Goal: Task Accomplishment & Management: Manage account settings

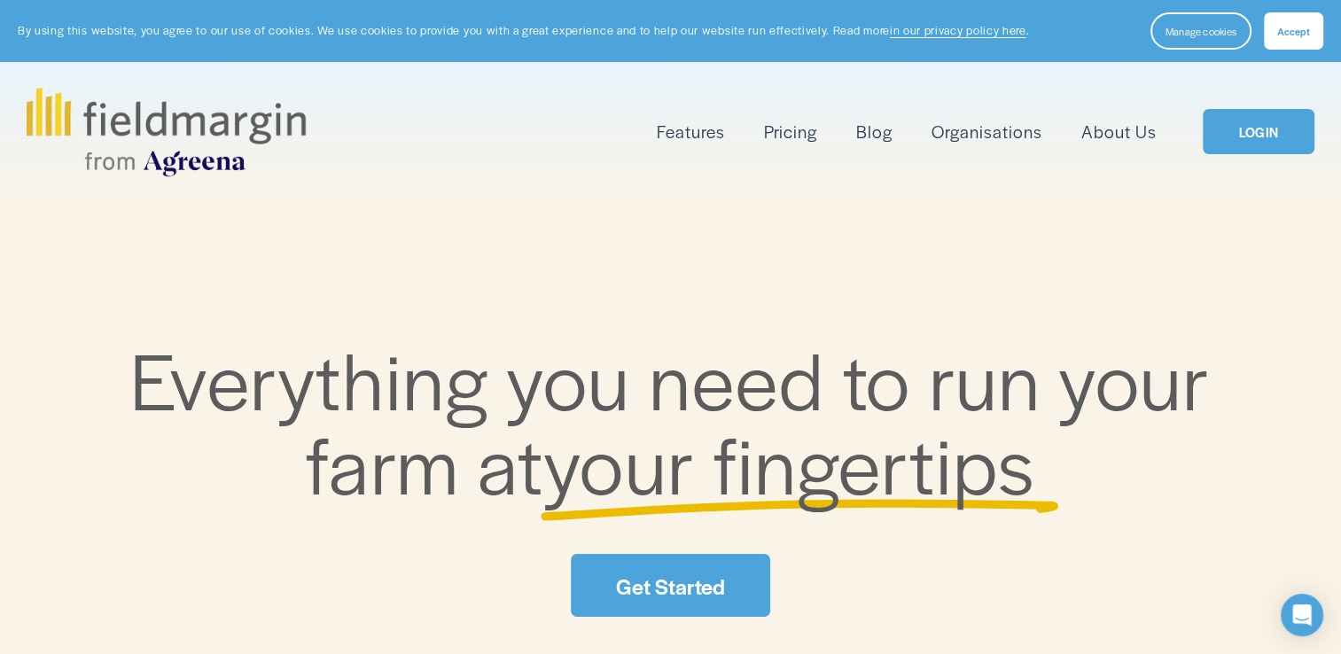
click at [1275, 141] on link "LOGIN" at bounding box center [1259, 131] width 112 height 45
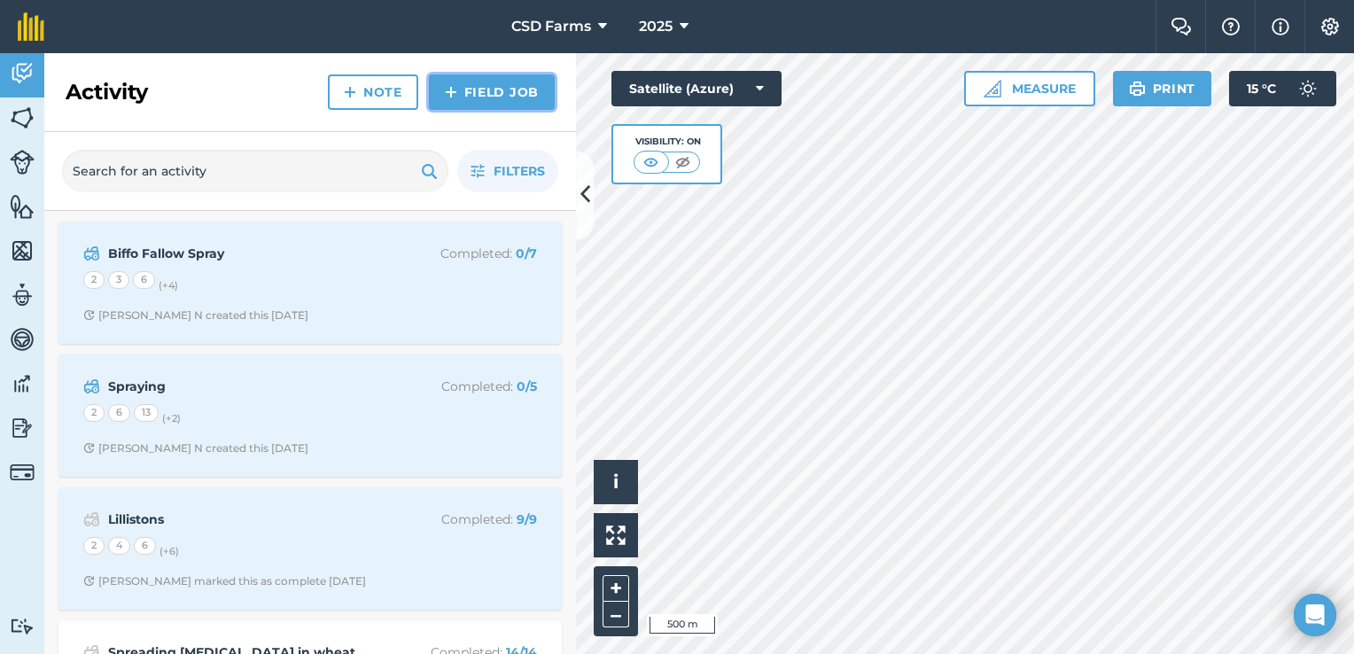
click at [500, 92] on link "Field Job" at bounding box center [492, 91] width 126 height 35
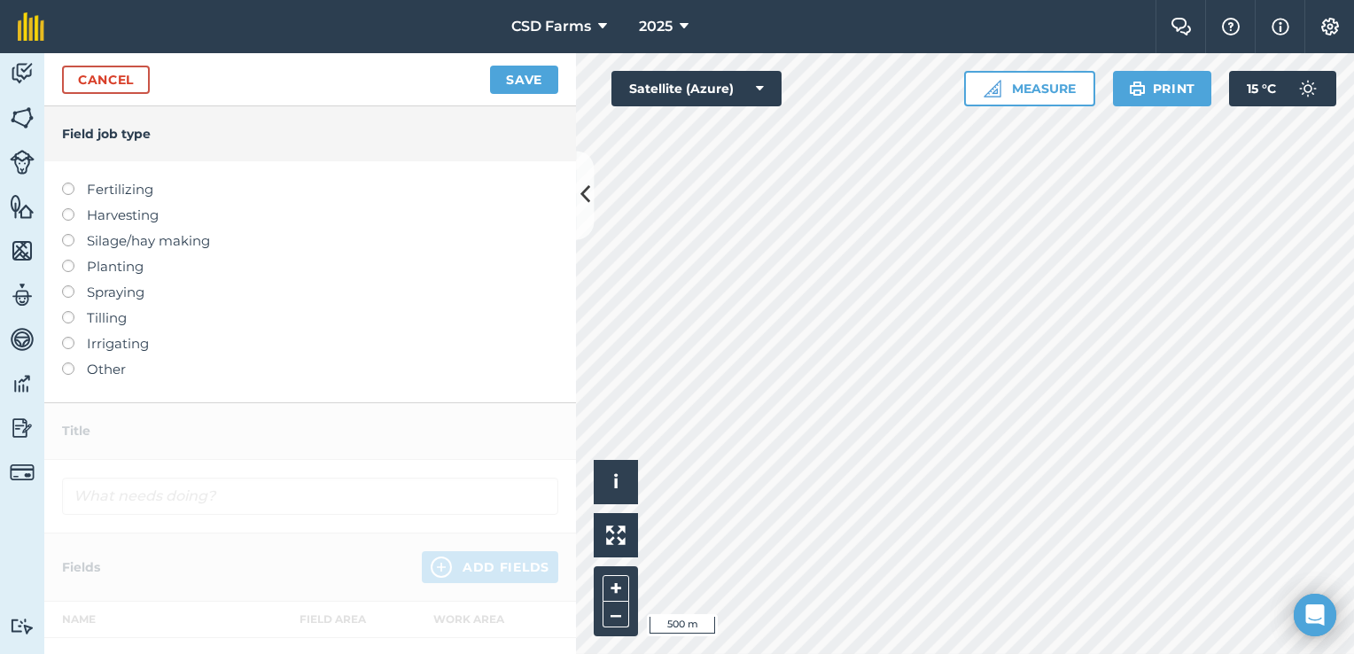
click at [67, 183] on label at bounding box center [74, 183] width 25 height 0
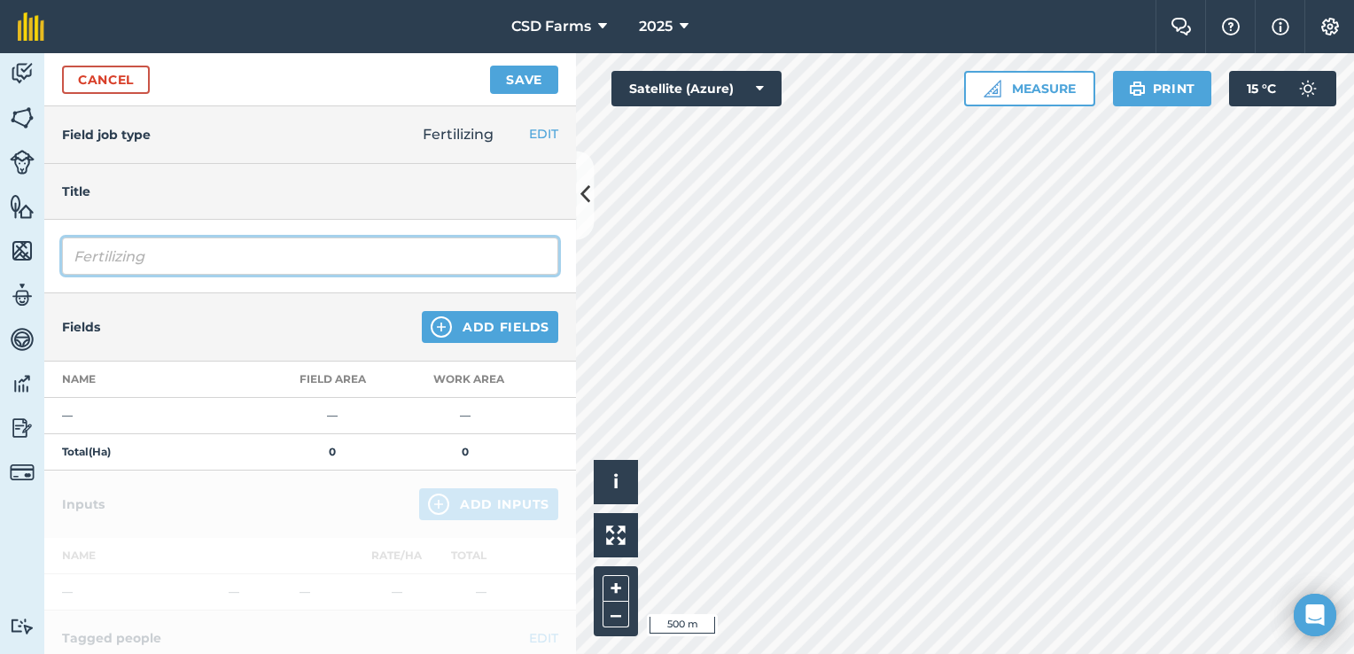
click at [374, 263] on input "Fertilizing" at bounding box center [310, 256] width 496 height 37
type input "F"
type input "[MEDICAL_DATA] pre-plant"
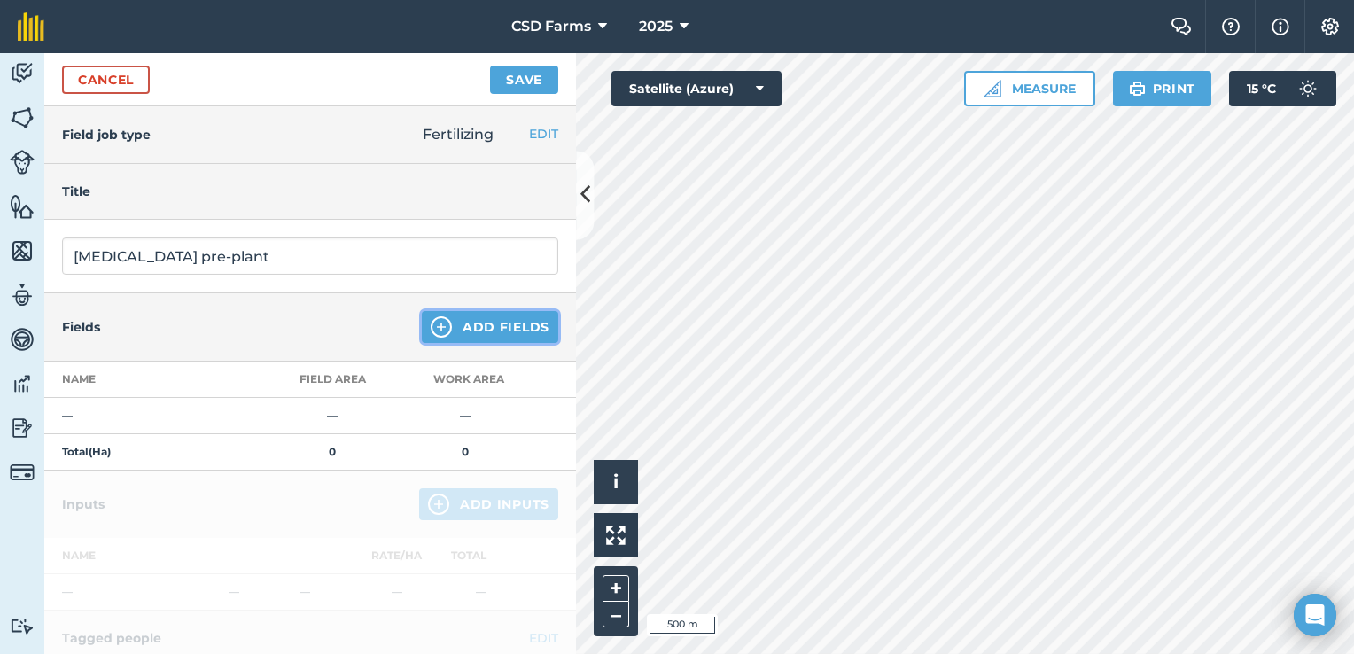
click at [485, 327] on button "Add Fields" at bounding box center [490, 327] width 137 height 32
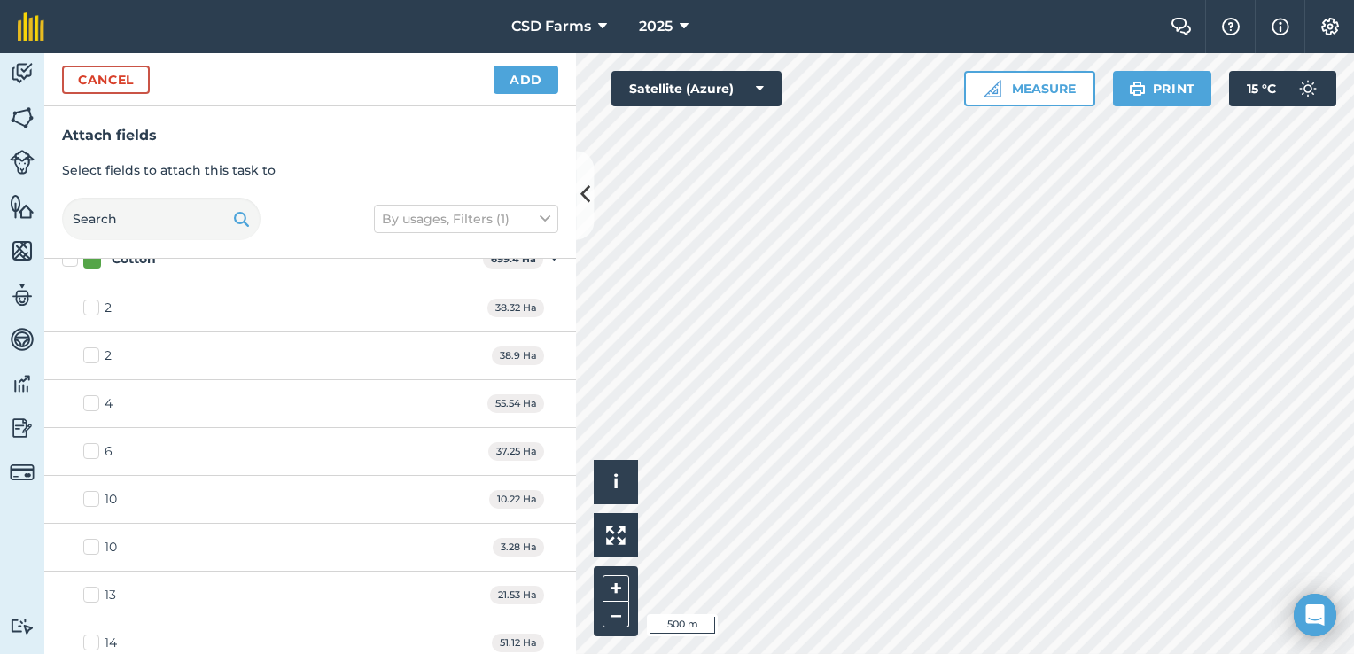
scroll to position [408, 0]
click at [904, 653] on html "CSD Farms 2025 Farm Chat Help Info Settings CSD Farms - 2025 Reproduced with th…" at bounding box center [677, 327] width 1354 height 654
click at [1061, 653] on html "CSD Farms 2025 Farm Chat Help Info Settings CSD Farms - 2025 Reproduced with th…" at bounding box center [677, 327] width 1354 height 654
checkbox input "true"
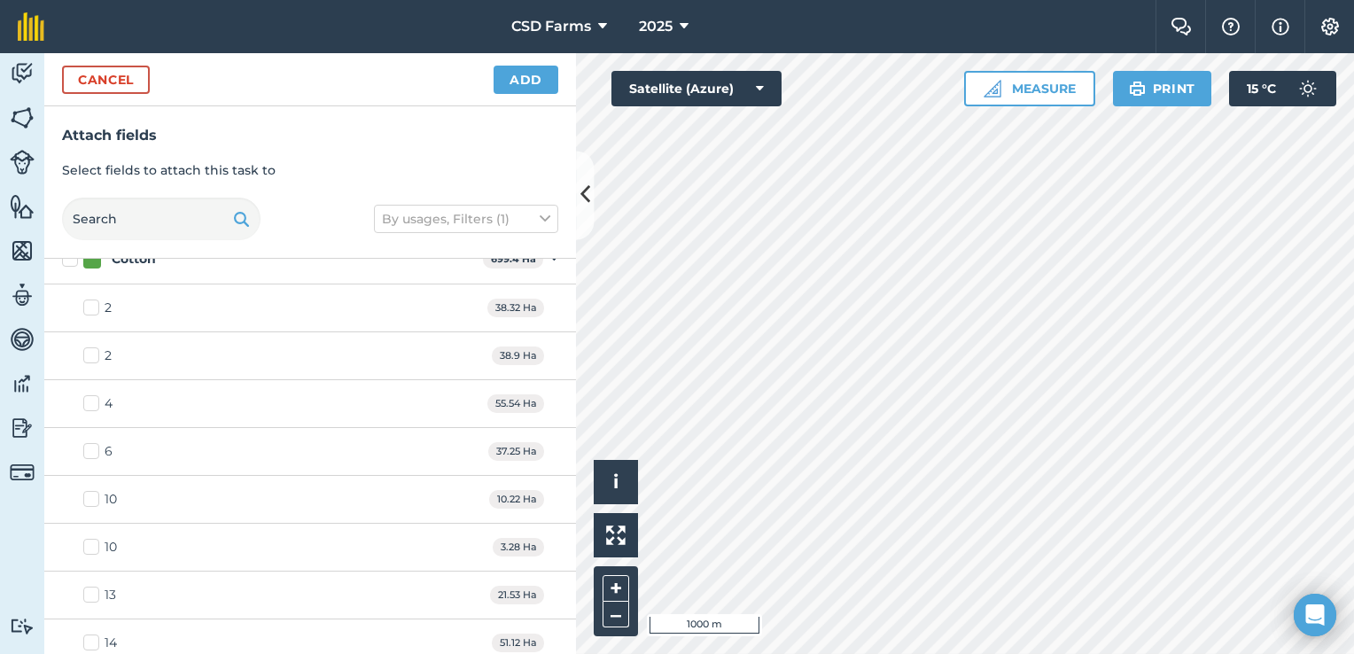
checkbox input "true"
click at [541, 79] on button "Add" at bounding box center [526, 80] width 65 height 28
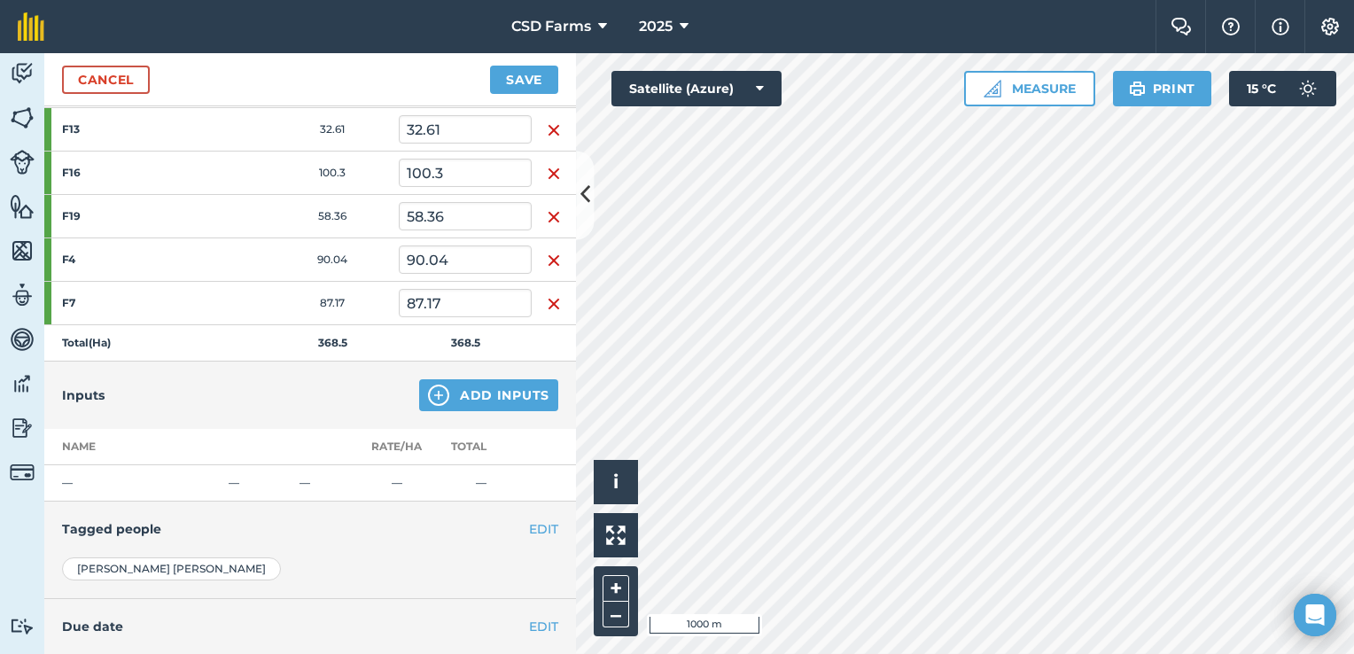
scroll to position [291, 0]
click at [507, 388] on button "Add Inputs" at bounding box center [488, 395] width 139 height 32
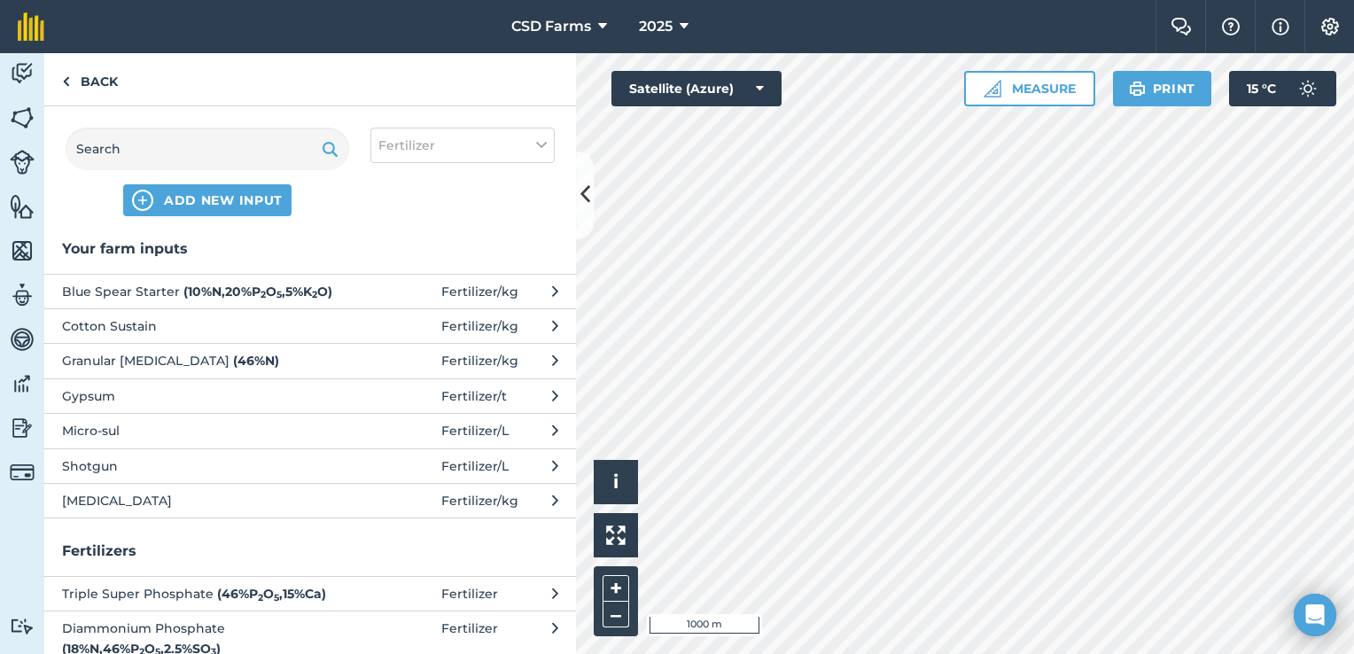
click at [128, 511] on span "Urea" at bounding box center [207, 501] width 290 height 20
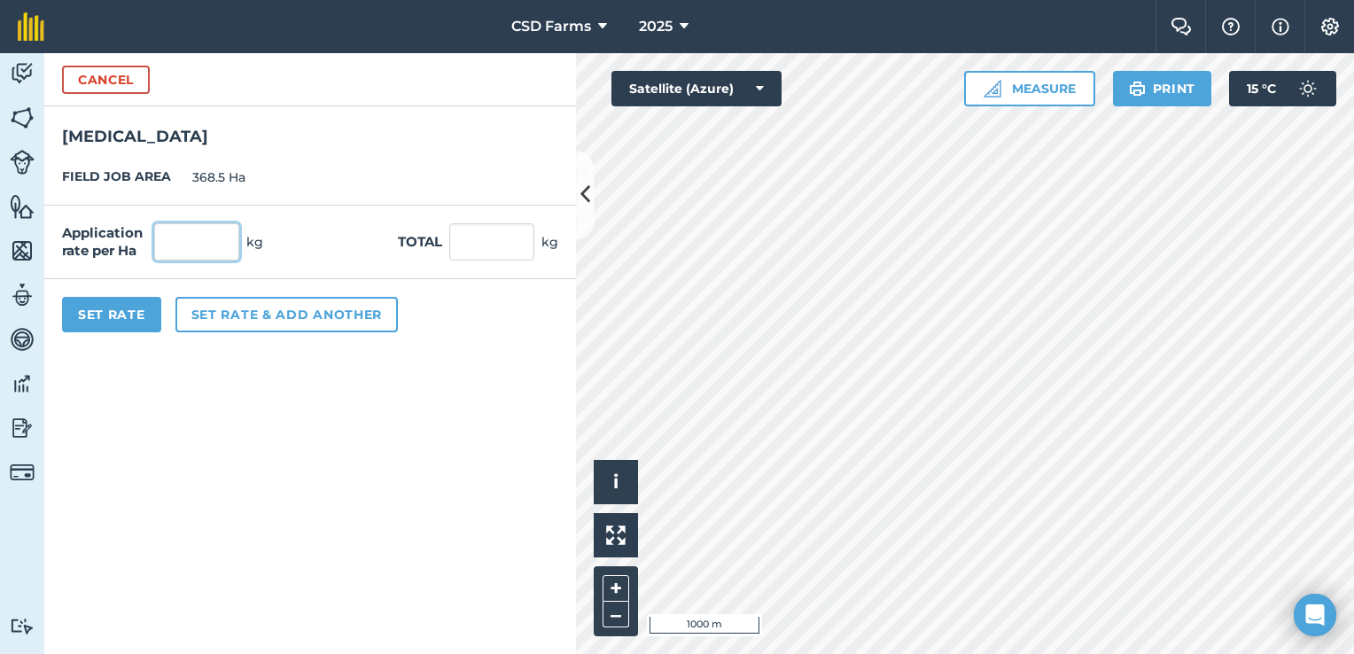
click at [202, 249] on input "text" at bounding box center [196, 241] width 85 height 37
type input "270"
type input "99,495"
click at [121, 313] on button "Set Rate" at bounding box center [111, 314] width 99 height 35
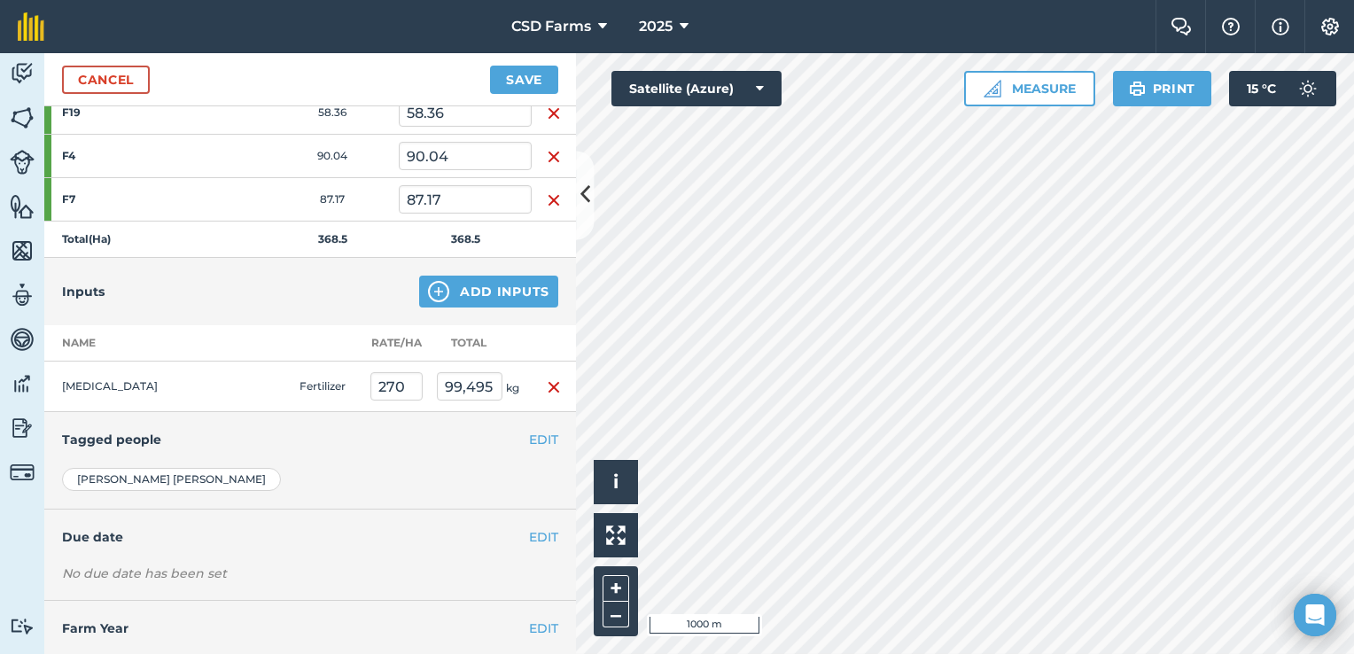
scroll to position [429, 0]
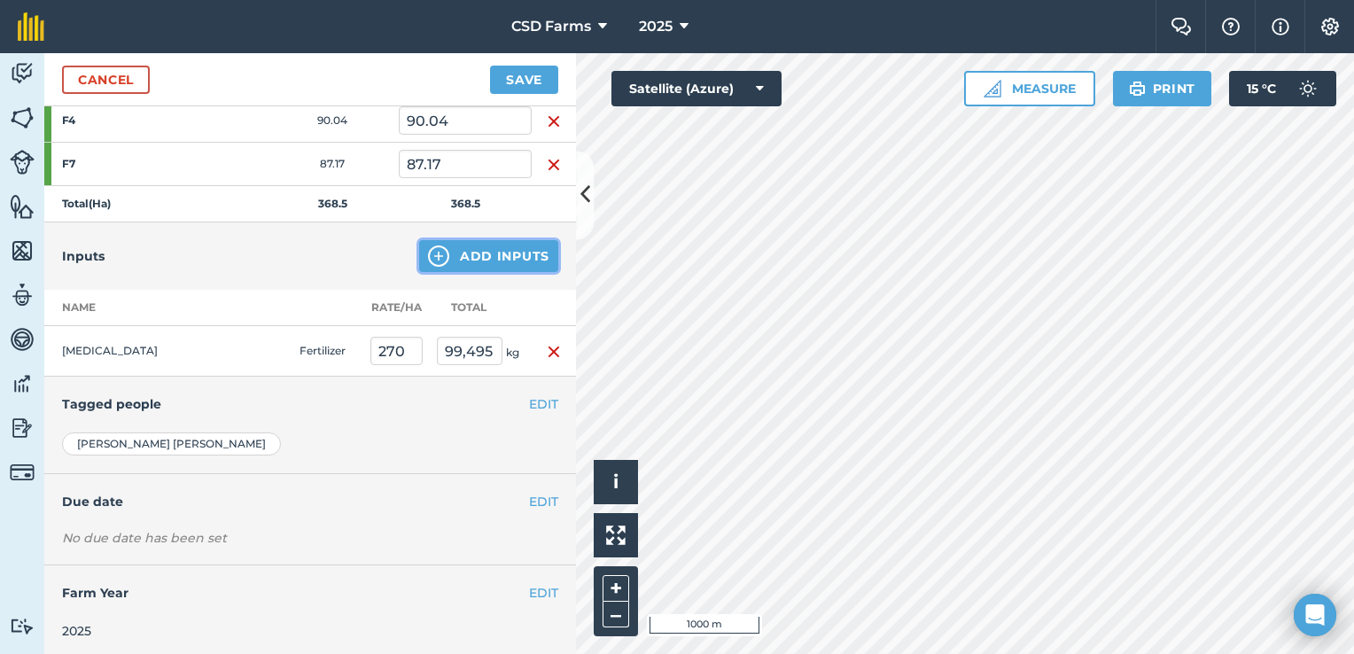
click at [514, 256] on button "Add Inputs" at bounding box center [488, 256] width 139 height 32
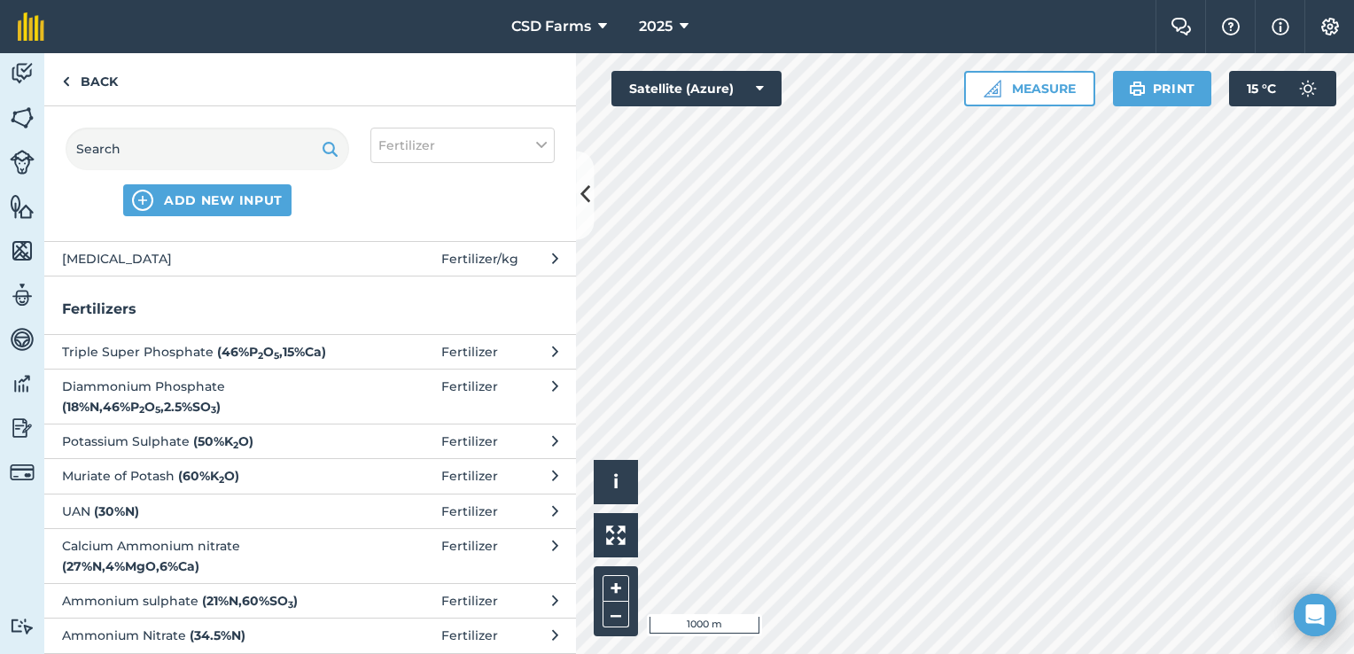
scroll to position [0, 0]
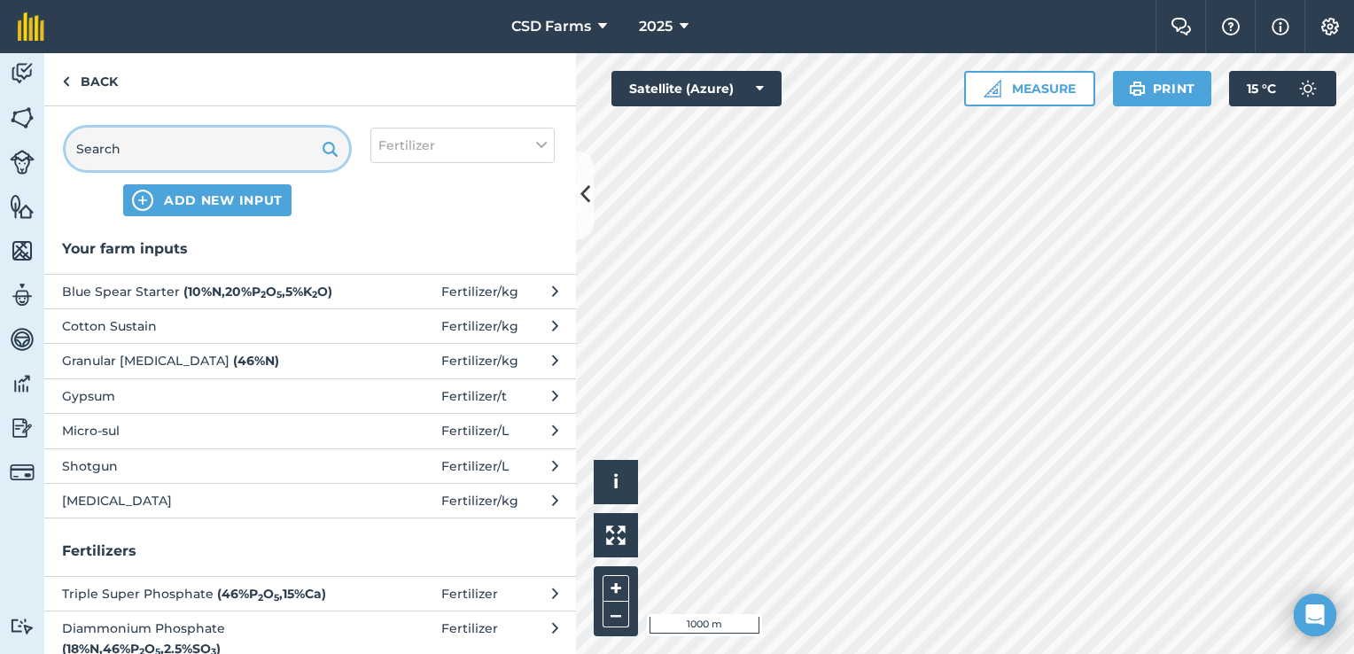
click at [213, 137] on input "text" at bounding box center [208, 149] width 284 height 43
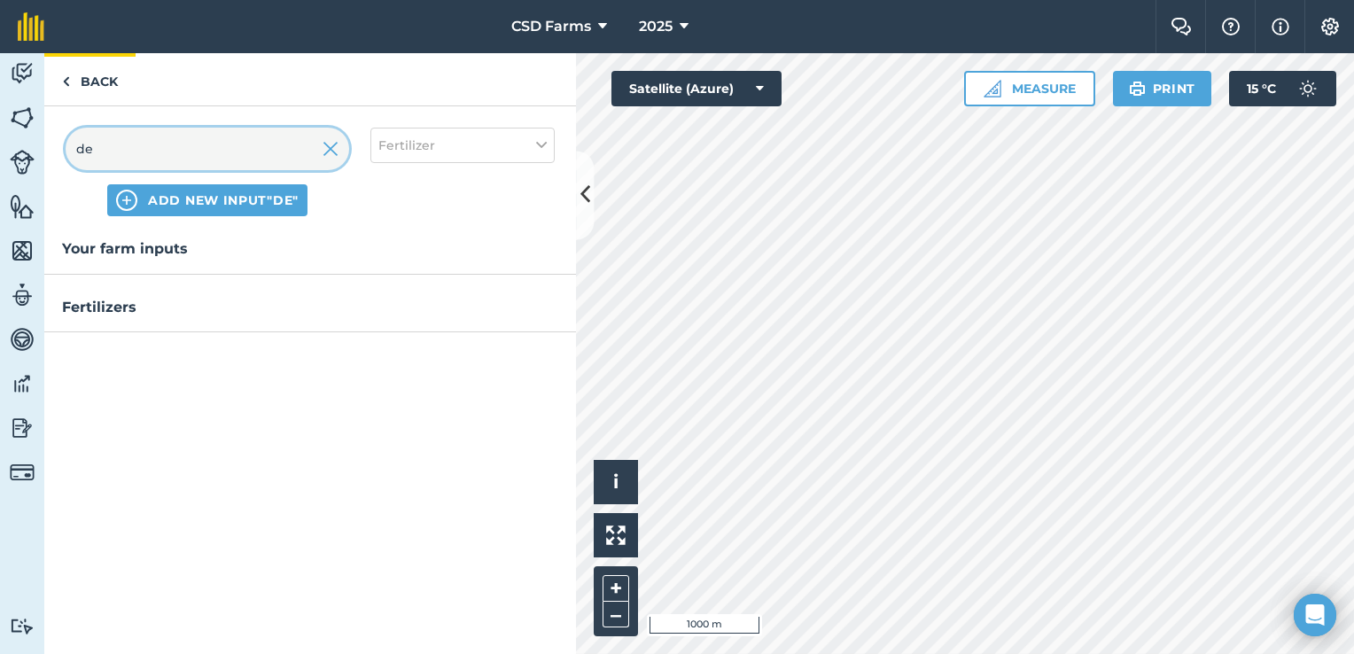
type input "de"
click at [84, 82] on link "Back" at bounding box center [89, 79] width 91 height 52
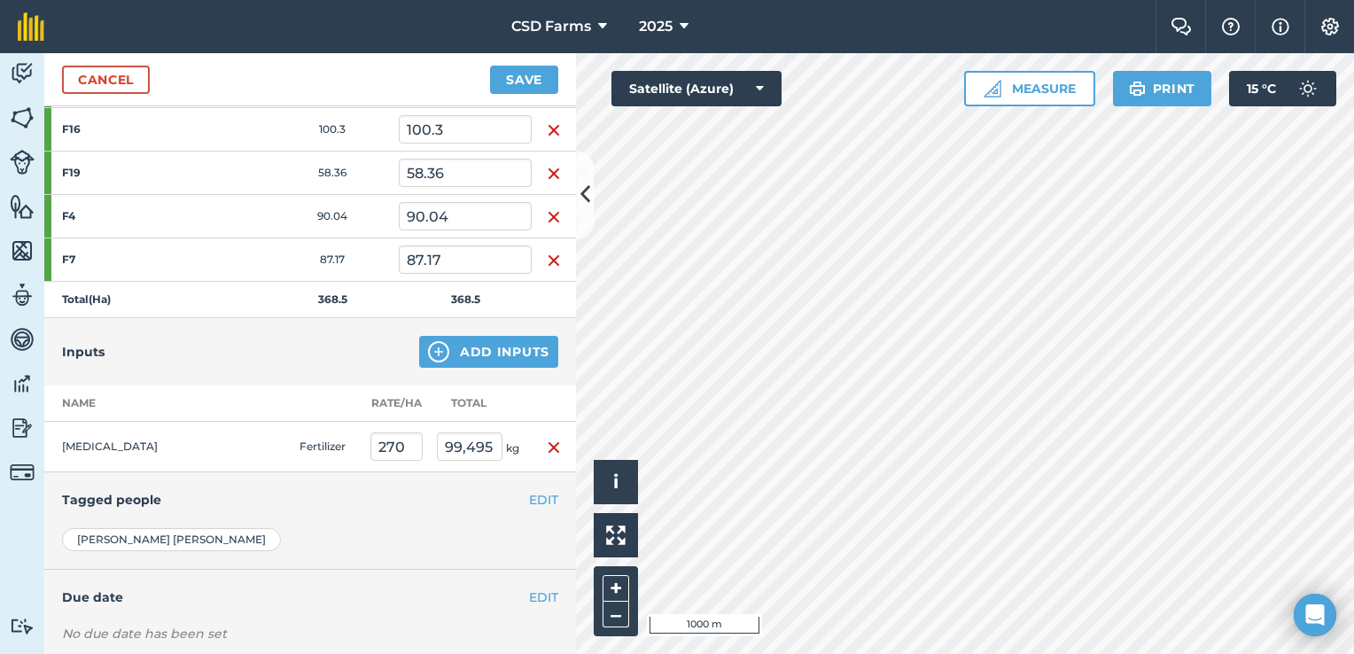
scroll to position [329, 0]
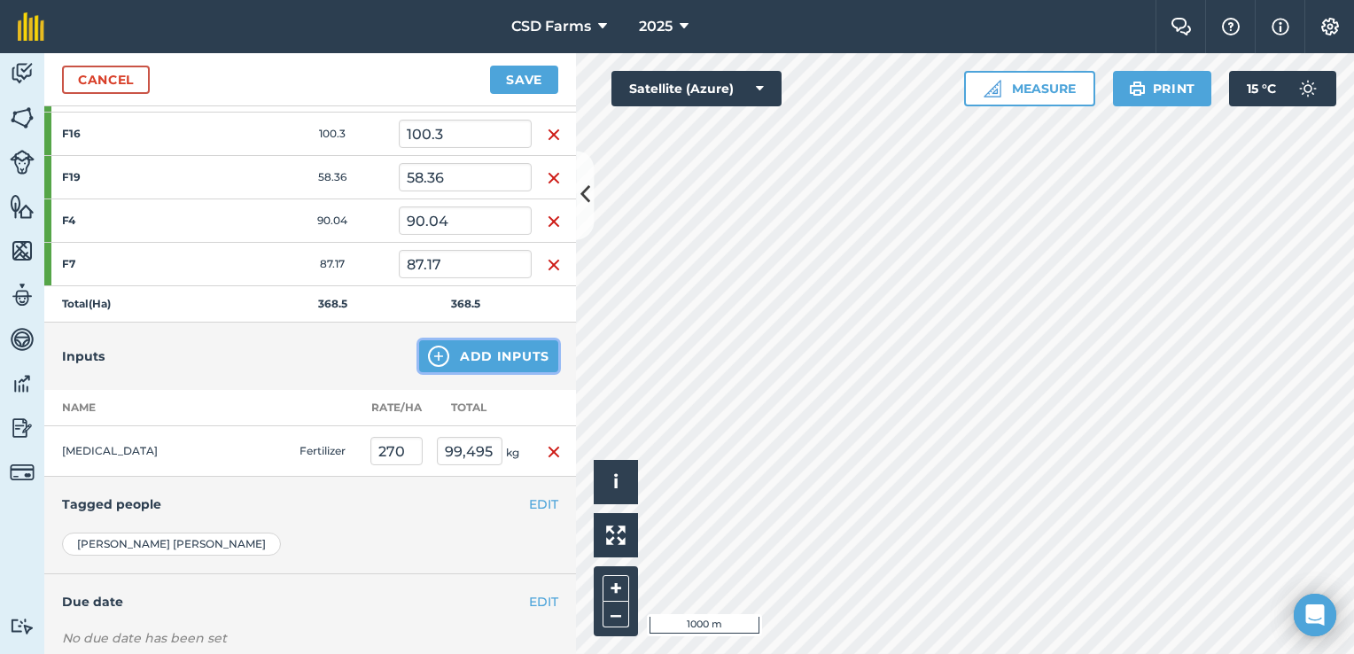
click at [484, 342] on button "Add Inputs" at bounding box center [488, 356] width 139 height 32
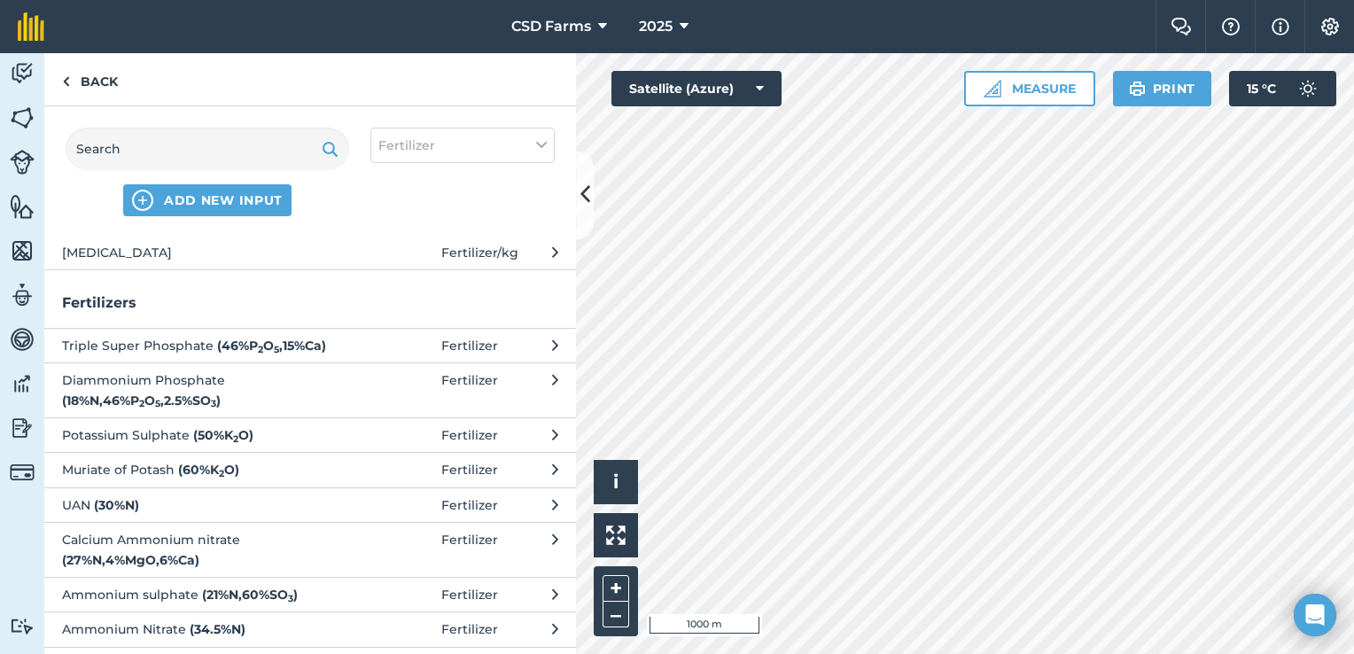
scroll to position [279, 0]
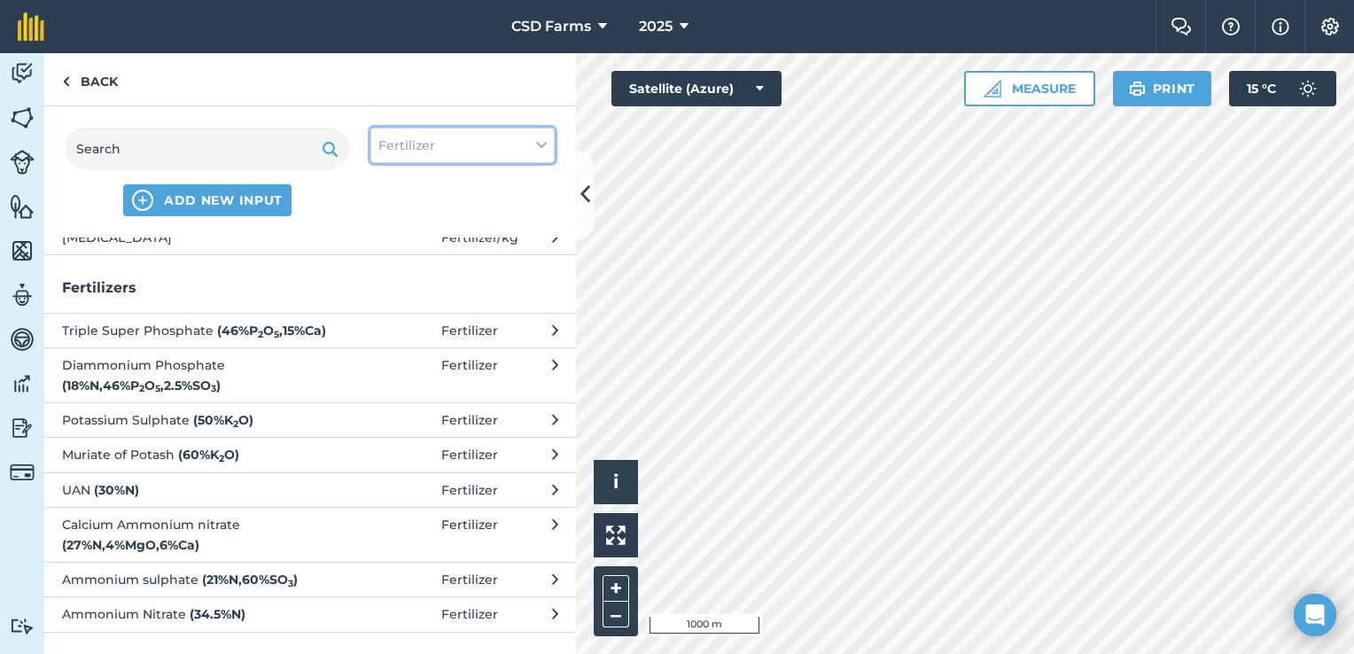
click at [536, 137] on icon at bounding box center [541, 146] width 11 height 20
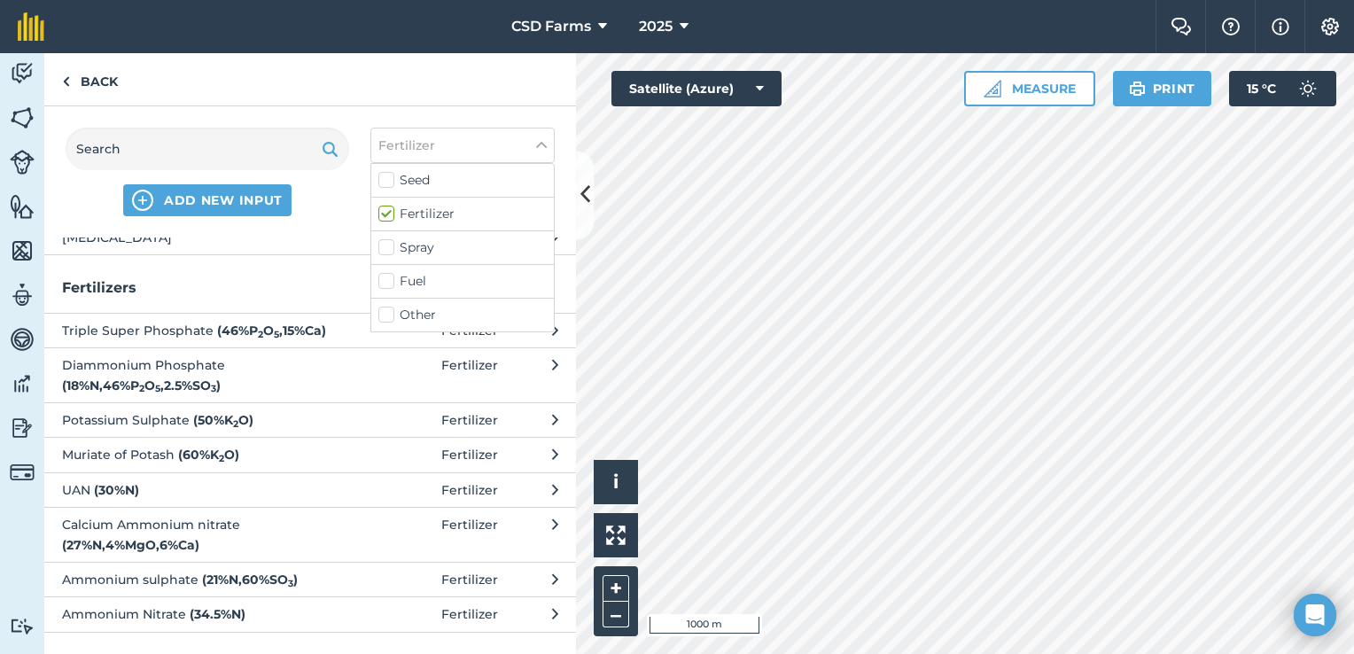
click at [440, 272] on label "Fuel" at bounding box center [463, 281] width 168 height 19
click at [390, 272] on input "Fuel" at bounding box center [385, 278] width 12 height 12
checkbox input "true"
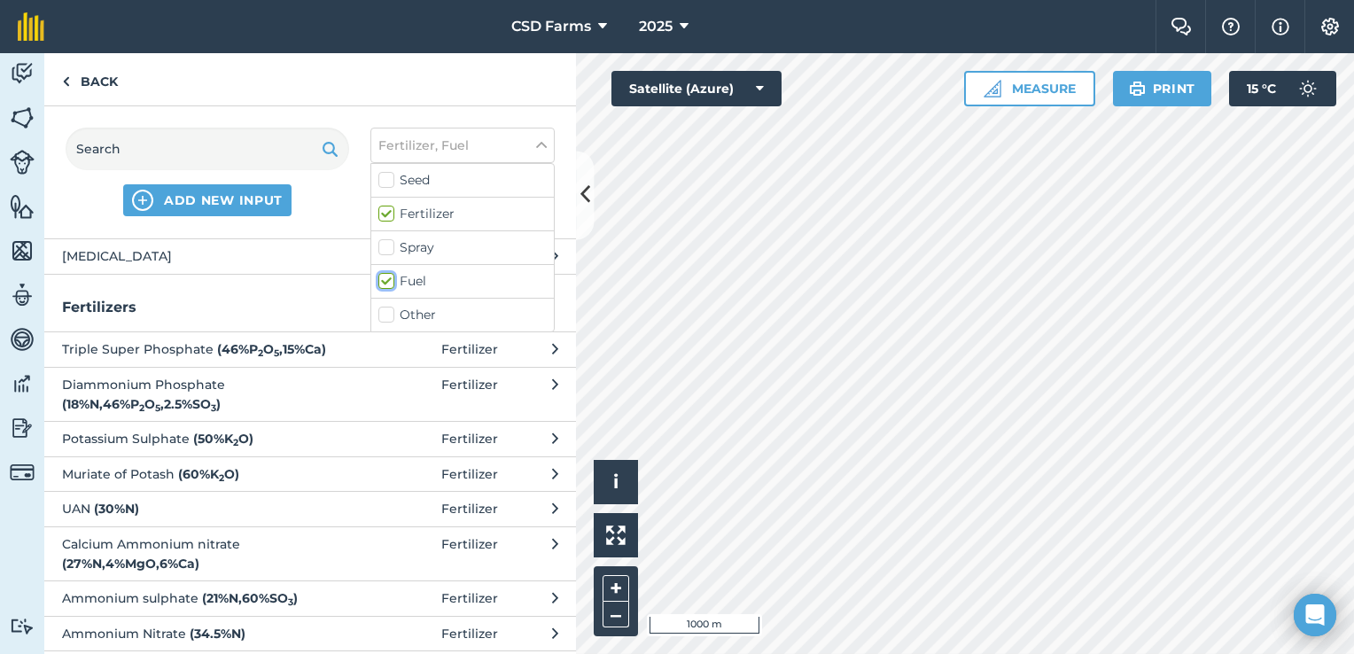
scroll to position [314, 0]
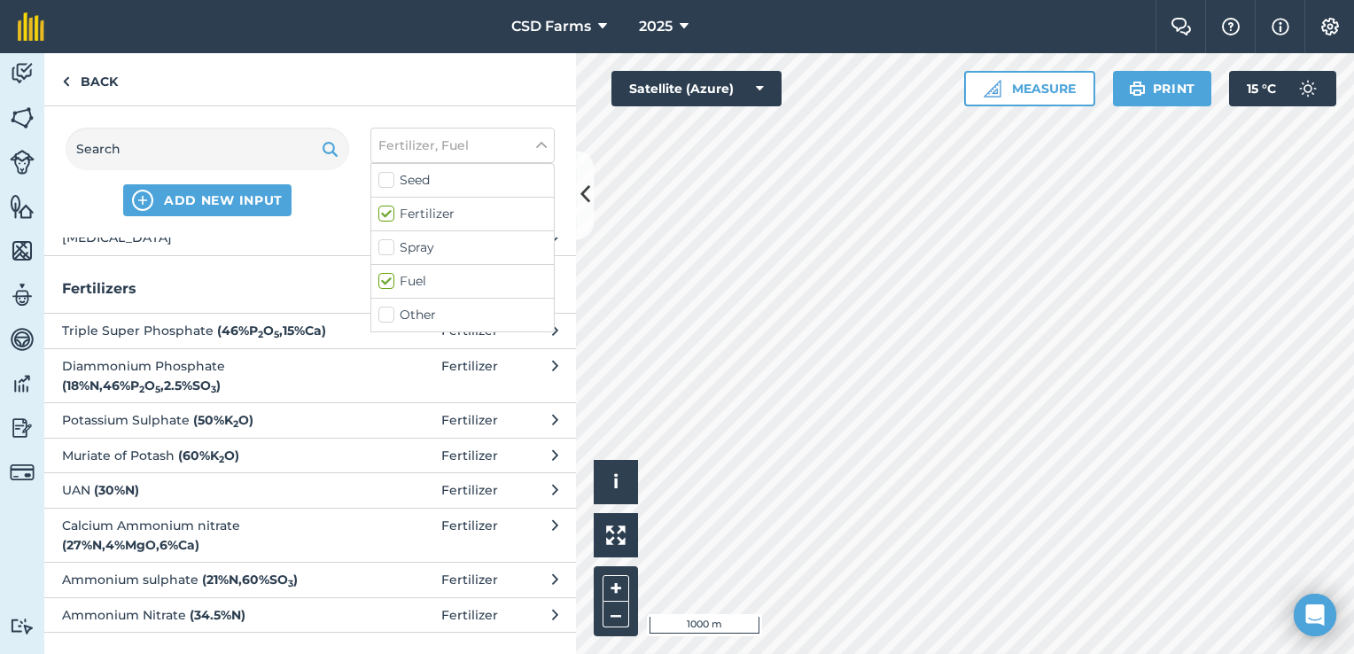
click at [390, 213] on label "Fertilizer" at bounding box center [463, 214] width 168 height 19
click at [390, 213] on input "Fertilizer" at bounding box center [385, 211] width 12 height 12
checkbox input "false"
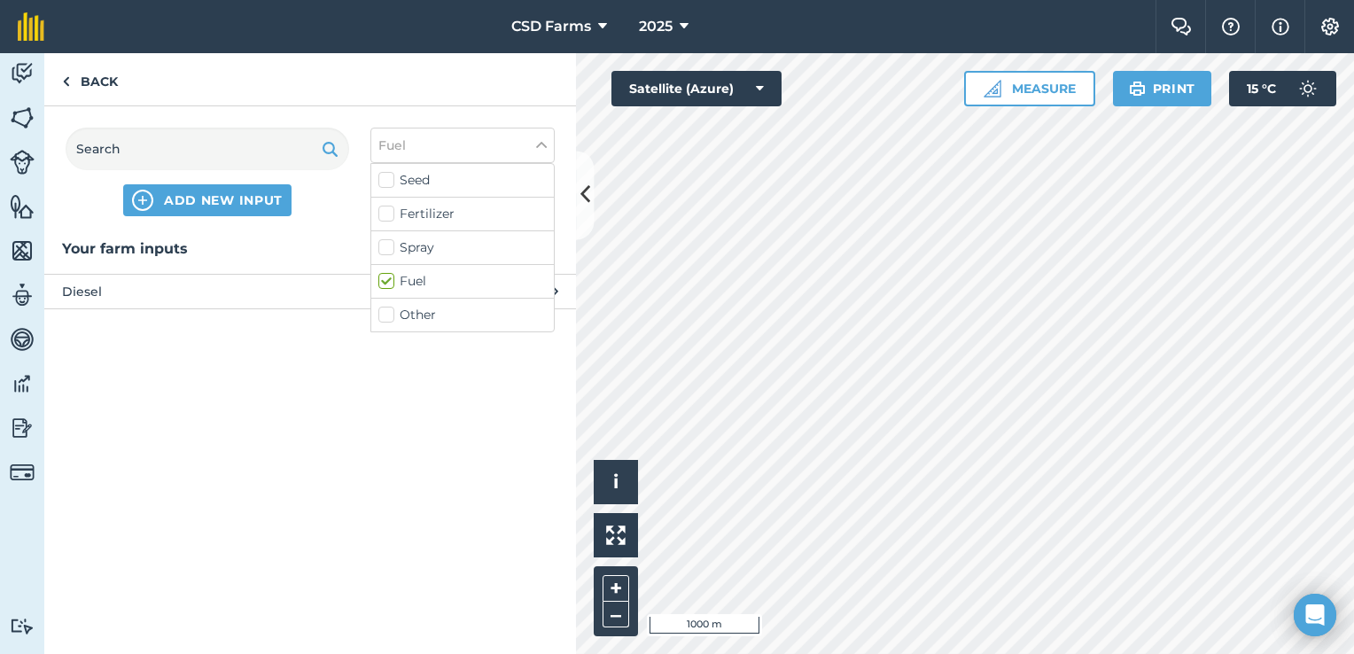
click at [118, 308] on div "Your farm inputs Diesel Fuel / L" at bounding box center [310, 446] width 532 height 417
click at [550, 284] on button "Diesel Fuel / L" at bounding box center [310, 291] width 532 height 35
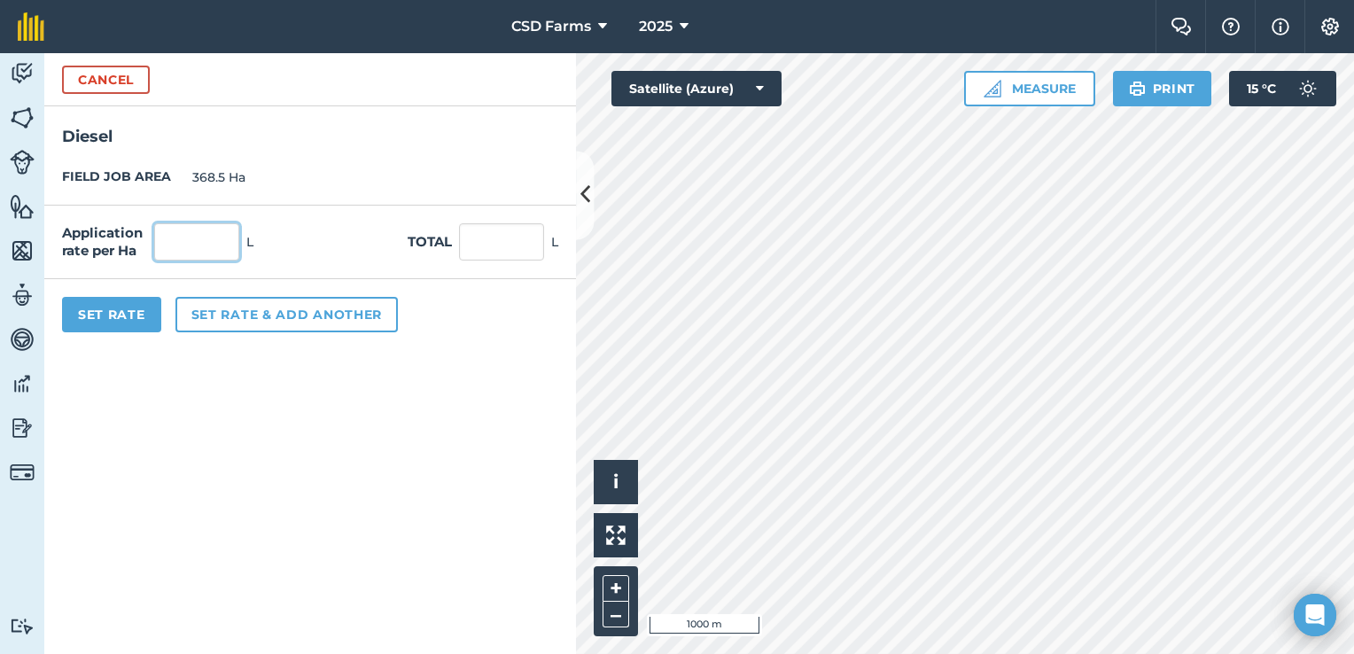
click at [174, 230] on input "text" at bounding box center [196, 241] width 85 height 37
type input "0.6"
type input "221.1"
click at [121, 314] on button "Set Rate" at bounding box center [111, 314] width 99 height 35
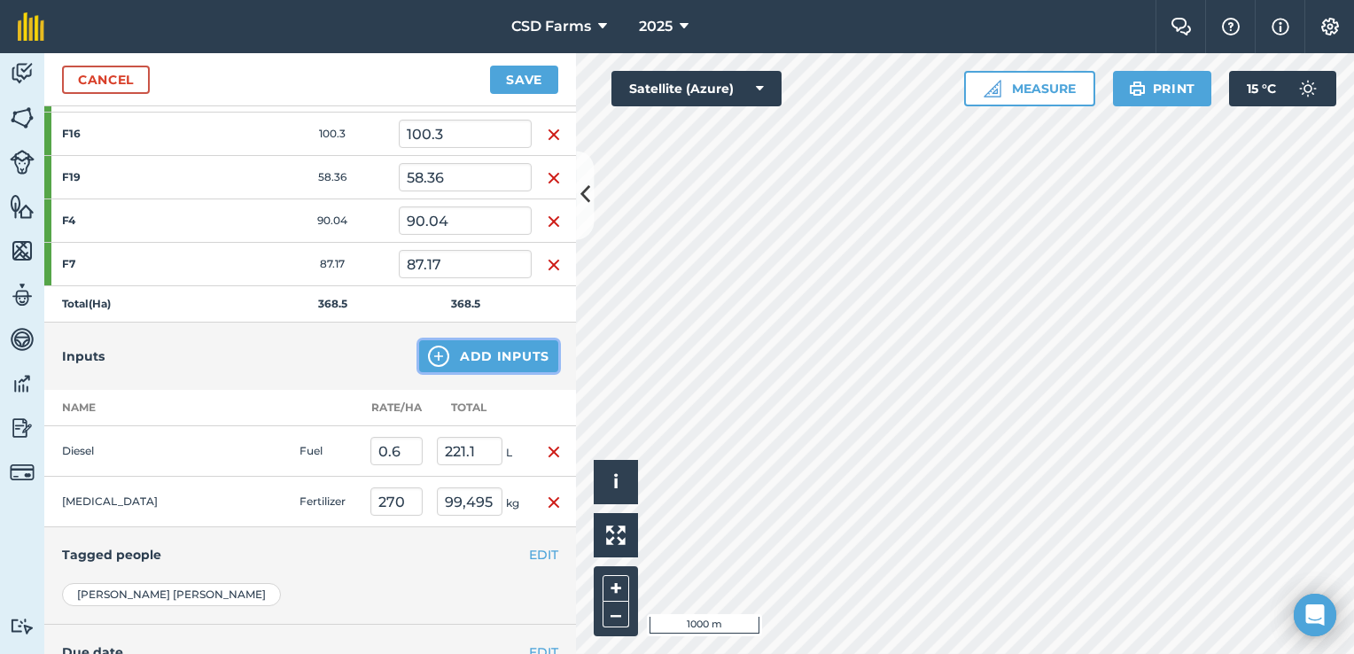
click at [525, 355] on button "Add Inputs" at bounding box center [488, 356] width 139 height 32
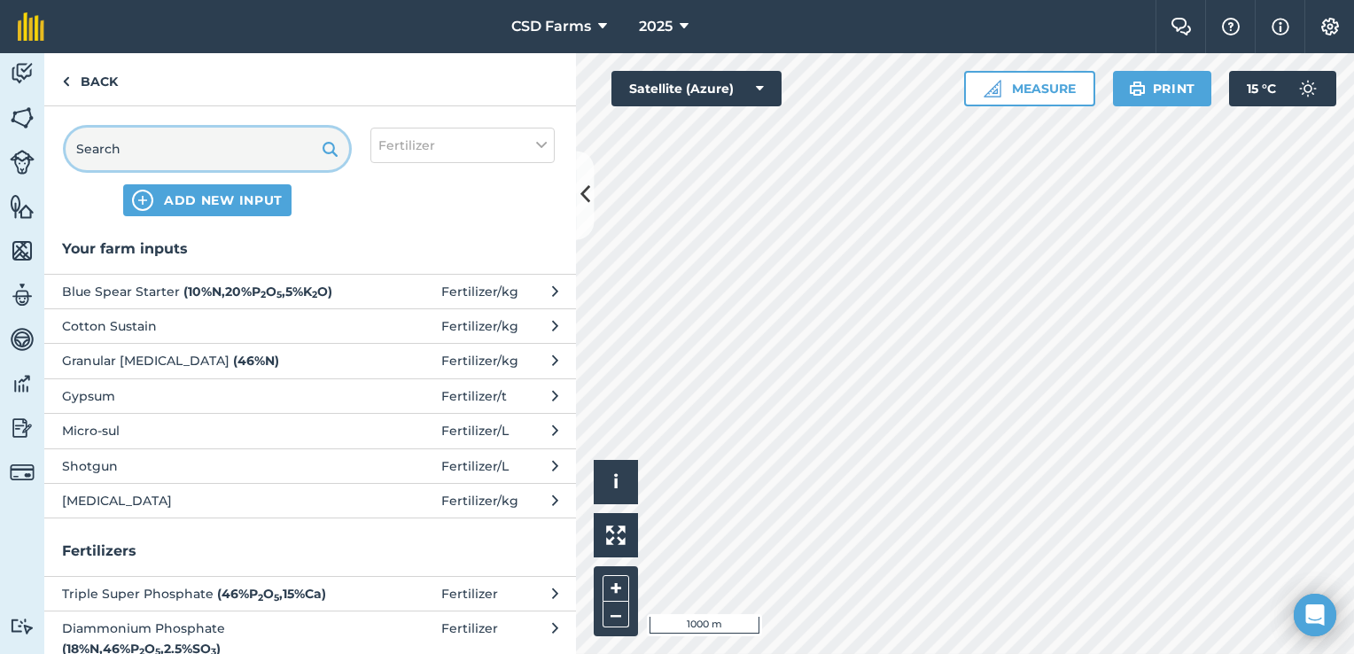
click at [201, 141] on input "text" at bounding box center [208, 149] width 284 height 43
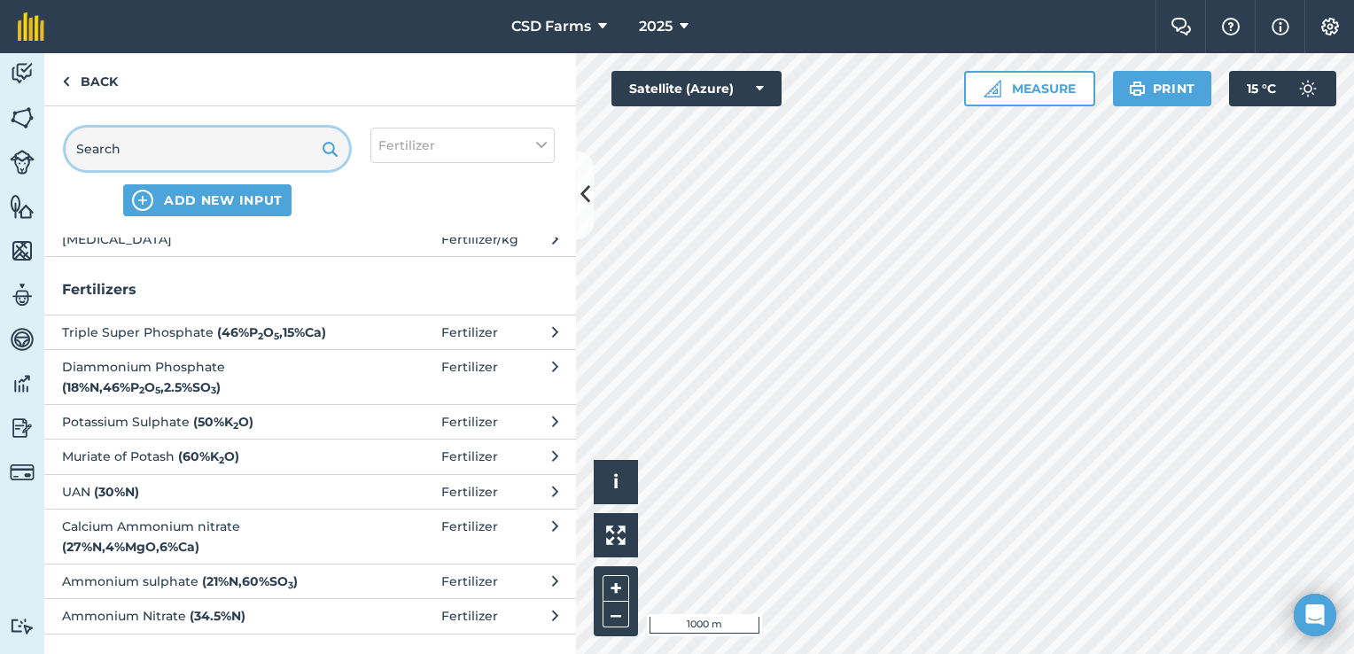
scroll to position [279, 0]
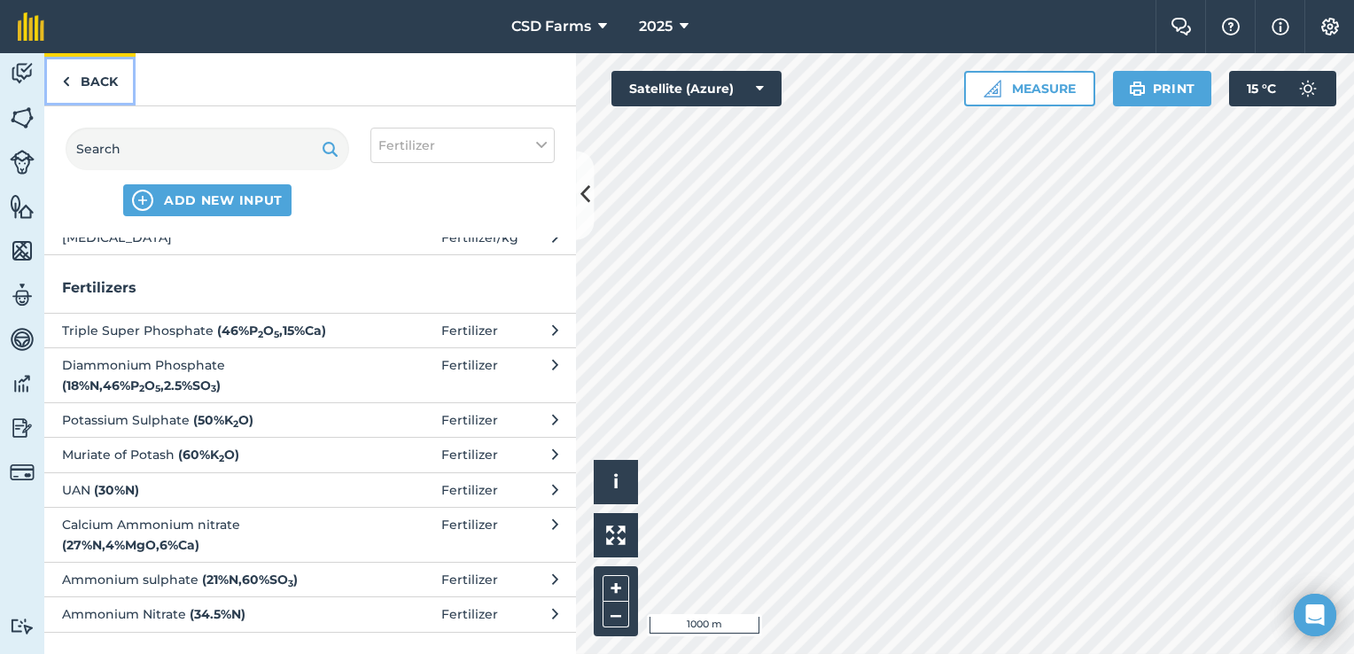
click at [71, 78] on link "Back" at bounding box center [89, 79] width 91 height 52
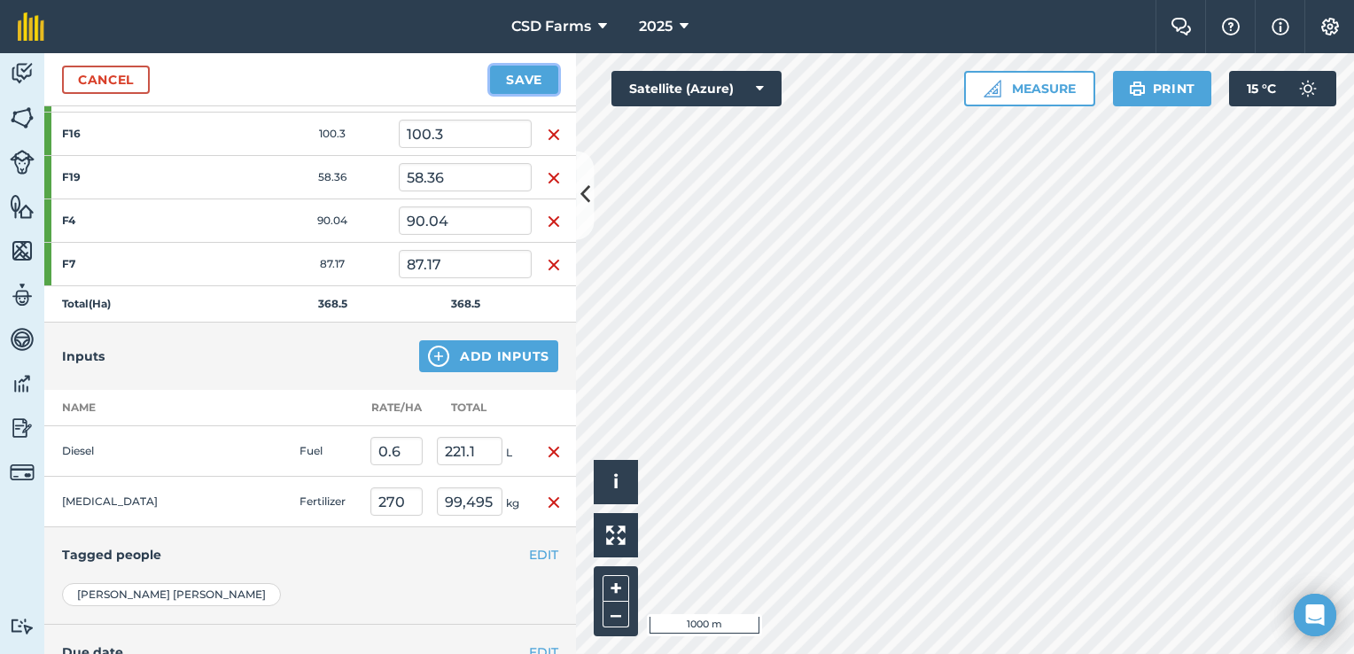
click at [524, 85] on button "Save" at bounding box center [524, 80] width 68 height 28
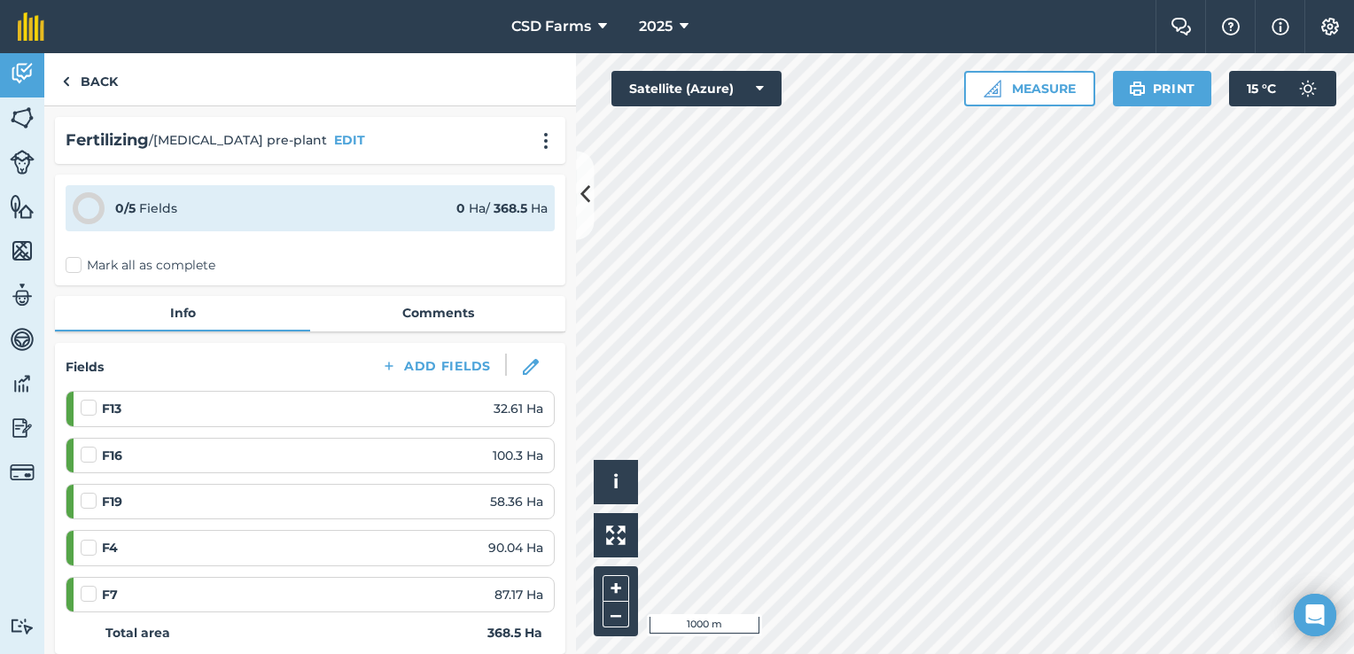
click at [74, 264] on label "Mark all as complete" at bounding box center [141, 265] width 150 height 19
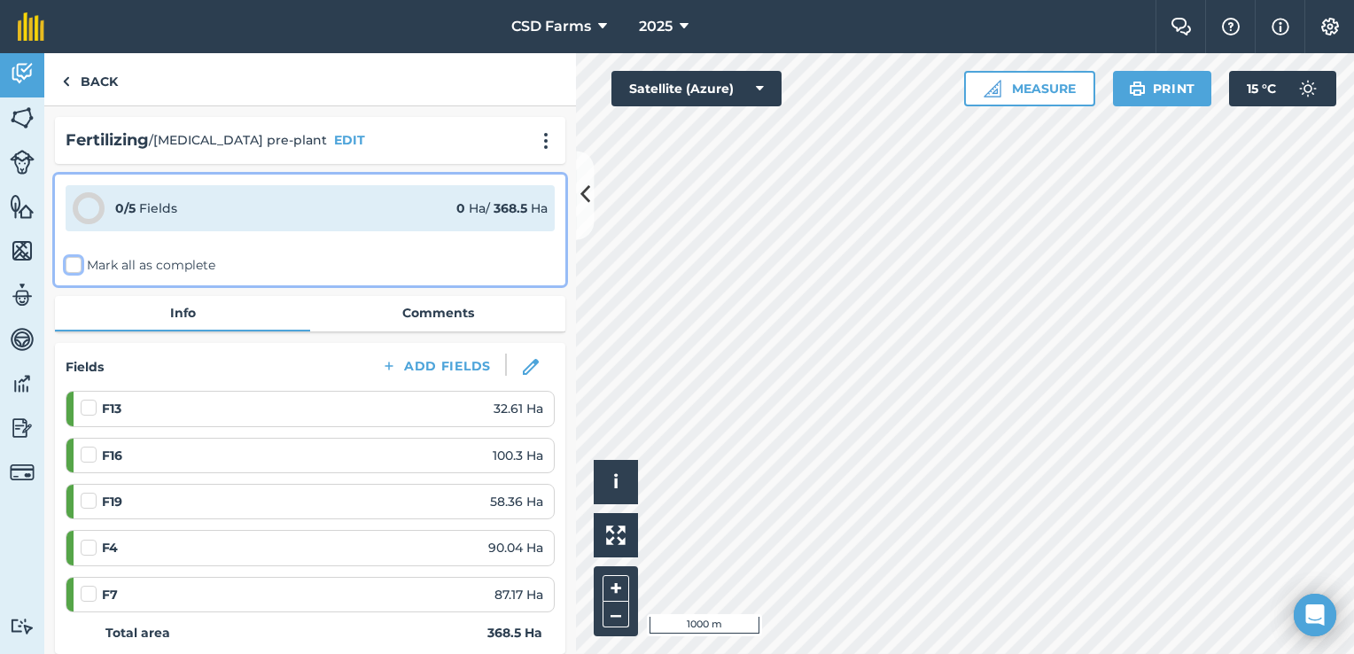
click at [74, 264] on input "Mark all as complete" at bounding box center [72, 262] width 12 height 12
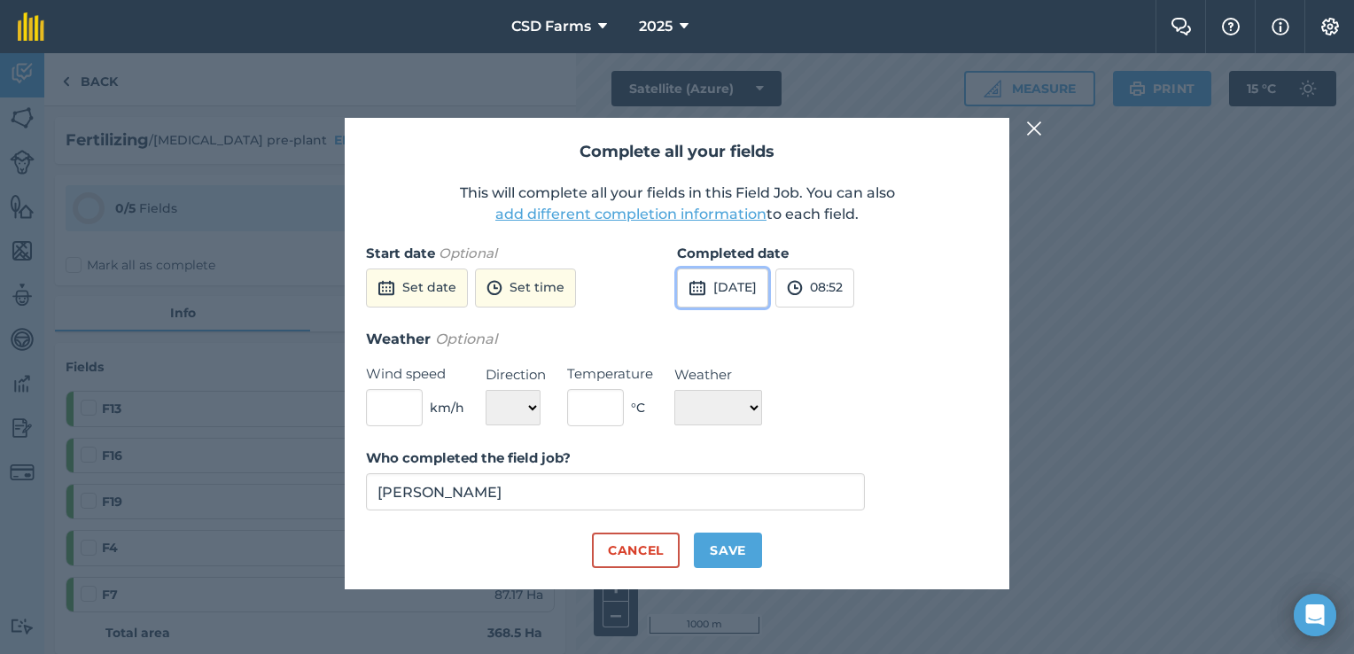
click at [769, 285] on button "22nd Sep 2025" at bounding box center [722, 288] width 91 height 39
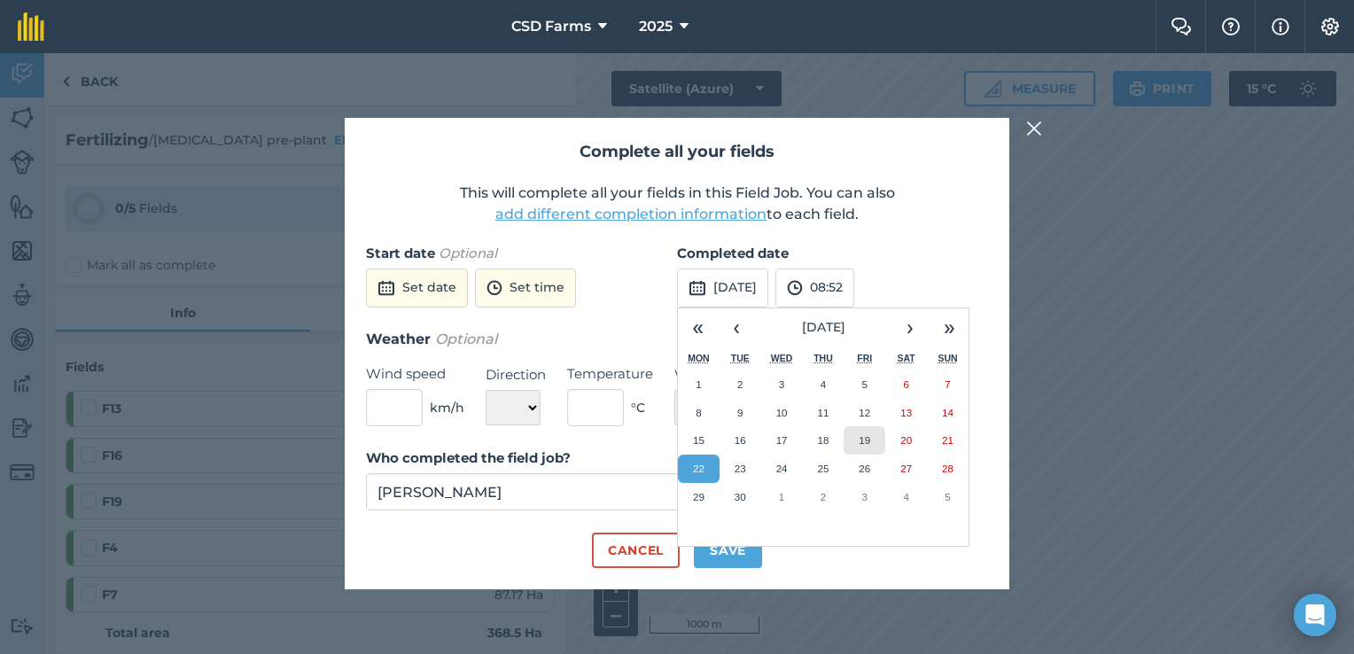
click at [873, 436] on button "19" at bounding box center [865, 440] width 42 height 28
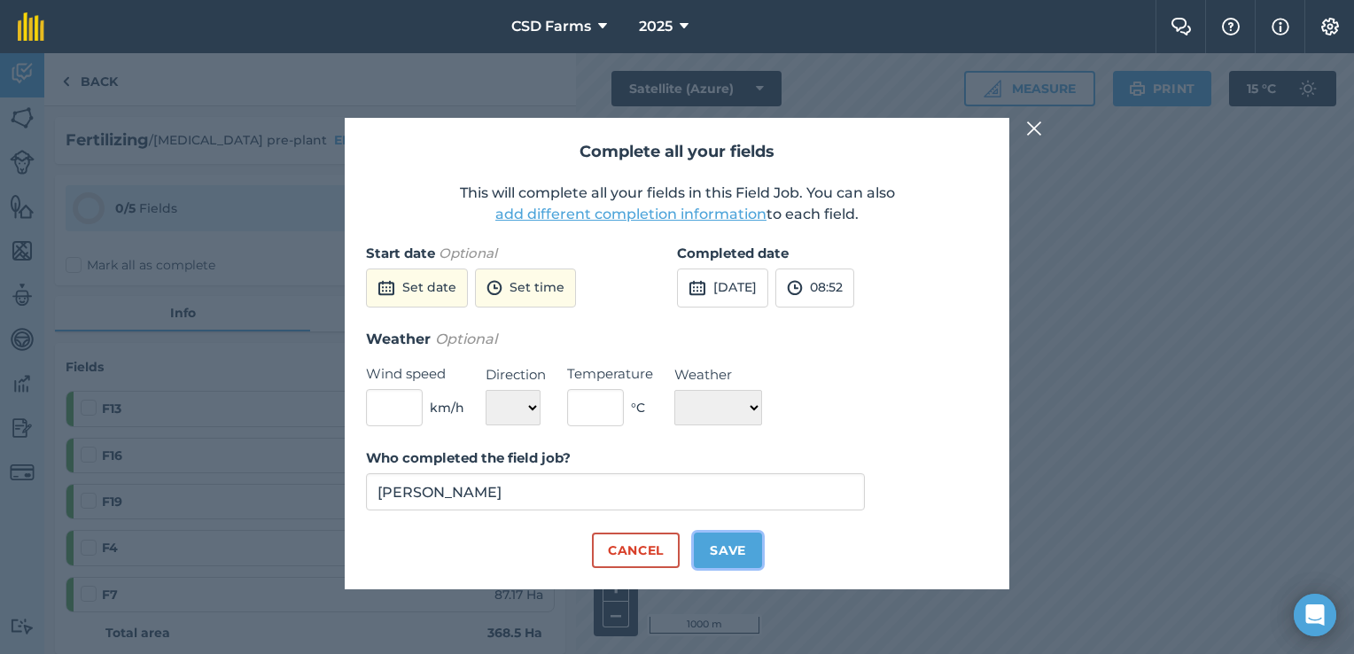
click at [742, 546] on button "Save" at bounding box center [728, 550] width 68 height 35
checkbox input "true"
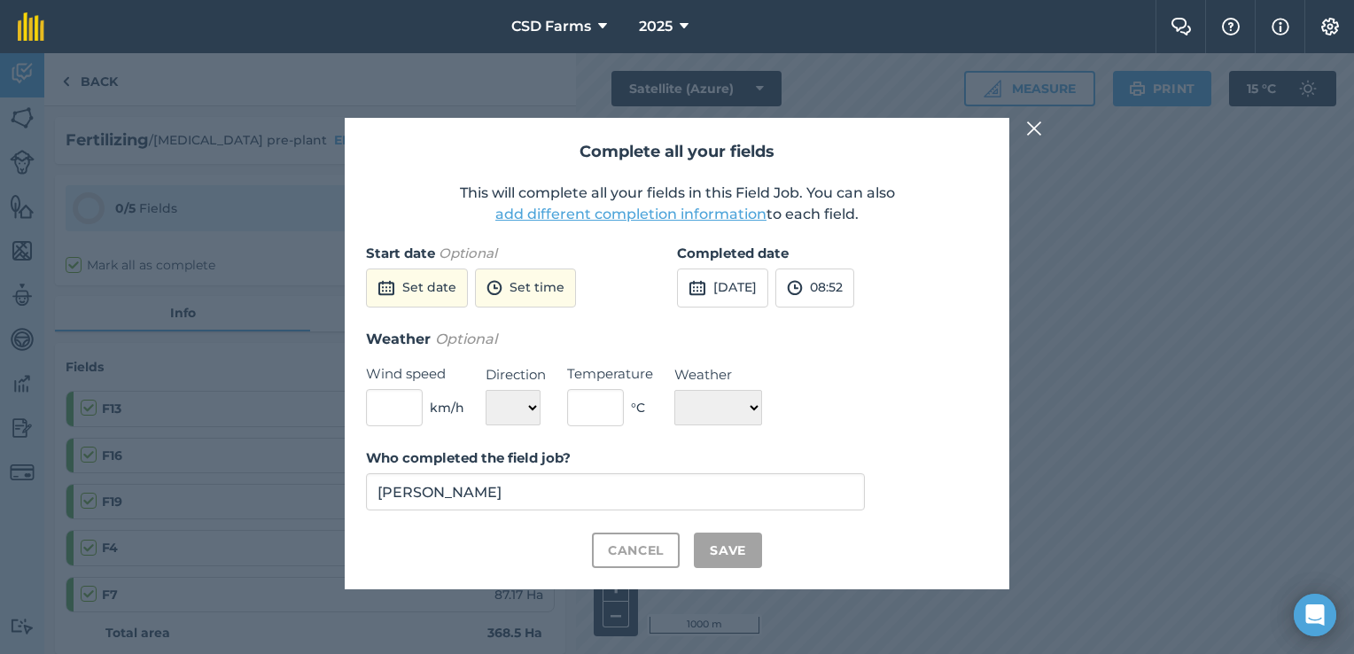
checkbox input "true"
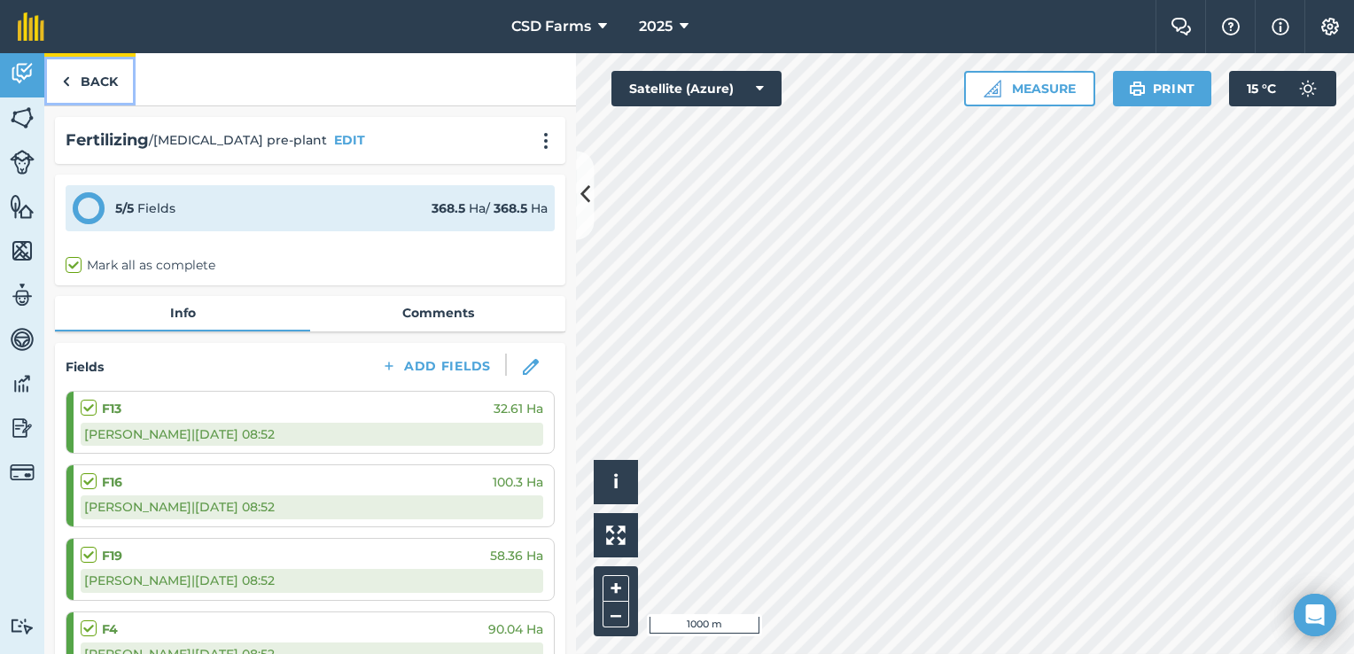
click at [91, 74] on link "Back" at bounding box center [89, 79] width 91 height 52
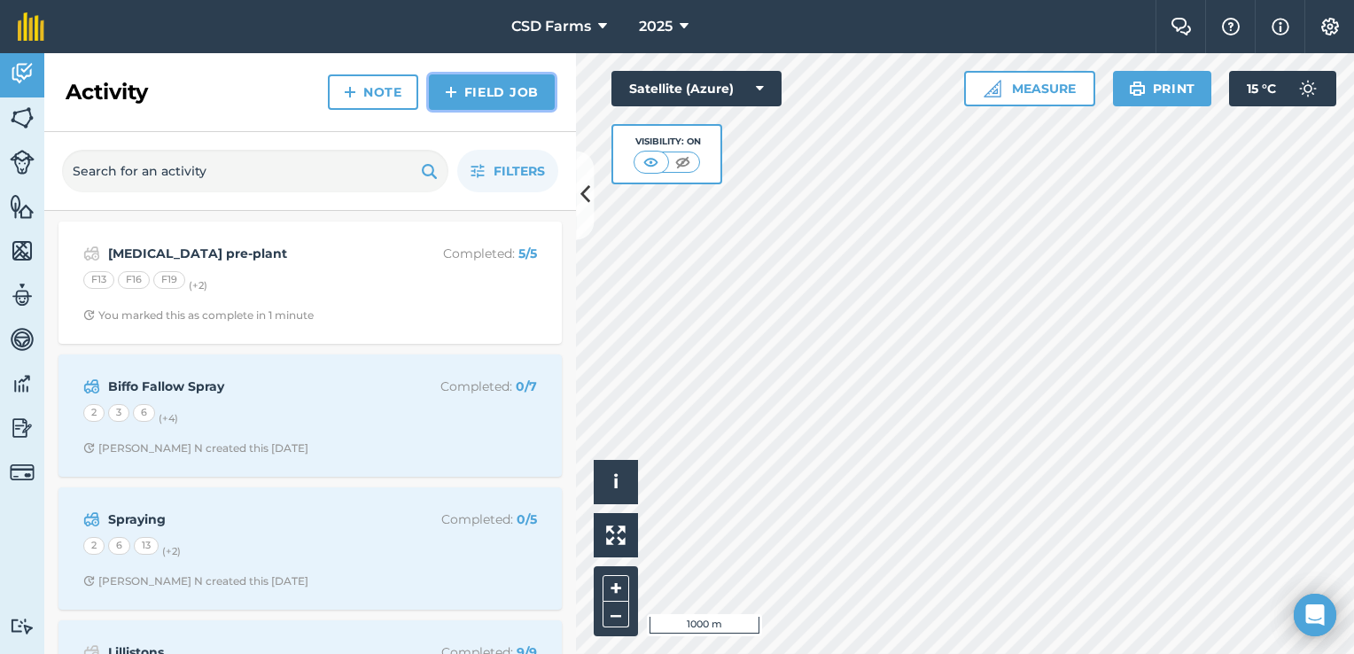
click at [475, 78] on link "Field Job" at bounding box center [492, 91] width 126 height 35
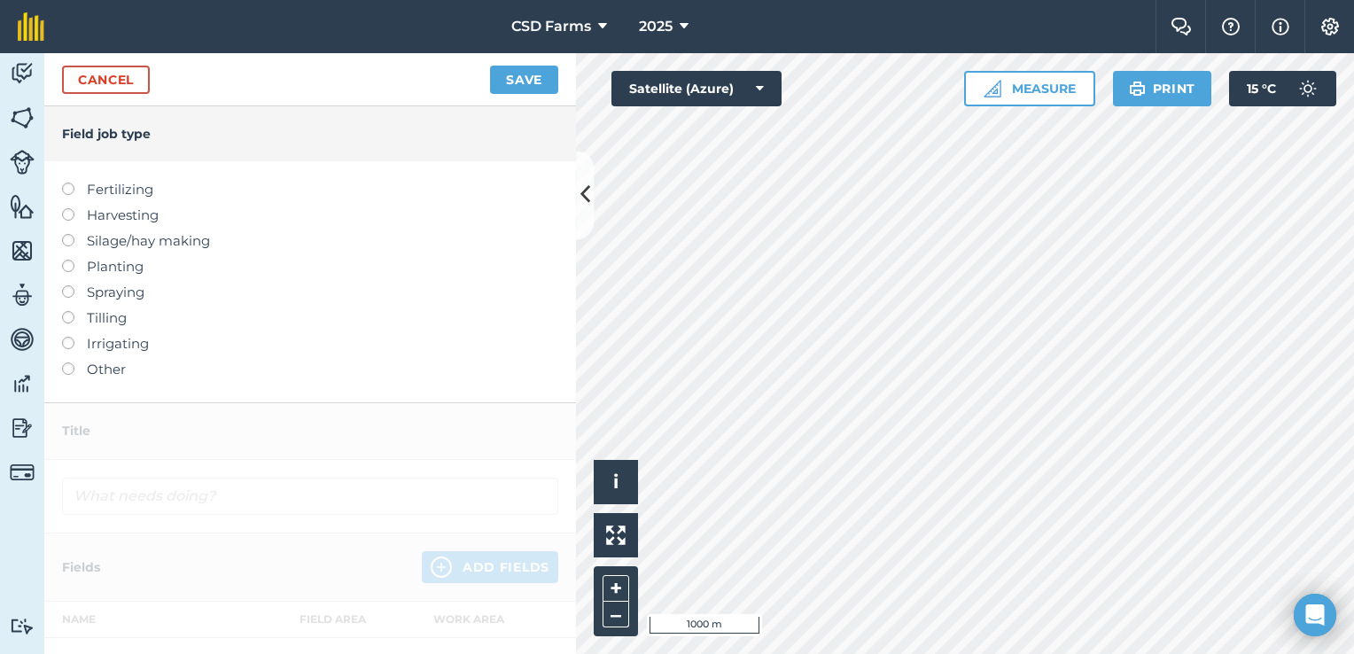
click at [71, 311] on label at bounding box center [74, 311] width 25 height 0
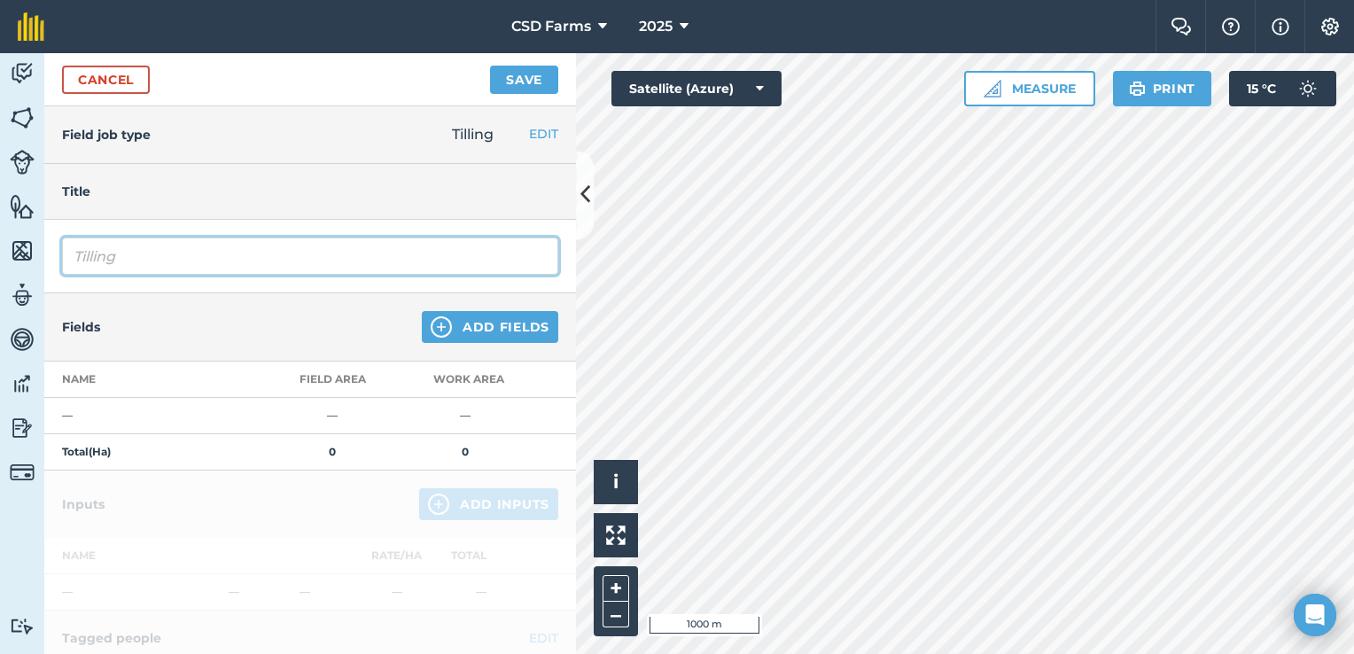
click at [152, 244] on input "Tilling" at bounding box center [310, 256] width 496 height 37
type input "Pre-plant Cultivating"
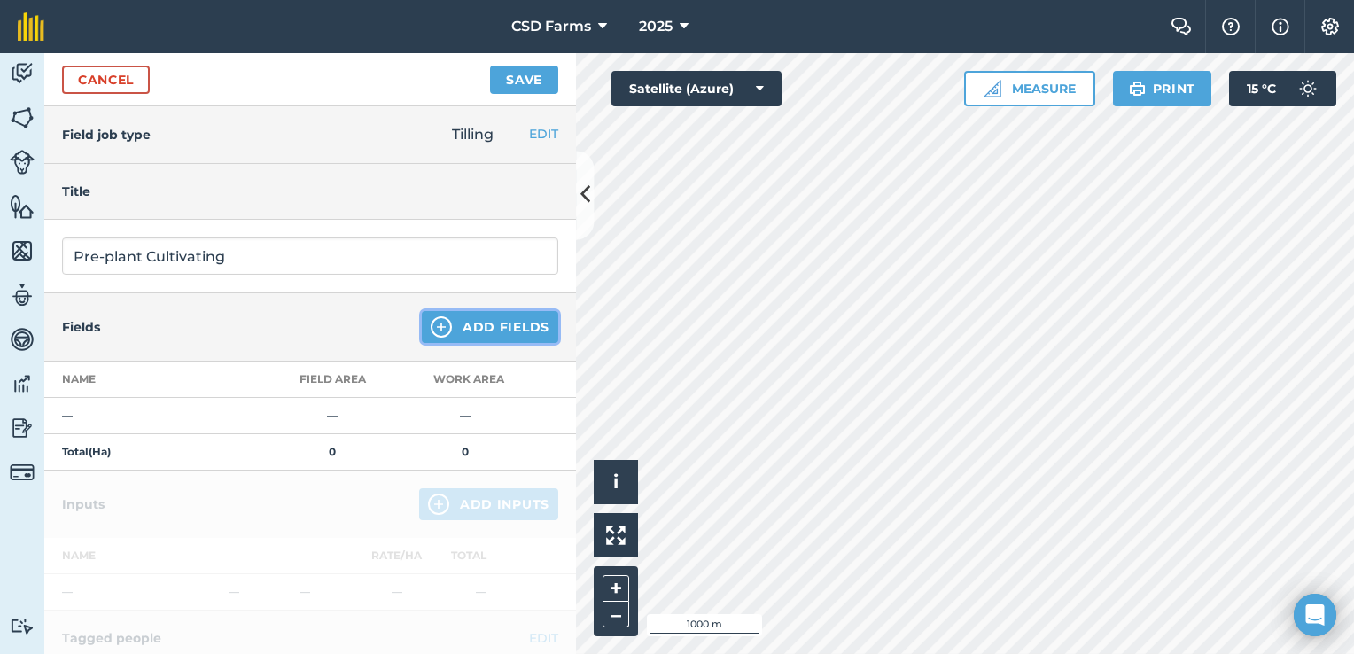
click at [491, 313] on button "Add Fields" at bounding box center [490, 327] width 137 height 32
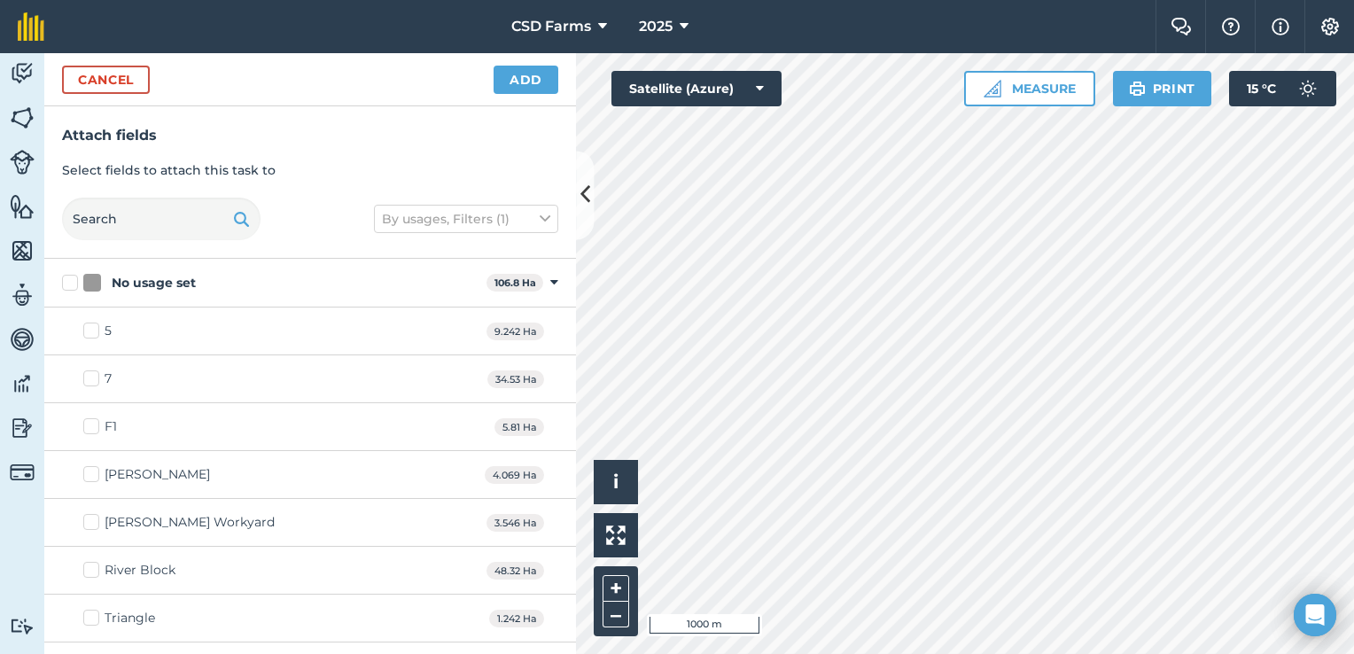
checkbox input "true"
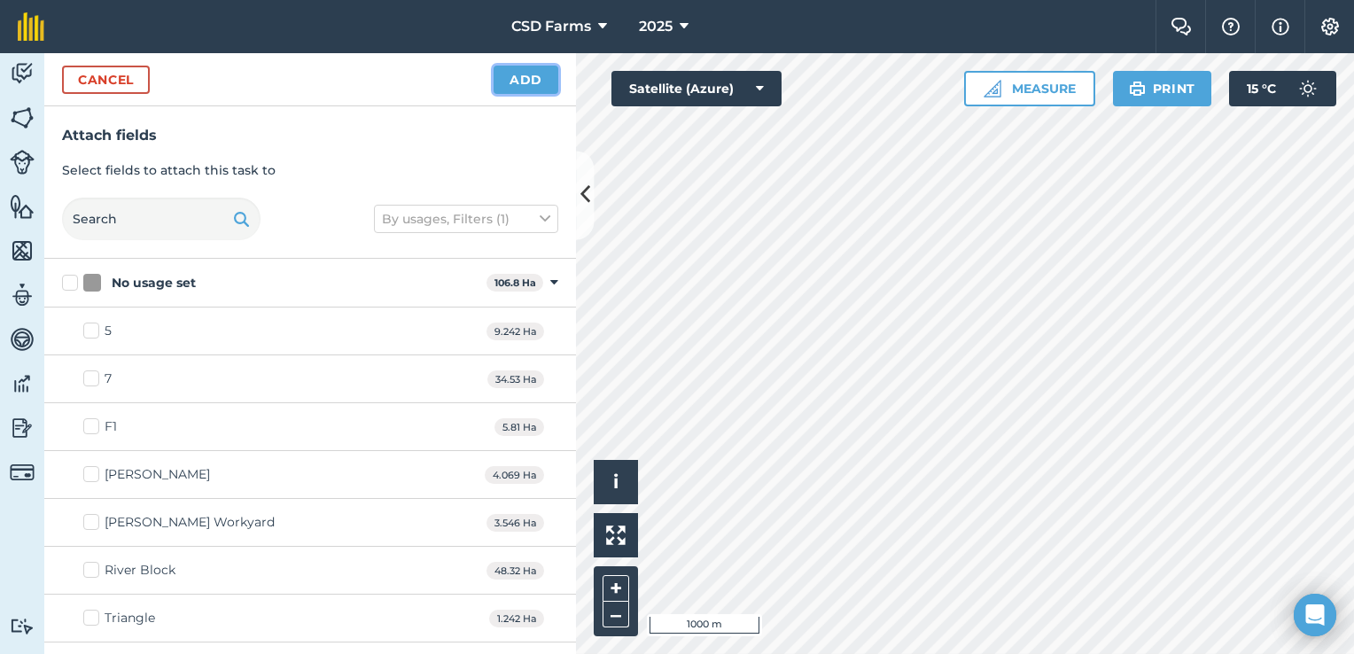
click at [520, 69] on button "Add" at bounding box center [526, 80] width 65 height 28
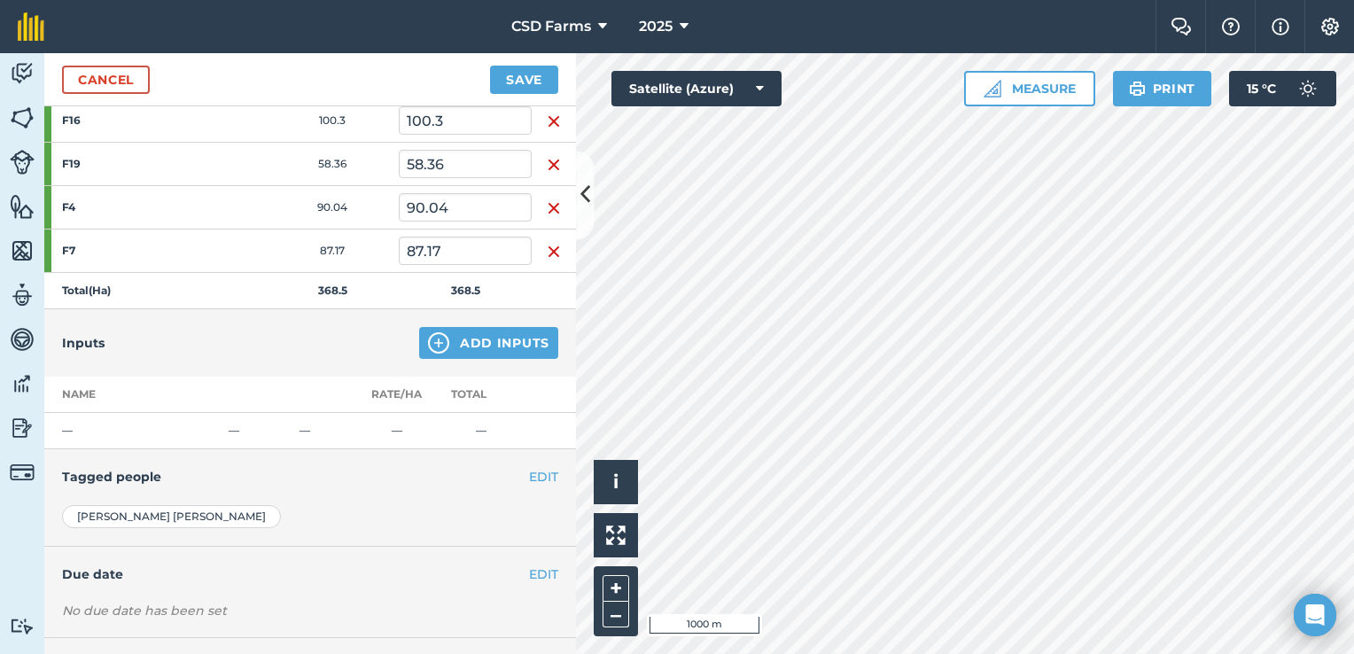
scroll to position [343, 0]
click at [477, 344] on button "Add Inputs" at bounding box center [488, 342] width 139 height 32
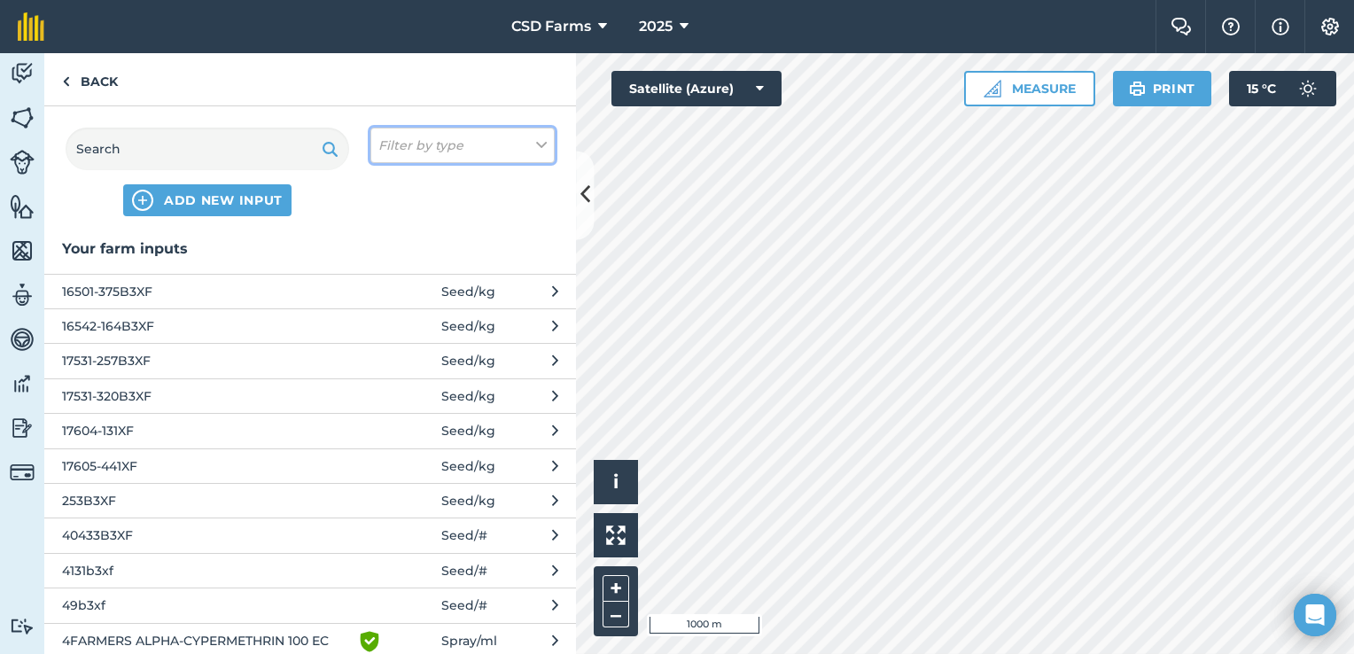
click at [453, 151] on em "Filter by type" at bounding box center [421, 146] width 85 height 20
click at [427, 282] on label "Fuel" at bounding box center [463, 281] width 168 height 19
click at [390, 282] on input "Fuel" at bounding box center [385, 278] width 12 height 12
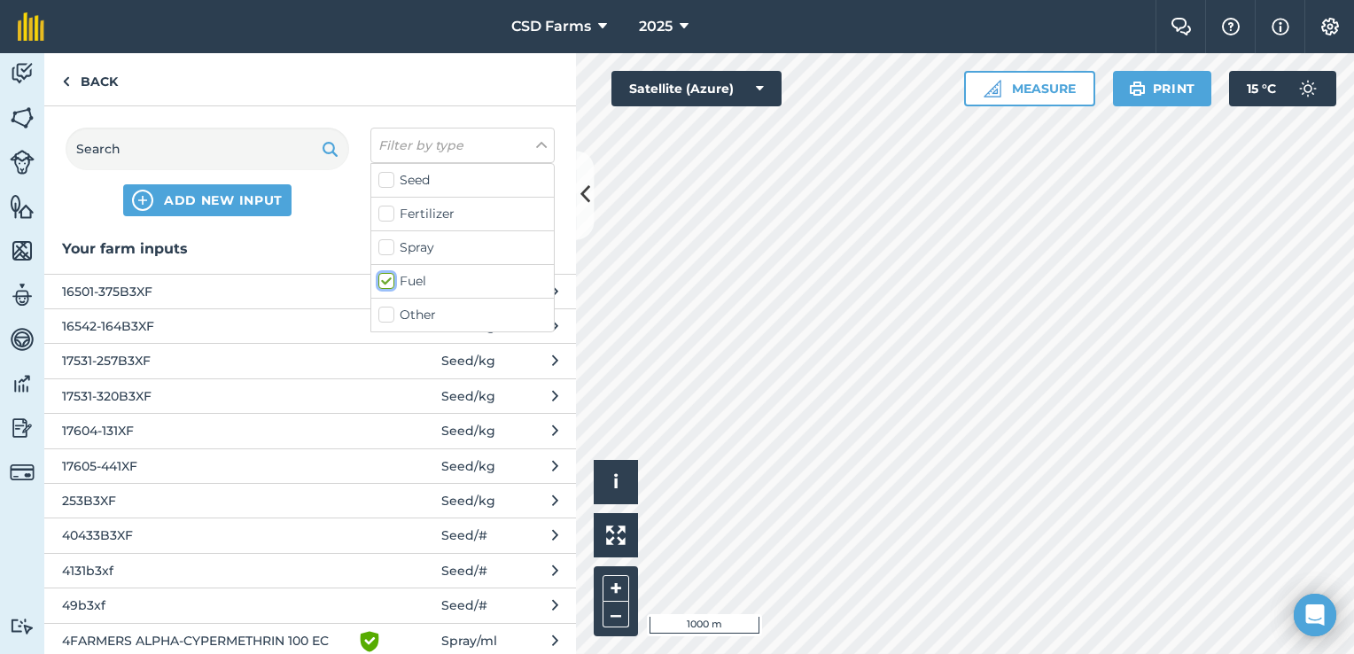
checkbox input "true"
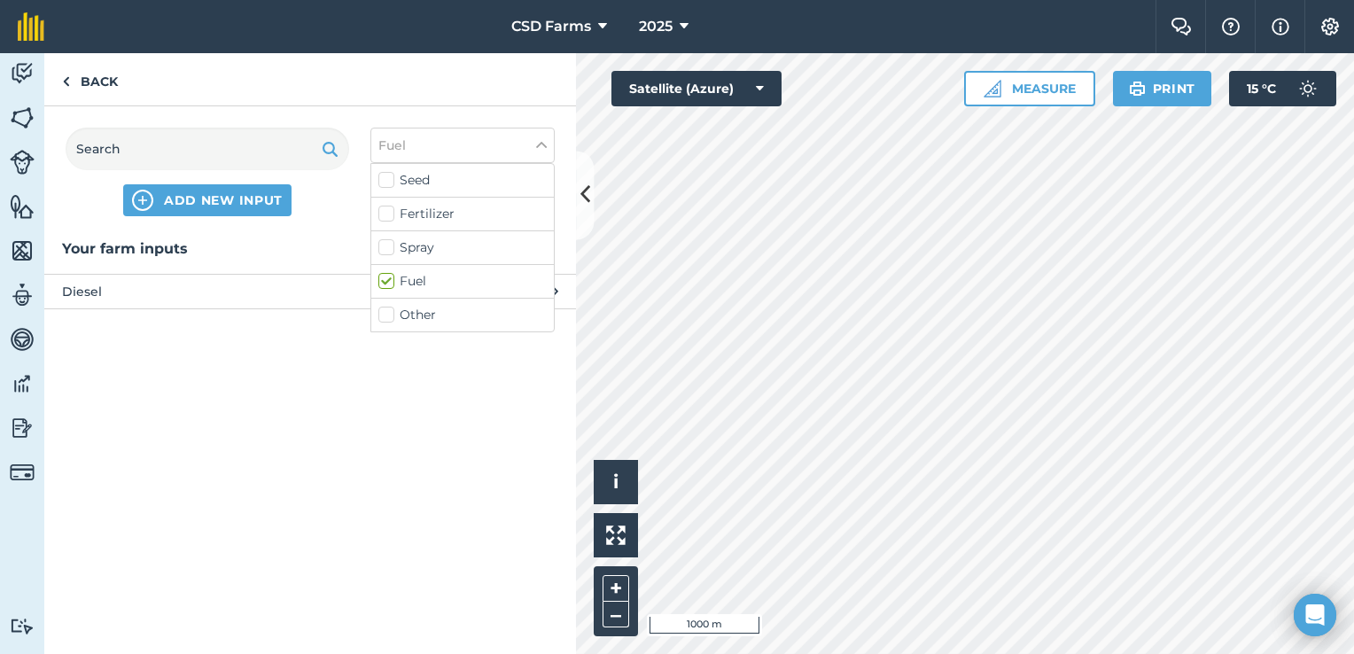
click at [219, 284] on span "Diesel" at bounding box center [207, 292] width 290 height 20
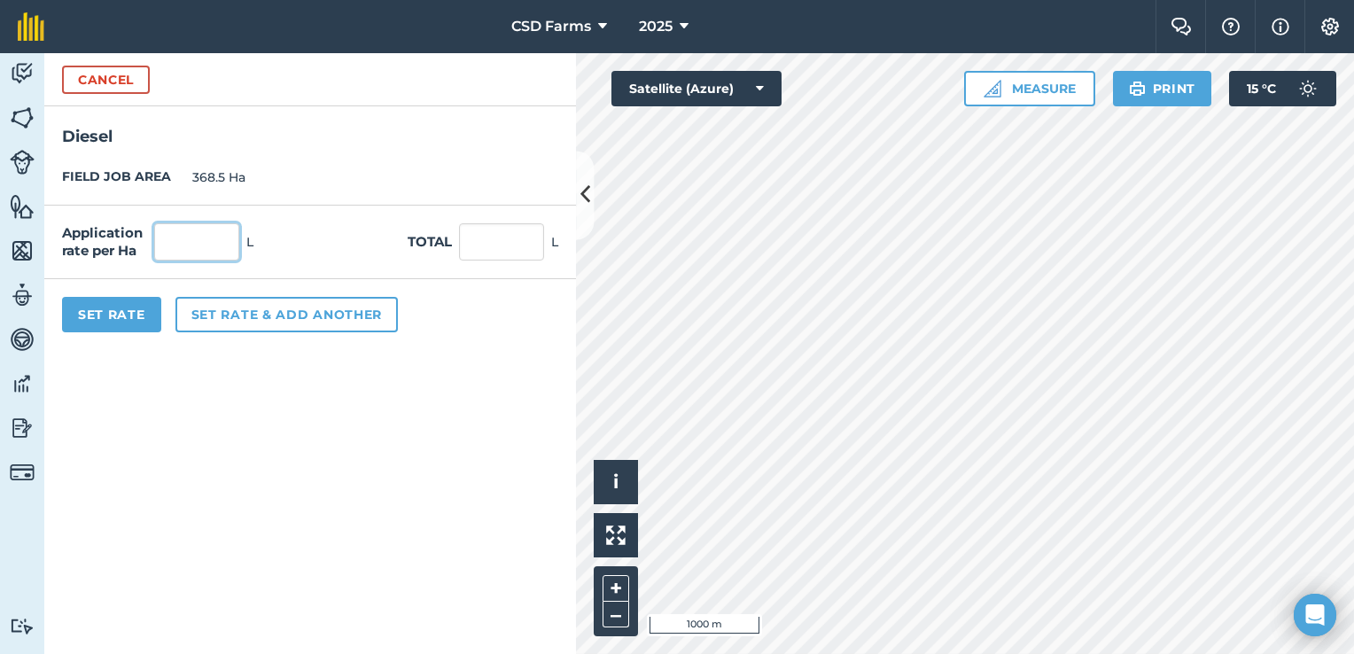
click at [222, 237] on input "text" at bounding box center [196, 241] width 85 height 37
type input "3.6"
type input "1,326.6"
click at [128, 315] on button "Set Rate" at bounding box center [111, 314] width 99 height 35
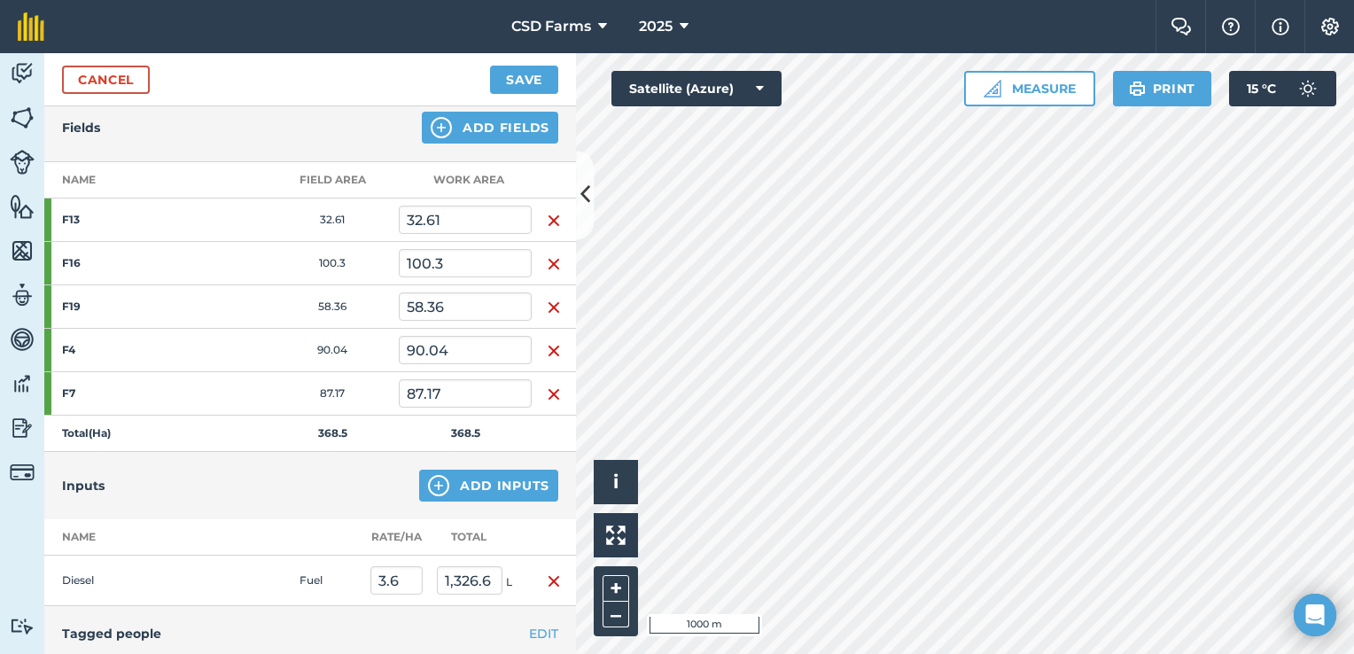
scroll to position [194, 0]
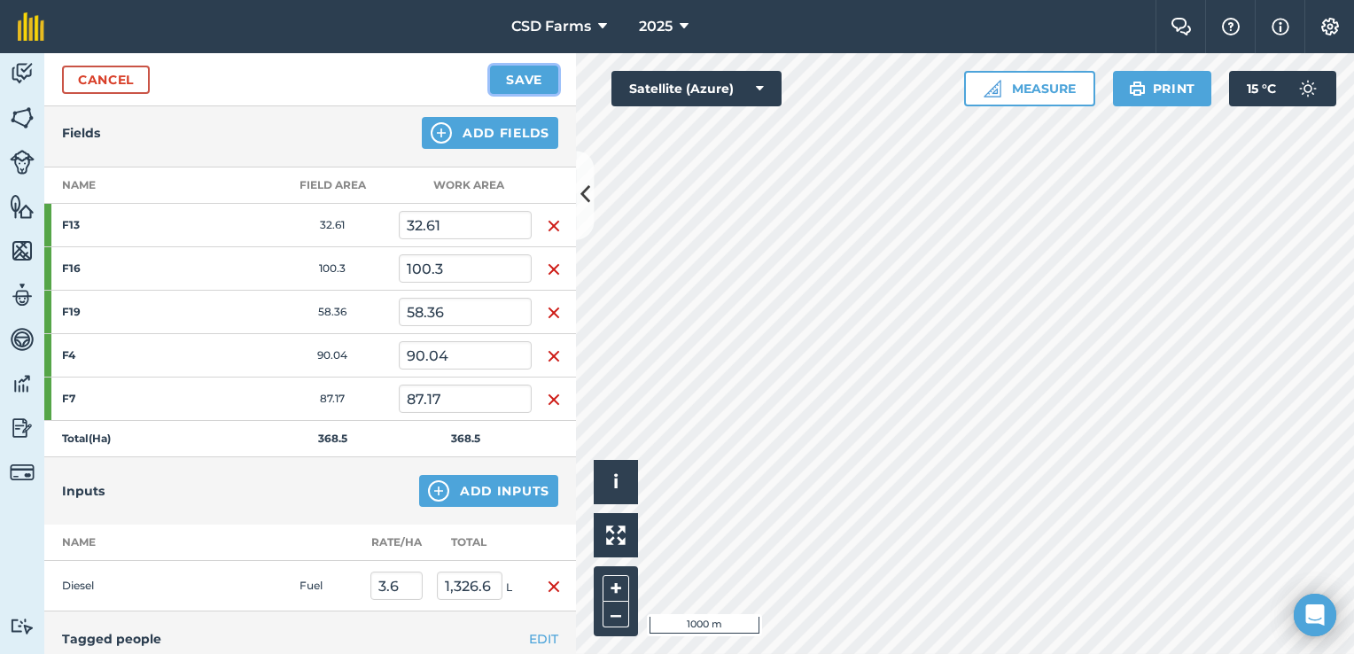
click at [537, 69] on button "Save" at bounding box center [524, 80] width 68 height 28
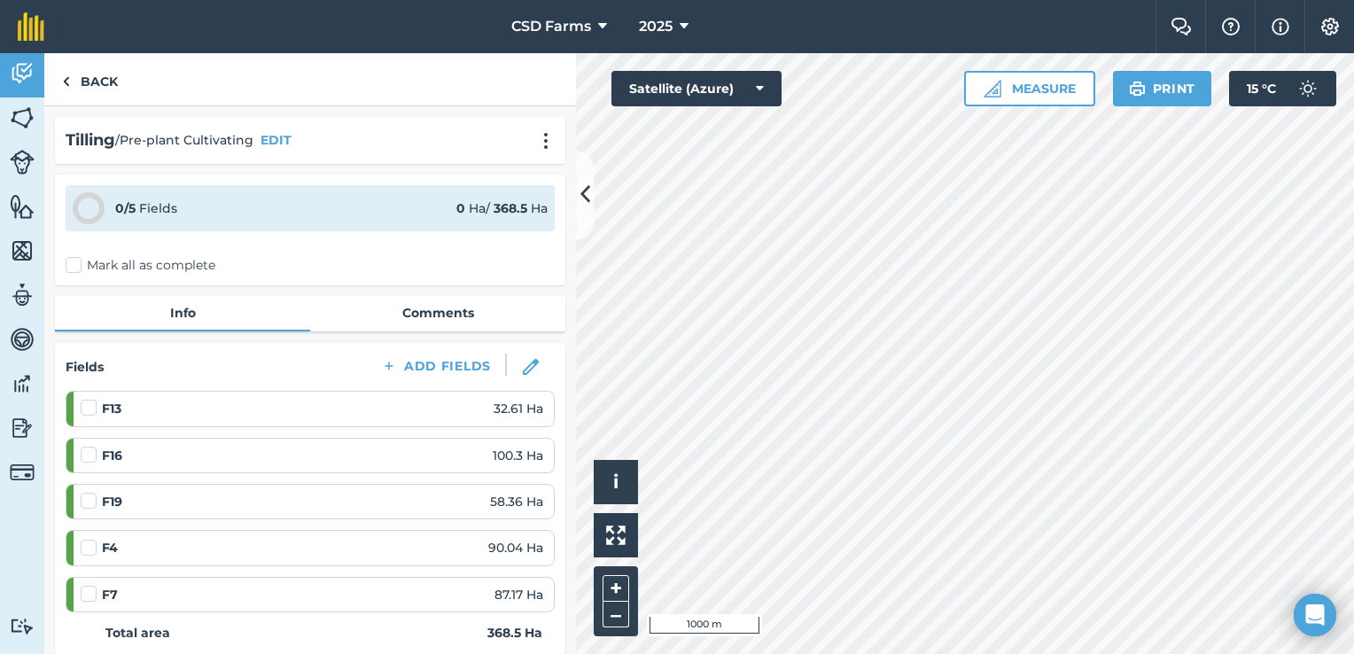
click at [74, 266] on label "Mark all as complete" at bounding box center [141, 265] width 150 height 19
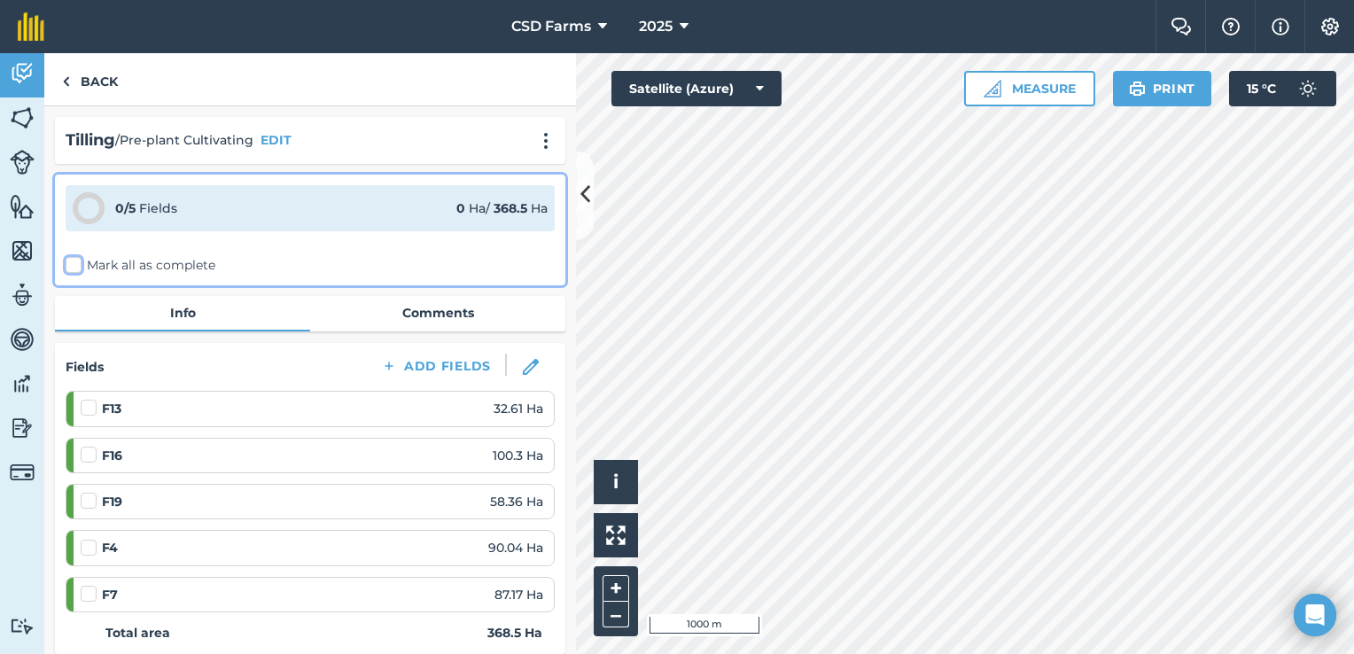
click at [74, 266] on input "Mark all as complete" at bounding box center [72, 262] width 12 height 12
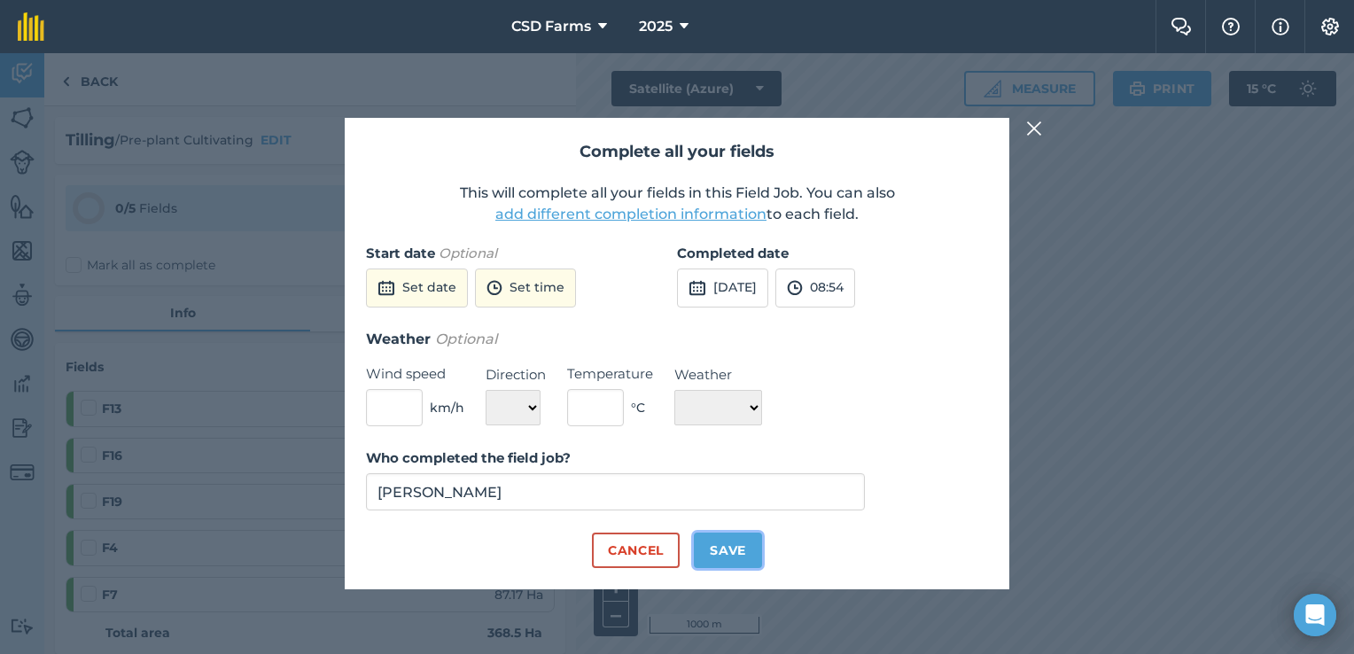
click at [730, 553] on button "Save" at bounding box center [728, 550] width 68 height 35
checkbox input "true"
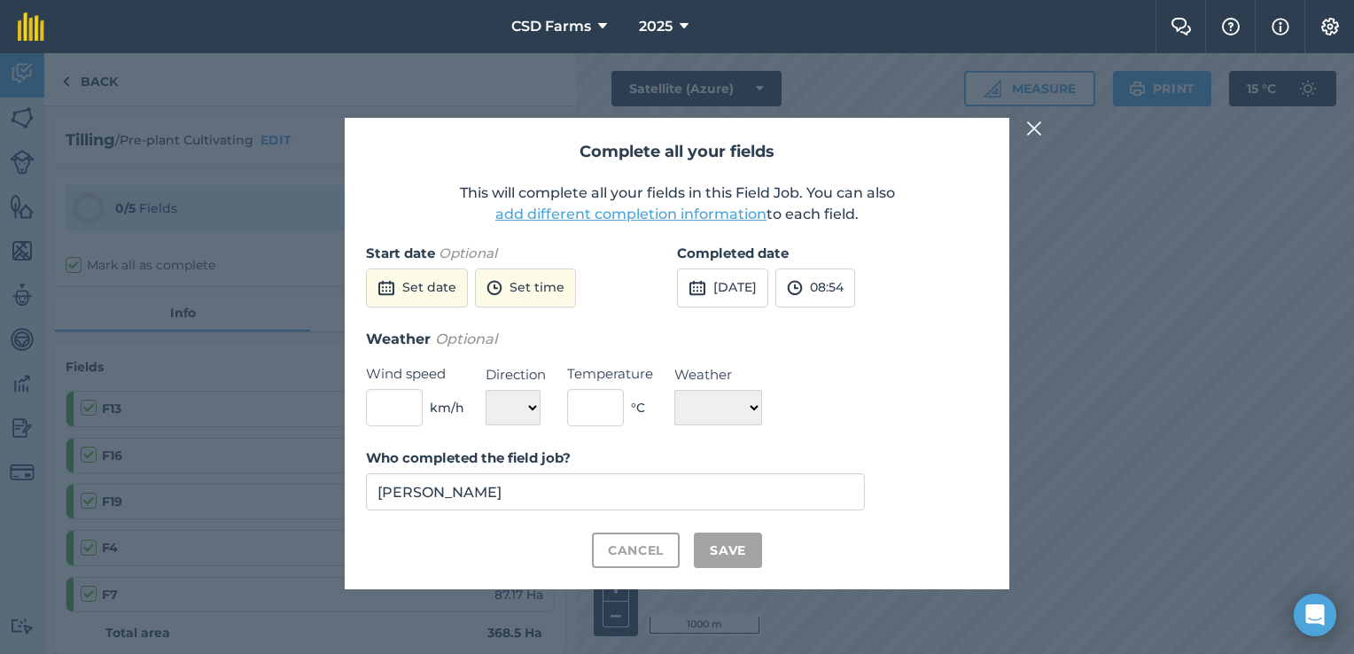
checkbox input "true"
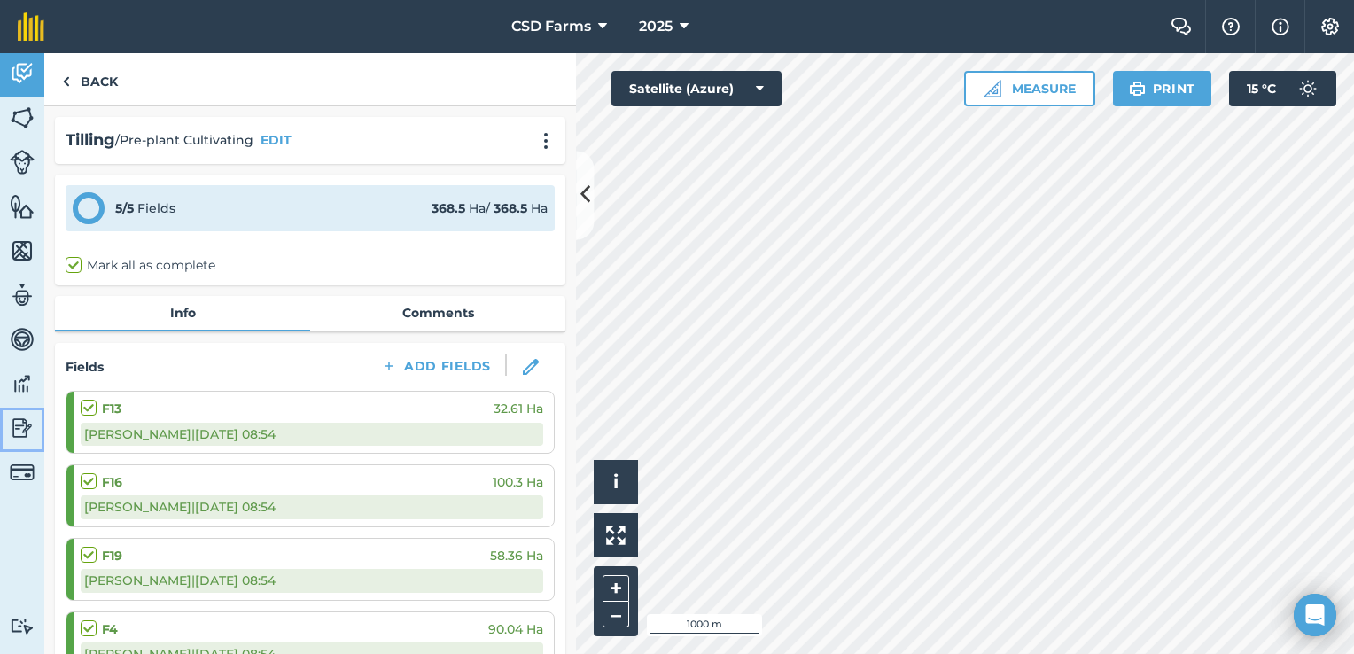
click at [18, 427] on img at bounding box center [22, 428] width 25 height 27
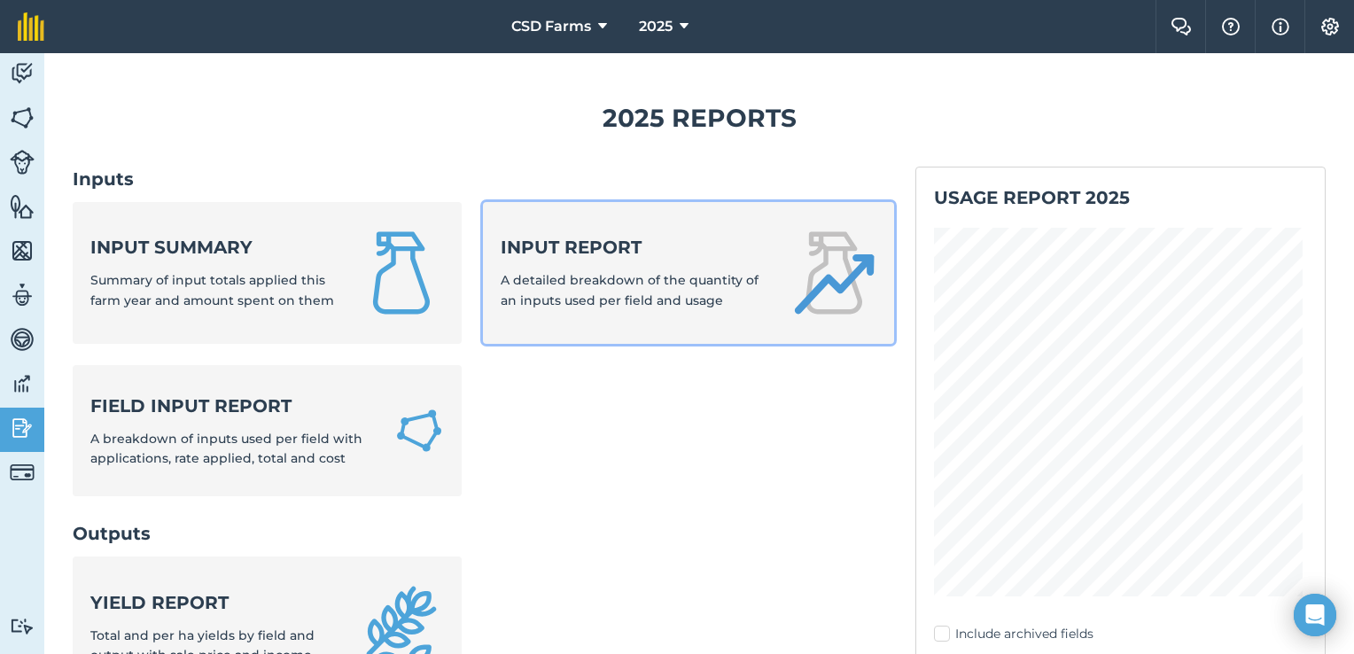
click at [560, 261] on div "Input report A detailed breakdown of the quantity of an inputs used per field a…" at bounding box center [635, 272] width 269 height 75
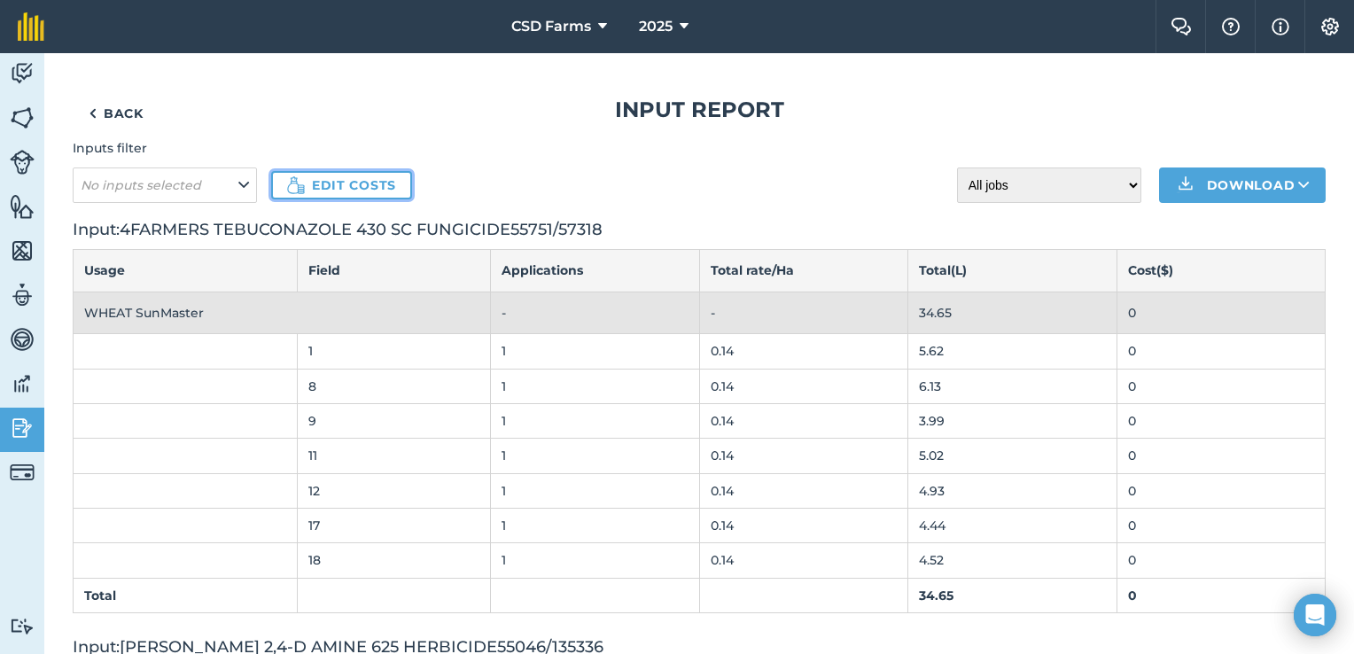
click at [347, 188] on link "Edit costs" at bounding box center [341, 185] width 141 height 28
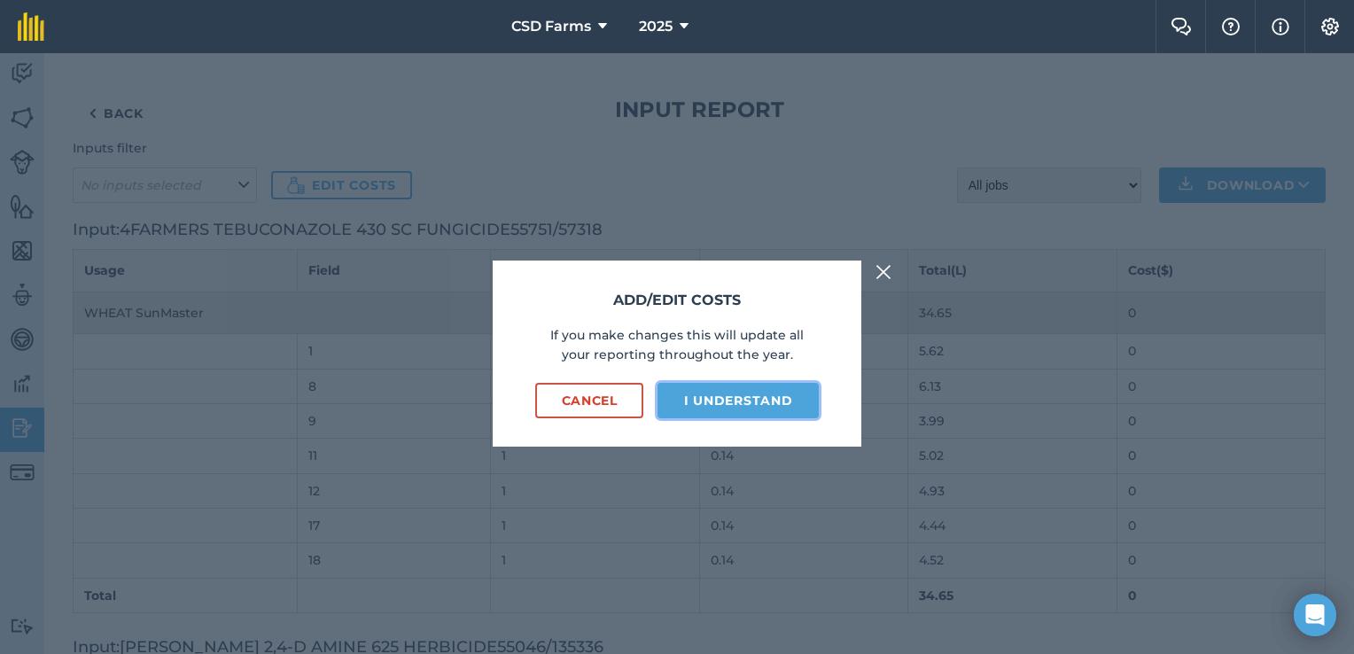
click at [737, 399] on button "I understand" at bounding box center [738, 400] width 161 height 35
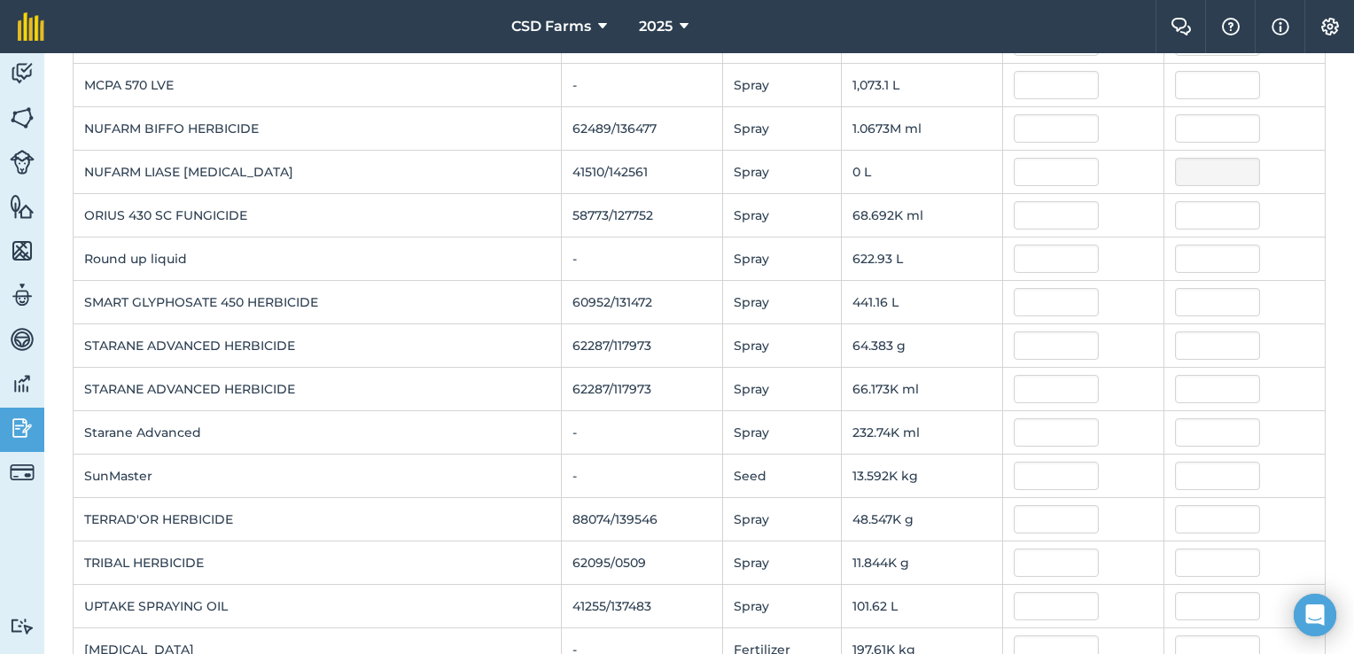
scroll to position [847, 0]
click at [1045, 324] on td at bounding box center [1083, 345] width 161 height 43
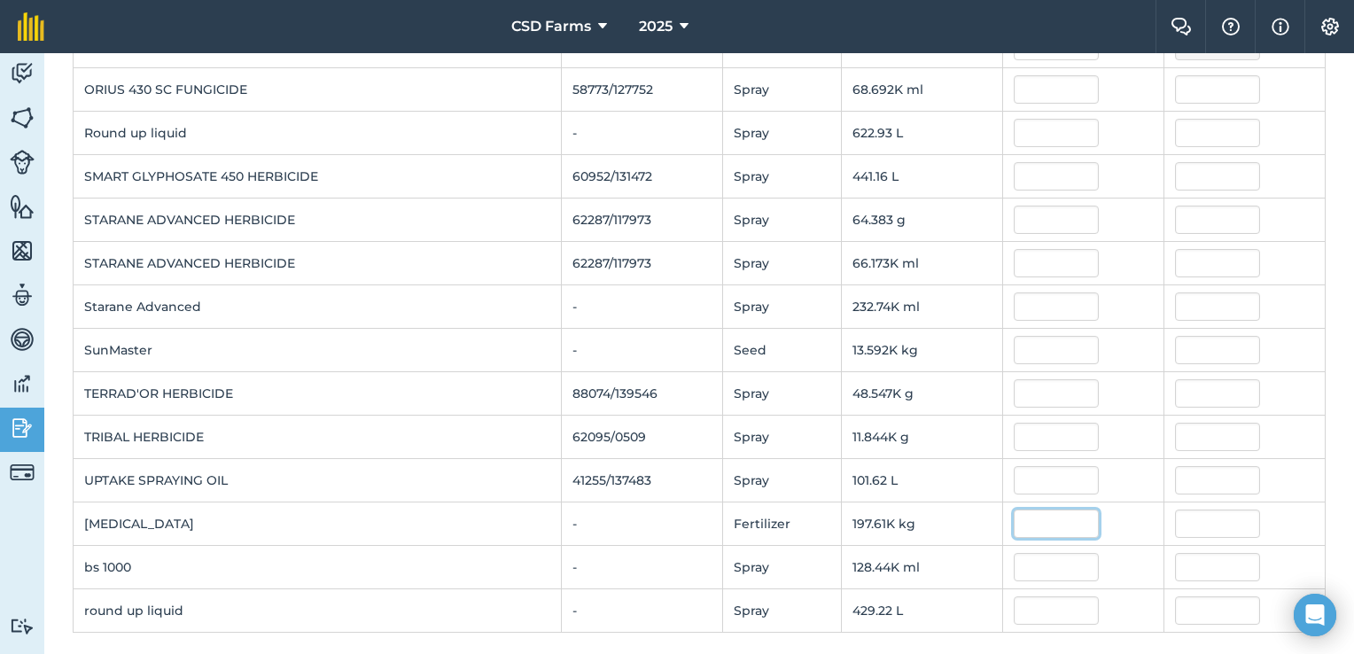
click at [1051, 516] on input "text" at bounding box center [1056, 524] width 85 height 28
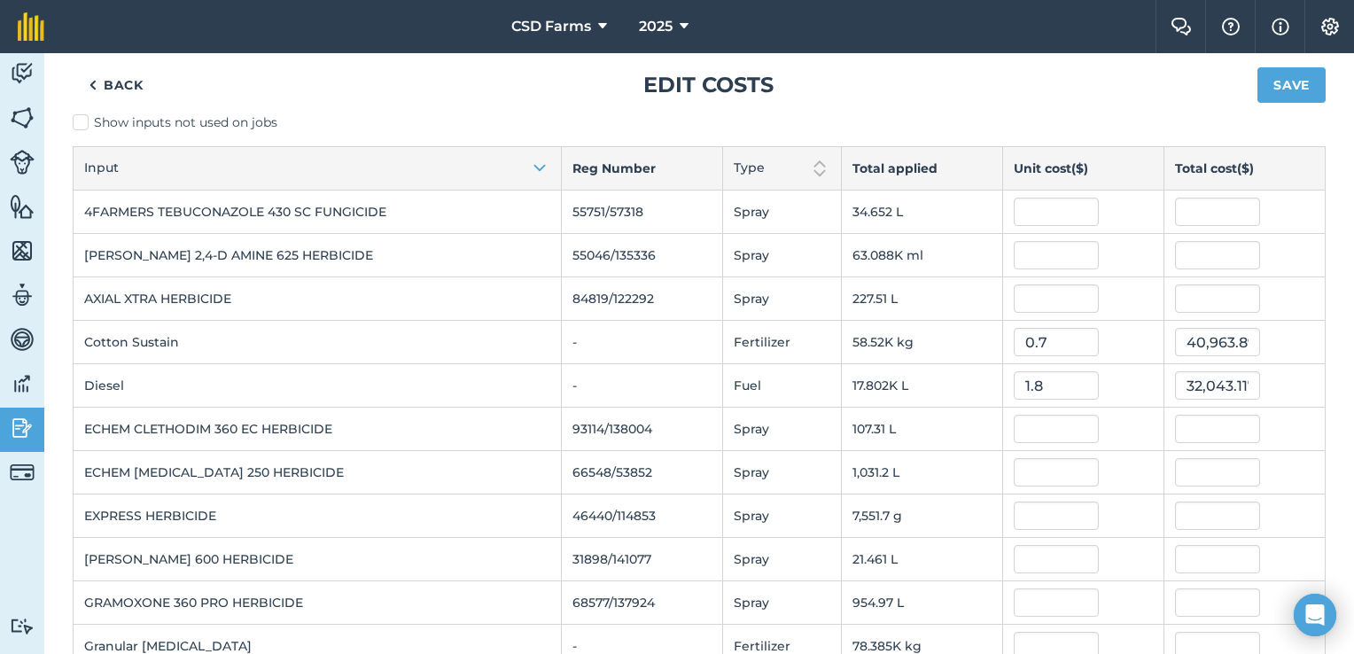
scroll to position [35, 0]
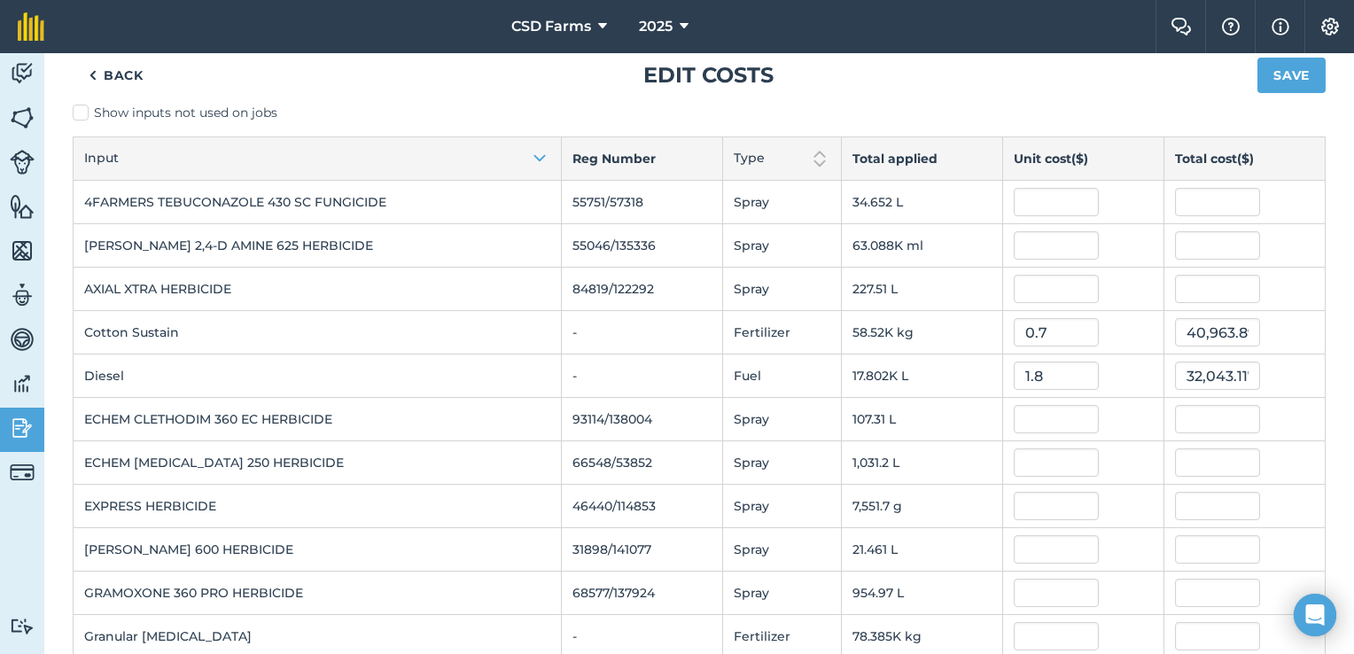
type input "795"
type input "157,102,915.35"
click at [1056, 325] on input "0.7" at bounding box center [1056, 332] width 85 height 28
type input "0"
type input "700"
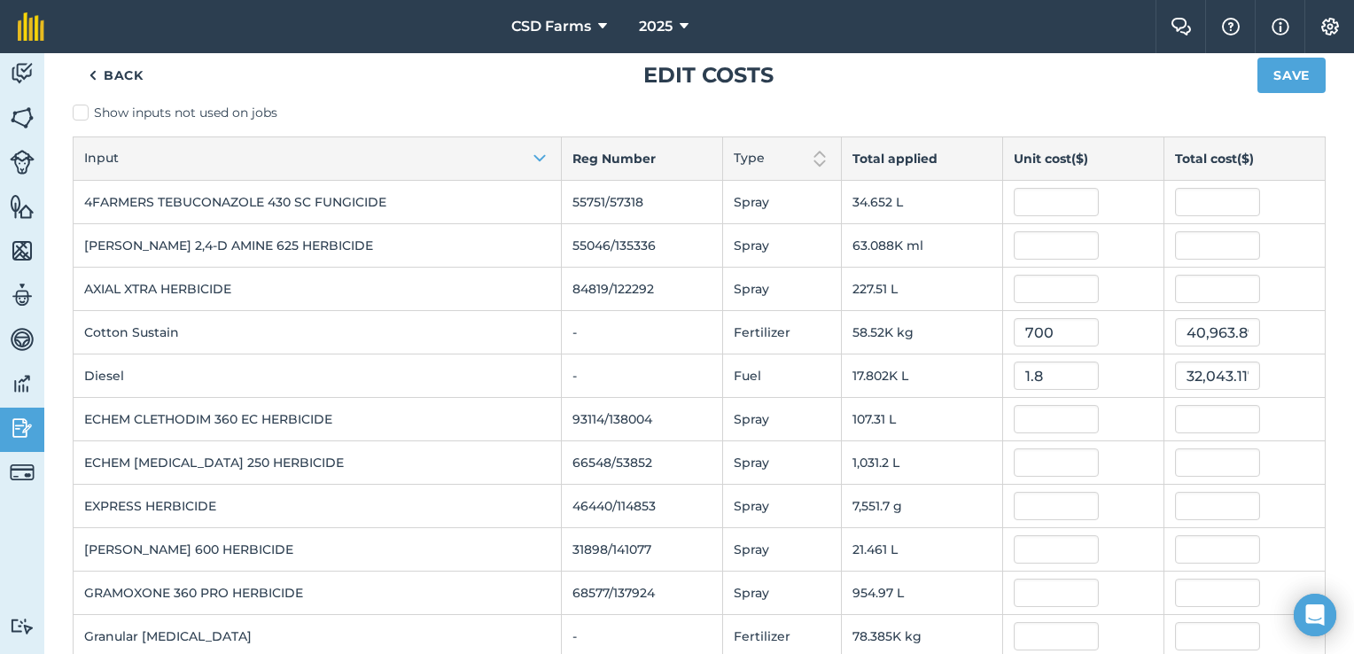
type input "40,963,895"
click at [1291, 302] on td at bounding box center [1244, 289] width 161 height 43
click at [1063, 333] on input "700" at bounding box center [1056, 332] width 85 height 28
type input "7"
type input "0.7"
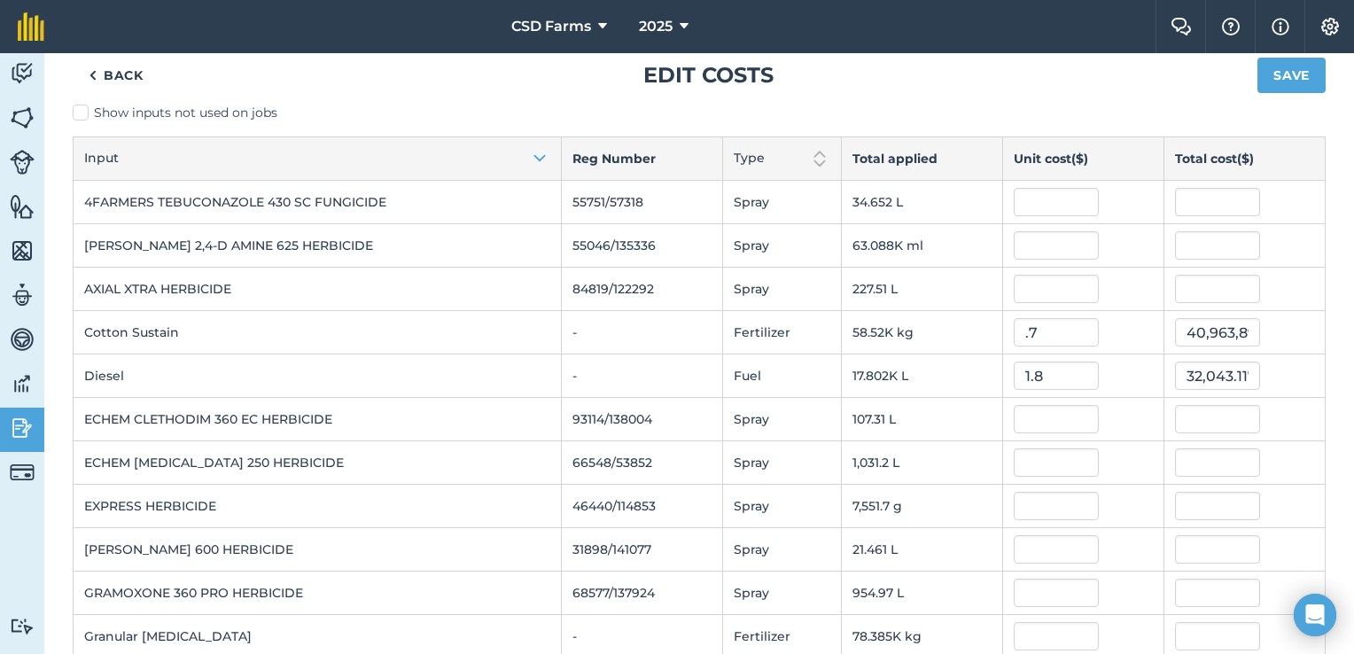
type input "40,963.895"
click at [1276, 324] on div "40,963.895" at bounding box center [1244, 332] width 139 height 28
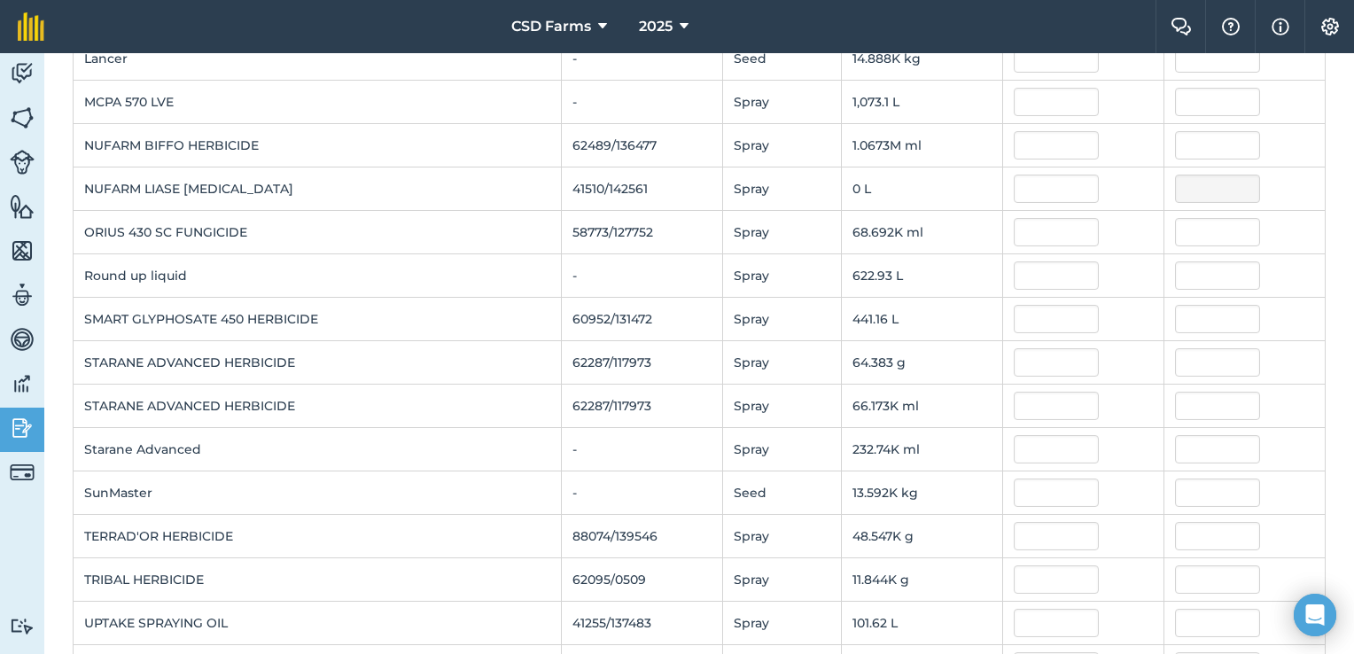
scroll to position [972, 0]
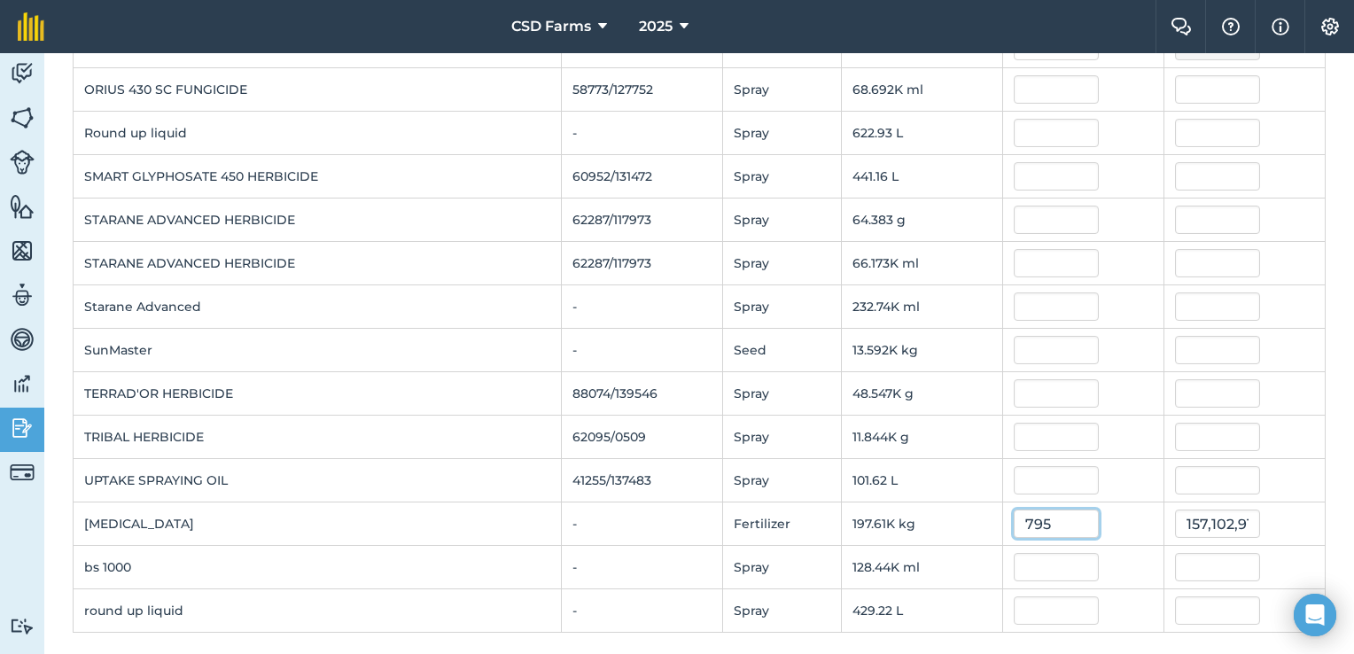
click at [1044, 519] on input "795" at bounding box center [1056, 524] width 85 height 28
type input "7"
type input "0.797"
type input "157,498.14281000002"
click at [1297, 489] on td at bounding box center [1244, 480] width 161 height 43
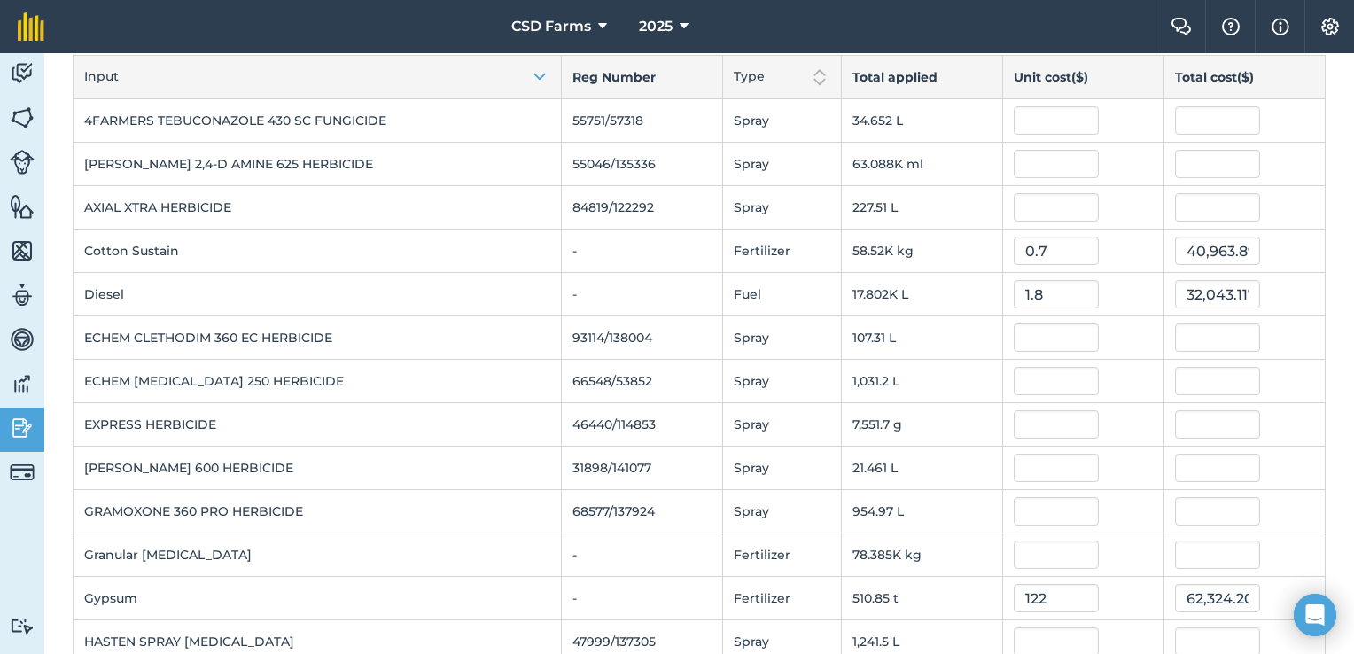
scroll to position [117, 0]
click at [1036, 115] on input "text" at bounding box center [1056, 119] width 85 height 28
type input "8"
type input "0.8"
click at [1280, 121] on div "27.721466400000004" at bounding box center [1244, 119] width 139 height 28
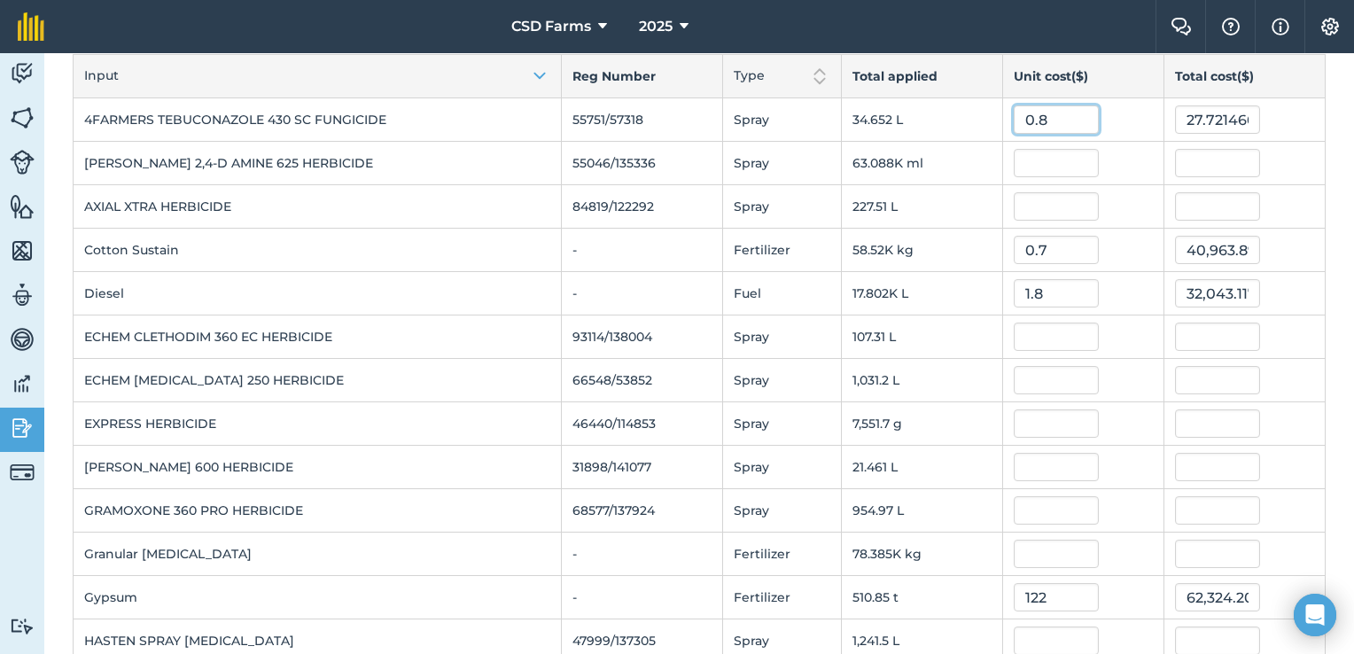
click at [1066, 122] on input "0.8" at bounding box center [1056, 119] width 85 height 28
click at [1240, 121] on input "27.721466400000004" at bounding box center [1217, 119] width 85 height 28
click at [1240, 121] on input "400000004" at bounding box center [1217, 119] width 85 height 28
click at [1240, 121] on input "04" at bounding box center [1217, 119] width 85 height 28
type input "0"
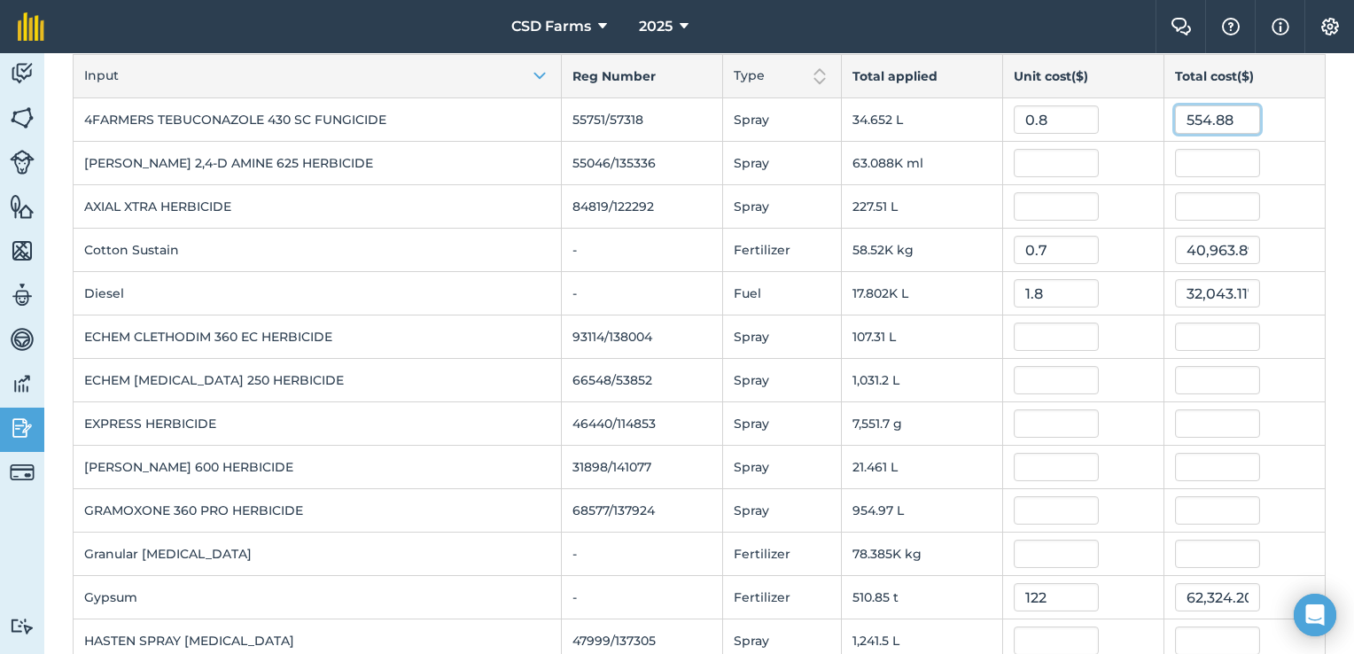
type input "554.88"
type input "16.013005718918244"
click at [1297, 118] on div "554.88" at bounding box center [1244, 119] width 139 height 28
click at [1234, 248] on input "40,963.895" at bounding box center [1217, 250] width 85 height 28
click at [1232, 254] on input "95" at bounding box center [1217, 250] width 85 height 28
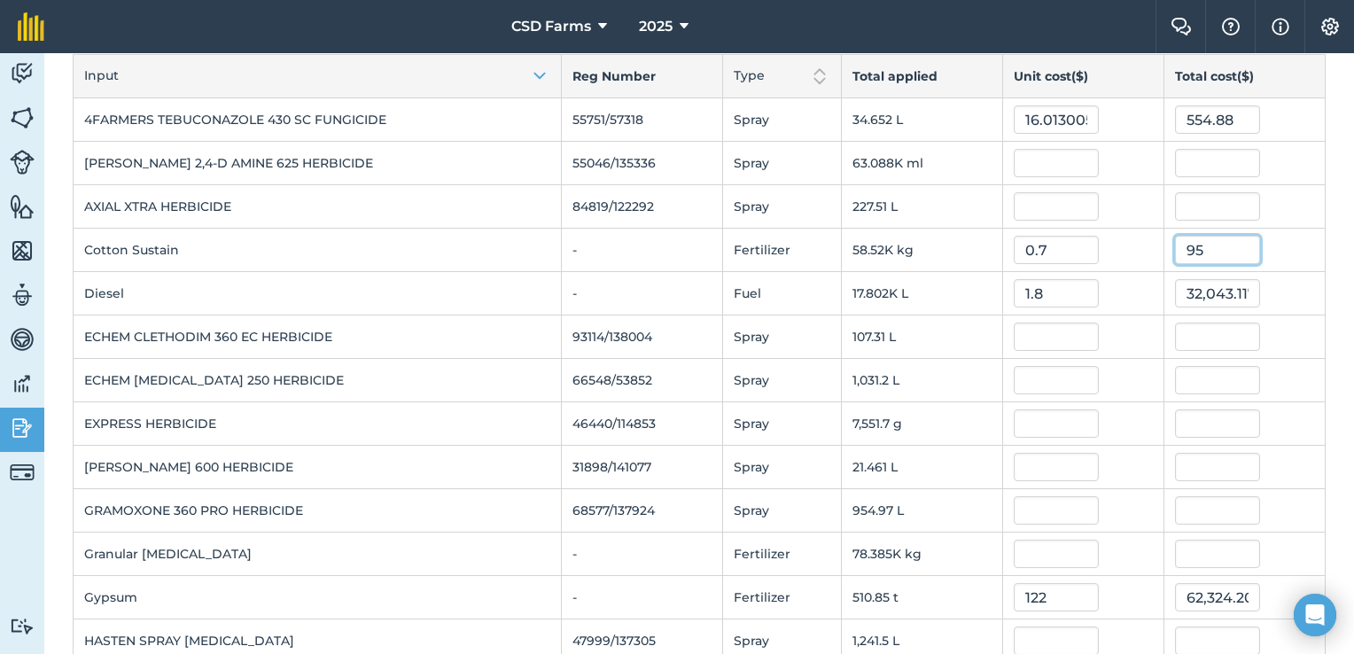
type input "9"
type input "40,600"
type input "0.693781682625639"
click at [1268, 246] on div "40,600" at bounding box center [1244, 250] width 139 height 28
click at [1060, 294] on input "1.8" at bounding box center [1056, 293] width 85 height 28
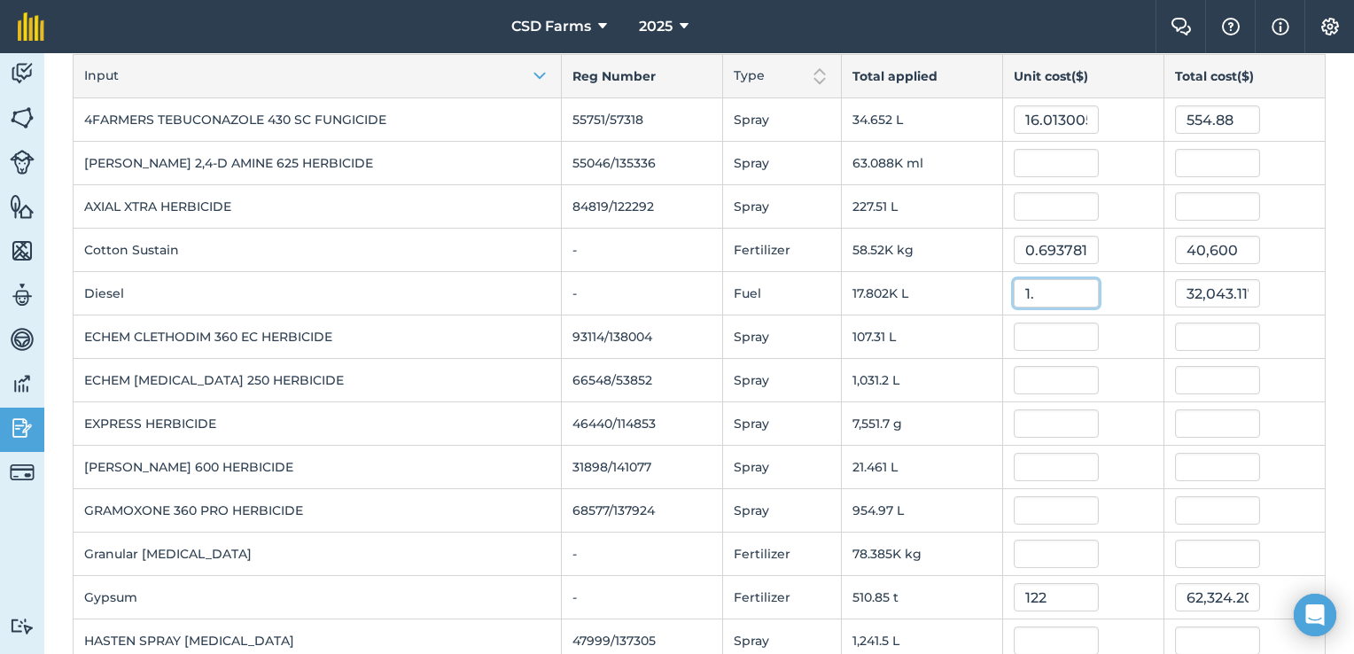
type input "1"
type input "0.18"
click at [1282, 302] on div "3,204.31176" at bounding box center [1244, 293] width 139 height 28
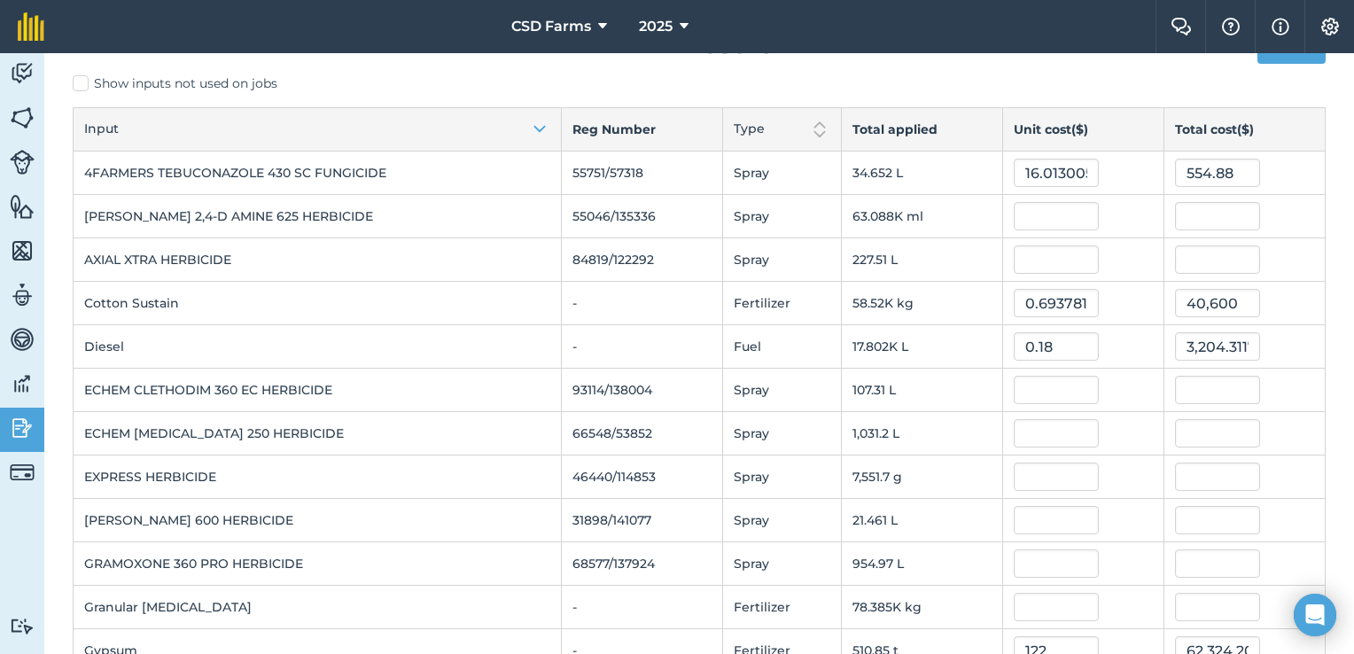
scroll to position [59, 0]
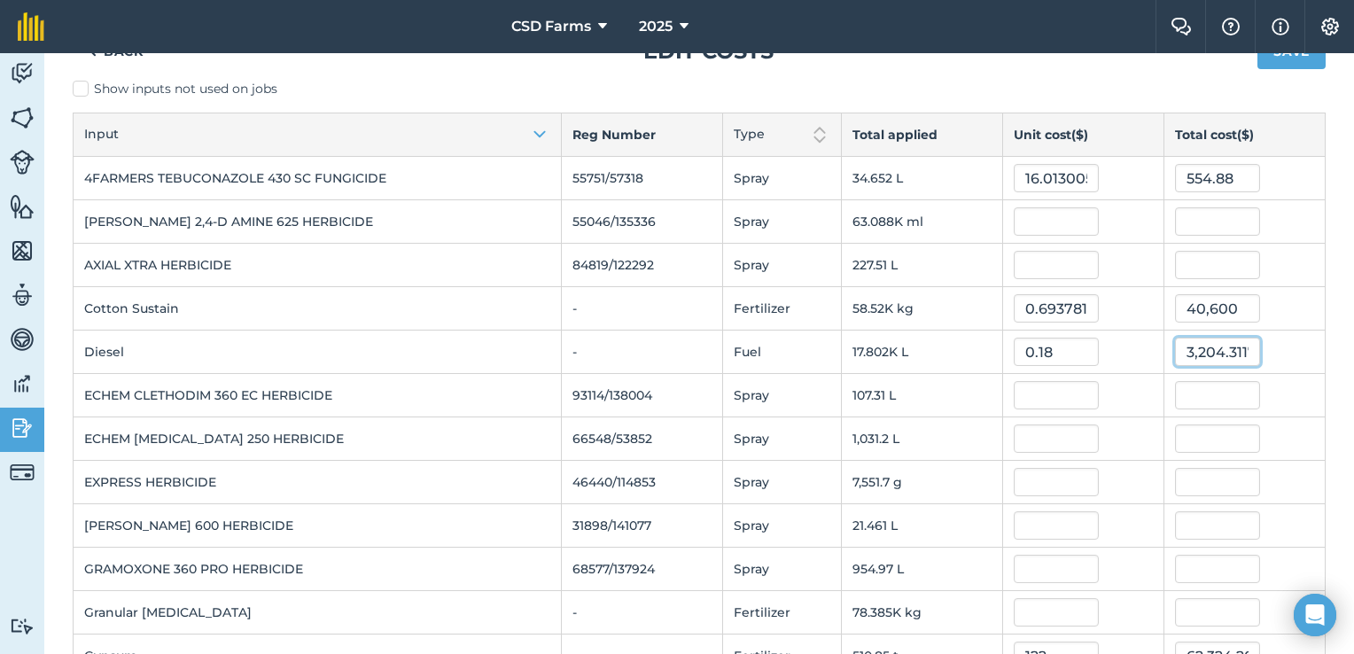
click at [1238, 349] on input "3,204.31176" at bounding box center [1217, 352] width 85 height 28
click at [1238, 349] on input "76" at bounding box center [1217, 352] width 85 height 28
type input "7"
type input "32,043"
type input "1.7999933939012227"
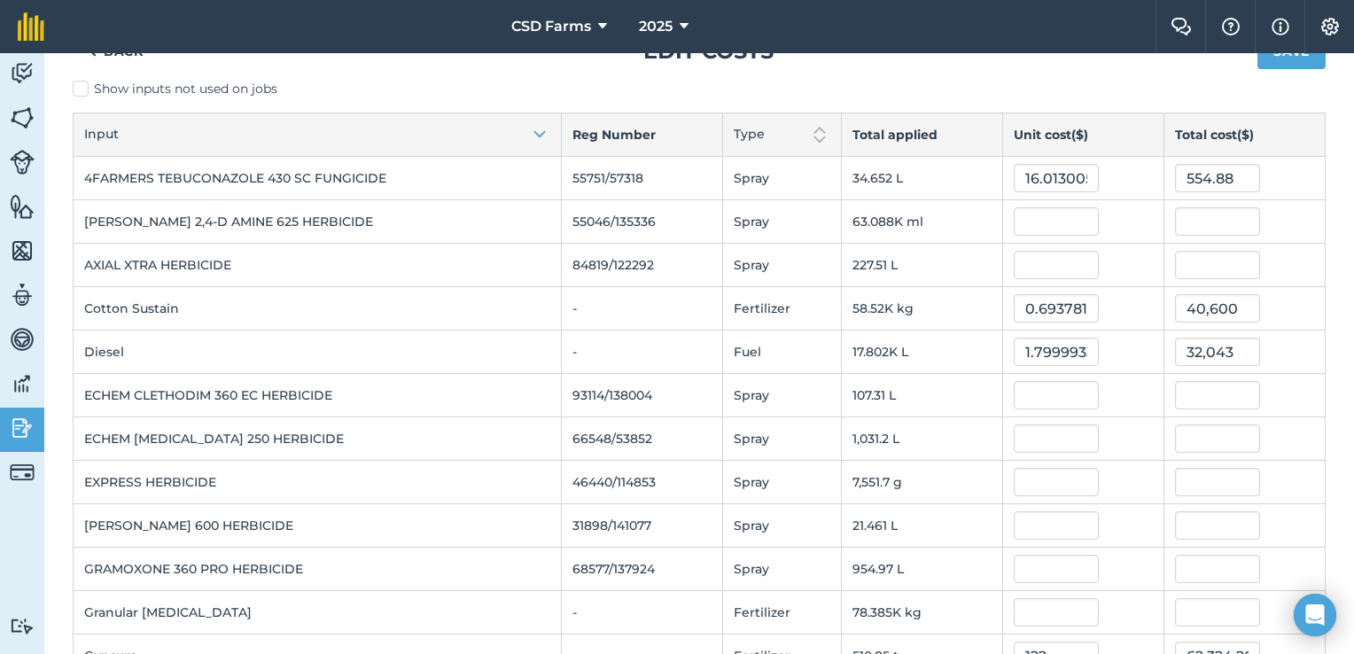
click at [1285, 354] on div "32,043" at bounding box center [1244, 352] width 139 height 28
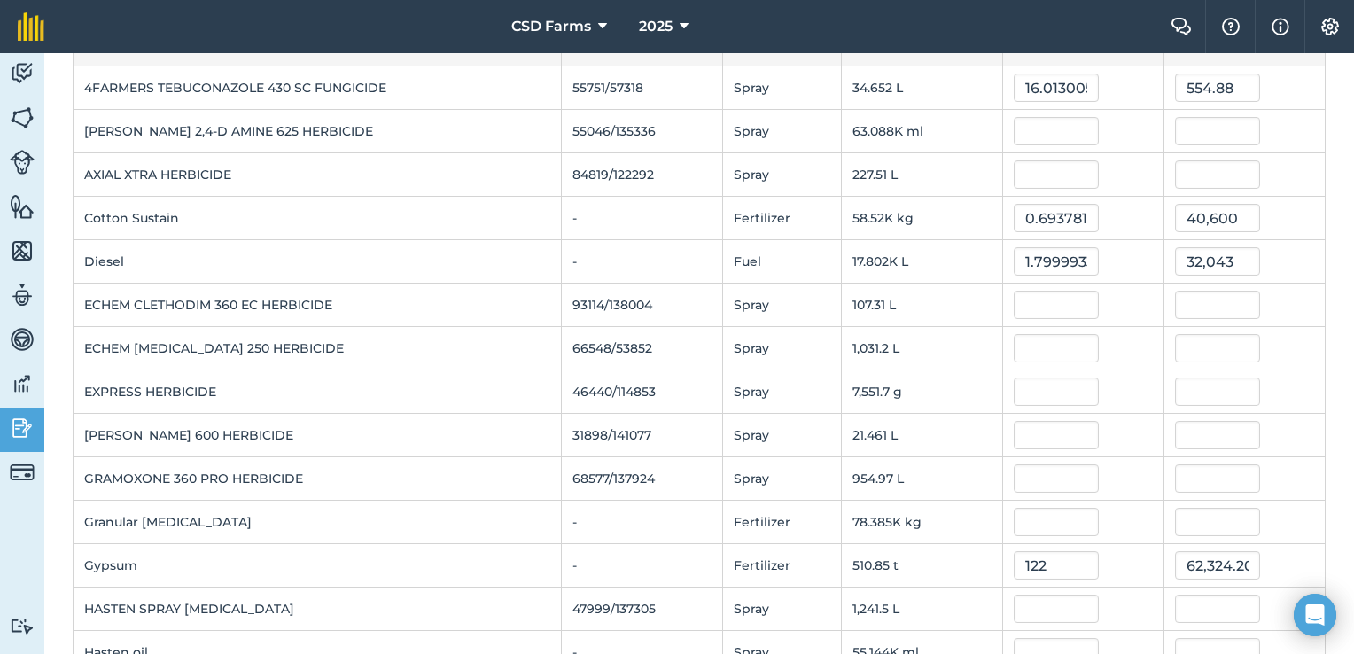
scroll to position [0, 0]
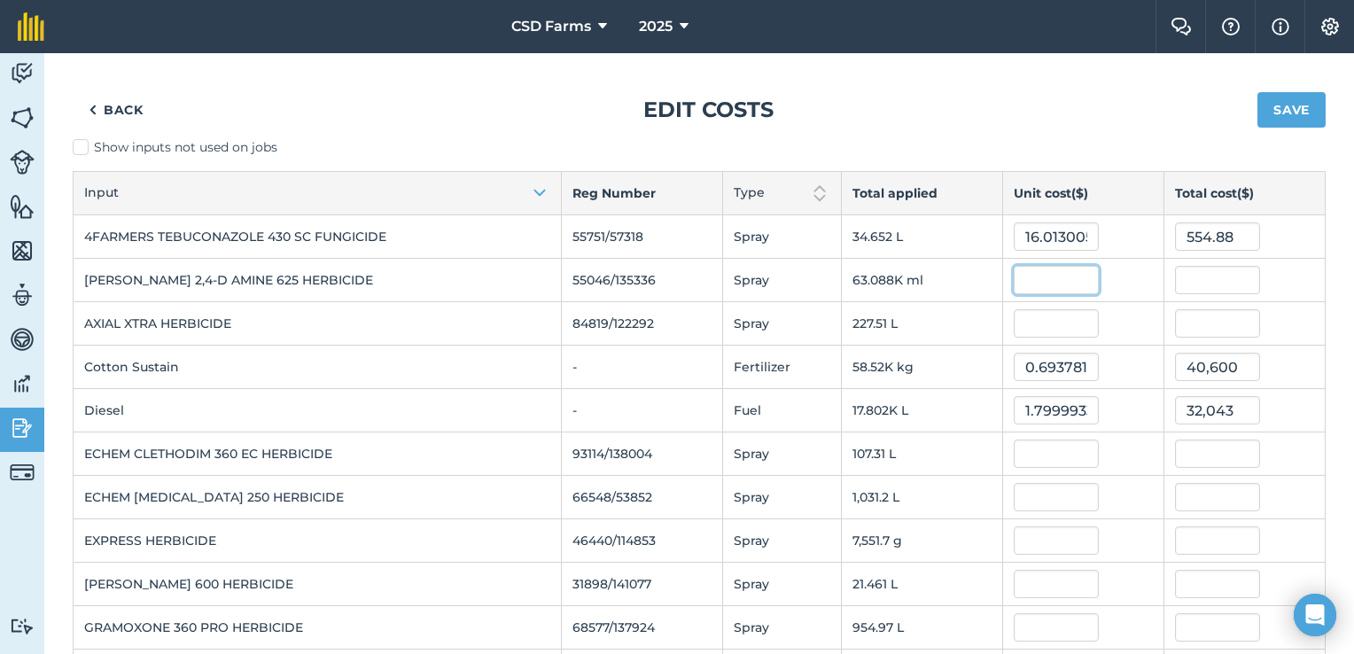
click at [1052, 280] on input "text" at bounding box center [1056, 280] width 85 height 28
type input "5.73"
click at [1282, 268] on div "361,493.92485" at bounding box center [1244, 280] width 139 height 28
click at [1221, 281] on input "361,493.92485" at bounding box center [1217, 280] width 85 height 28
type input "3.92485"
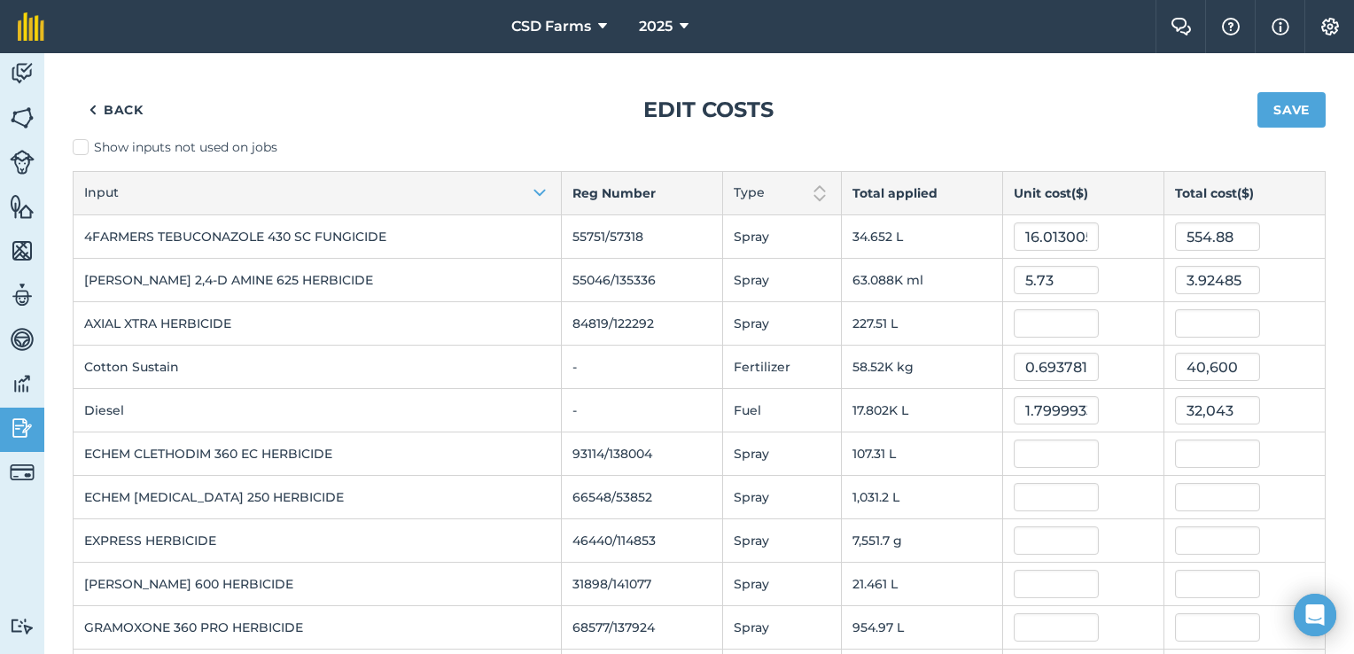
type input "0.00006221236085594482"
drag, startPoint x: 1245, startPoint y: 279, endPoint x: 1276, endPoint y: 268, distance: 33.9
click at [1276, 268] on div "3.92485" at bounding box center [1244, 280] width 139 height 28
click at [1237, 282] on input "3.92485" at bounding box center [1217, 280] width 85 height 28
type input "3"
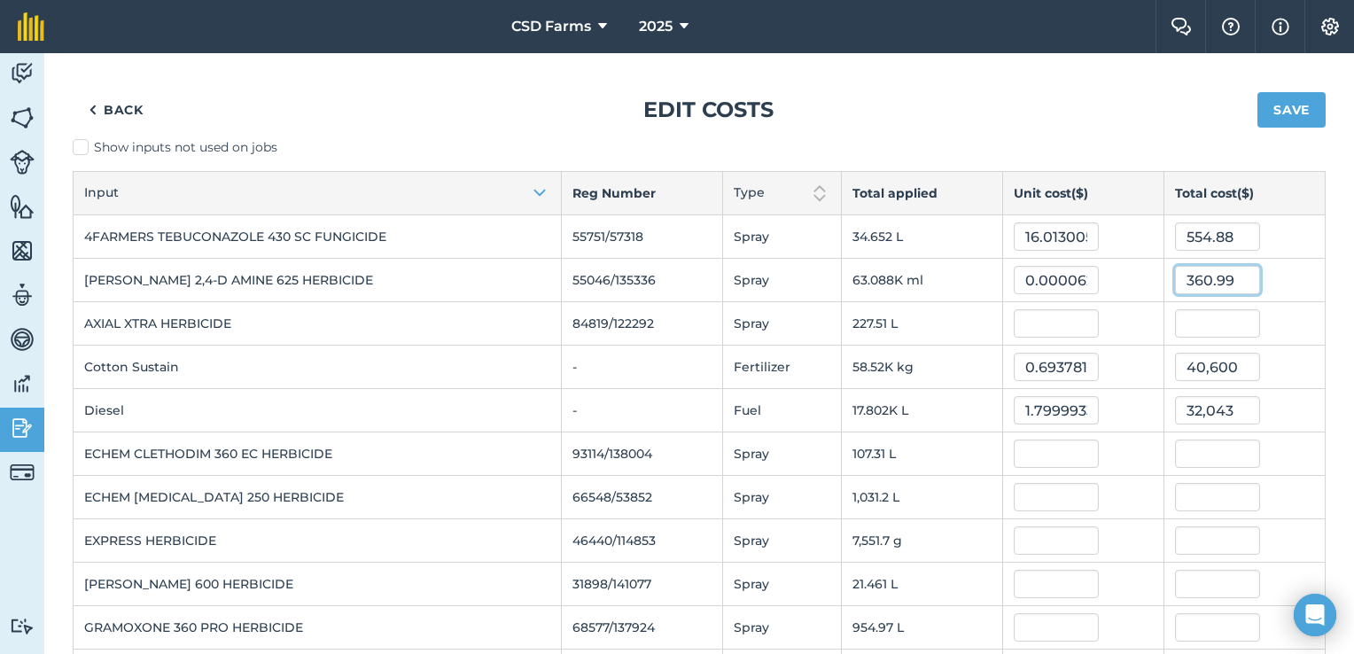
type input "360.99"
type input "0.0057220123432456076"
click at [1291, 264] on td "360.99" at bounding box center [1244, 280] width 161 height 43
click at [1046, 324] on input "text" at bounding box center [1056, 323] width 85 height 28
type input "79.97"
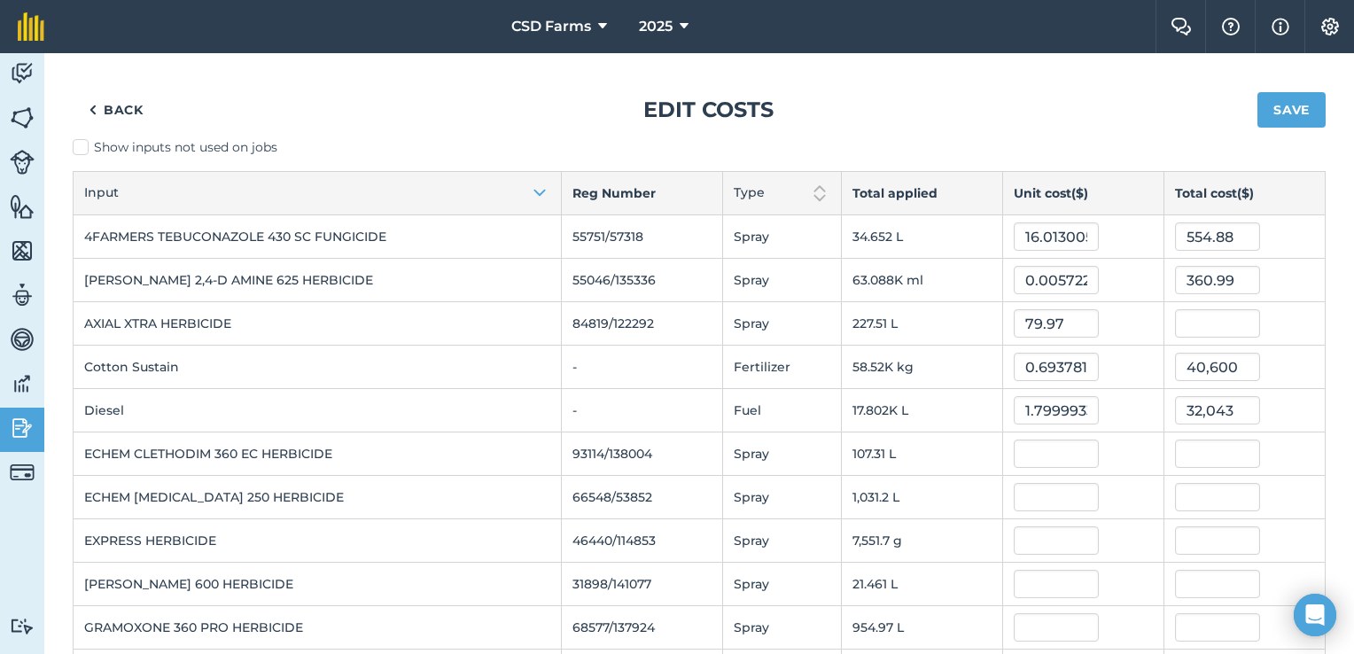
type input "18,193.670814"
click at [1295, 326] on div "18,193.670814" at bounding box center [1244, 323] width 139 height 28
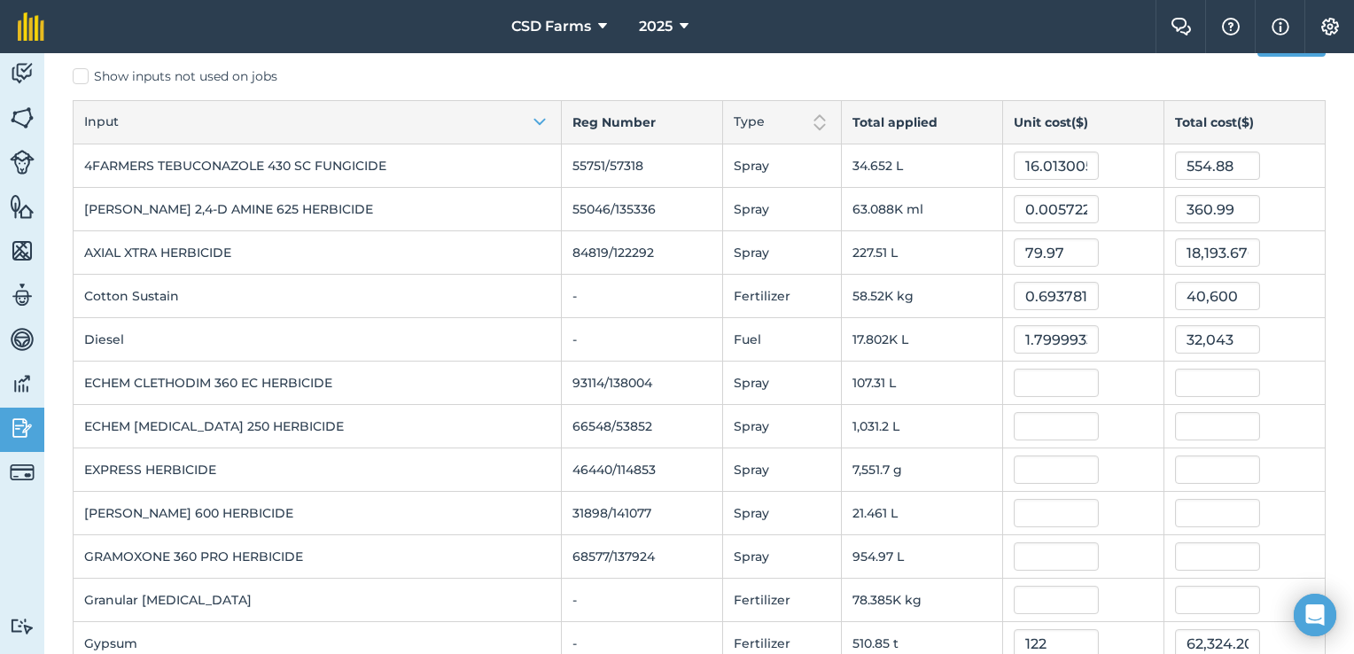
click at [954, 463] on td "7,551.7 g" at bounding box center [921, 470] width 161 height 43
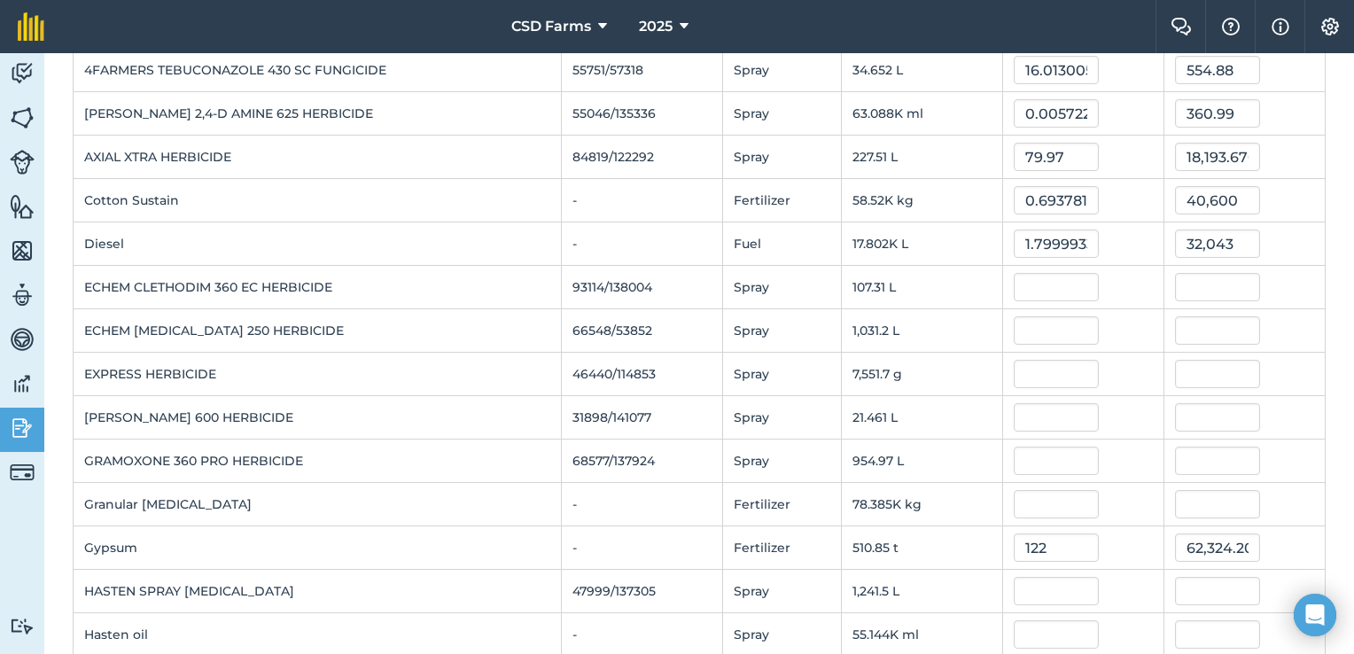
scroll to position [170, 0]
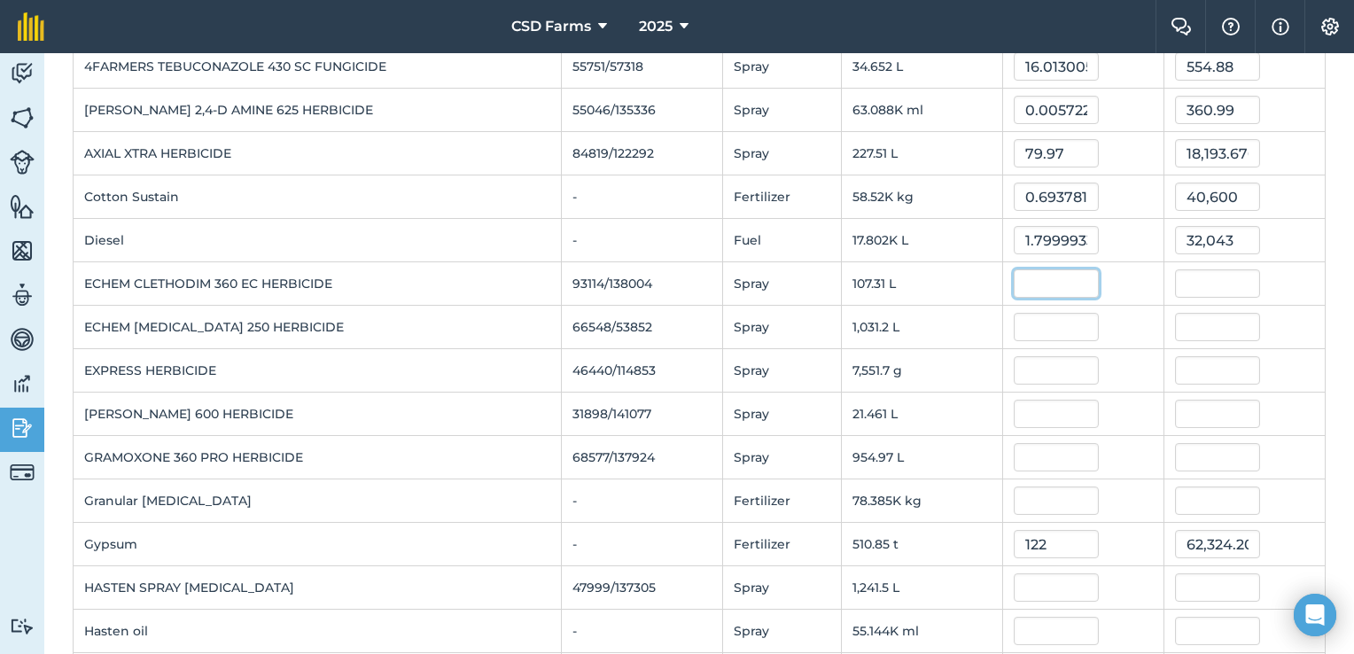
click at [1014, 277] on input "text" at bounding box center [1056, 283] width 85 height 28
type input "16.94"
type input "1,817.7467000000001"
click at [1283, 282] on div "1,817.7467000000001" at bounding box center [1244, 283] width 139 height 28
click at [1050, 323] on input "text" at bounding box center [1056, 327] width 85 height 28
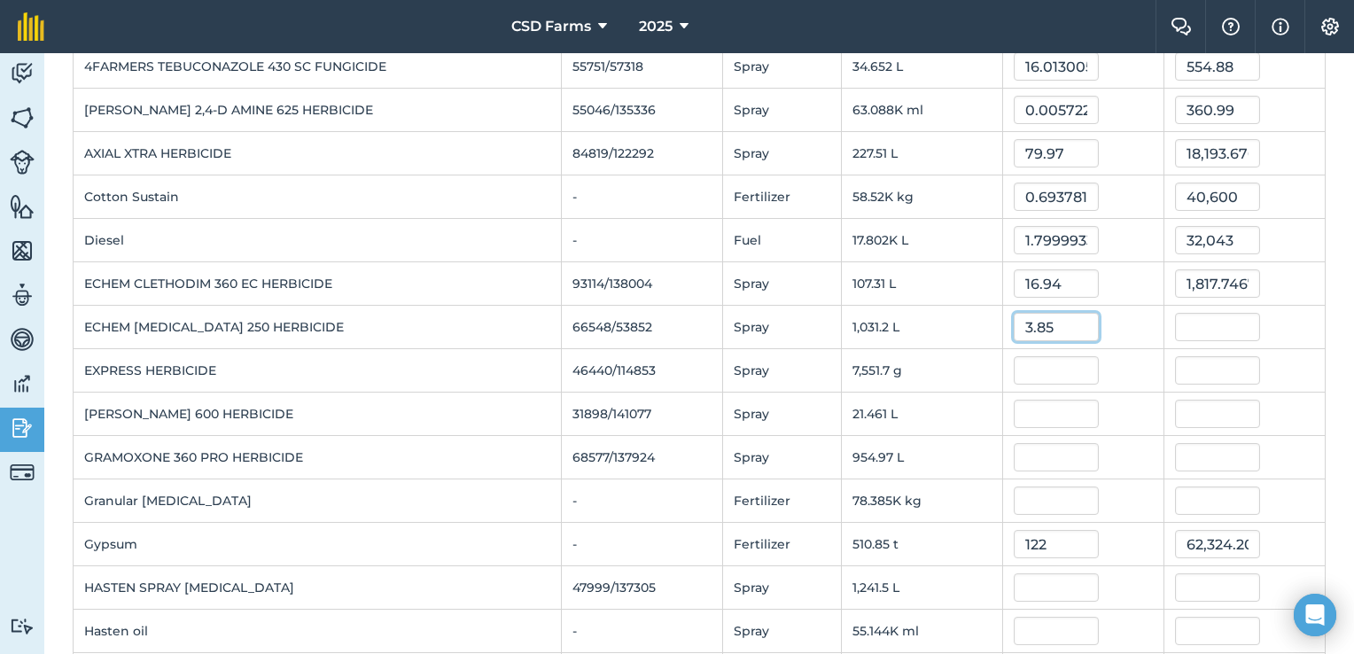
type input "3.85"
type input "3,970.1950749999996"
click at [1292, 319] on div "3,970.1950749999996" at bounding box center [1244, 327] width 139 height 28
click at [1061, 371] on input "text" at bounding box center [1056, 370] width 85 height 28
type input "99.5"
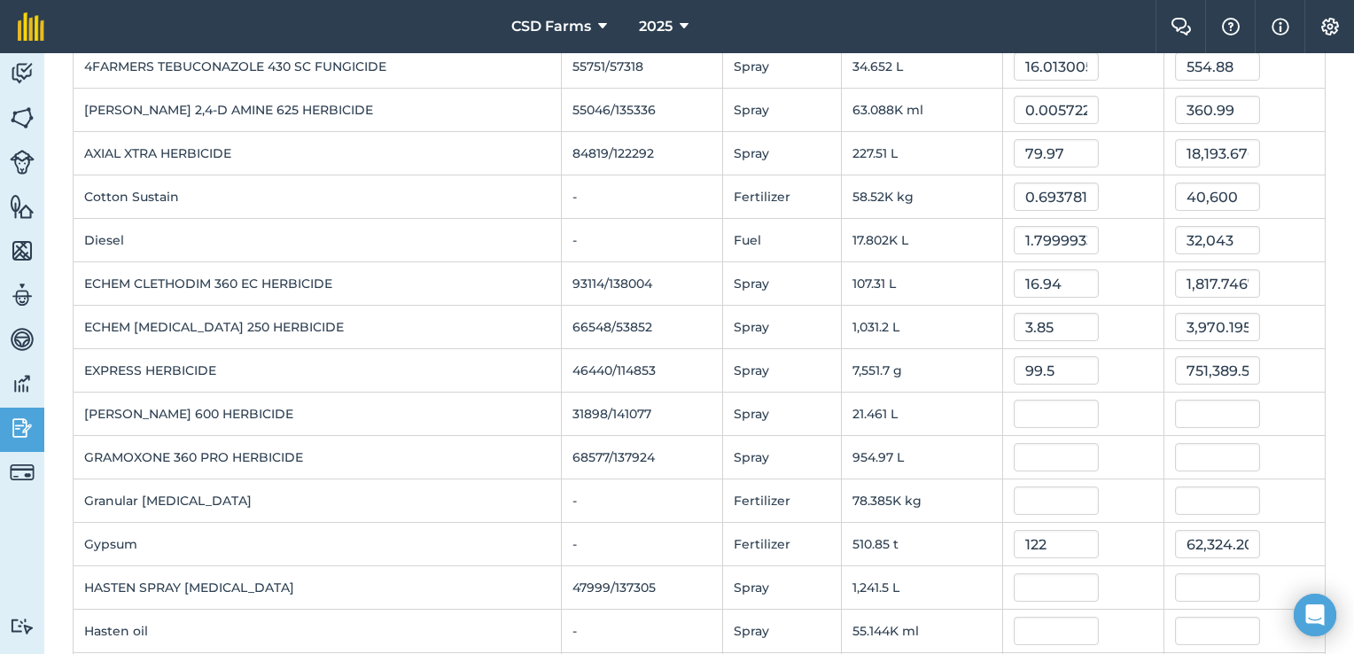
click at [1293, 367] on div "751,389.50335" at bounding box center [1244, 370] width 139 height 28
click at [1241, 364] on input "751,389.50335" at bounding box center [1217, 370] width 85 height 28
click at [1241, 364] on input "0335" at bounding box center [1217, 370] width 85 height 28
type input "0"
type input "746.25"
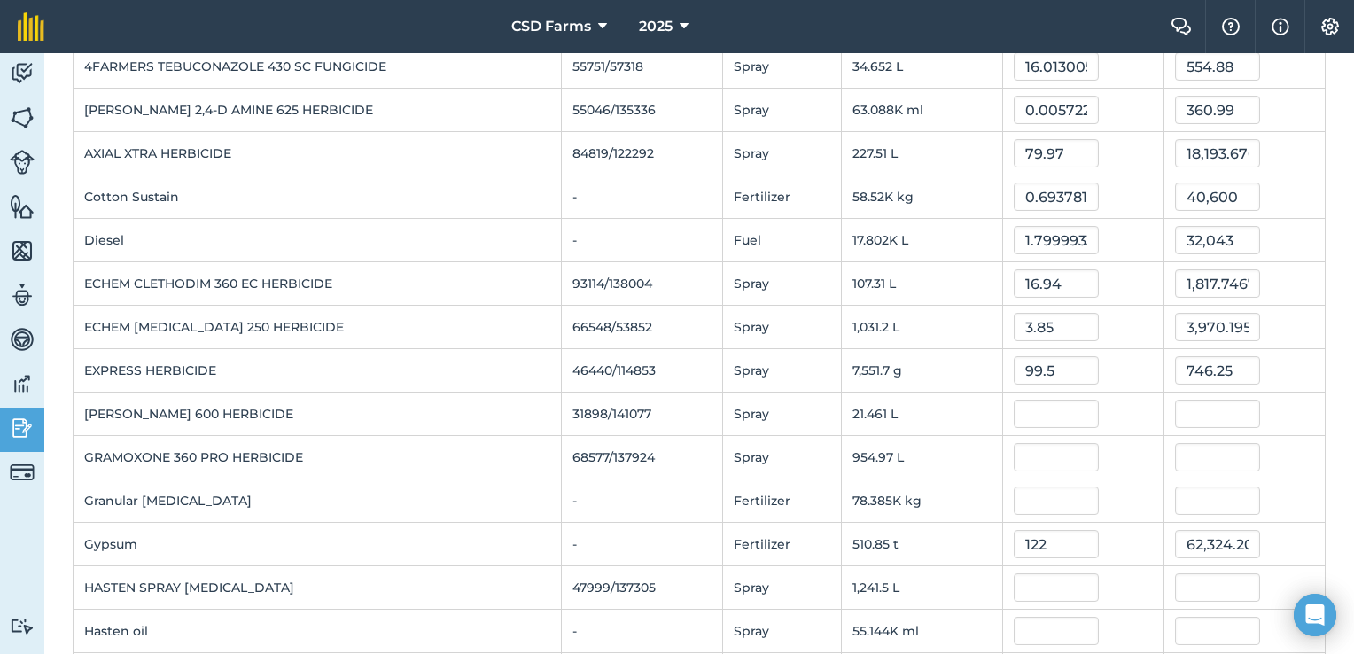
type input "0.098819420112944"
click at [1285, 383] on td "746.25" at bounding box center [1244, 370] width 161 height 43
click at [1032, 410] on input "text" at bounding box center [1056, 414] width 85 height 28
type input "21.03"
type input "451.32483"
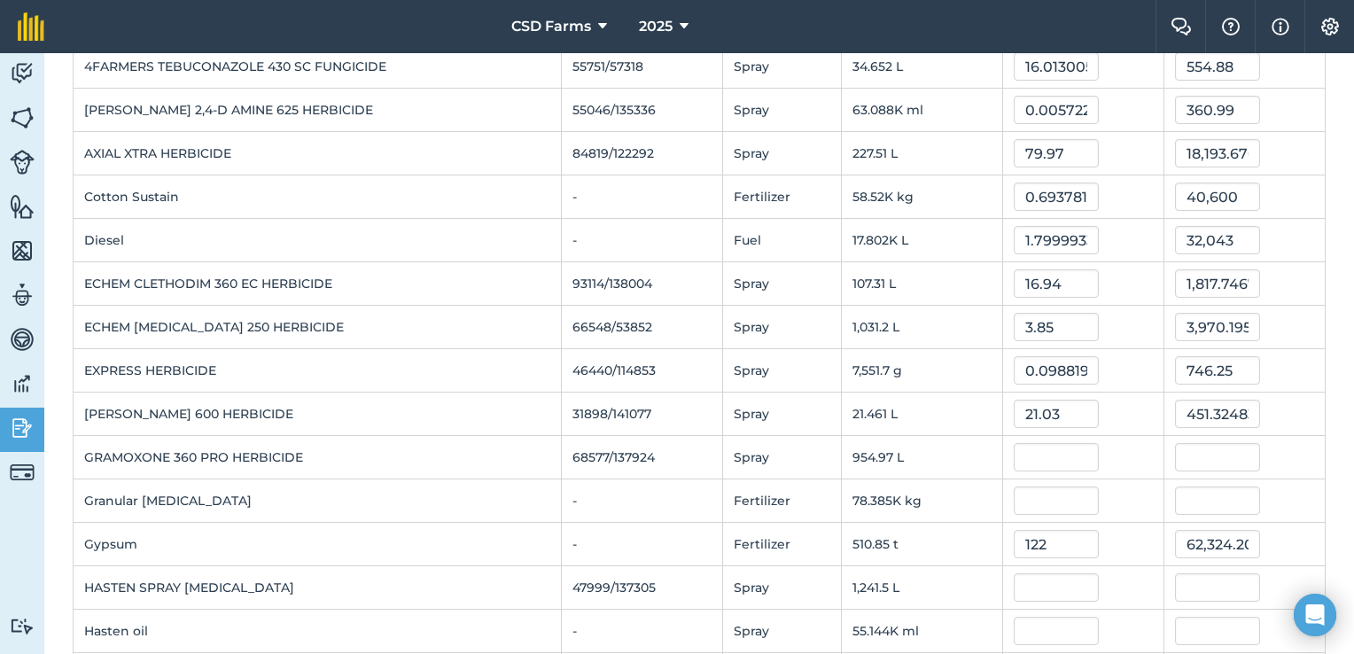
click at [1272, 402] on div "451.32483" at bounding box center [1244, 414] width 139 height 28
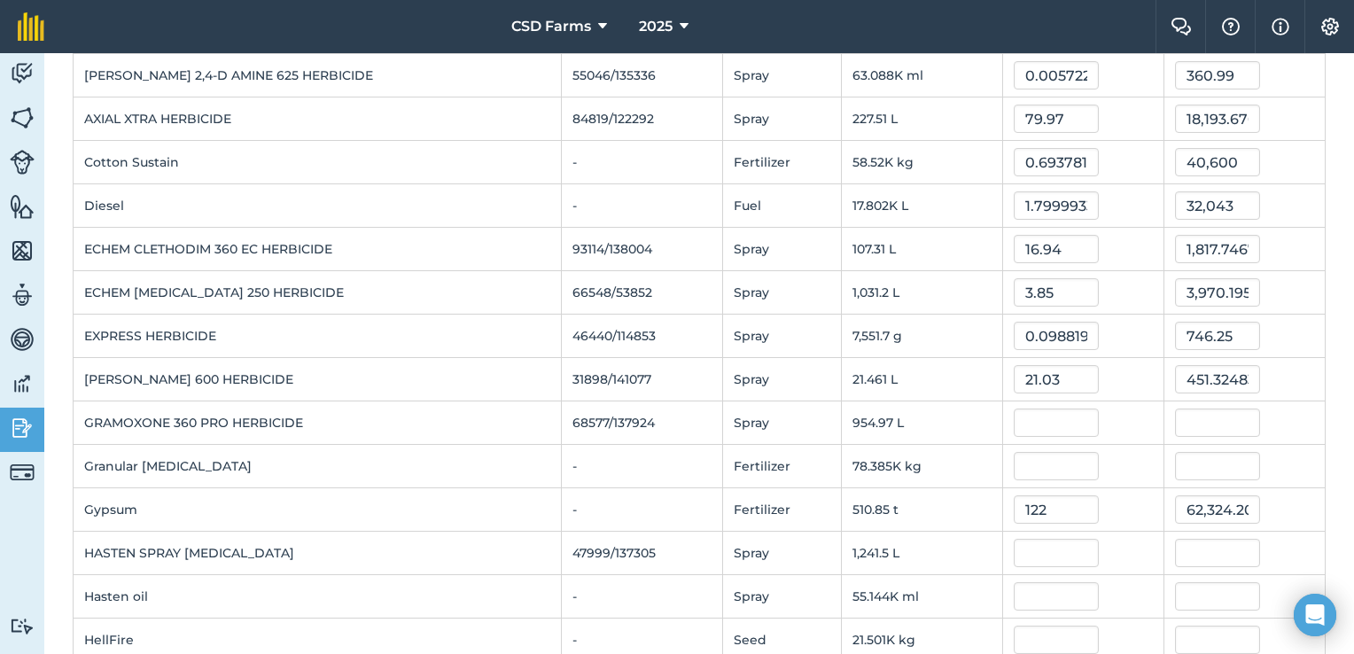
scroll to position [206, 0]
click at [1063, 469] on input "text" at bounding box center [1056, 465] width 85 height 28
click at [1050, 424] on input "text" at bounding box center [1056, 422] width 85 height 28
type input "5.8"
type input "5,538.850592"
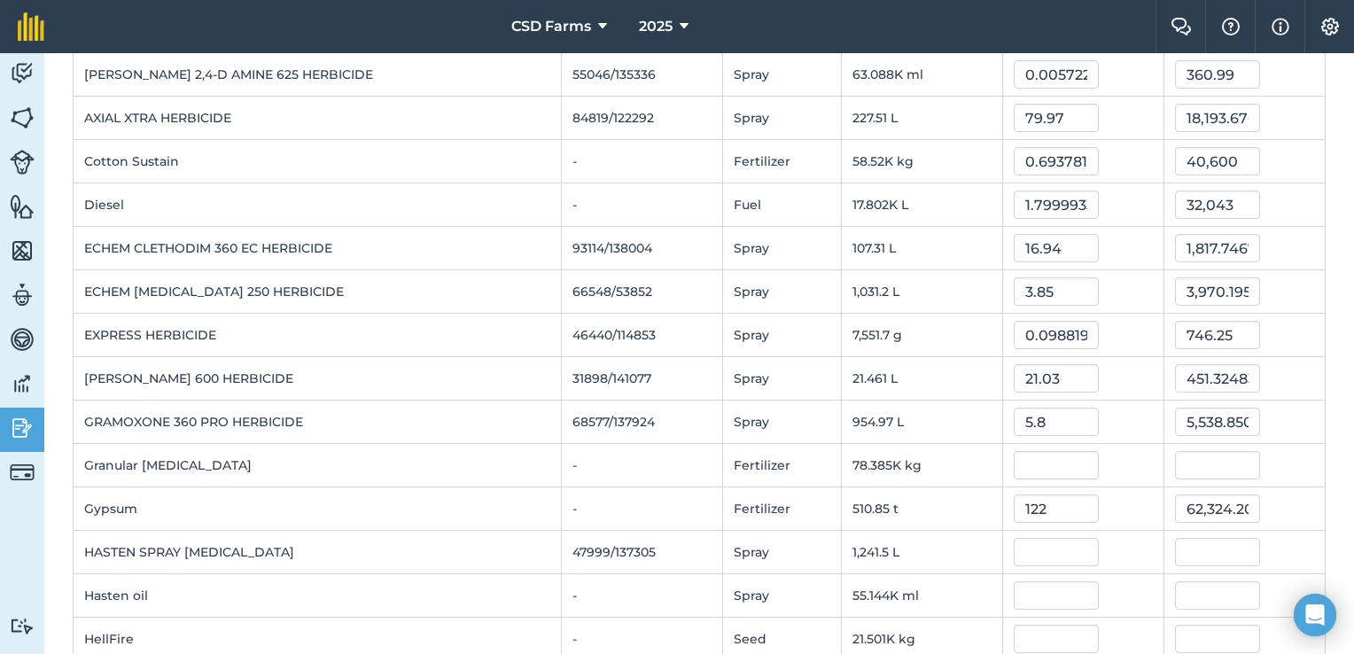
click at [1307, 413] on td "5,538.850592" at bounding box center [1244, 422] width 161 height 43
click at [1046, 465] on input "text" at bounding box center [1056, 465] width 85 height 28
type input "795"
type input "62,315,987.55"
click at [1277, 469] on div "62,315,987.55" at bounding box center [1244, 465] width 139 height 28
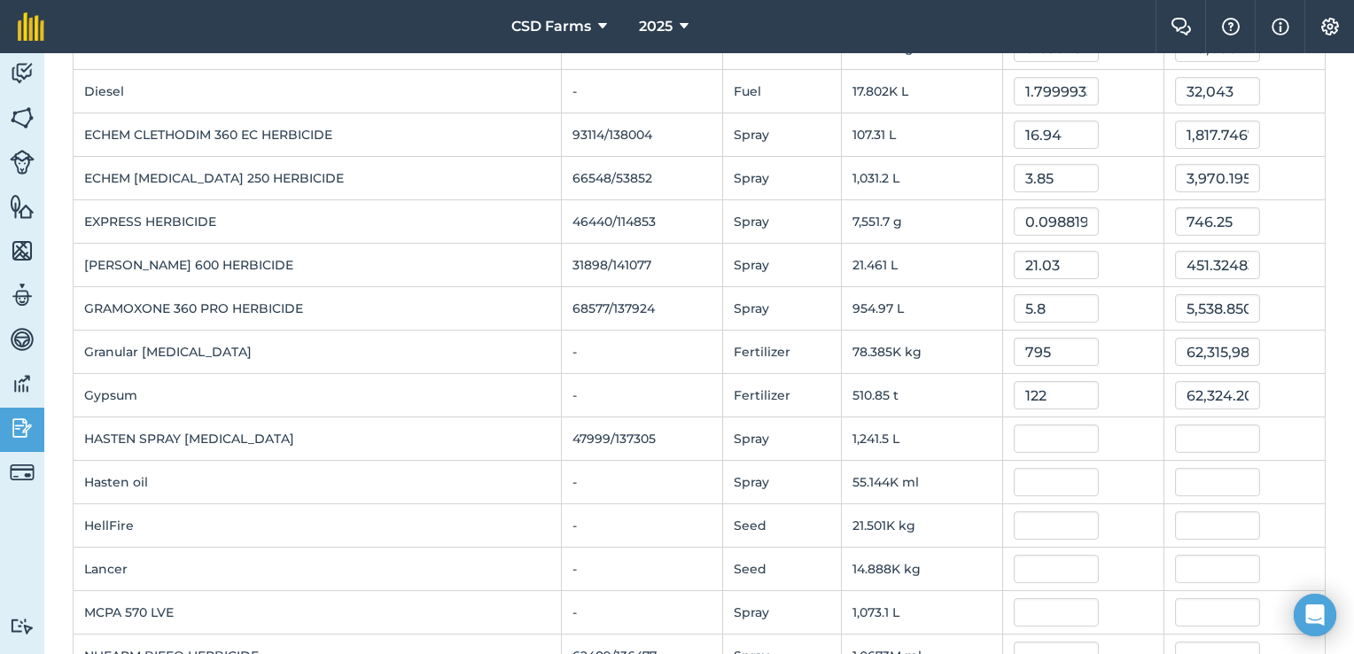
scroll to position [350, 0]
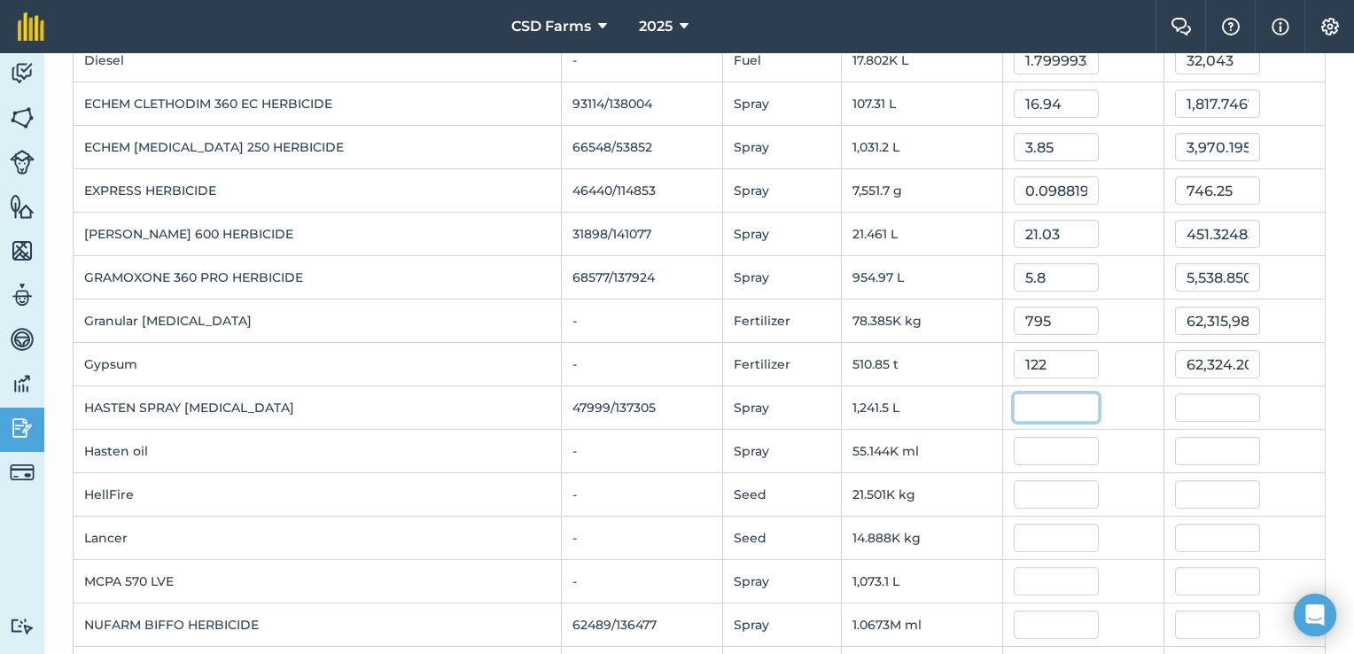
click at [1050, 405] on input "text" at bounding box center [1056, 408] width 85 height 28
type input "6.4"
type input "7,945.38688"
click at [1292, 399] on div "7,945.38688" at bounding box center [1244, 408] width 139 height 28
click at [1033, 447] on input "text" at bounding box center [1056, 451] width 85 height 28
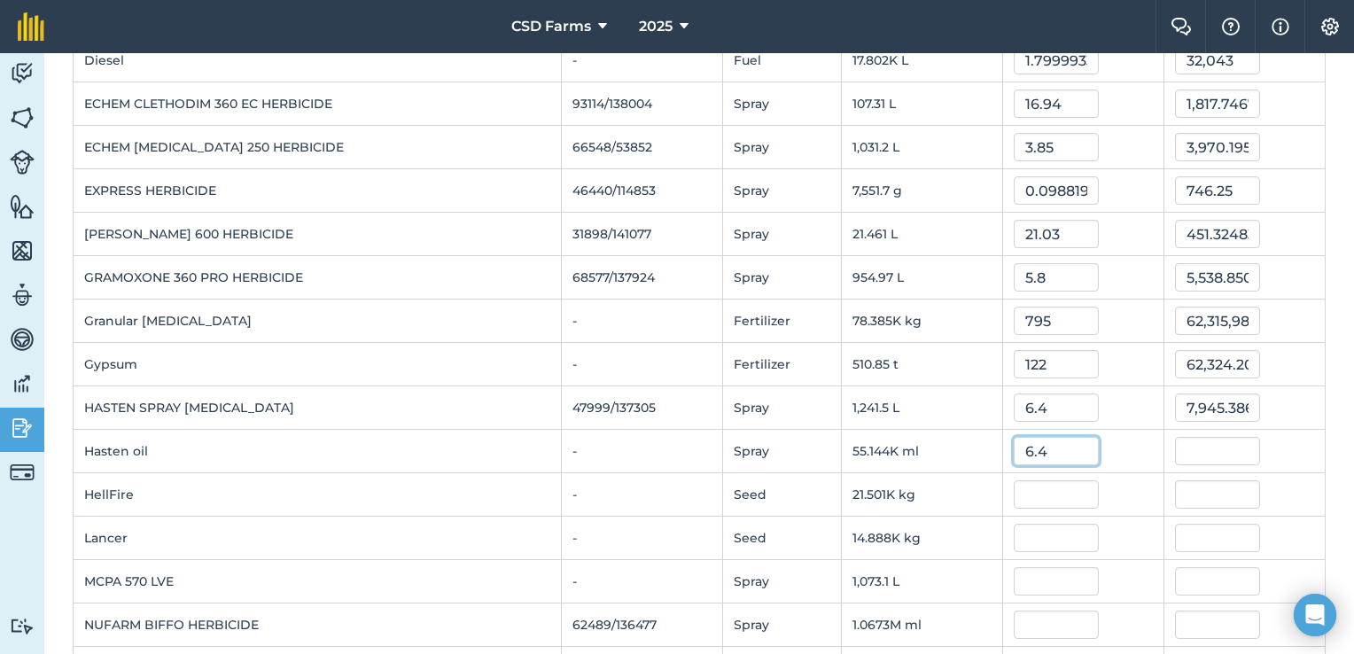
type input "6.4"
click at [1276, 450] on div "352,924.6272" at bounding box center [1244, 451] width 139 height 28
click at [1231, 443] on input "352,924.6272" at bounding box center [1217, 451] width 85 height 28
click at [1231, 443] on input "6272" at bounding box center [1217, 451] width 85 height 28
type input "6"
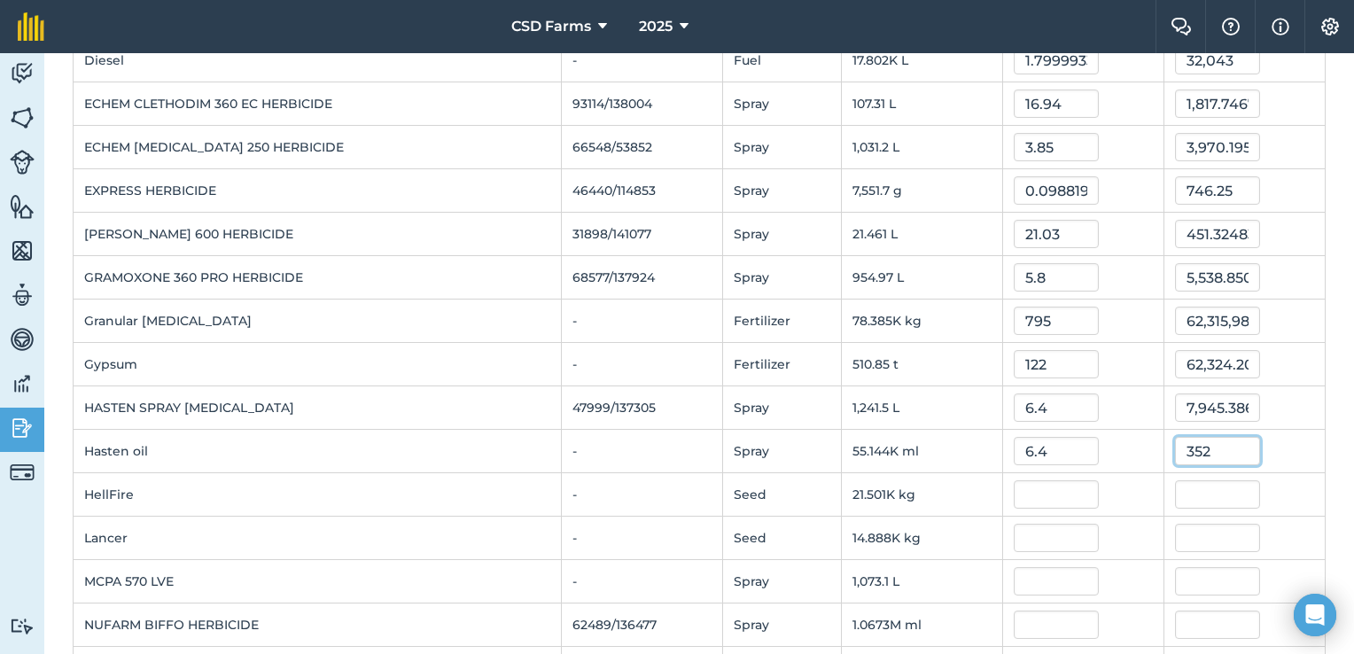
type input "352"
type input "0.006383232640558557"
click at [1276, 449] on div "352" at bounding box center [1244, 451] width 139 height 28
click at [1052, 484] on input "text" at bounding box center [1056, 494] width 85 height 28
type input "300"
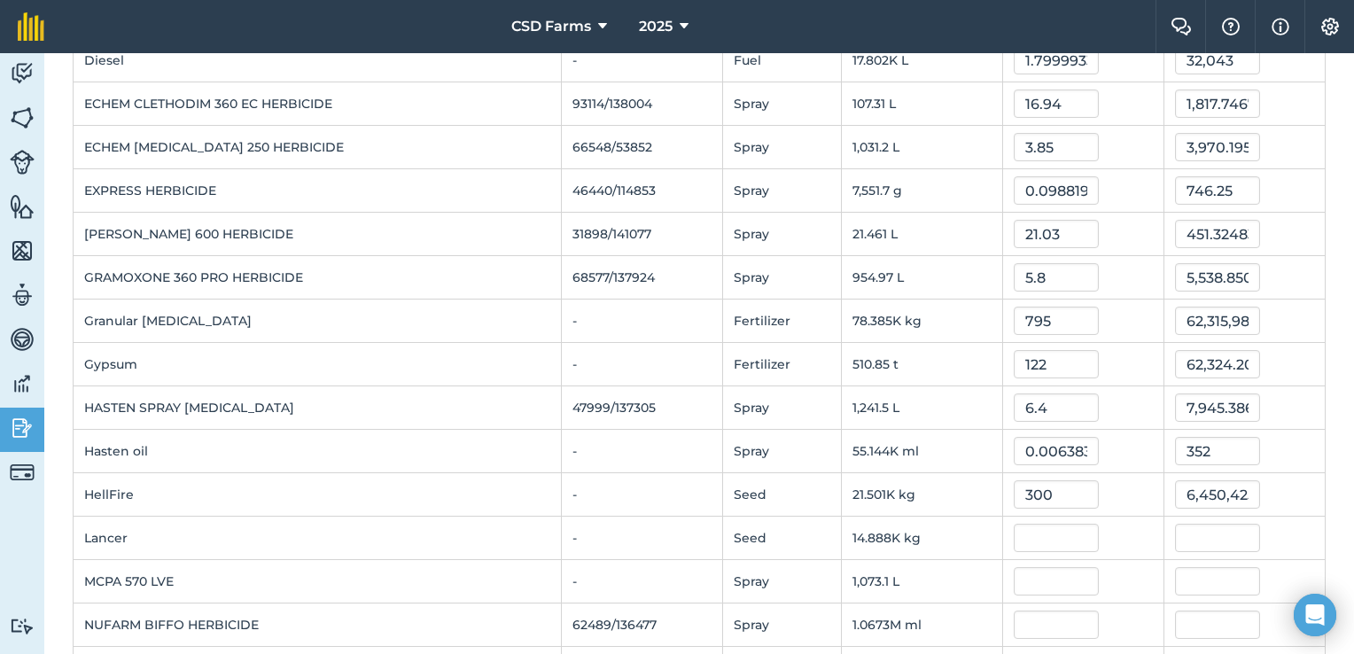
click at [1276, 489] on div "6,450,425.4" at bounding box center [1244, 494] width 139 height 28
click at [1236, 484] on input "6,450,425.4" at bounding box center [1217, 494] width 85 height 28
click at [1236, 484] on input "5.4" at bounding box center [1217, 494] width 85 height 28
type input "5"
type input "6,300"
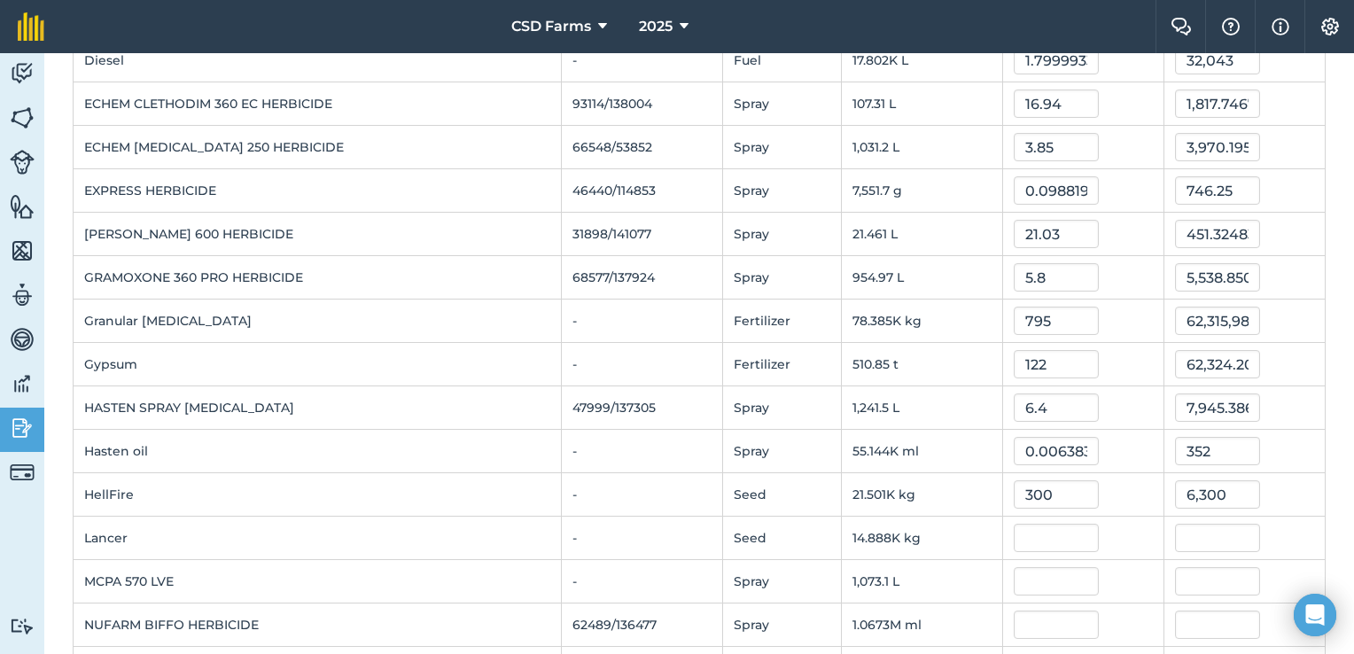
type input "0.2930039311825852"
click at [1279, 490] on div "6,300" at bounding box center [1244, 494] width 139 height 28
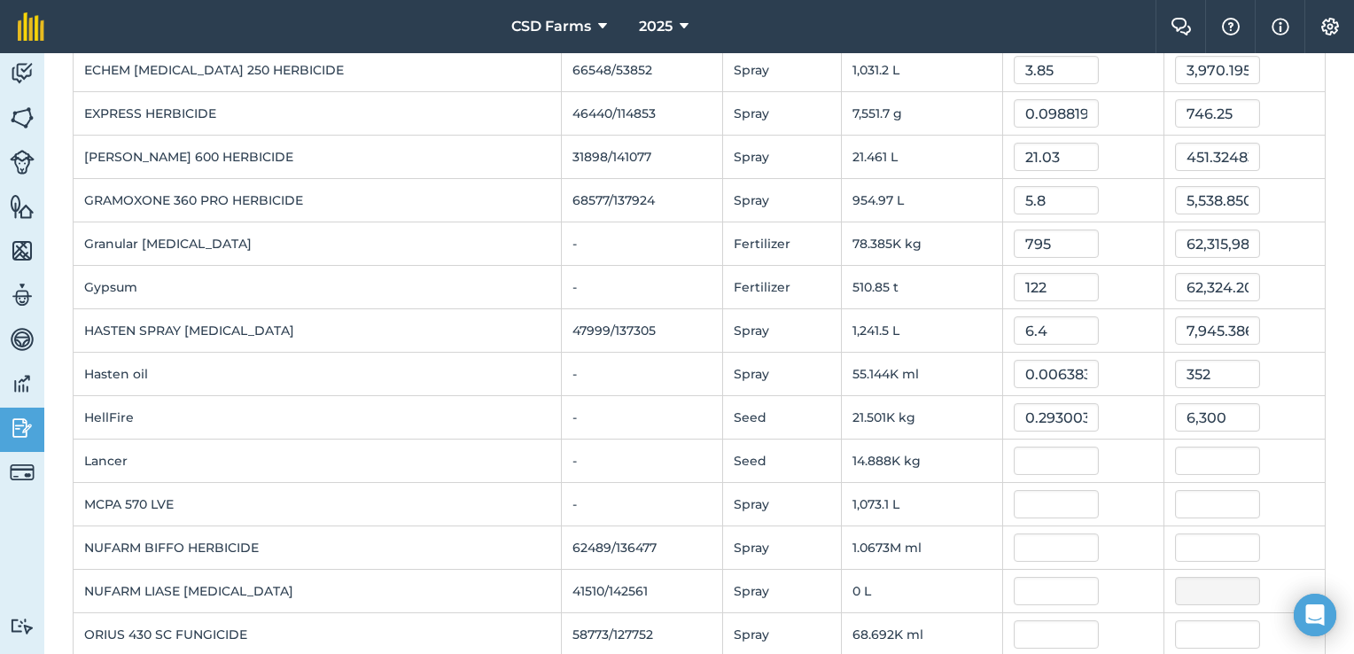
scroll to position [452, 0]
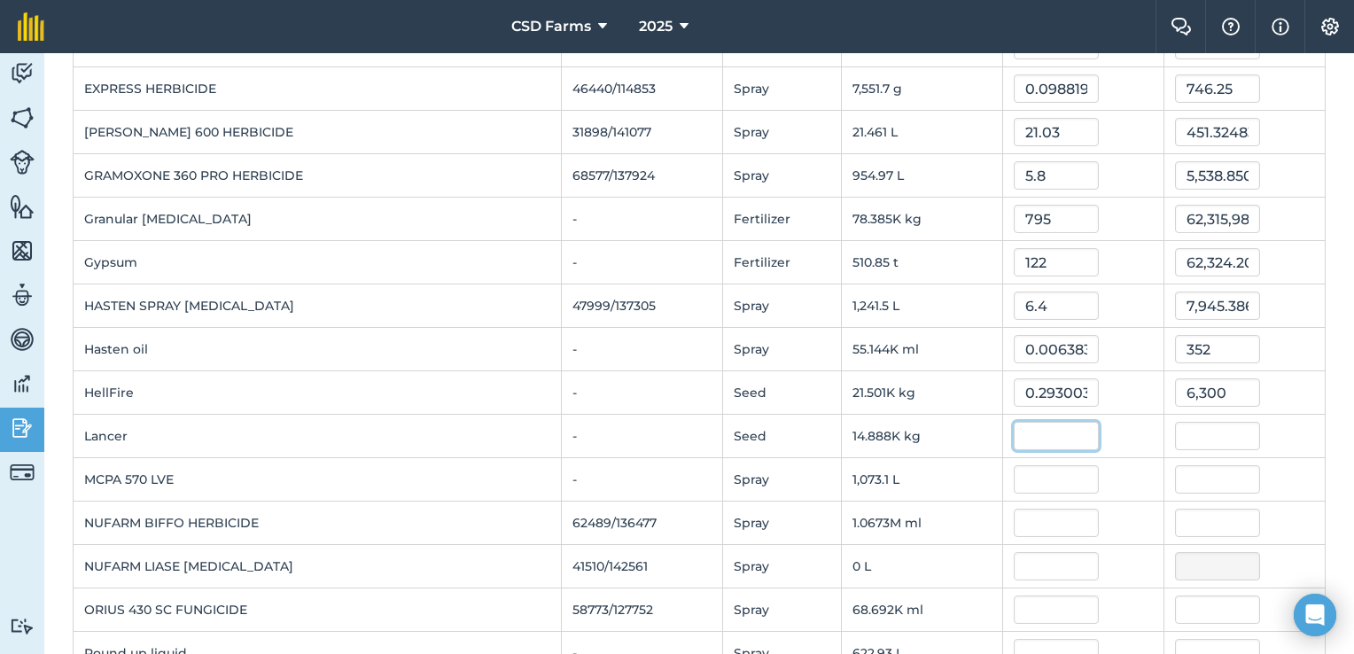
click at [1026, 433] on input "text" at bounding box center [1056, 436] width 85 height 28
type input "300"
click at [1292, 424] on div "4,466,452.2" at bounding box center [1244, 436] width 139 height 28
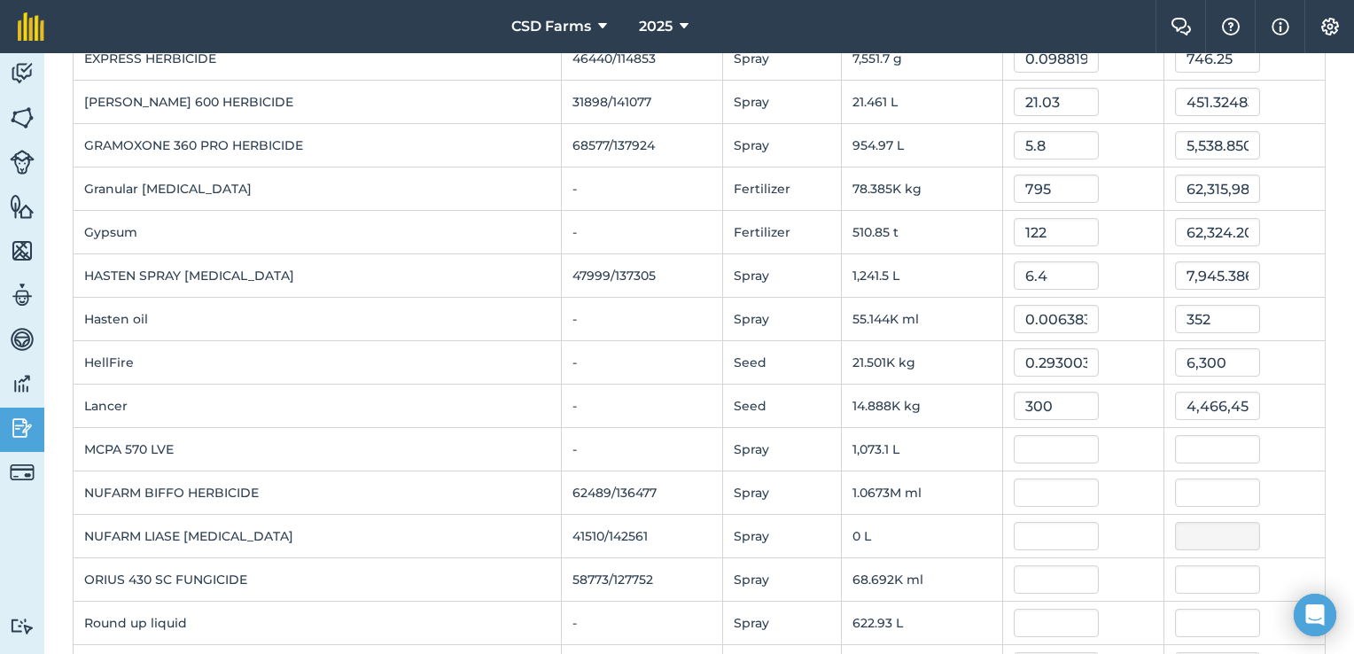
scroll to position [485, 0]
click at [1225, 398] on input "4,466,452.2" at bounding box center [1217, 403] width 85 height 28
click at [1225, 398] on input "52.2" at bounding box center [1217, 403] width 85 height 28
type input "5"
type input "4,500"
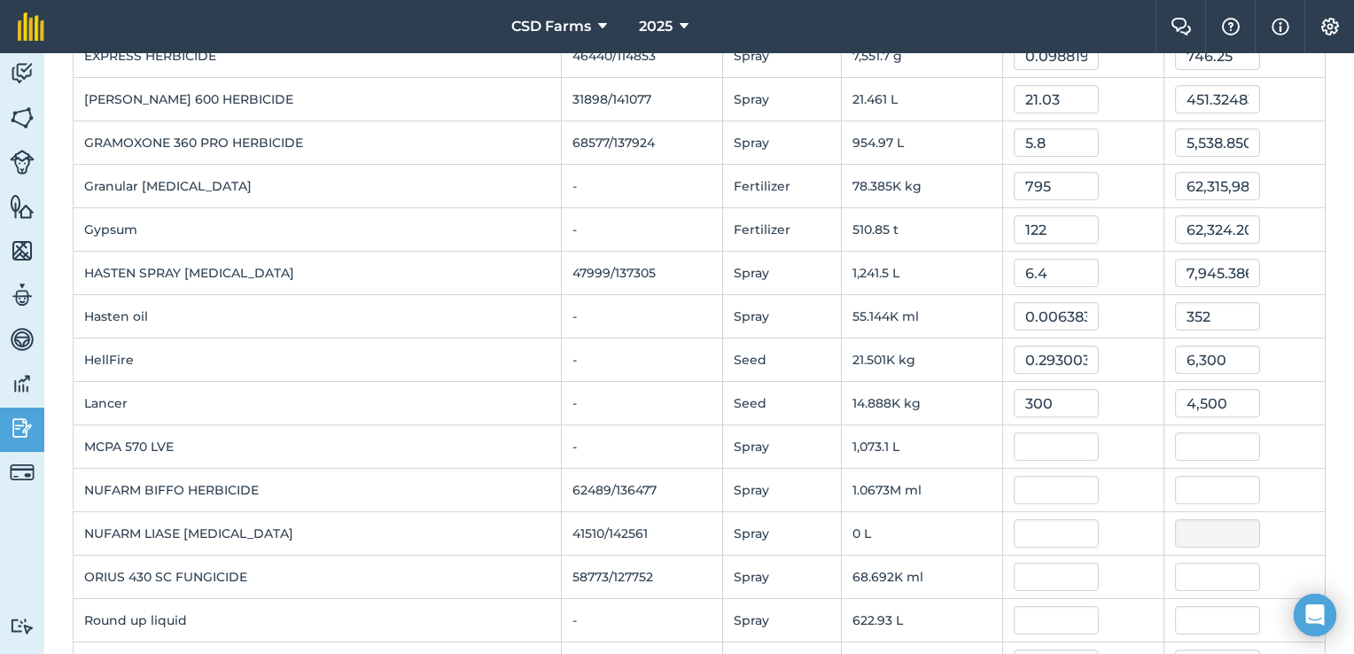
type input "0.30225331864068755"
click at [1269, 402] on div "4,500" at bounding box center [1244, 403] width 139 height 28
click at [1032, 453] on input "text" at bounding box center [1056, 447] width 85 height 28
type input "9"
type input "7.9"
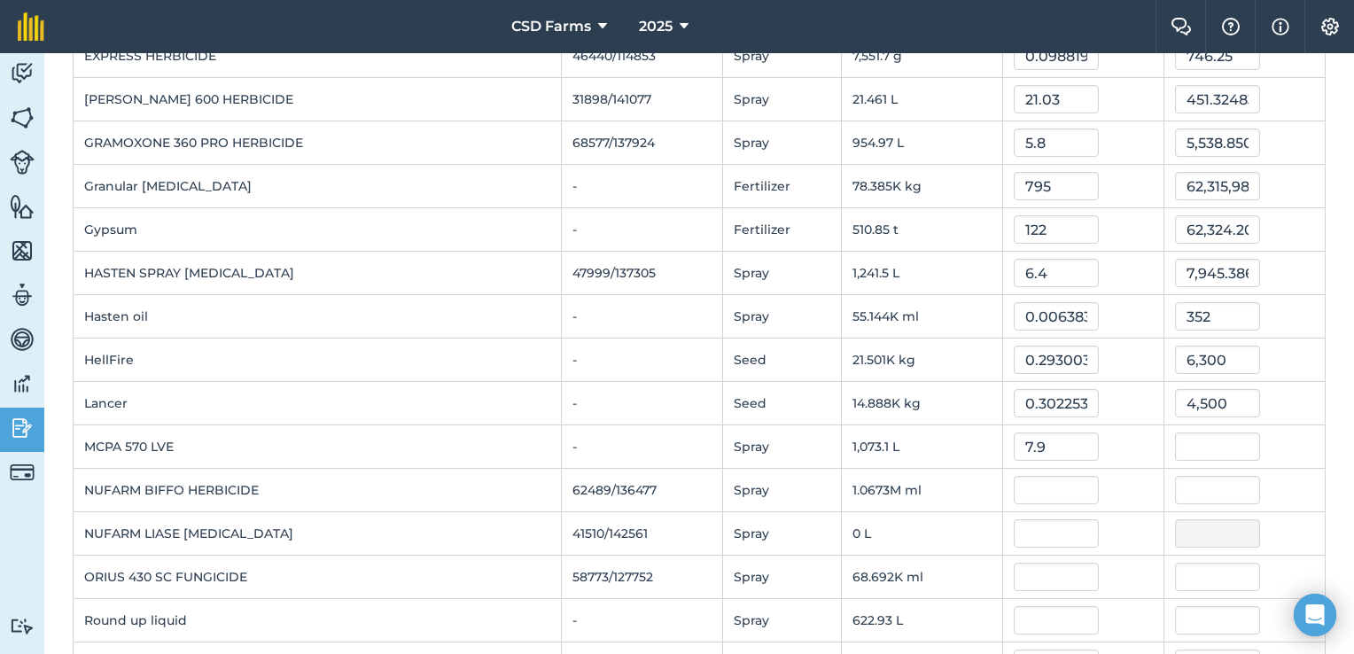
type input "8,477.40942"
click at [1269, 435] on div "8,477.40942" at bounding box center [1244, 447] width 139 height 28
click at [1043, 498] on input "text" at bounding box center [1056, 490] width 85 height 28
type input "6.8"
click at [1295, 483] on div "7,257,562.48" at bounding box center [1244, 490] width 139 height 28
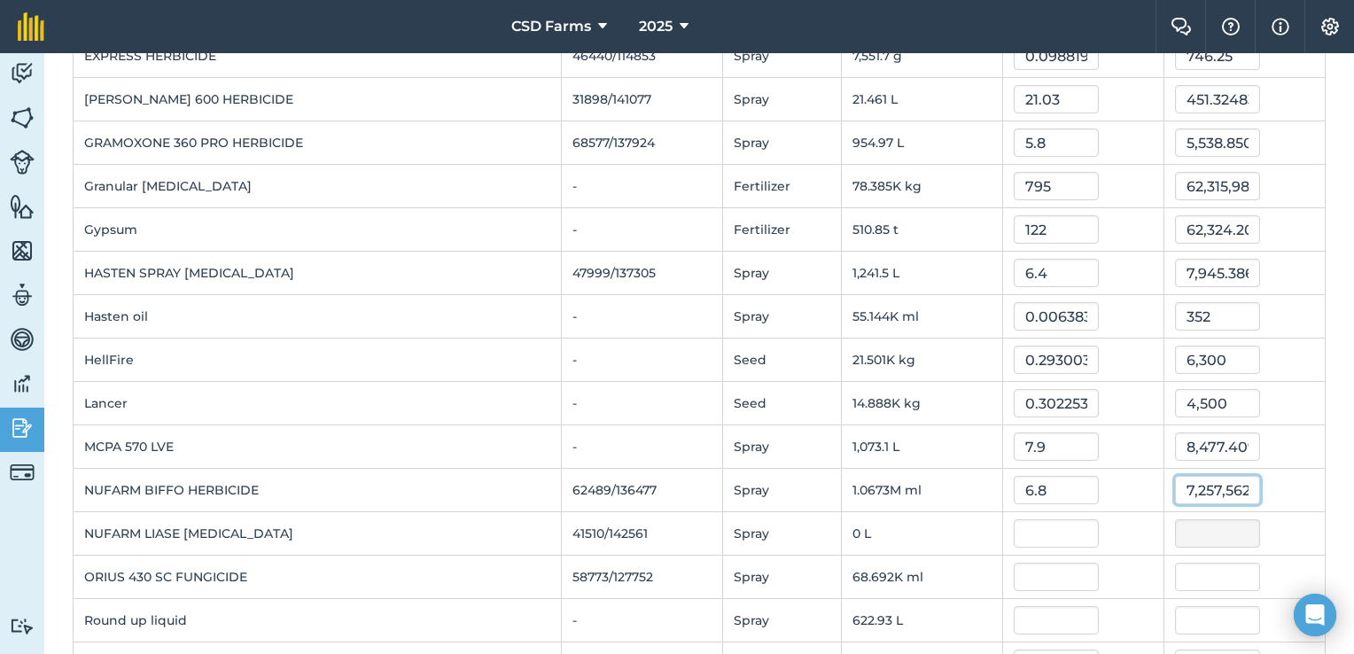
click at [1236, 489] on input "7,257,562.48" at bounding box center [1217, 490] width 85 height 28
click at [1236, 489] on input ".48" at bounding box center [1217, 490] width 85 height 28
type input "."
type input "6"
type input "10080"
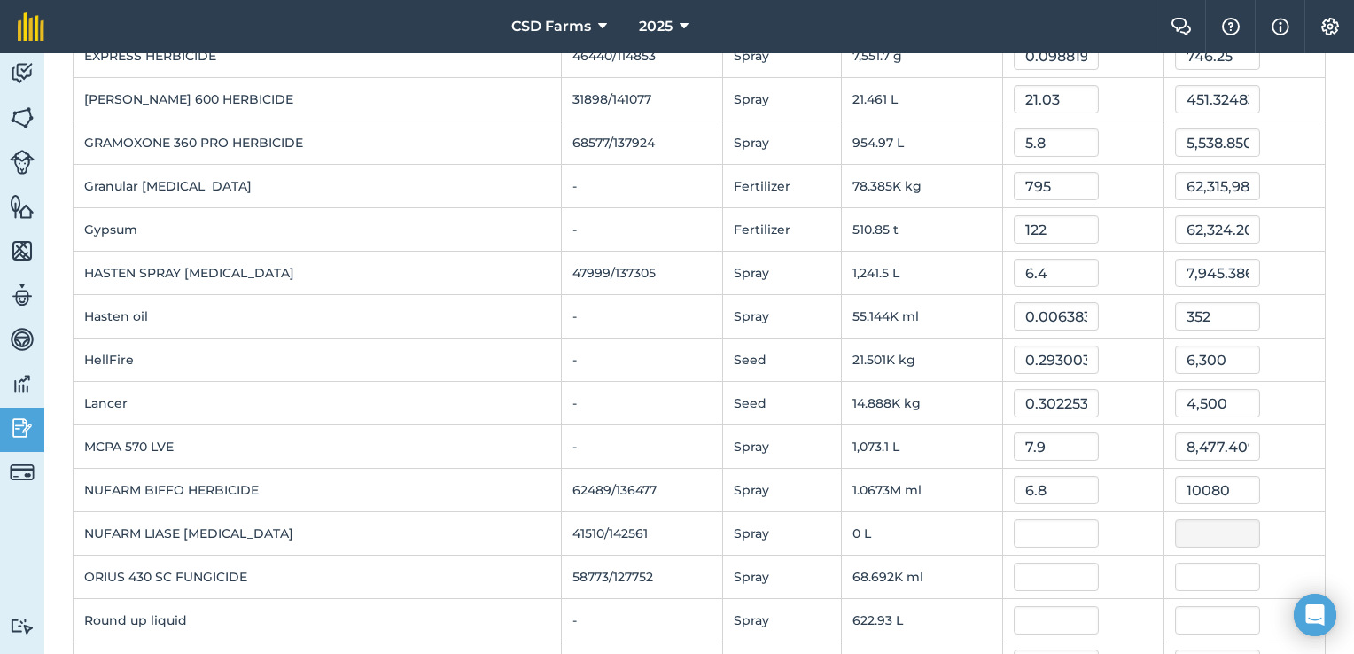
type input "0.009444493270142677"
type input "10,080"
click at [1240, 505] on td "10,080" at bounding box center [1244, 490] width 161 height 43
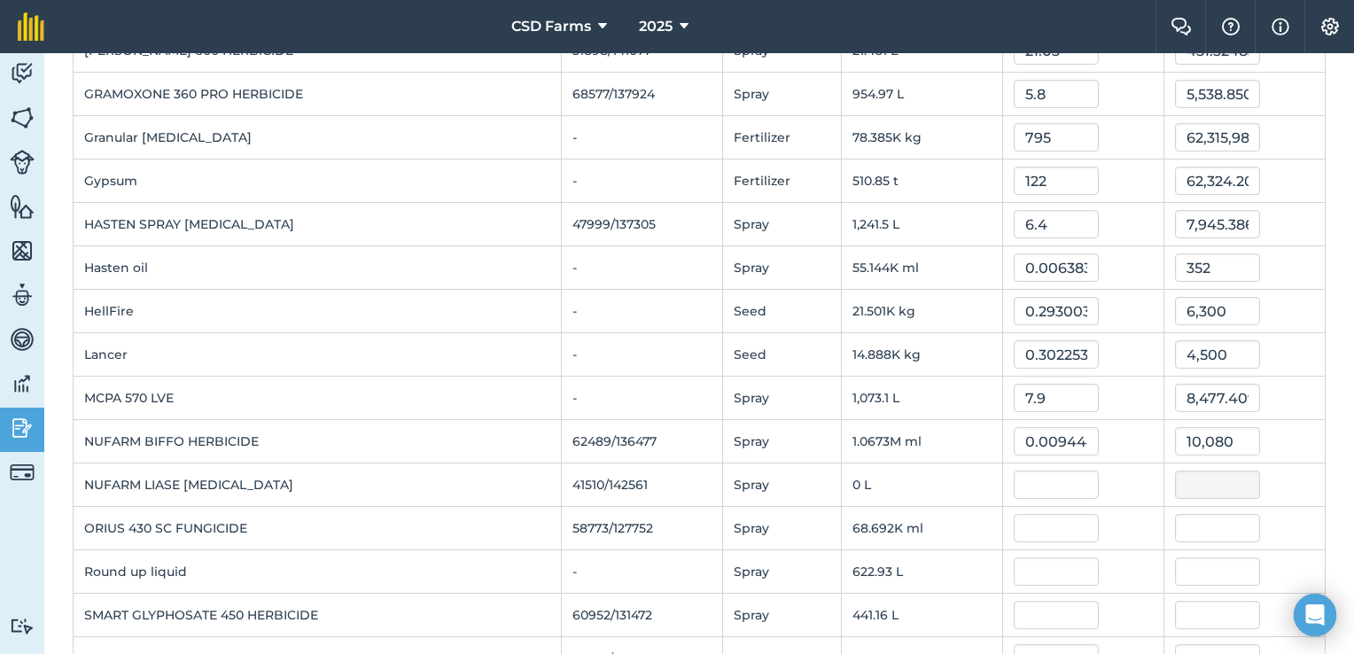
scroll to position [543, 0]
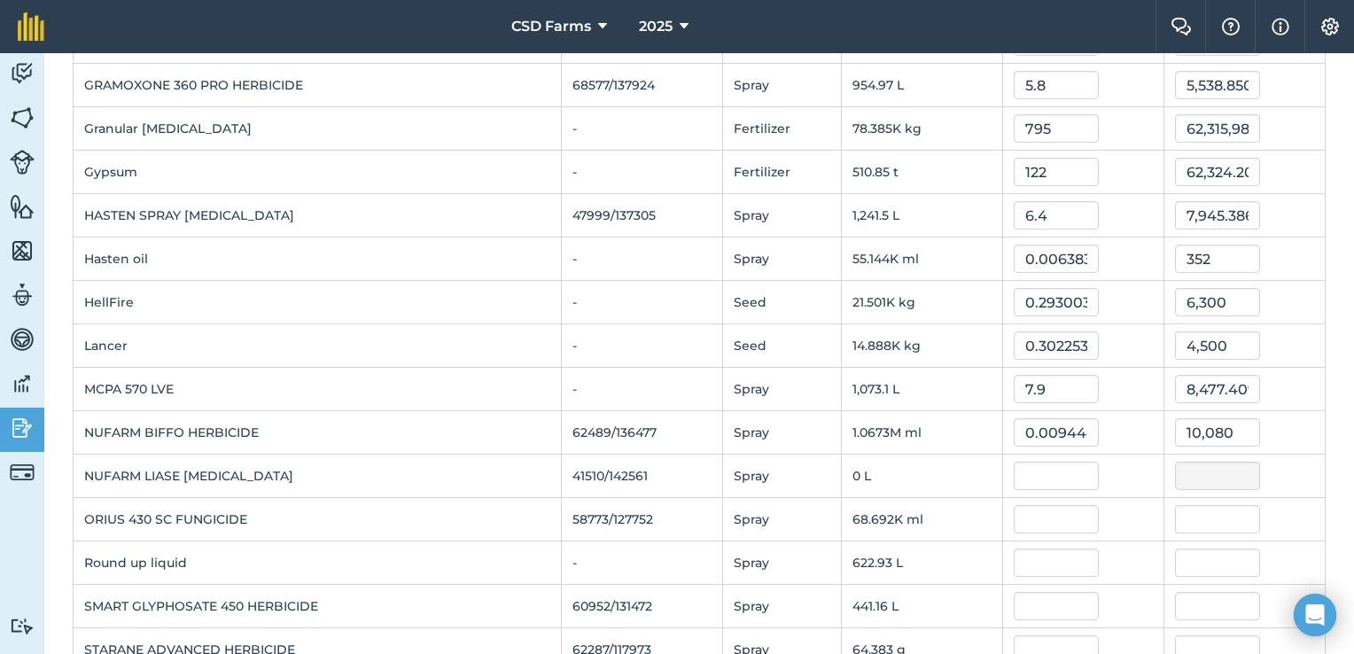
click at [738, 487] on td "Spray" at bounding box center [781, 476] width 119 height 43
click at [1066, 473] on input "text" at bounding box center [1056, 476] width 85 height 28
type input "3"
type input "2.75"
click at [1276, 455] on td at bounding box center [1244, 476] width 161 height 43
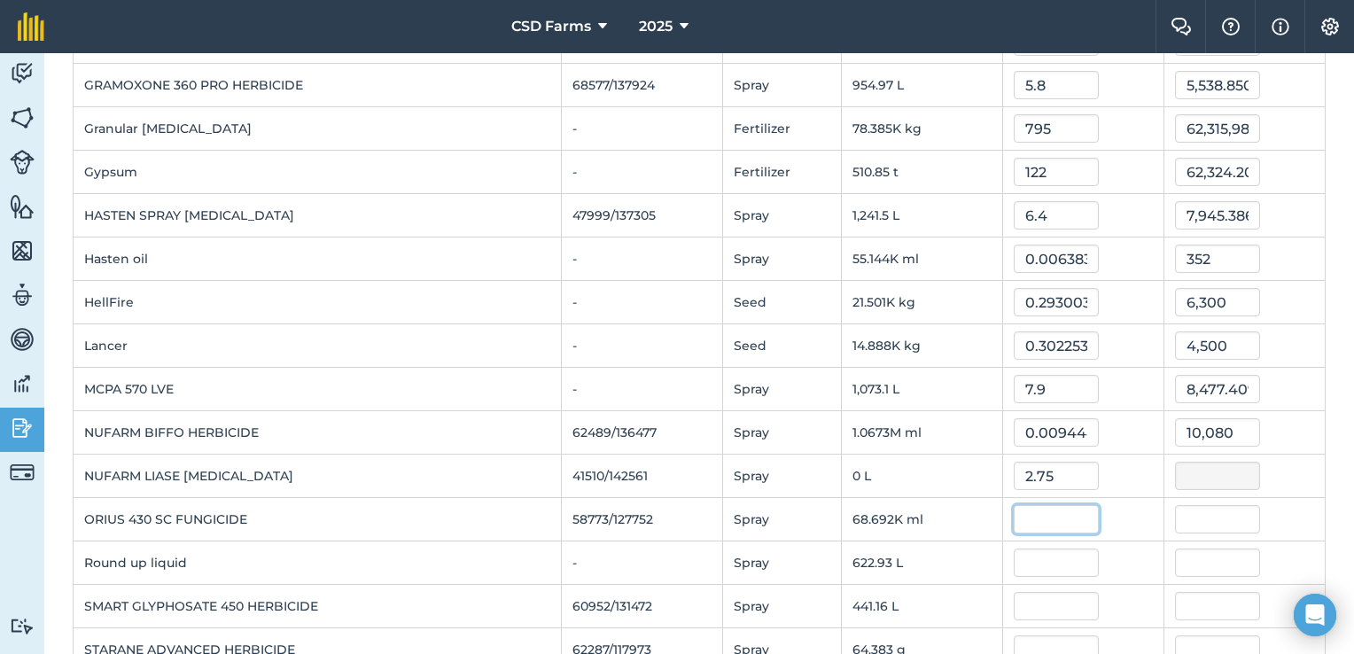
click at [1052, 509] on input "text" at bounding box center [1056, 519] width 85 height 28
type input "9.16"
click at [1273, 512] on div "629,221.79776" at bounding box center [1244, 519] width 139 height 28
click at [1237, 512] on input "629,221.79776" at bounding box center [1217, 519] width 85 height 28
click at [1237, 512] on input "9776" at bounding box center [1217, 519] width 85 height 28
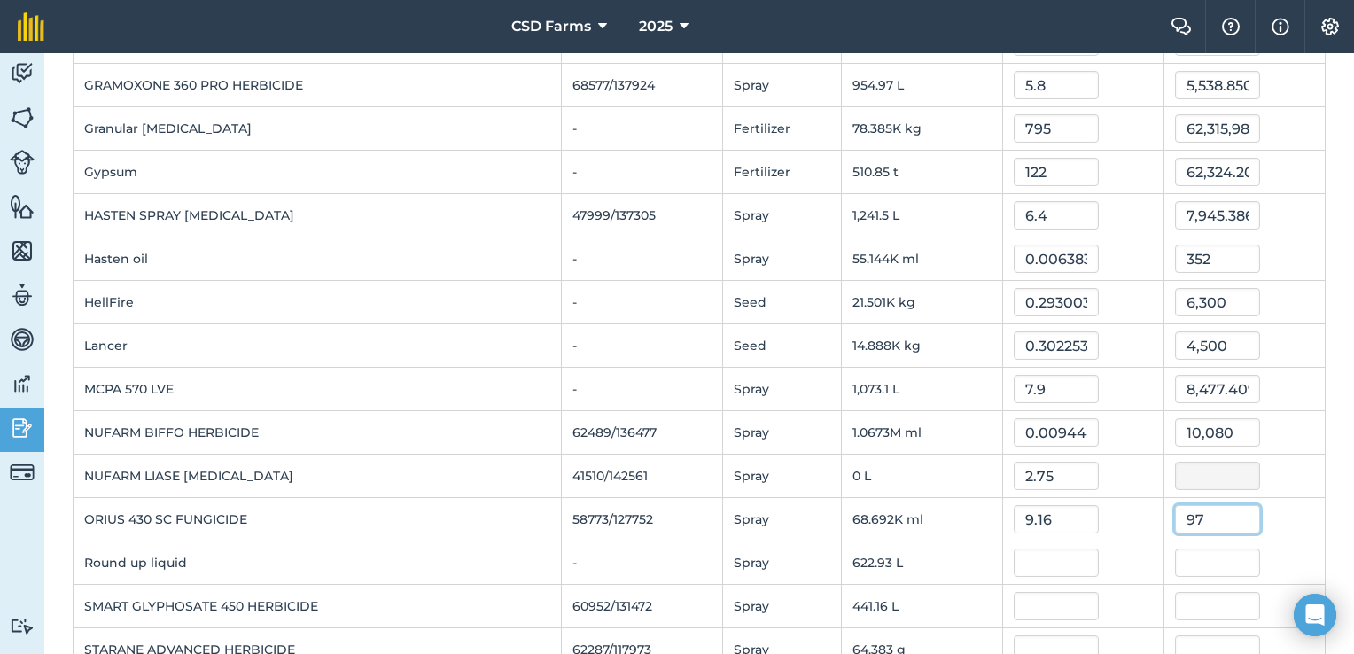
type input "9"
type input "632.04"
type input "0.009201026443473986"
click at [1273, 509] on div "632.04" at bounding box center [1244, 519] width 139 height 28
click at [1044, 558] on input "text" at bounding box center [1056, 563] width 85 height 28
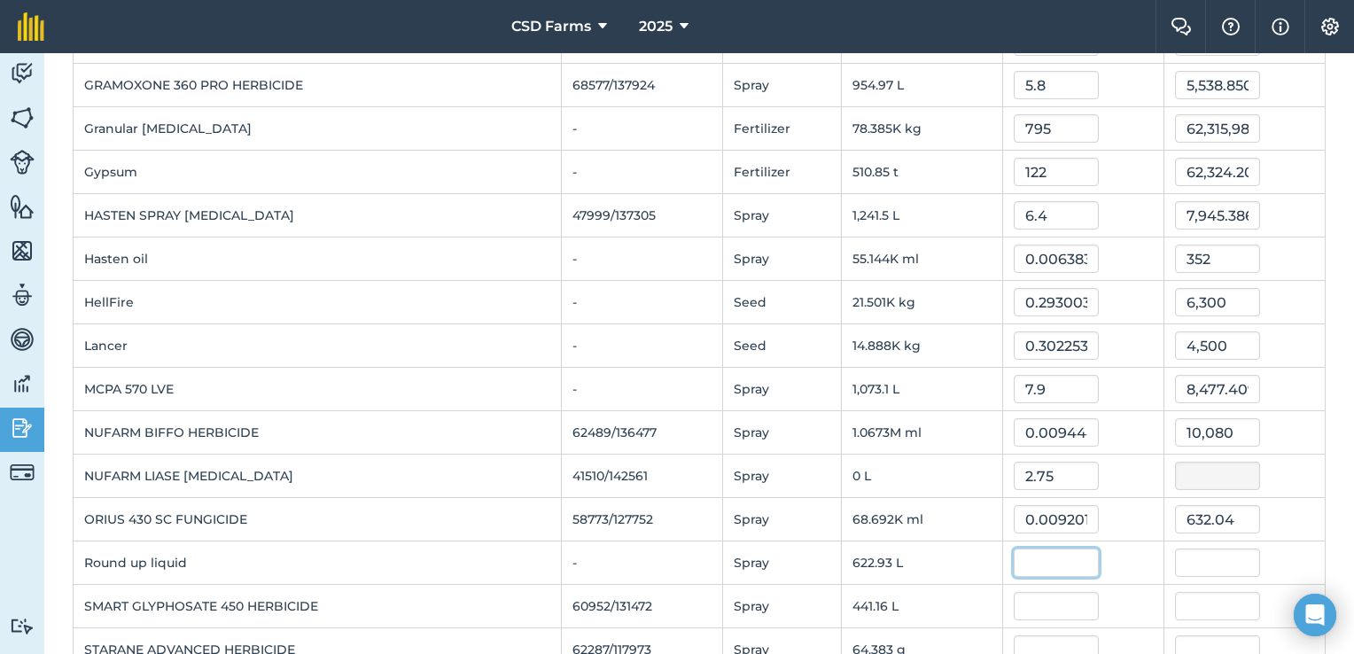
type input "3"
type input "4.34"
type input "2,703.50752"
click at [1289, 560] on div "2,703.50752" at bounding box center [1244, 563] width 139 height 28
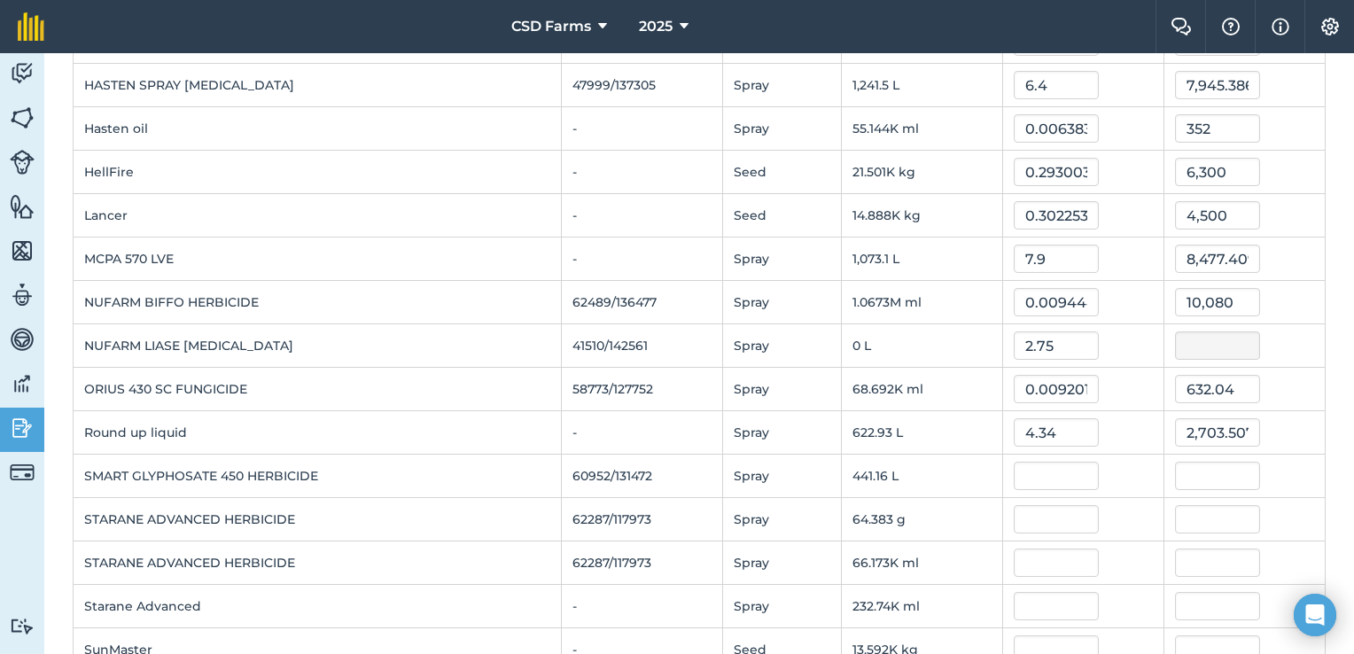
scroll to position [674, 0]
click at [1064, 469] on input "text" at bounding box center [1056, 475] width 85 height 28
type input "4.34"
type input "1,914.6162588"
click at [1283, 464] on div "1,914.6162588" at bounding box center [1244, 475] width 139 height 28
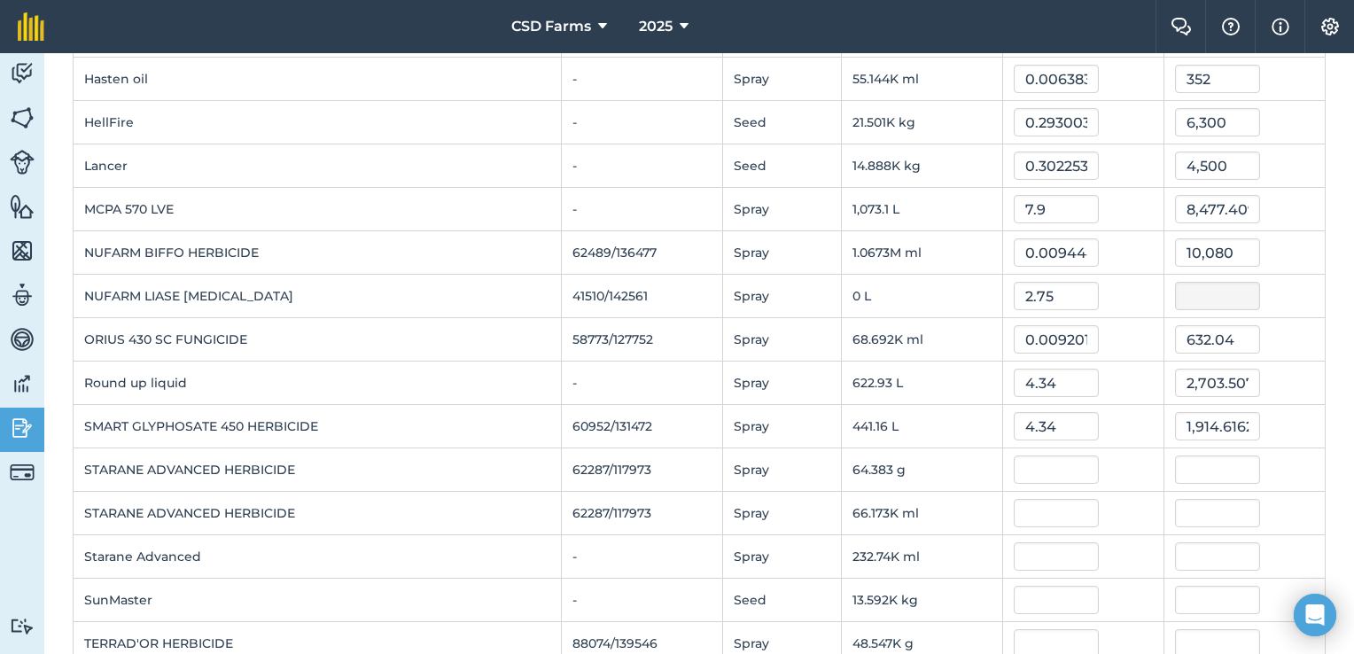
scroll to position [725, 0]
click at [1066, 453] on input "text" at bounding box center [1056, 467] width 85 height 28
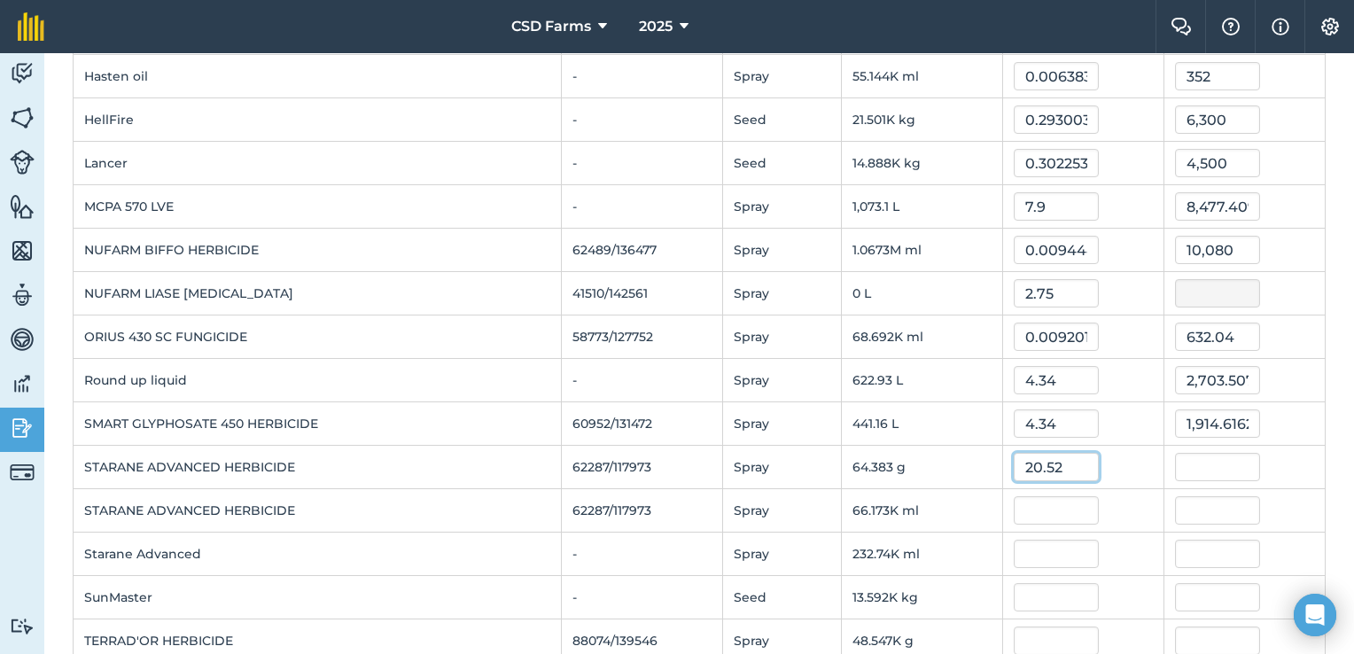
type input "20.52"
type input "1,321.13916"
click at [1282, 459] on div "1,321.13916" at bounding box center [1244, 467] width 139 height 28
click at [1225, 496] on input "text" at bounding box center [1217, 510] width 85 height 28
type input "1357"
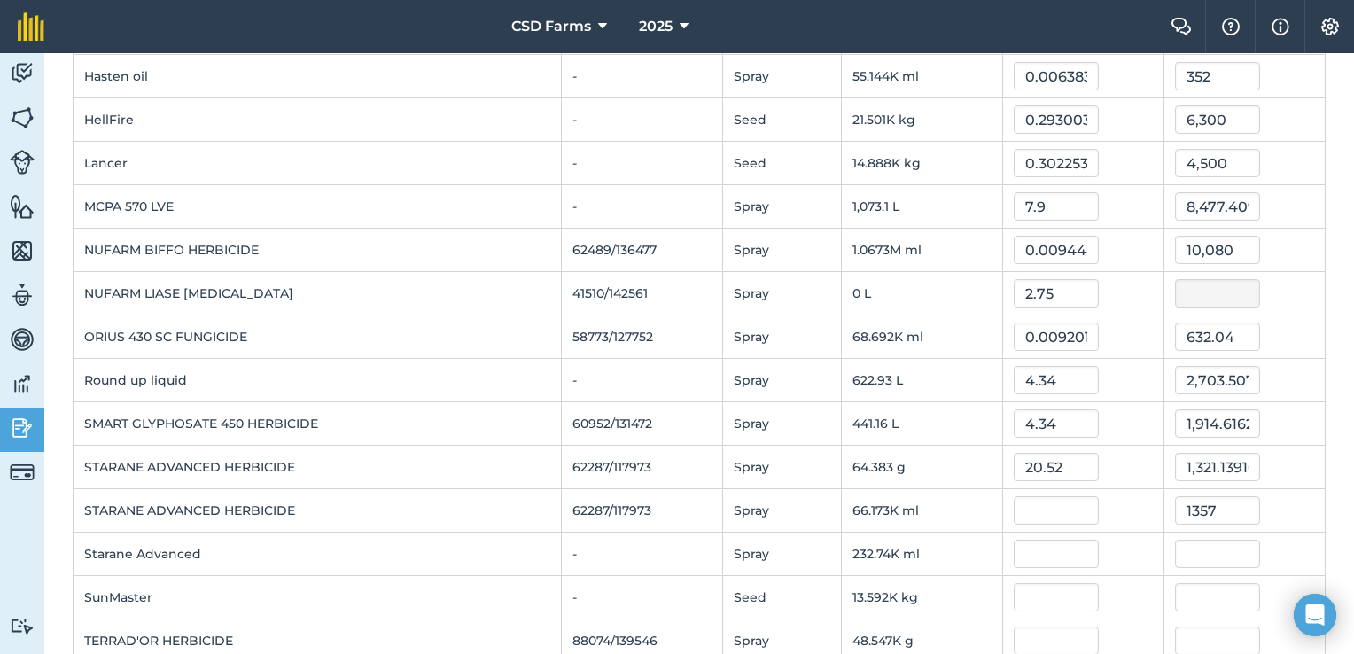
type input "0.020506737037365858"
type input "1,357"
click at [1295, 496] on div "1,357" at bounding box center [1244, 510] width 139 height 28
click at [1238, 557] on input "text" at bounding box center [1217, 554] width 85 height 28
type input "4775"
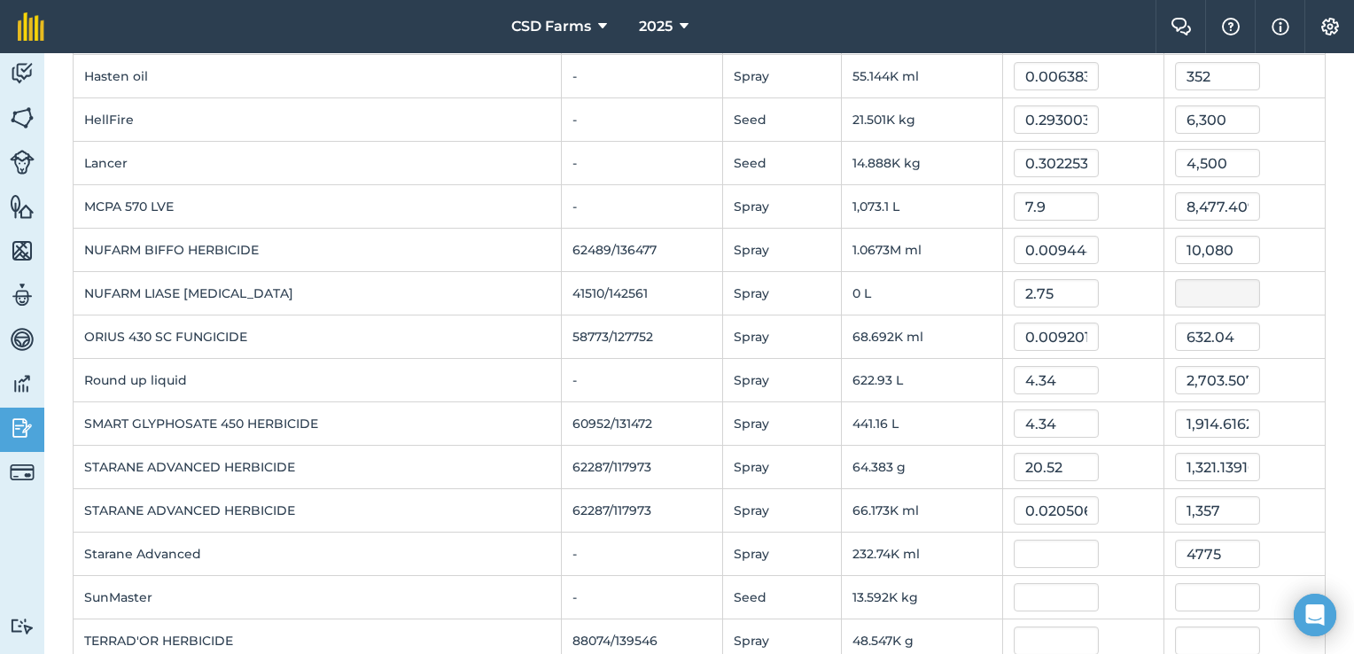
type input "0.02051628952570592"
type input "4,775"
click at [1284, 550] on div "4,775" at bounding box center [1244, 554] width 139 height 28
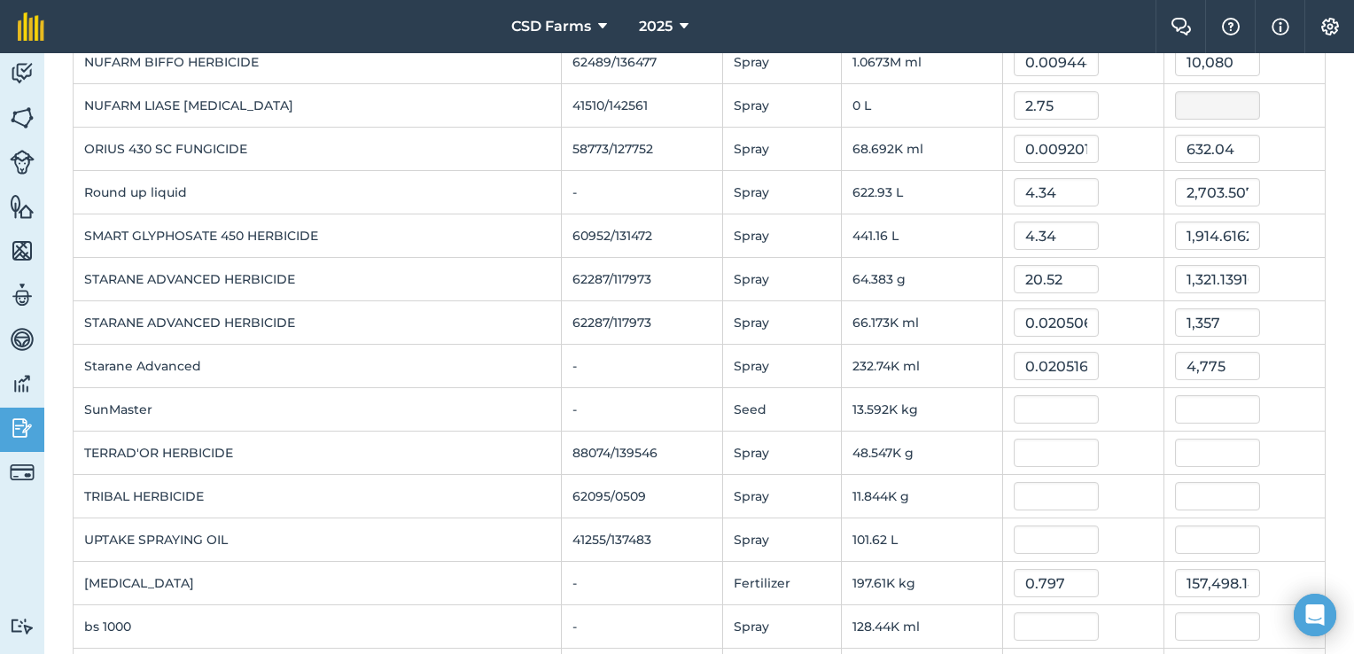
scroll to position [914, 0]
click at [1045, 404] on input "text" at bounding box center [1056, 408] width 85 height 28
type input "1,080"
click at [1270, 406] on div "14,679,855.72" at bounding box center [1244, 408] width 139 height 28
click at [1233, 403] on input "14,679,855.72" at bounding box center [1217, 408] width 85 height 28
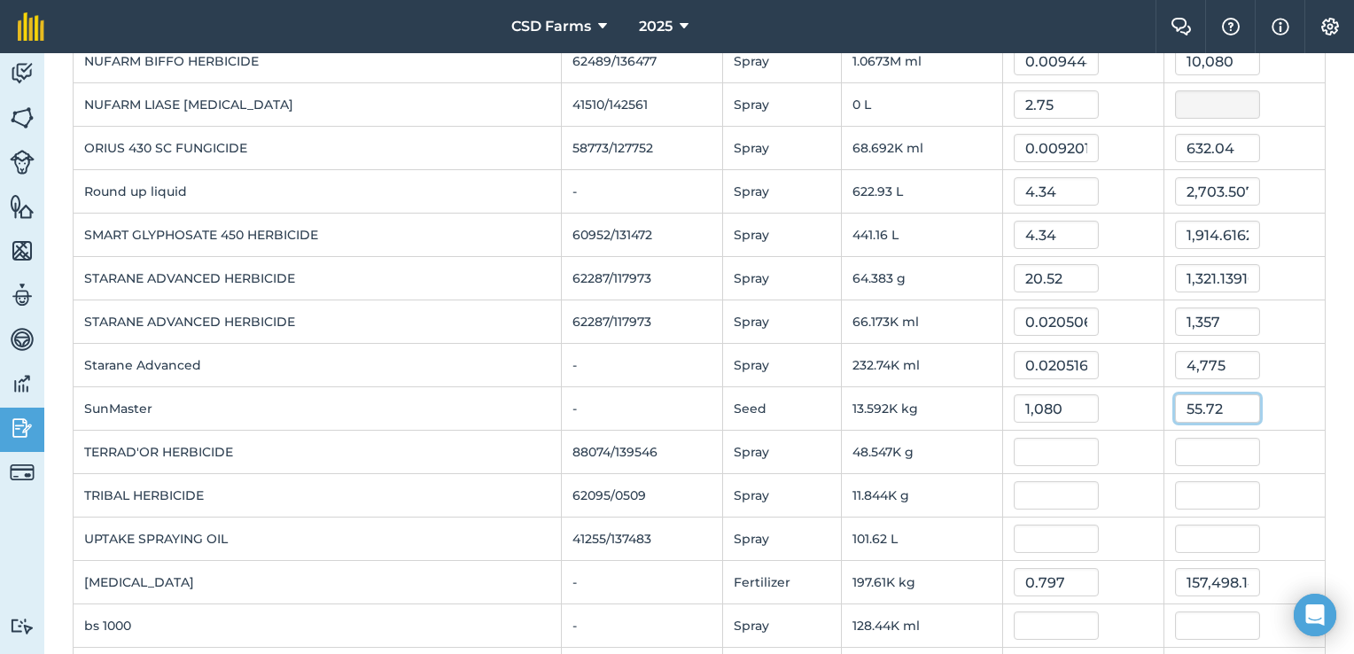
click at [1233, 403] on input "55.72" at bounding box center [1217, 408] width 85 height 28
type input "5"
type input "14690"
type input "1.0807463167628462"
type input "14,690"
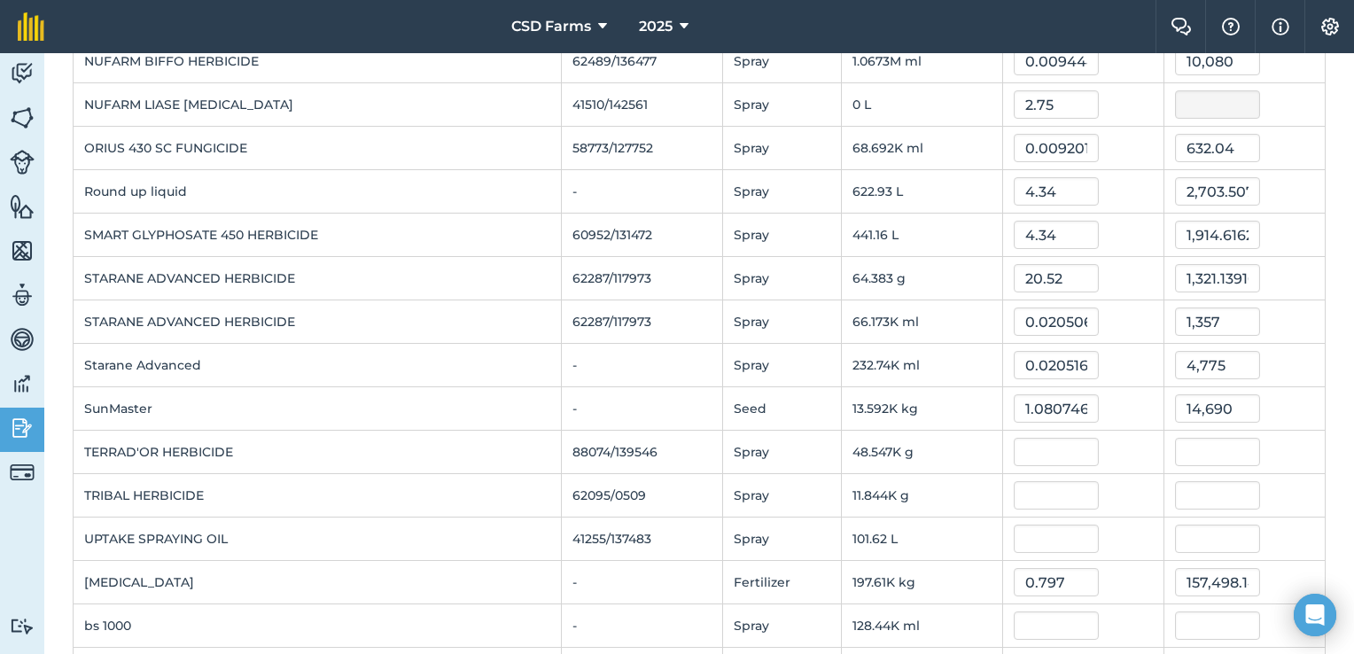
click at [1275, 402] on div "14,690" at bounding box center [1244, 408] width 139 height 28
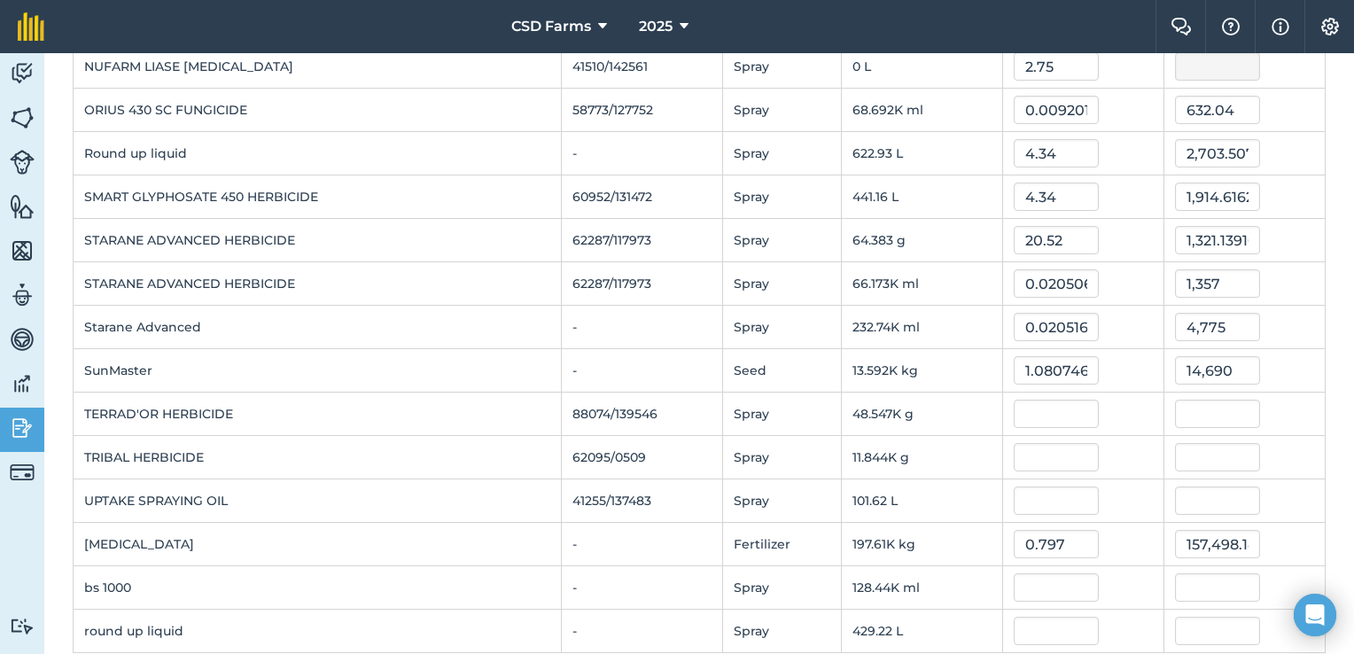
scroll to position [972, 0]
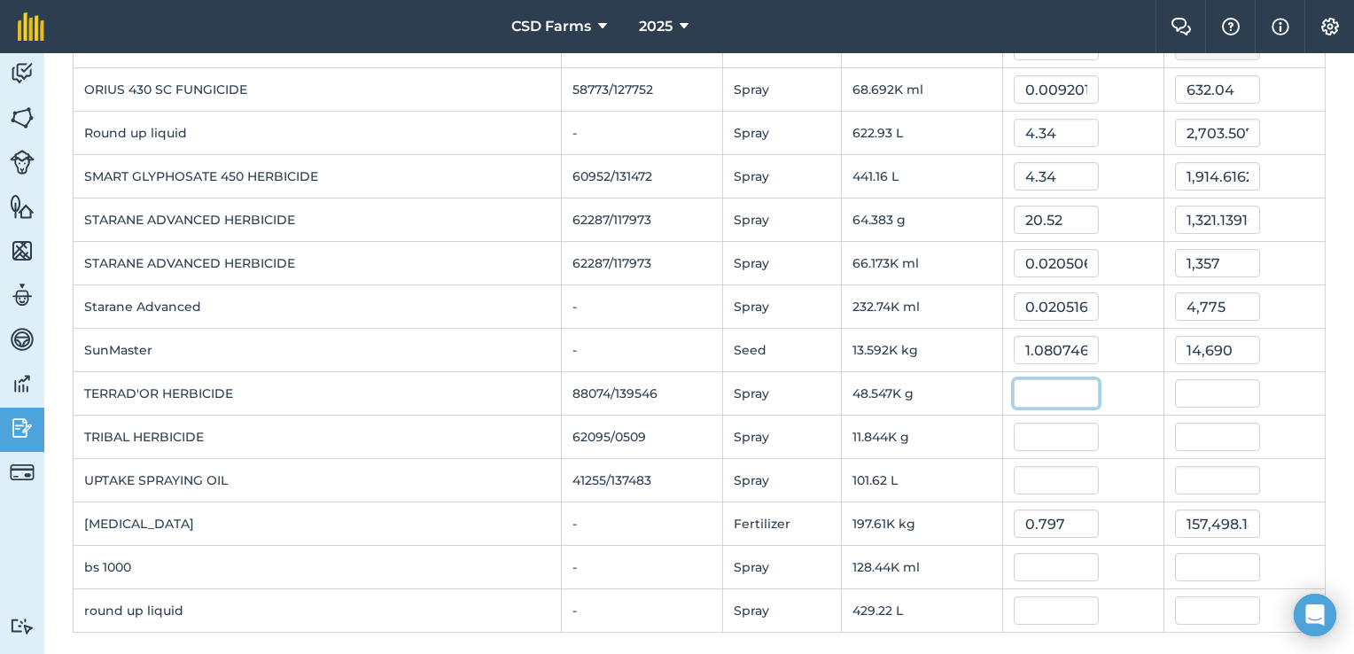
click at [1050, 386] on input "text" at bounding box center [1056, 393] width 85 height 28
type input "336.82"
click at [1269, 379] on div "16,351,597.171799999" at bounding box center [1244, 393] width 139 height 28
click at [1227, 385] on input "16,351,597.171799999" at bounding box center [1217, 393] width 85 height 28
click at [1227, 385] on input "97.171799999" at bounding box center [1217, 393] width 85 height 28
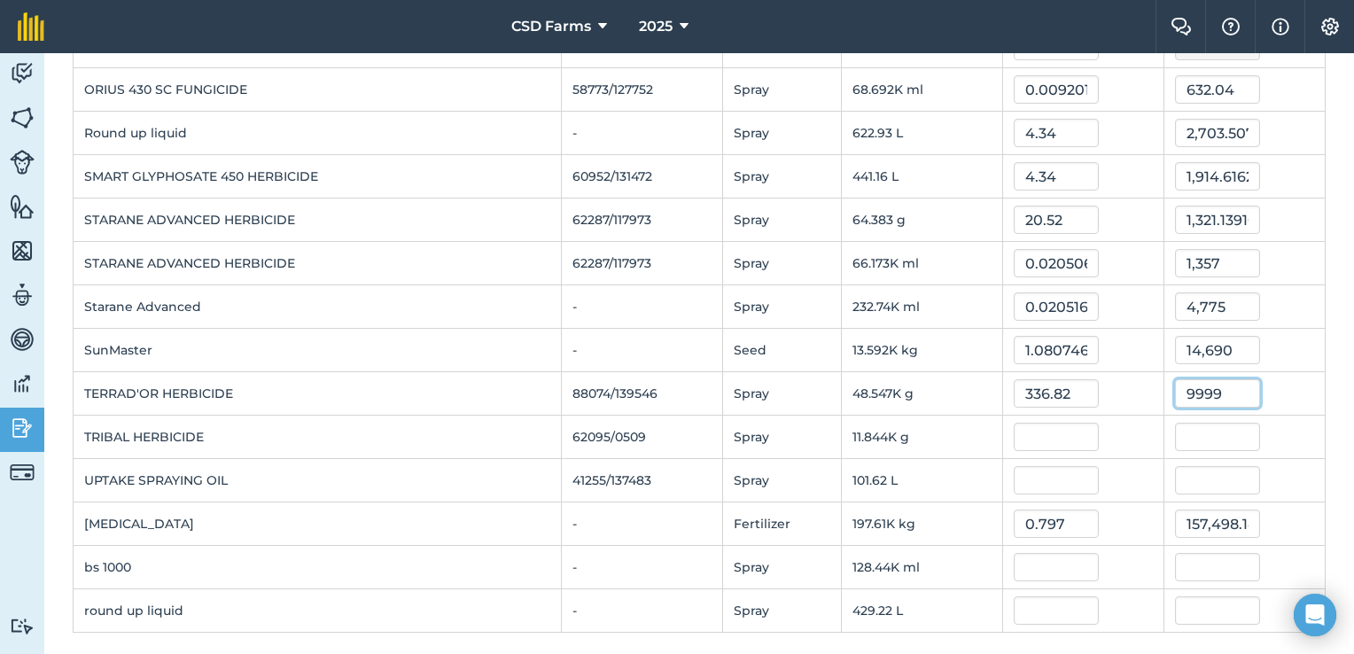
click at [1227, 385] on input "9999" at bounding box center [1217, 393] width 85 height 28
type input "9"
type input "16,349"
type input "0.3367665018984699"
click at [1269, 388] on div "16,349" at bounding box center [1244, 393] width 139 height 28
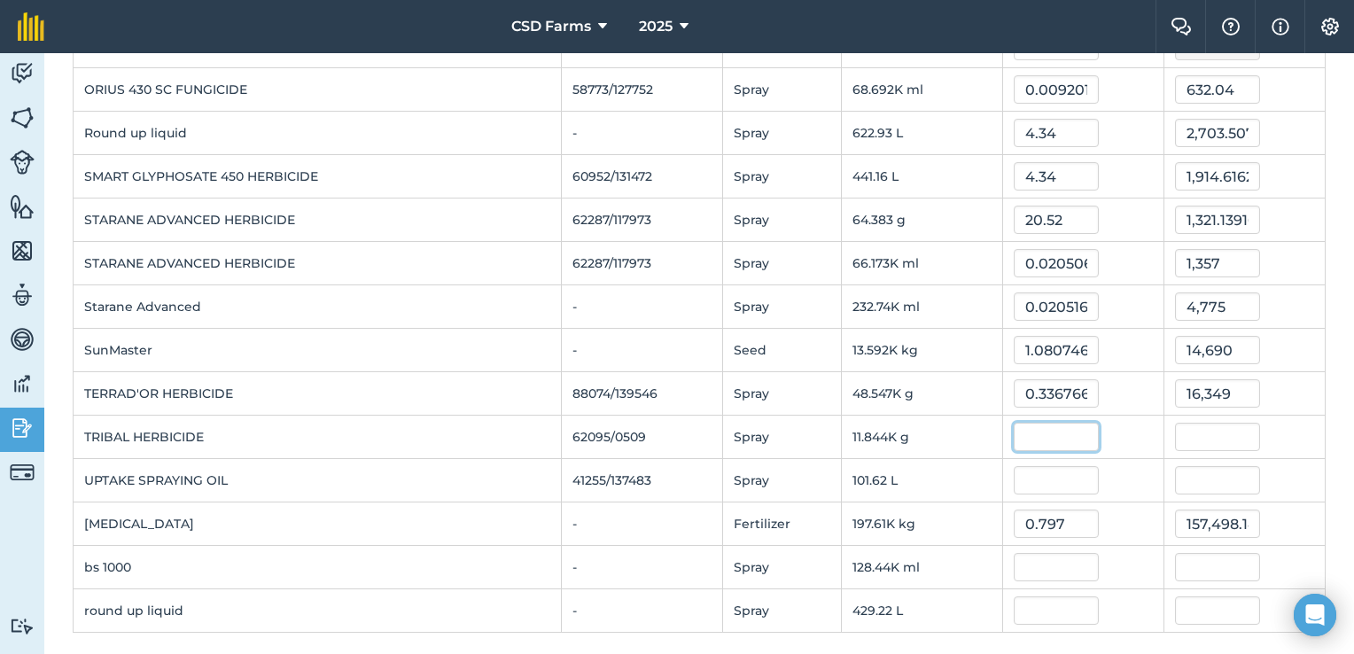
click at [1038, 434] on input "text" at bounding box center [1056, 437] width 85 height 28
click at [1232, 430] on input "text" at bounding box center [1217, 437] width 85 height 28
type input "1173"
type input "0.09904160988801712"
type input "1,173"
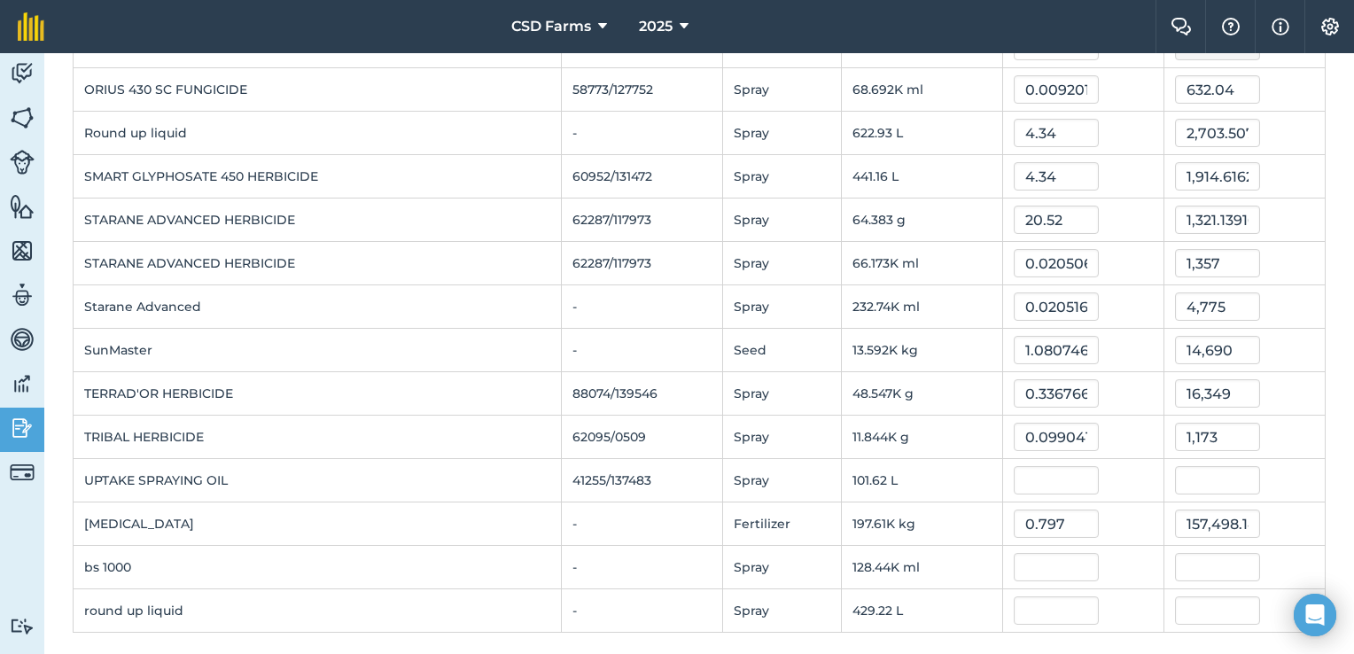
click at [1284, 441] on div "1,173" at bounding box center [1244, 437] width 139 height 28
click at [1035, 483] on input "text" at bounding box center [1056, 480] width 85 height 28
type input "7.48"
type input "760.0876052"
click at [1291, 466] on div "760.0876052" at bounding box center [1244, 480] width 139 height 28
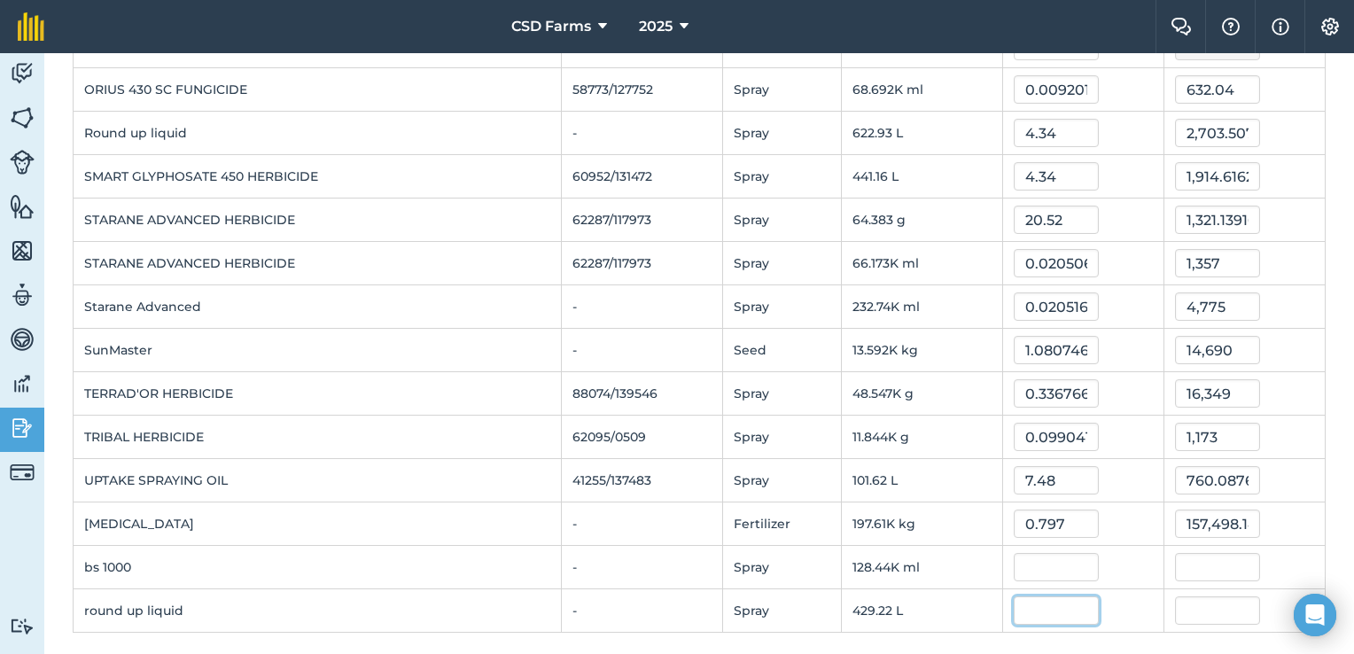
click at [1040, 601] on input "text" at bounding box center [1056, 611] width 85 height 28
type input "4.34"
type input "1,862.8148"
click at [1051, 553] on input "text" at bounding box center [1056, 567] width 85 height 28
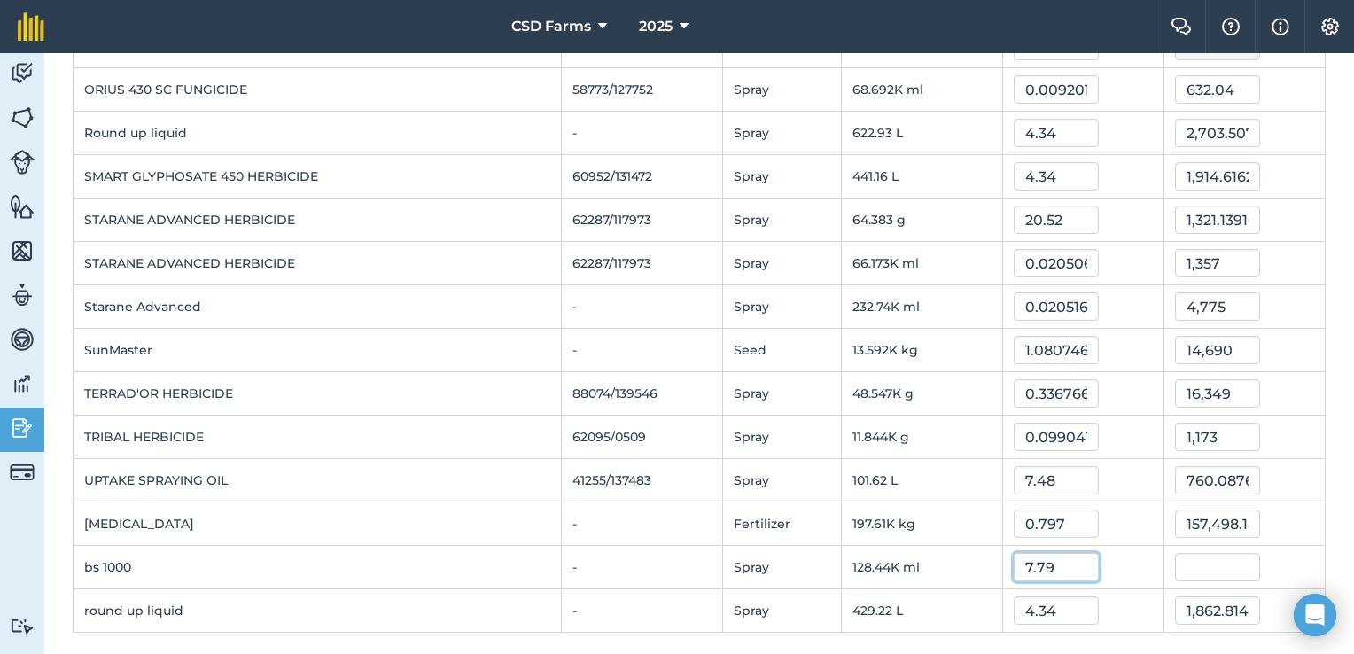
type input "7.79"
click at [1305, 484] on td "760.0876052" at bounding box center [1244, 480] width 161 height 43
click at [1216, 563] on input "1,000,523.25625" at bounding box center [1217, 567] width 85 height 28
click at [1216, 563] on input "523.25625" at bounding box center [1217, 567] width 85 height 28
click at [1216, 563] on input "625" at bounding box center [1217, 567] width 85 height 28
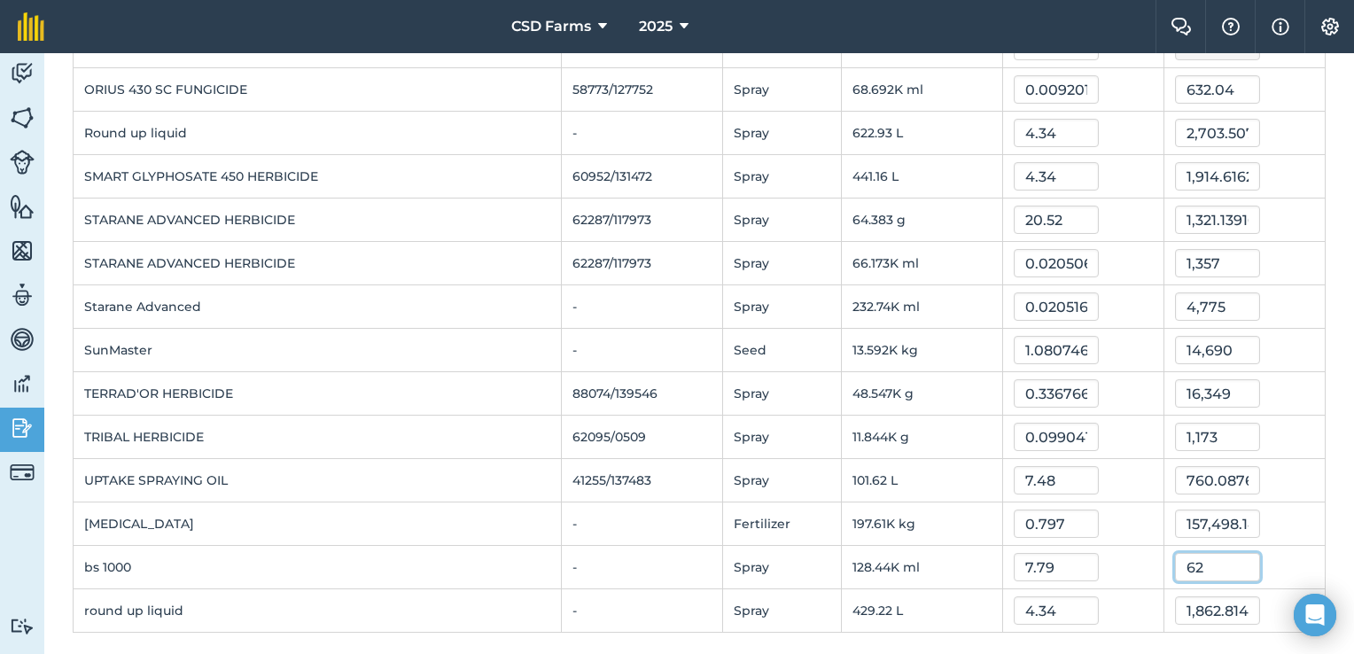
type input "6"
type input "1,000"
type input "0.007785925965576475"
click at [1287, 558] on div "1,000" at bounding box center [1244, 567] width 139 height 28
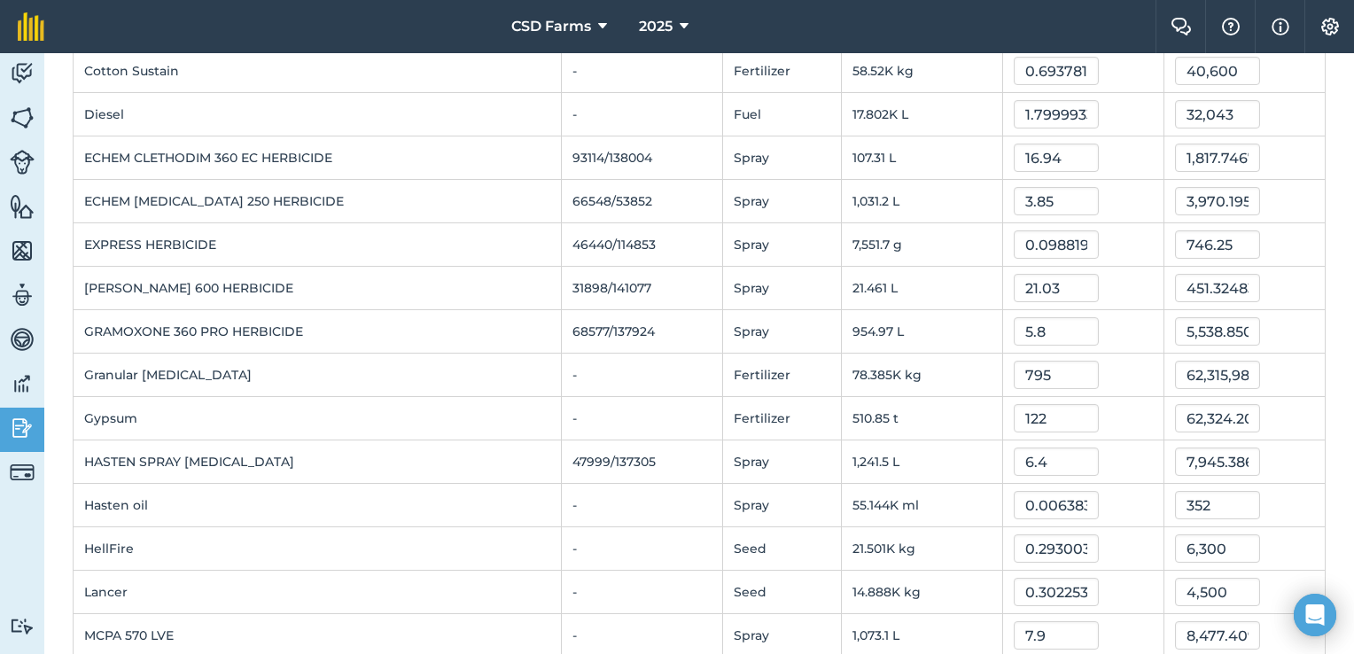
scroll to position [0, 0]
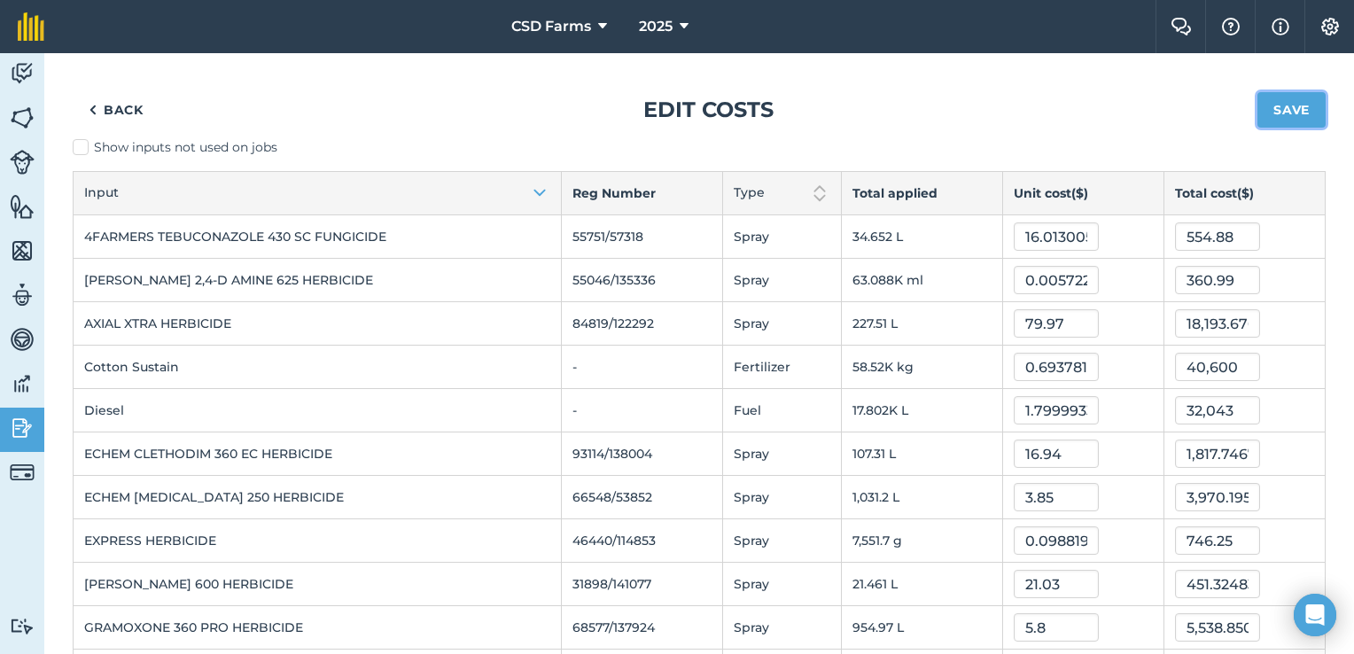
click at [1278, 106] on button "Save" at bounding box center [1292, 109] width 68 height 35
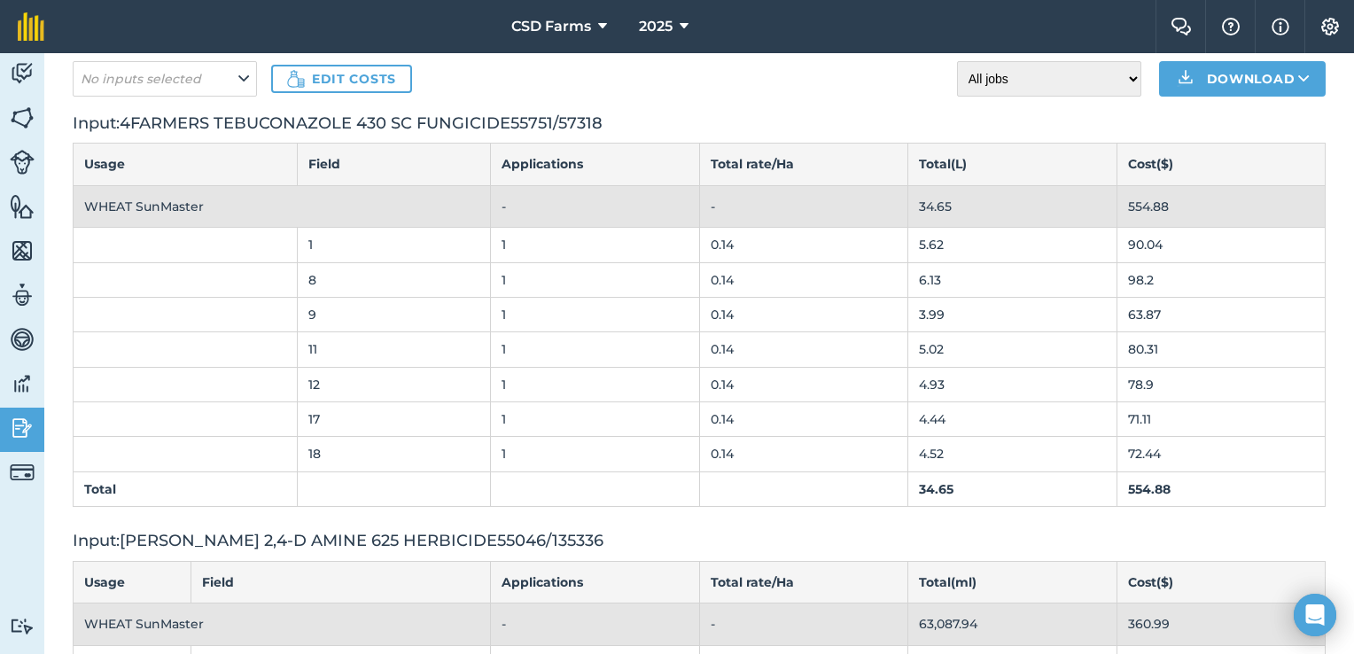
scroll to position [106, 0]
click at [32, 377] on img at bounding box center [22, 384] width 25 height 27
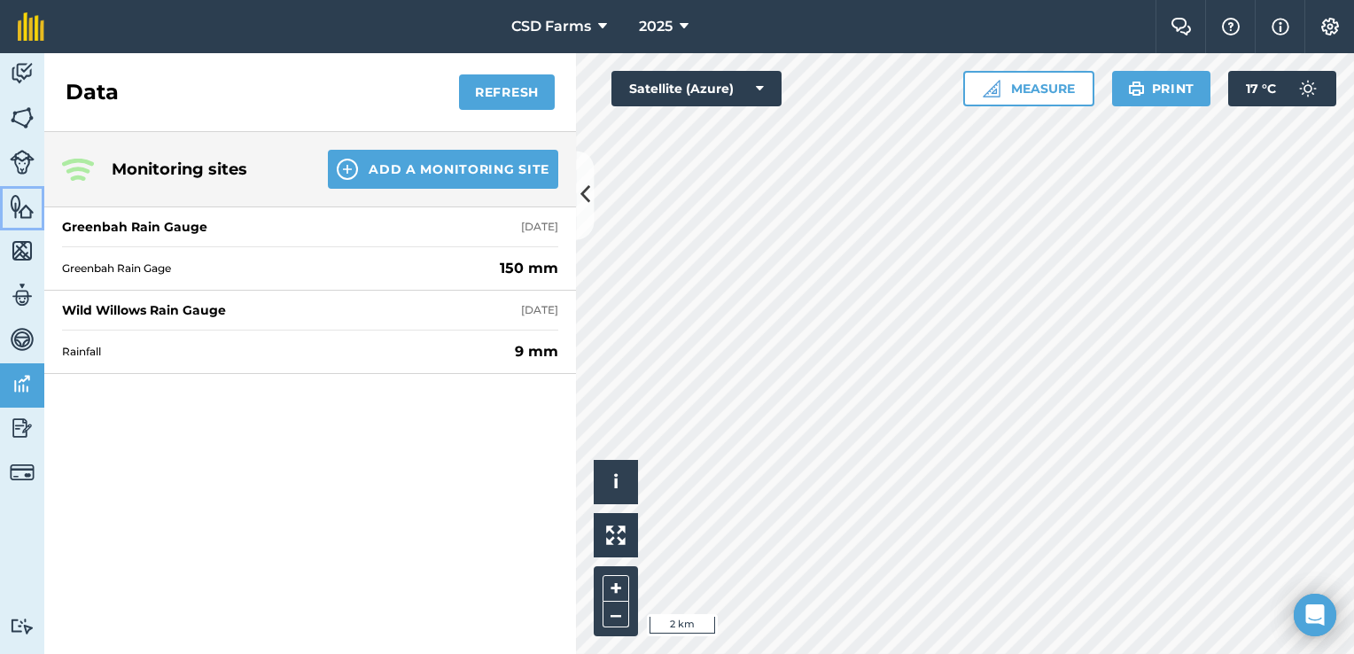
click at [24, 204] on img at bounding box center [22, 206] width 25 height 27
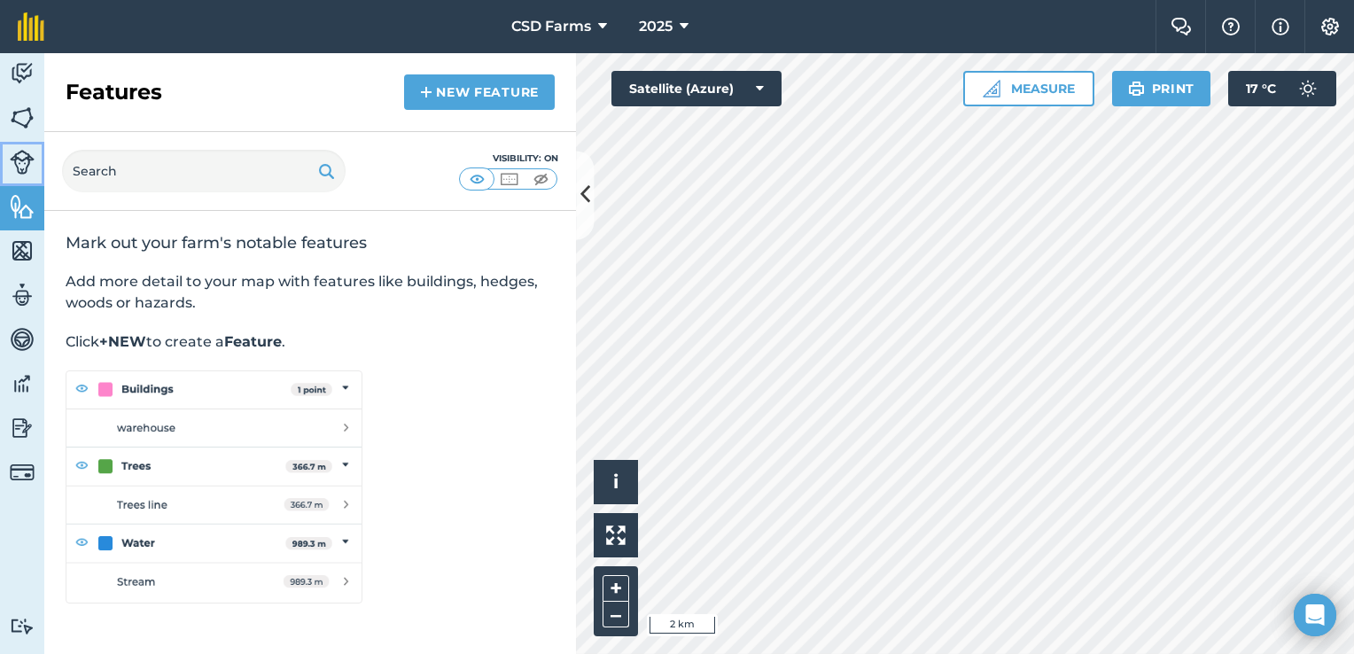
click at [19, 156] on img at bounding box center [22, 162] width 25 height 25
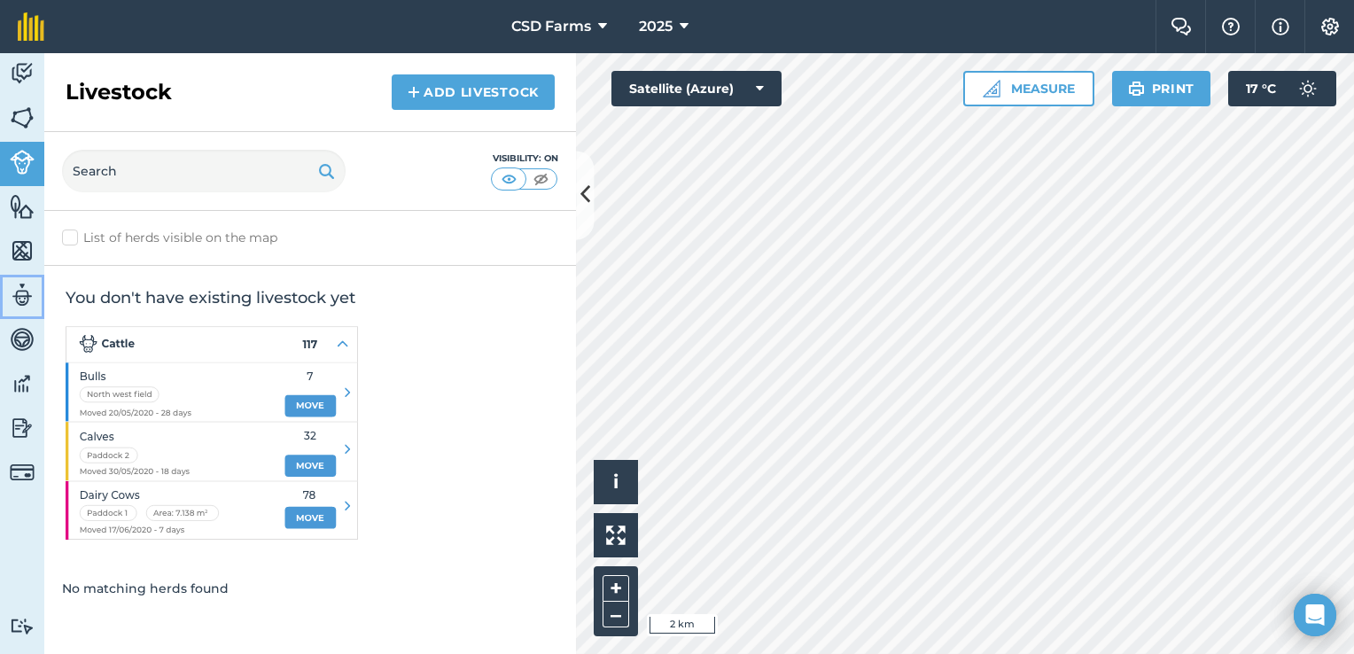
click at [29, 291] on img at bounding box center [22, 295] width 25 height 27
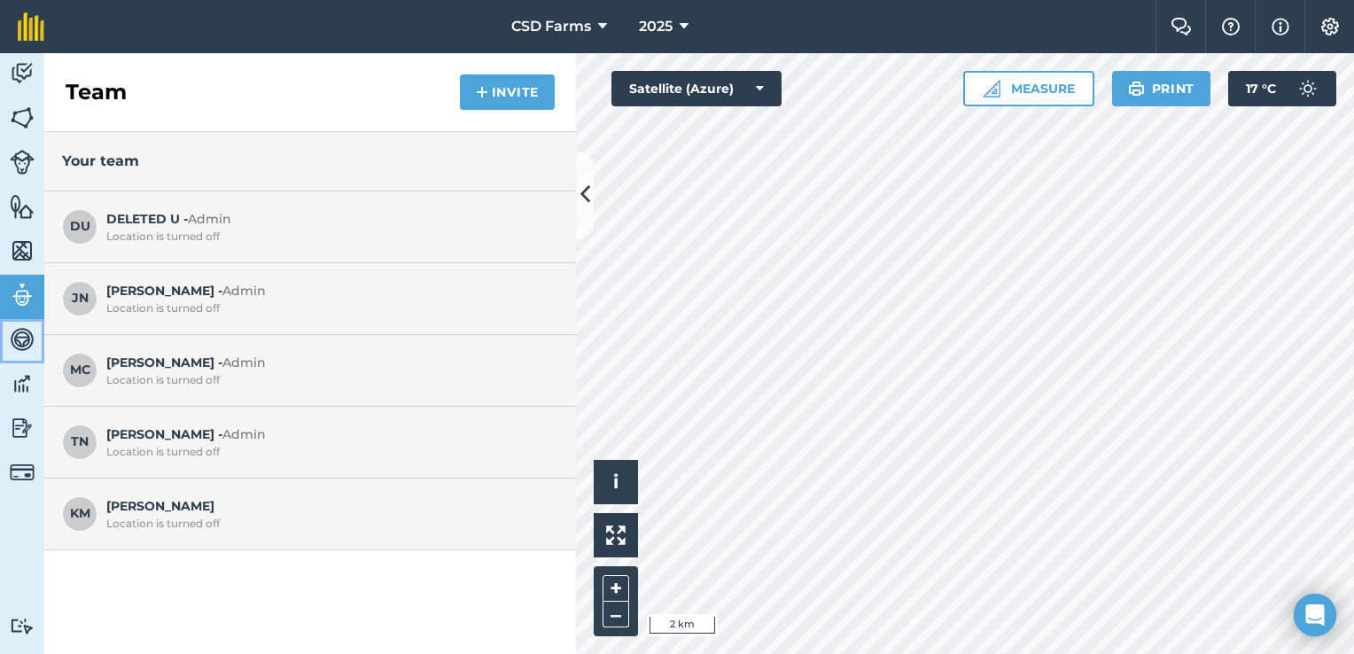
click at [28, 337] on img at bounding box center [22, 339] width 25 height 27
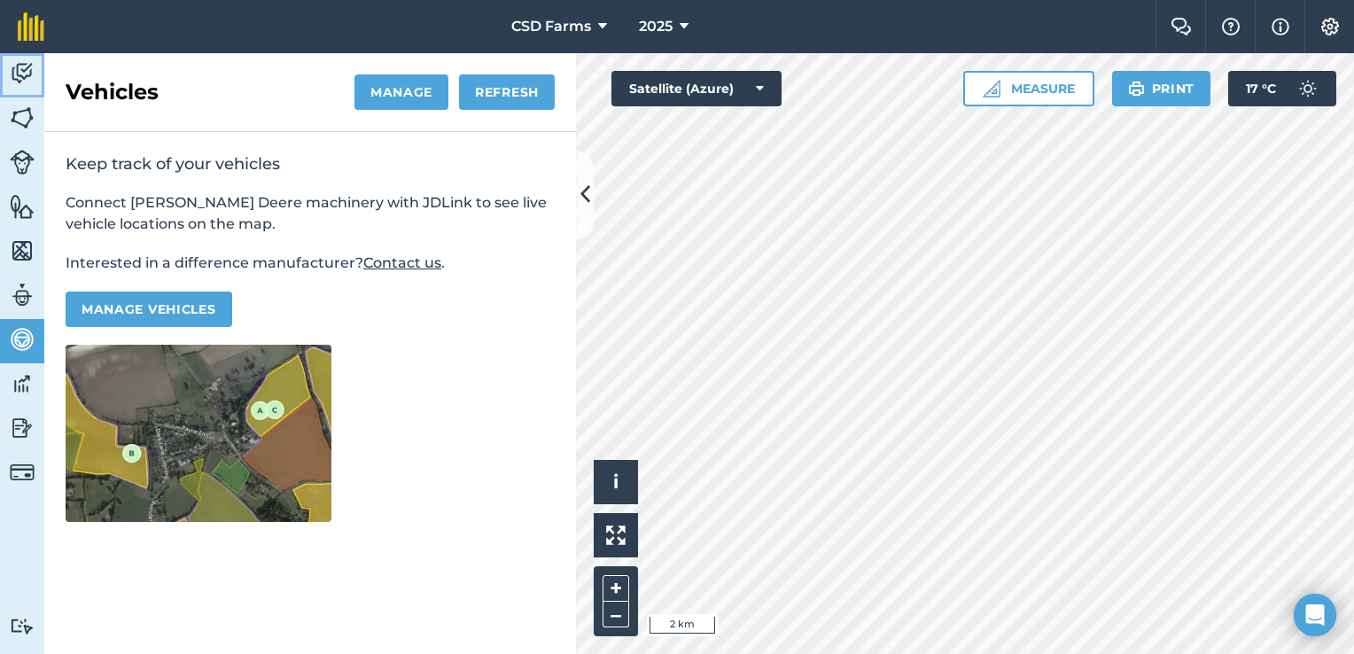
click at [25, 80] on img at bounding box center [22, 73] width 25 height 27
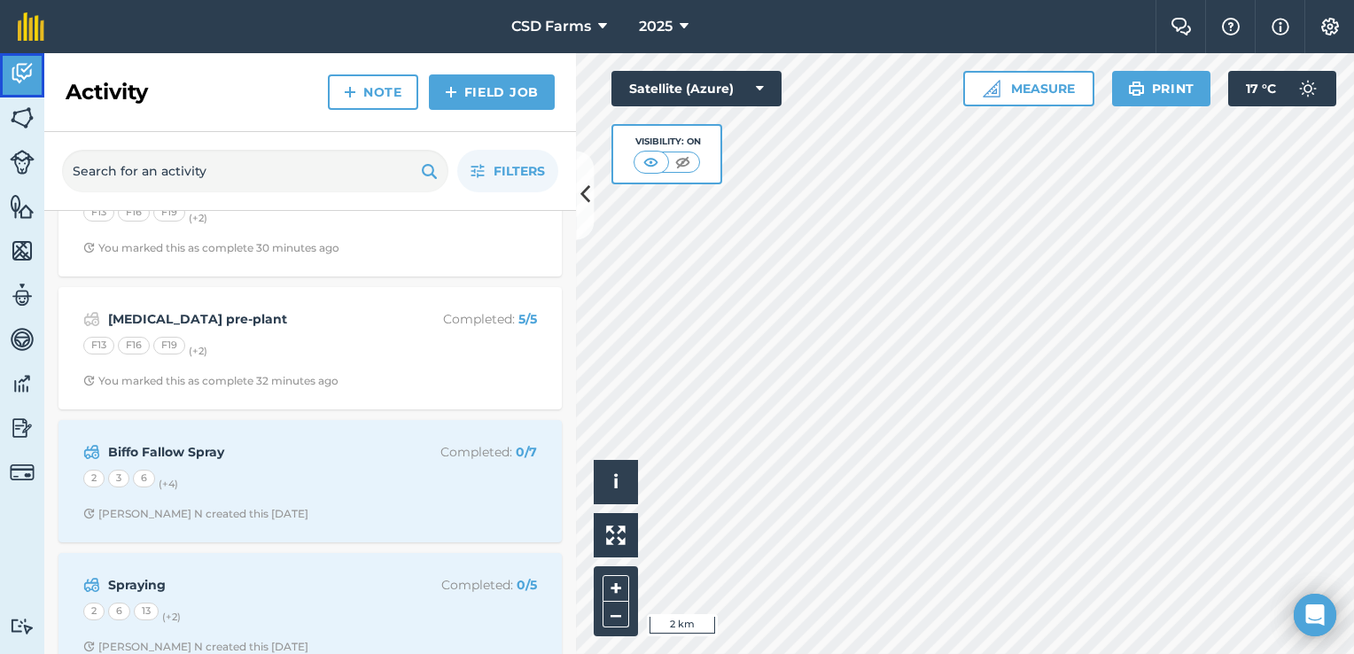
scroll to position [78, 0]
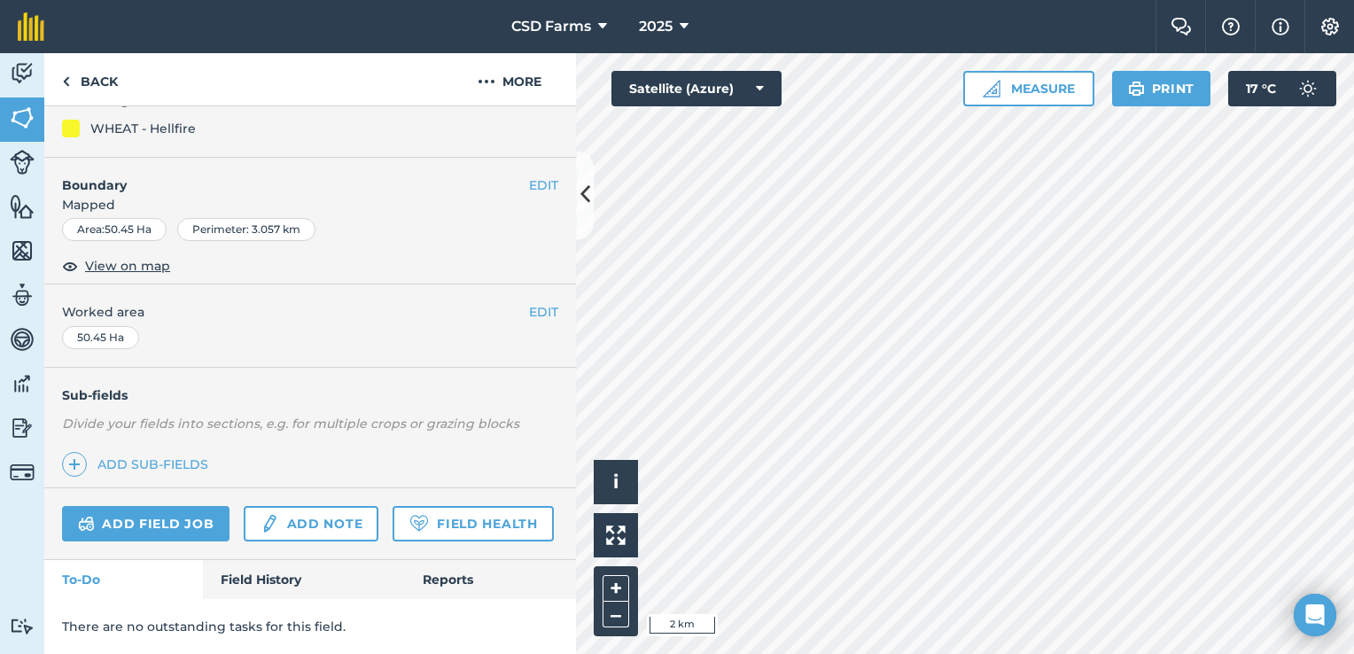
scroll to position [227, 0]
click at [291, 573] on link "Field History" at bounding box center [303, 579] width 201 height 39
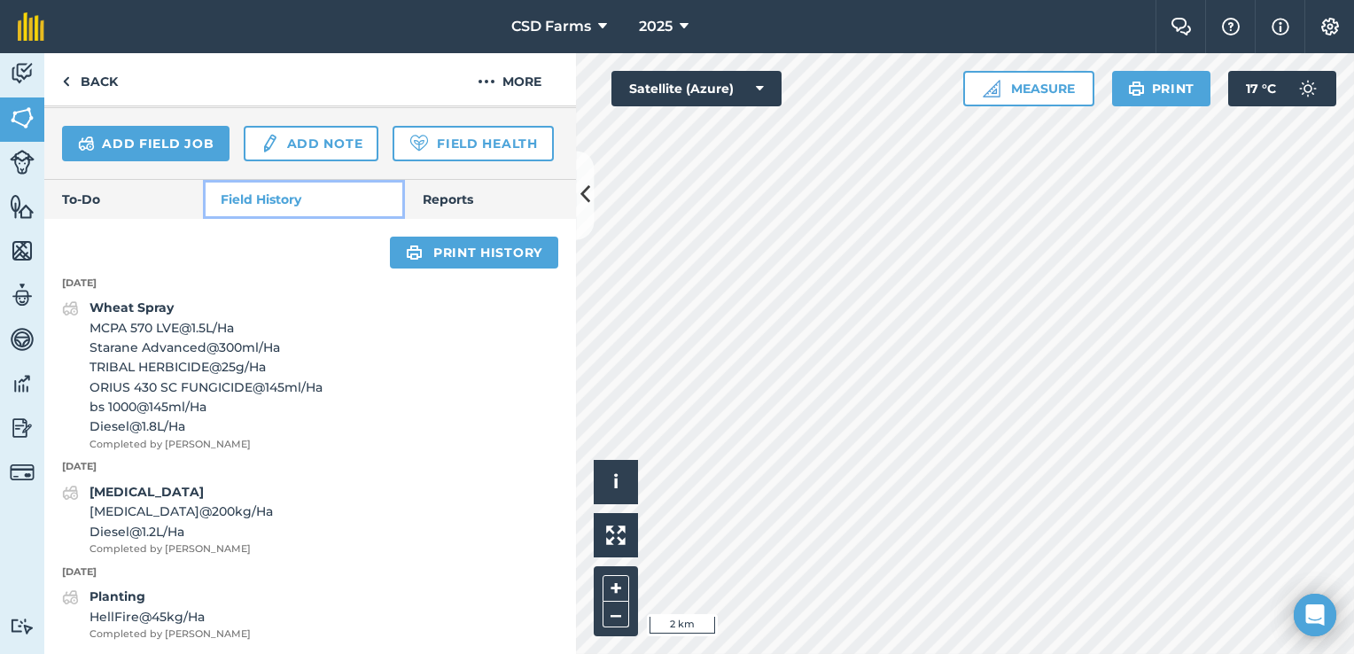
scroll to position [613, 0]
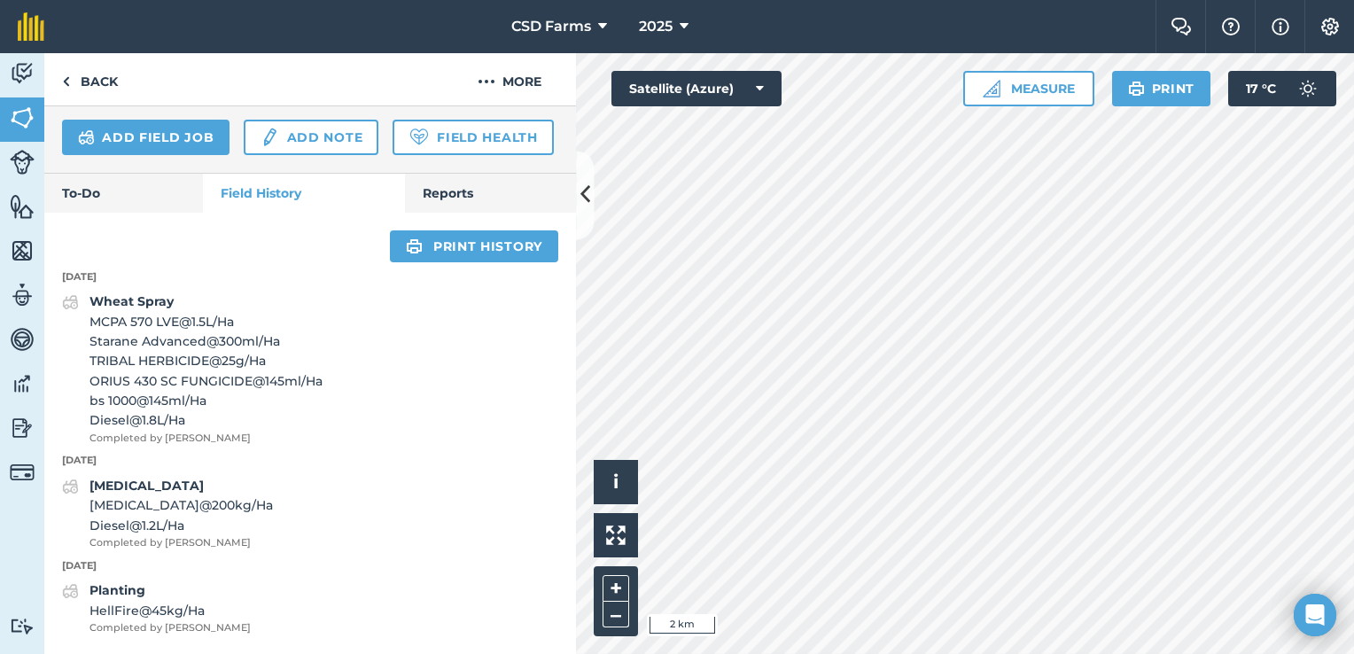
scroll to position [227, 0]
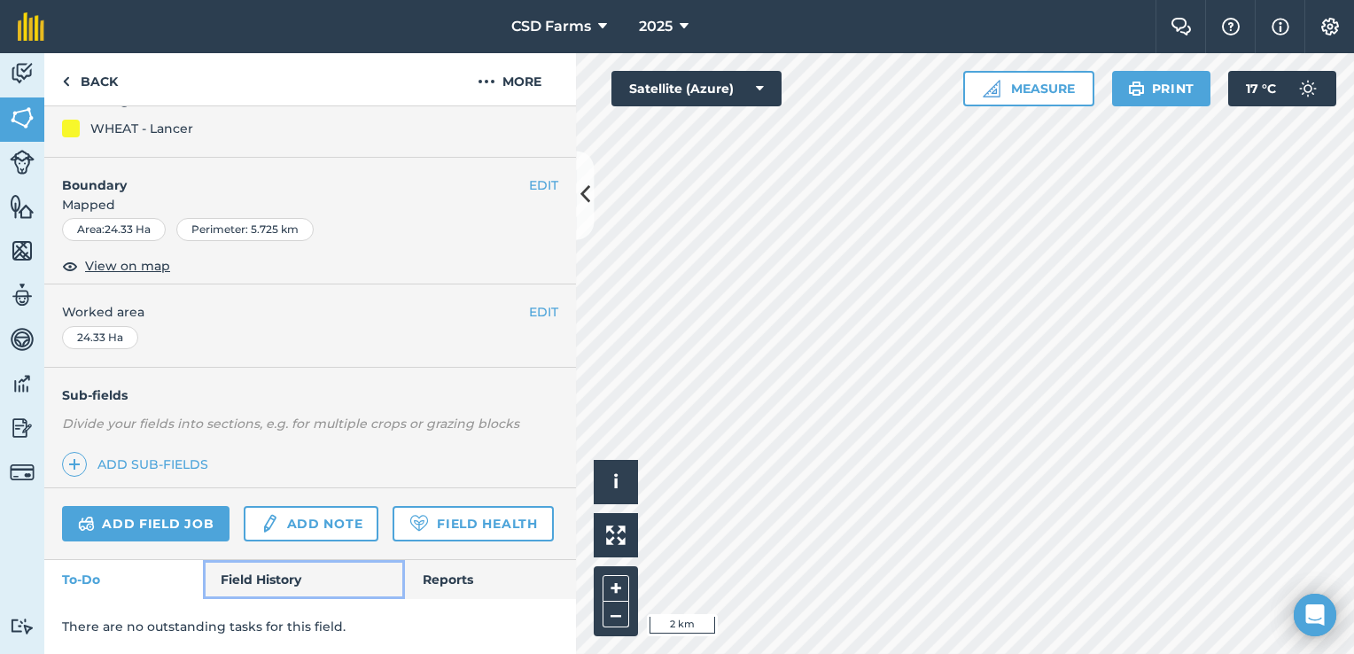
click at [295, 574] on link "Field History" at bounding box center [303, 579] width 201 height 39
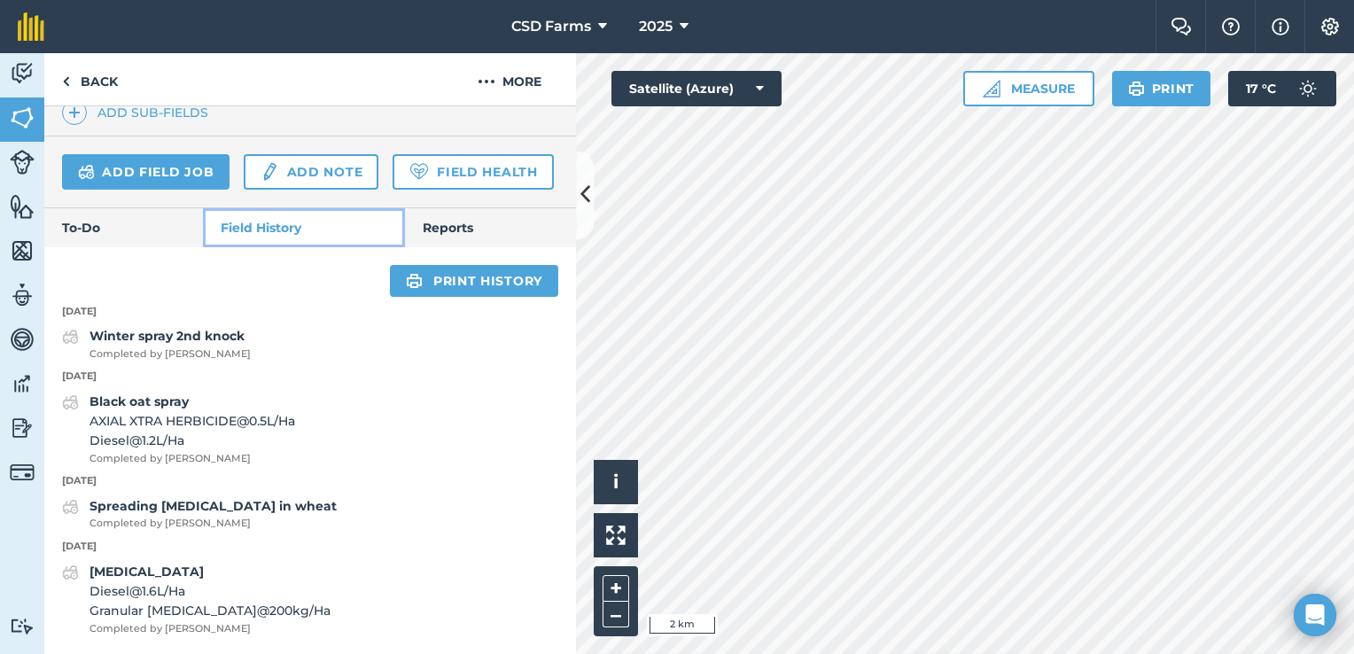
scroll to position [578, 0]
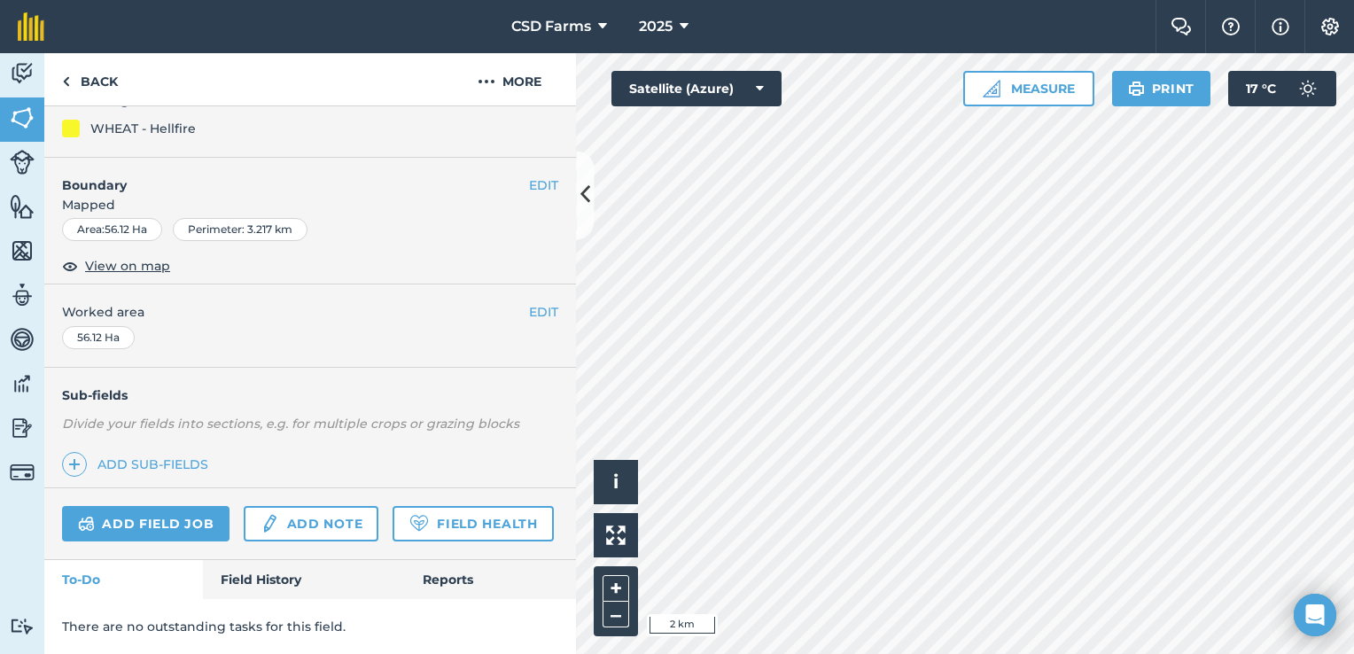
click at [322, 368] on div "Sub-fields Divide your fields into sections, e.g. for multiple crops or grazing…" at bounding box center [310, 428] width 532 height 121
click at [269, 580] on link "Field History" at bounding box center [303, 579] width 201 height 39
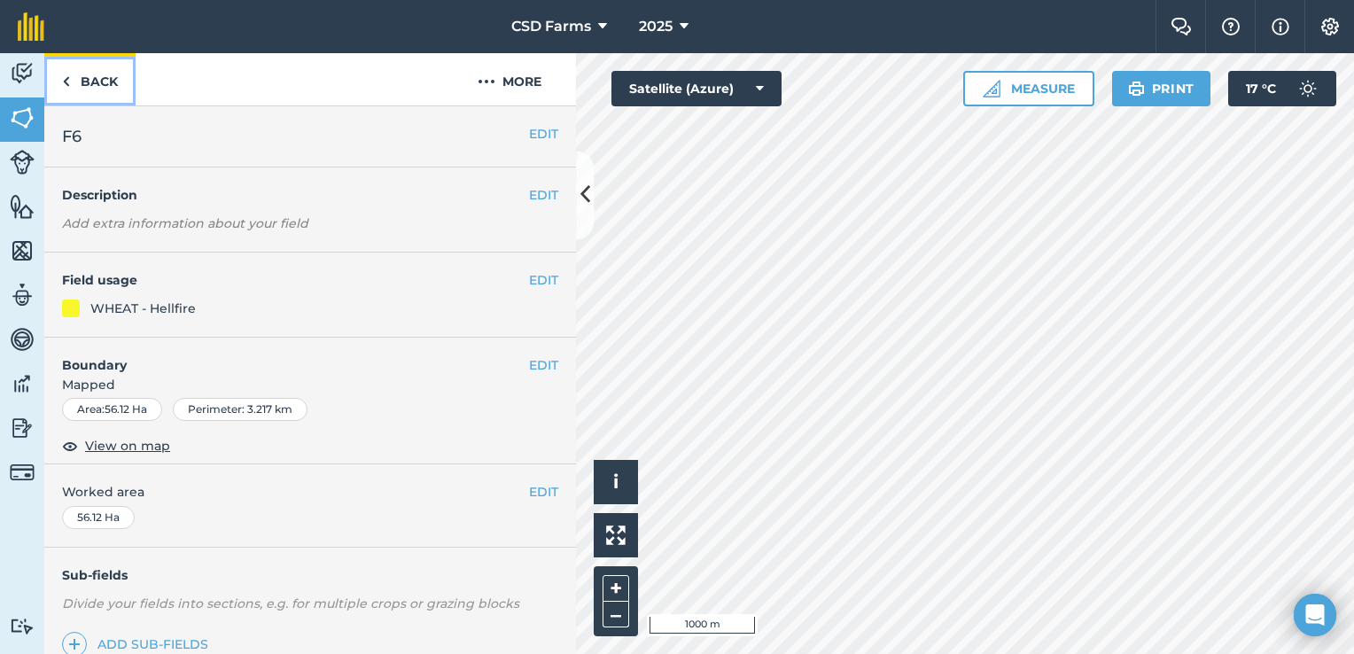
click at [107, 71] on link "Back" at bounding box center [89, 79] width 91 height 52
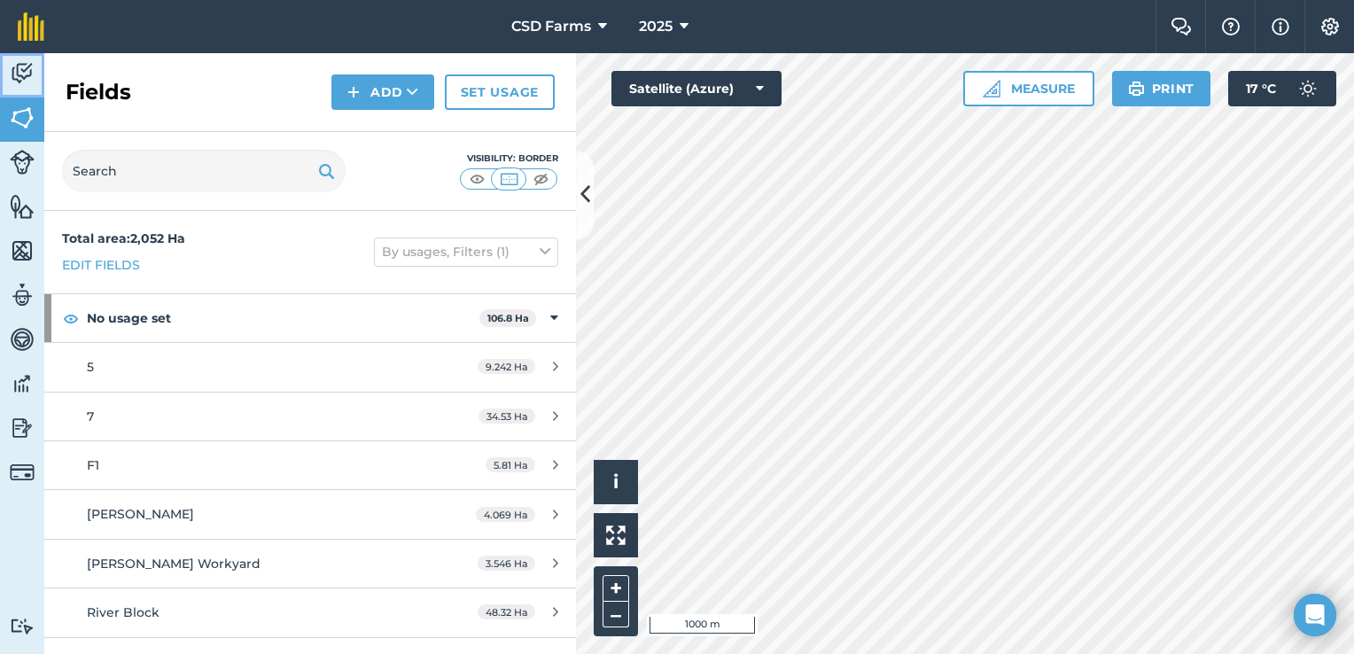
click at [12, 73] on img at bounding box center [22, 73] width 25 height 27
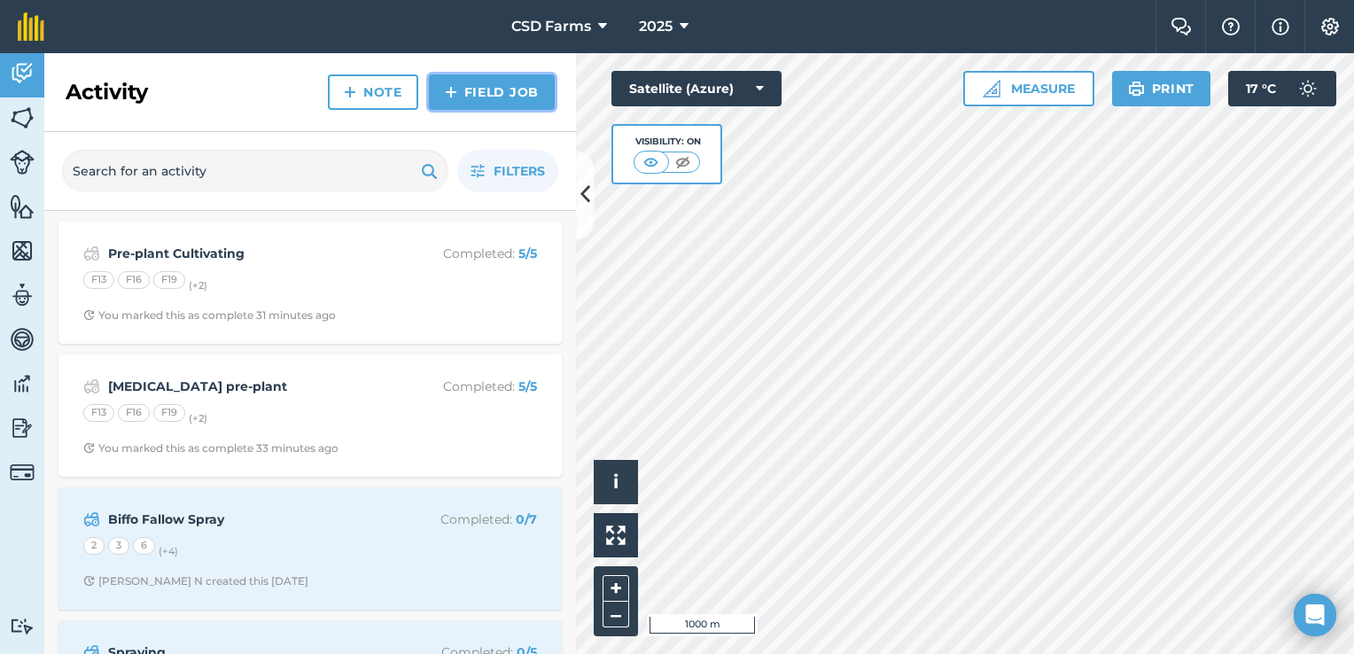
click at [493, 96] on link "Field Job" at bounding box center [492, 91] width 126 height 35
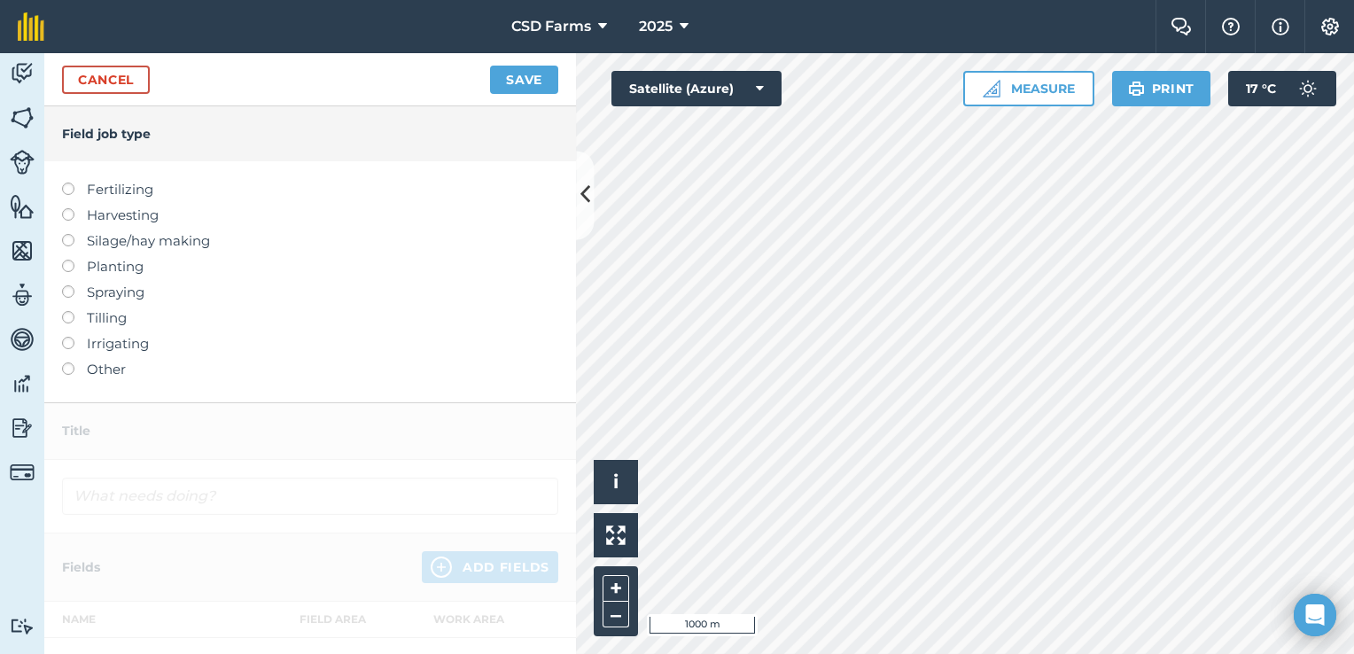
click at [68, 285] on label at bounding box center [74, 285] width 25 height 0
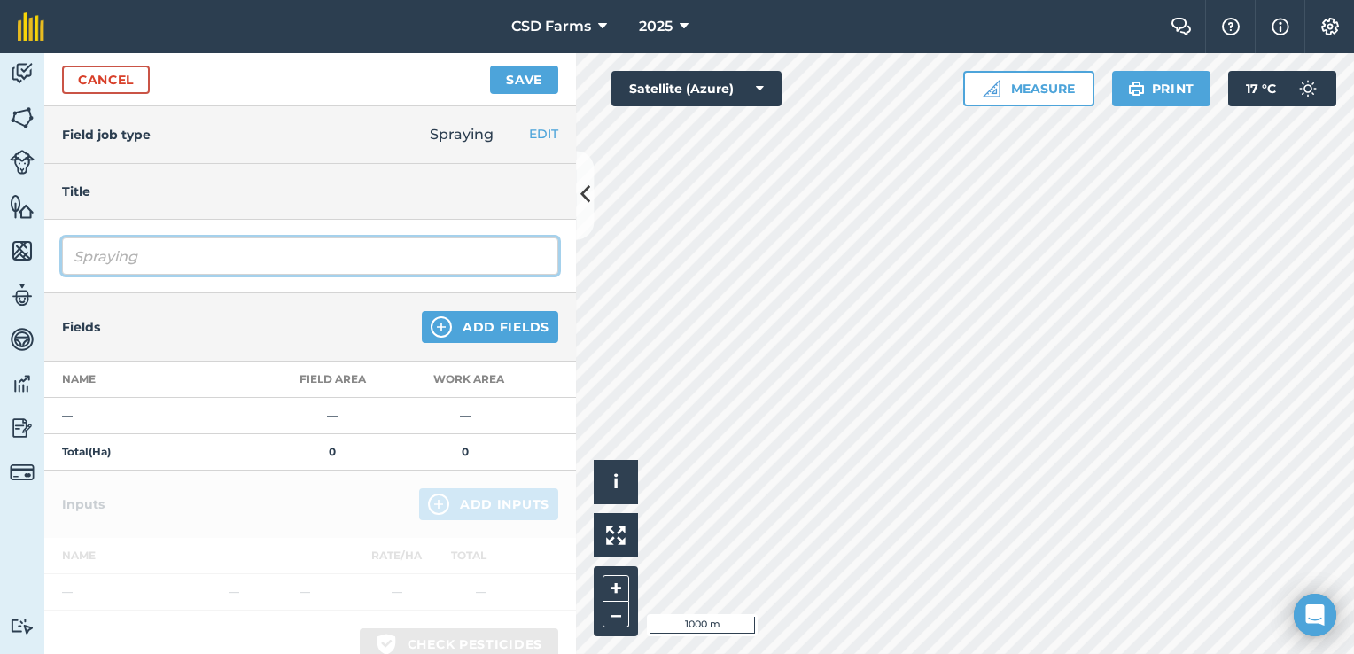
click at [355, 258] on input "Spraying" at bounding box center [310, 256] width 496 height 37
type input "S"
type input "Grass spray"
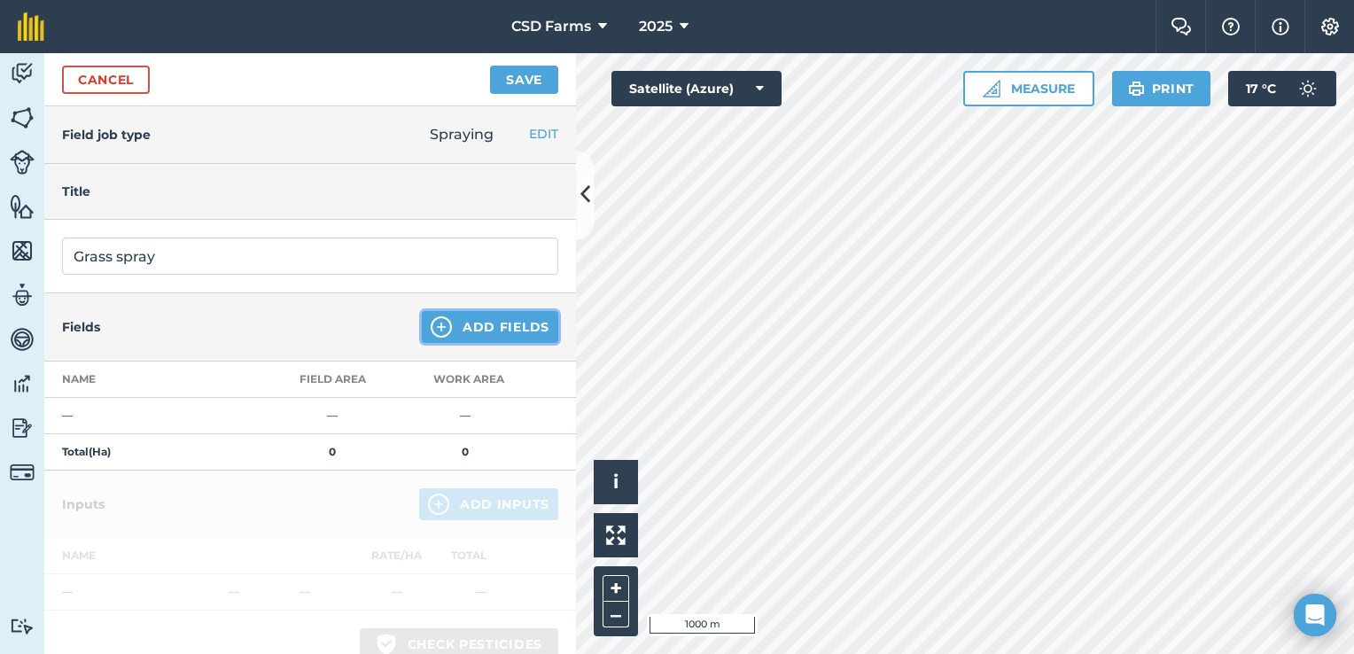
click at [461, 320] on button "Add Fields" at bounding box center [490, 327] width 137 height 32
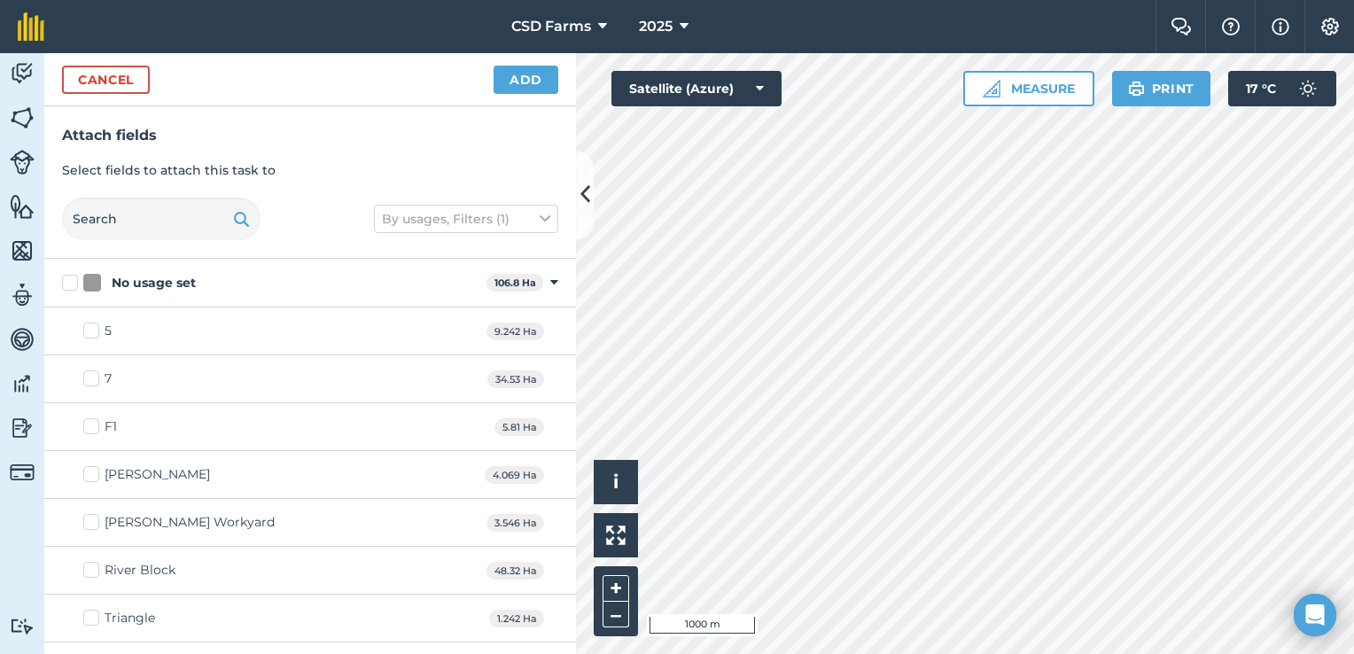
checkbox input "true"
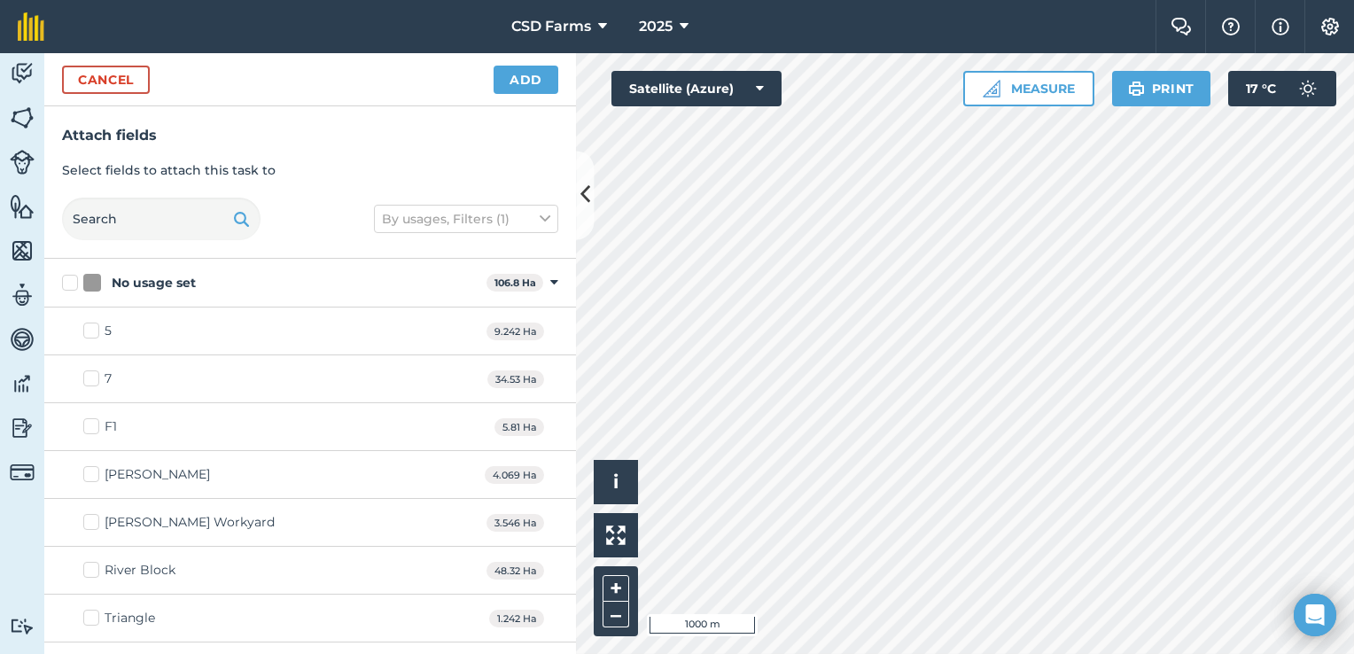
checkbox input "true"
checkbox input "false"
checkbox input "true"
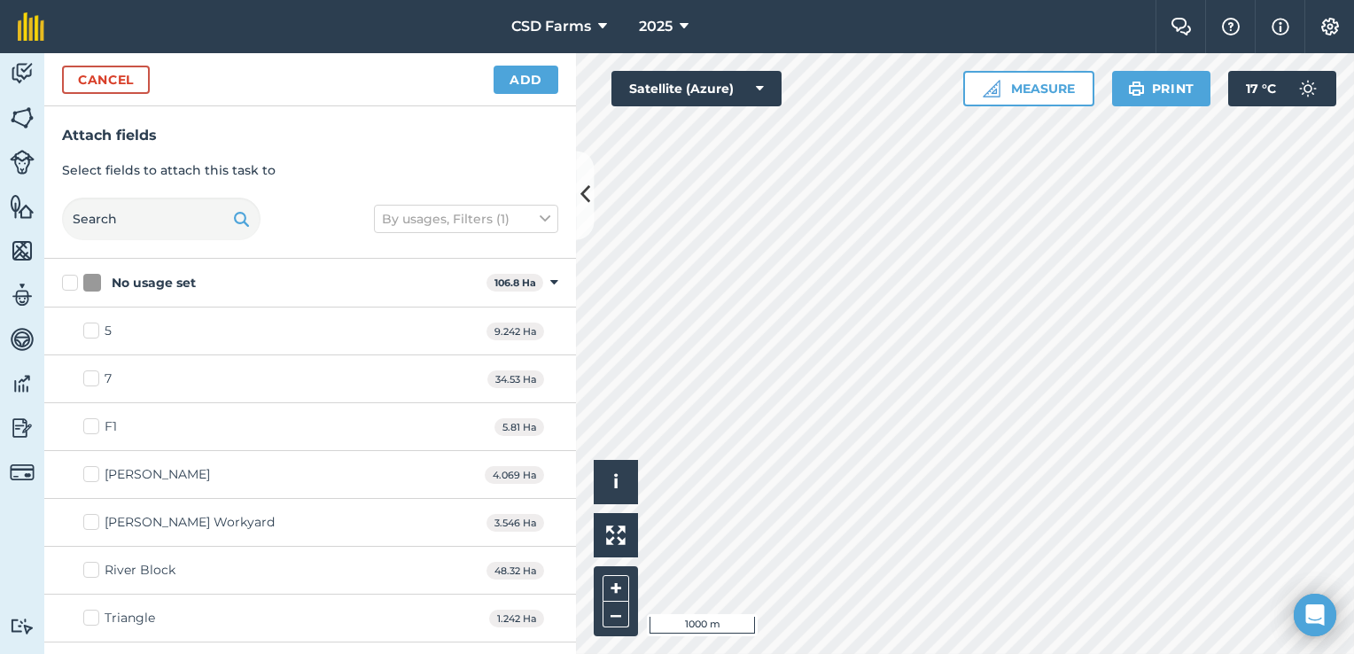
checkbox input "true"
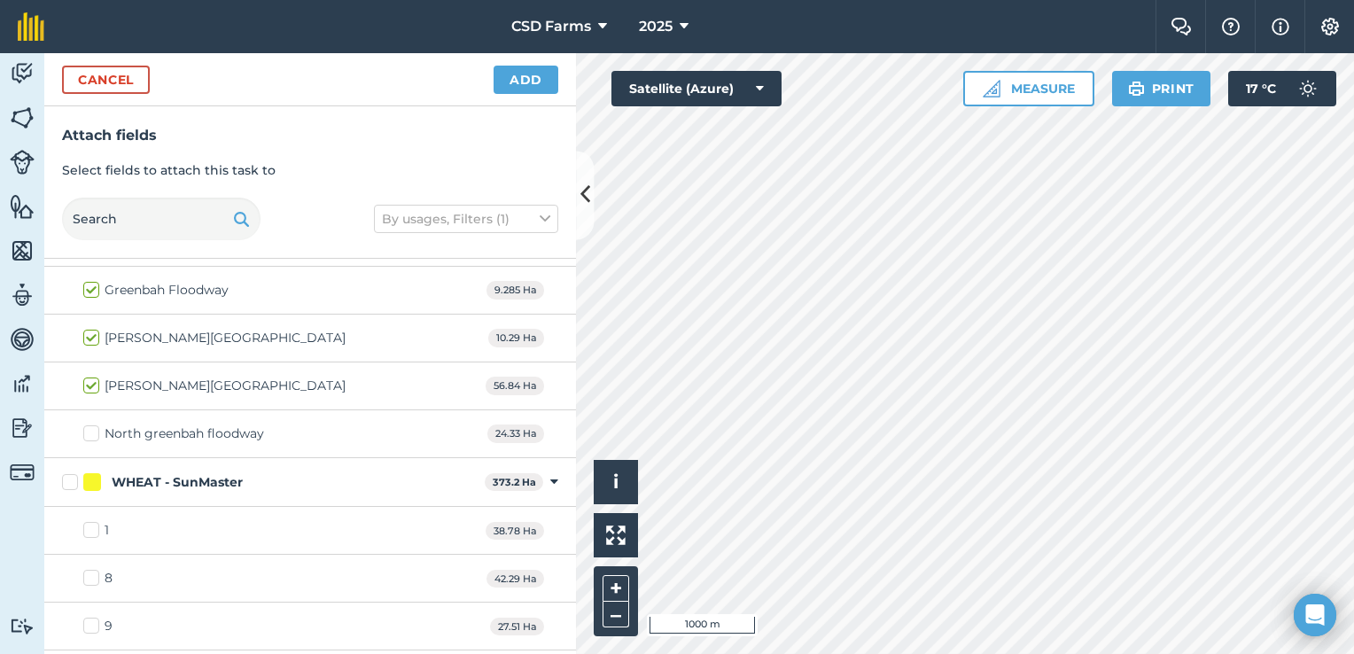
scroll to position [2568, 0]
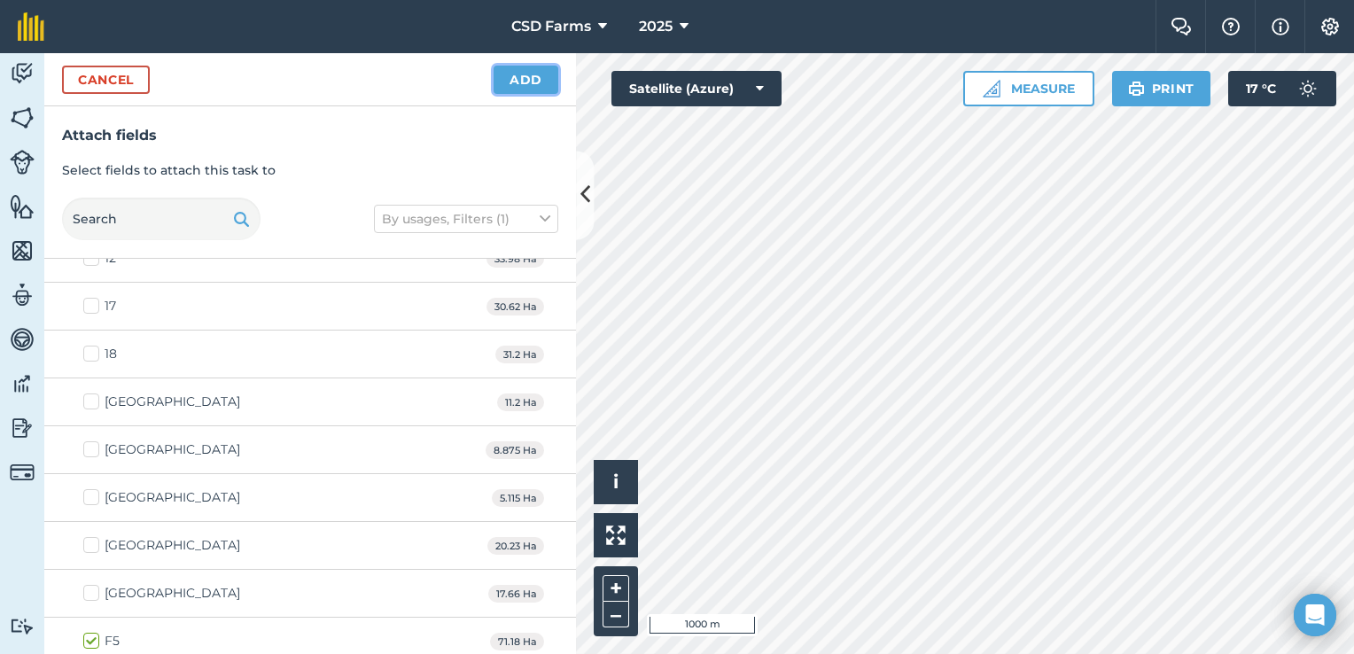
click at [521, 83] on button "Add" at bounding box center [526, 80] width 65 height 28
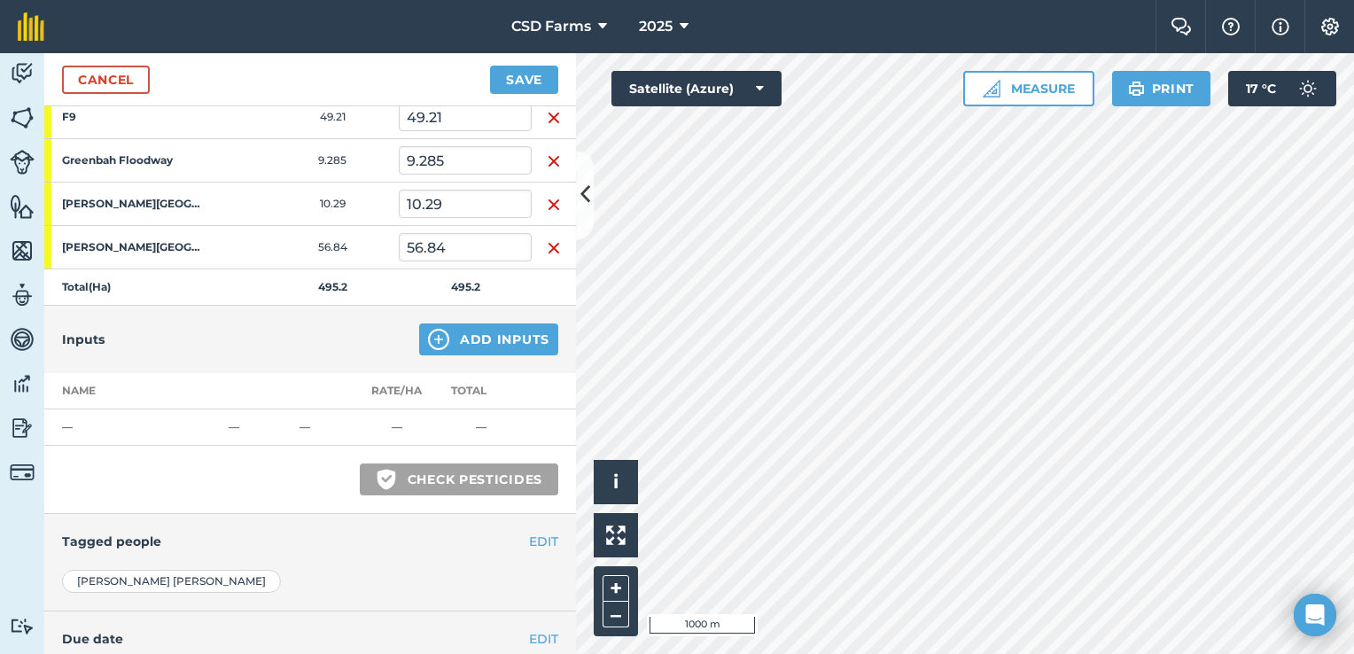
scroll to position [569, 0]
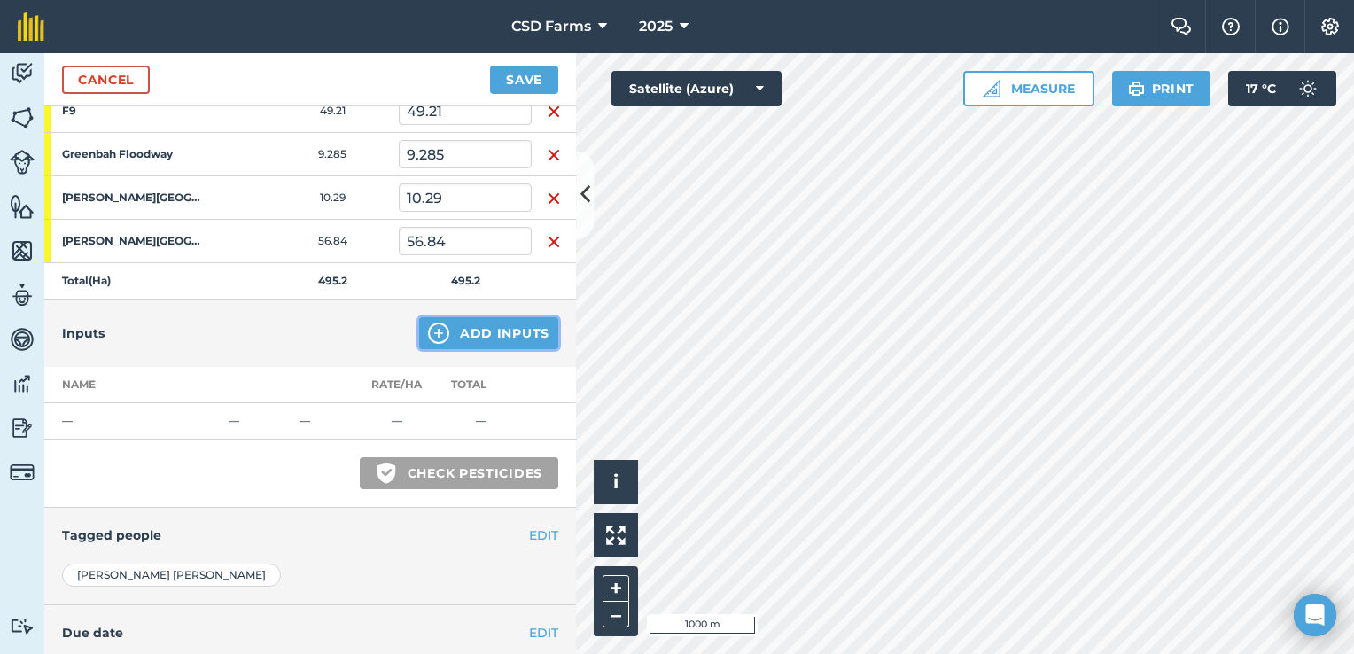
click at [464, 324] on button "Add Inputs" at bounding box center [488, 333] width 139 height 32
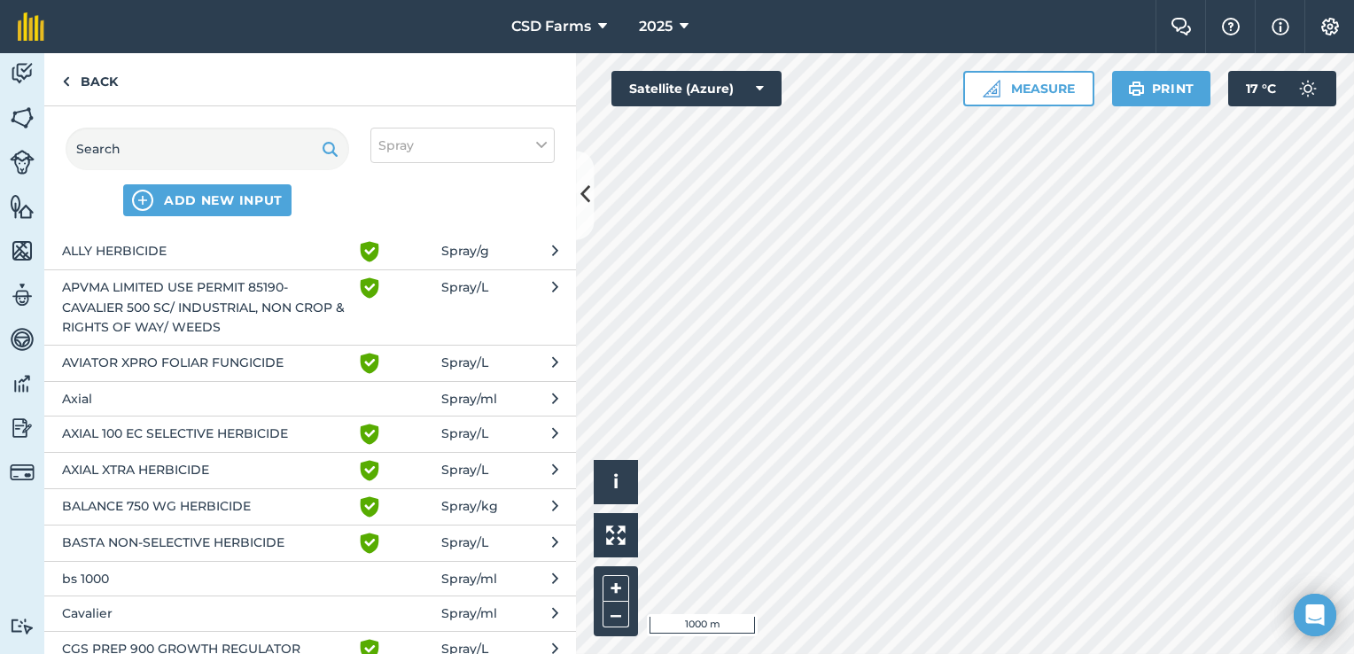
scroll to position [410, 0]
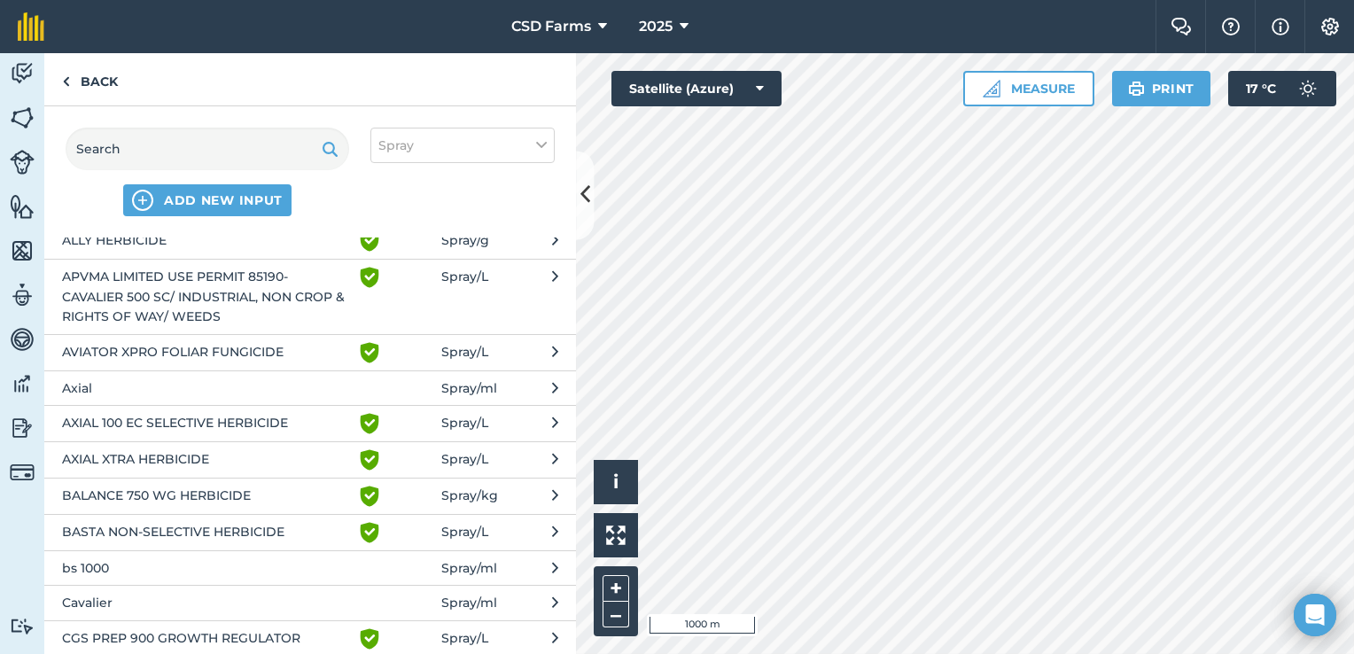
click at [462, 419] on span "Spray / L" at bounding box center [464, 423] width 47 height 21
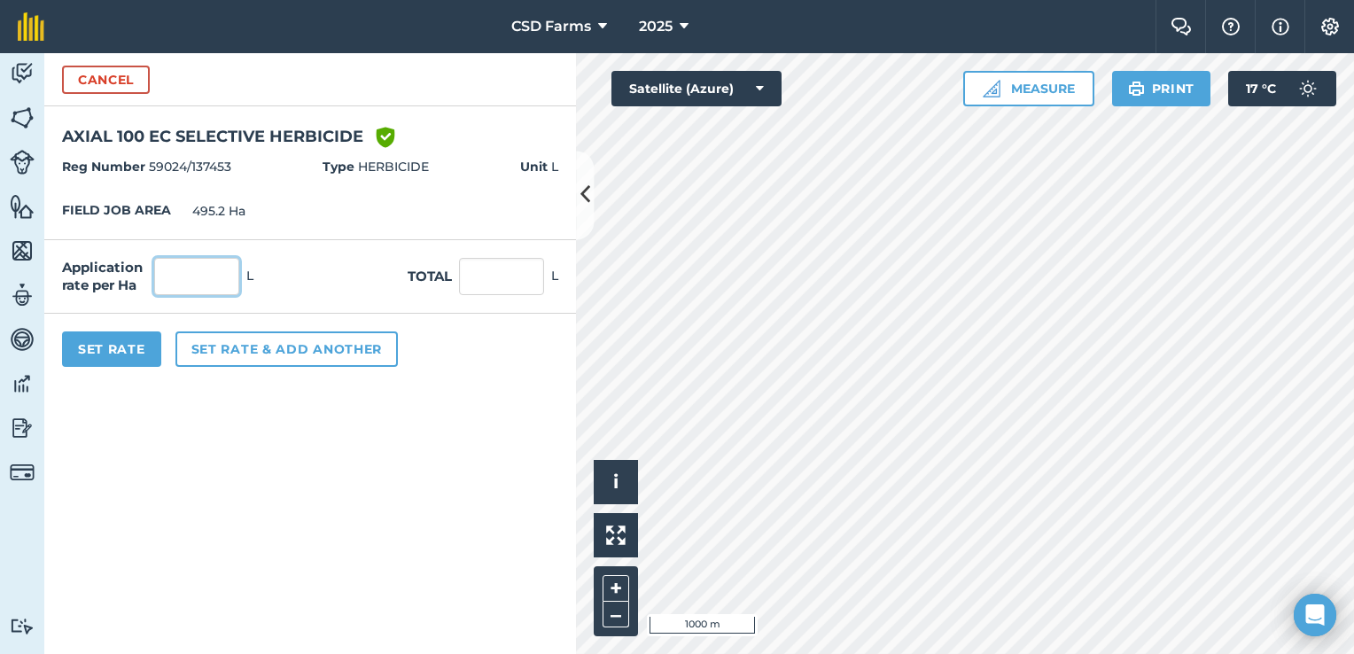
click at [213, 276] on input "text" at bounding box center [196, 276] width 85 height 37
type input "0.5"
type input "247.6"
click at [142, 353] on button "Set Rate" at bounding box center [111, 349] width 99 height 35
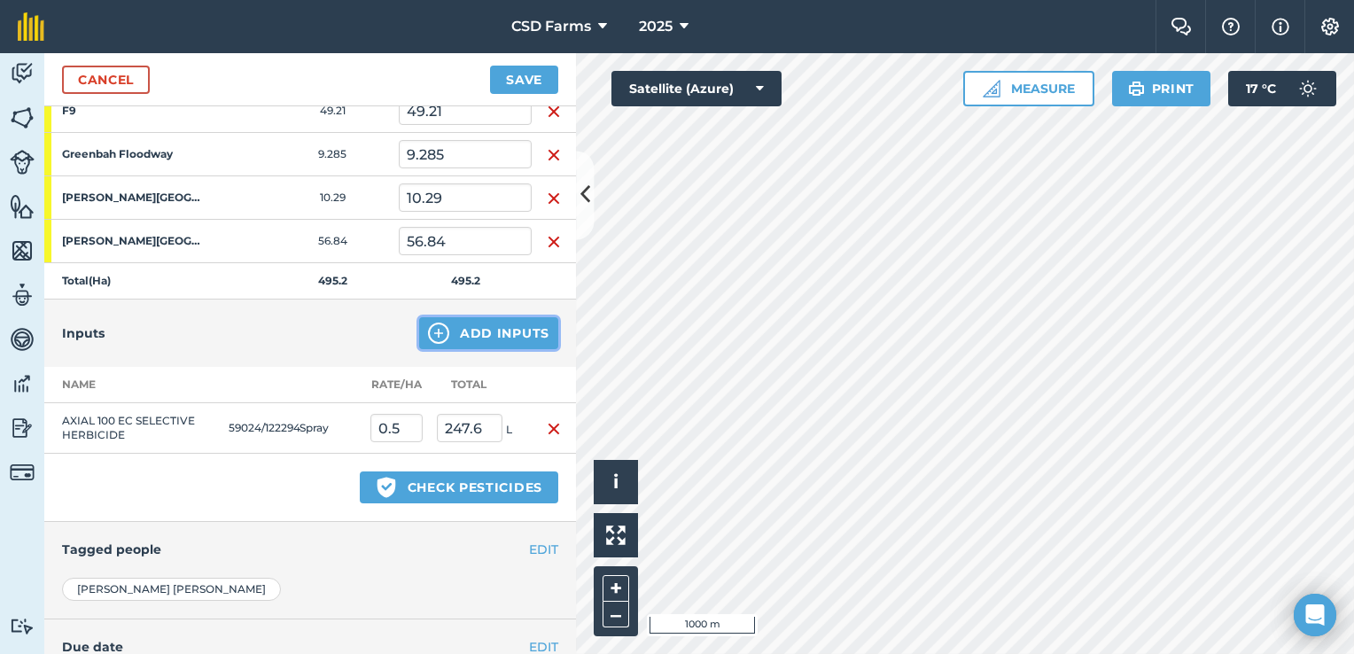
click at [472, 339] on button "Add Inputs" at bounding box center [488, 333] width 139 height 32
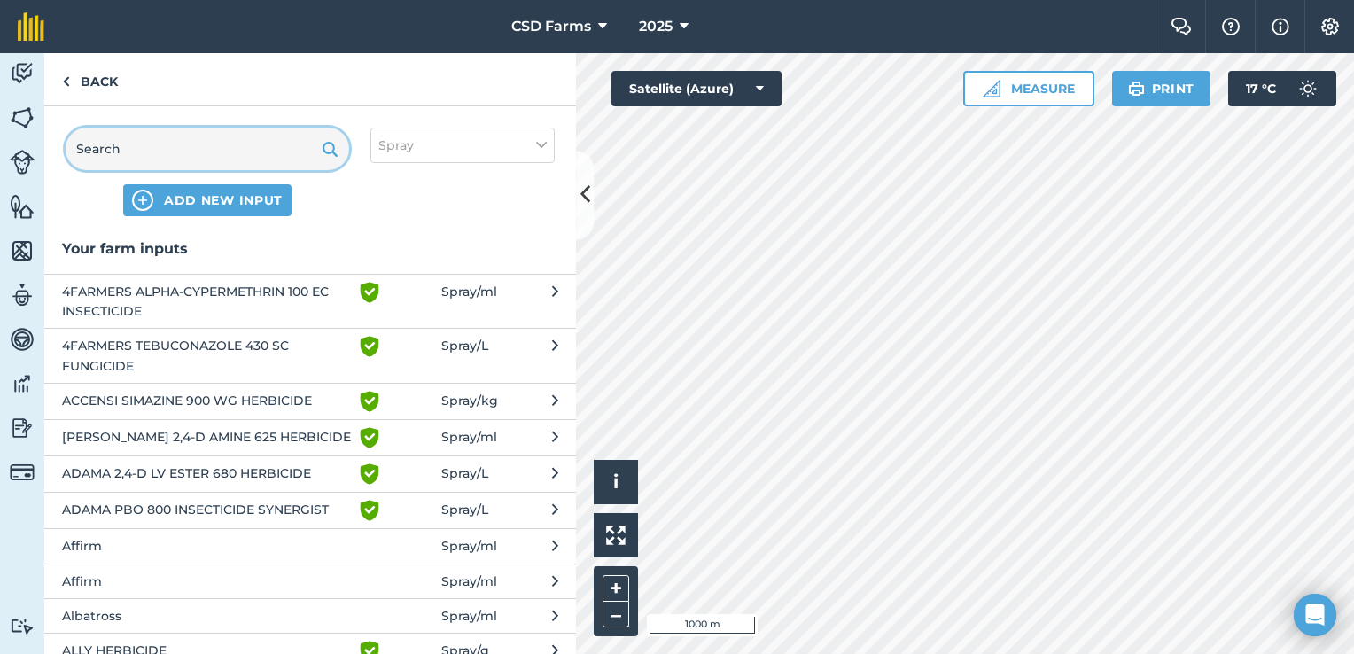
click at [238, 167] on input "text" at bounding box center [208, 149] width 284 height 43
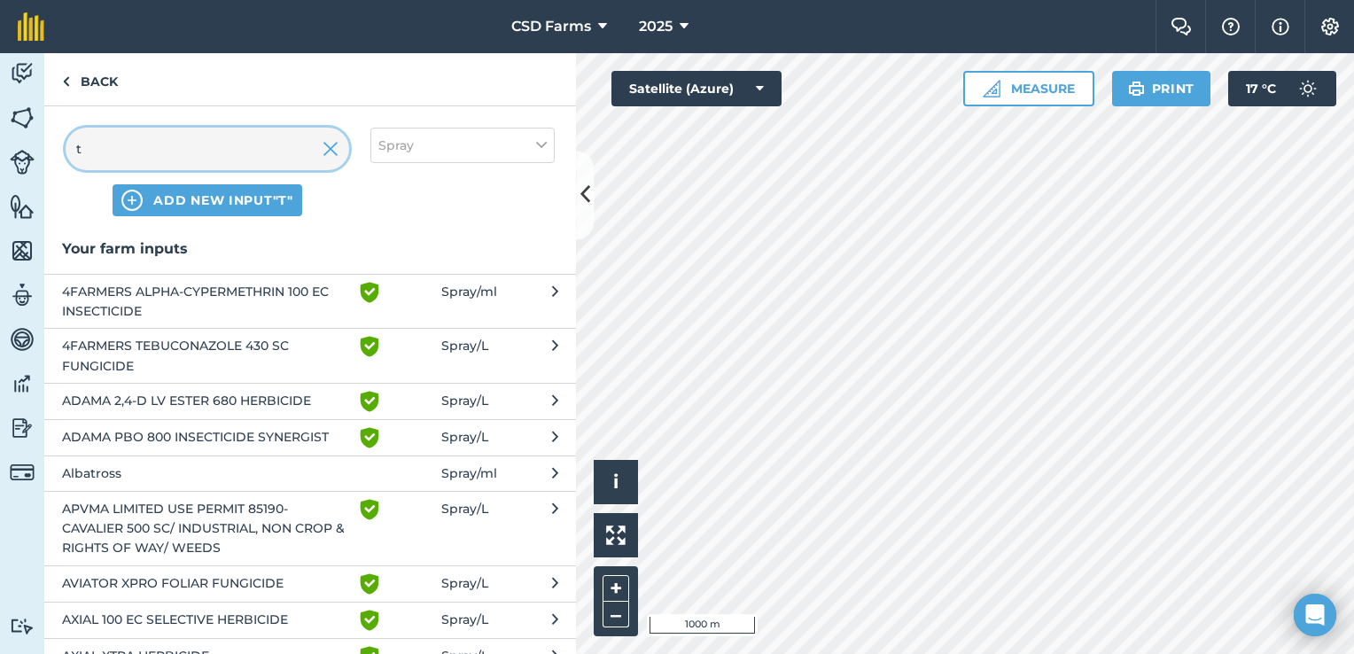
type input "te"
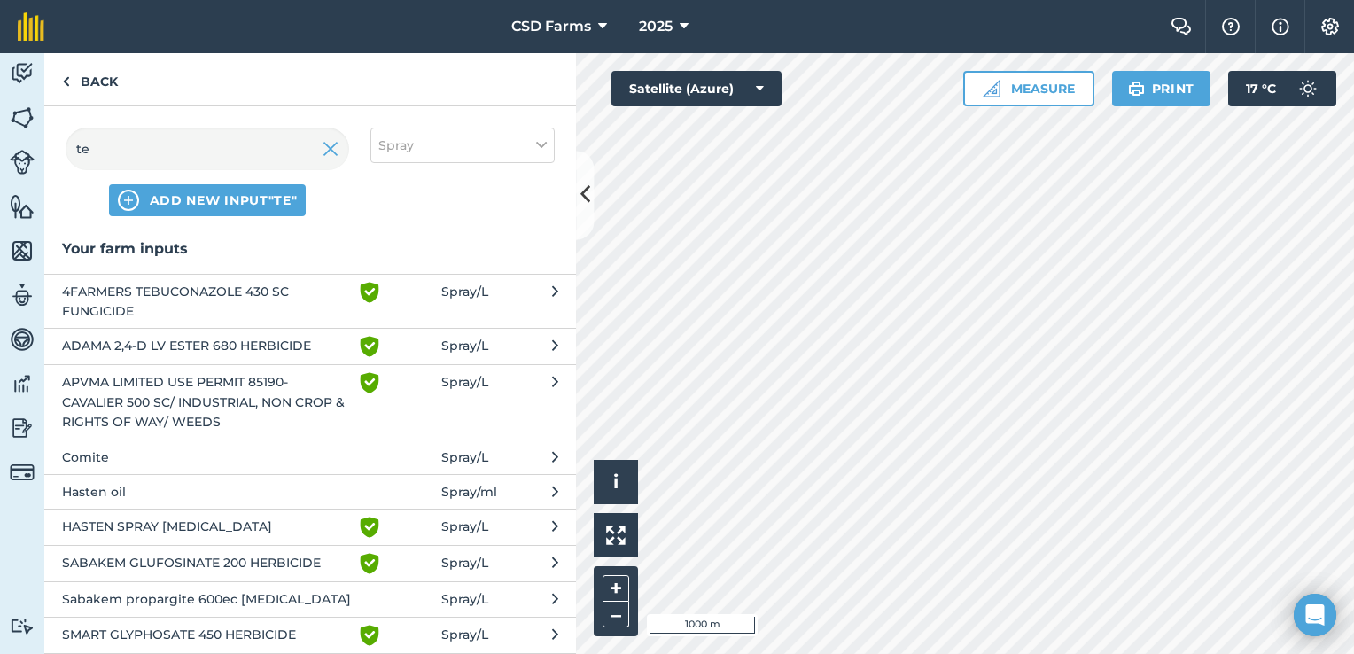
click at [244, 294] on span "4FARMERS TEBUCONAZOLE 430 SC FUNGICIDE" at bounding box center [207, 302] width 290 height 40
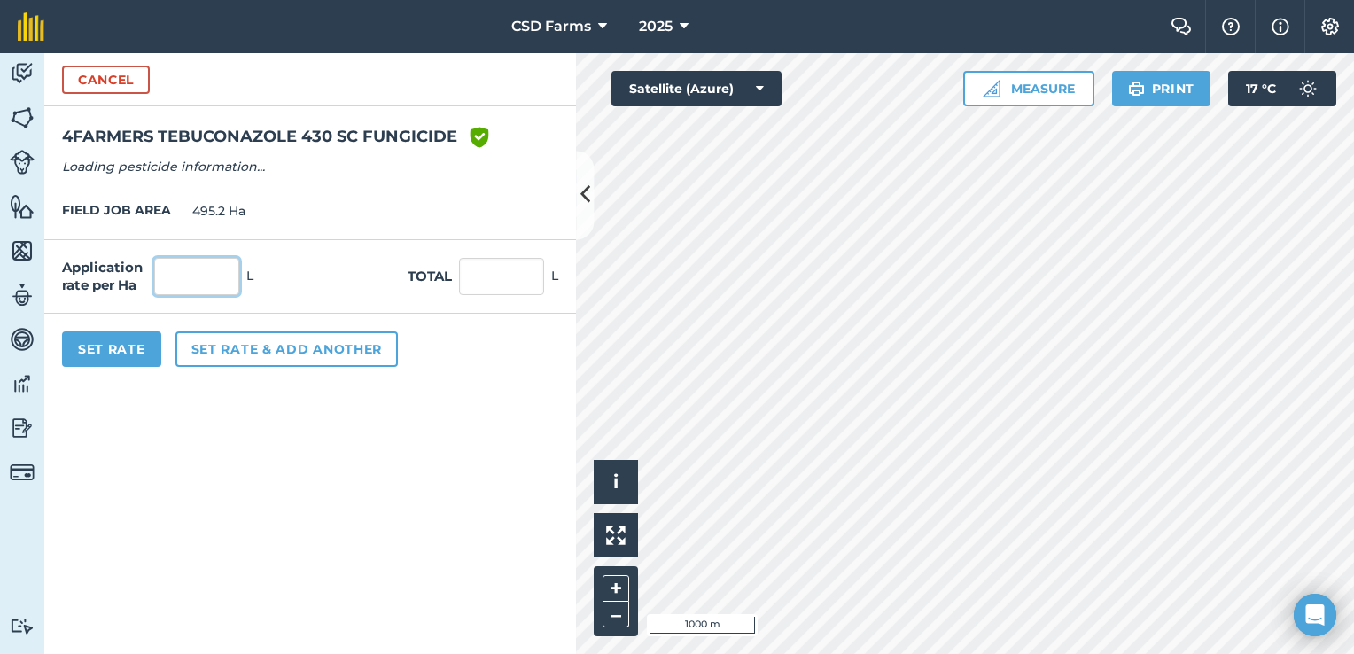
click at [202, 279] on input "text" at bounding box center [196, 276] width 85 height 37
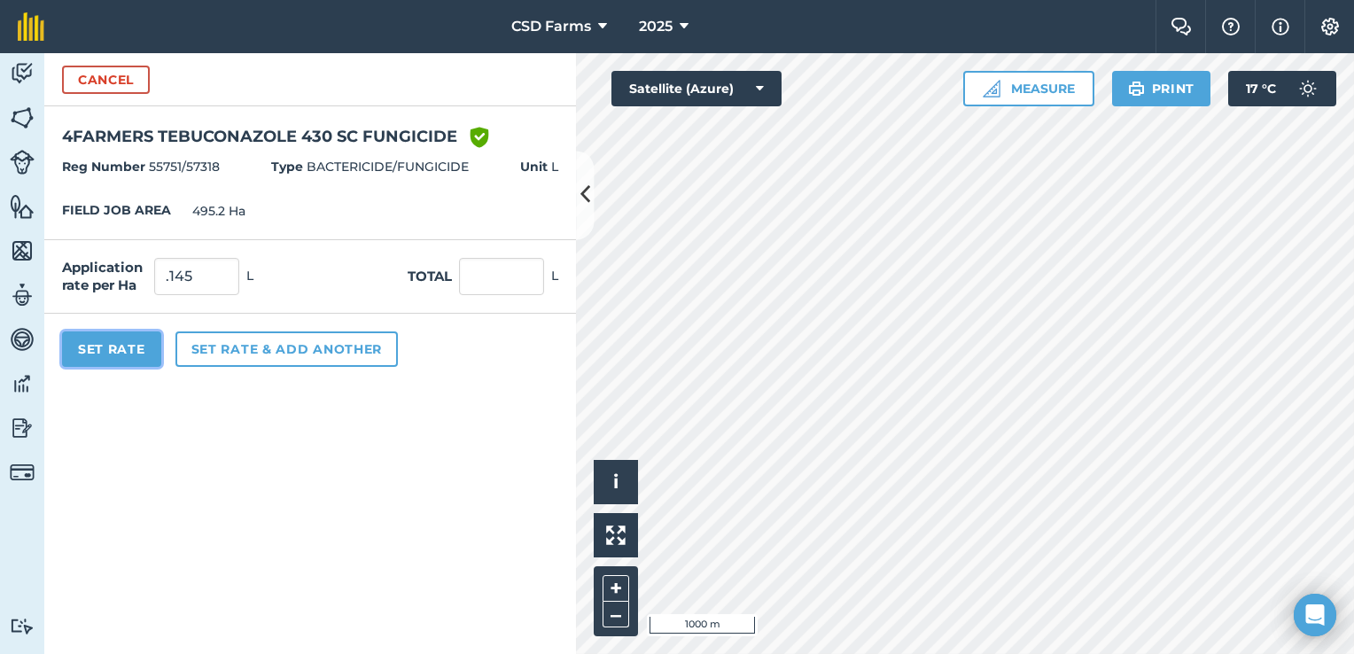
type input "0.145"
type input "71.804"
click at [123, 335] on button "Set Rate" at bounding box center [111, 349] width 99 height 35
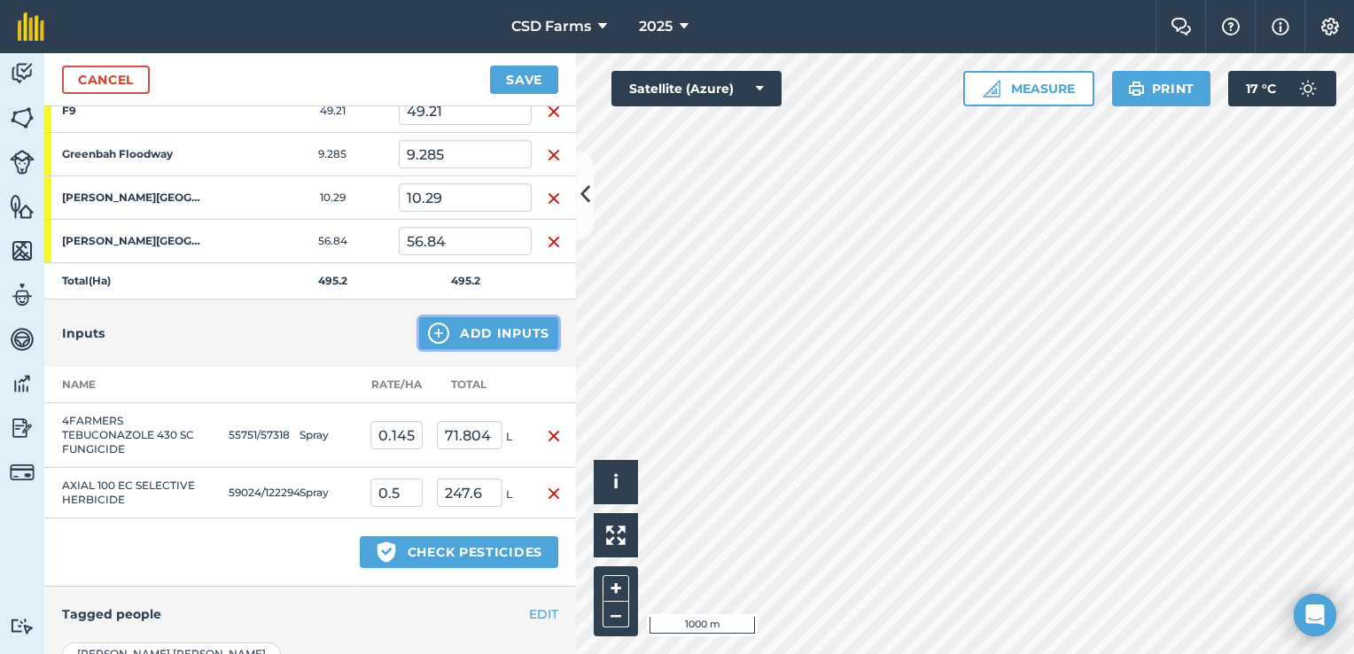
click at [464, 317] on button "Add Inputs" at bounding box center [488, 333] width 139 height 32
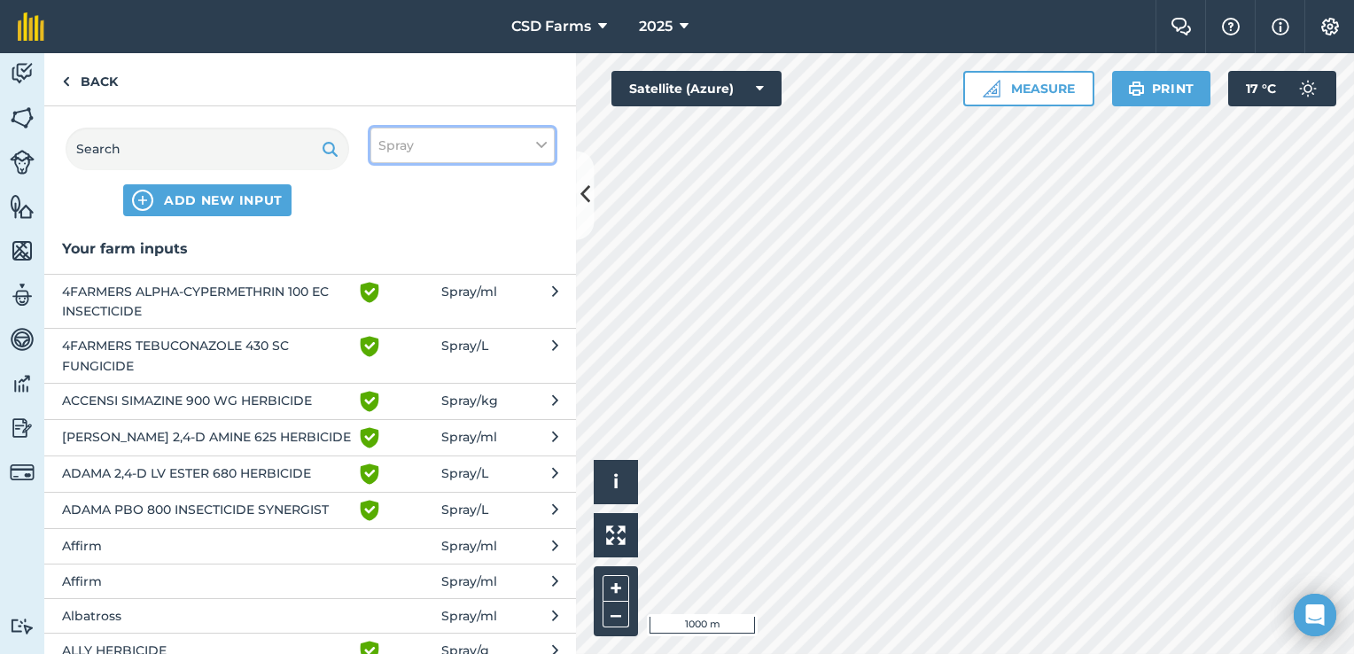
click at [482, 146] on button "Spray" at bounding box center [463, 145] width 184 height 35
click at [419, 277] on label "Fuel" at bounding box center [463, 281] width 168 height 19
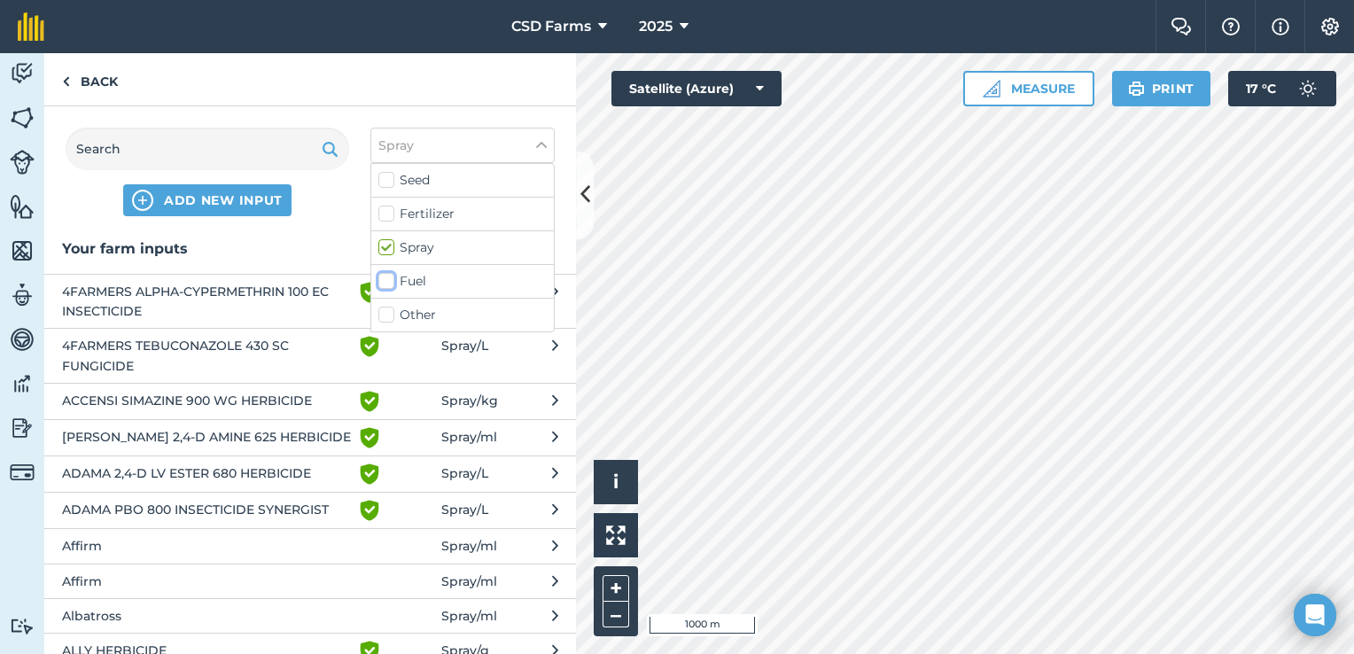
click at [390, 277] on input "Fuel" at bounding box center [385, 278] width 12 height 12
checkbox input "true"
click at [393, 245] on label "Spray" at bounding box center [463, 247] width 168 height 19
click at [390, 245] on input "Spray" at bounding box center [385, 244] width 12 height 12
checkbox input "false"
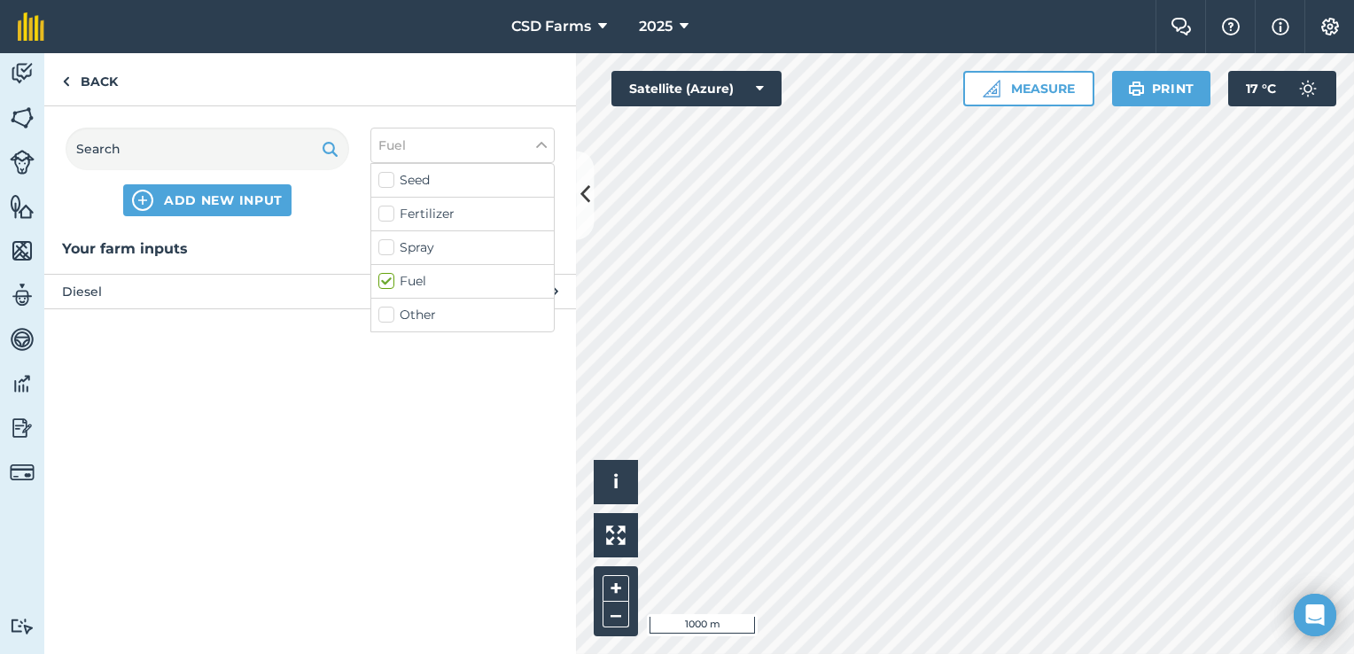
click at [163, 298] on span "Diesel" at bounding box center [207, 292] width 290 height 20
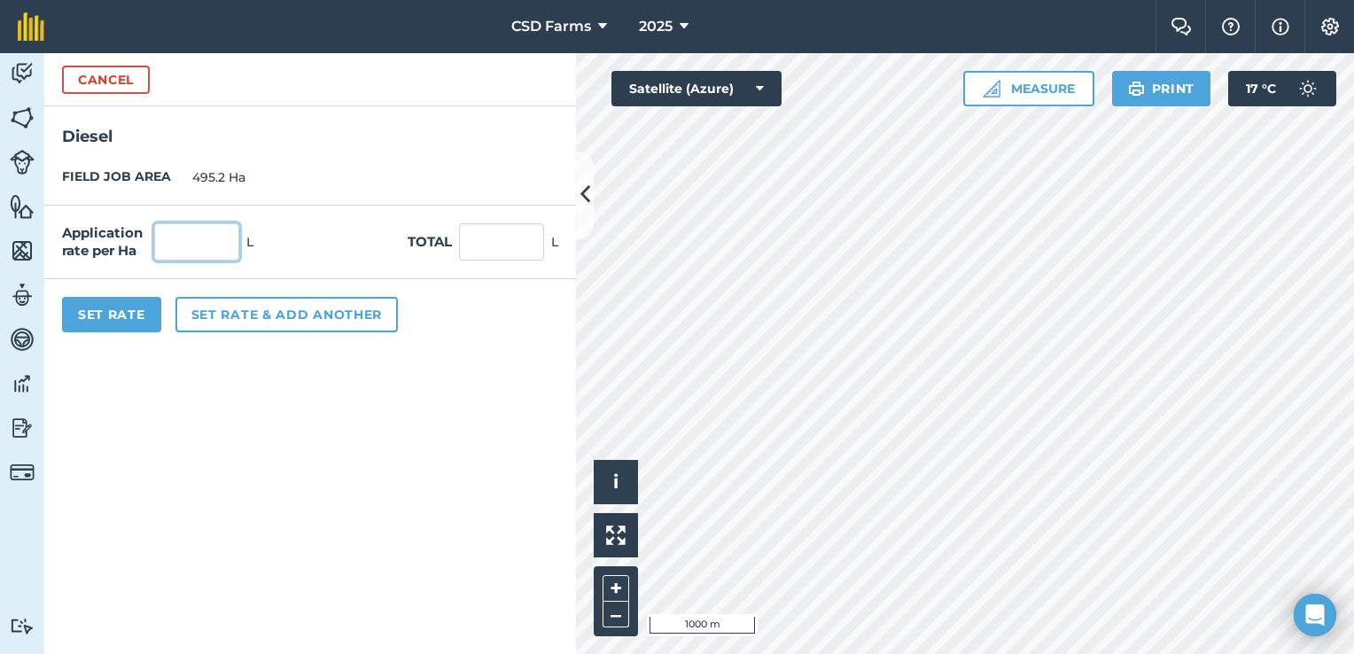
click at [182, 246] on input "text" at bounding box center [196, 241] width 85 height 37
type input "1.2"
type input "594.24"
click at [121, 310] on button "Set Rate" at bounding box center [111, 314] width 99 height 35
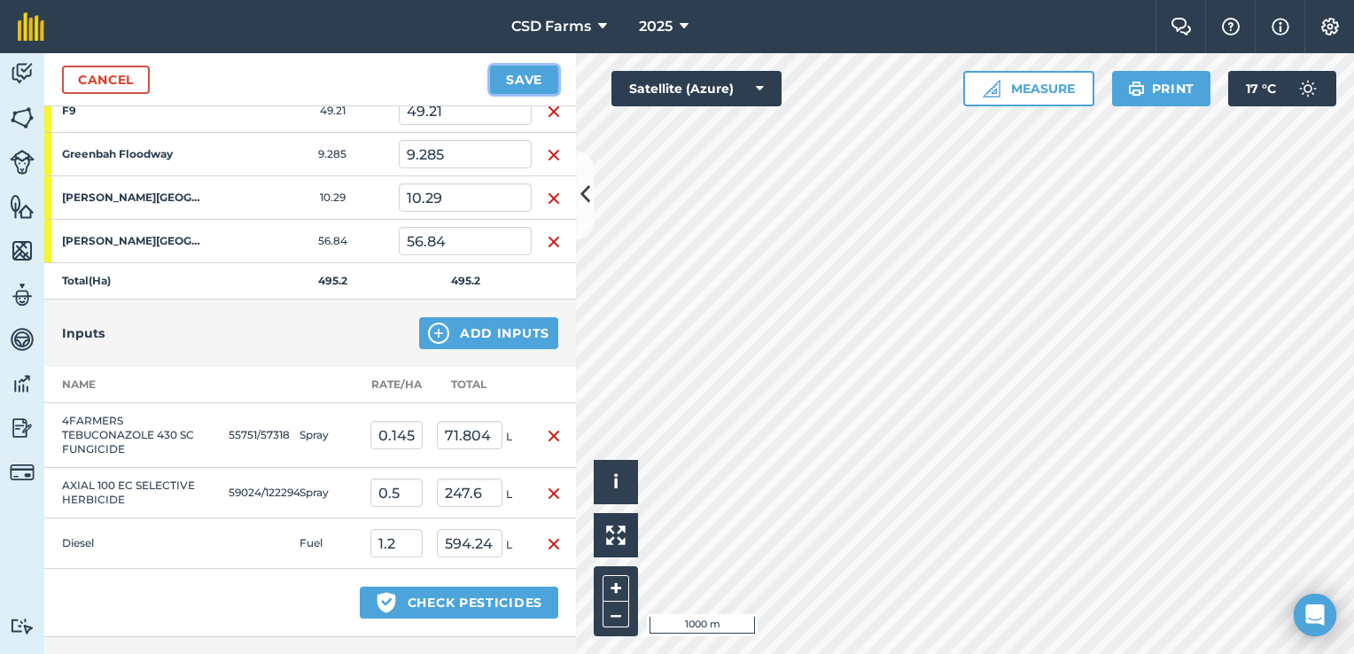
click at [530, 80] on button "Save" at bounding box center [524, 80] width 68 height 28
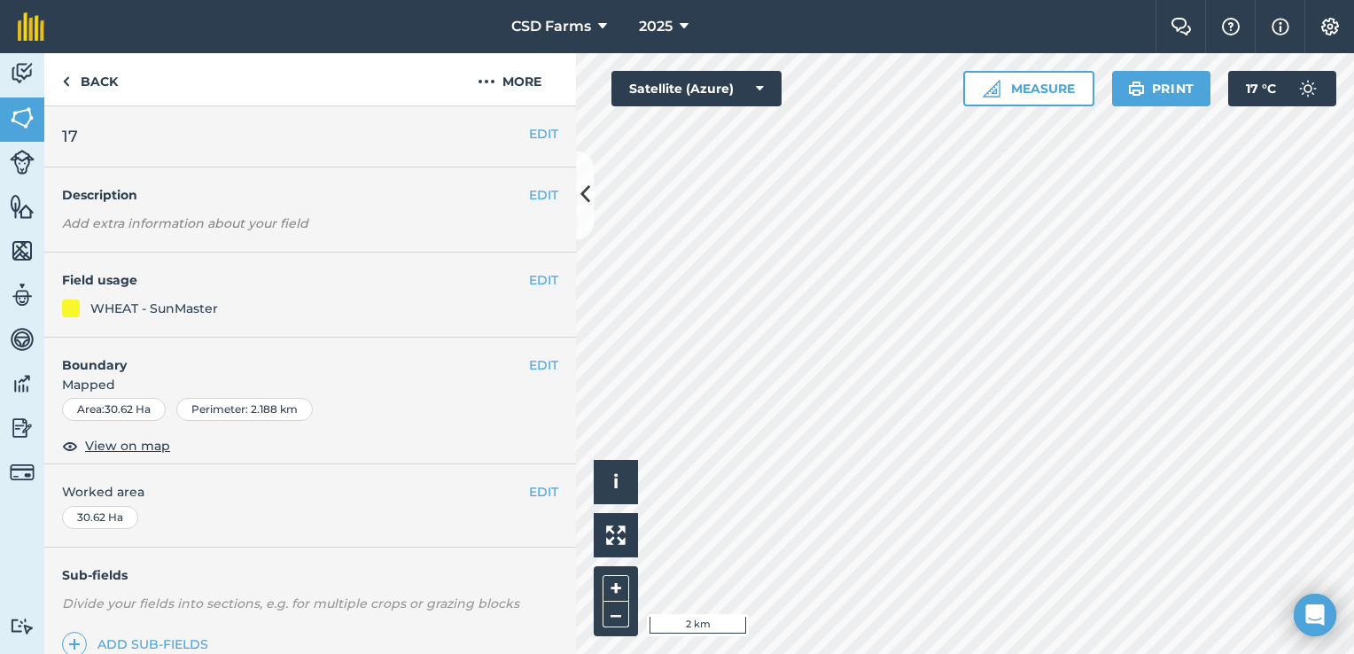
scroll to position [227, 0]
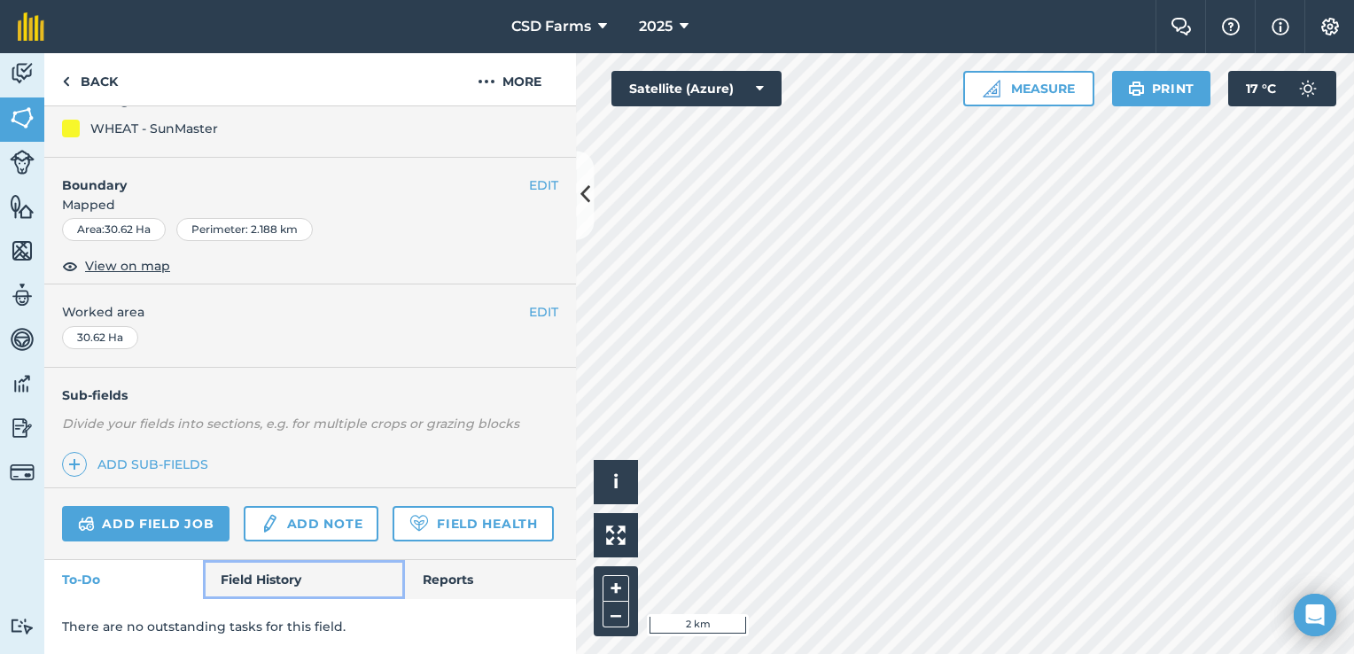
click at [291, 583] on link "Field History" at bounding box center [303, 579] width 201 height 39
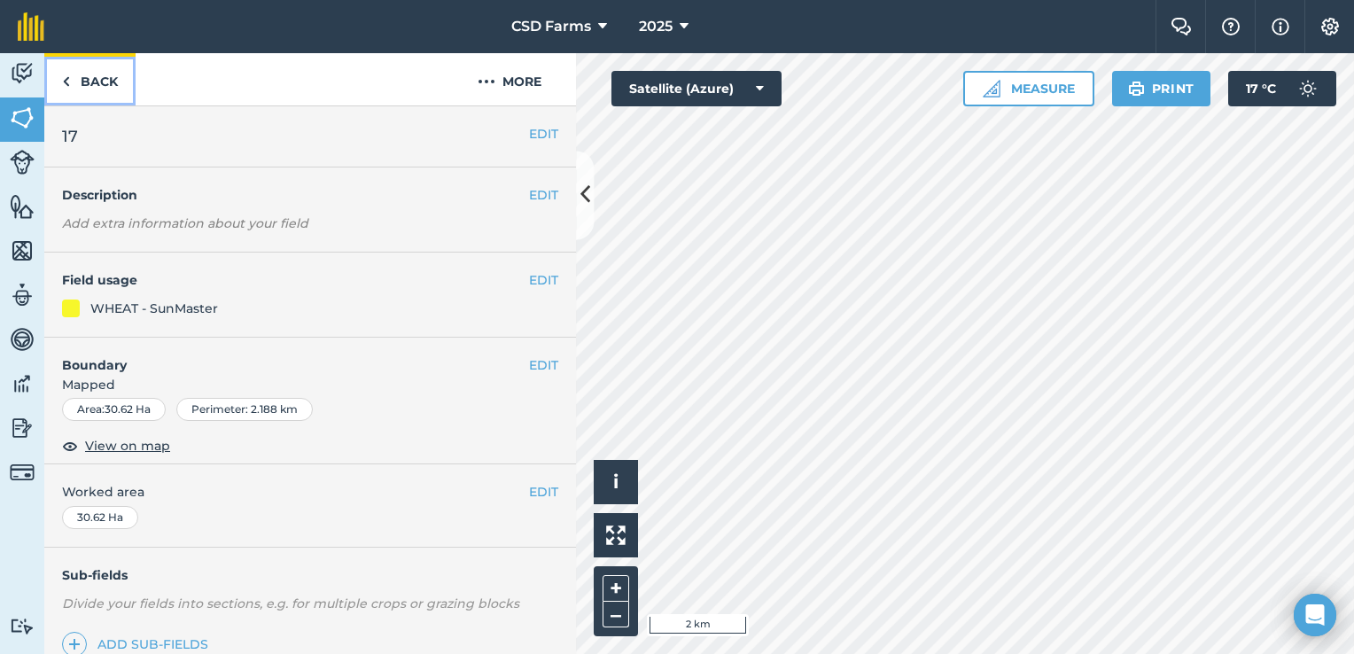
click at [97, 78] on link "Back" at bounding box center [89, 79] width 91 height 52
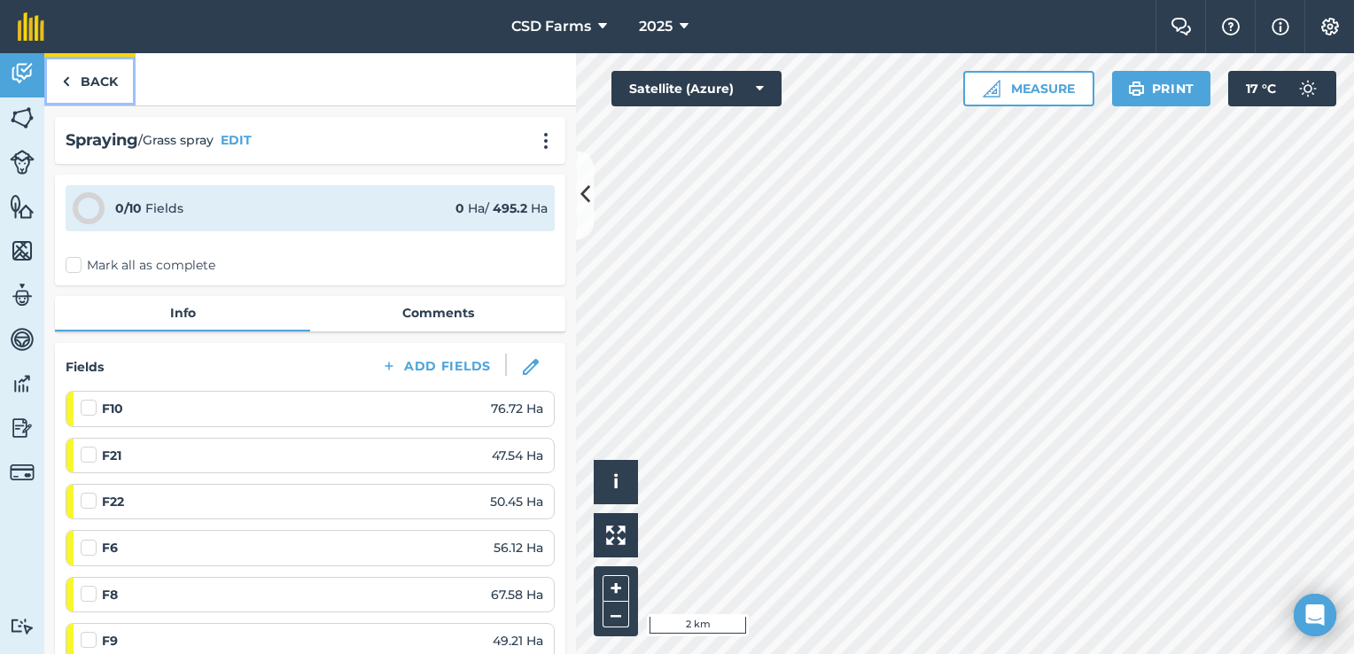
click at [98, 79] on link "Back" at bounding box center [89, 79] width 91 height 52
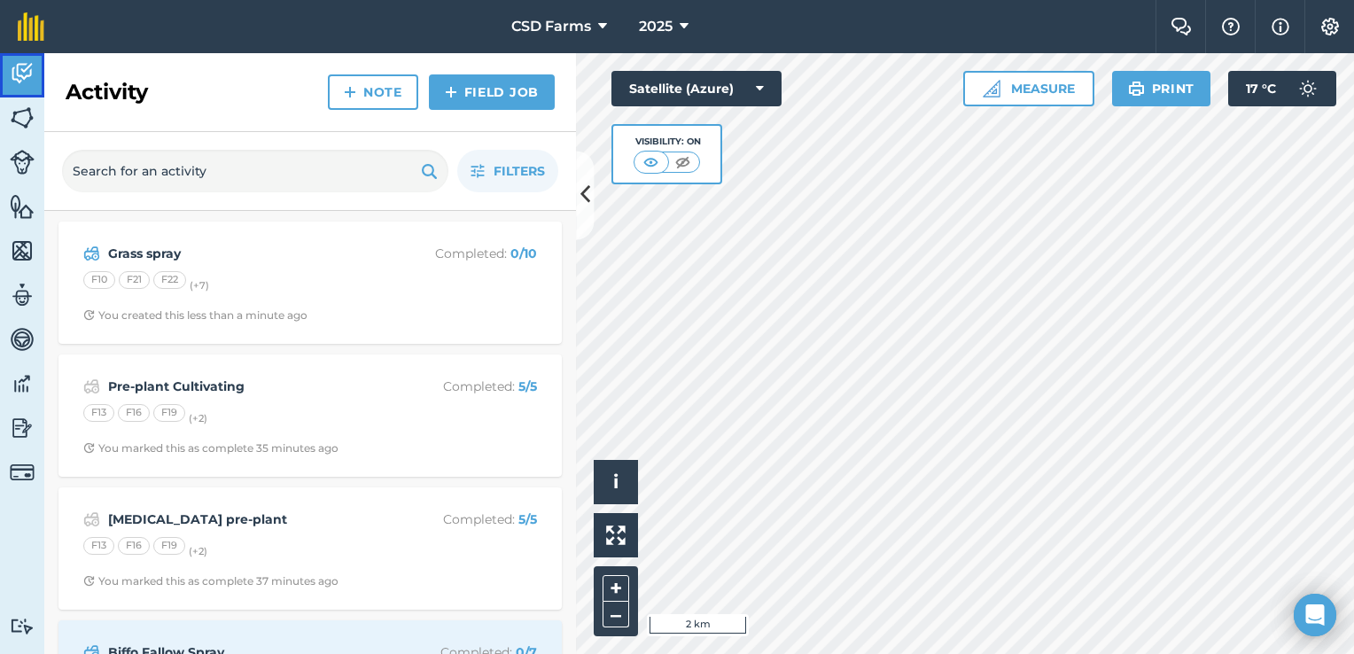
click at [25, 61] on img at bounding box center [22, 73] width 25 height 27
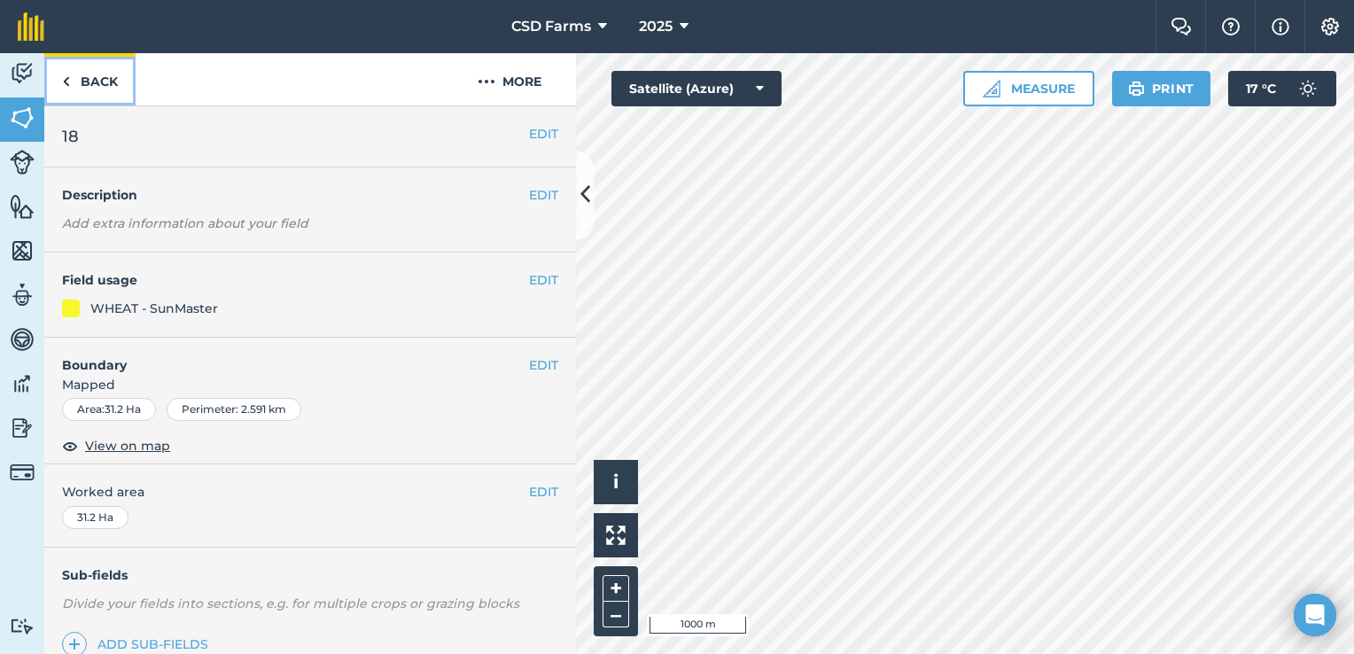
click at [78, 82] on link "Back" at bounding box center [89, 79] width 91 height 52
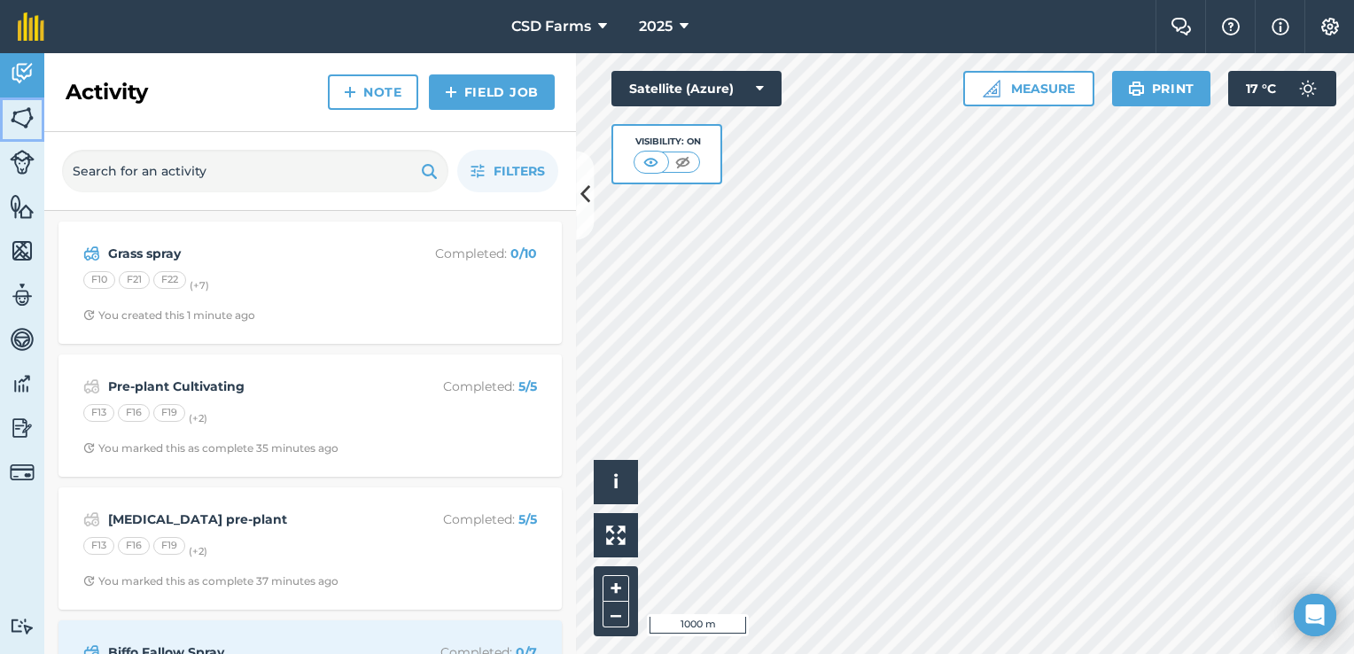
click at [14, 121] on img at bounding box center [22, 118] width 25 height 27
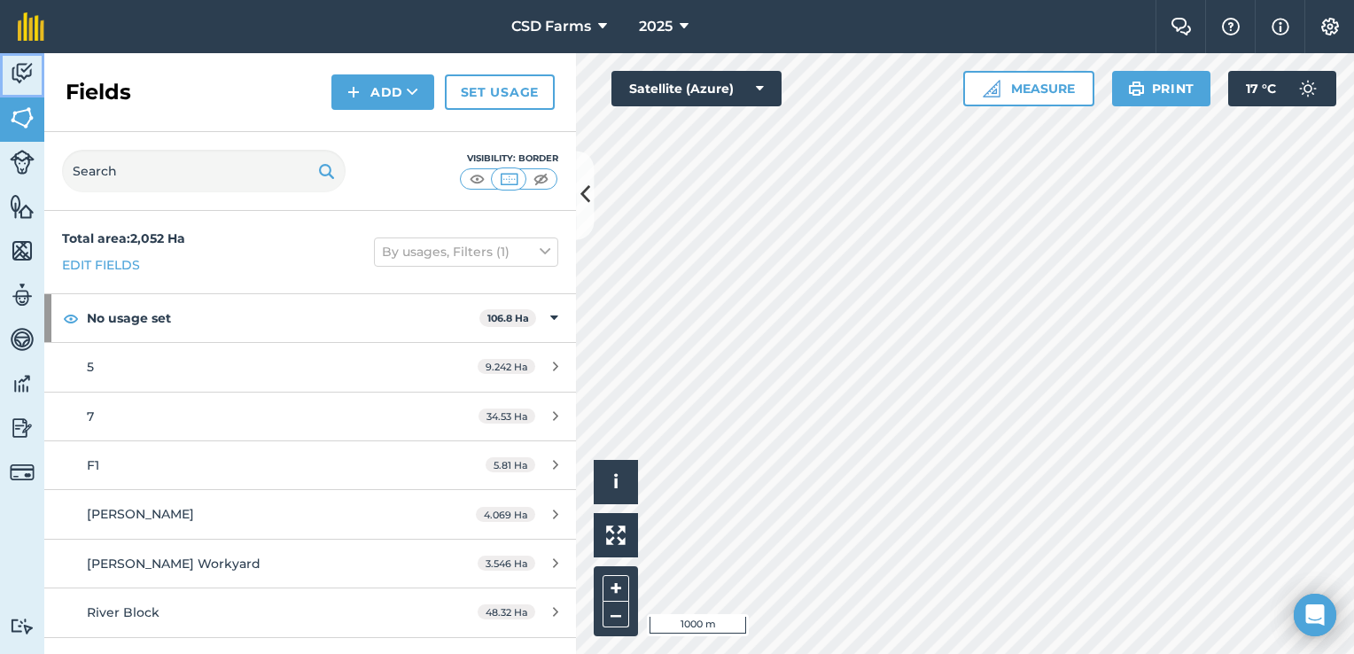
click at [8, 63] on link "Activity" at bounding box center [22, 75] width 44 height 44
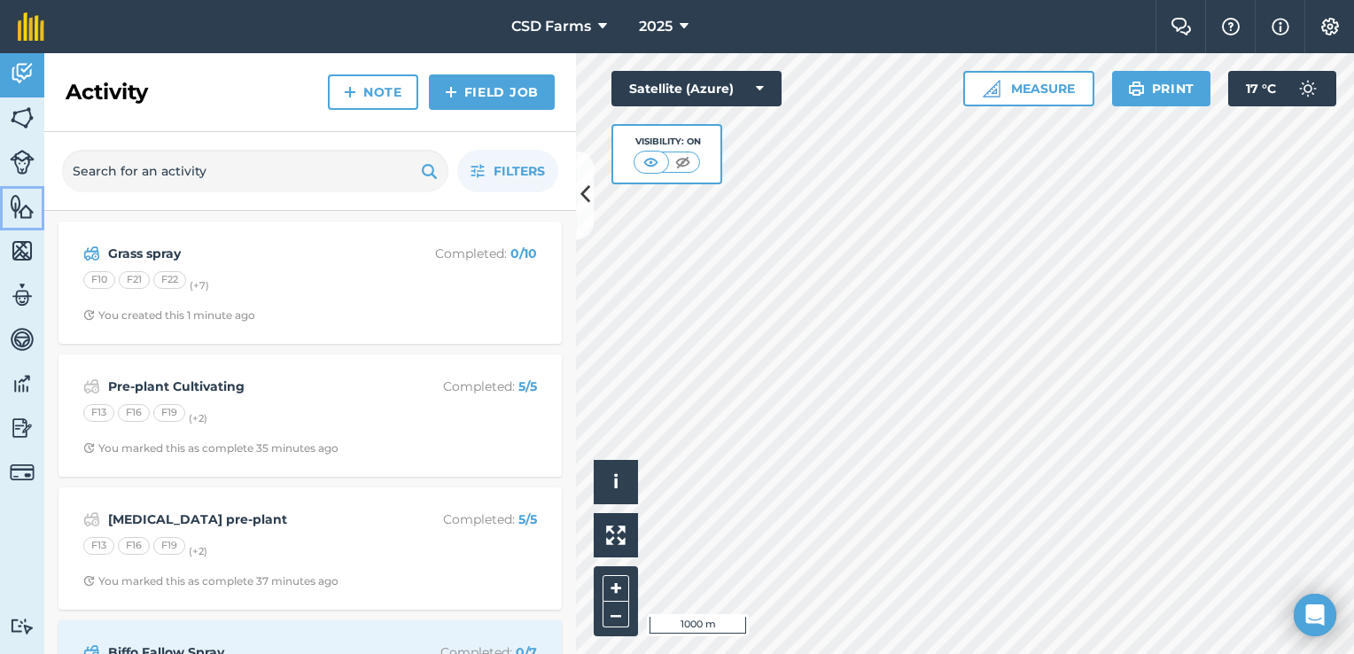
click at [26, 210] on img at bounding box center [22, 206] width 25 height 27
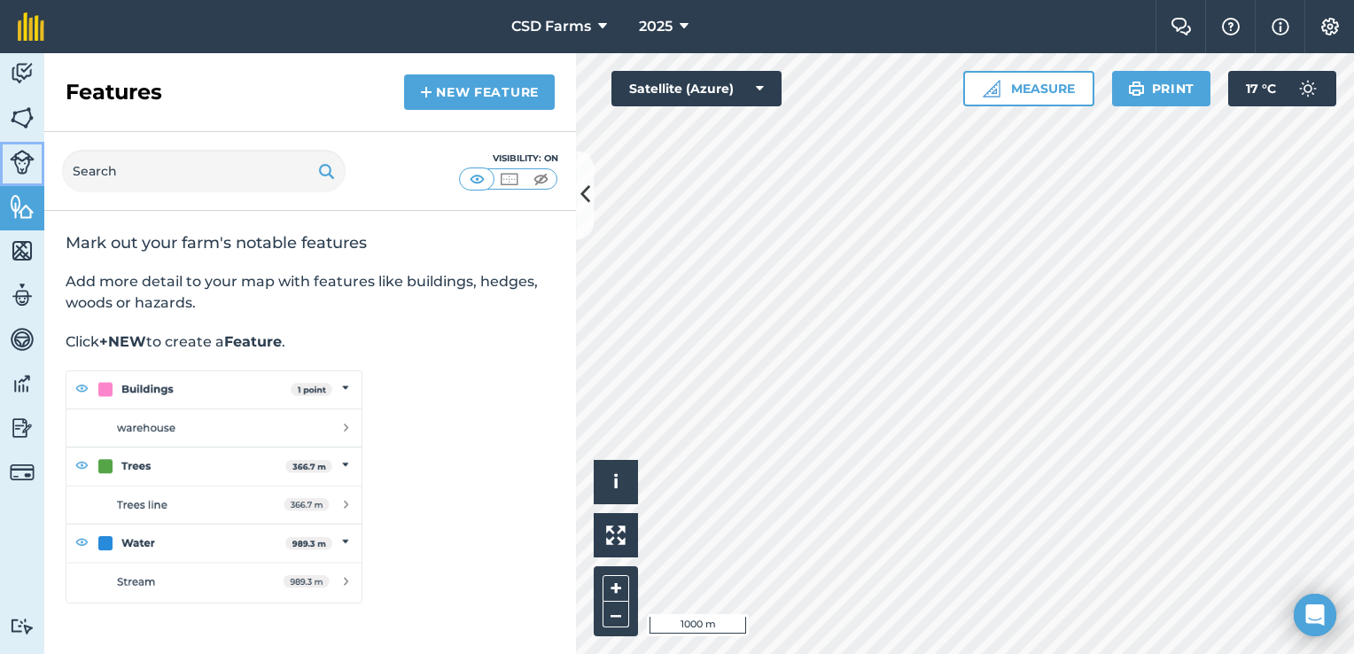
click at [20, 161] on img at bounding box center [22, 162] width 25 height 25
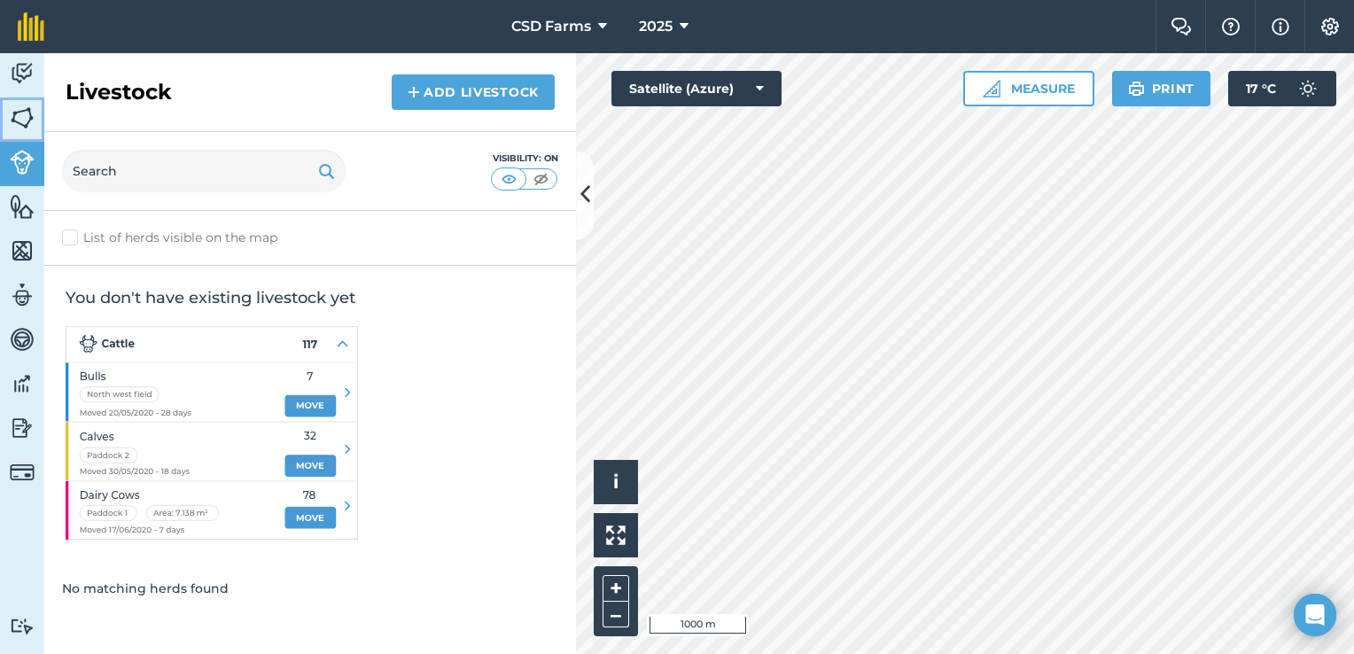
click at [8, 122] on link "Fields" at bounding box center [22, 120] width 44 height 44
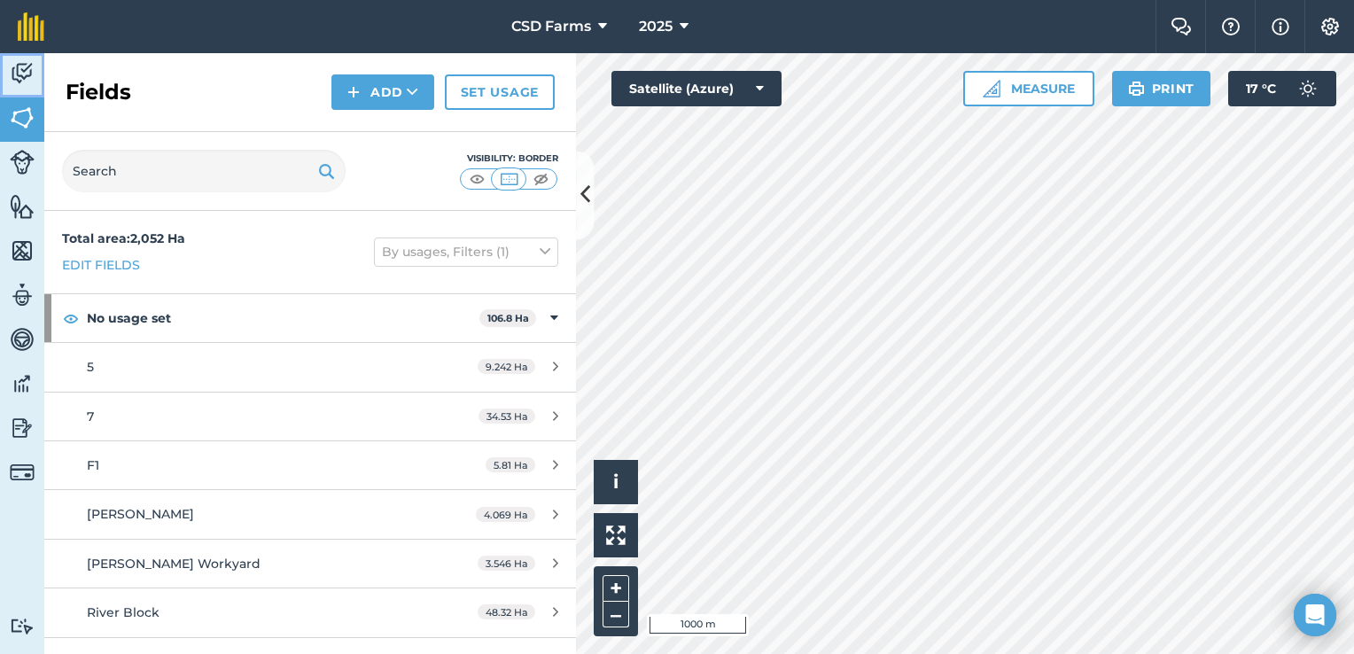
click at [19, 57] on link "Activity" at bounding box center [22, 75] width 44 height 44
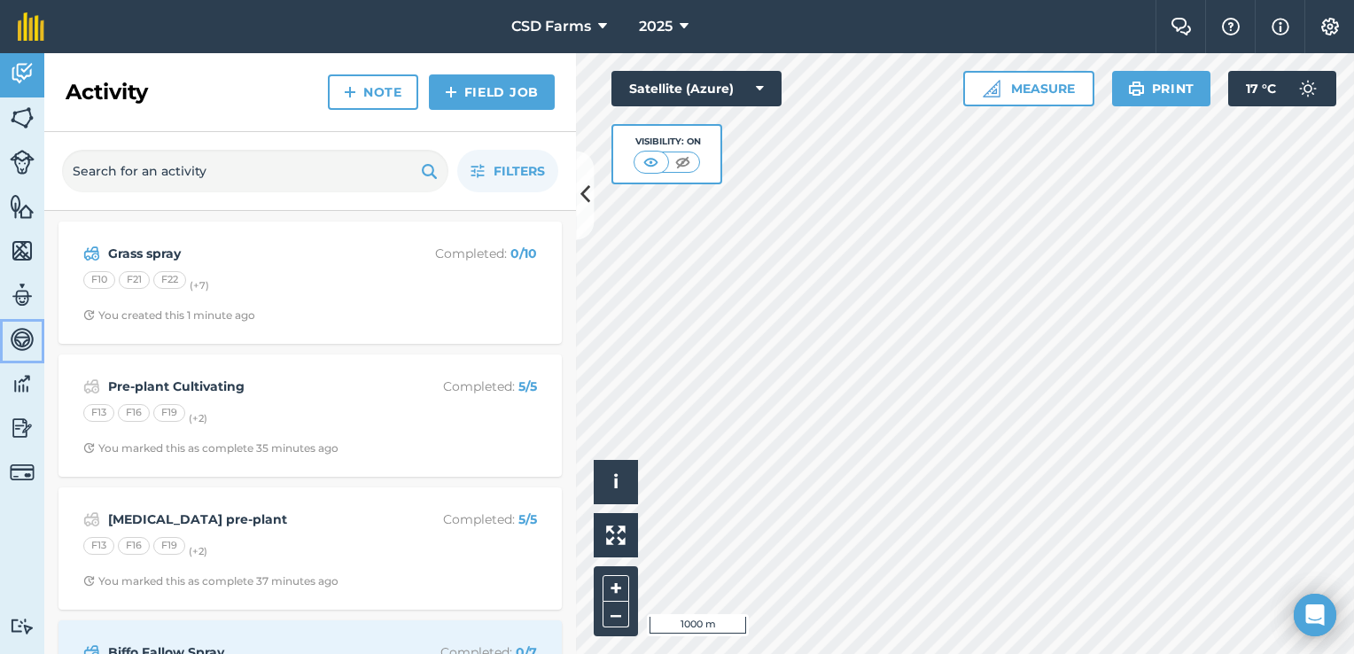
click at [24, 329] on img at bounding box center [22, 339] width 25 height 27
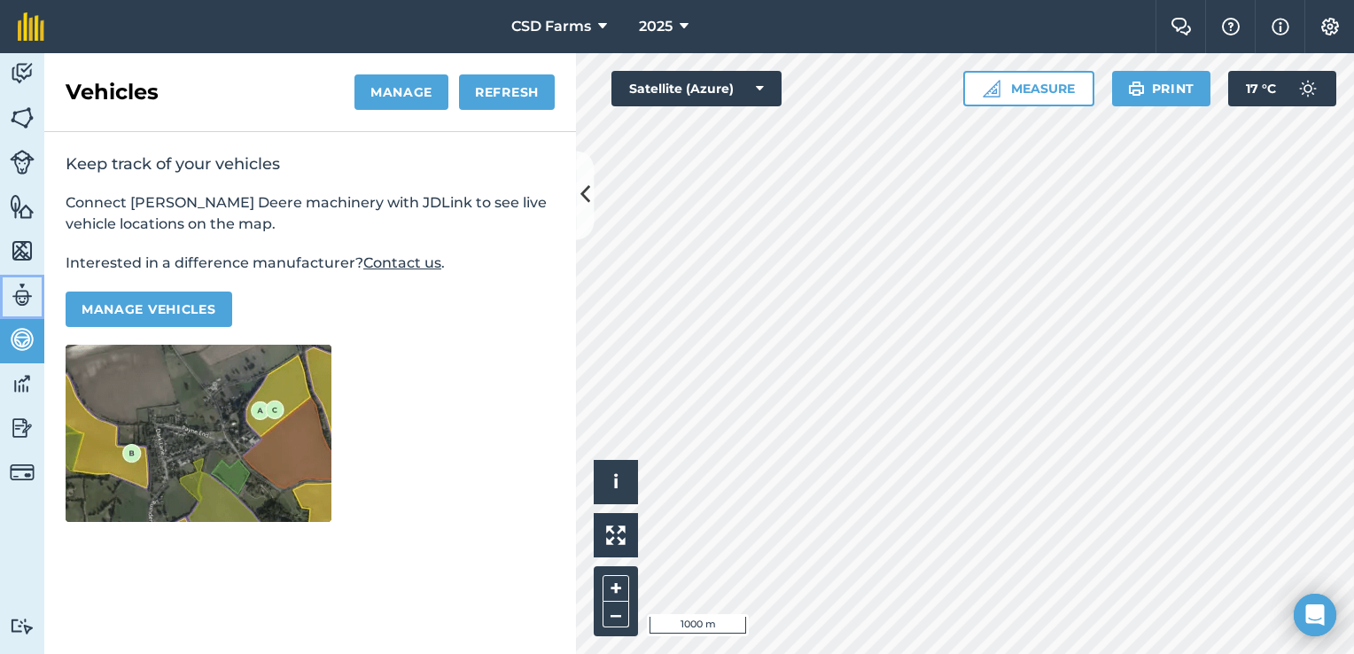
click at [20, 292] on img at bounding box center [22, 295] width 25 height 27
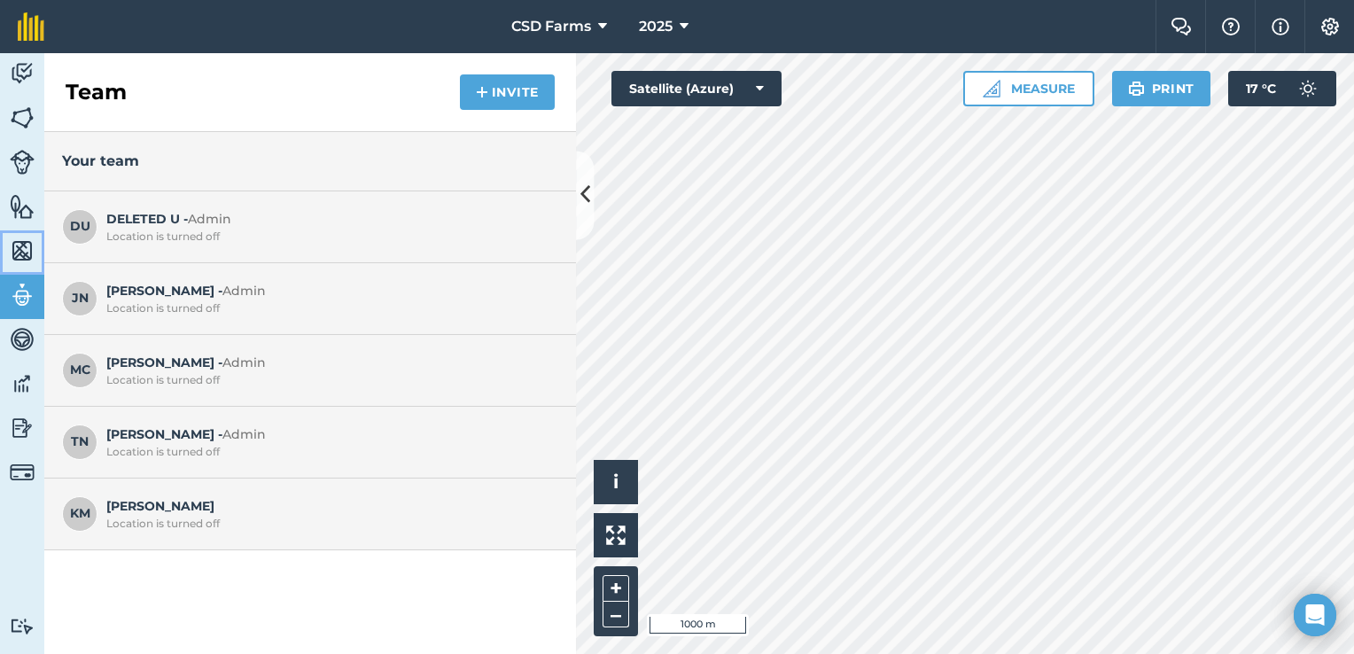
click at [21, 241] on img at bounding box center [22, 251] width 25 height 27
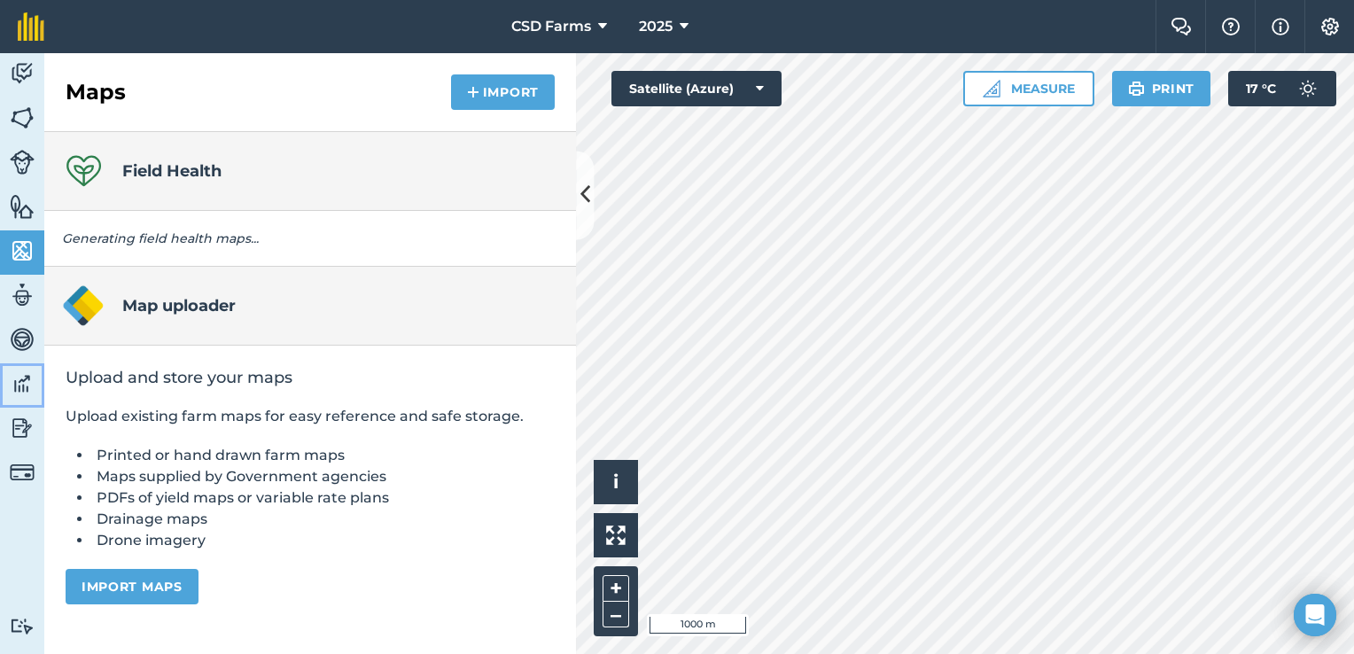
click at [30, 386] on img at bounding box center [22, 384] width 25 height 27
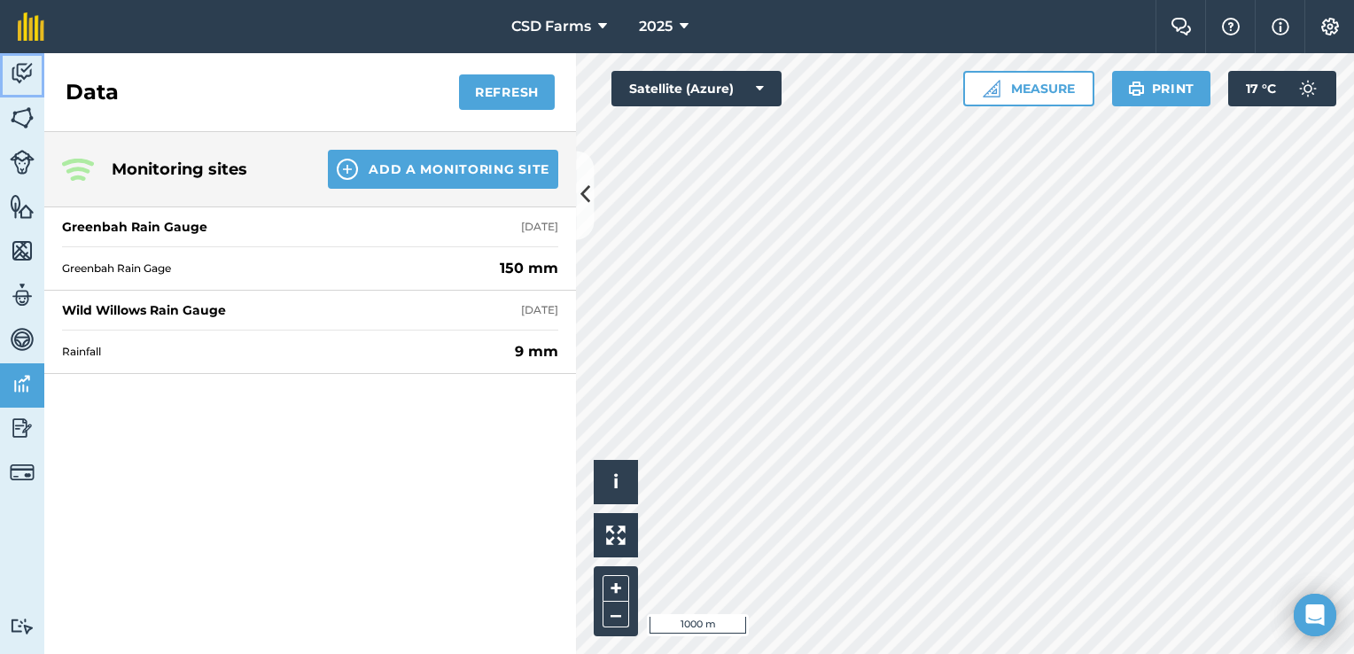
click at [22, 75] on img at bounding box center [22, 73] width 25 height 27
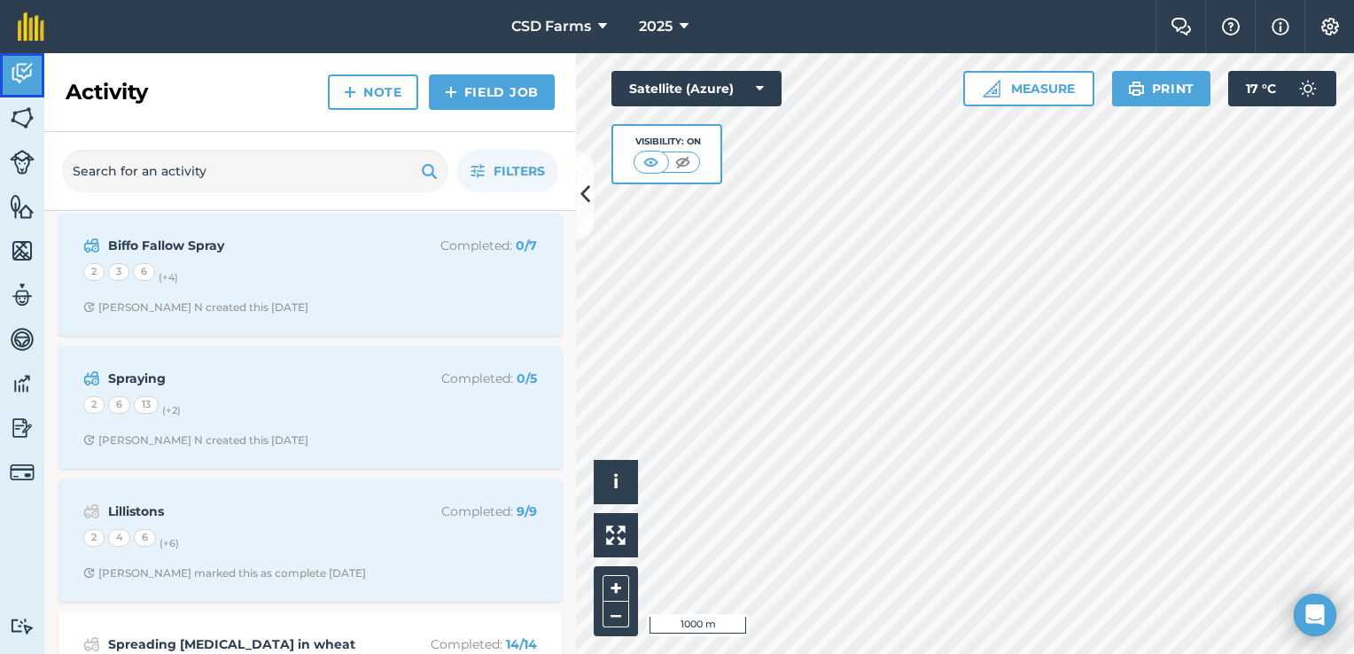
scroll to position [408, 0]
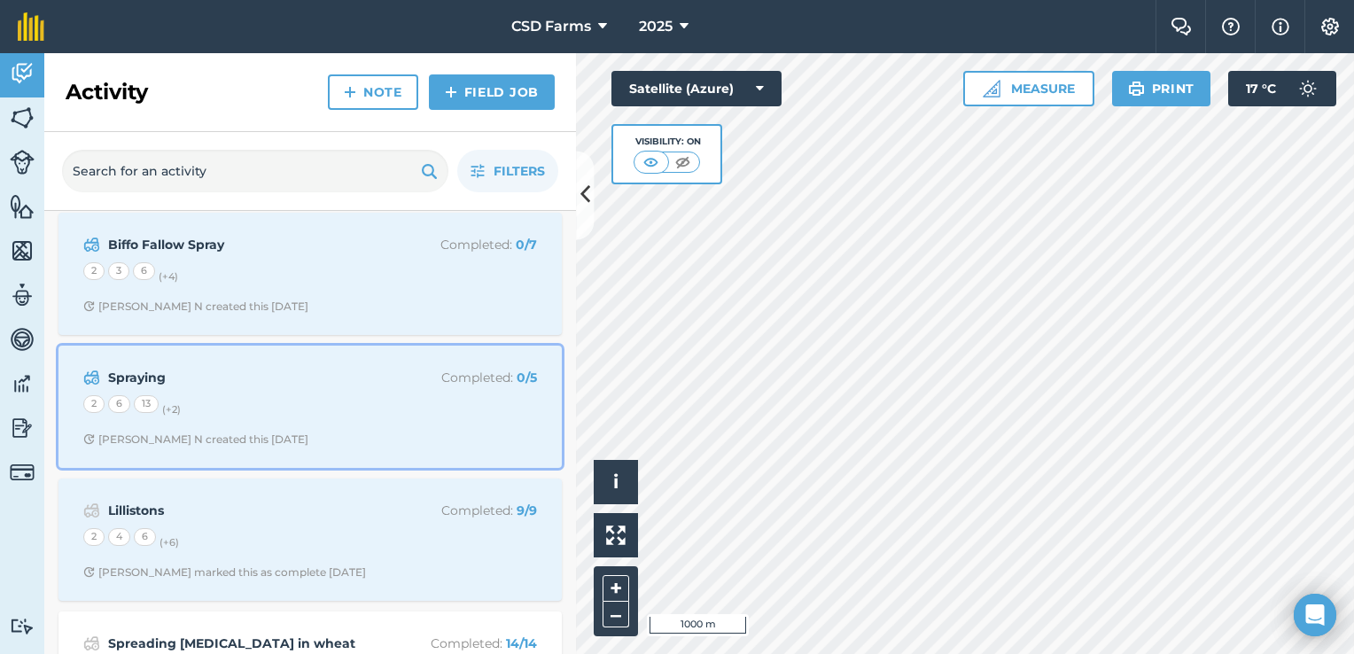
click at [361, 386] on div "Spraying Completed : 0 / 5 2 6 13 (+ 2 ) Toby N created this 4 days ago" at bounding box center [310, 406] width 482 height 101
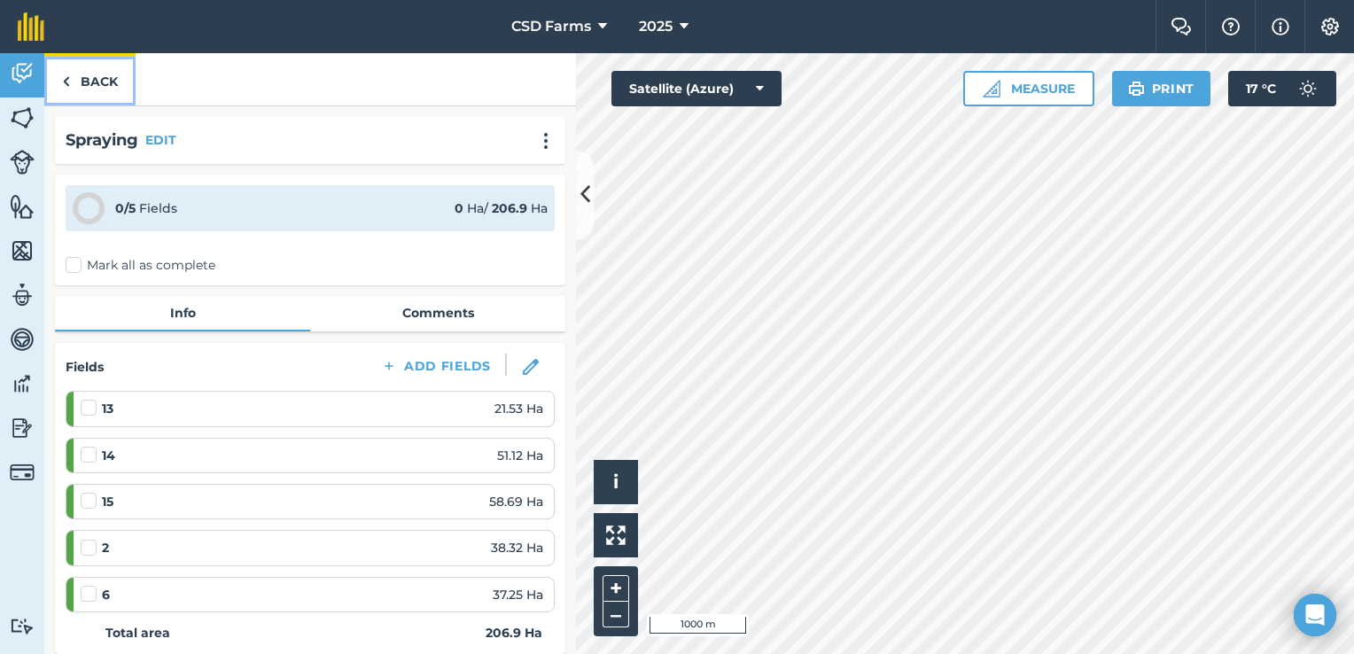
click at [103, 83] on link "Back" at bounding box center [89, 79] width 91 height 52
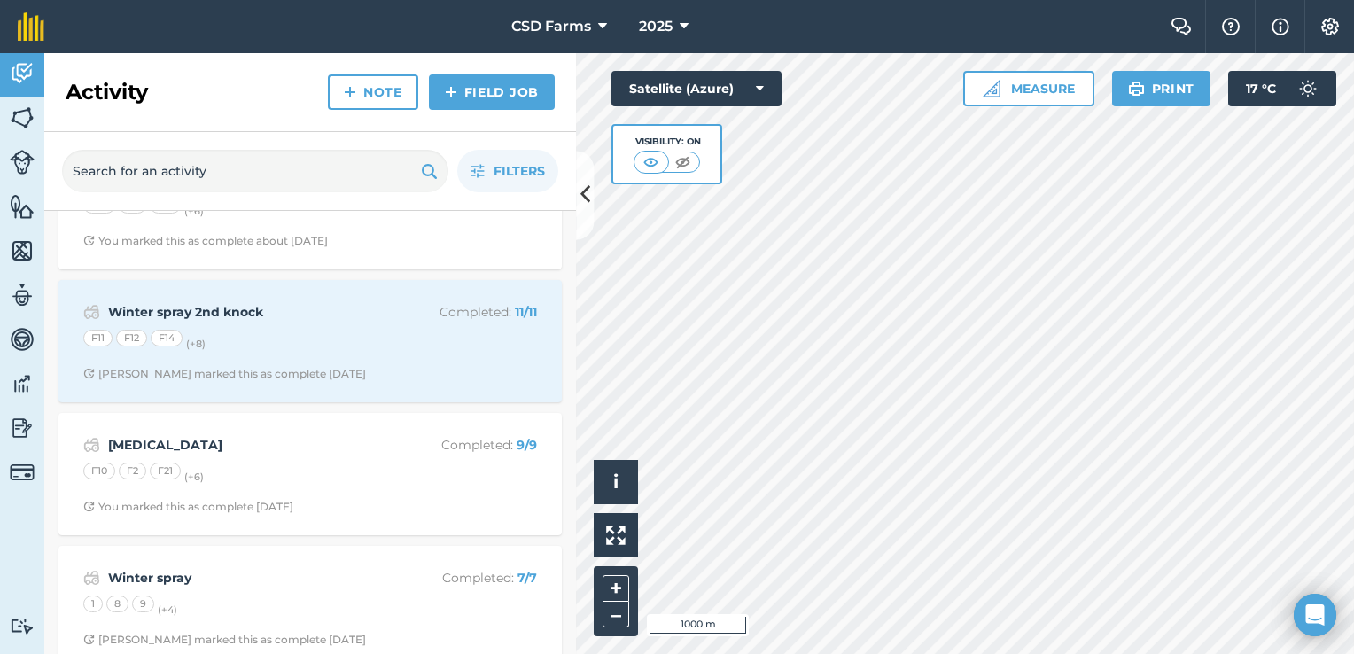
scroll to position [1175, 0]
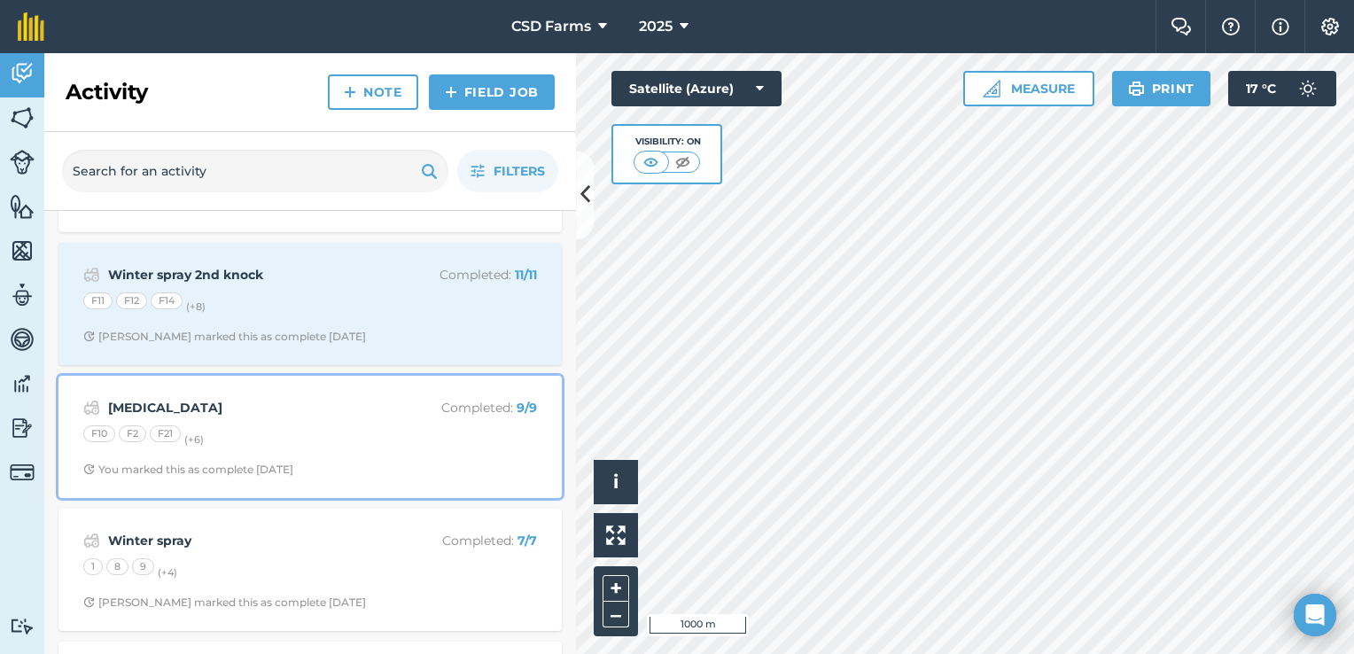
click at [370, 436] on div "F10 F2 F21 (+ 6 )" at bounding box center [310, 436] width 454 height 23
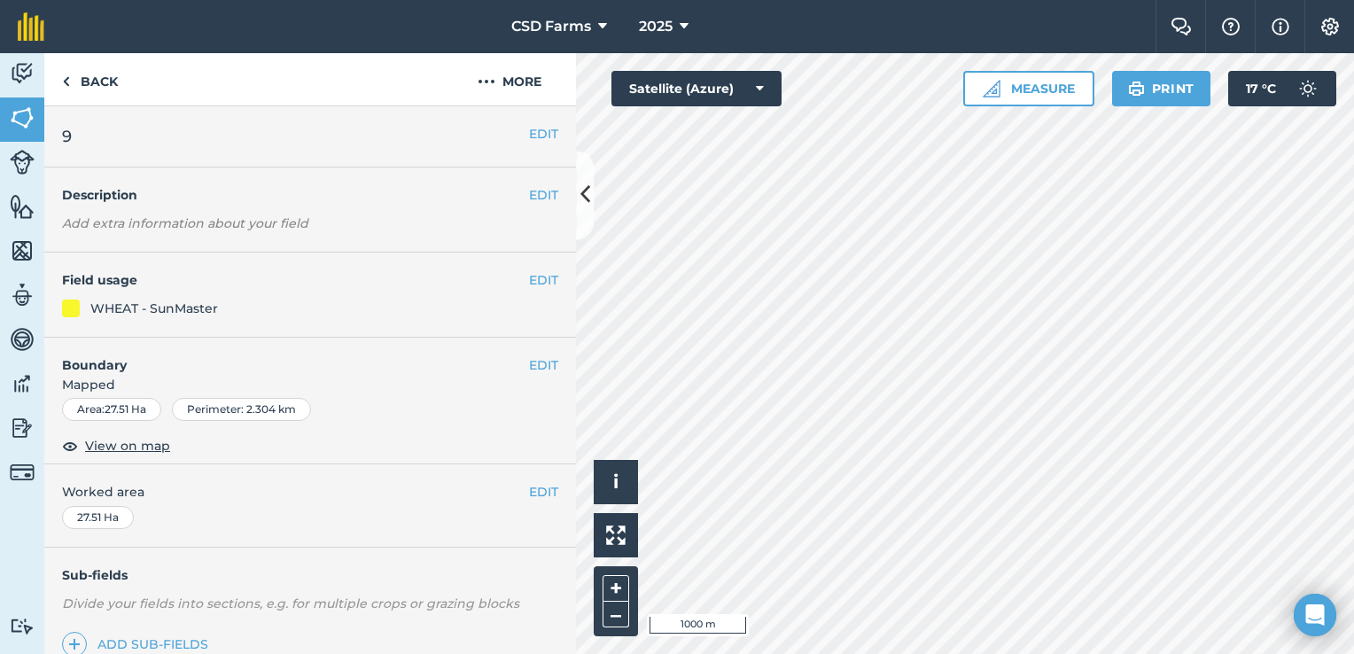
scroll to position [227, 0]
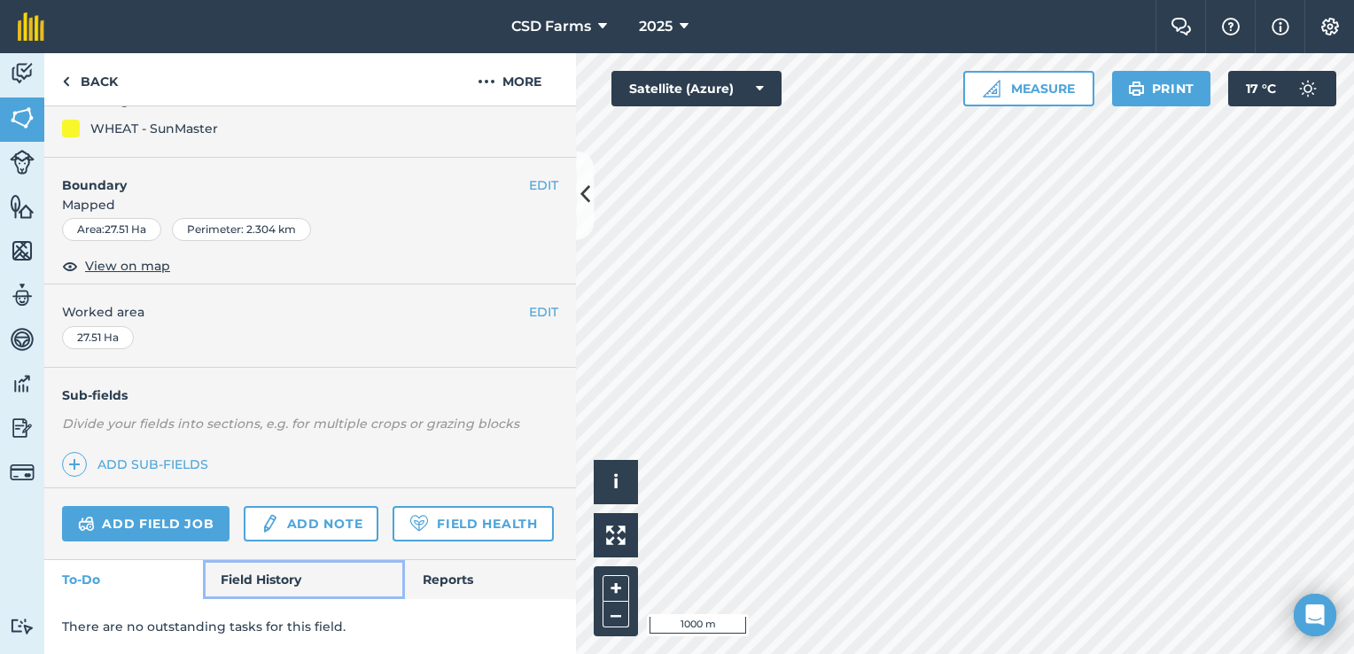
click at [303, 580] on link "Field History" at bounding box center [303, 579] width 201 height 39
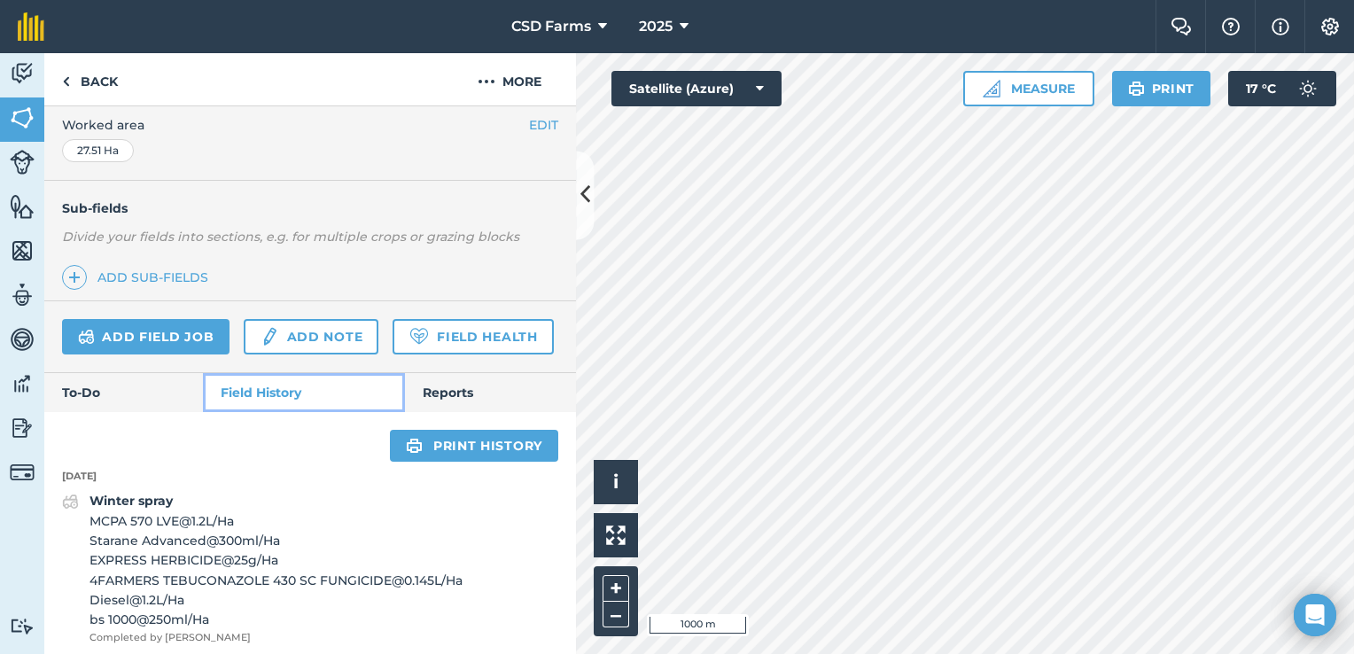
scroll to position [356, 0]
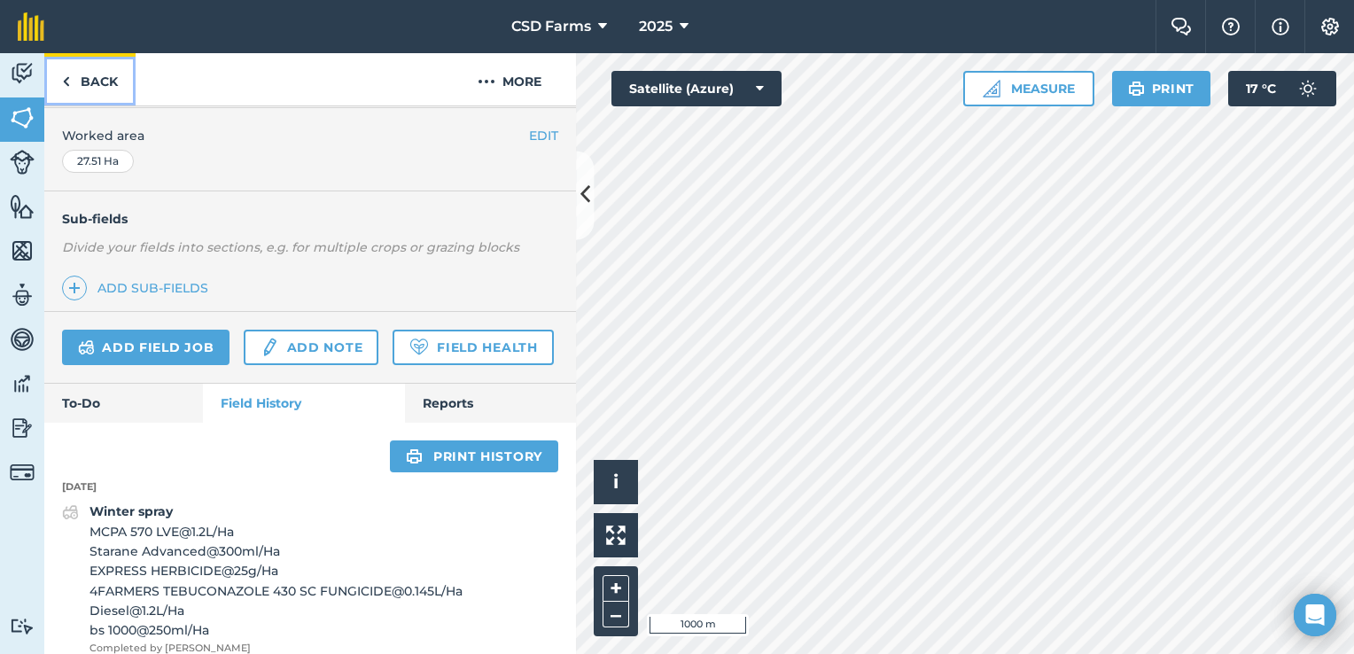
click at [69, 74] on img at bounding box center [66, 81] width 8 height 21
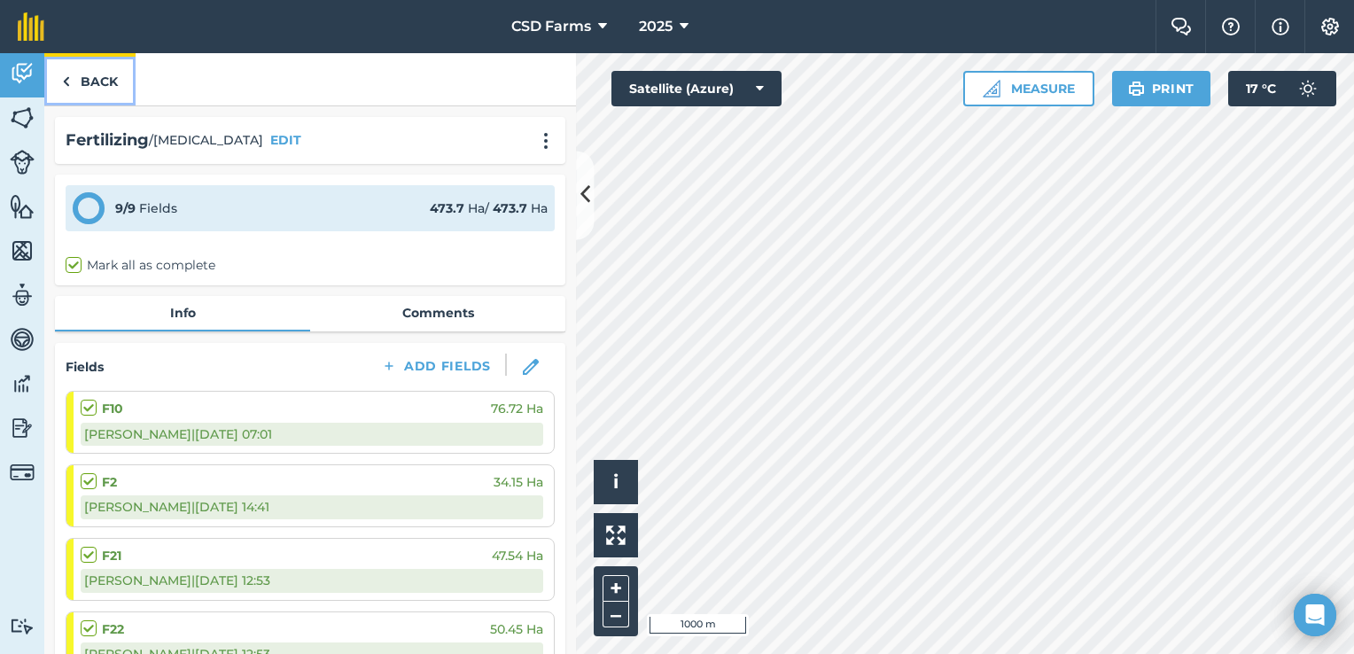
click at [85, 69] on link "Back" at bounding box center [89, 79] width 91 height 52
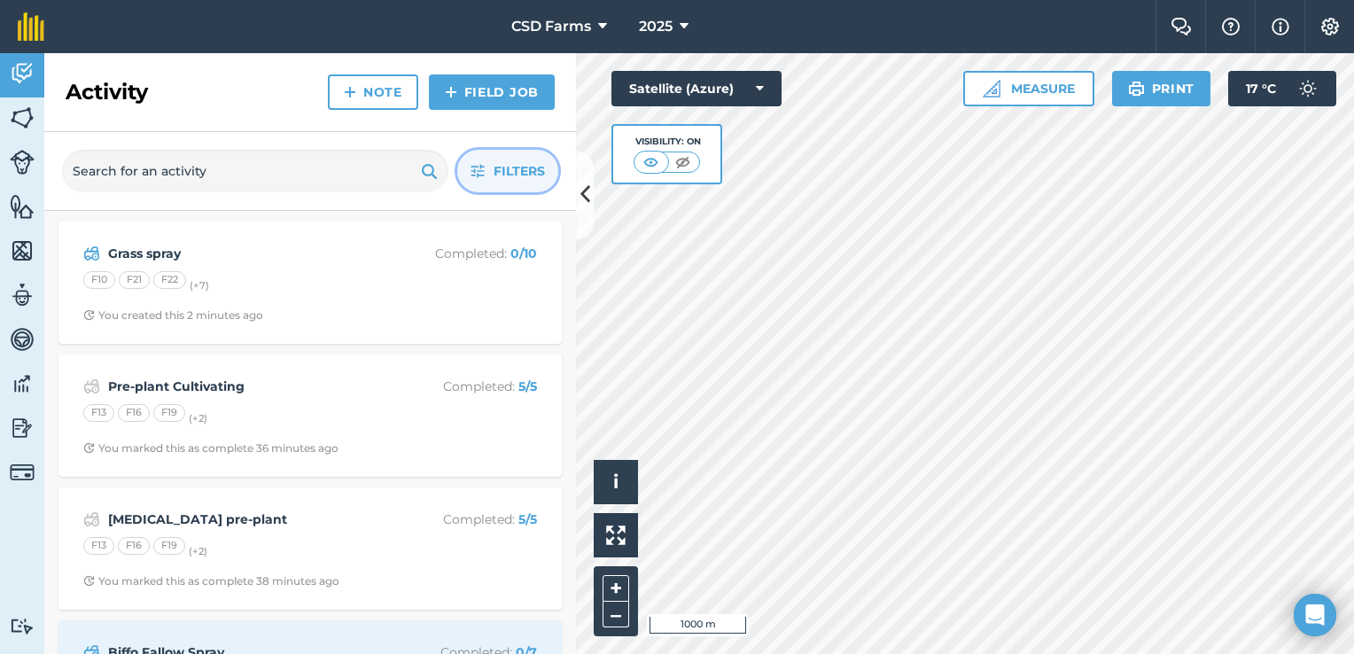
click at [528, 166] on span "Filters" at bounding box center [519, 171] width 51 height 20
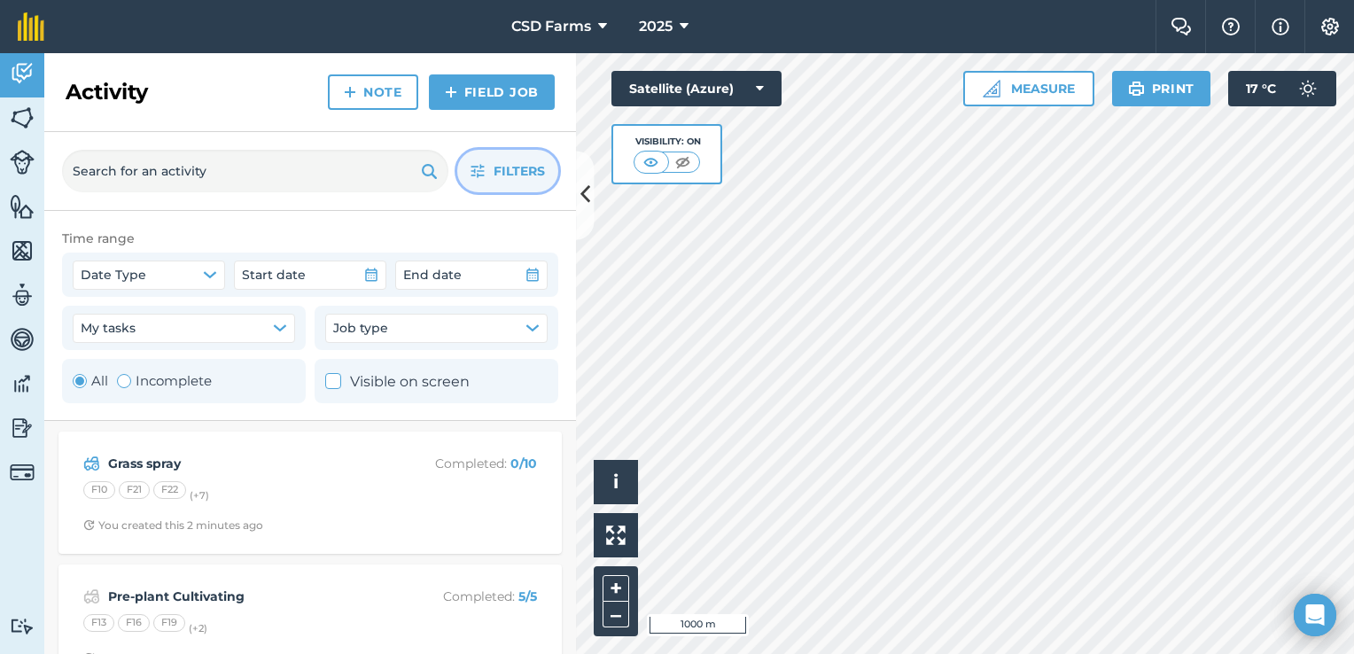
click at [528, 166] on span "Filters" at bounding box center [519, 171] width 51 height 20
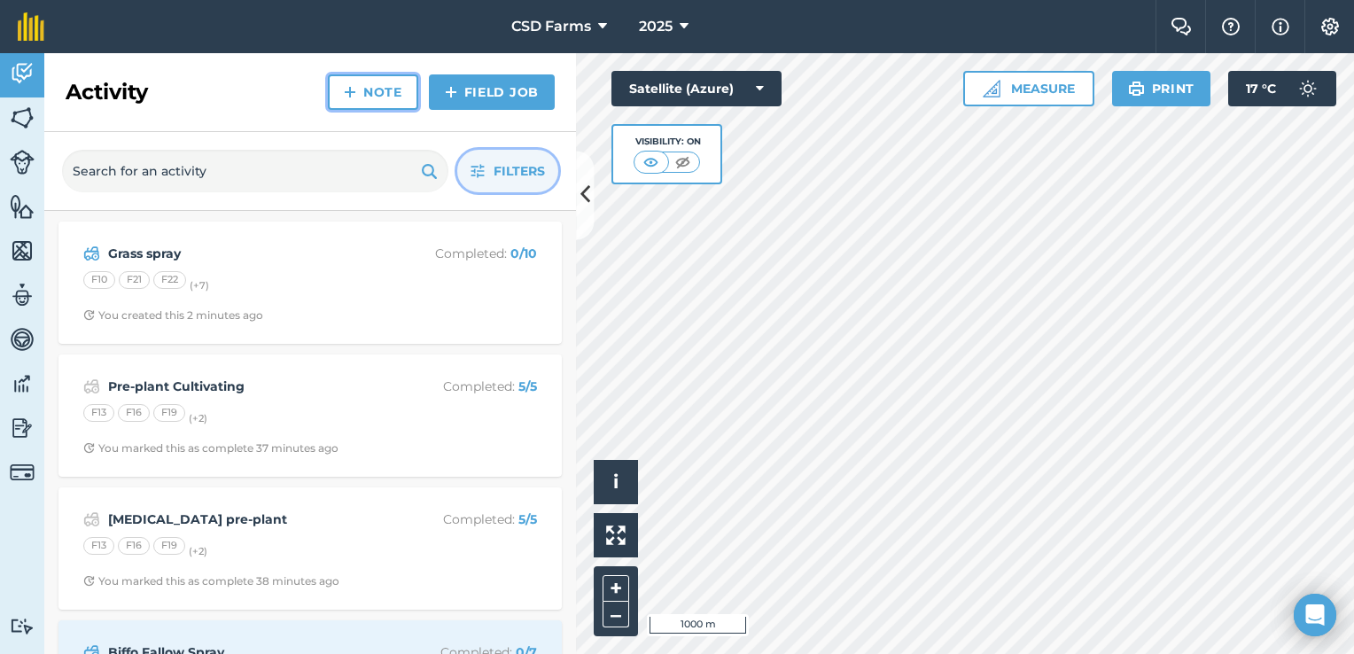
click at [360, 82] on link "Note" at bounding box center [373, 91] width 90 height 35
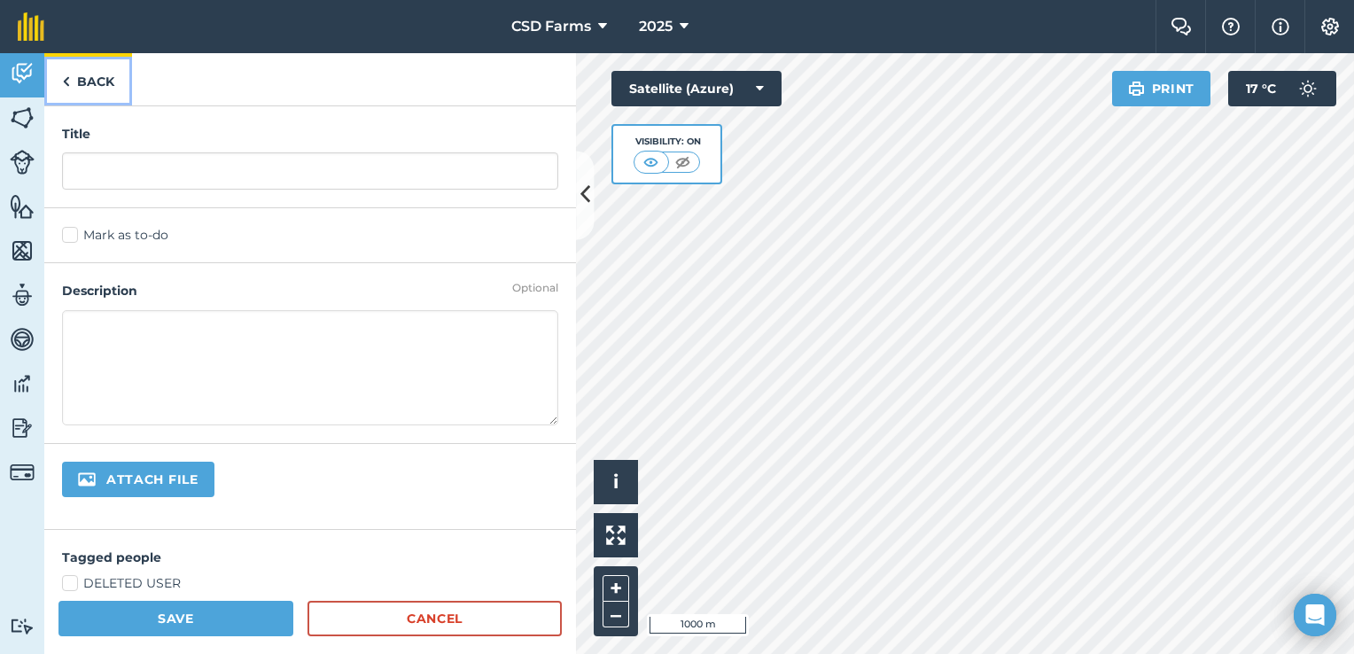
click at [115, 81] on link "Back" at bounding box center [88, 79] width 88 height 52
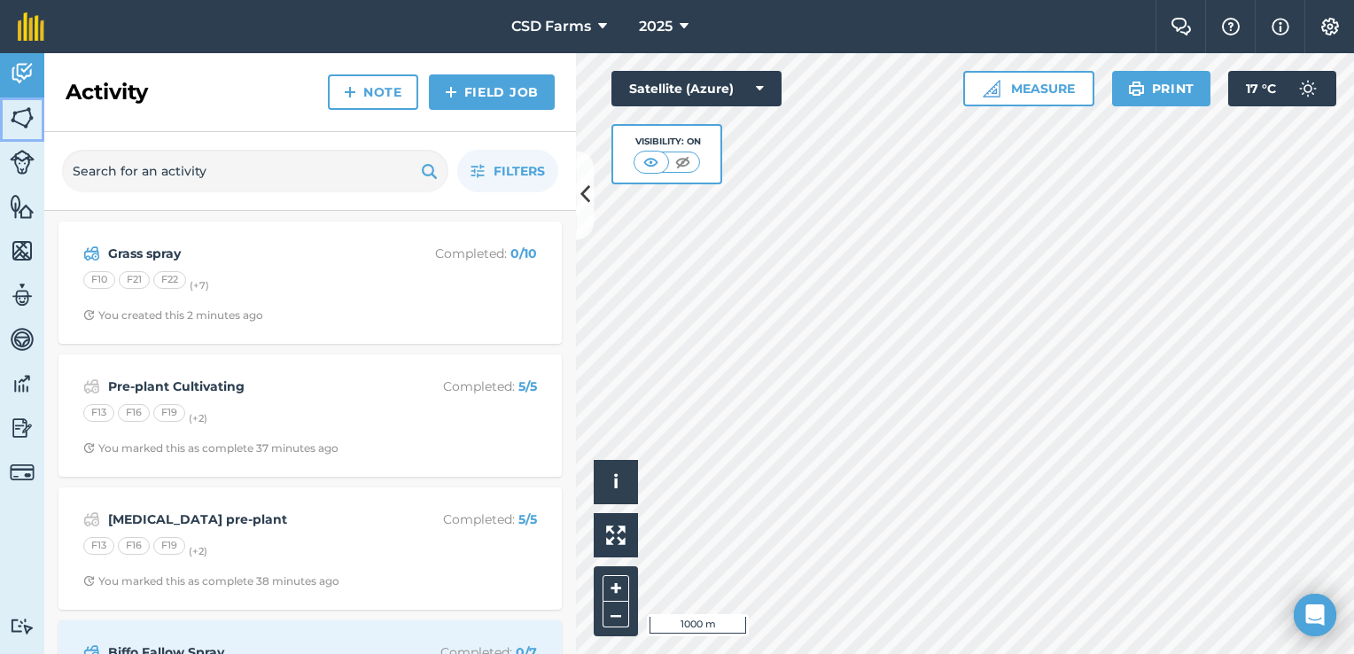
click at [20, 109] on img at bounding box center [22, 118] width 25 height 27
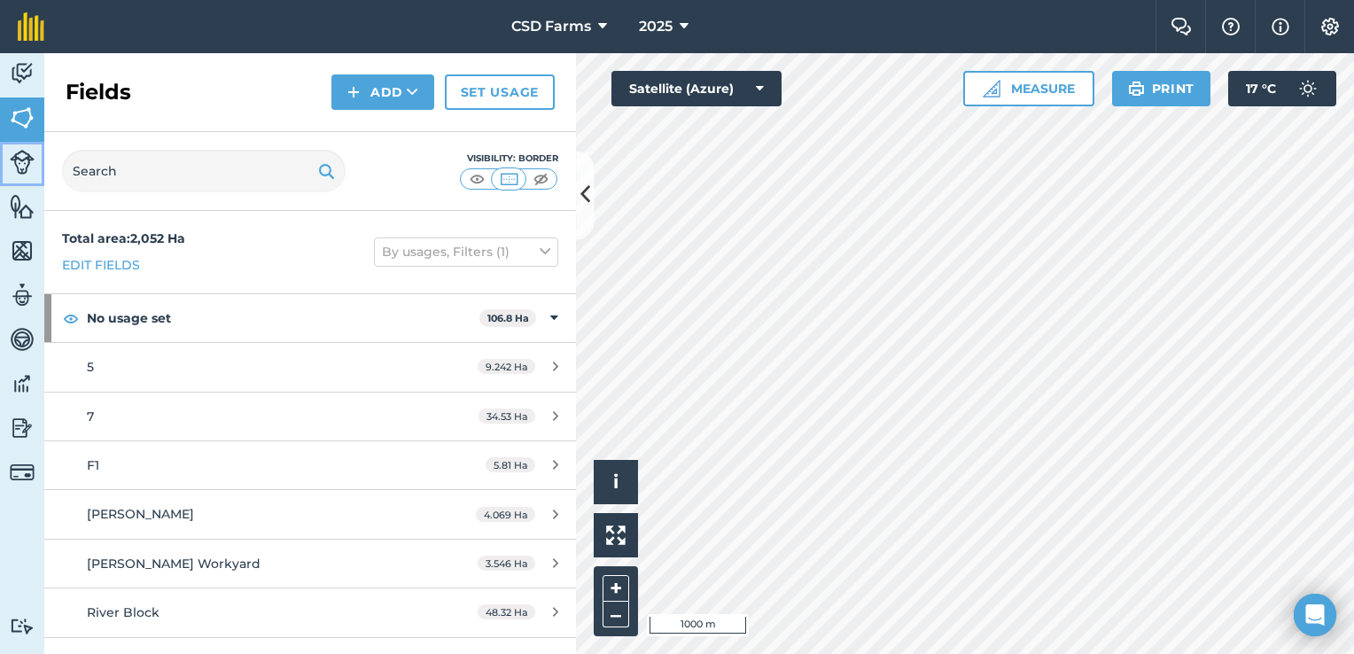
click at [31, 159] on img at bounding box center [22, 162] width 25 height 25
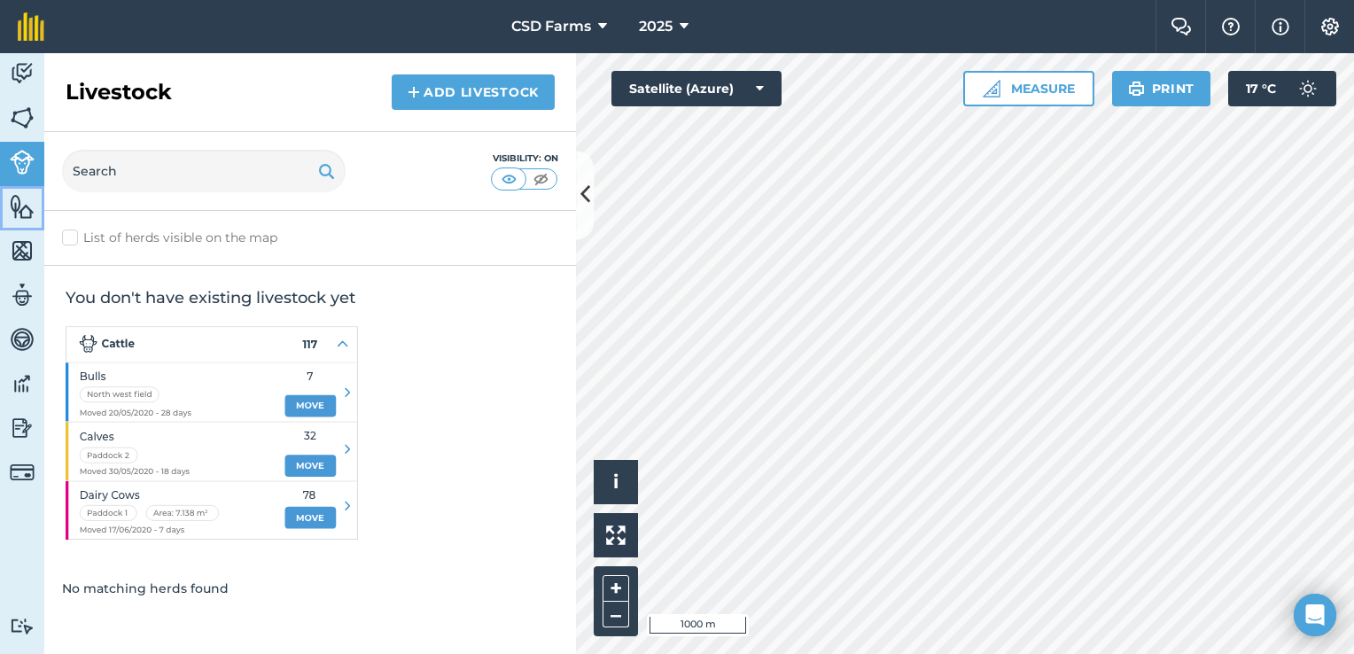
click at [20, 204] on img at bounding box center [22, 206] width 25 height 27
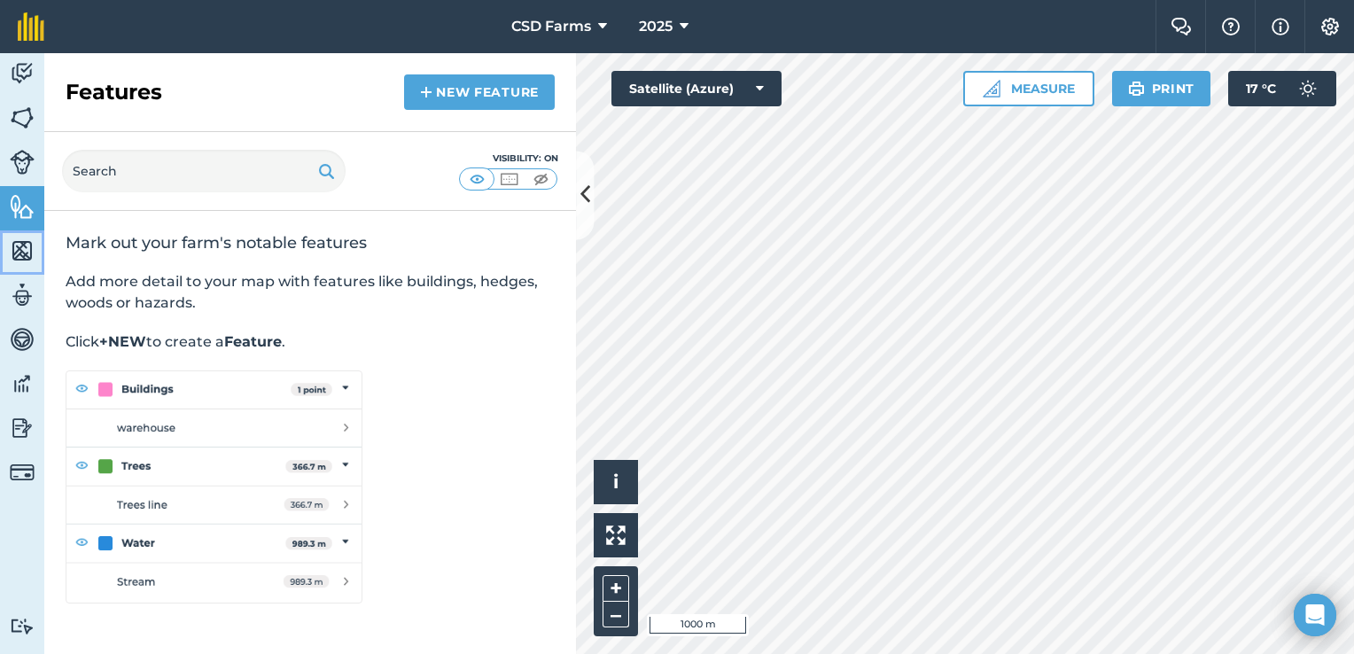
click at [16, 238] on img at bounding box center [22, 251] width 25 height 27
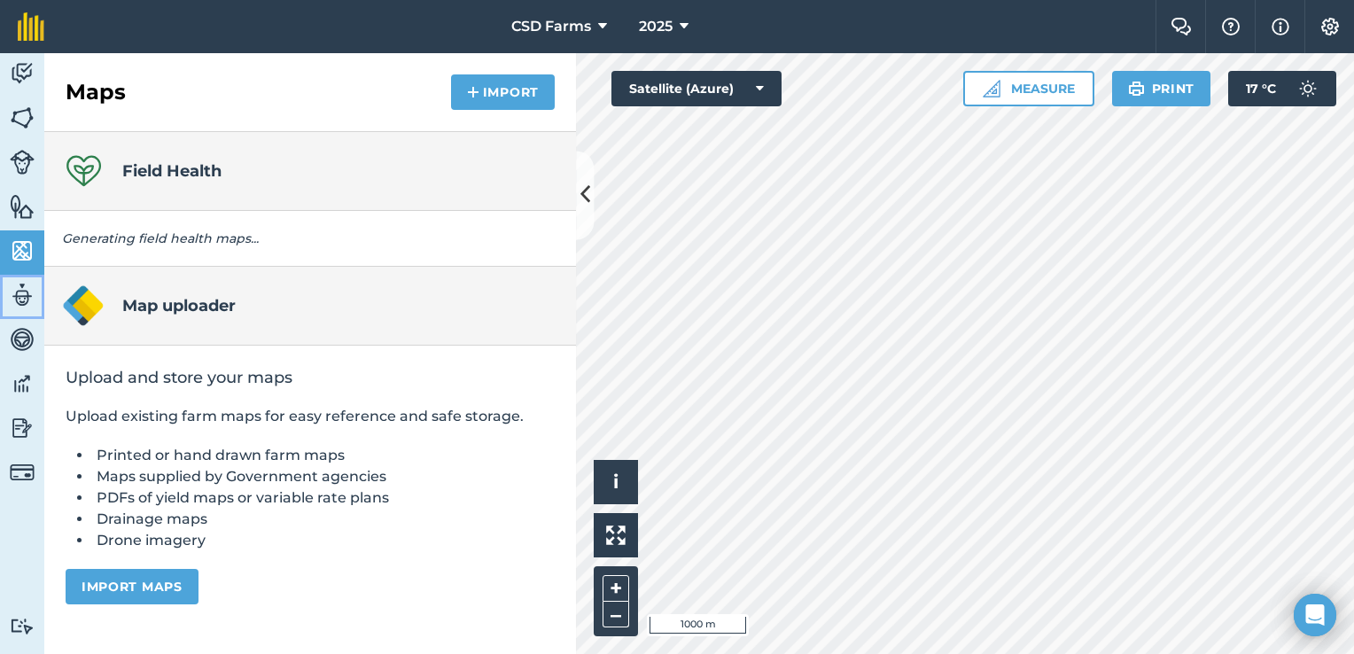
click at [8, 285] on link "Team" at bounding box center [22, 297] width 44 height 44
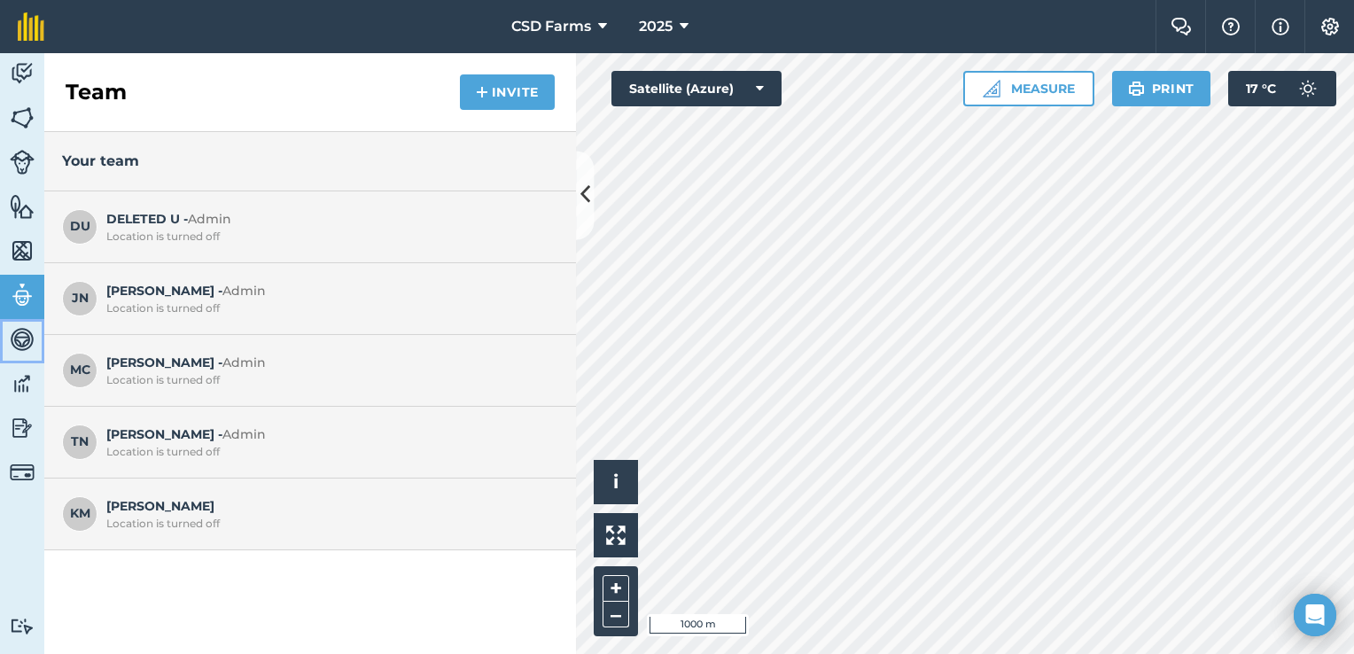
click at [7, 323] on link "Vehicles" at bounding box center [22, 341] width 44 height 44
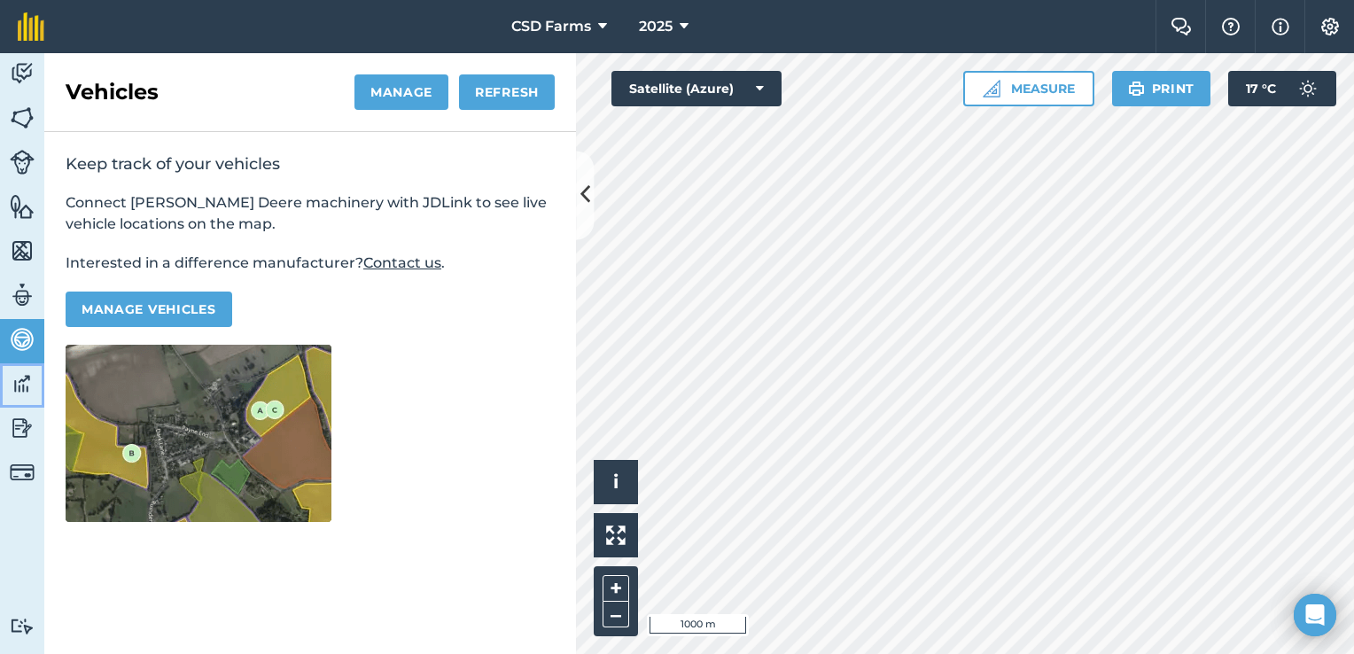
click at [8, 371] on link "Data" at bounding box center [22, 385] width 44 height 44
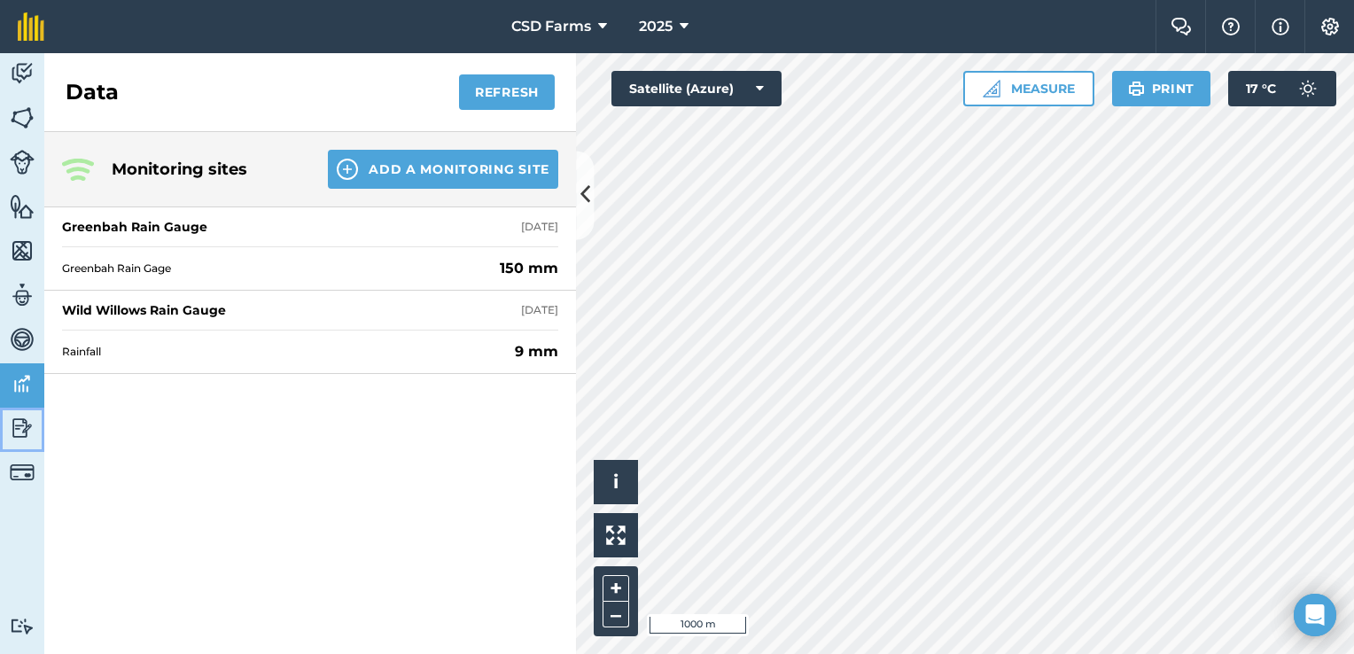
click at [11, 409] on link "Reporting" at bounding box center [22, 430] width 44 height 44
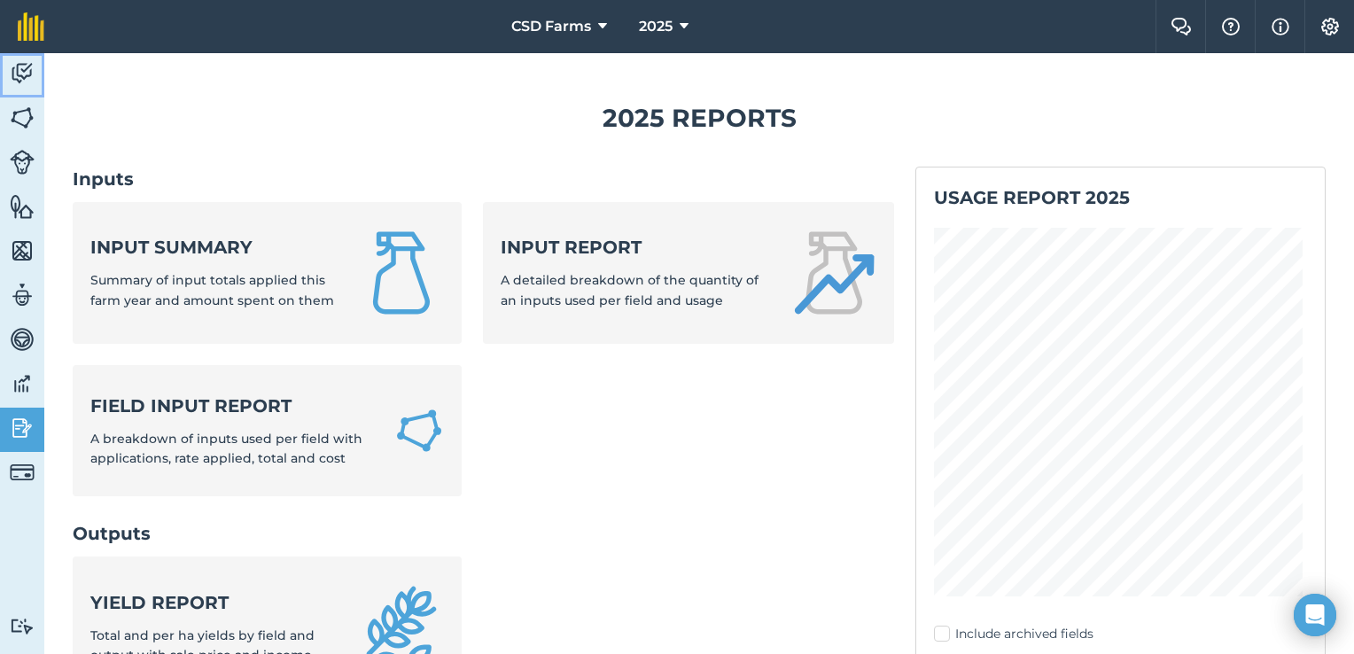
click at [31, 68] on img at bounding box center [22, 73] width 25 height 27
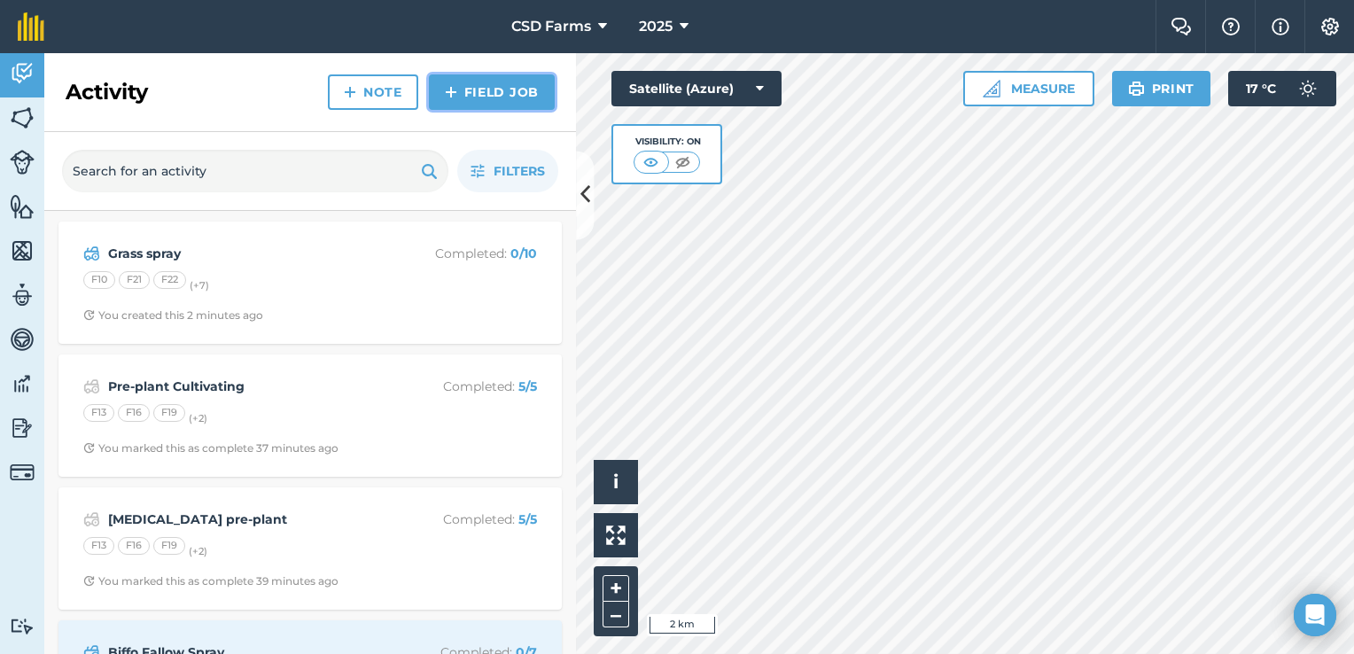
click at [497, 97] on link "Field Job" at bounding box center [492, 91] width 126 height 35
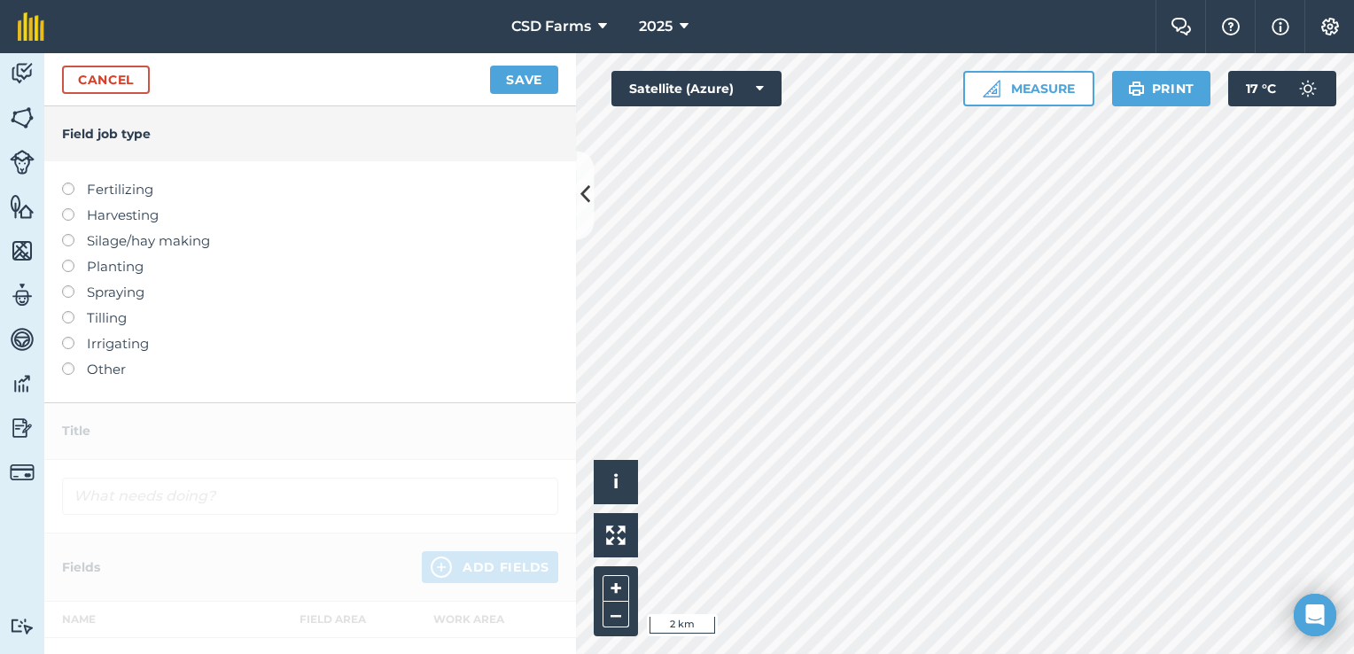
click at [68, 285] on label at bounding box center [74, 285] width 25 height 0
type input "Spraying"
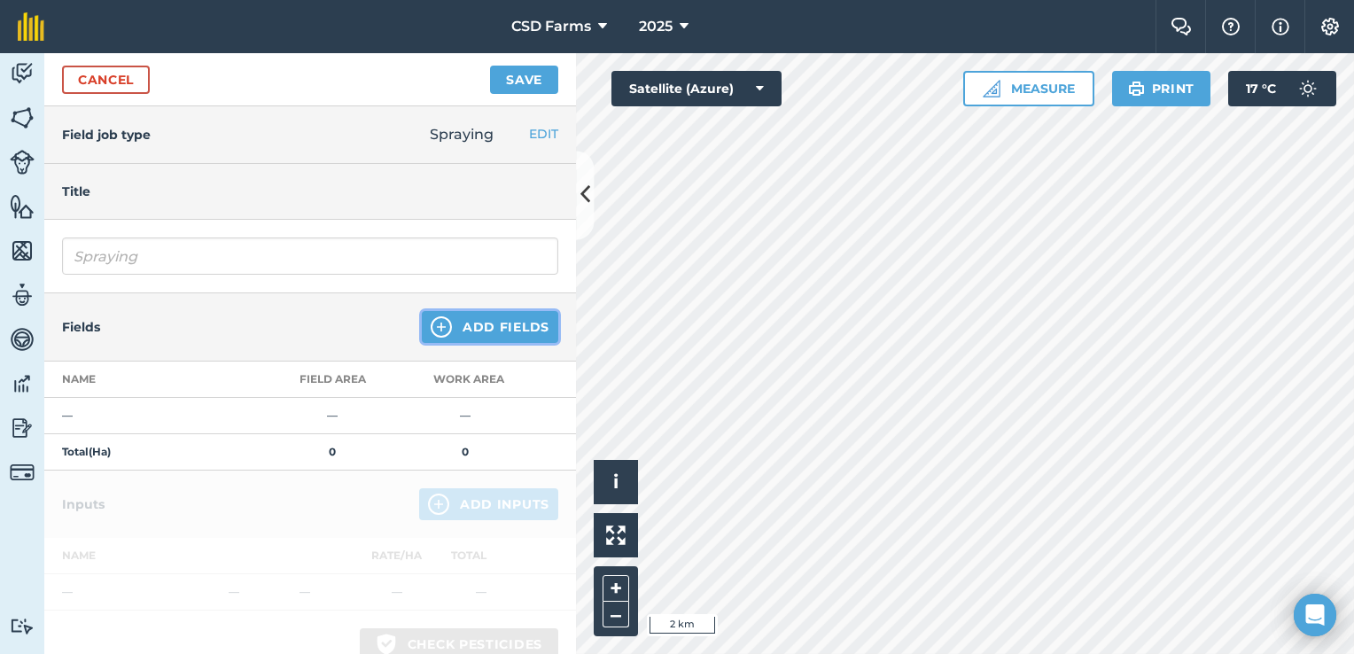
click at [505, 312] on button "Add Fields" at bounding box center [490, 327] width 137 height 32
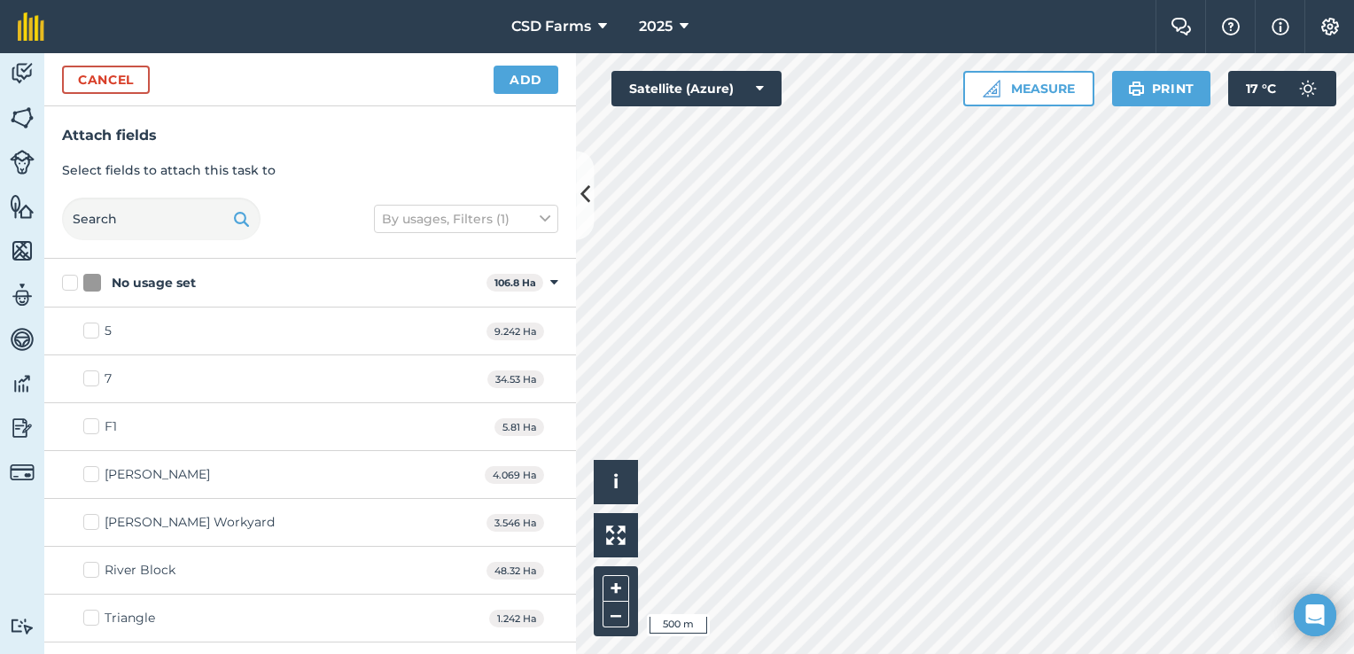
checkbox input "true"
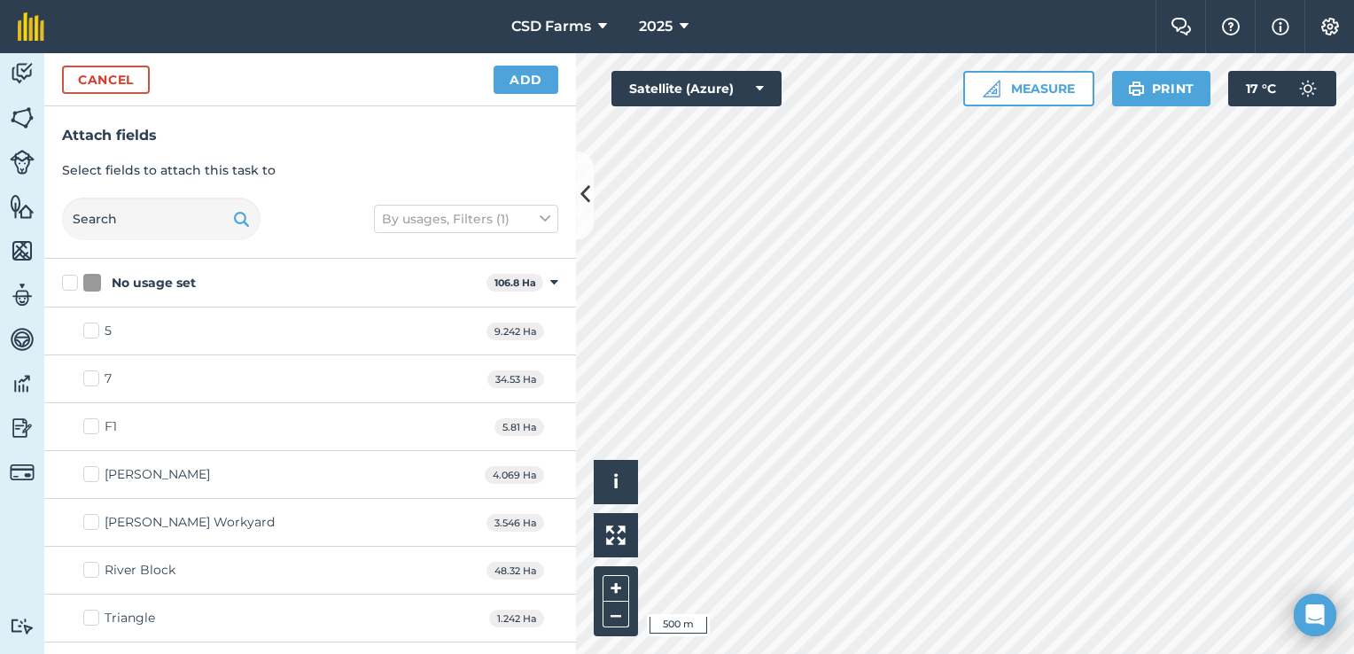
checkbox input "true"
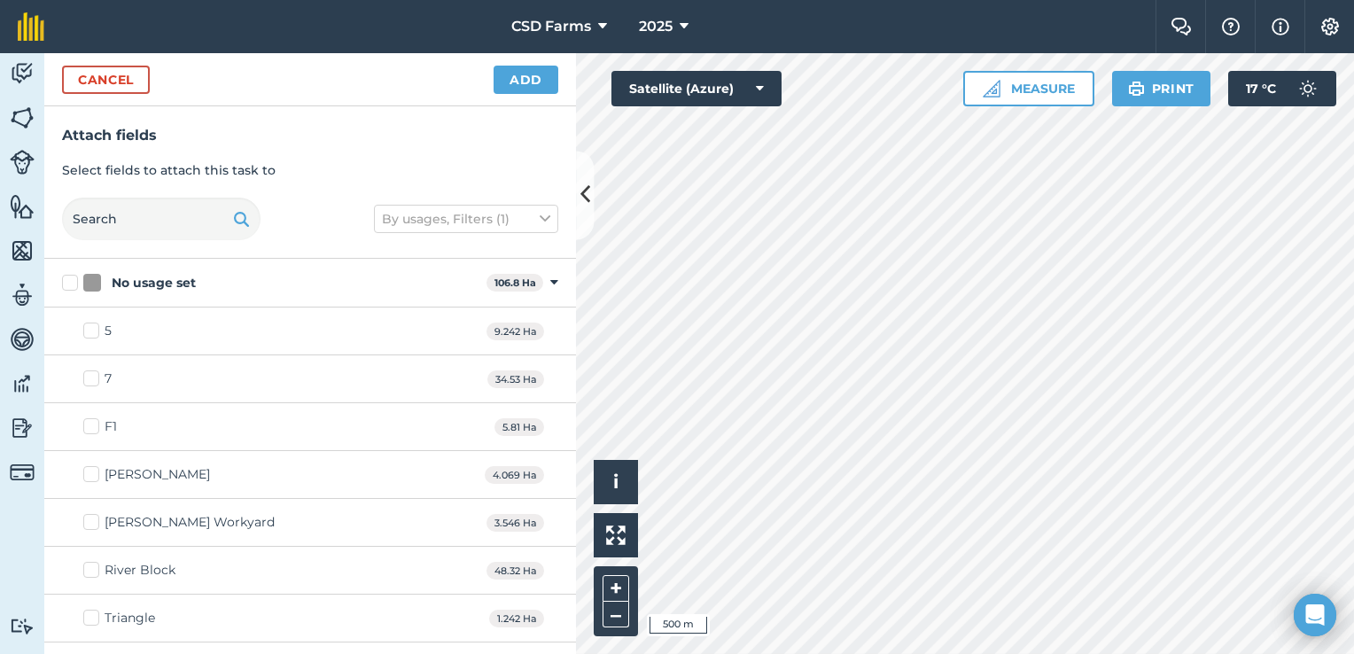
checkbox input "true"
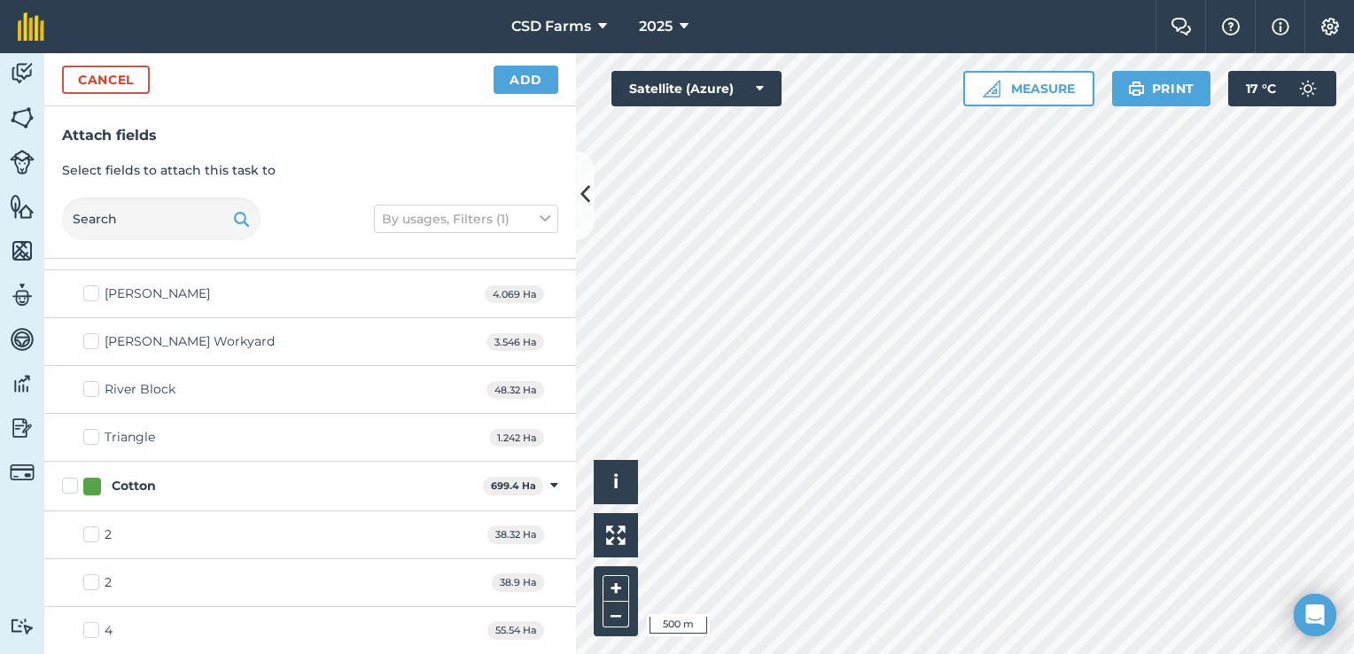
scroll to position [183, 0]
click at [535, 76] on button "Add" at bounding box center [526, 80] width 65 height 28
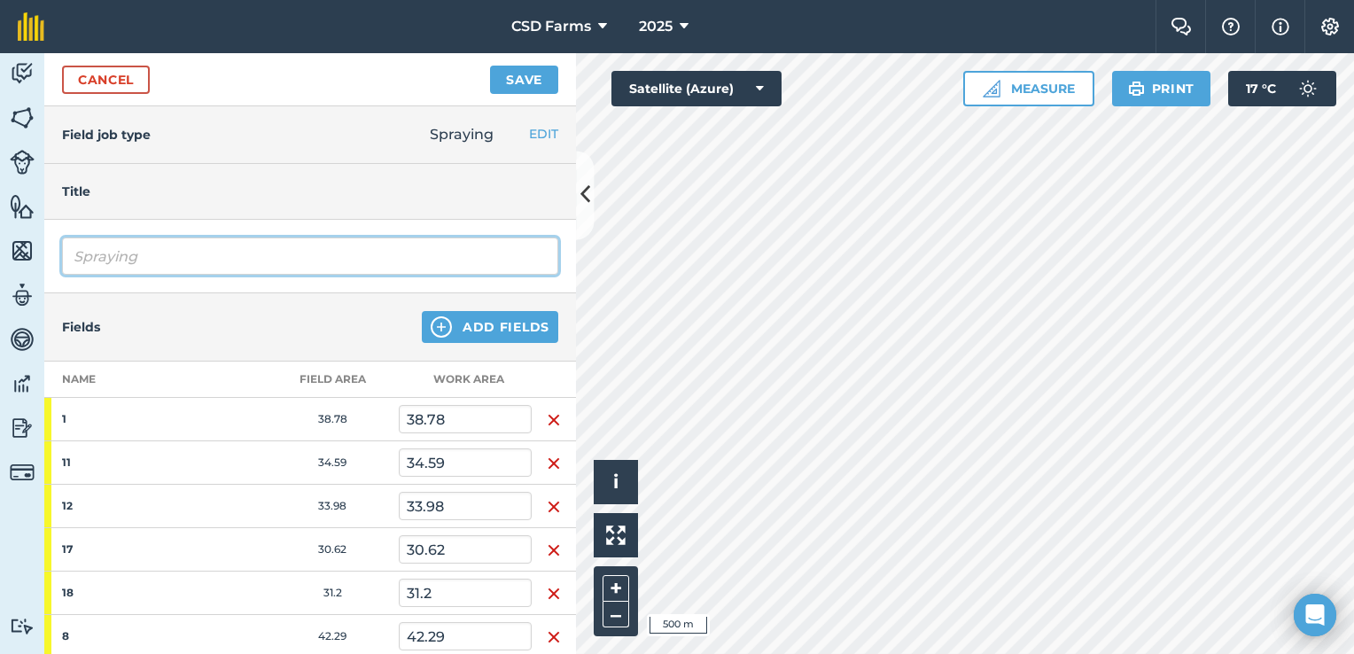
click at [264, 260] on input "Spraying" at bounding box center [310, 256] width 496 height 37
type input "S"
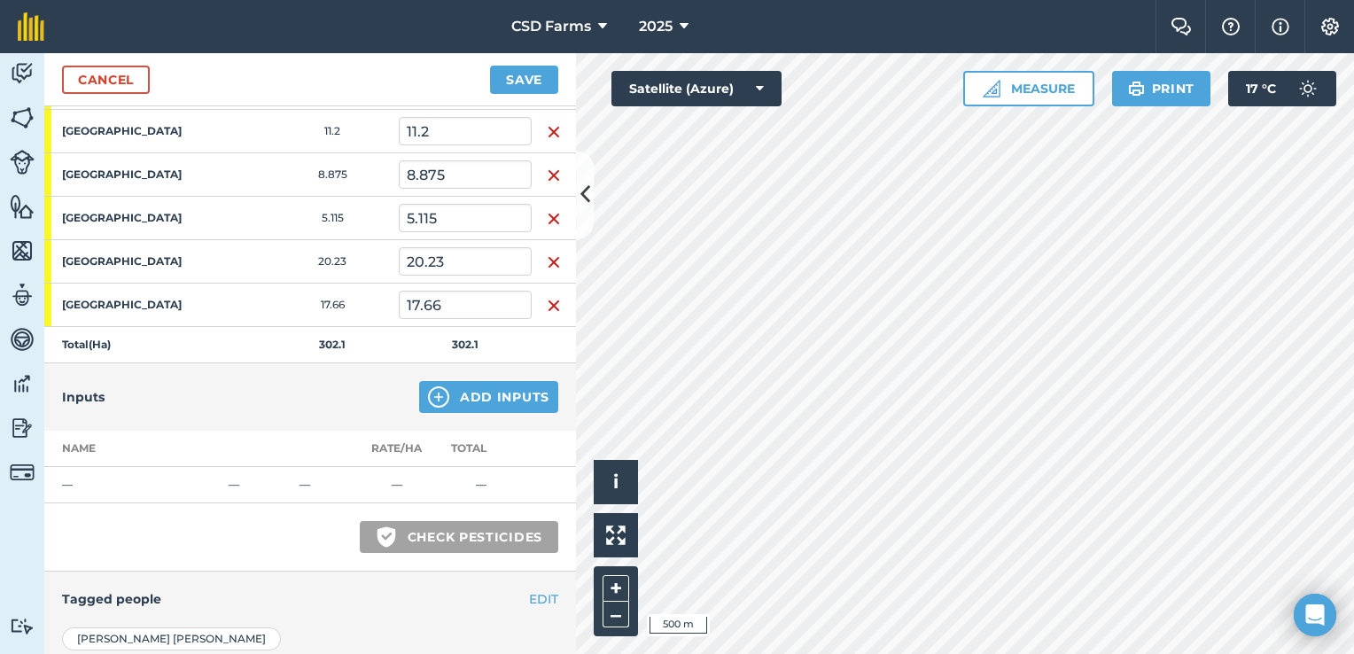
scroll to position [592, 0]
type input "Fungicide spray"
click at [461, 388] on button "Add Inputs" at bounding box center [488, 397] width 139 height 32
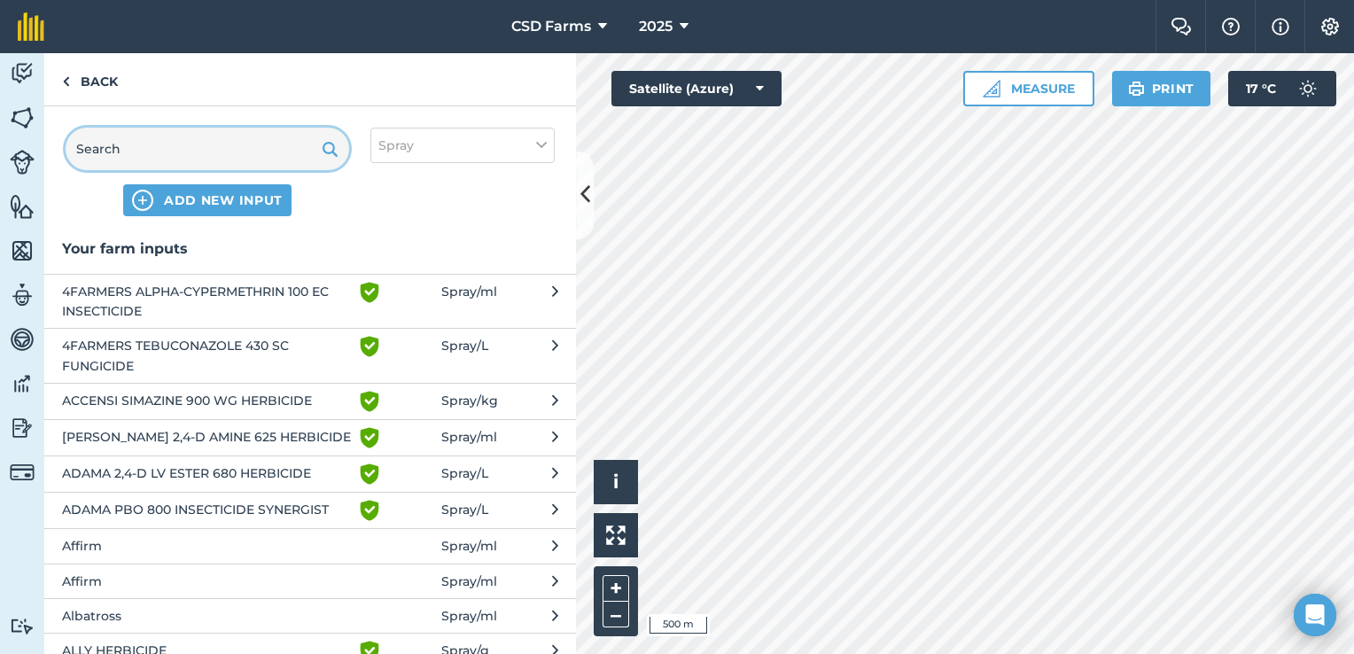
click at [209, 140] on input "text" at bounding box center [208, 149] width 284 height 43
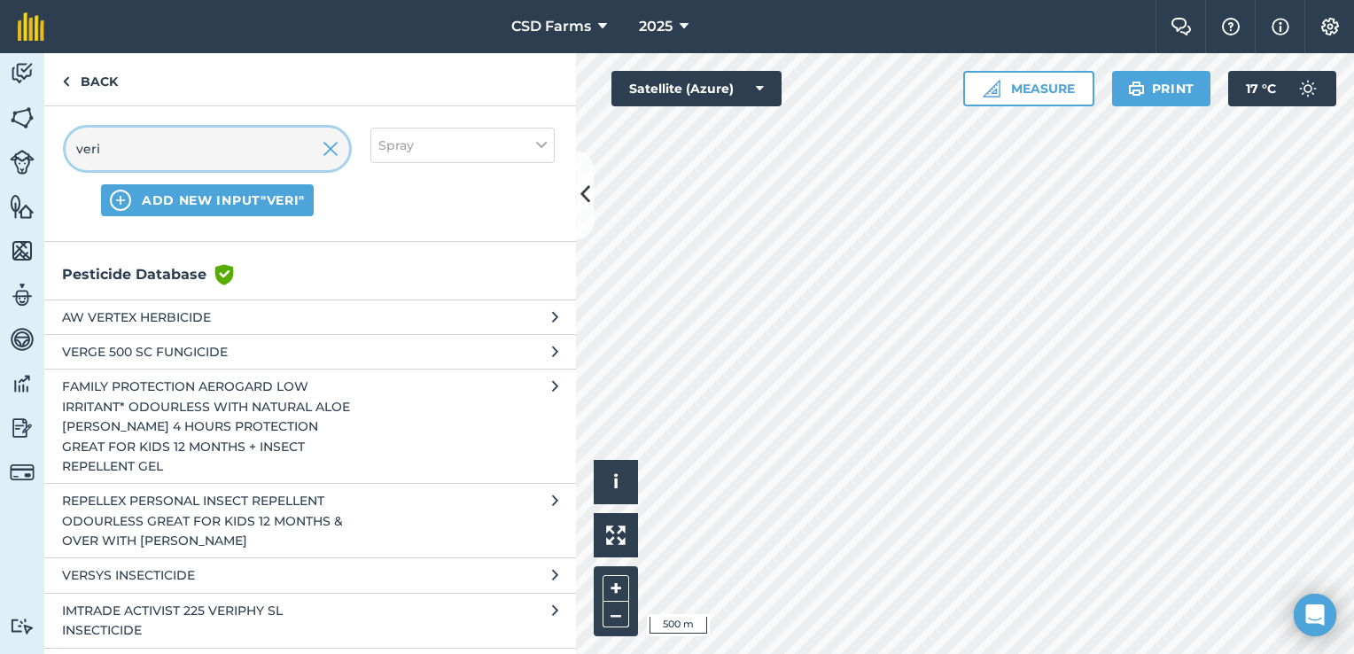
scroll to position [0, 0]
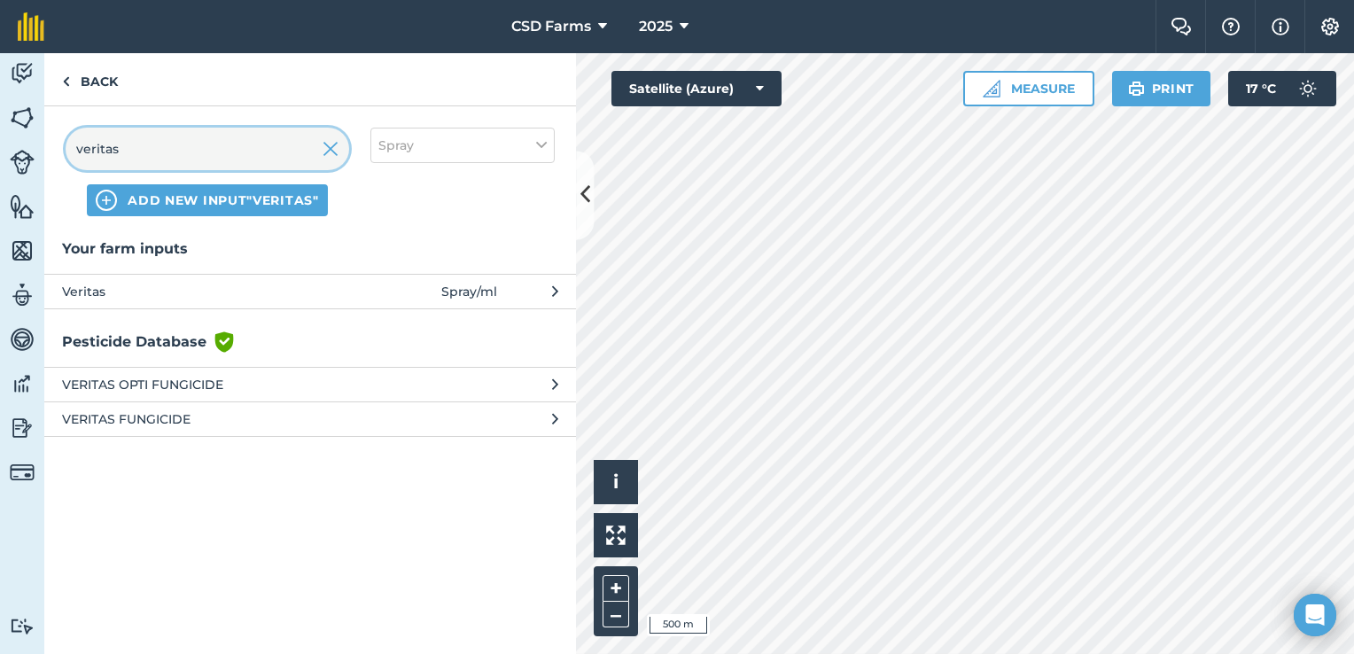
type input "veritas"
click at [269, 385] on span "VERITAS OPTI FUNGICIDE" at bounding box center [207, 385] width 290 height 20
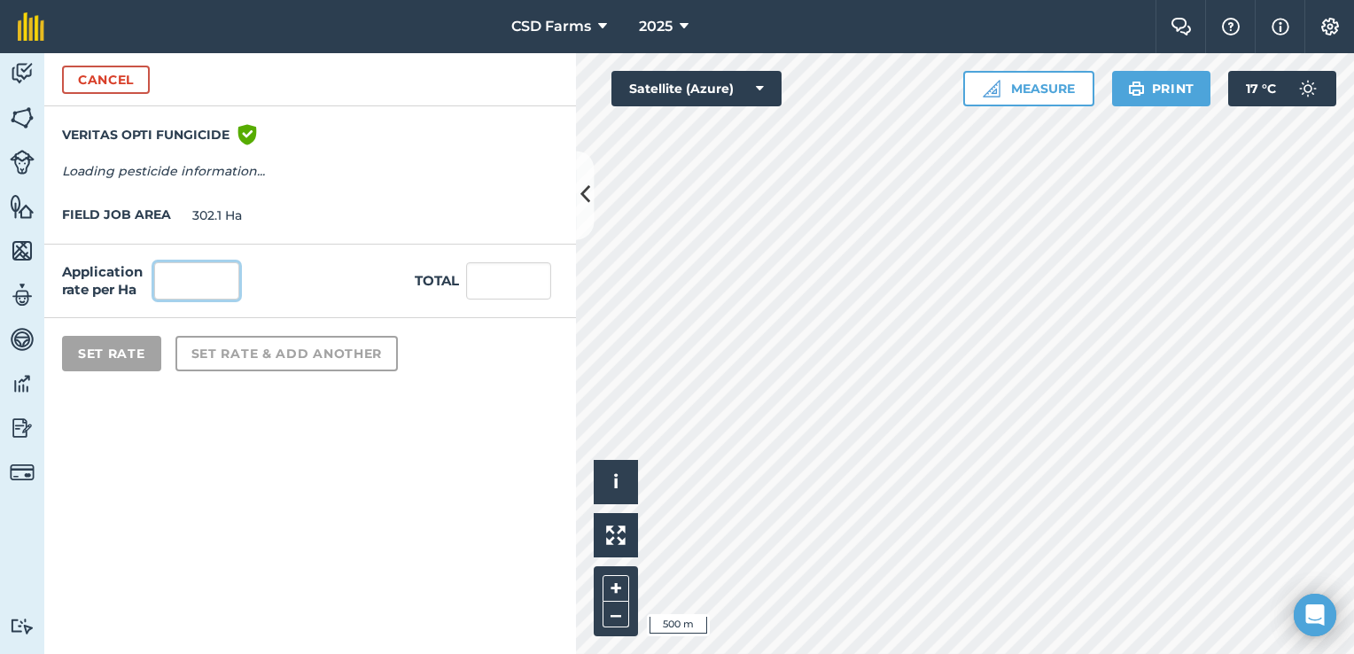
click at [229, 287] on input "text" at bounding box center [196, 280] width 85 height 37
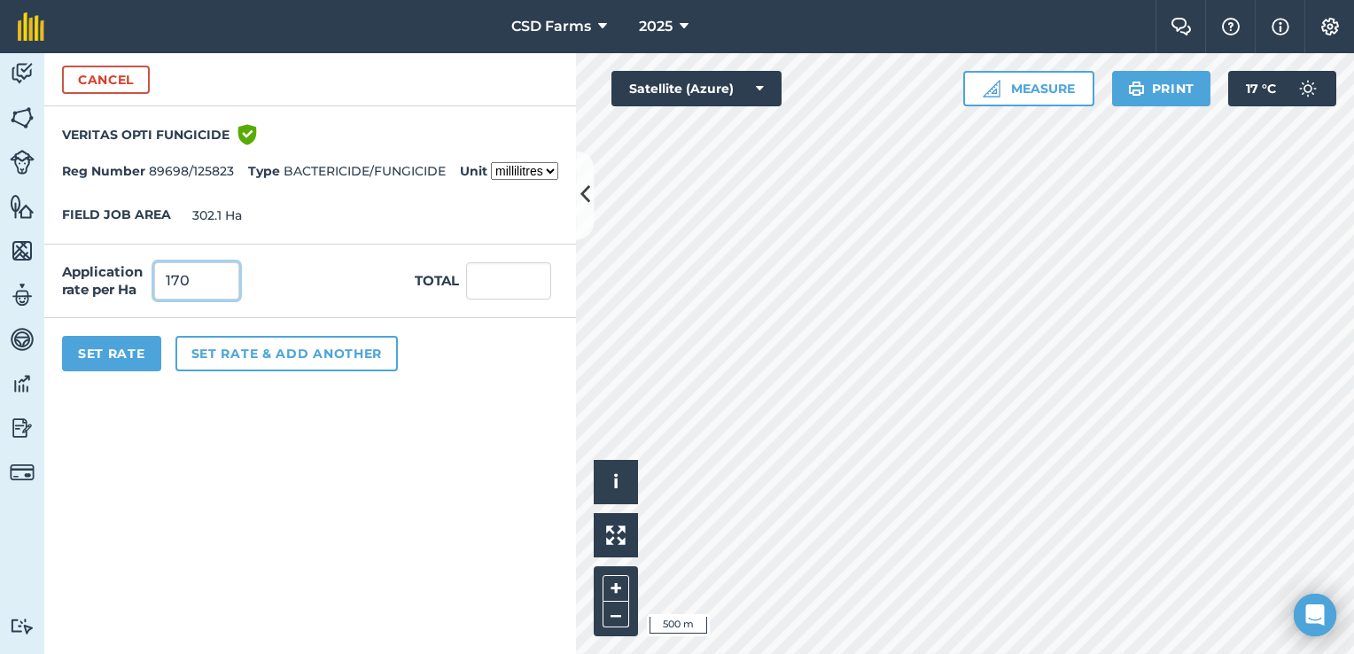
type input "170"
type input "51,357"
click at [132, 356] on button "Set Rate" at bounding box center [111, 353] width 99 height 35
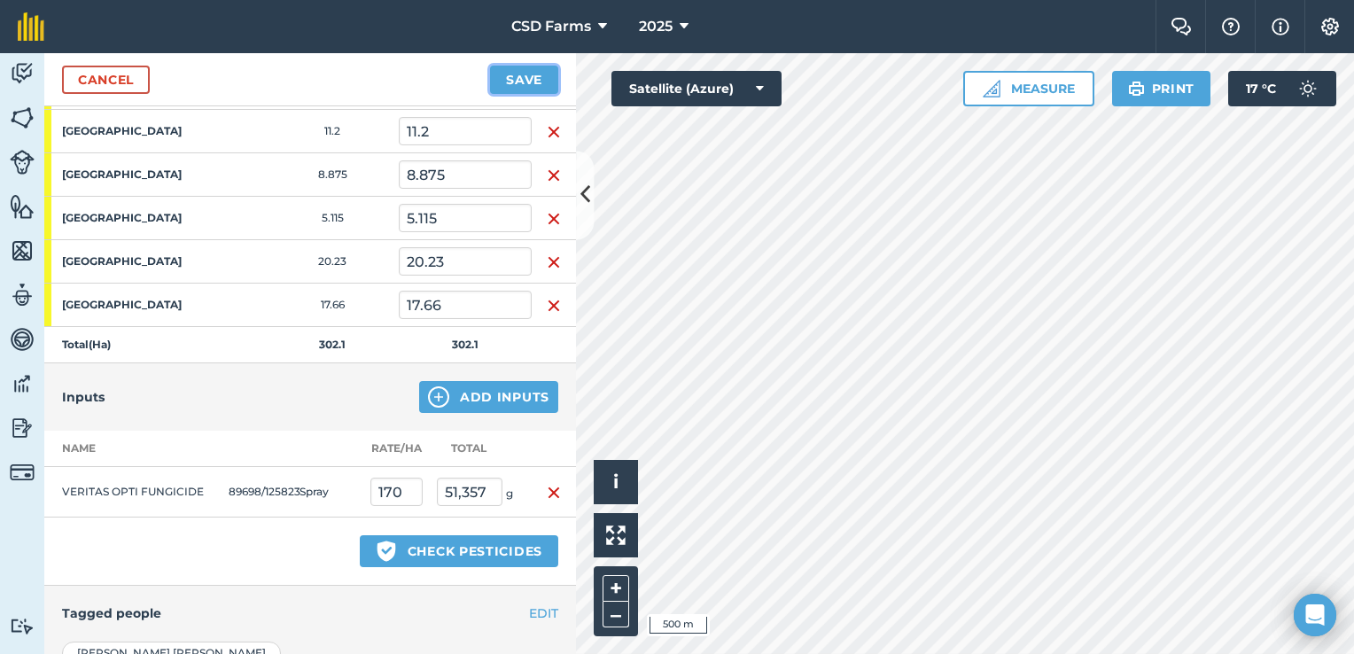
click at [535, 82] on button "Save" at bounding box center [524, 80] width 68 height 28
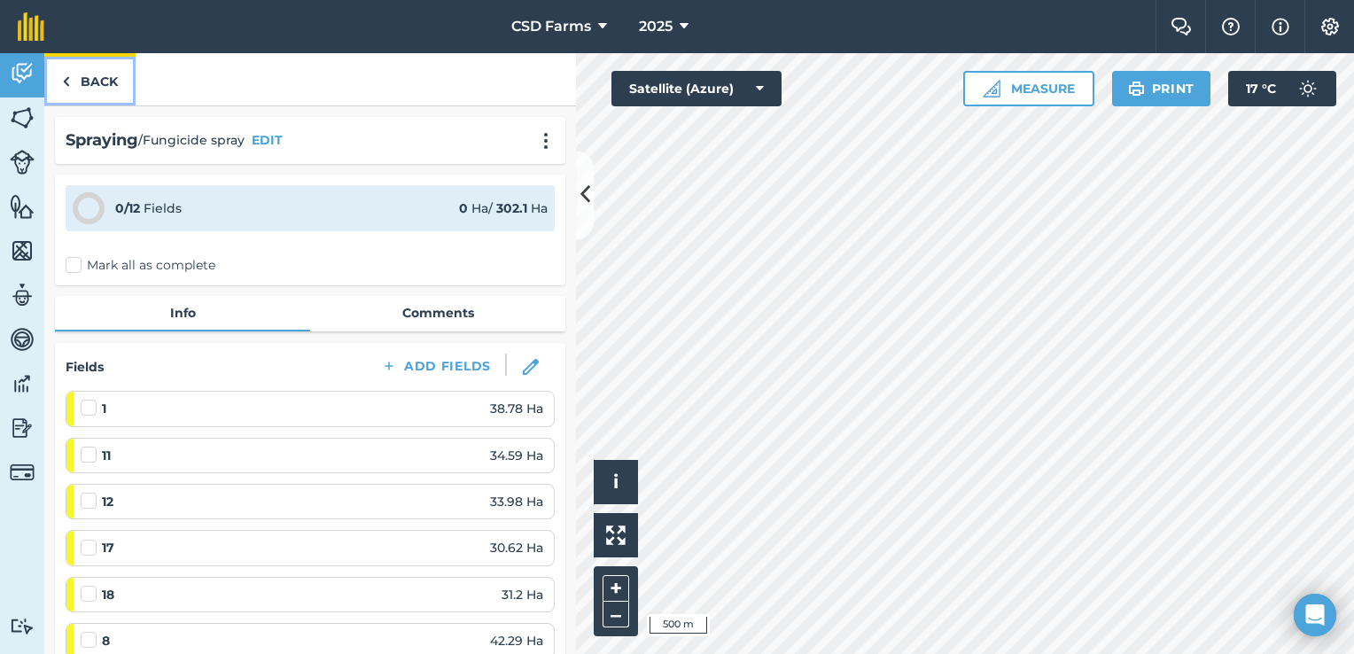
click at [97, 79] on link "Back" at bounding box center [89, 79] width 91 height 52
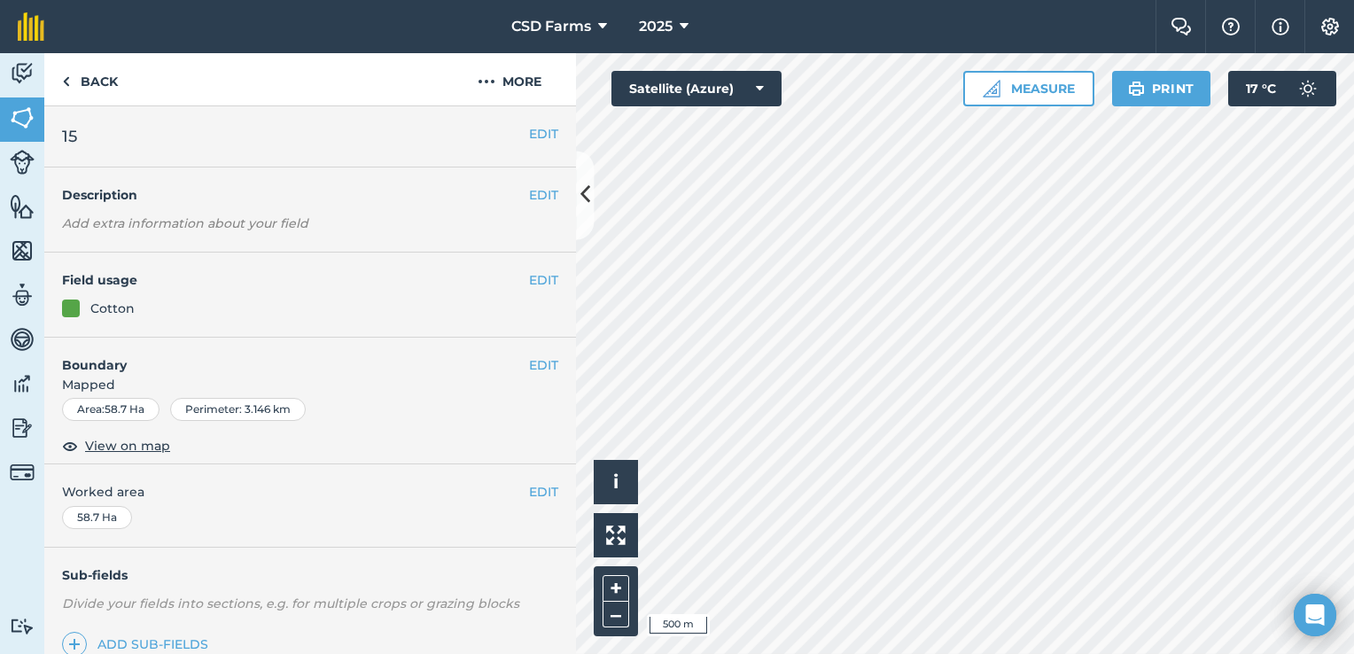
scroll to position [277, 0]
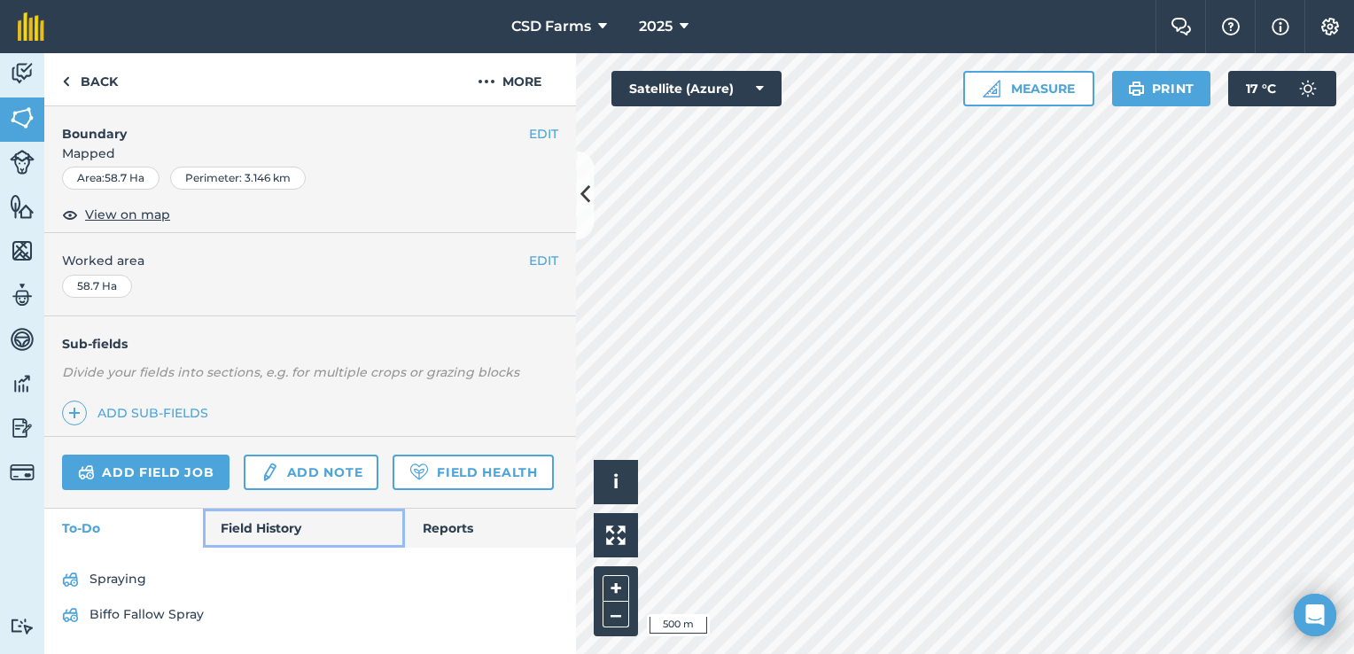
click at [266, 530] on link "Field History" at bounding box center [303, 528] width 201 height 39
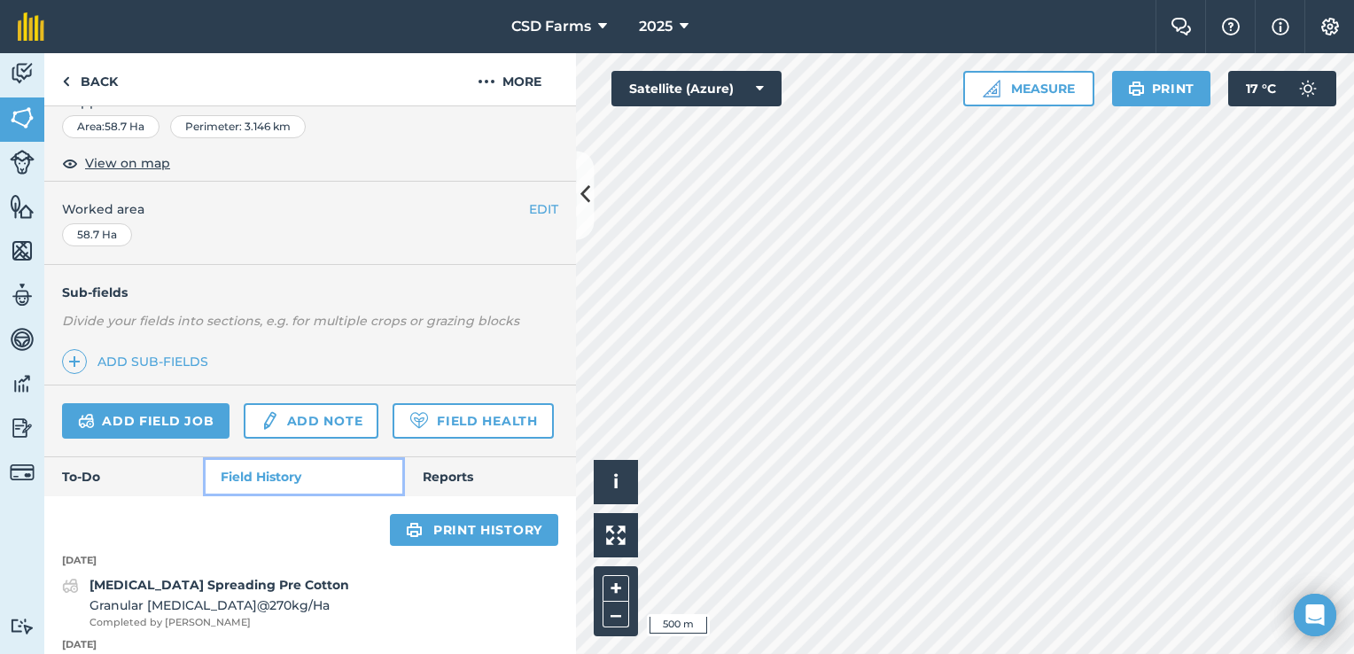
scroll to position [284, 0]
click at [183, 418] on link "Add field job" at bounding box center [146, 419] width 168 height 35
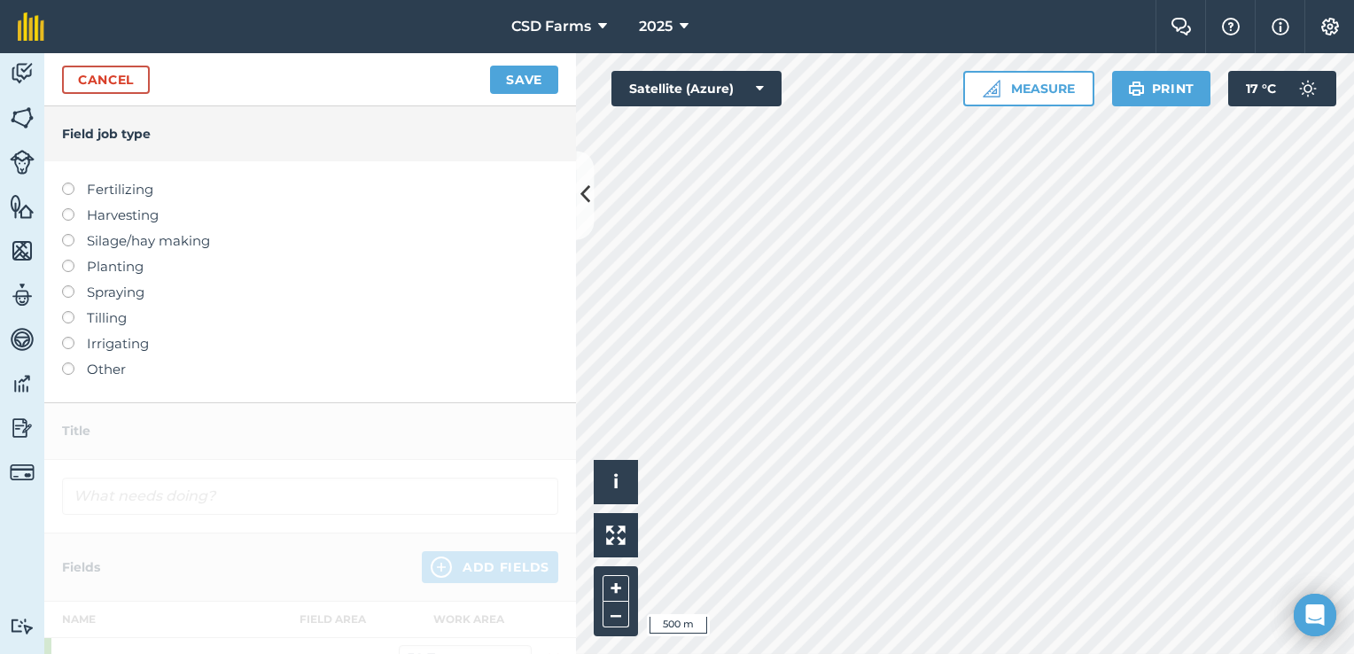
click at [68, 285] on label at bounding box center [74, 285] width 25 height 0
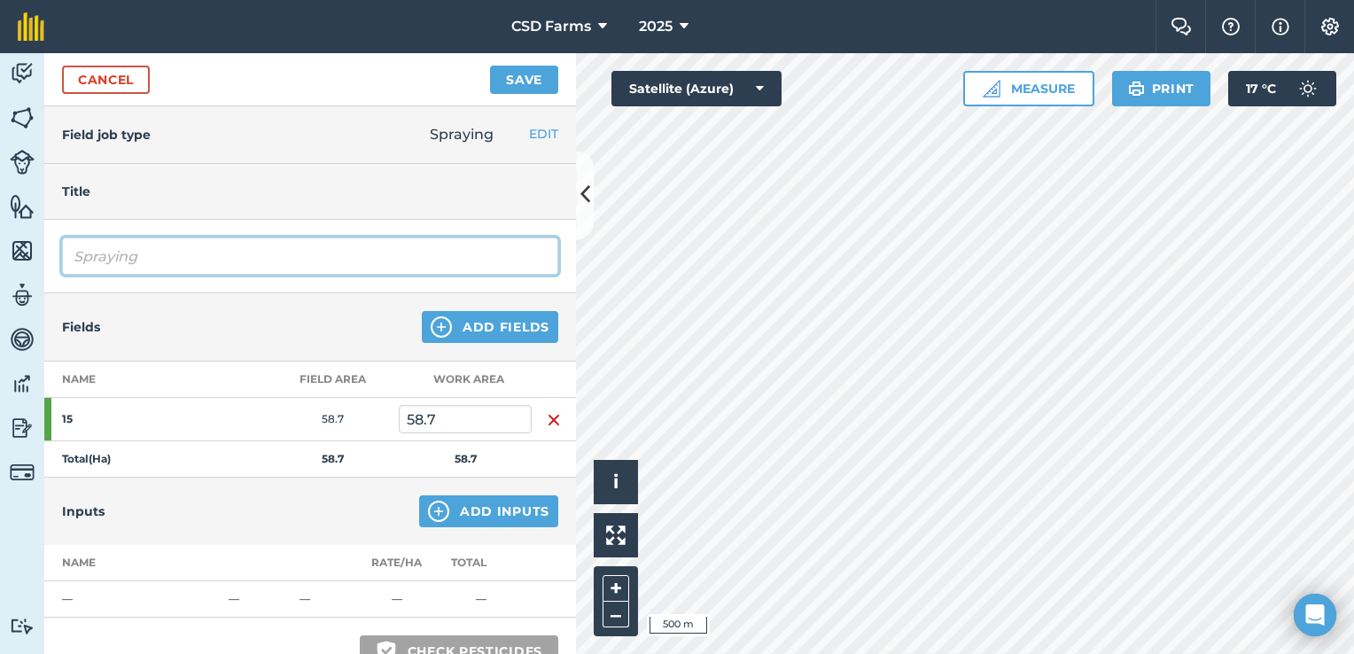
click at [170, 257] on input "Spraying" at bounding box center [310, 256] width 496 height 37
type input "S"
type input "Ester spray"
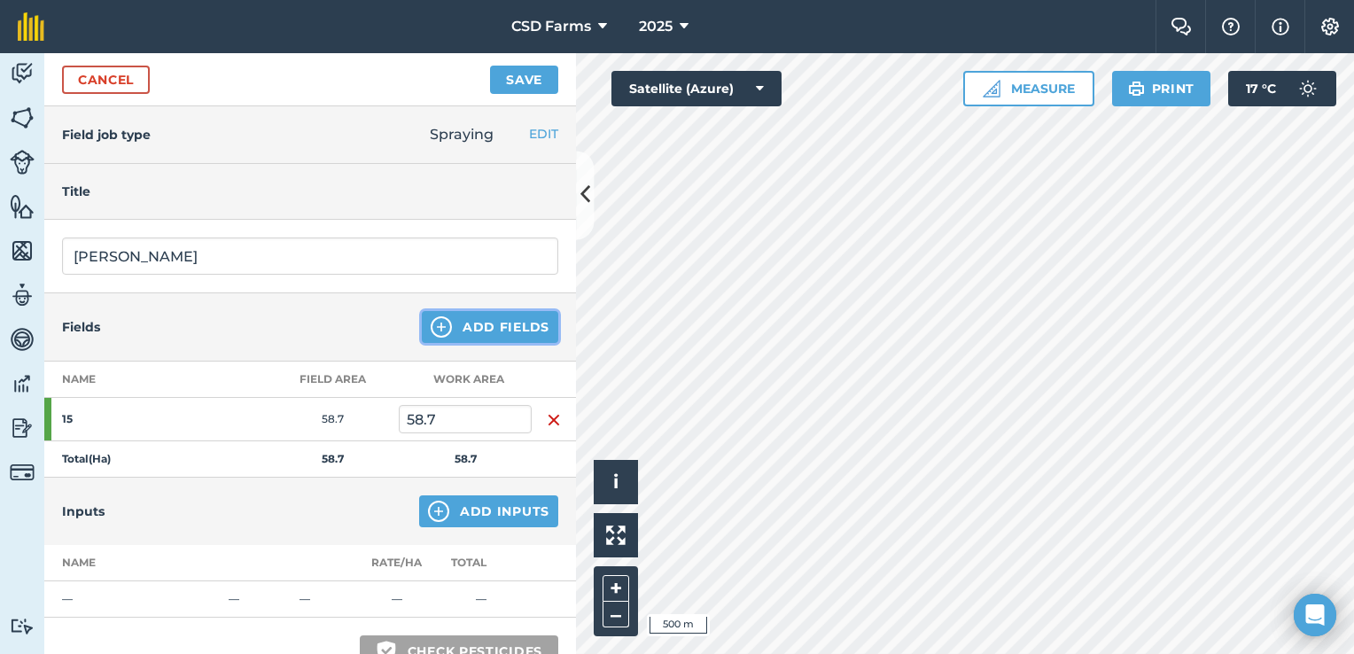
click at [461, 327] on button "Add Fields" at bounding box center [490, 327] width 137 height 32
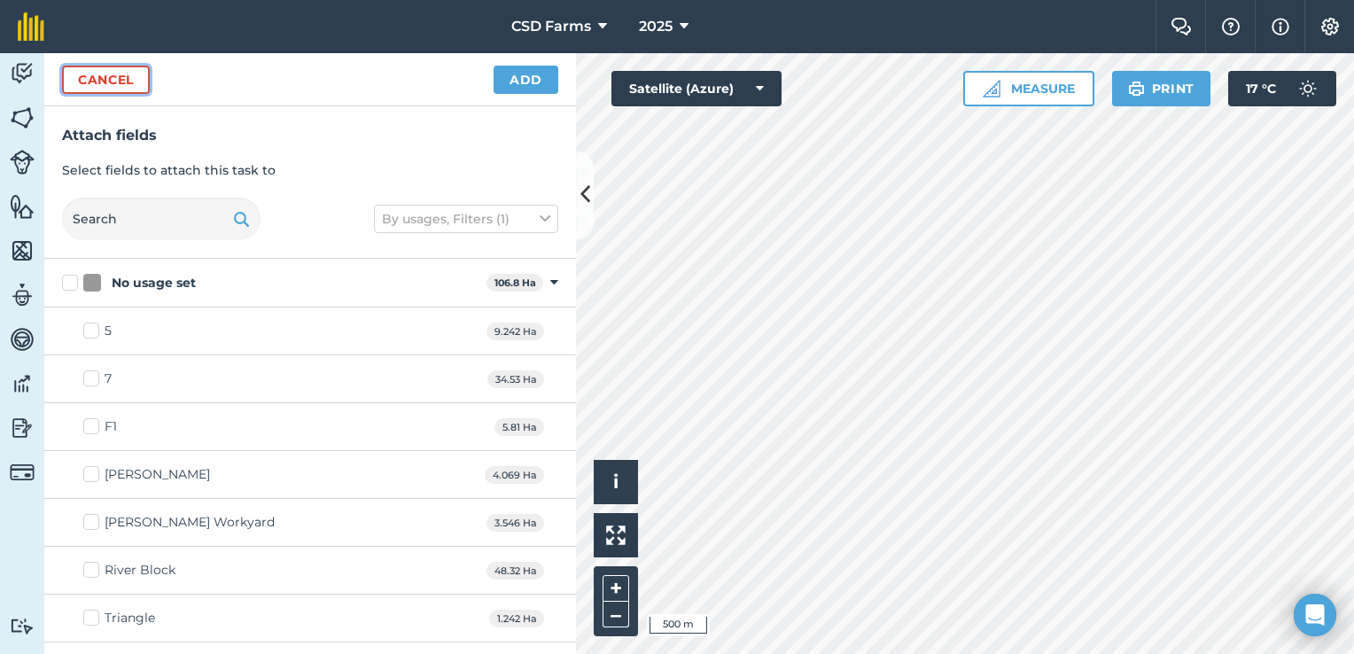
click at [127, 74] on button "Cancel" at bounding box center [106, 80] width 88 height 28
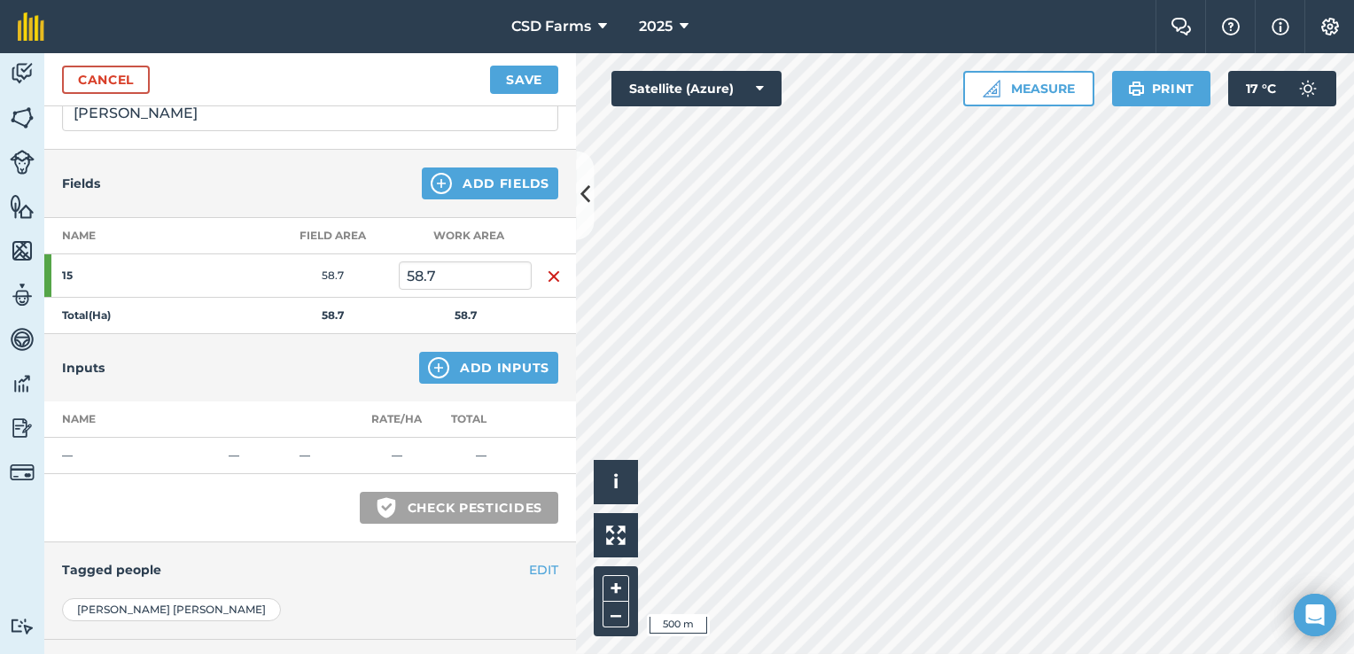
scroll to position [144, 0]
click at [488, 368] on button "Add Inputs" at bounding box center [488, 367] width 139 height 32
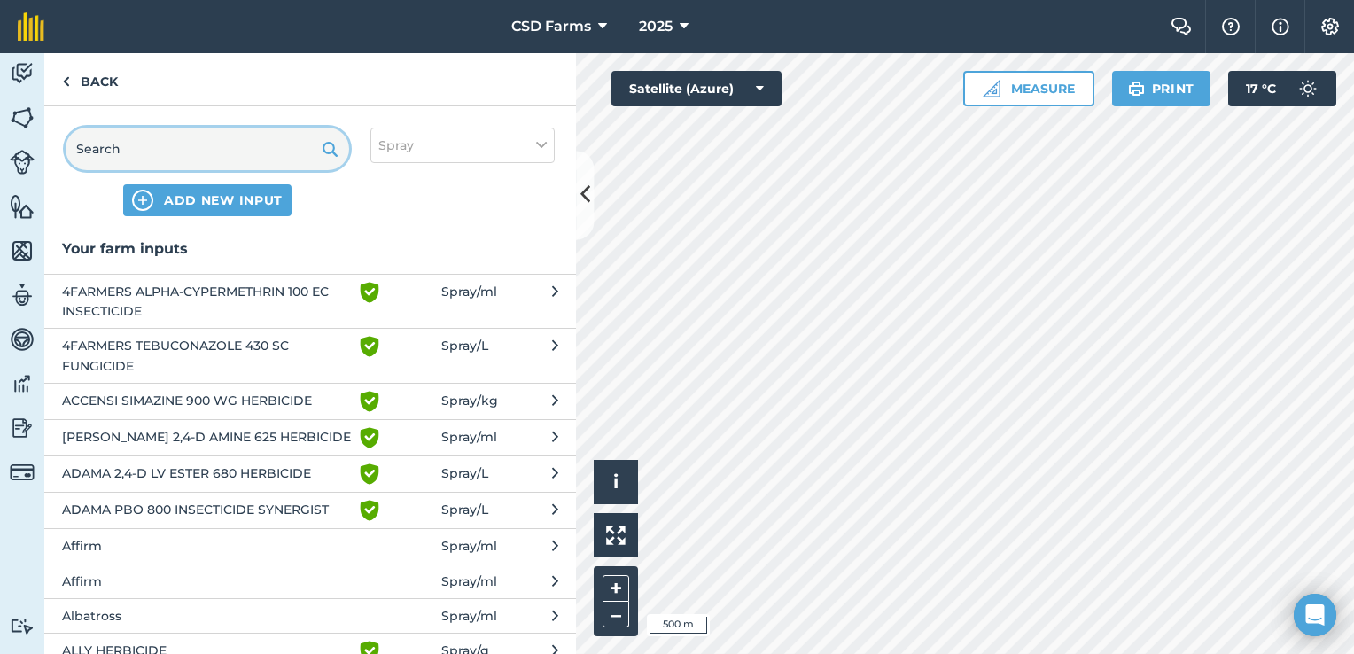
click at [191, 150] on input "text" at bounding box center [208, 149] width 284 height 43
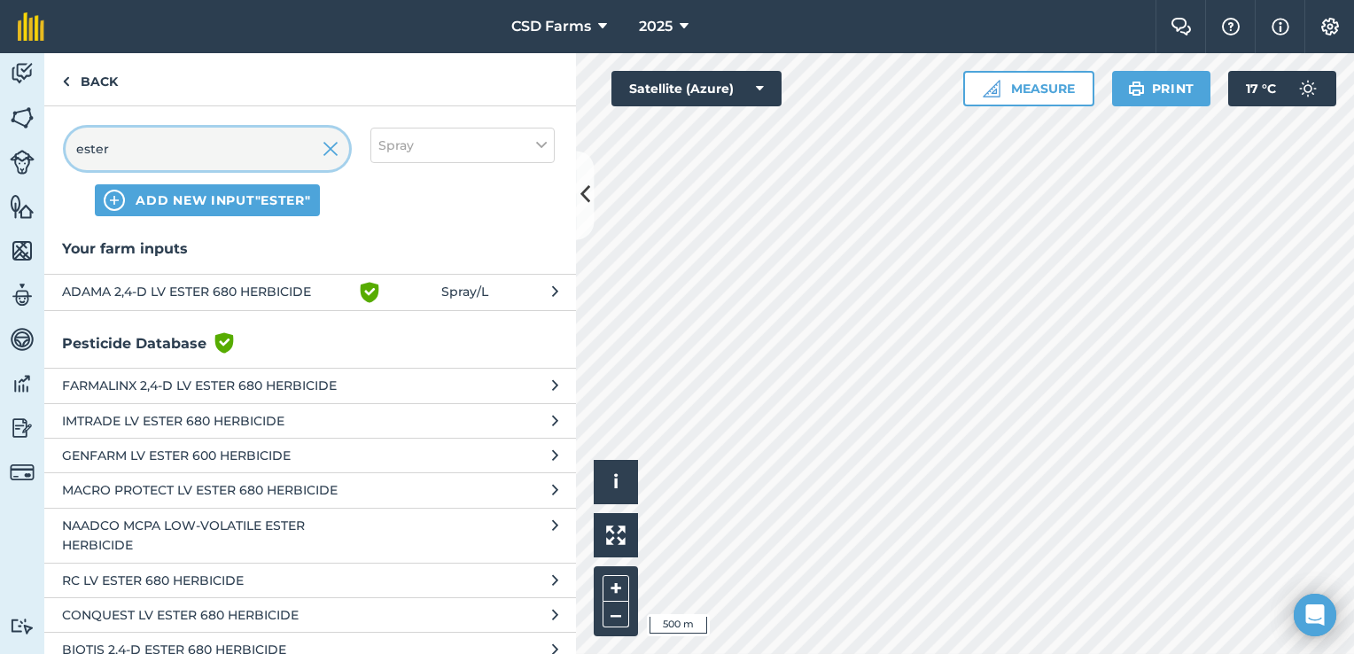
type input "ester"
click at [207, 285] on span "ADAMA 2,4-D LV ESTER 680 HERBICIDE" at bounding box center [207, 292] width 290 height 21
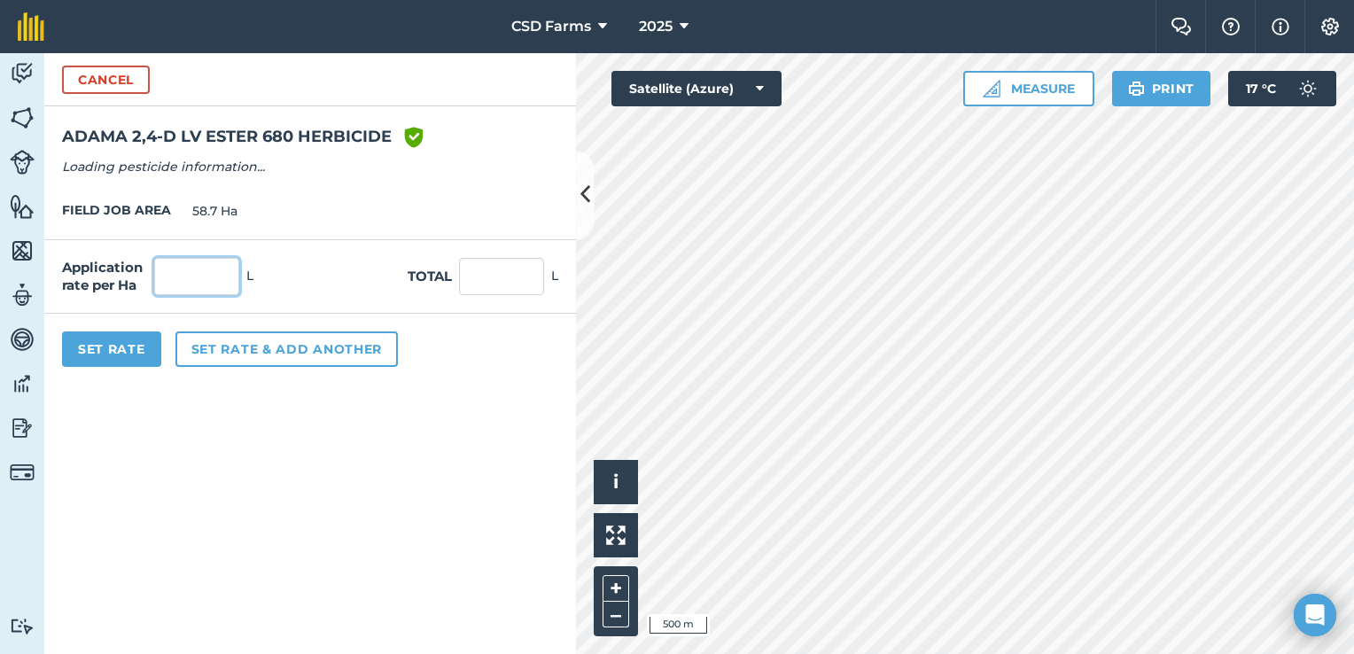
click at [182, 285] on input "text" at bounding box center [196, 276] width 85 height 37
type input "1"
type input "58.7"
click at [277, 488] on form "Cancel ADAMA 2,4-D LV ESTER 680 HERBICIDE Green shield with white tick Reg Numb…" at bounding box center [310, 353] width 532 height 601
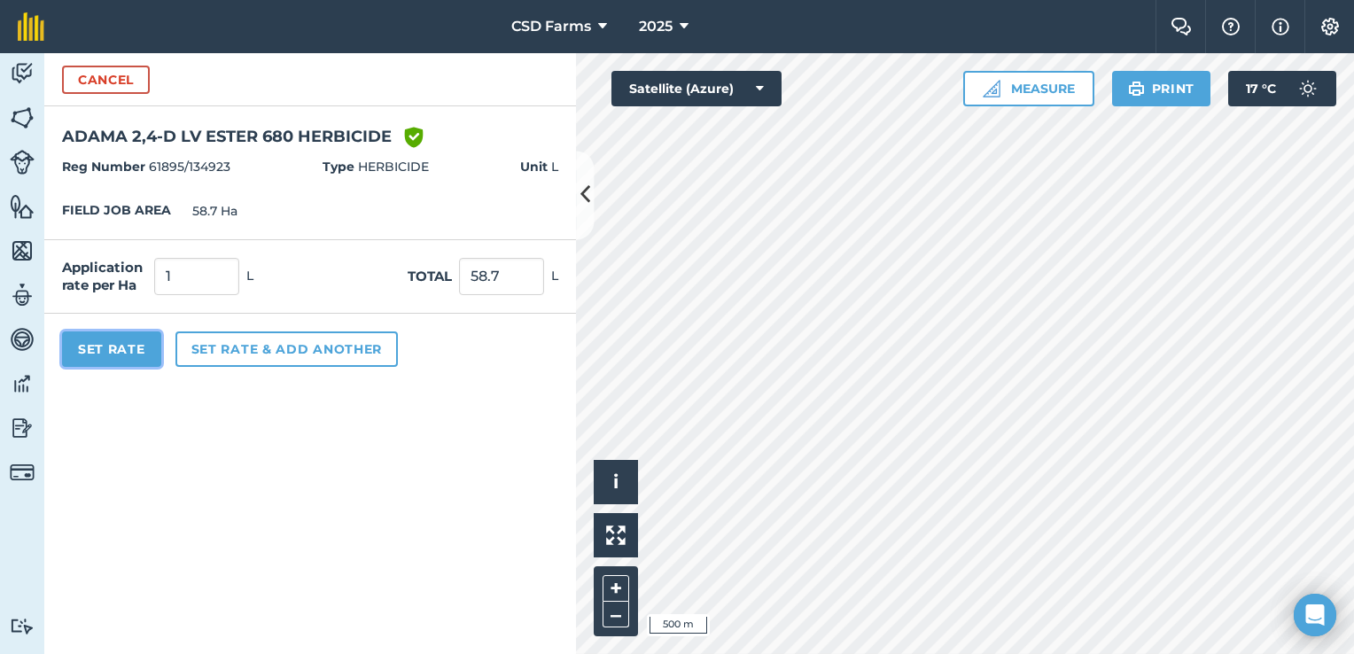
click at [128, 347] on button "Set Rate" at bounding box center [111, 349] width 99 height 35
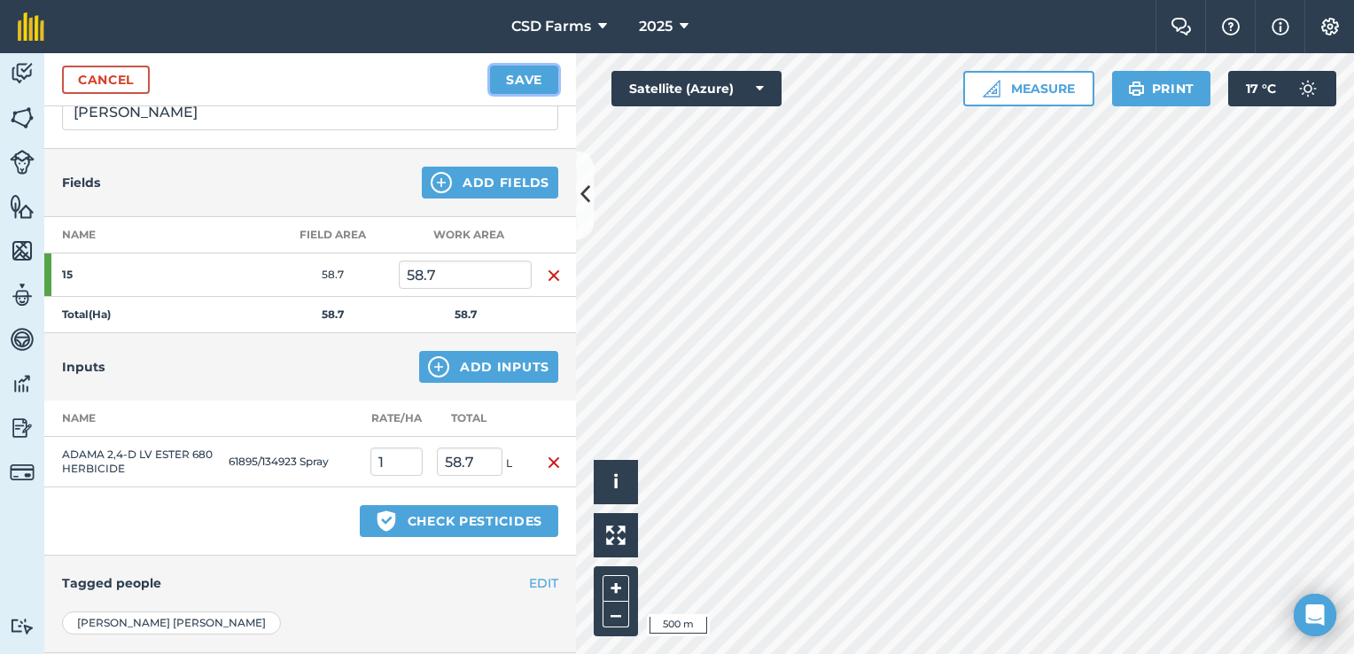
click at [533, 80] on button "Save" at bounding box center [524, 80] width 68 height 28
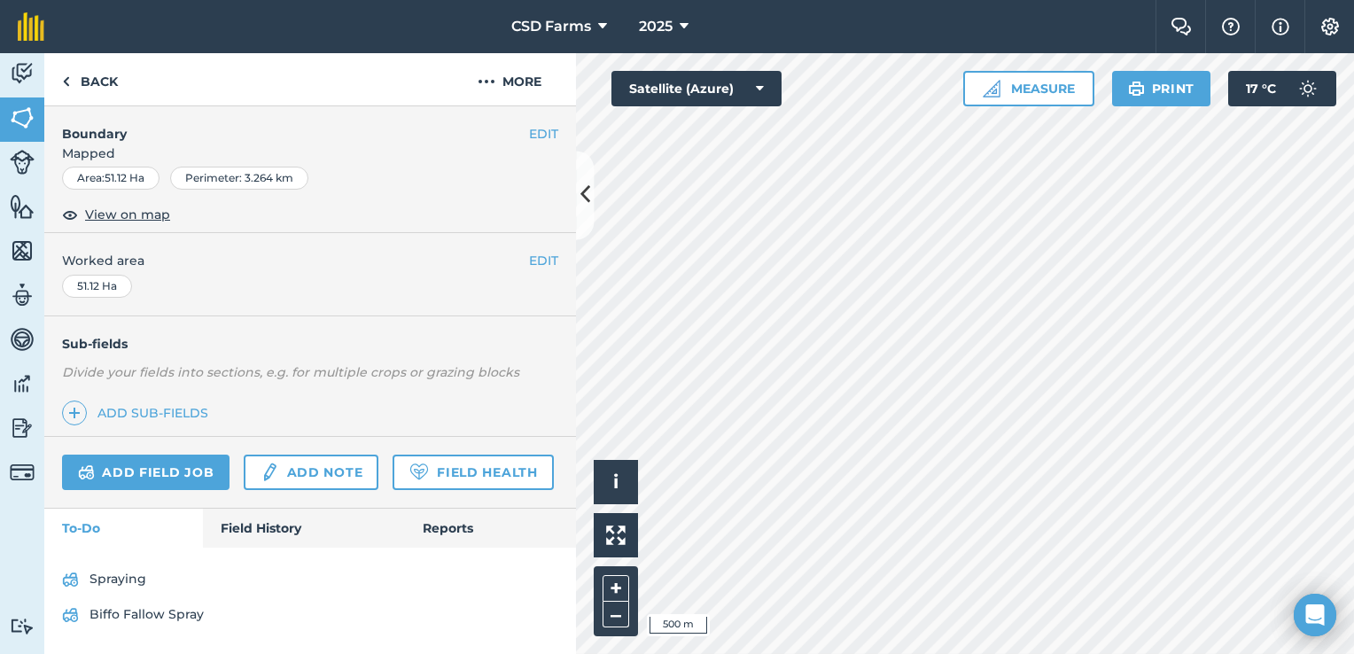
scroll to position [277, 0]
click at [250, 527] on link "Field History" at bounding box center [303, 528] width 201 height 39
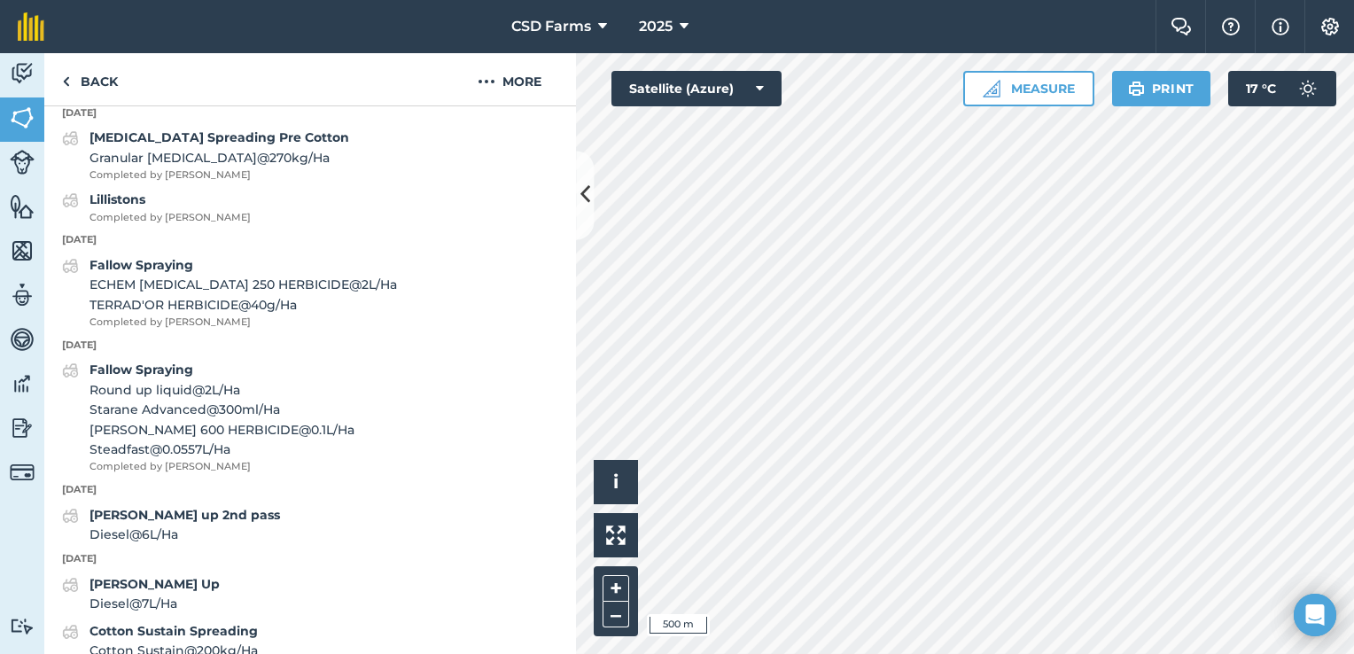
scroll to position [730, 0]
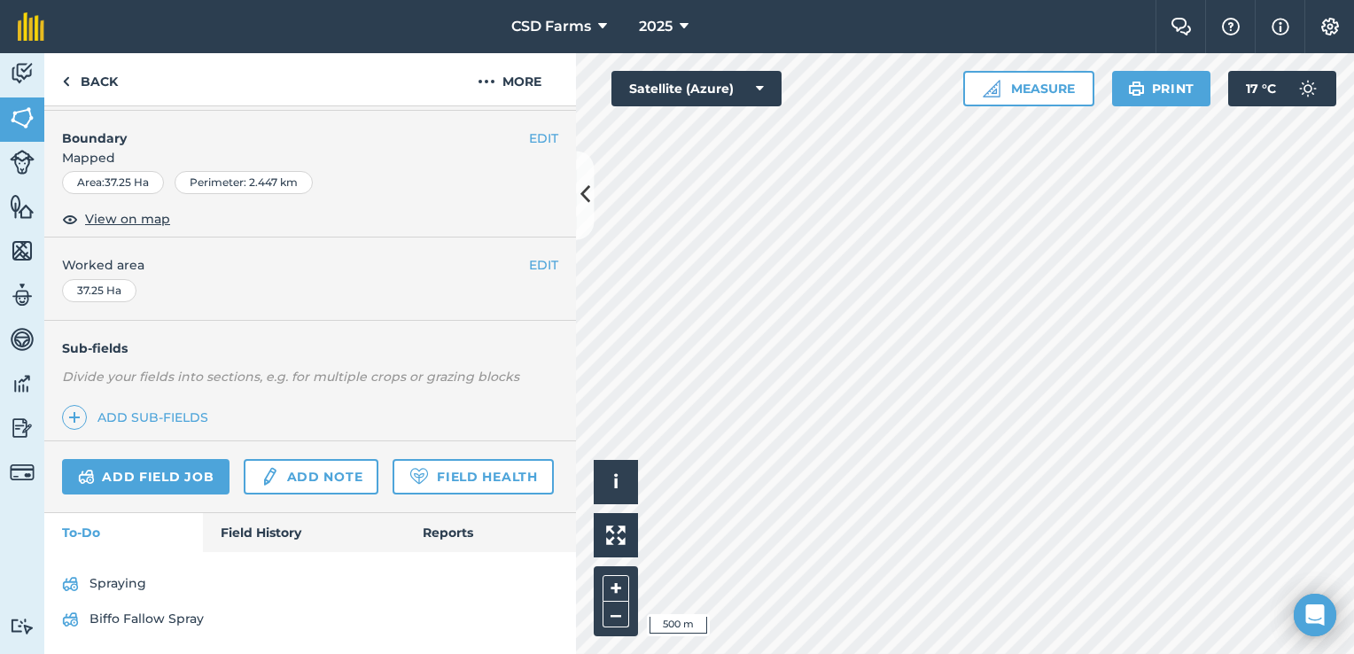
scroll to position [277, 0]
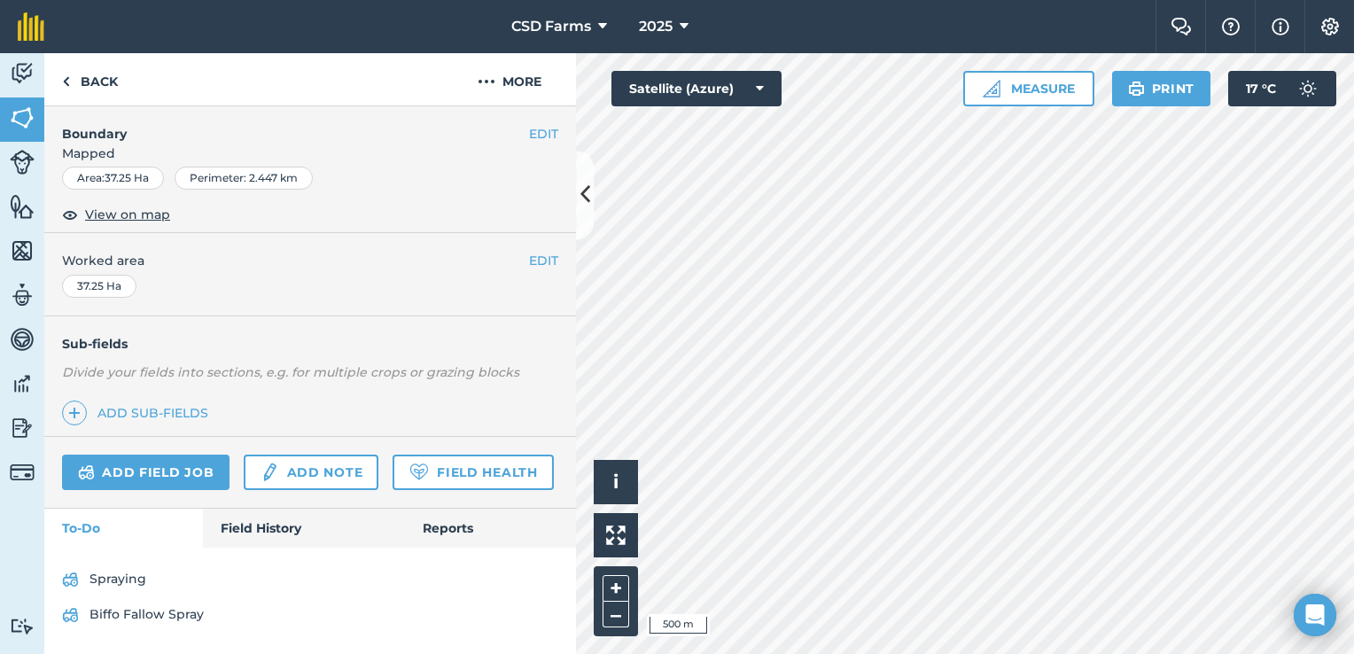
scroll to position [227, 0]
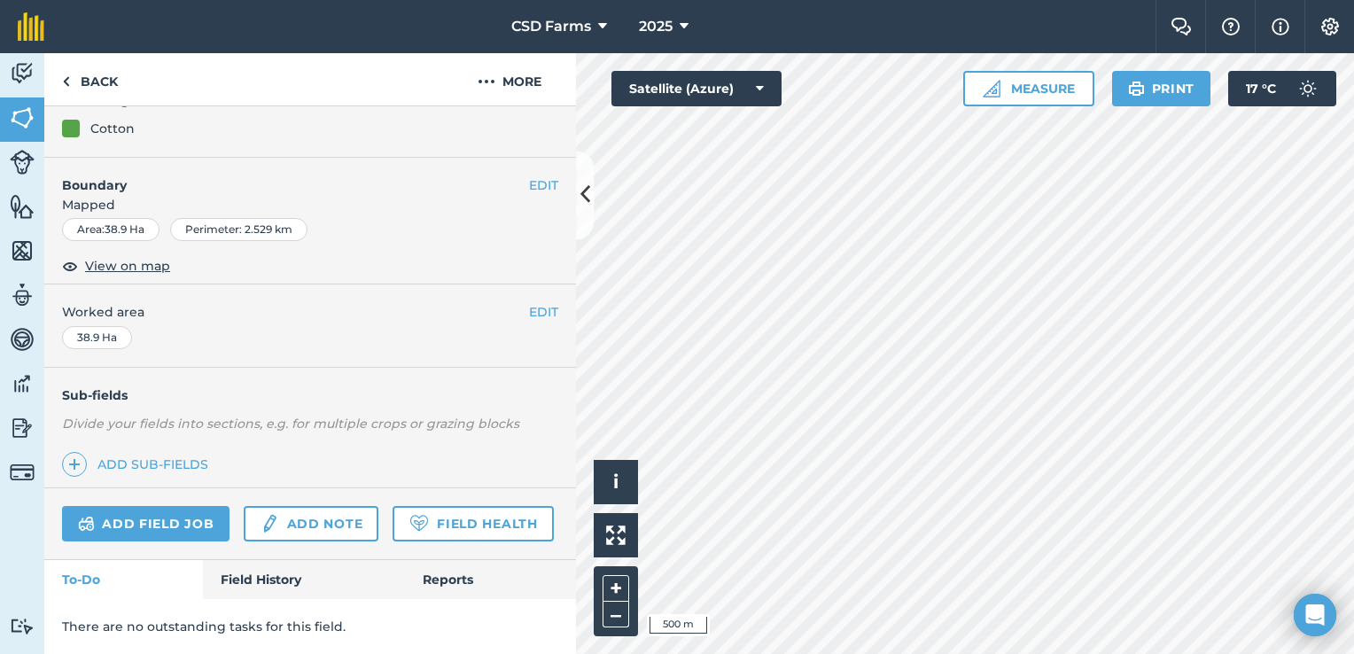
scroll to position [277, 0]
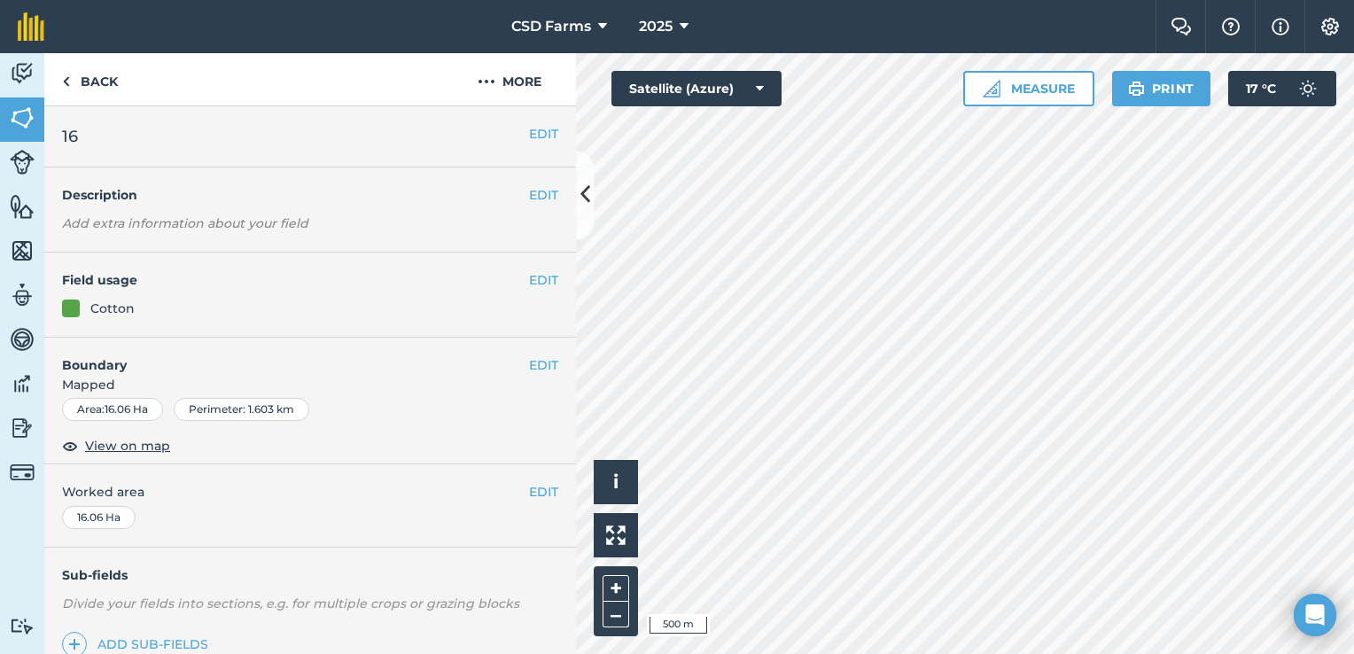
scroll to position [227, 0]
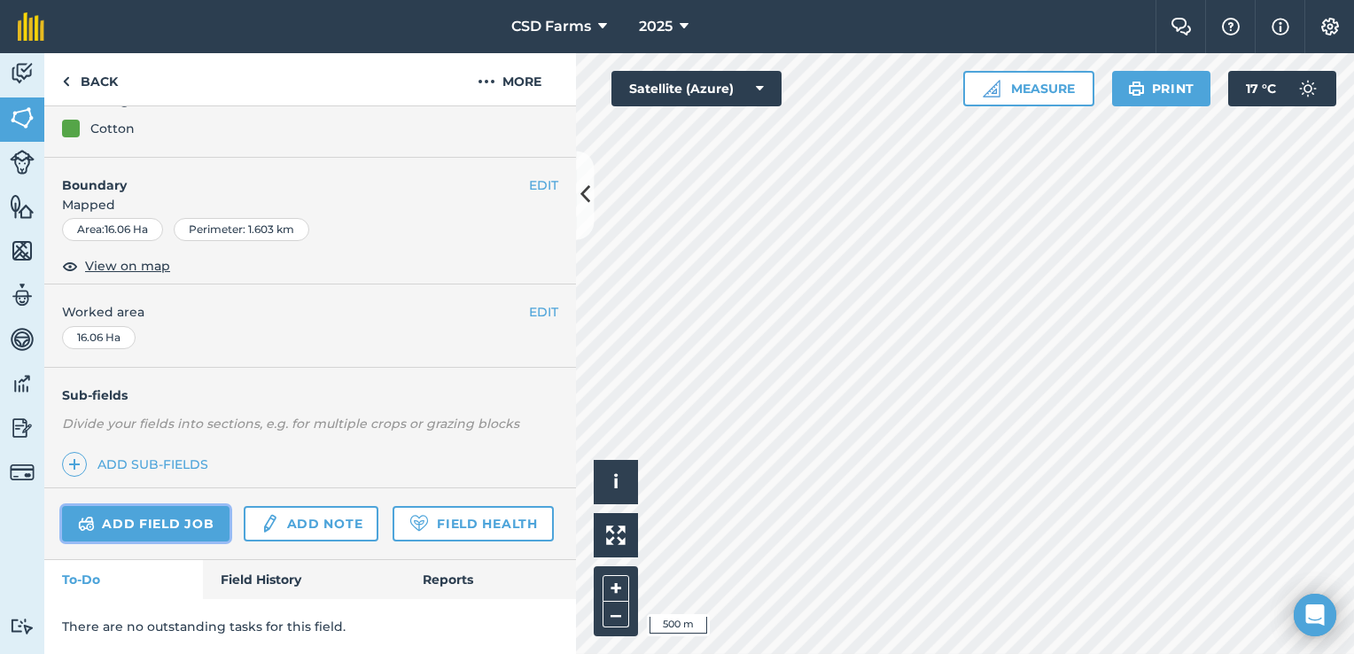
click at [182, 506] on link "Add field job" at bounding box center [146, 523] width 168 height 35
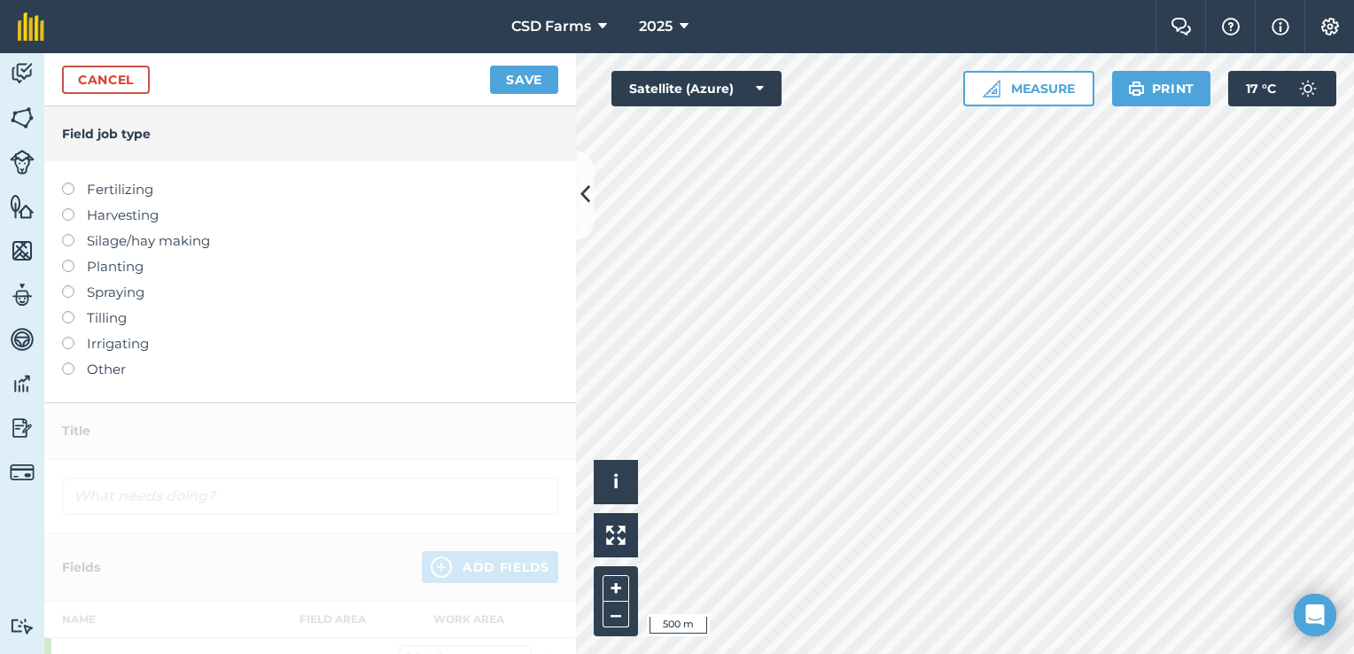
click at [71, 285] on label at bounding box center [74, 285] width 25 height 0
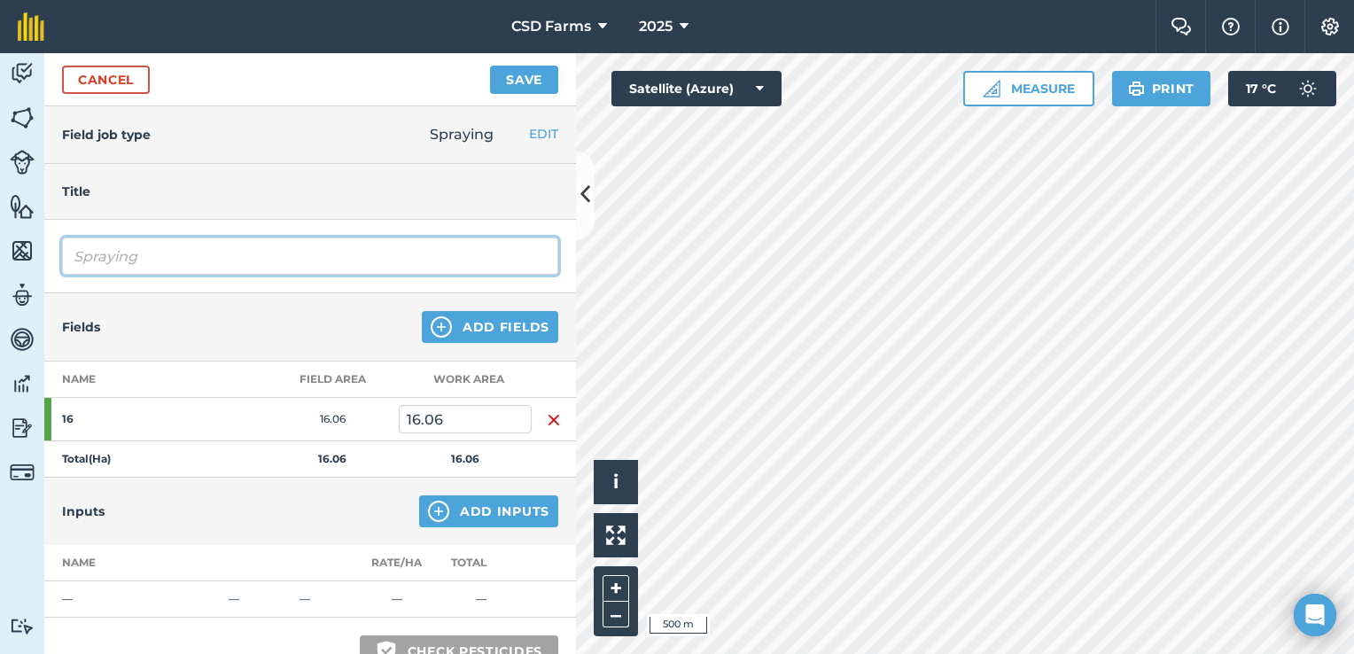
click at [331, 252] on input "Spraying" at bounding box center [310, 256] width 496 height 37
type input "S"
type input "Knock down"
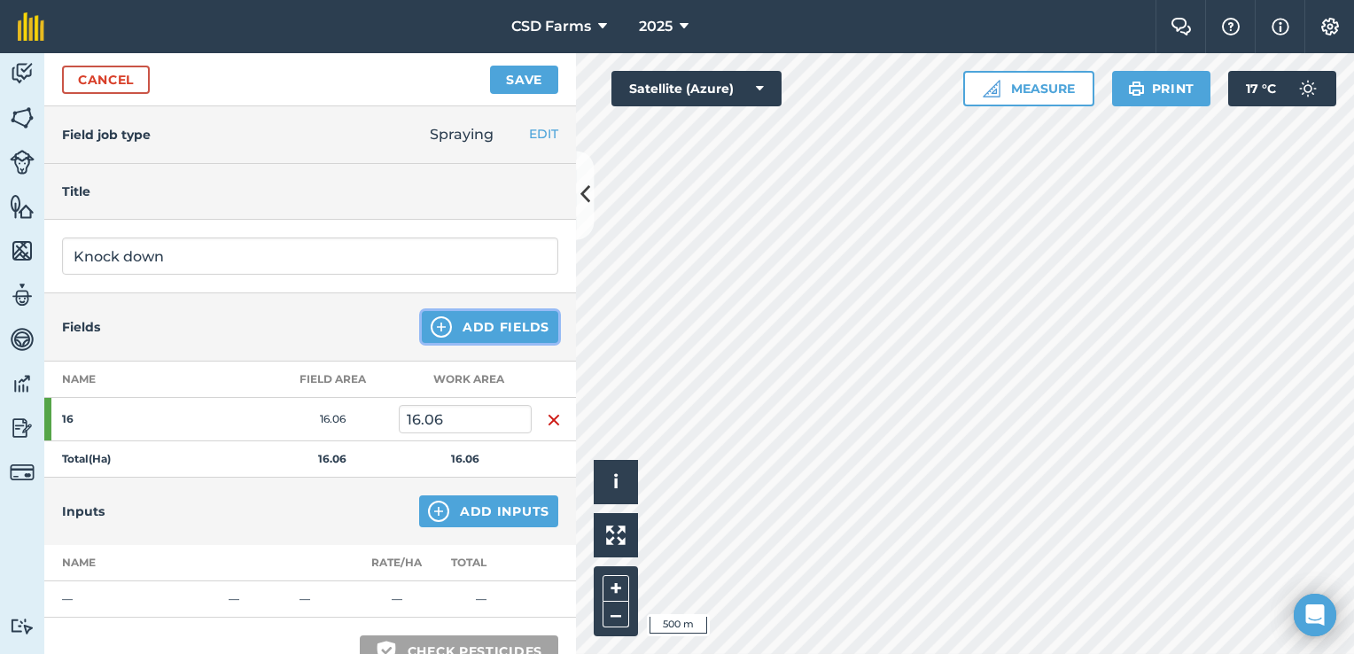
click at [472, 335] on button "Add Fields" at bounding box center [490, 327] width 137 height 32
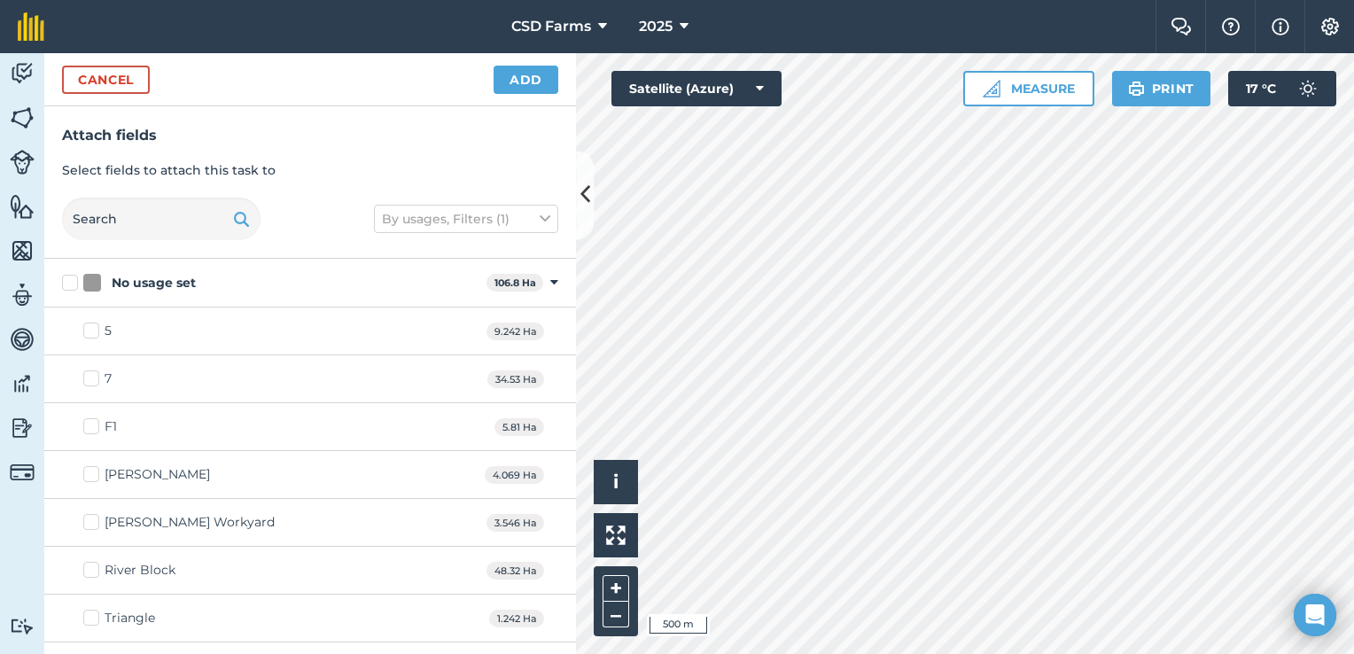
checkbox input "true"
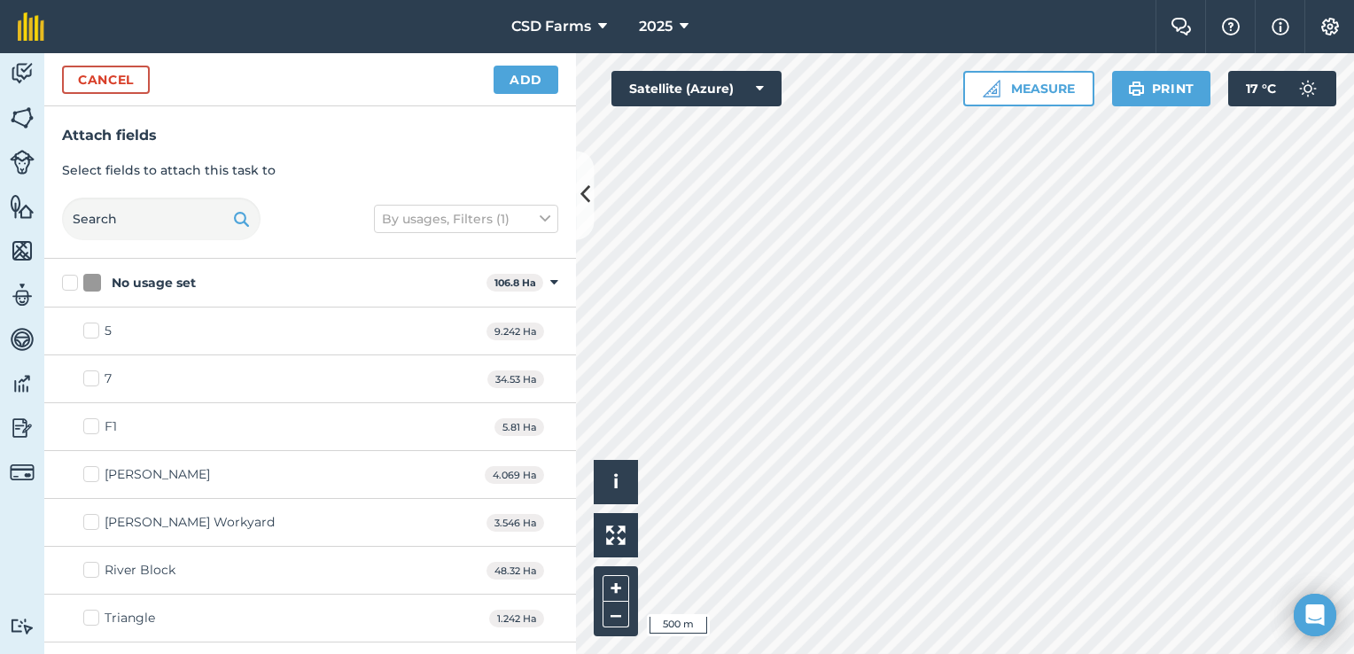
checkbox input "true"
click at [1091, 653] on html "CSD Farms 2025 Farm Chat Help Info Settings CSD Farms - 2025 Reproduced with th…" at bounding box center [677, 327] width 1354 height 654
click at [1030, 653] on html "CSD Farms 2025 Farm Chat Help Info Settings CSD Farms - 2025 Reproduced with th…" at bounding box center [677, 327] width 1354 height 654
checkbox input "true"
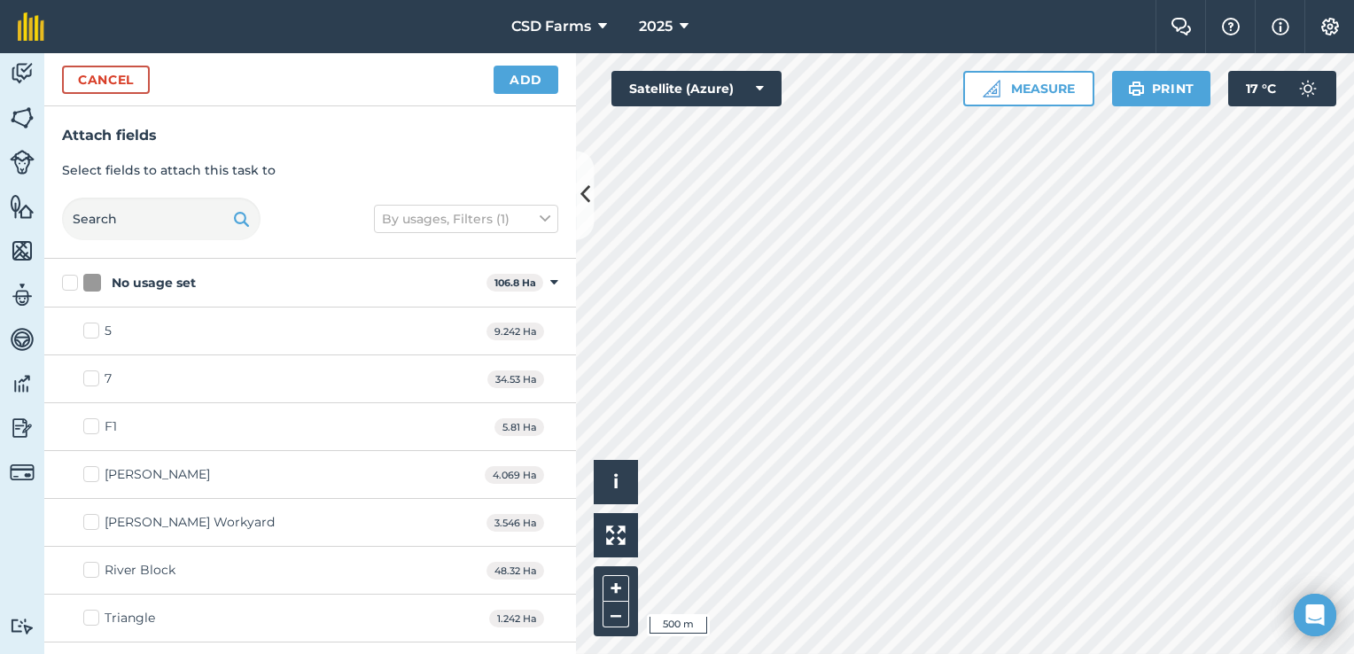
checkbox input "true"
click at [536, 69] on button "Add" at bounding box center [526, 80] width 65 height 28
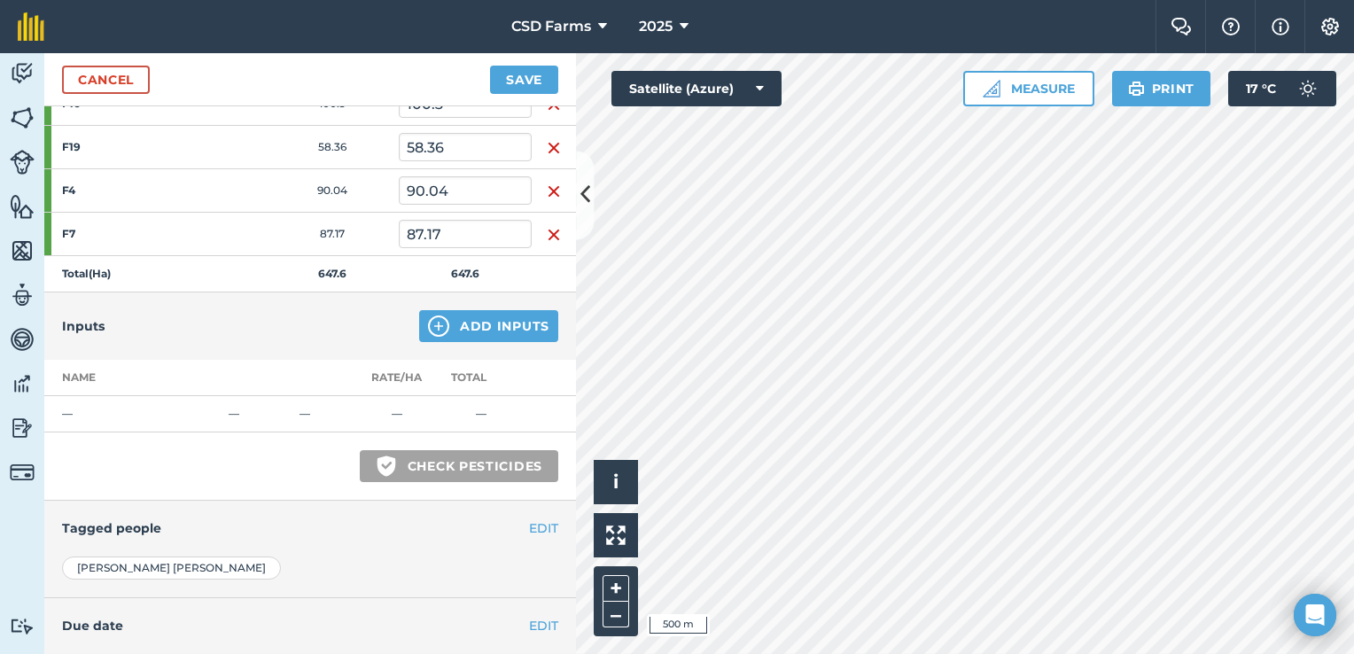
scroll to position [662, 0]
click at [472, 316] on button "Add Inputs" at bounding box center [488, 327] width 139 height 32
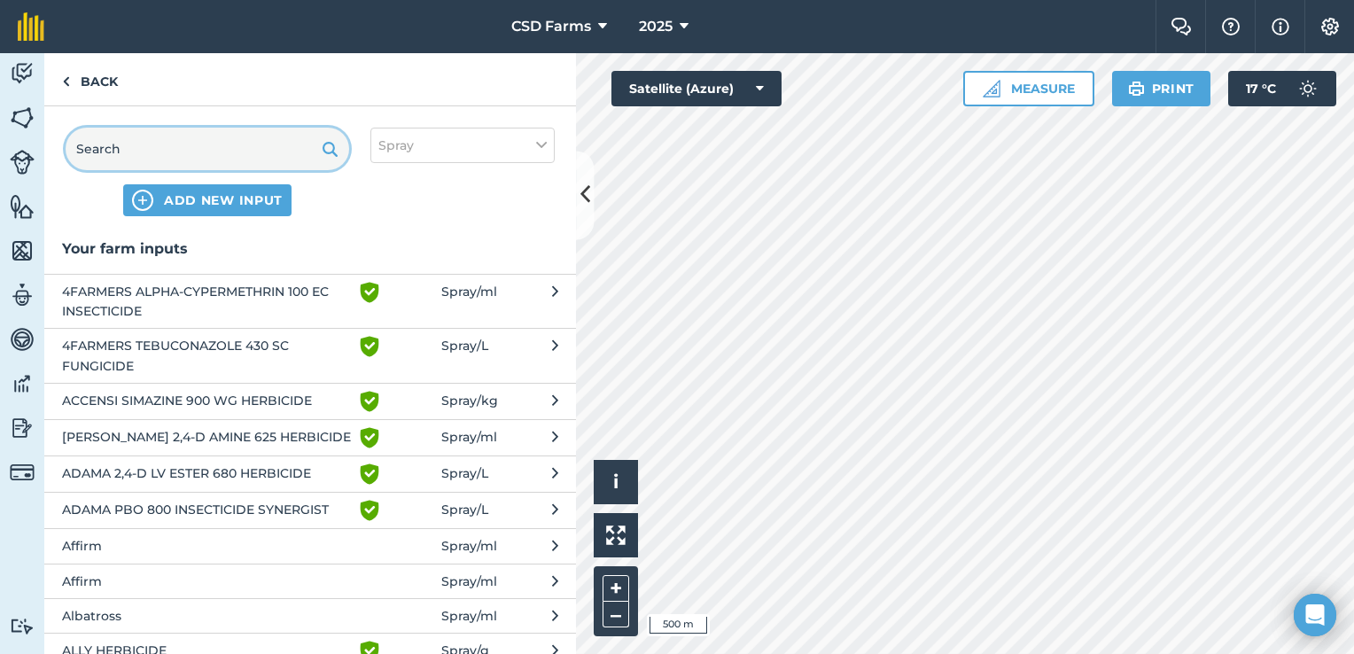
click at [178, 139] on input "text" at bounding box center [208, 149] width 284 height 43
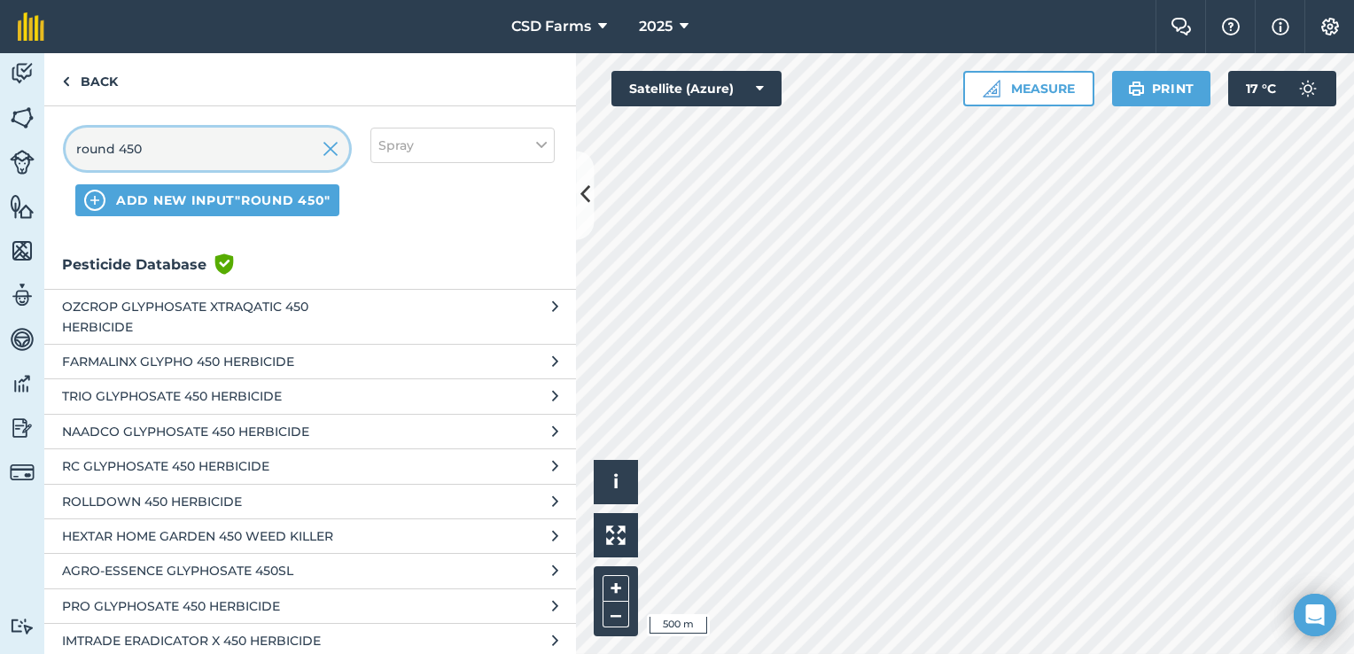
scroll to position [0, 0]
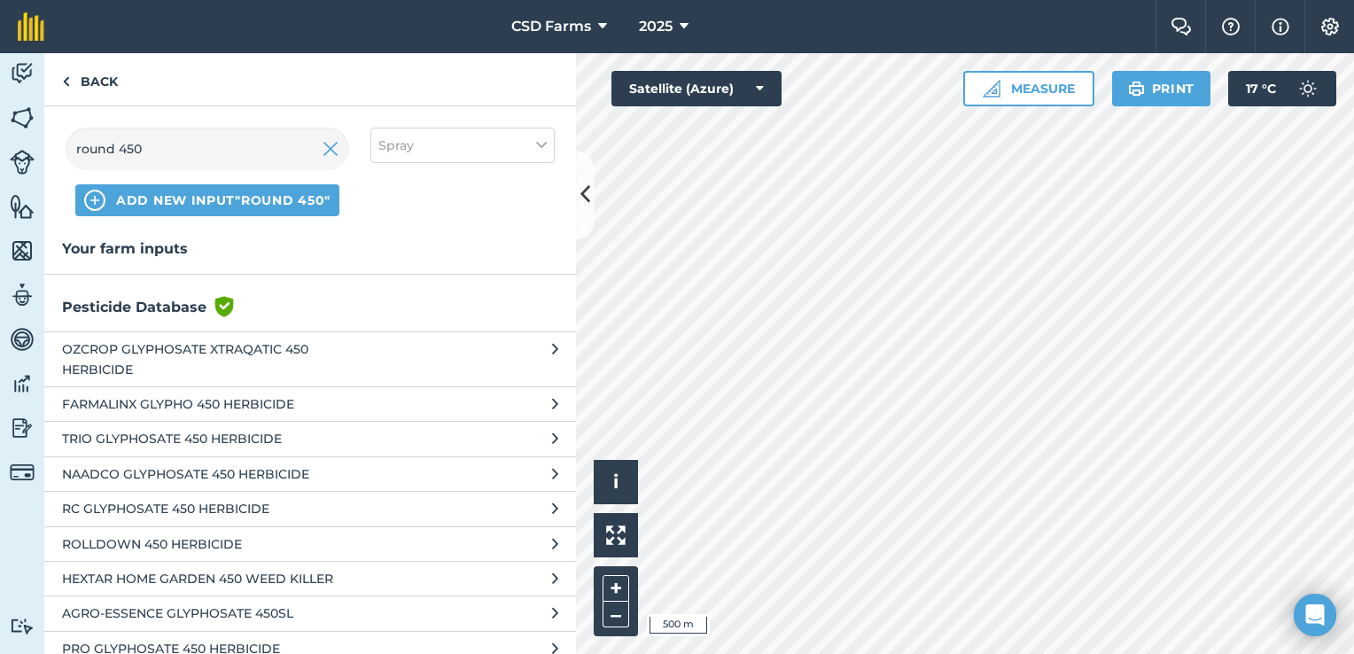
click at [273, 400] on span "FARMALINX GLYPHO 450 HERBICIDE" at bounding box center [207, 404] width 290 height 20
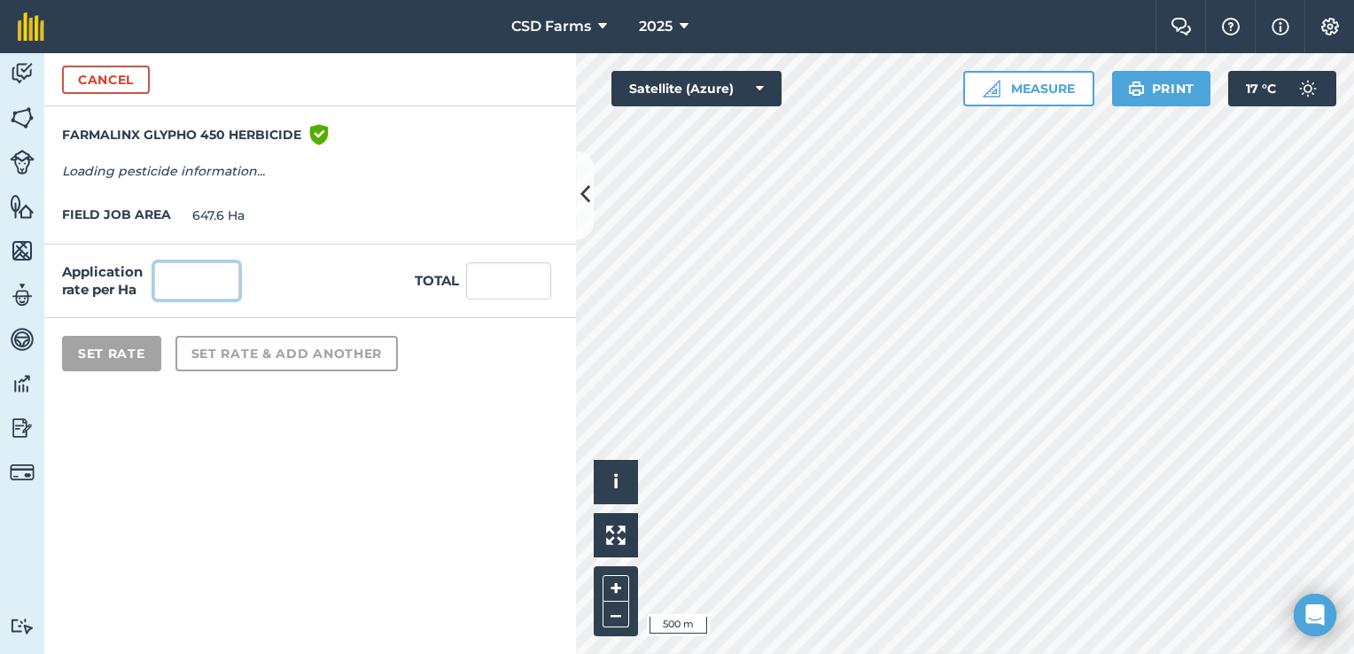
click at [199, 282] on input "text" at bounding box center [196, 280] width 85 height 37
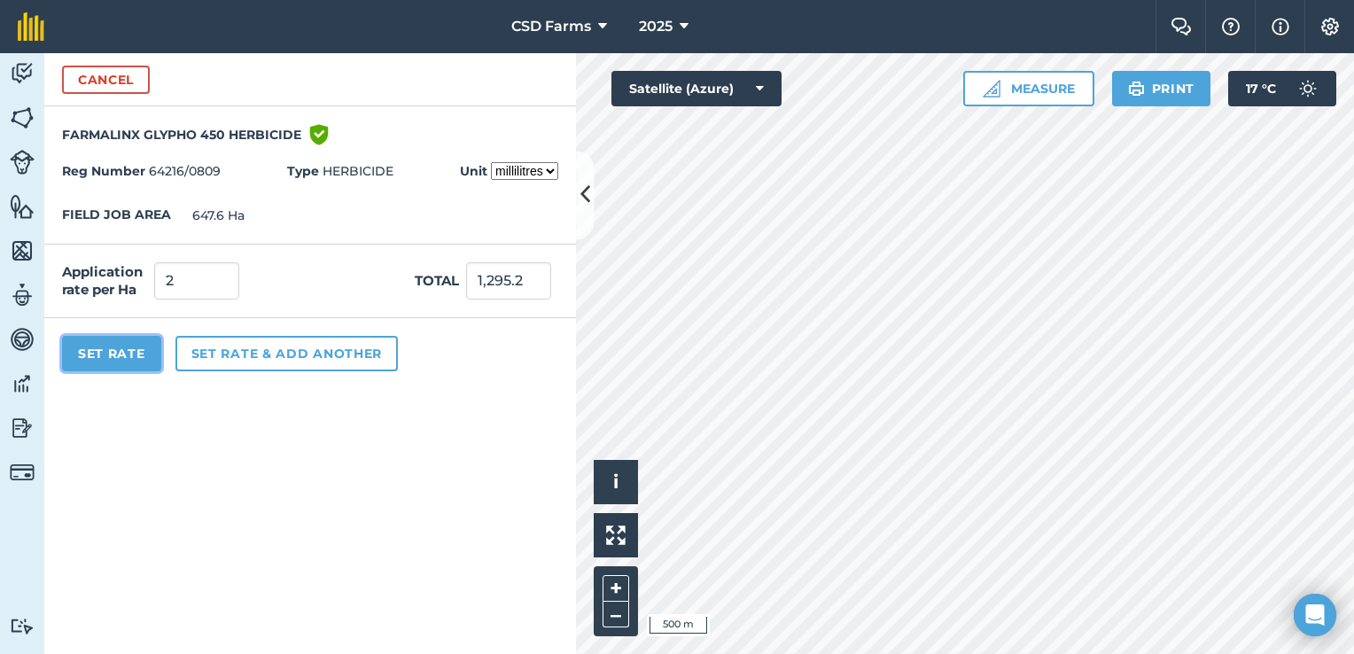
click at [138, 341] on button "Set Rate" at bounding box center [111, 353] width 99 height 35
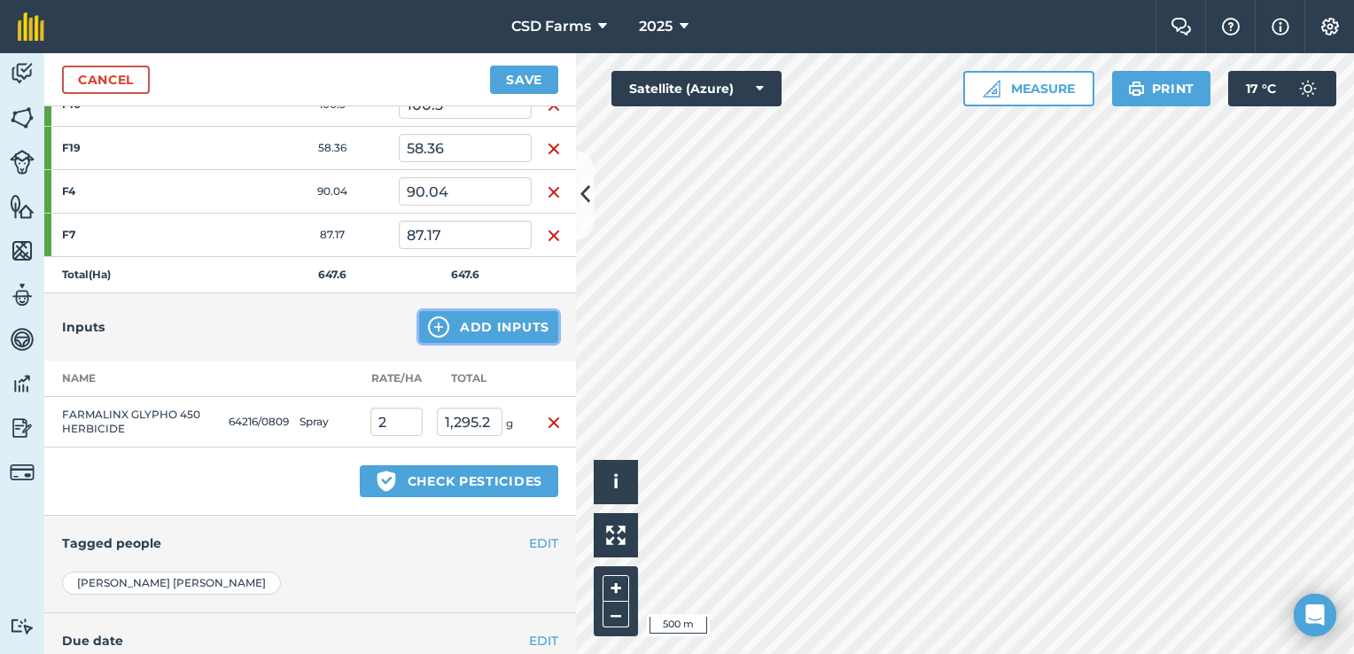
click at [475, 314] on button "Add Inputs" at bounding box center [488, 327] width 139 height 32
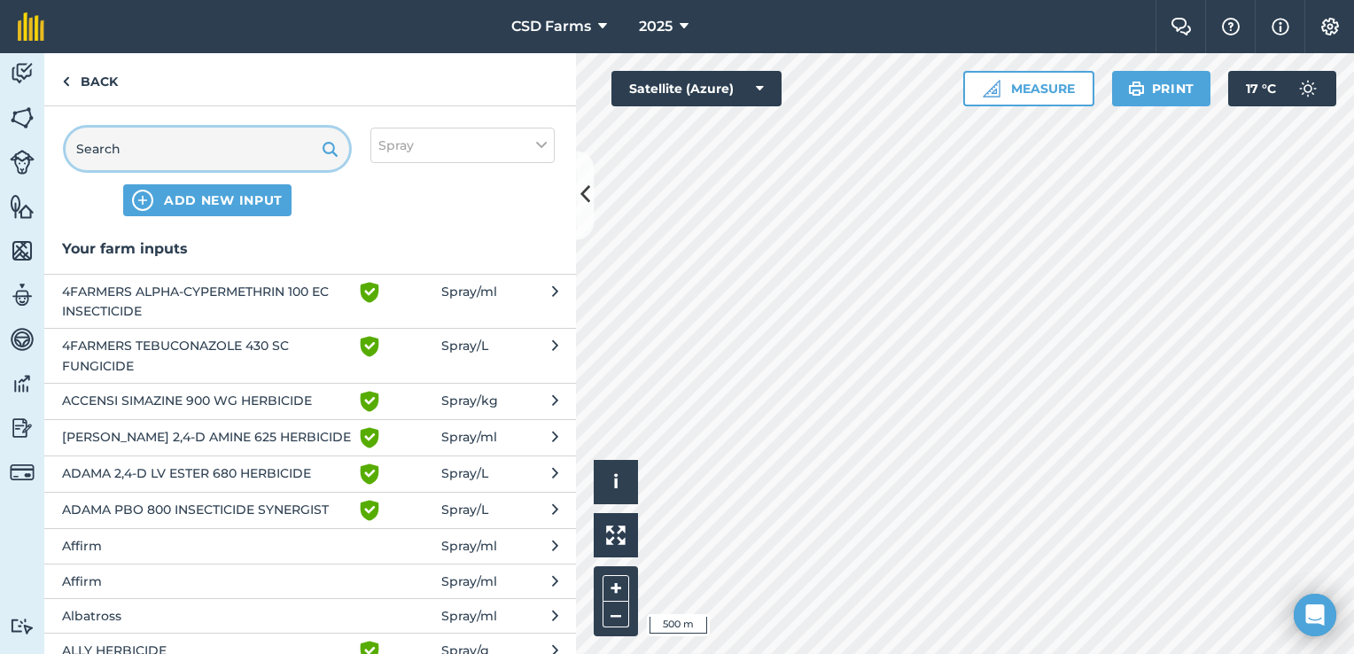
click at [215, 150] on input "text" at bounding box center [208, 149] width 284 height 43
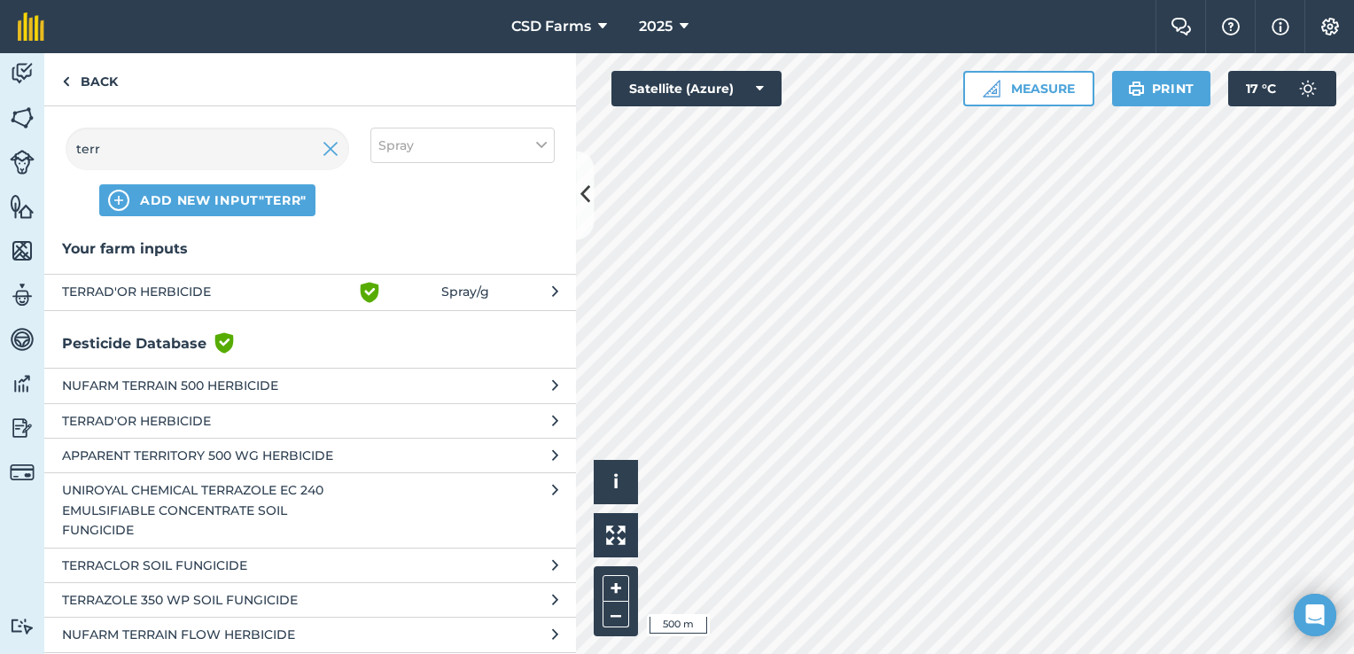
click at [259, 293] on span "TERRAD'OR HERBICIDE" at bounding box center [207, 292] width 290 height 21
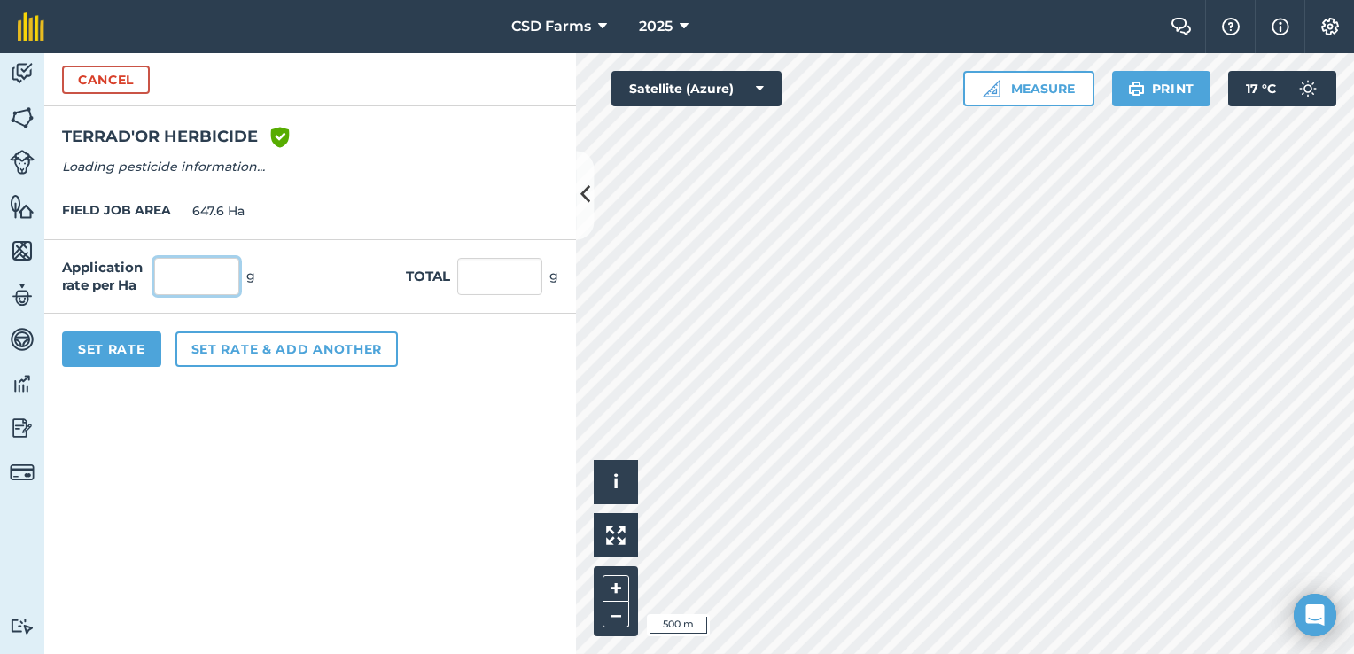
click at [222, 279] on input "text" at bounding box center [196, 276] width 85 height 37
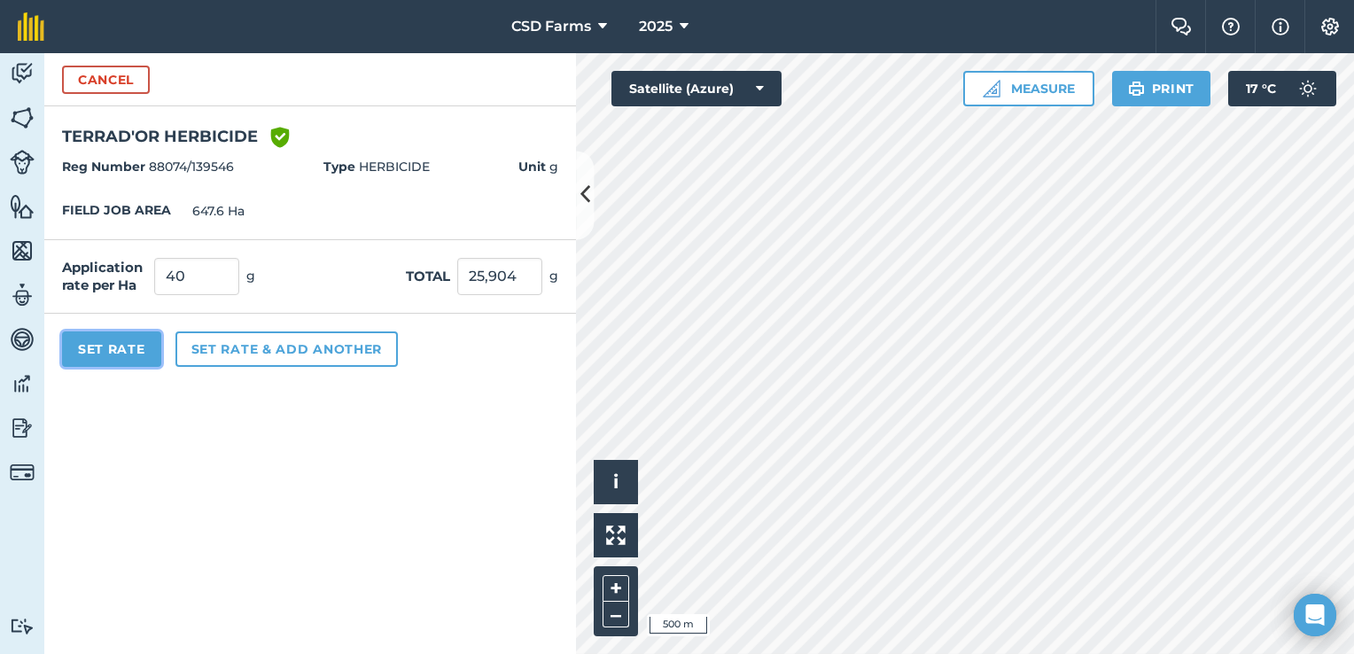
click at [133, 341] on button "Set Rate" at bounding box center [111, 349] width 99 height 35
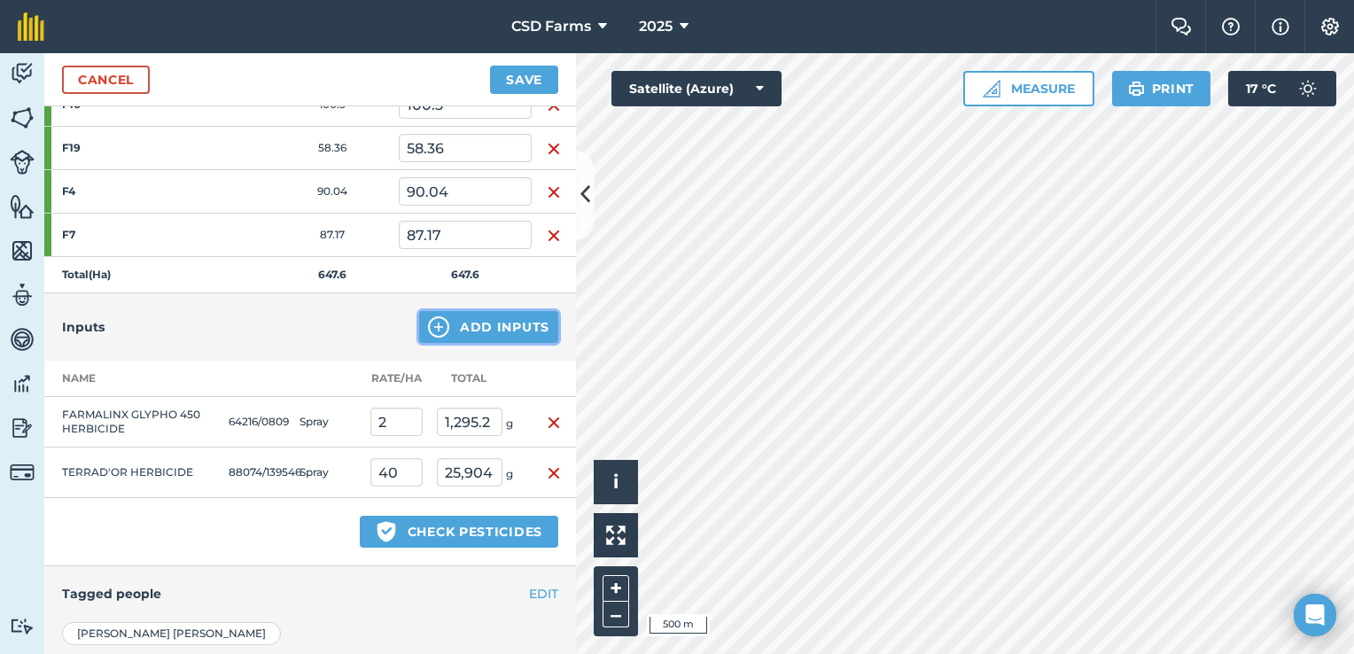
click at [496, 326] on button "Add Inputs" at bounding box center [488, 327] width 139 height 32
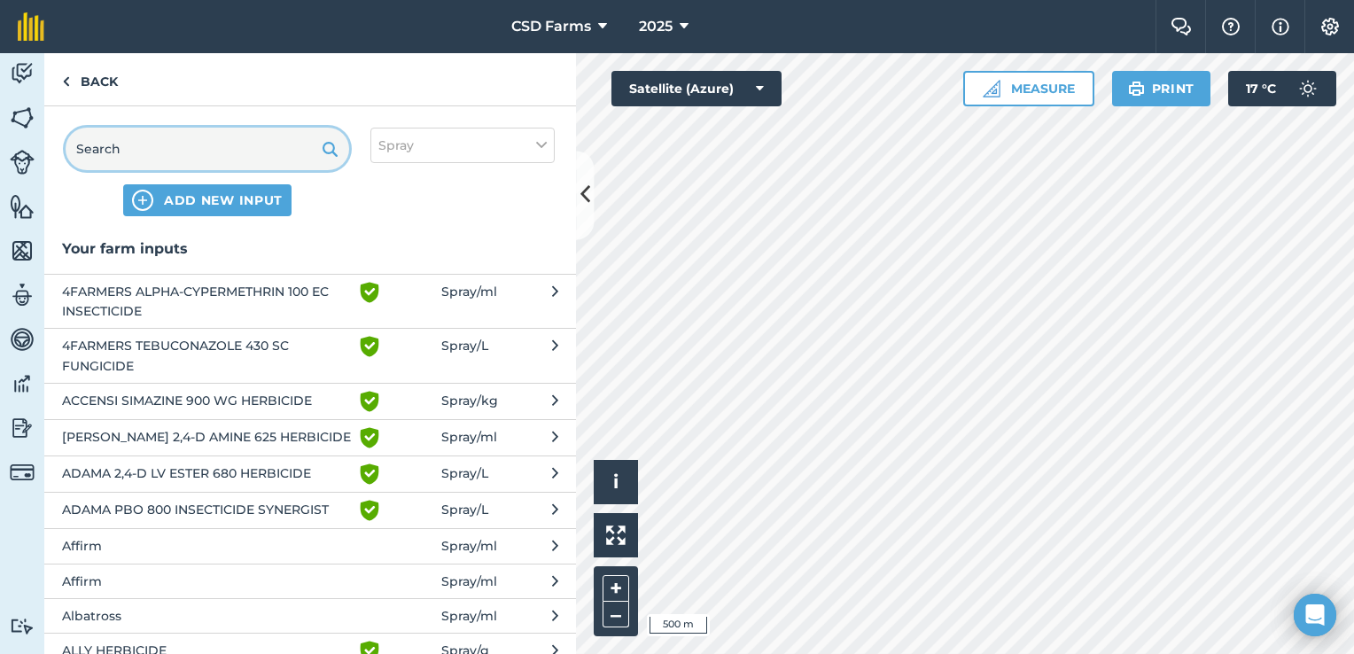
click at [246, 152] on input "text" at bounding box center [208, 149] width 284 height 43
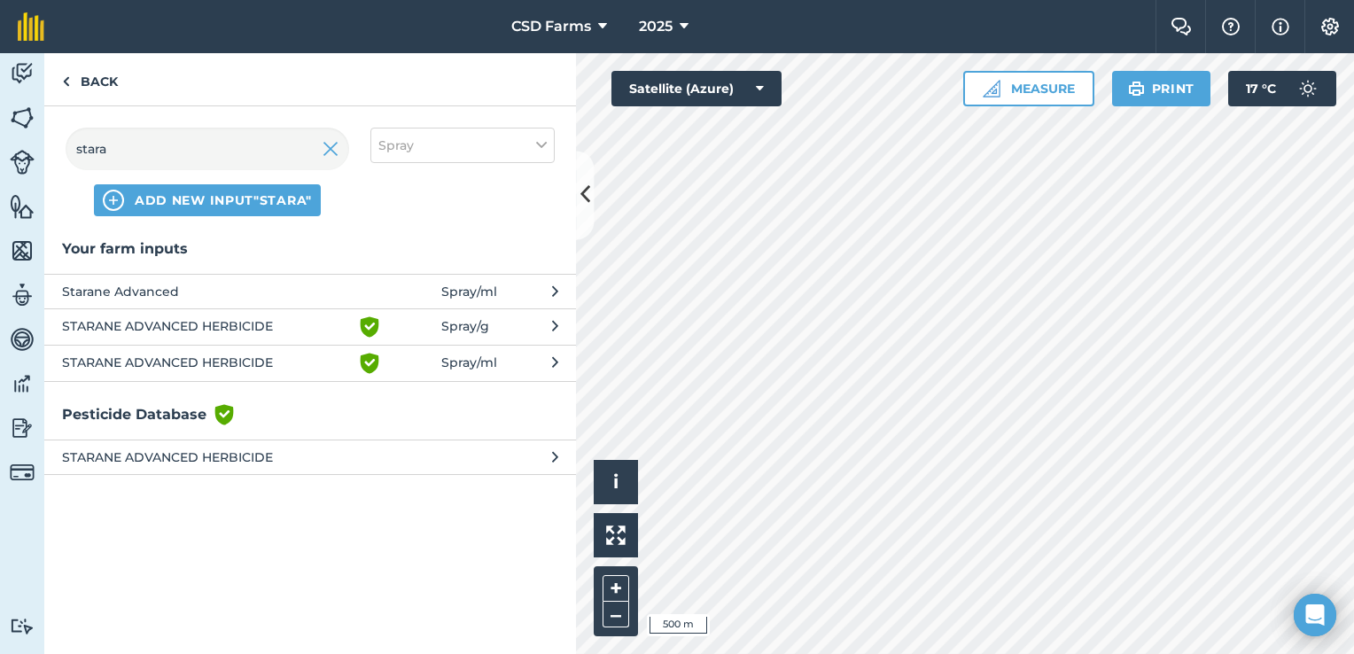
click at [271, 369] on span "STARANE ADVANCED HERBICIDE" at bounding box center [207, 363] width 290 height 21
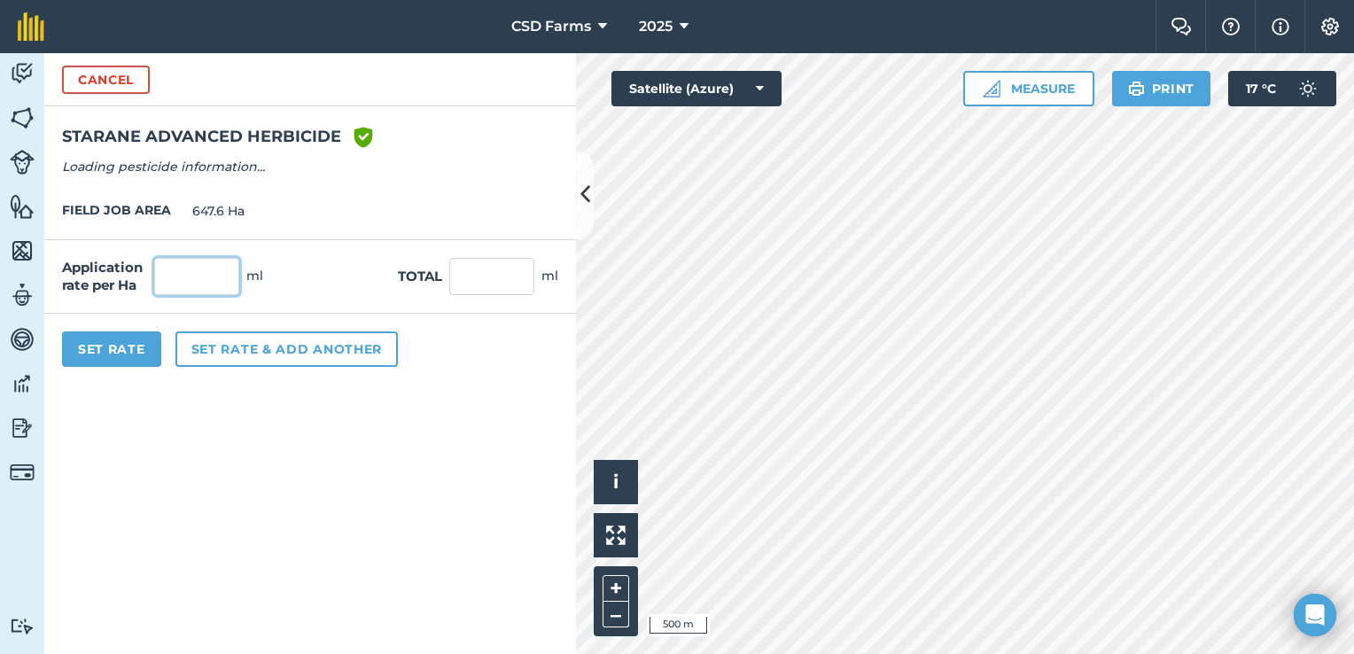
click at [191, 275] on input "text" at bounding box center [196, 276] width 85 height 37
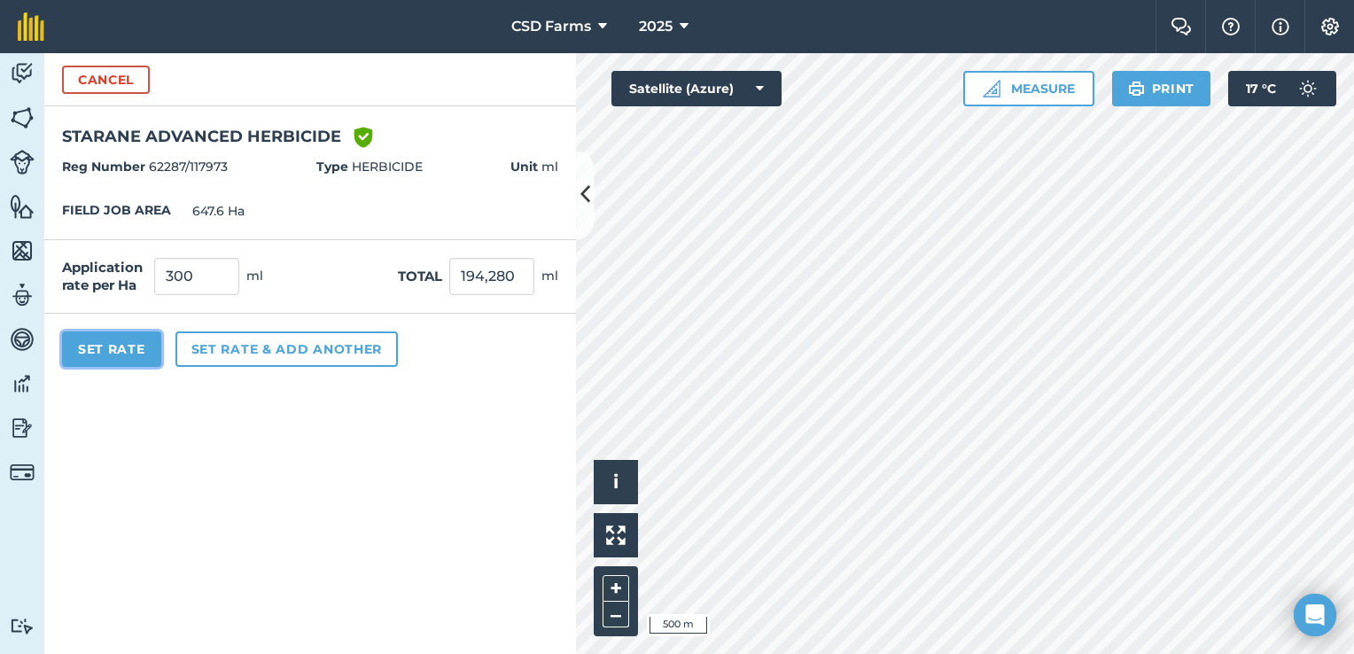
click at [124, 345] on button "Set Rate" at bounding box center [111, 349] width 99 height 35
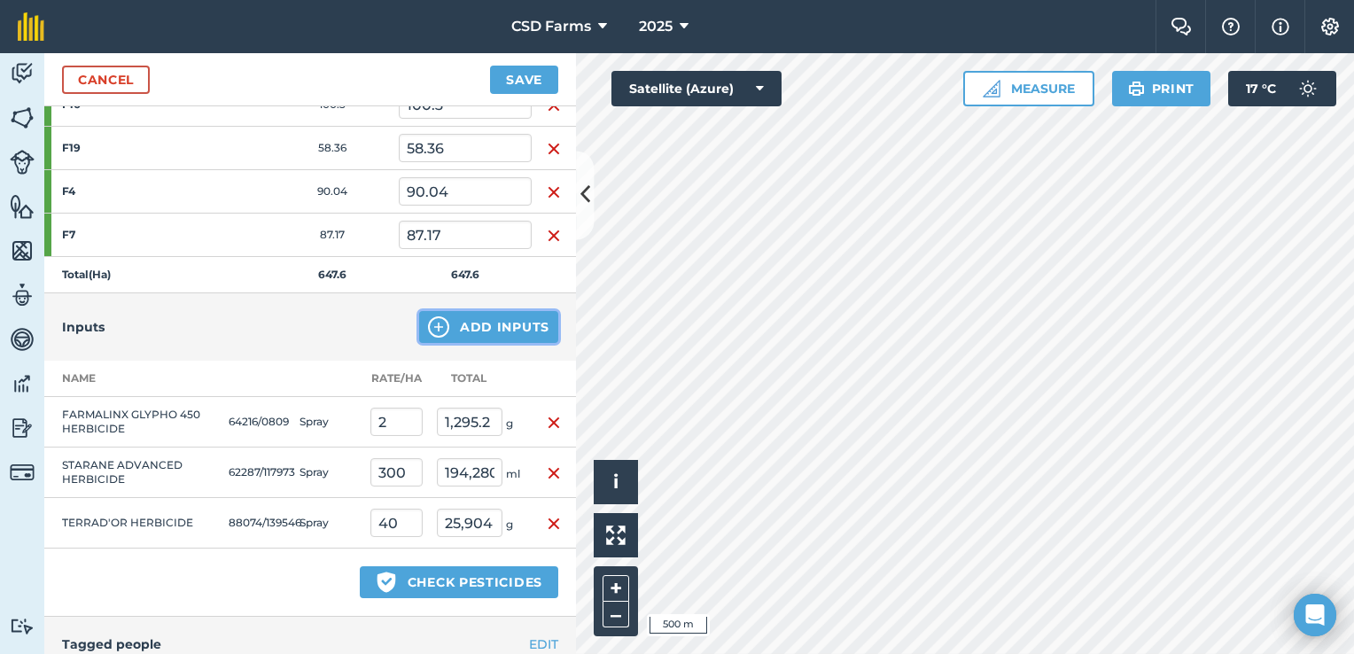
click at [488, 321] on button "Add Inputs" at bounding box center [488, 327] width 139 height 32
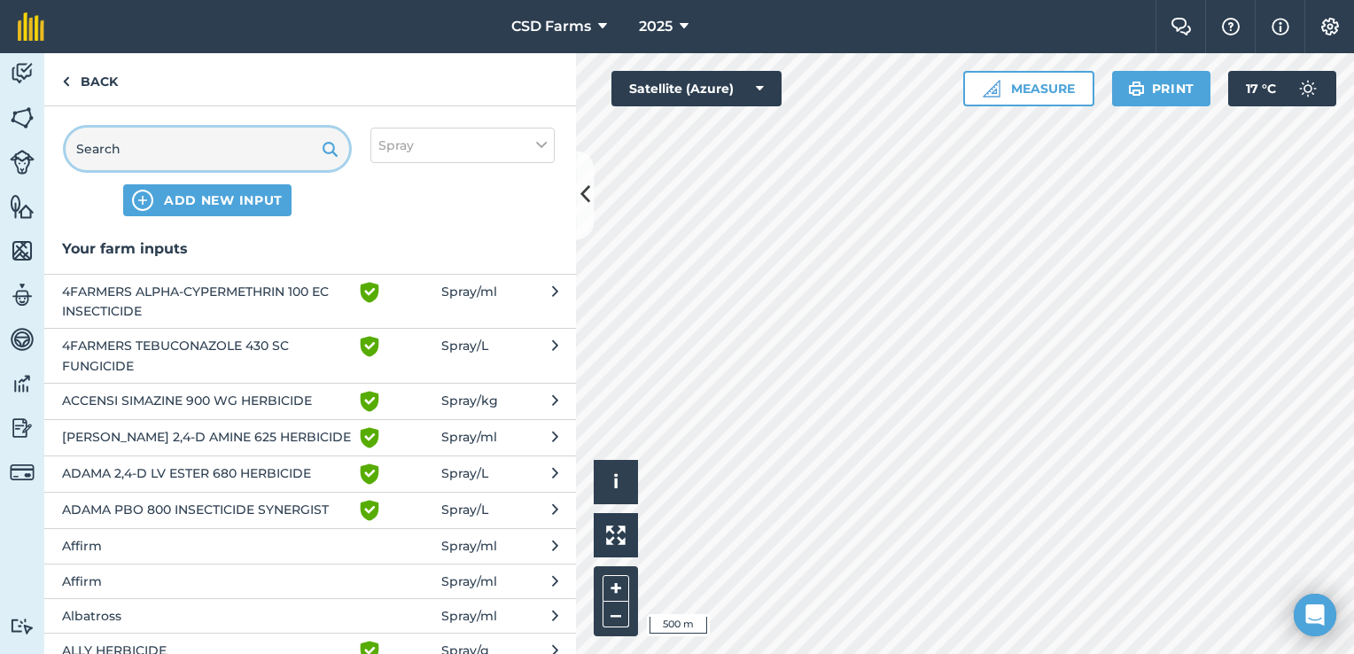
click at [158, 139] on input "text" at bounding box center [208, 149] width 284 height 43
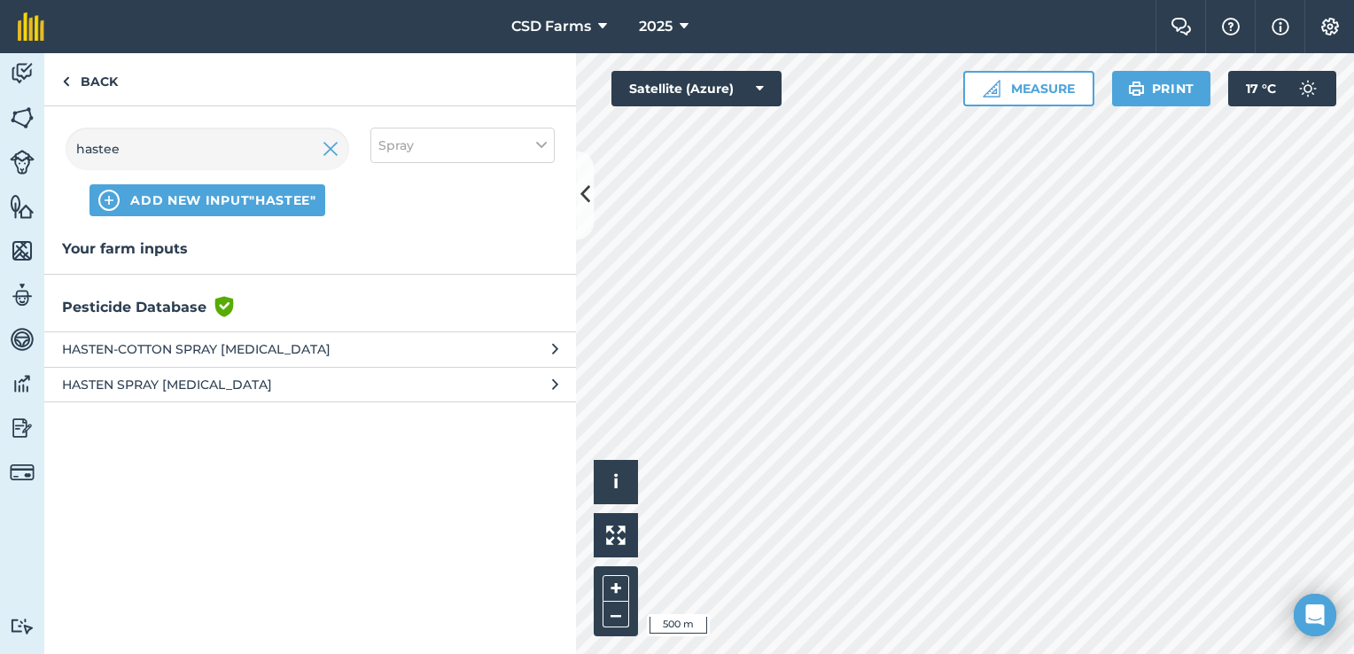
click at [219, 347] on span "HASTEN-COTTON SPRAY ADJUVANT" at bounding box center [207, 350] width 290 height 20
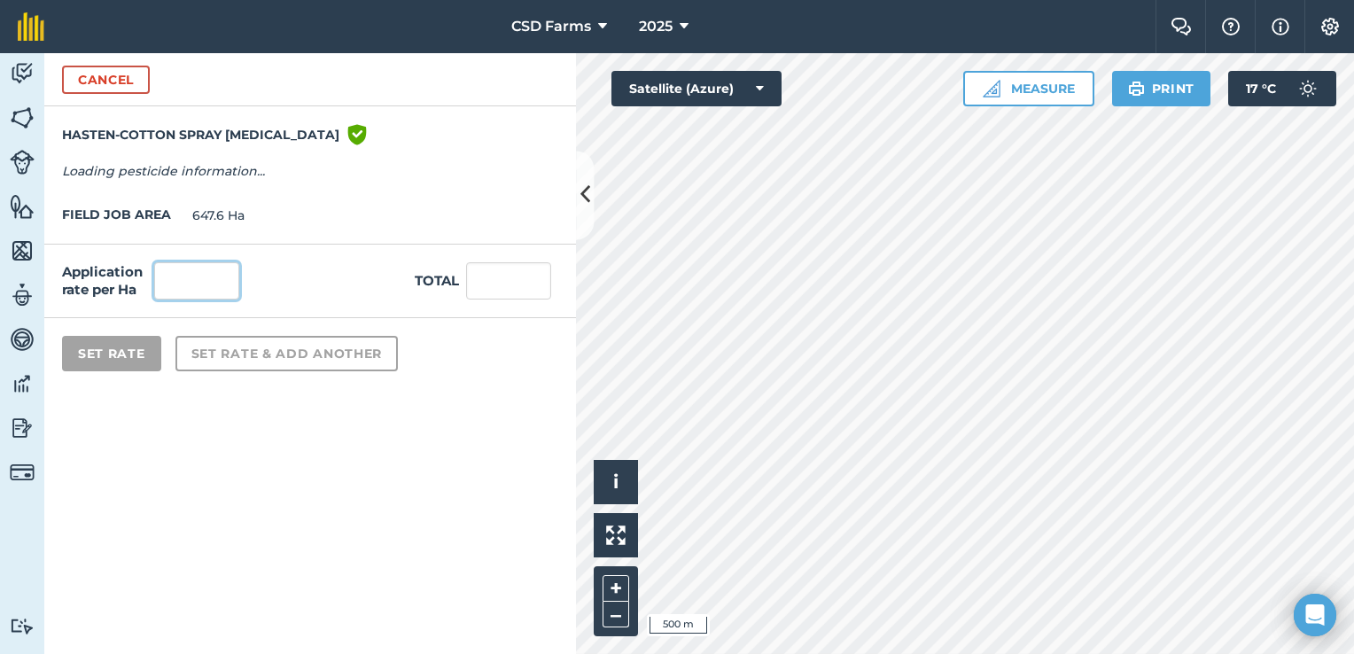
click at [193, 281] on input "text" at bounding box center [196, 280] width 85 height 37
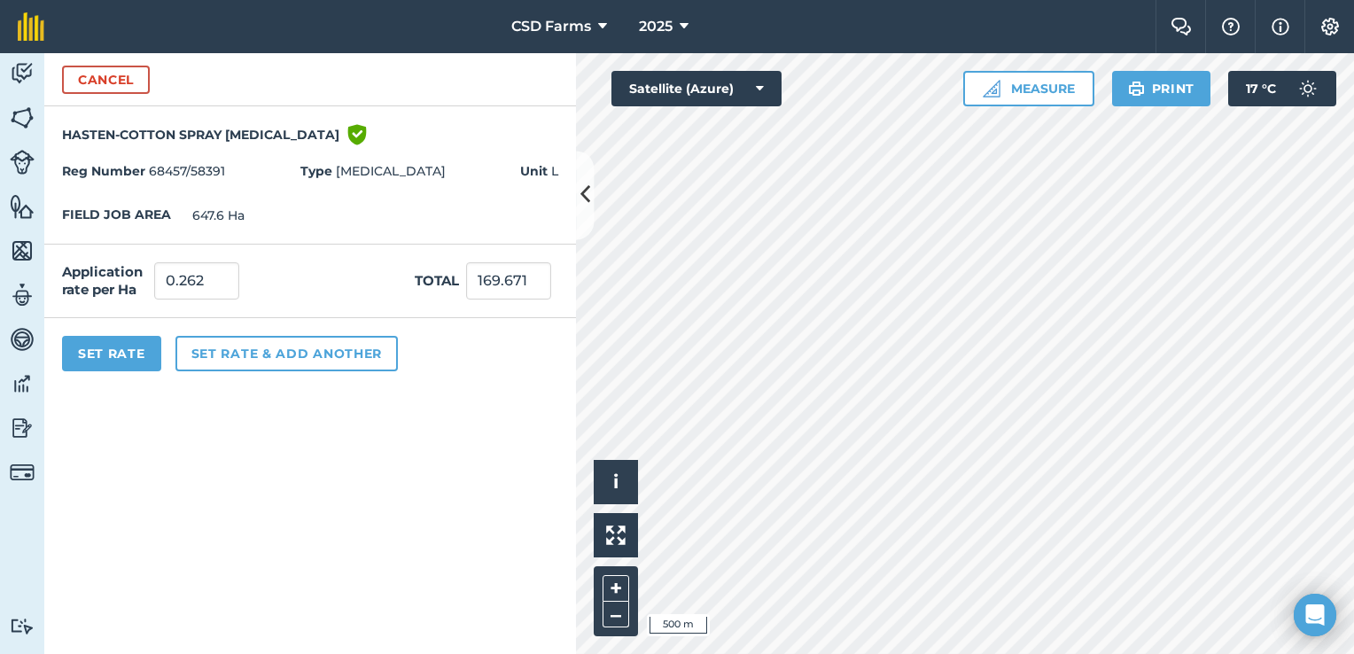
click at [182, 447] on form "Cancel HASTEN-COTTON SPRAY ADJUVANT Green shield with white tick Reg Number 684…" at bounding box center [310, 353] width 532 height 601
click at [113, 347] on button "Set Rate" at bounding box center [111, 353] width 99 height 35
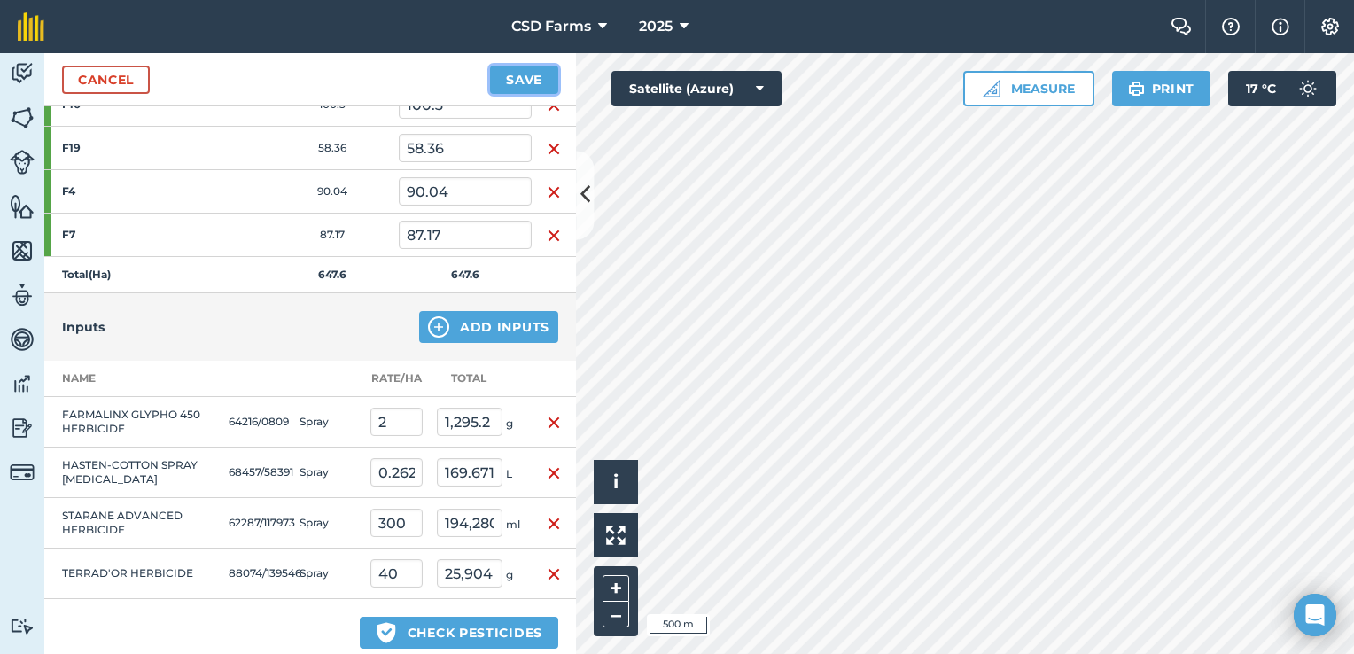
click at [539, 68] on button "Save" at bounding box center [524, 80] width 68 height 28
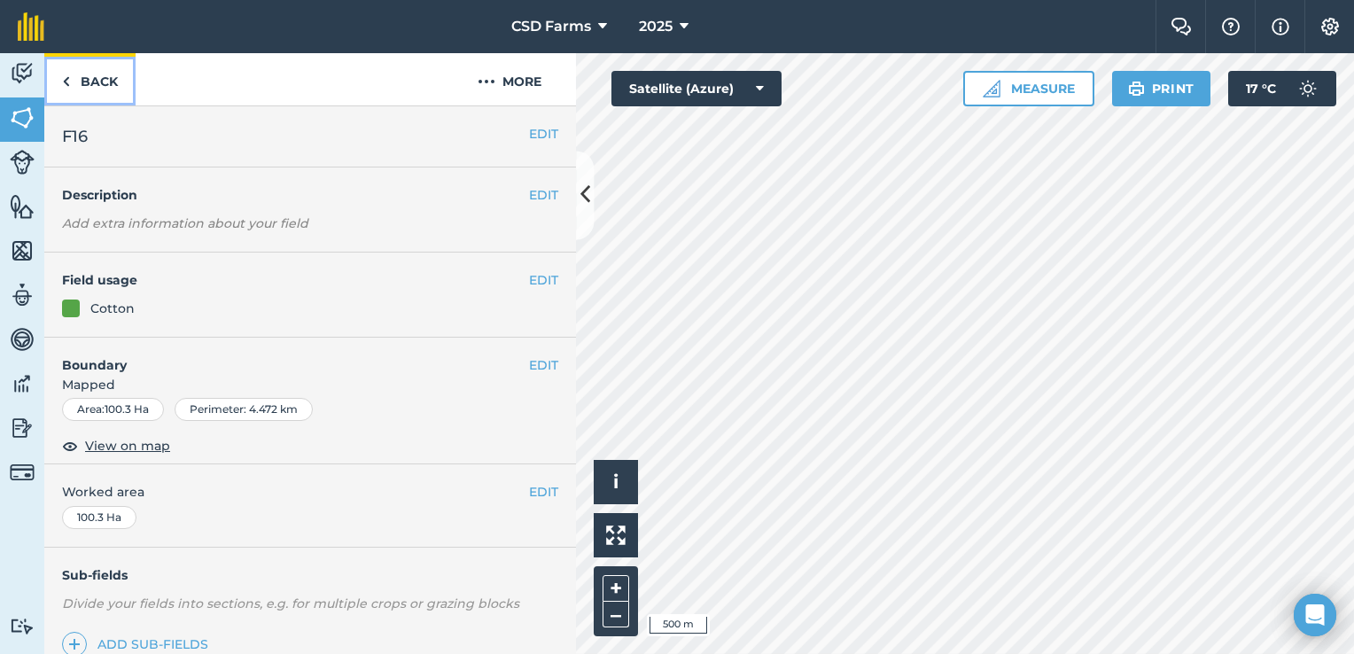
click at [75, 85] on link "Back" at bounding box center [89, 79] width 91 height 52
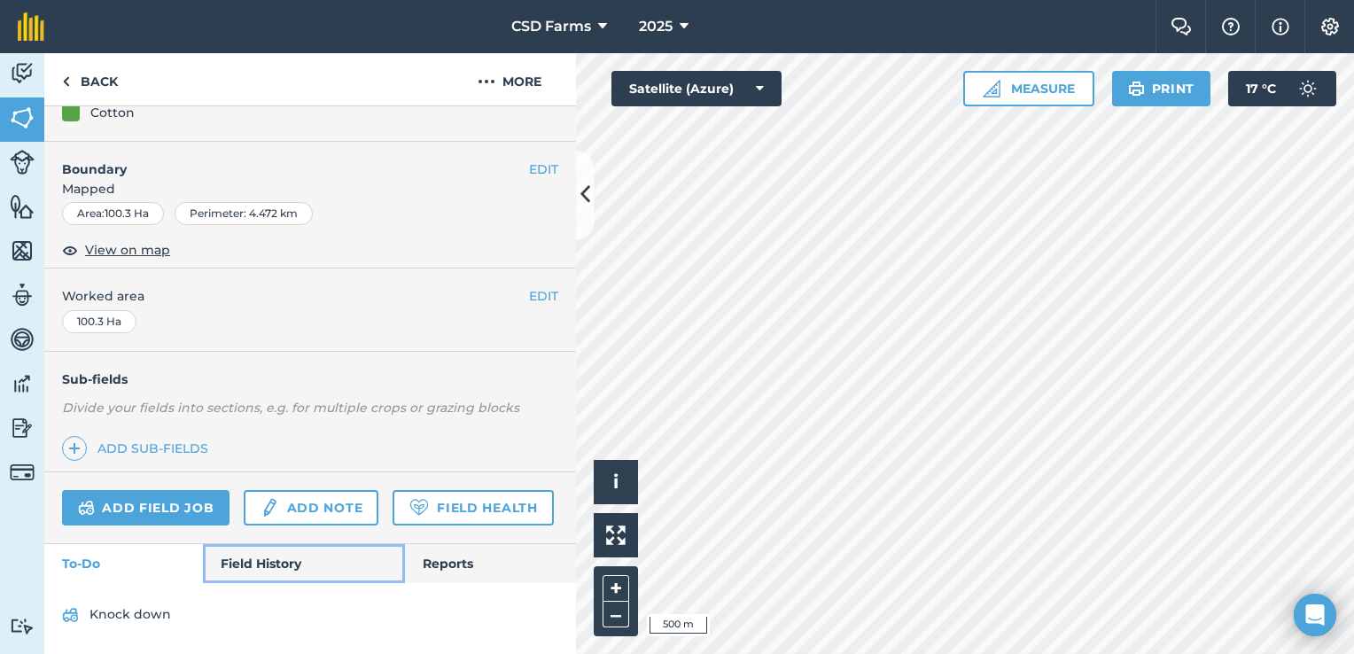
click at [273, 566] on link "Field History" at bounding box center [303, 563] width 201 height 39
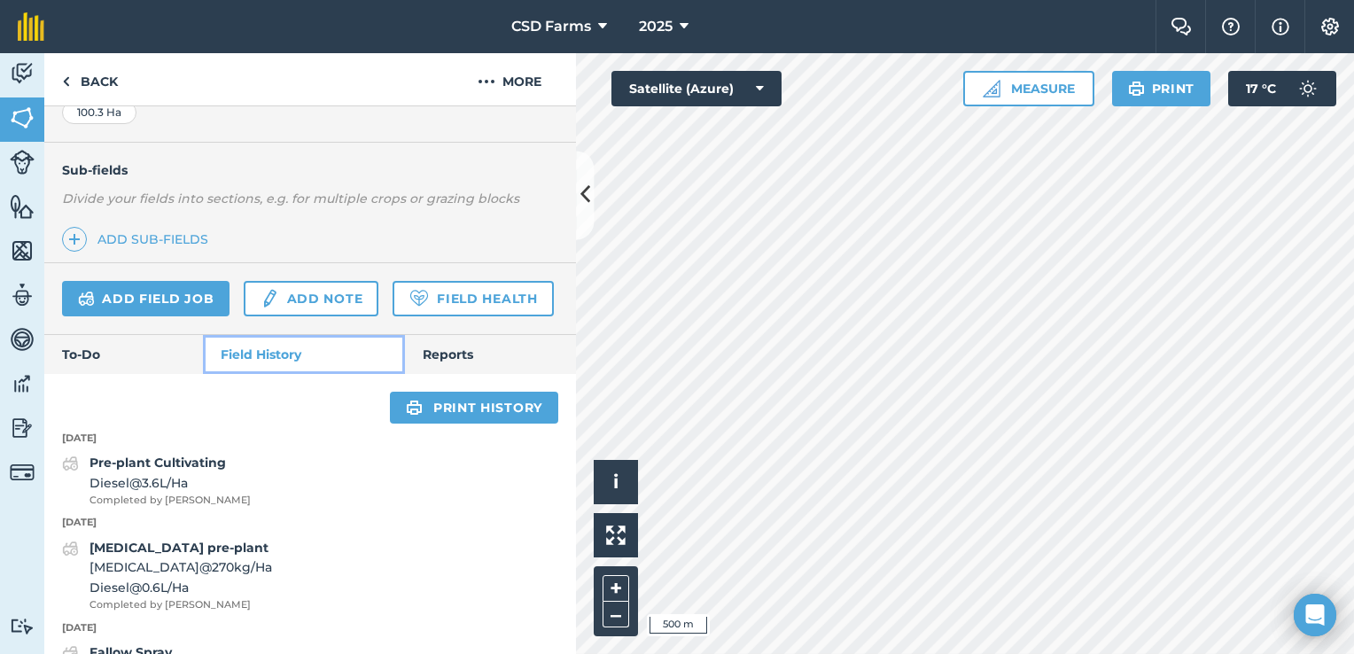
scroll to position [350, 0]
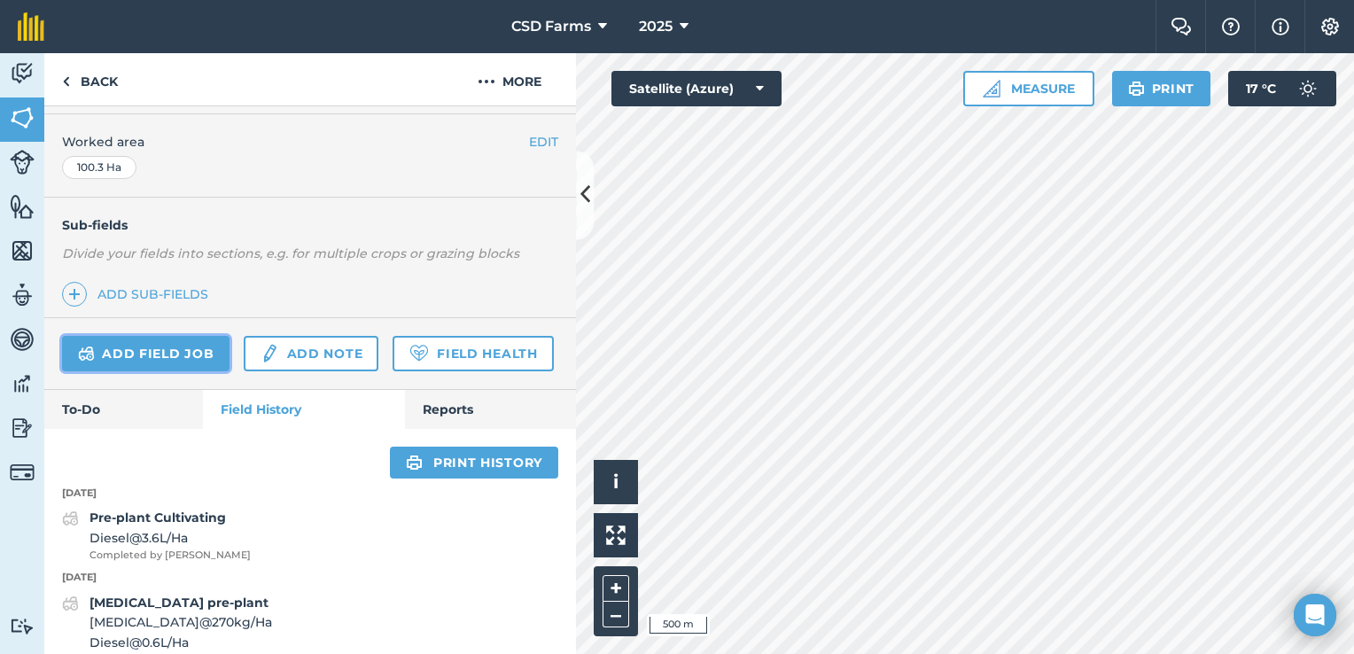
click at [171, 350] on link "Add field job" at bounding box center [146, 353] width 168 height 35
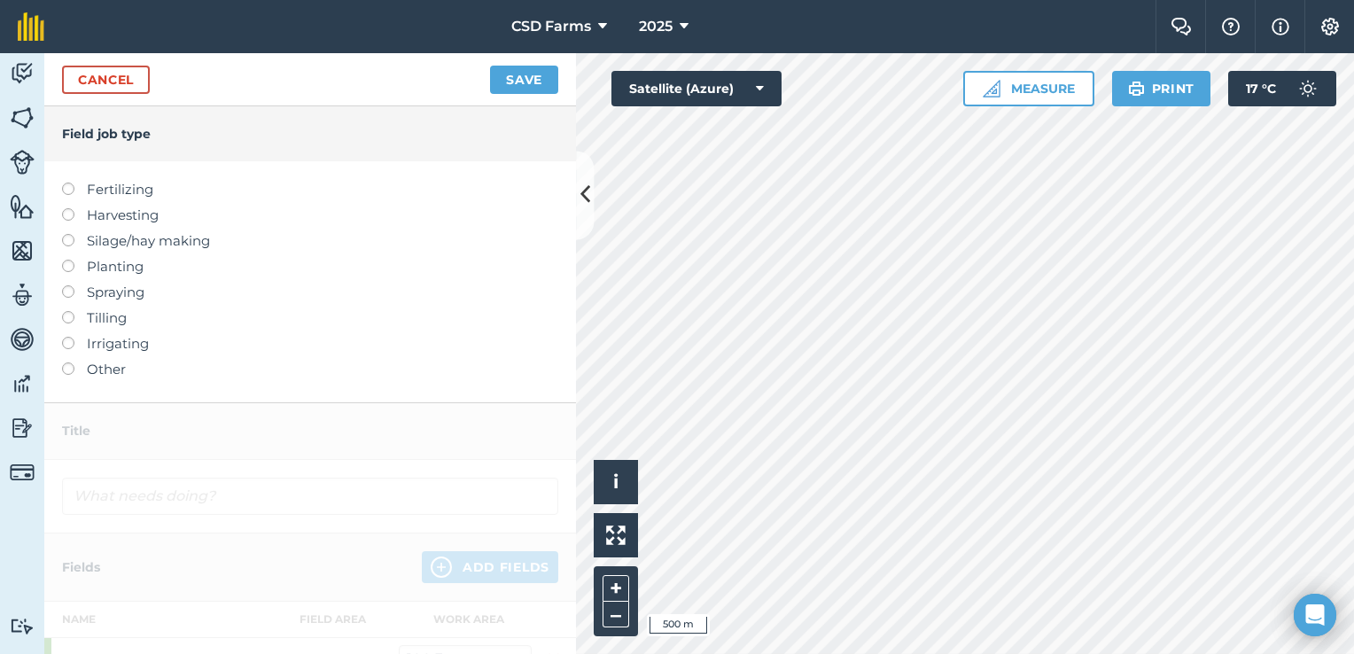
click at [64, 285] on label at bounding box center [74, 285] width 25 height 0
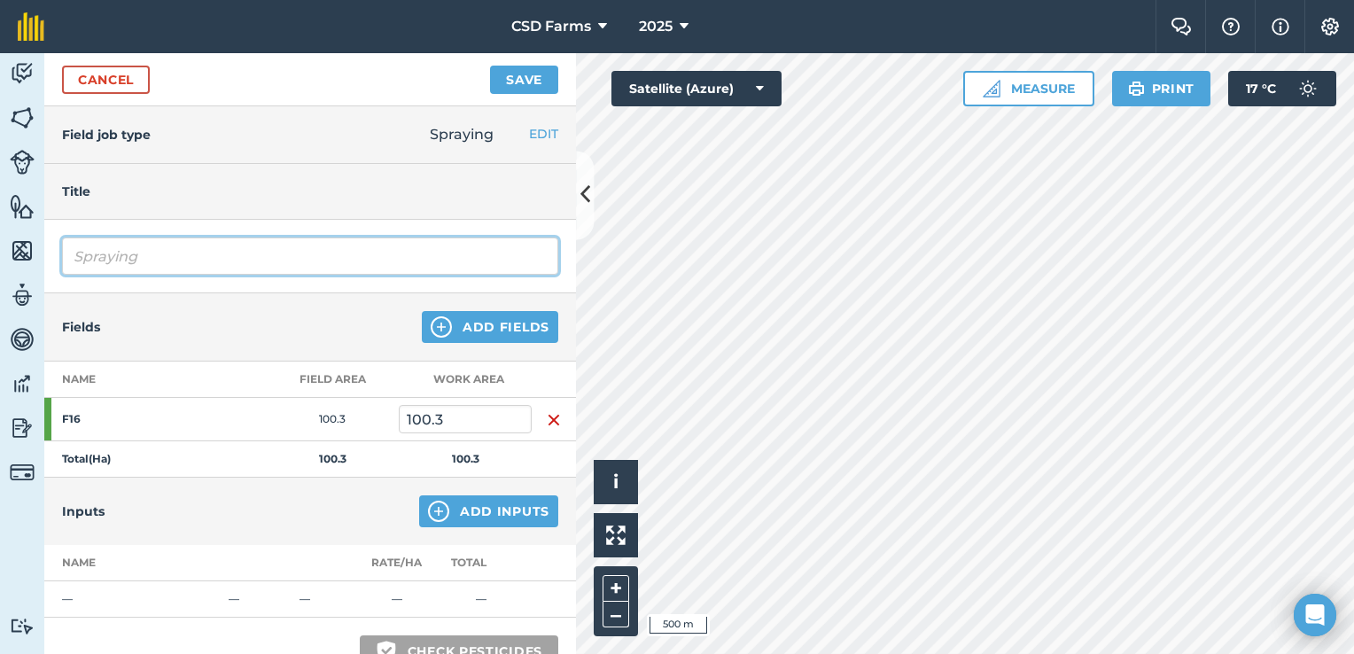
click at [184, 246] on input "Spraying" at bounding box center [310, 256] width 496 height 37
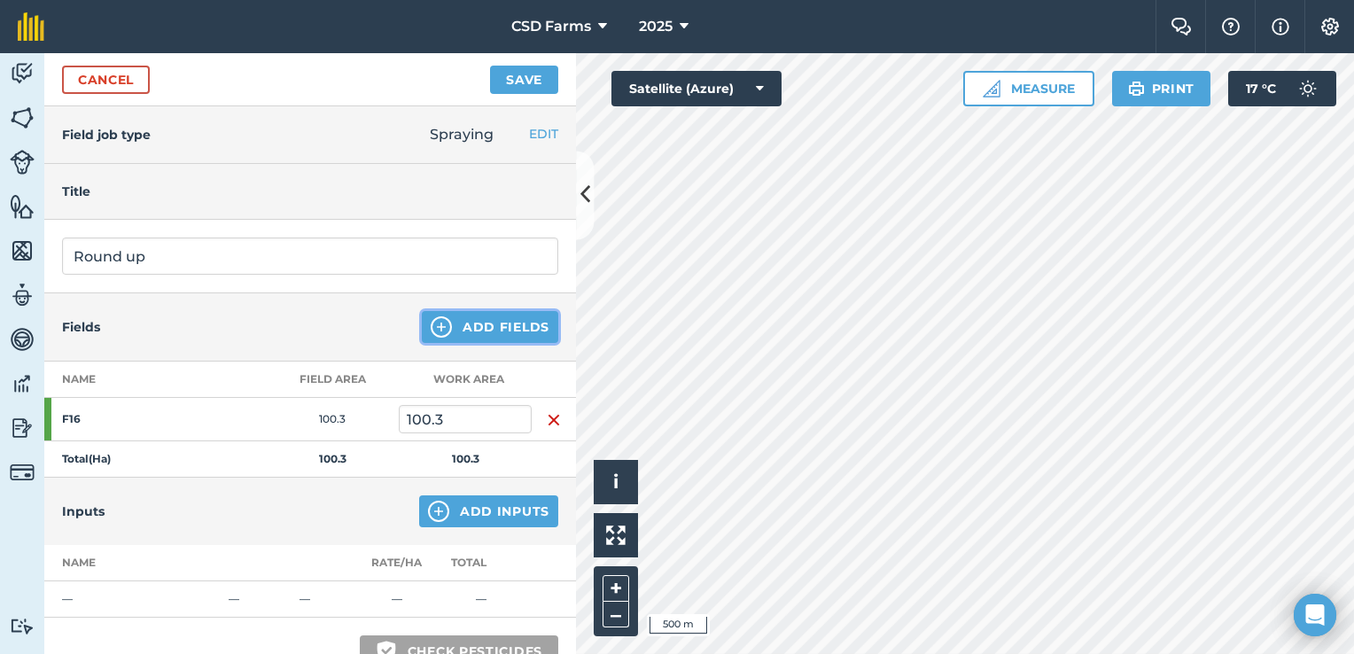
click at [504, 332] on button "Add Fields" at bounding box center [490, 327] width 137 height 32
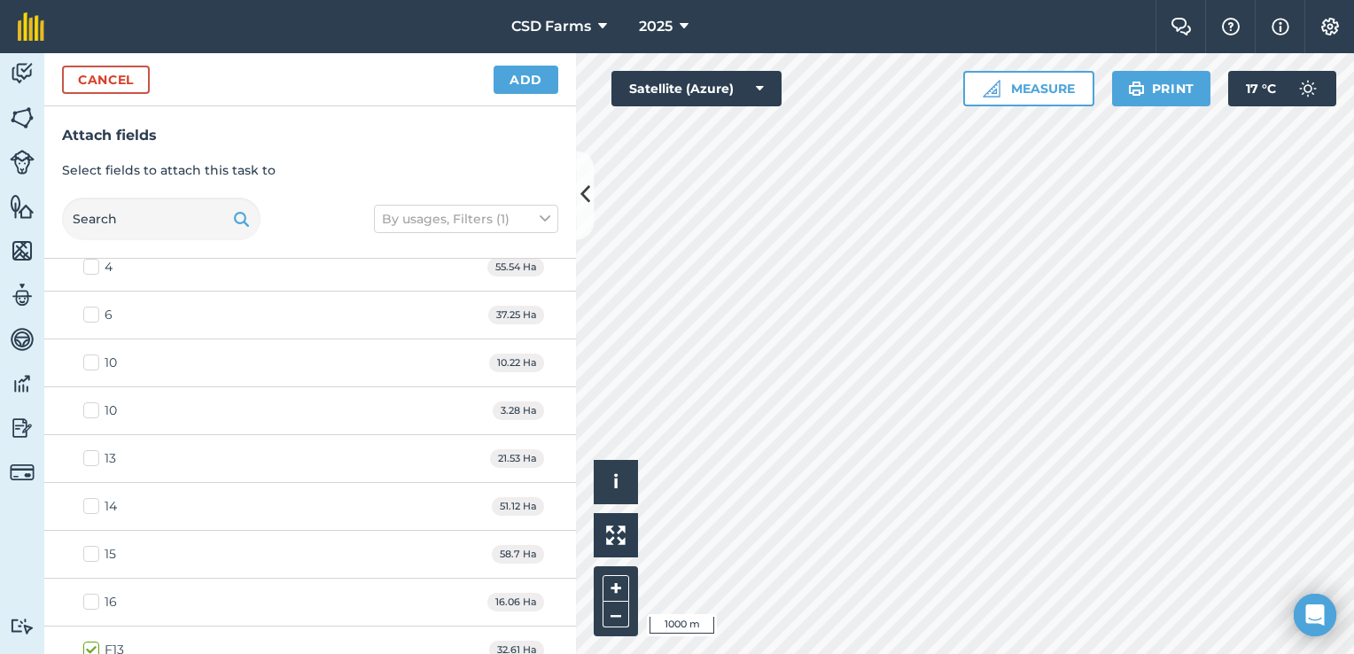
scroll to position [610, 0]
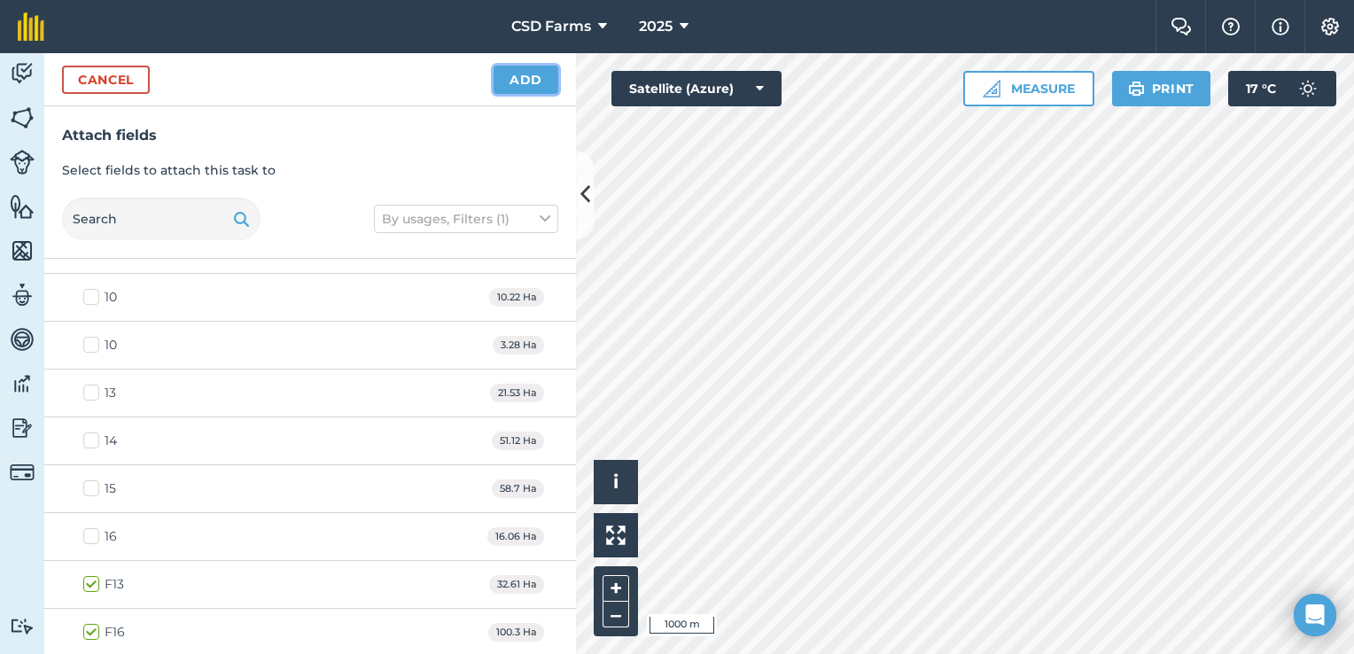
click at [519, 66] on button "Add" at bounding box center [526, 80] width 65 height 28
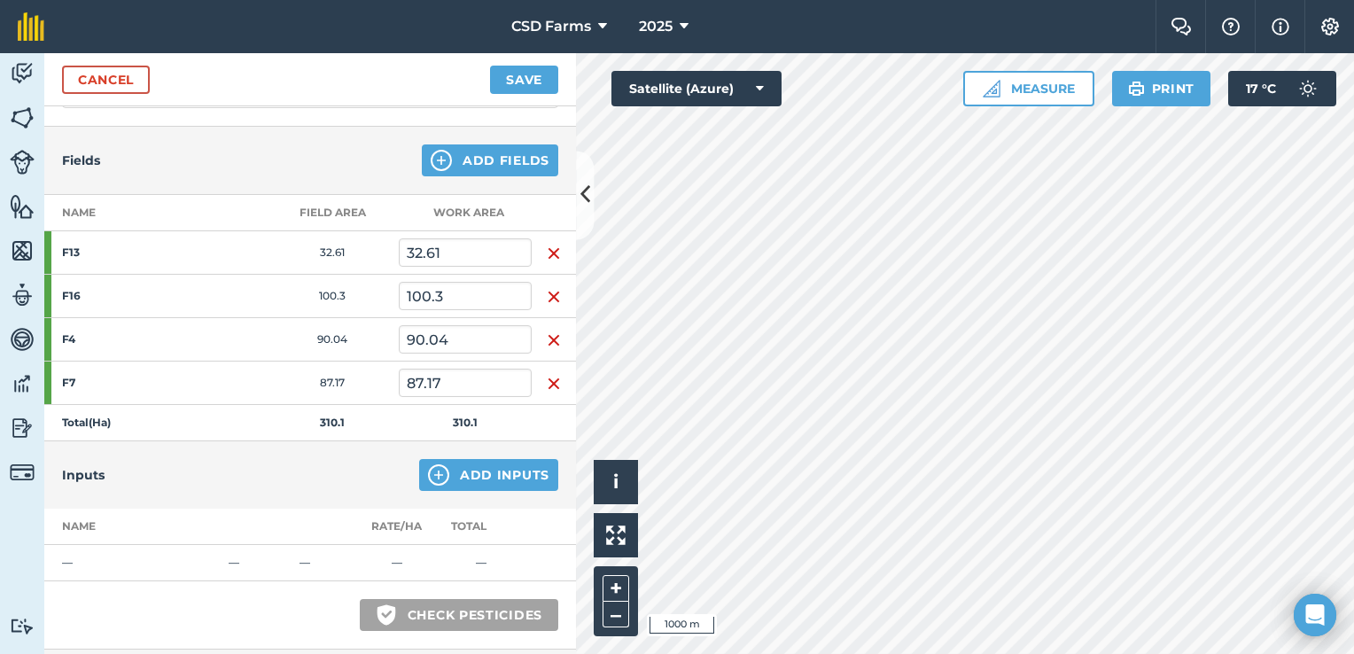
scroll to position [184, 0]
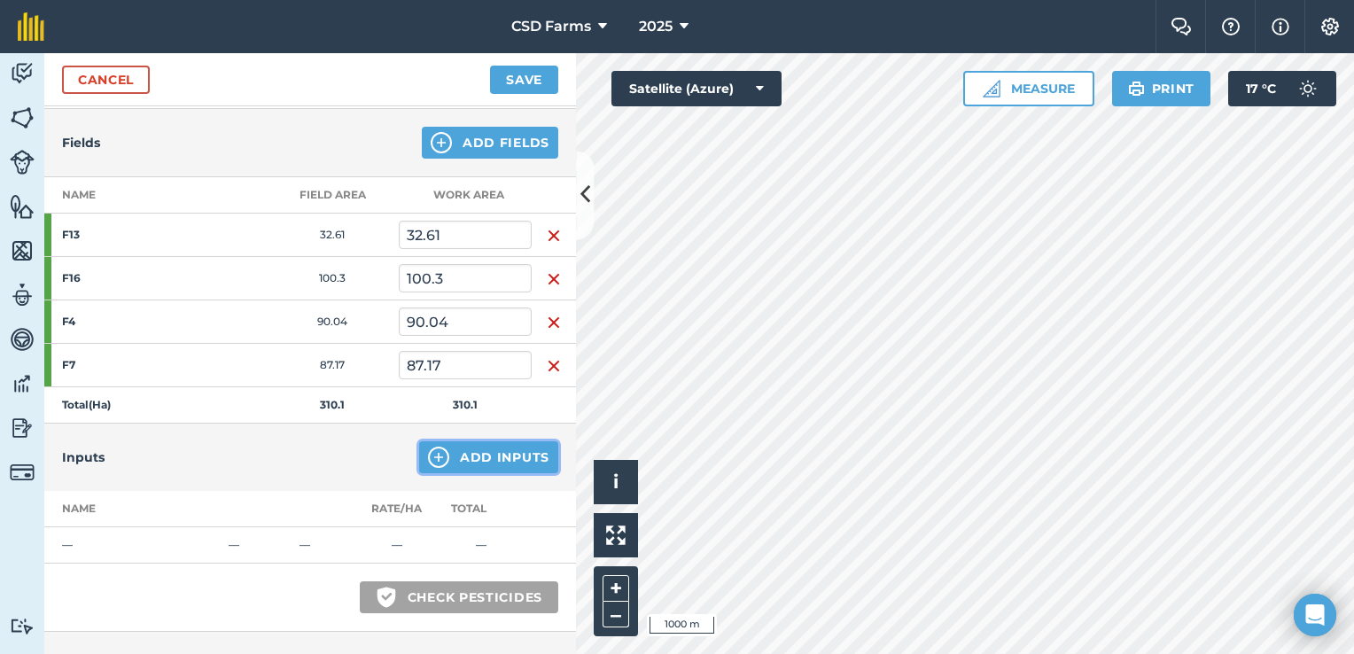
click at [468, 456] on button "Add Inputs" at bounding box center [488, 457] width 139 height 32
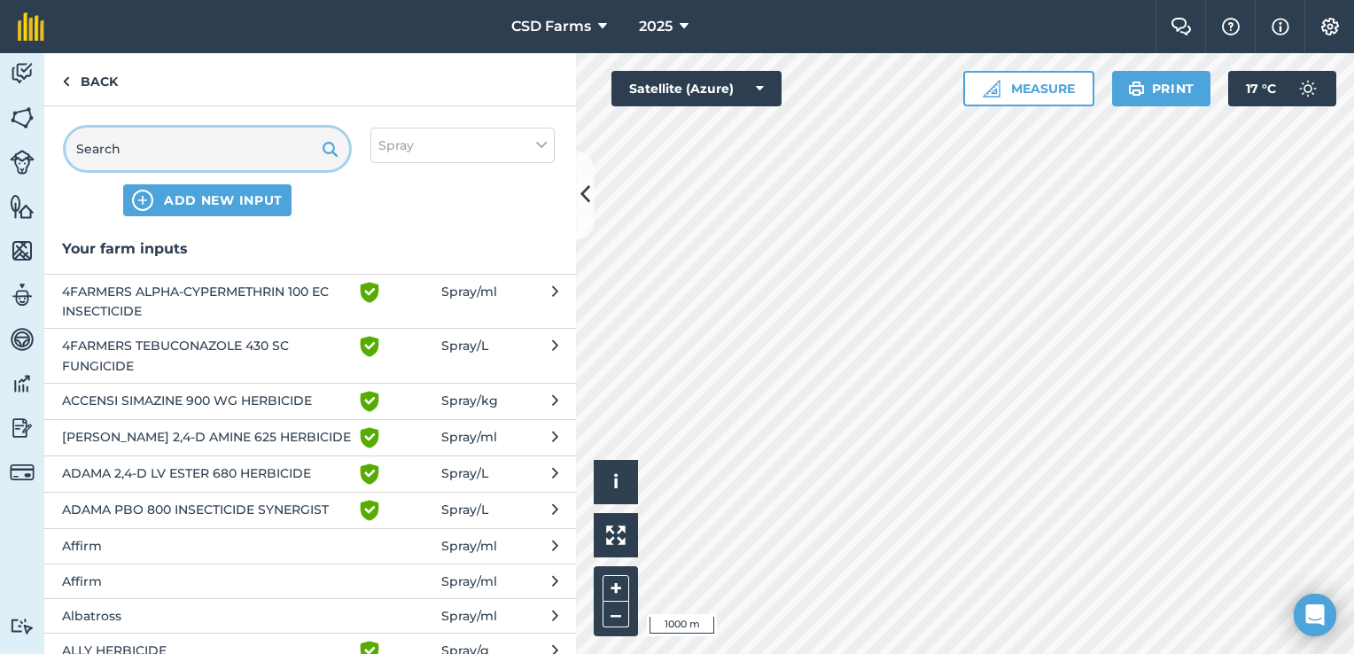
click at [155, 136] on input "text" at bounding box center [208, 149] width 284 height 43
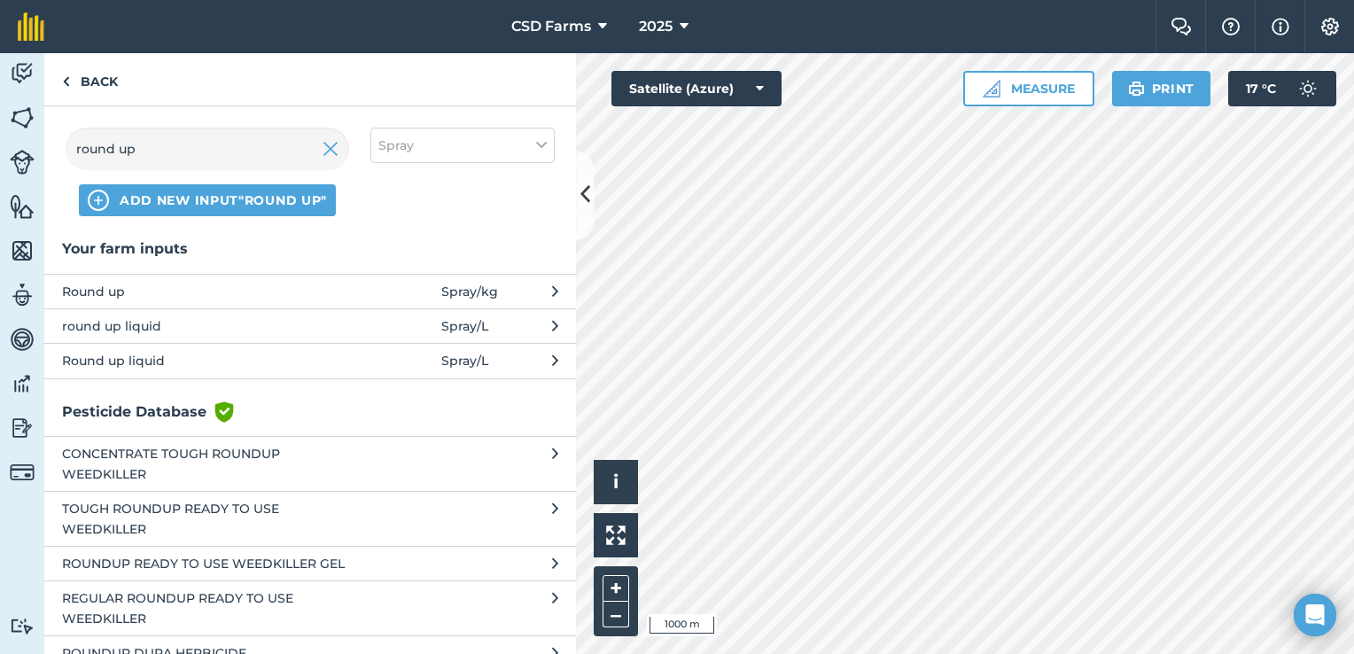
click at [263, 360] on span "Round up liquid" at bounding box center [207, 361] width 290 height 20
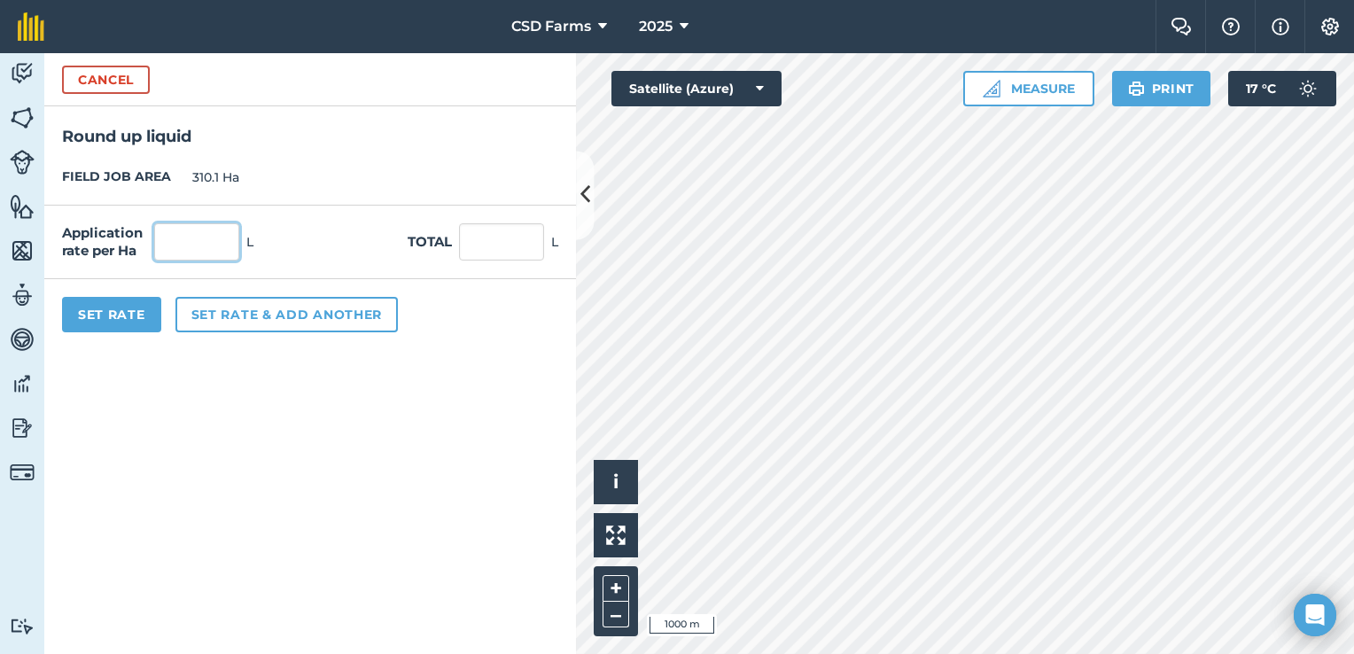
click at [199, 230] on input "text" at bounding box center [196, 241] width 85 height 37
click at [117, 314] on button "Set Rate" at bounding box center [111, 314] width 99 height 35
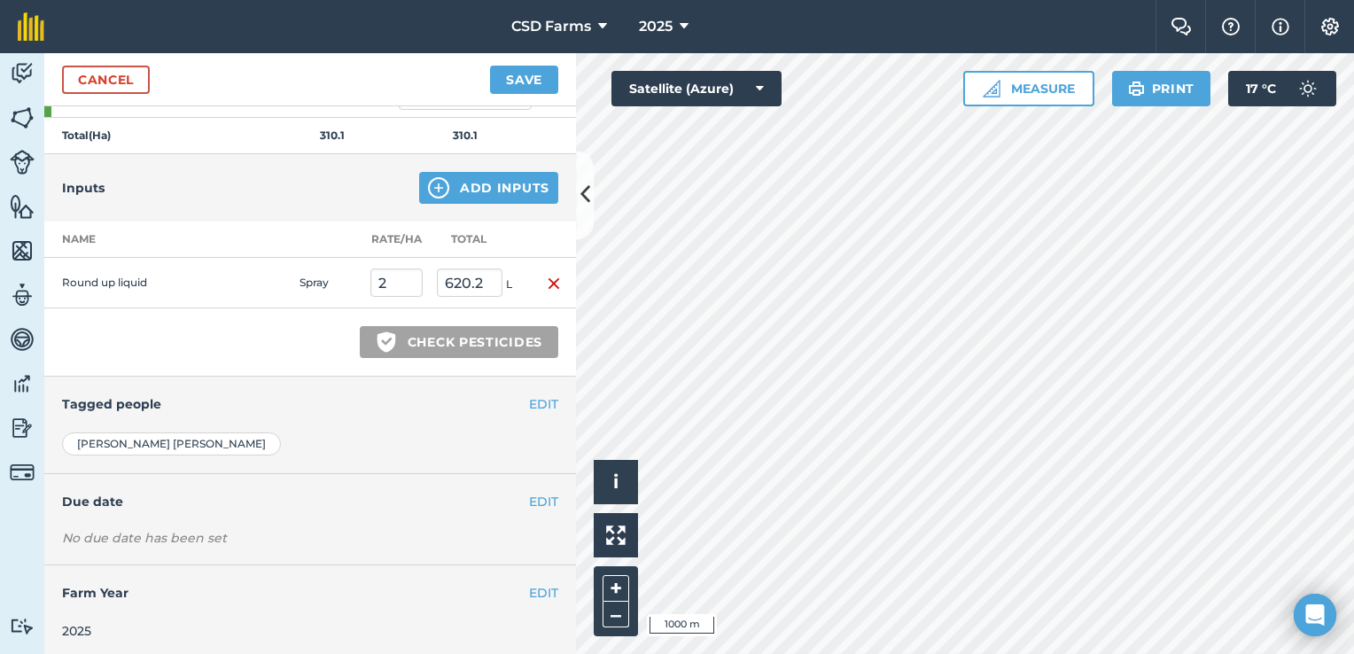
scroll to position [0, 0]
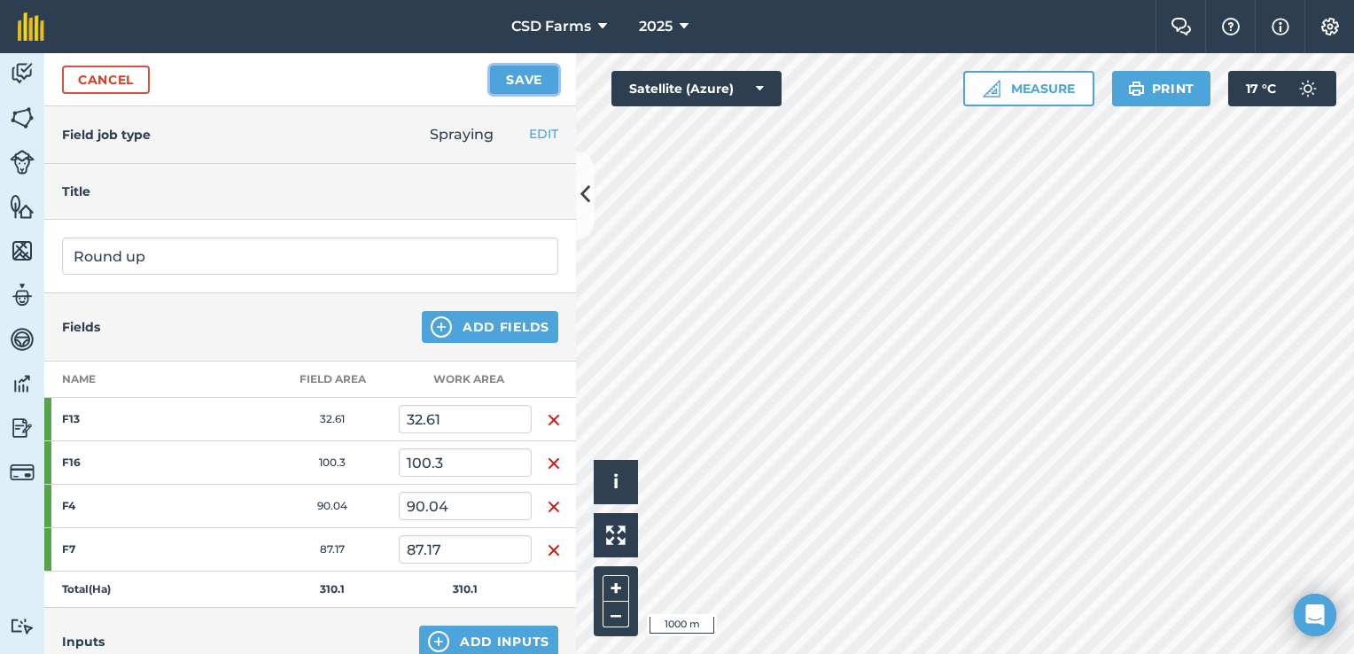
click at [535, 76] on button "Save" at bounding box center [524, 80] width 68 height 28
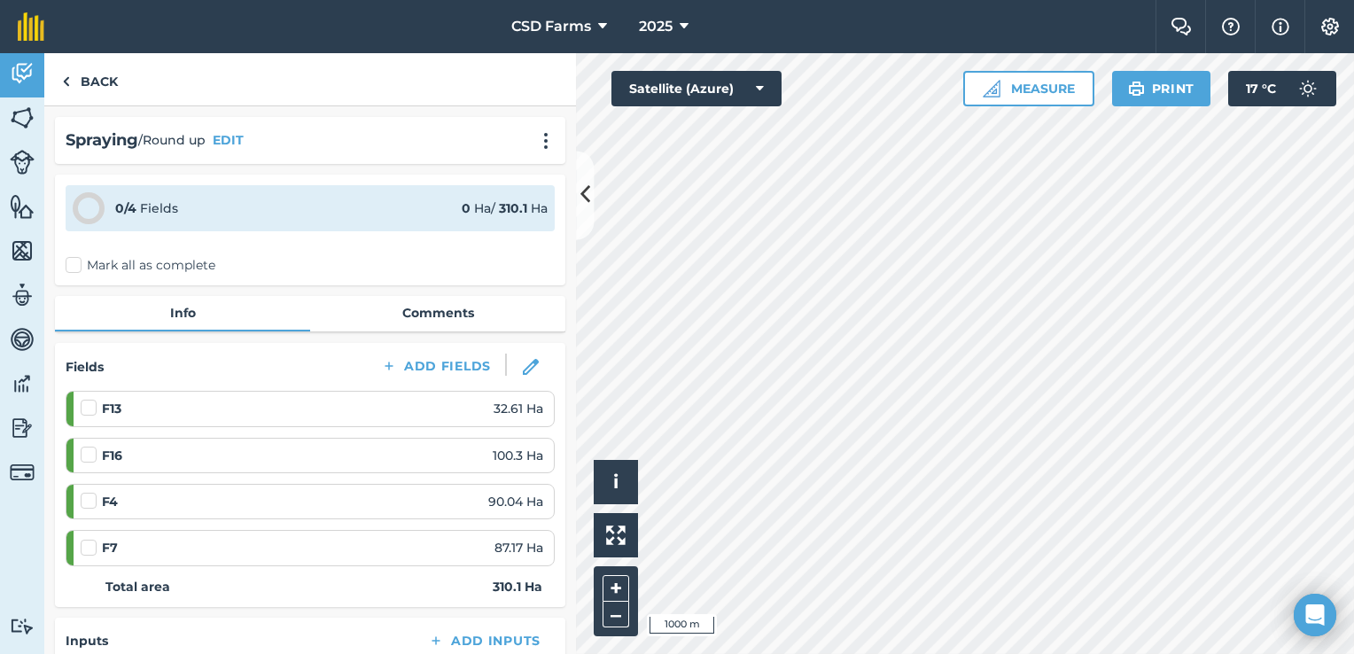
click at [74, 266] on label "Mark all as complete" at bounding box center [141, 265] width 150 height 19
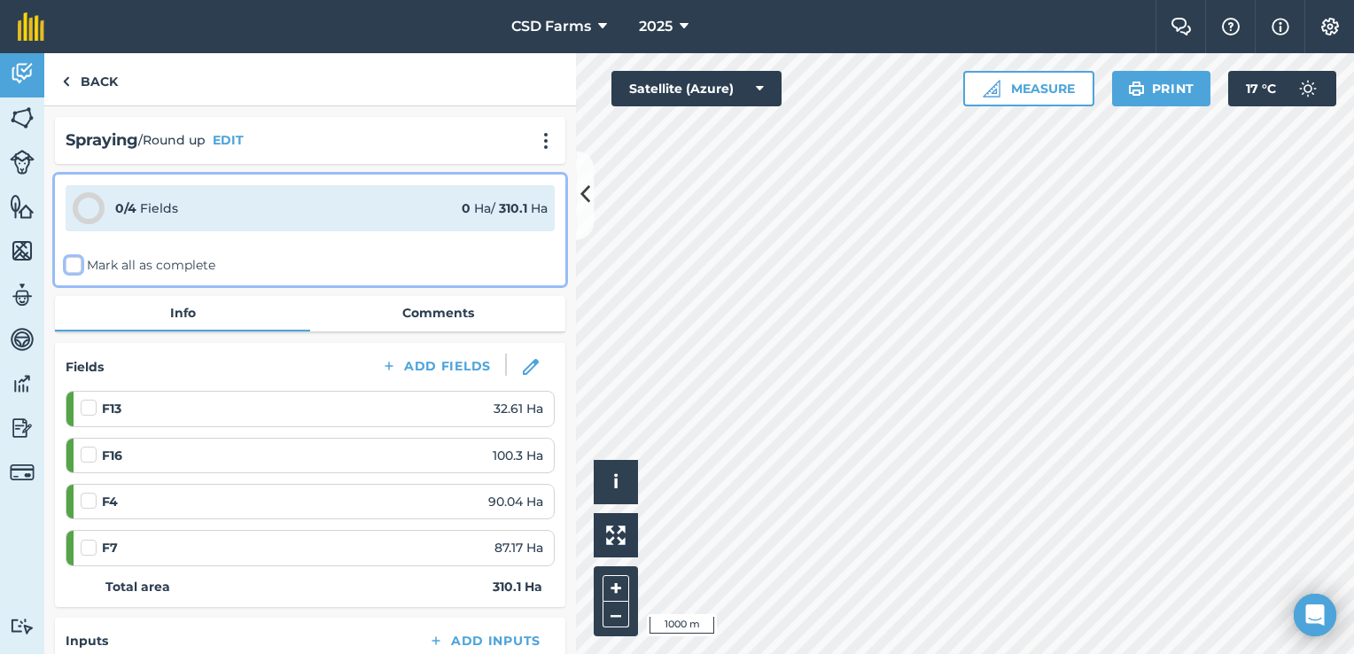
click at [74, 266] on input "Mark all as complete" at bounding box center [72, 262] width 12 height 12
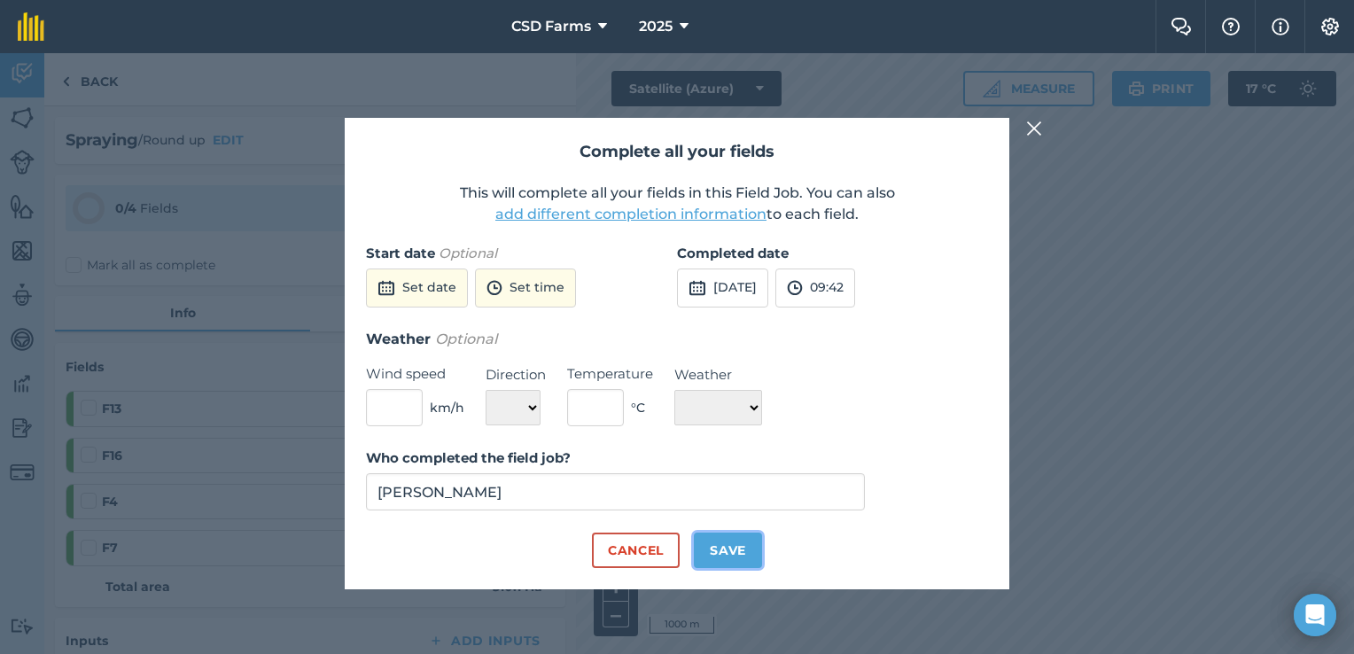
click at [737, 550] on button "Save" at bounding box center [728, 550] width 68 height 35
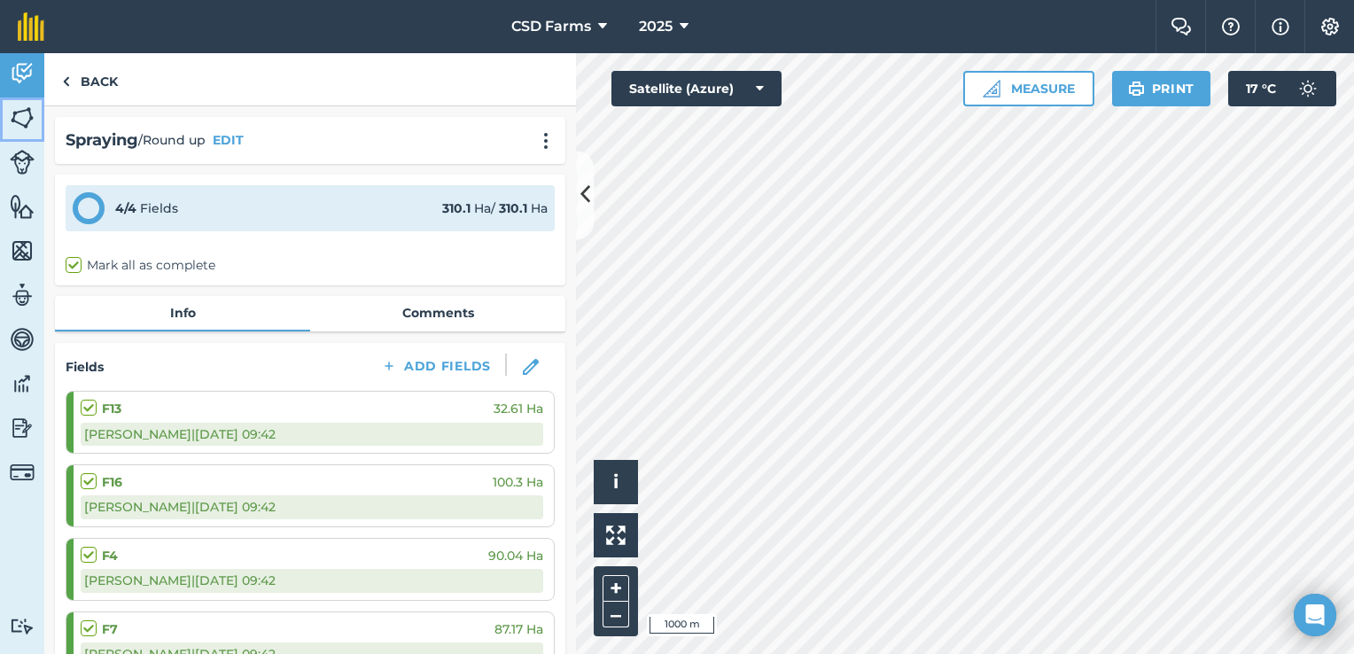
click at [27, 122] on img at bounding box center [22, 118] width 25 height 27
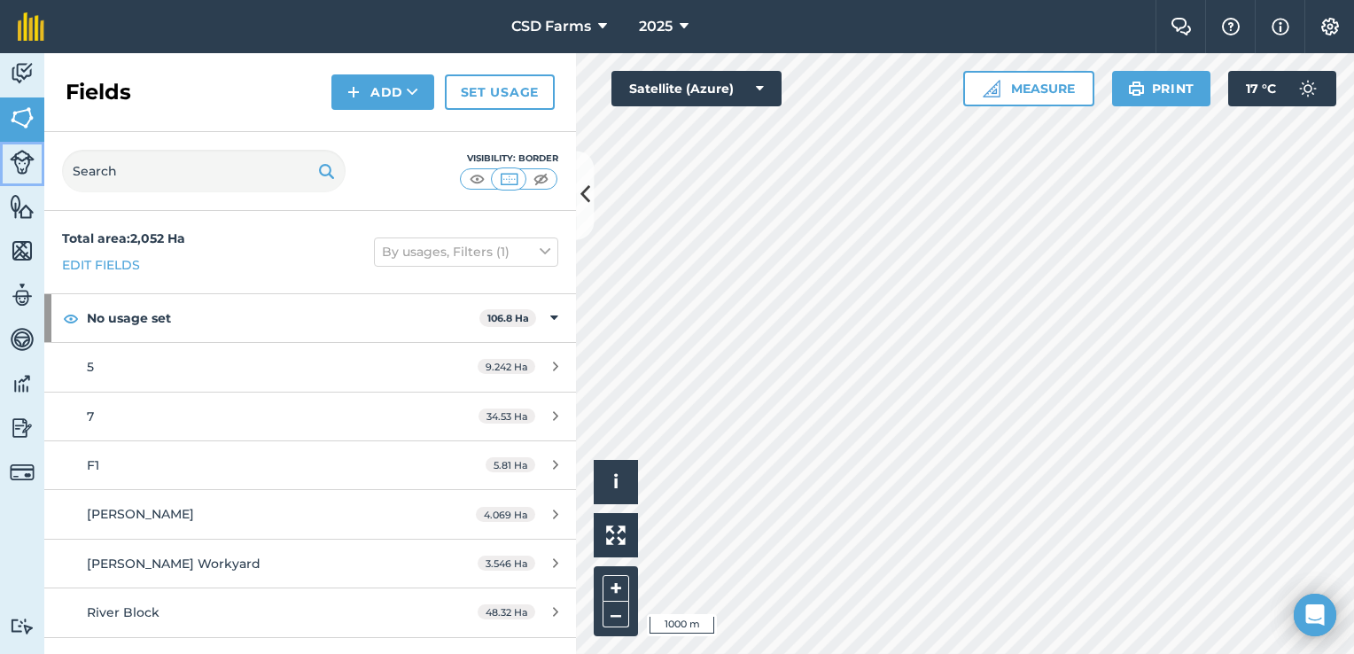
click at [12, 152] on img at bounding box center [22, 162] width 25 height 25
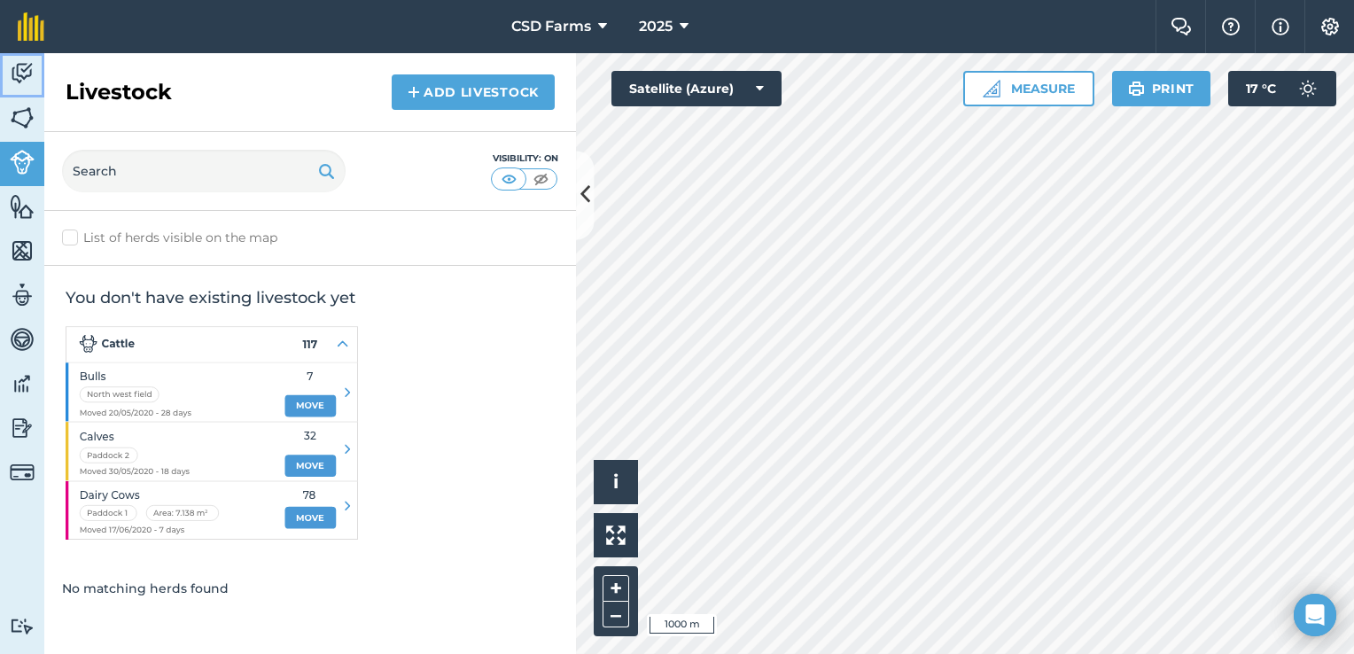
click at [27, 67] on img at bounding box center [22, 73] width 25 height 27
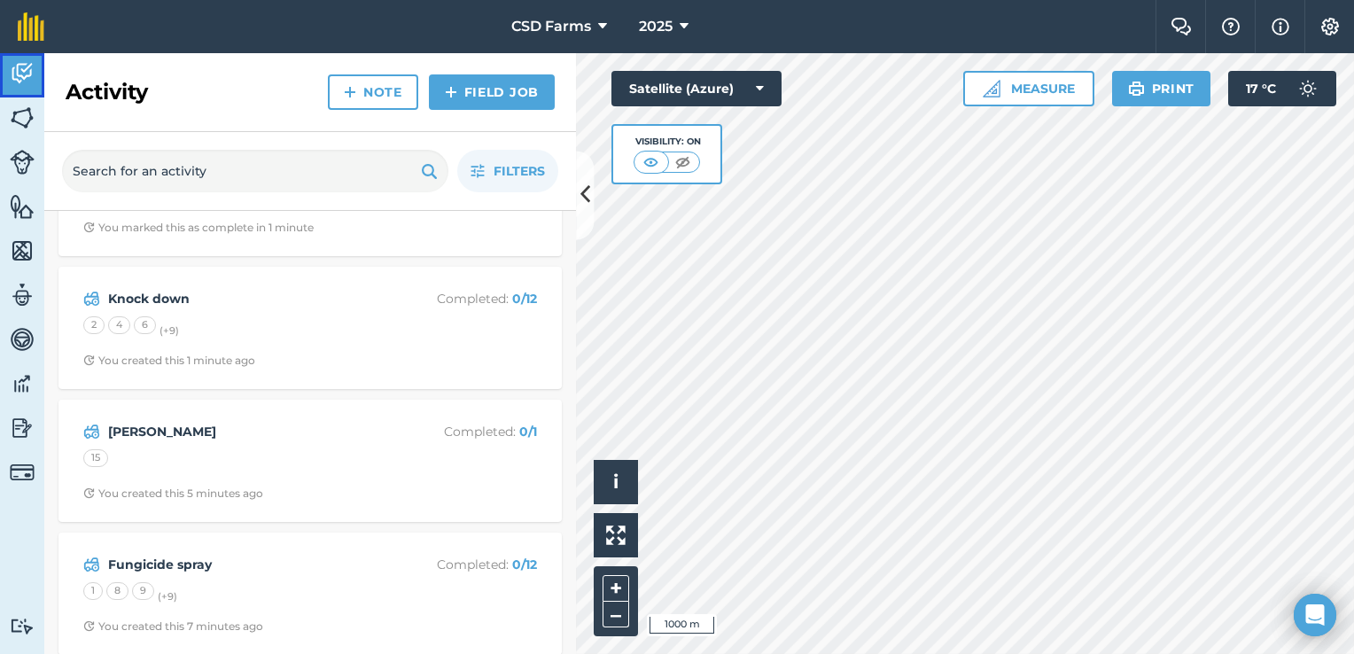
scroll to position [89, 0]
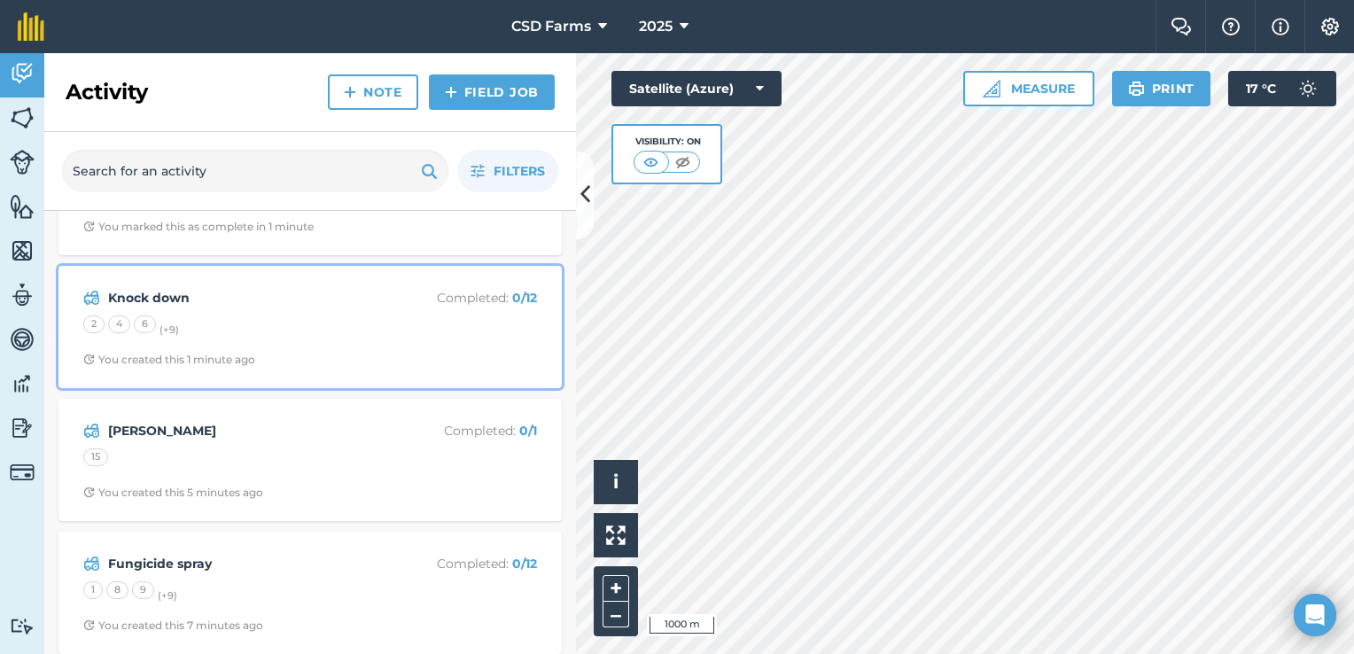
click at [269, 344] on div "Knock down Completed : 0 / 12 2 4 6 (+ 9 ) You created this 1 minute ago" at bounding box center [310, 327] width 482 height 101
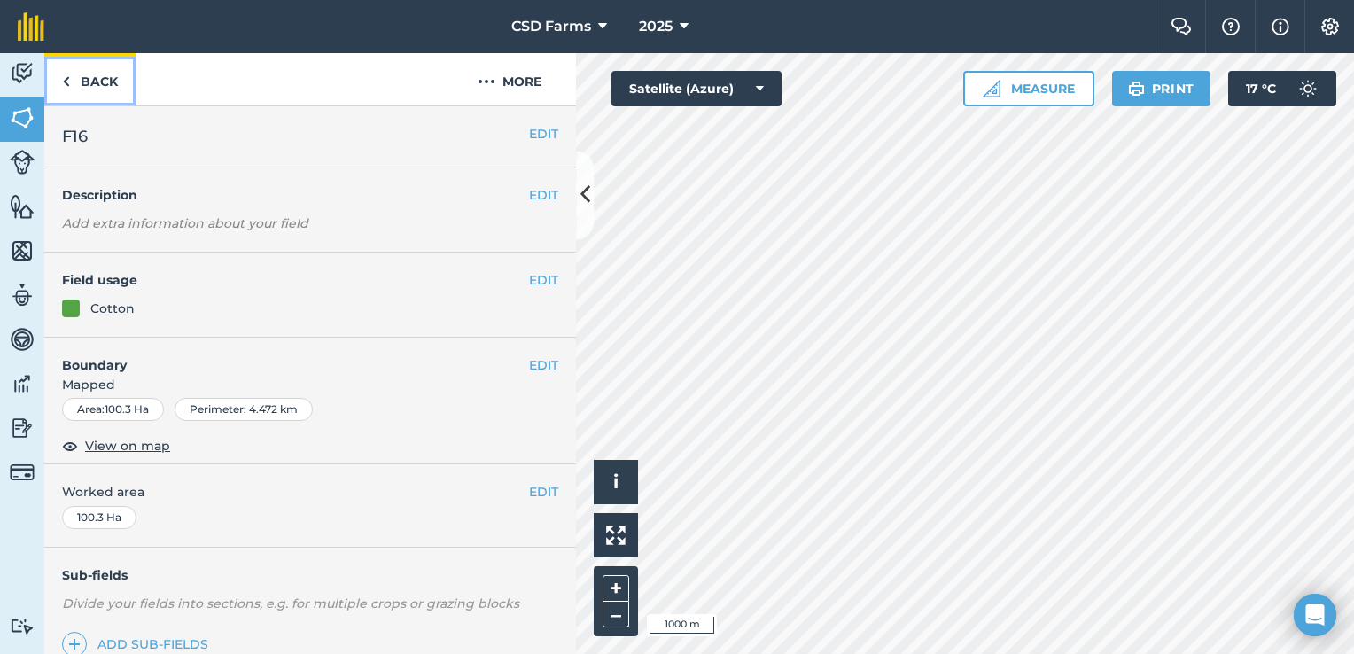
click at [97, 78] on link "Back" at bounding box center [89, 79] width 91 height 52
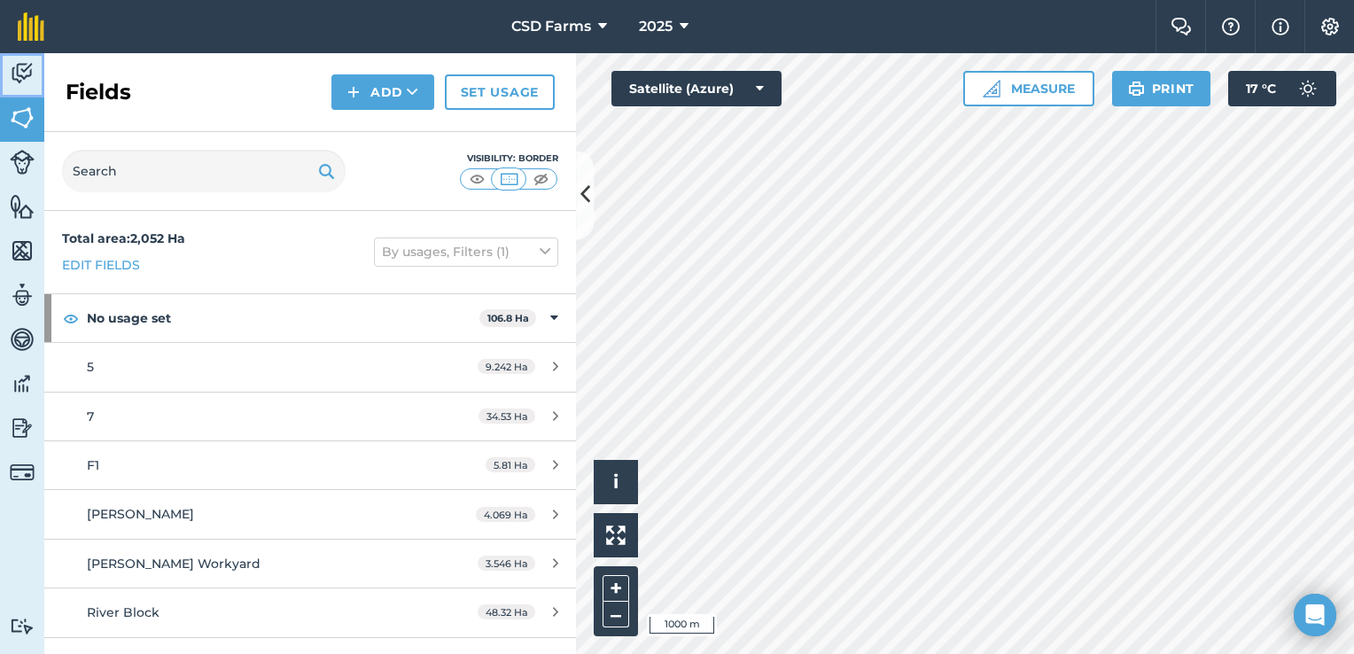
click at [28, 71] on img at bounding box center [22, 73] width 25 height 27
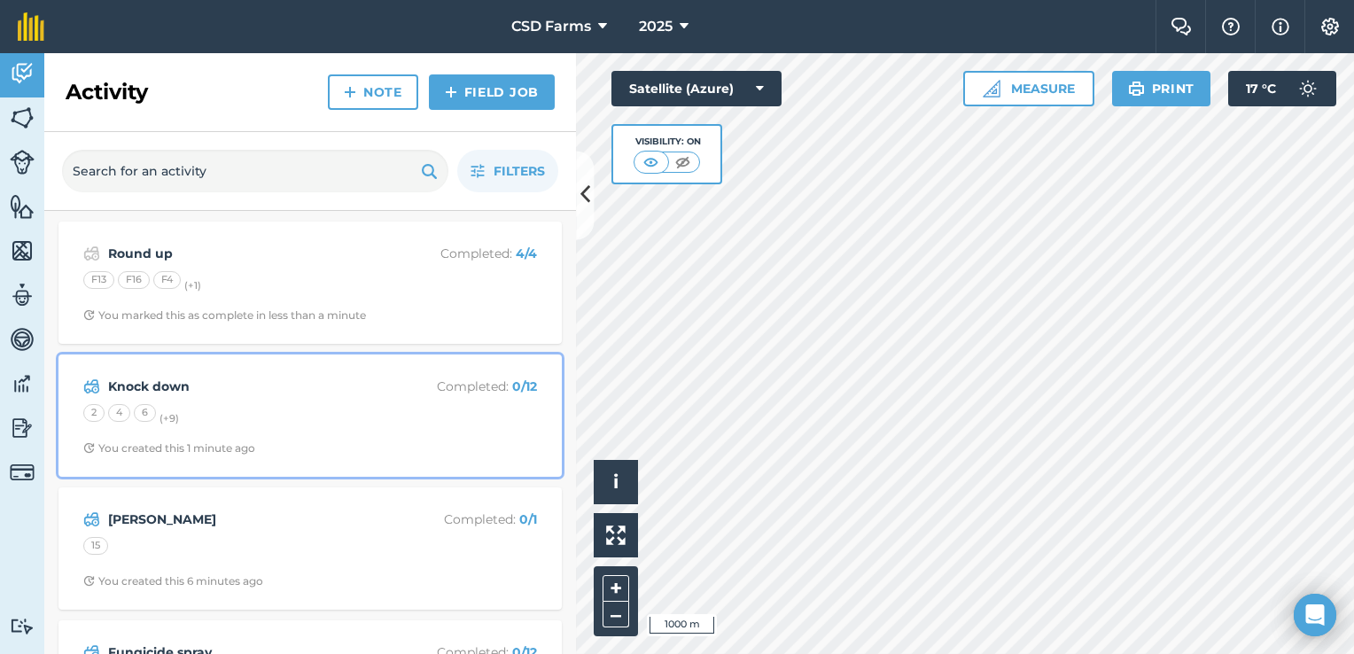
click at [350, 406] on div "2 4 6 (+ 9 )" at bounding box center [310, 415] width 454 height 23
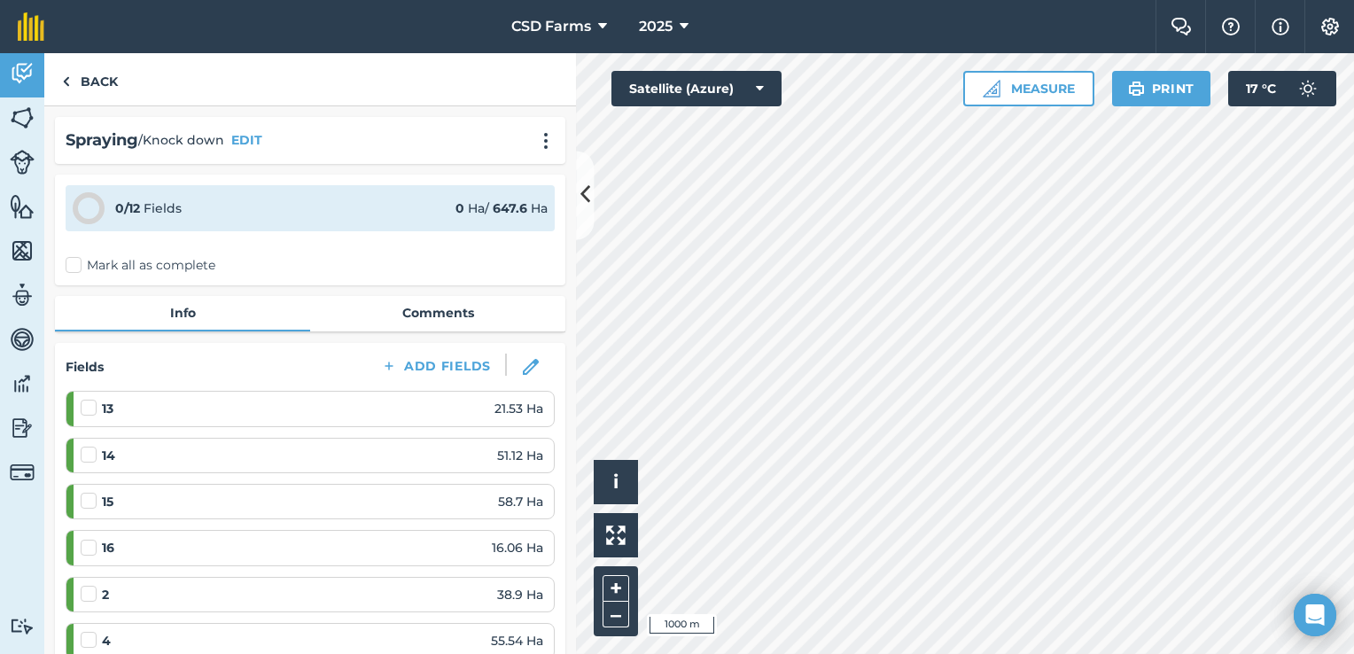
click at [72, 266] on label "Mark all as complete" at bounding box center [141, 265] width 150 height 19
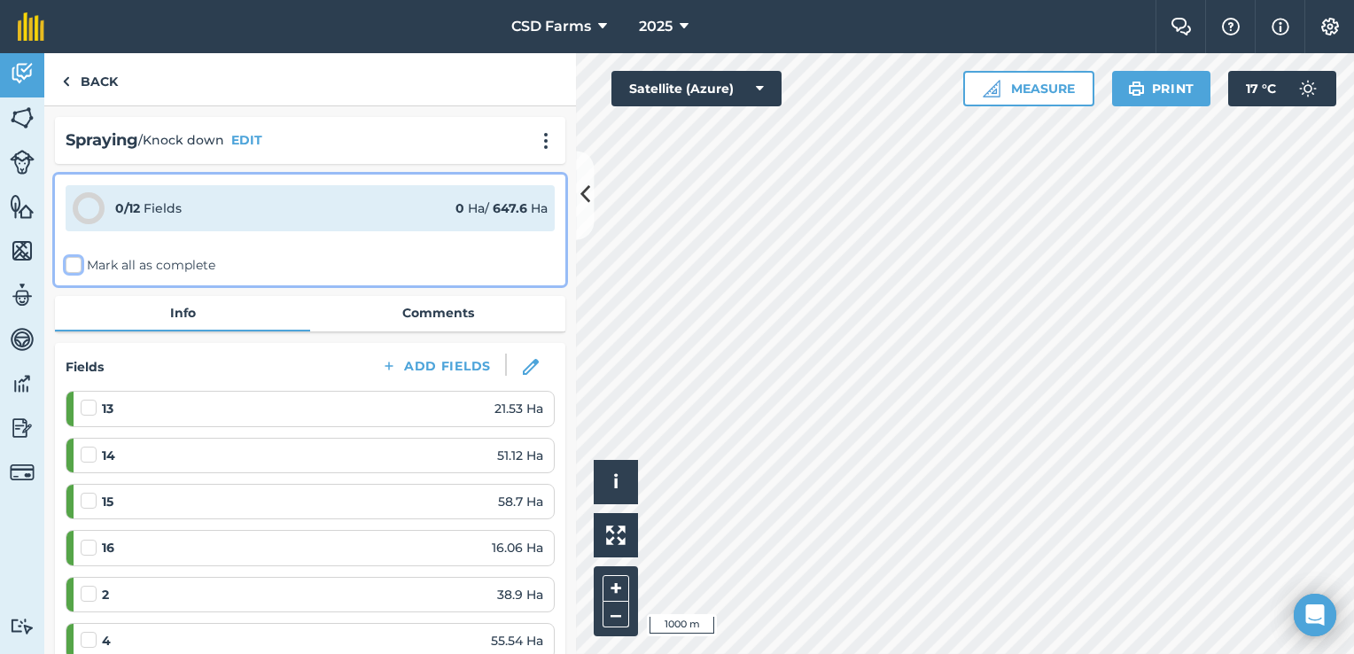
click at [72, 266] on input "Mark all as complete" at bounding box center [72, 262] width 12 height 12
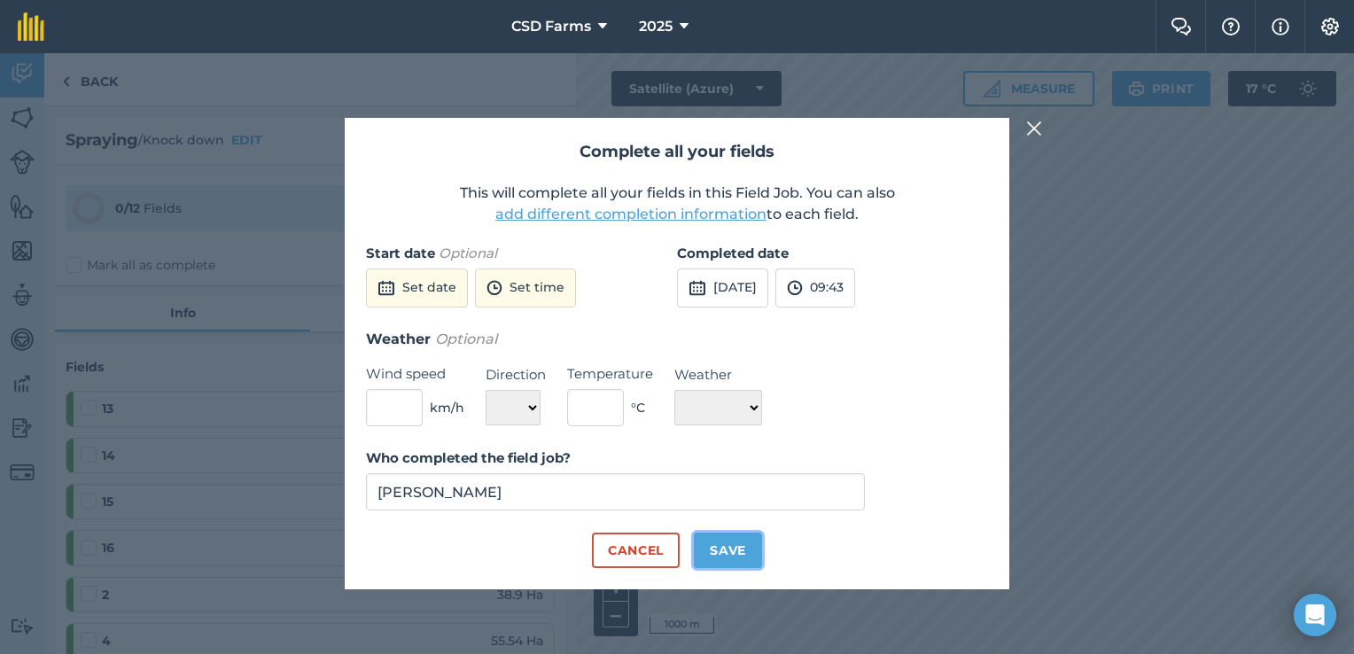
click at [730, 548] on button "Save" at bounding box center [728, 550] width 68 height 35
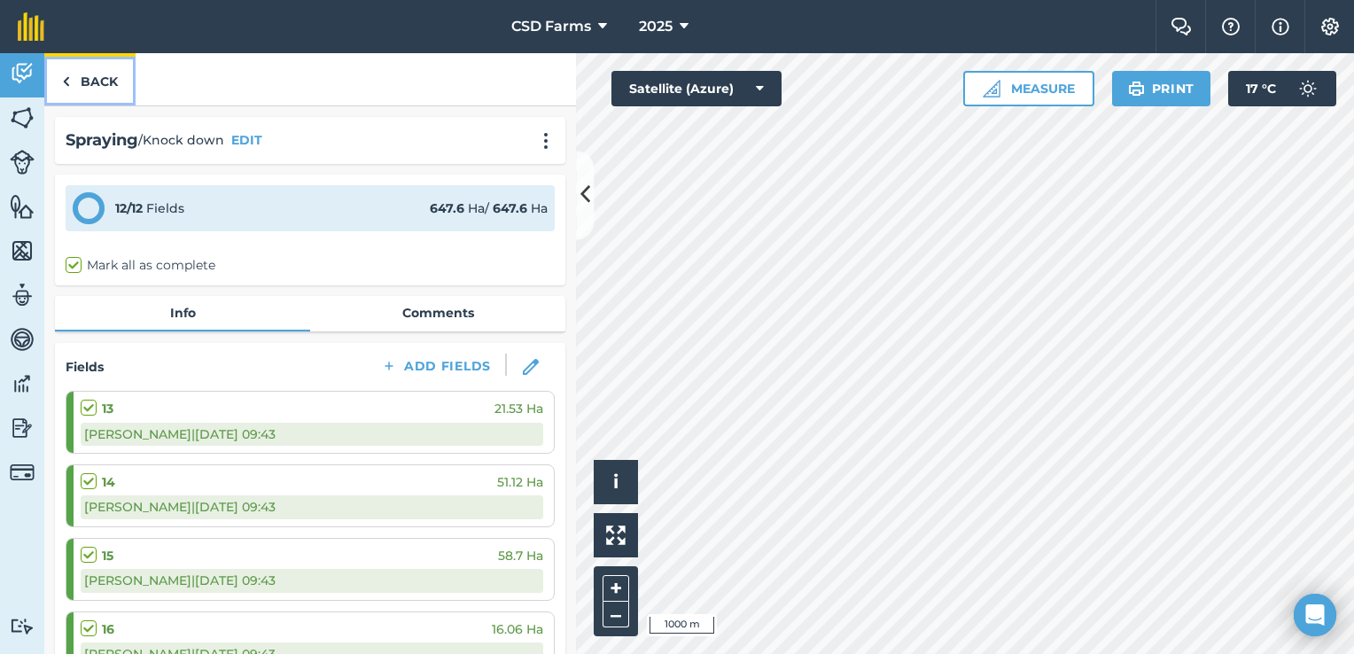
click at [103, 68] on link "Back" at bounding box center [89, 79] width 91 height 52
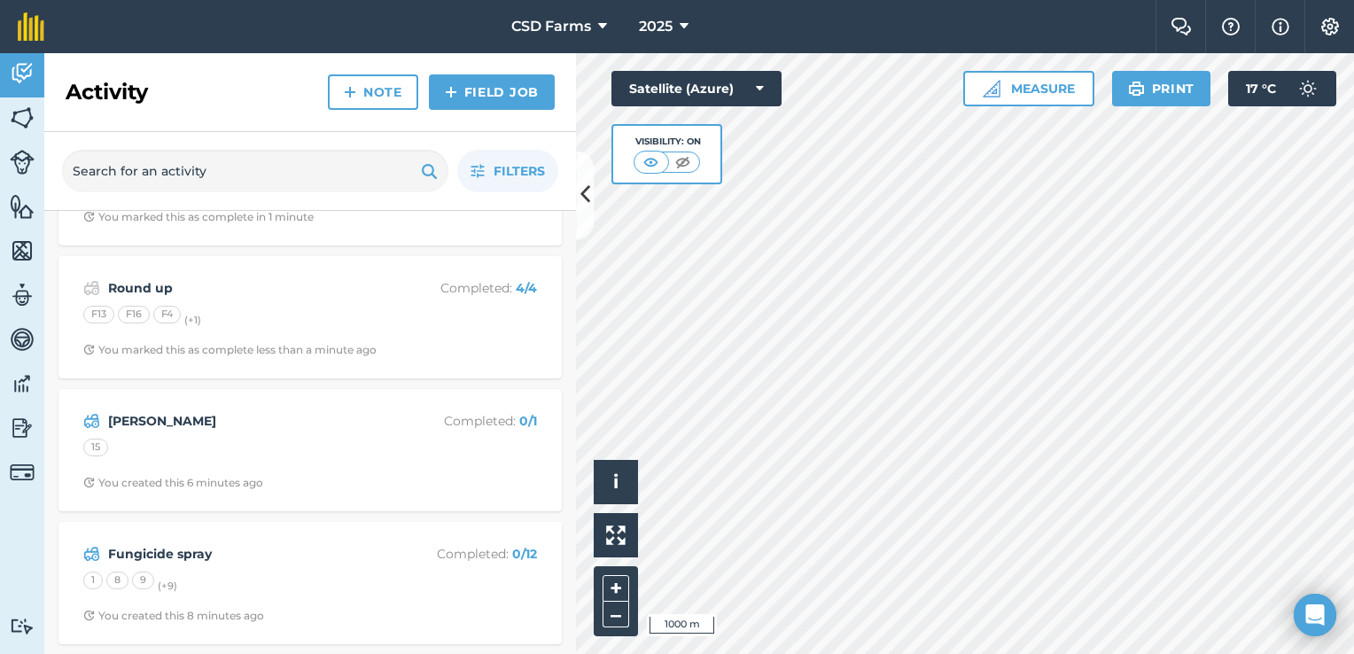
scroll to position [99, 0]
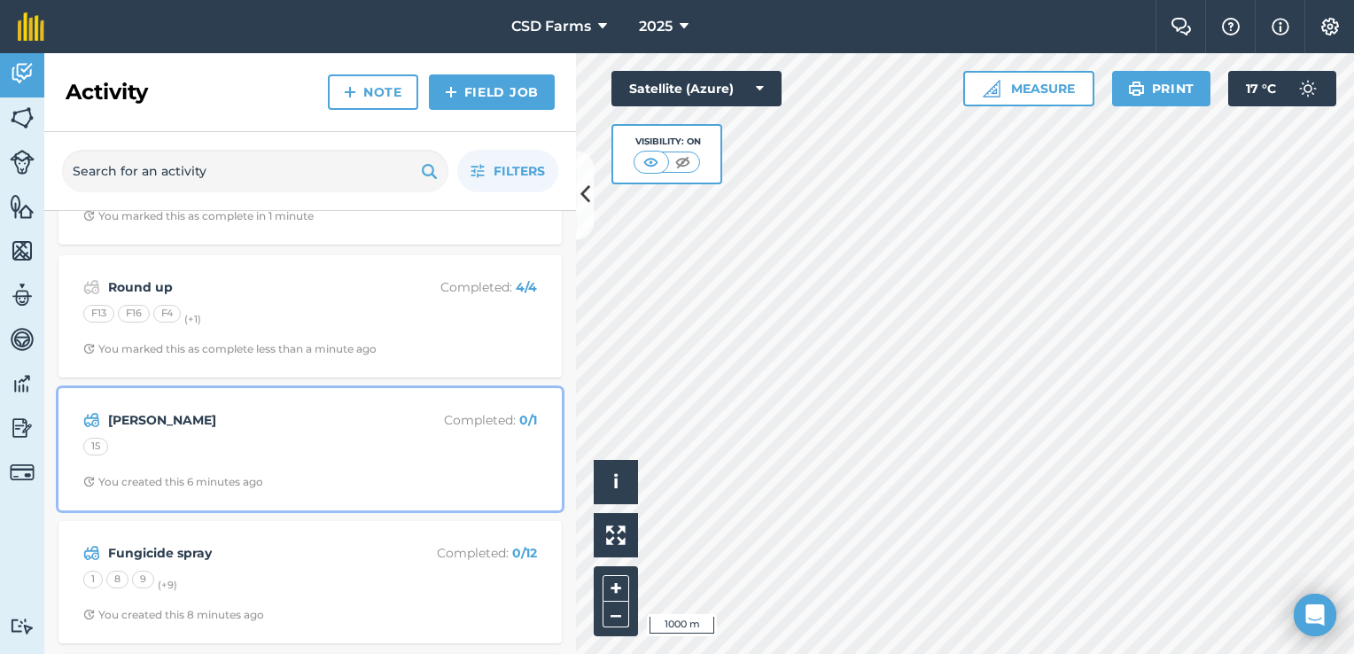
click at [273, 434] on div "Ester spray Completed : 0 / 1 15 You created this 6 minutes ago" at bounding box center [310, 449] width 482 height 101
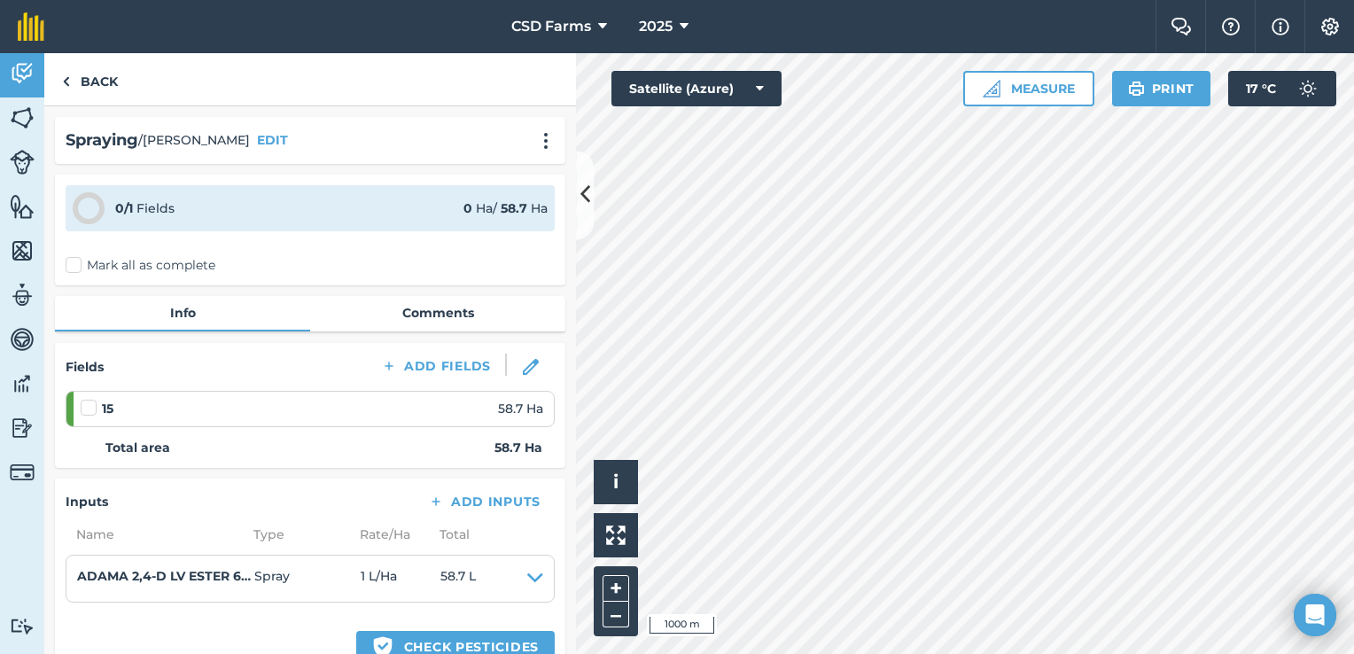
click at [70, 261] on label "Mark all as complete" at bounding box center [141, 265] width 150 height 19
click at [70, 261] on input "Mark all as complete" at bounding box center [72, 262] width 12 height 12
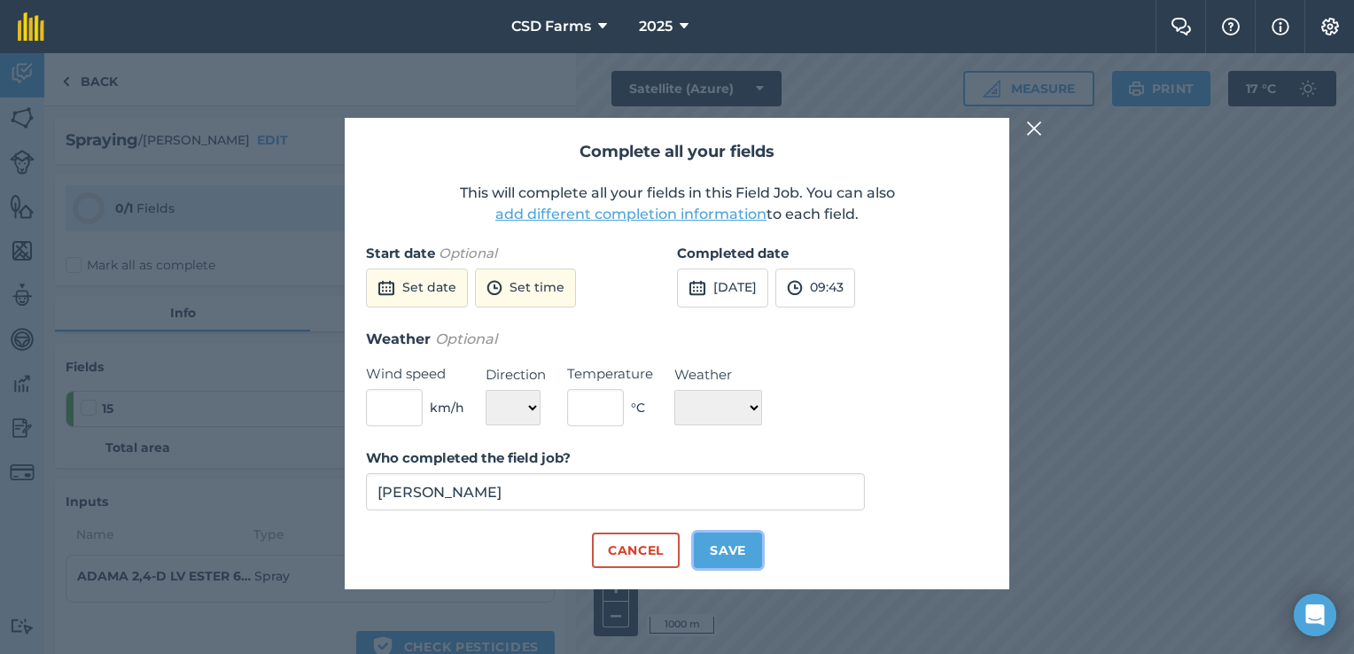
click at [724, 555] on button "Save" at bounding box center [728, 550] width 68 height 35
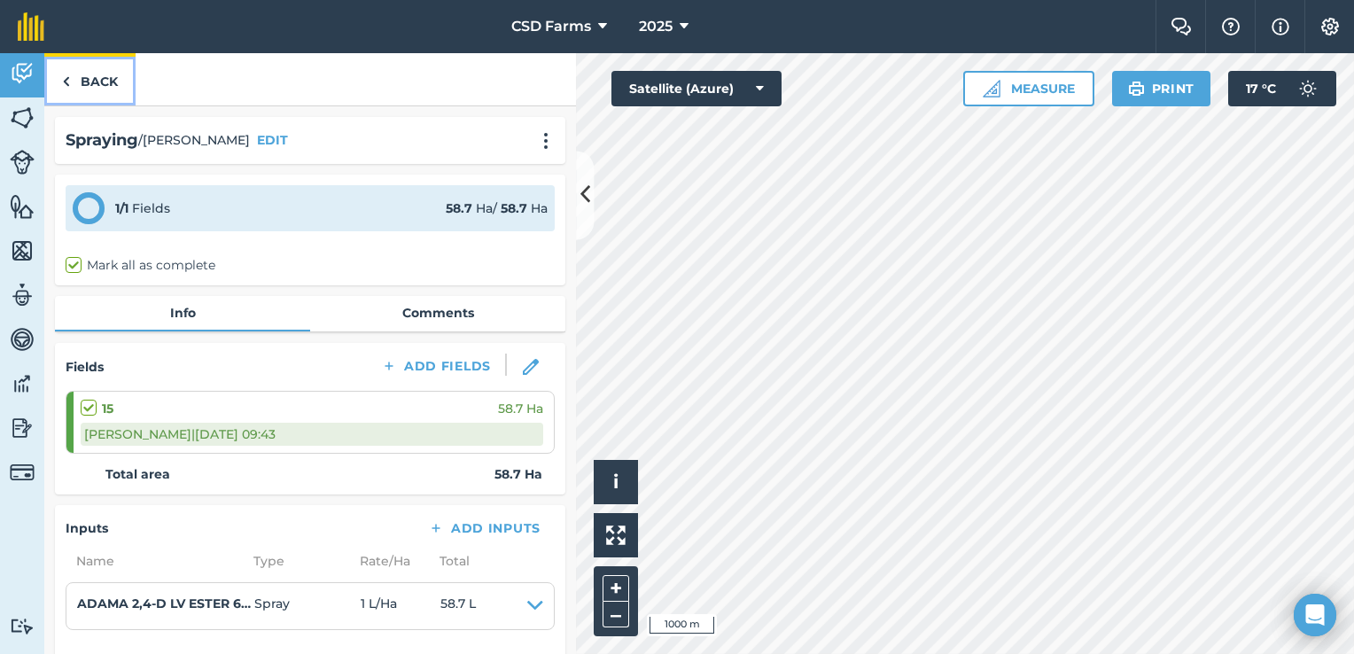
click at [92, 78] on link "Back" at bounding box center [89, 79] width 91 height 52
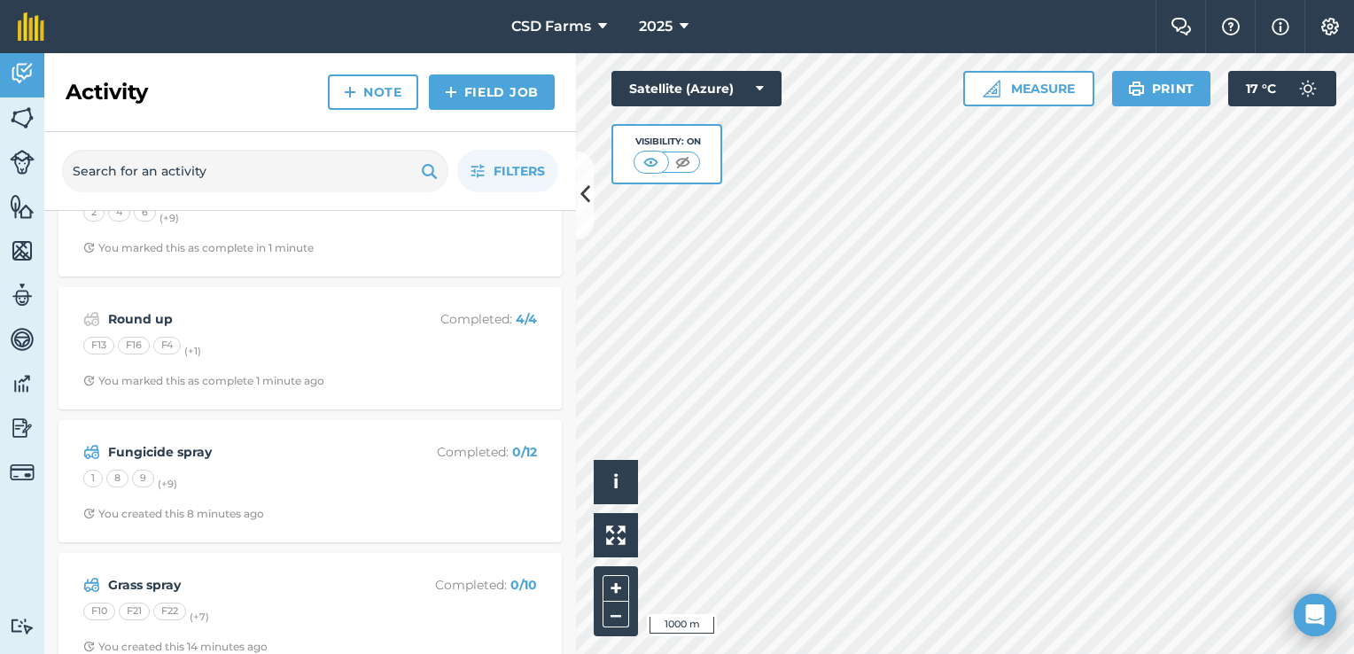
scroll to position [208, 0]
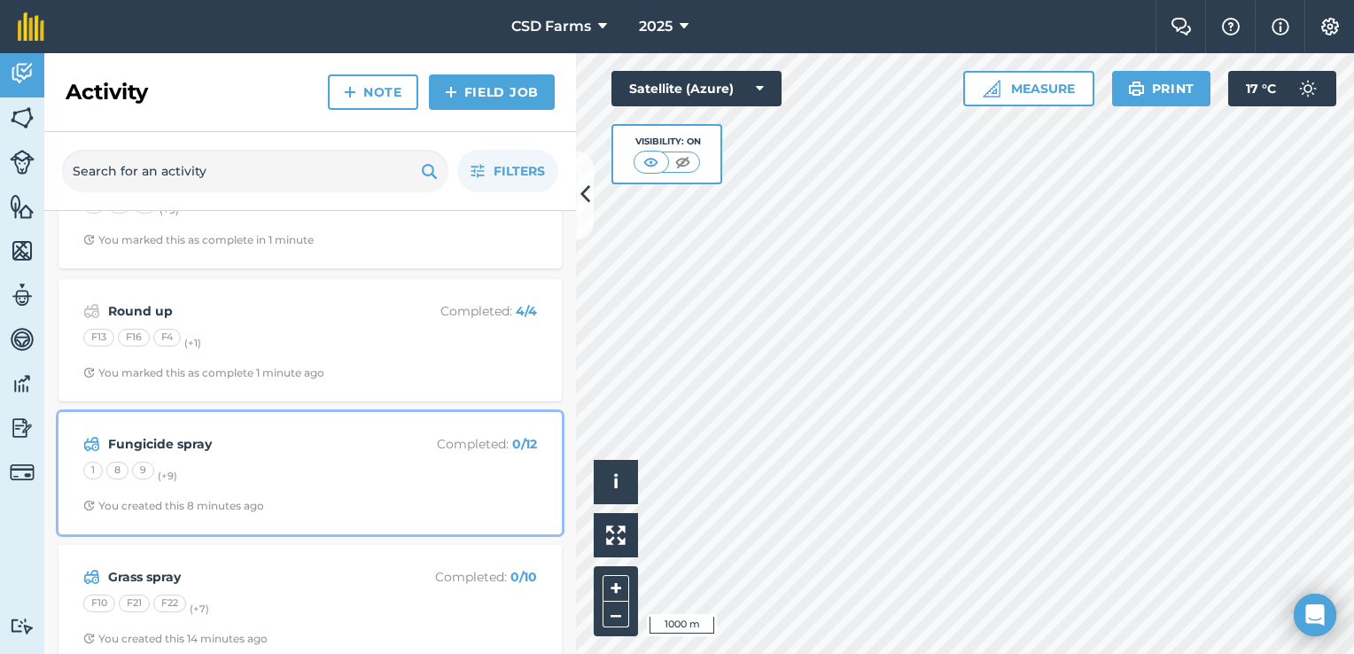
click at [267, 446] on strong "Fungicide spray" at bounding box center [248, 444] width 281 height 20
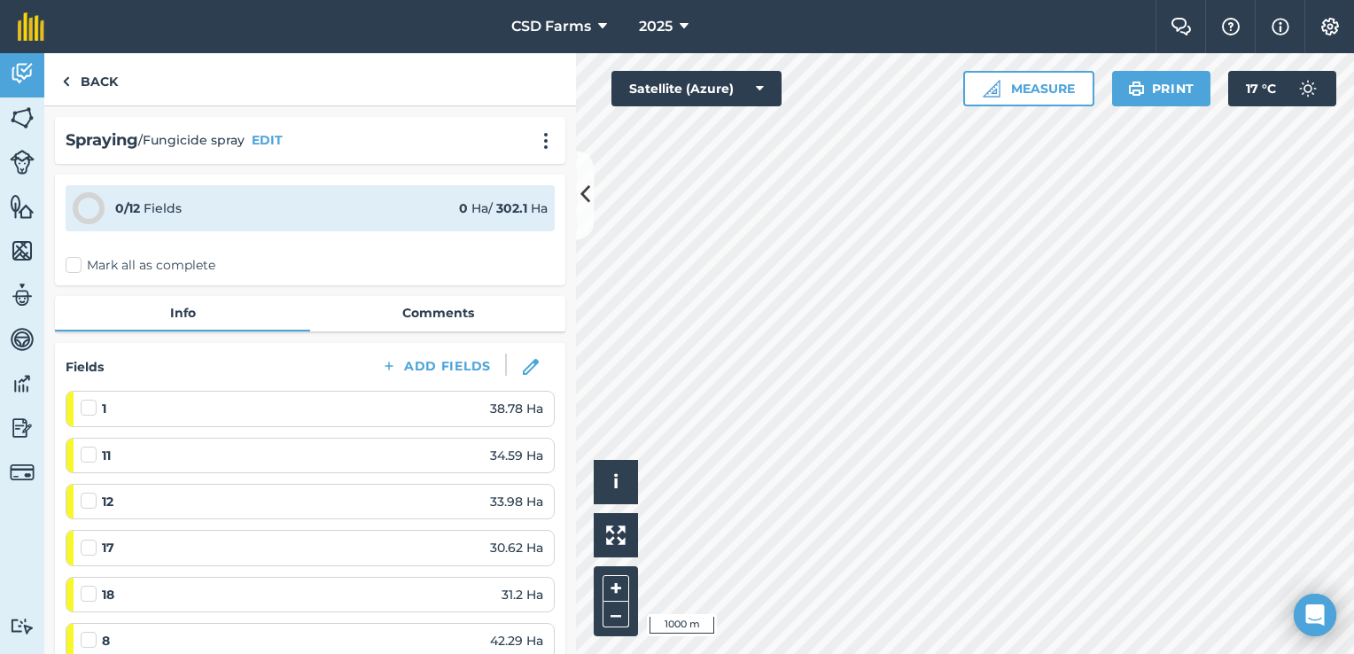
click at [74, 266] on label "Mark all as complete" at bounding box center [141, 265] width 150 height 19
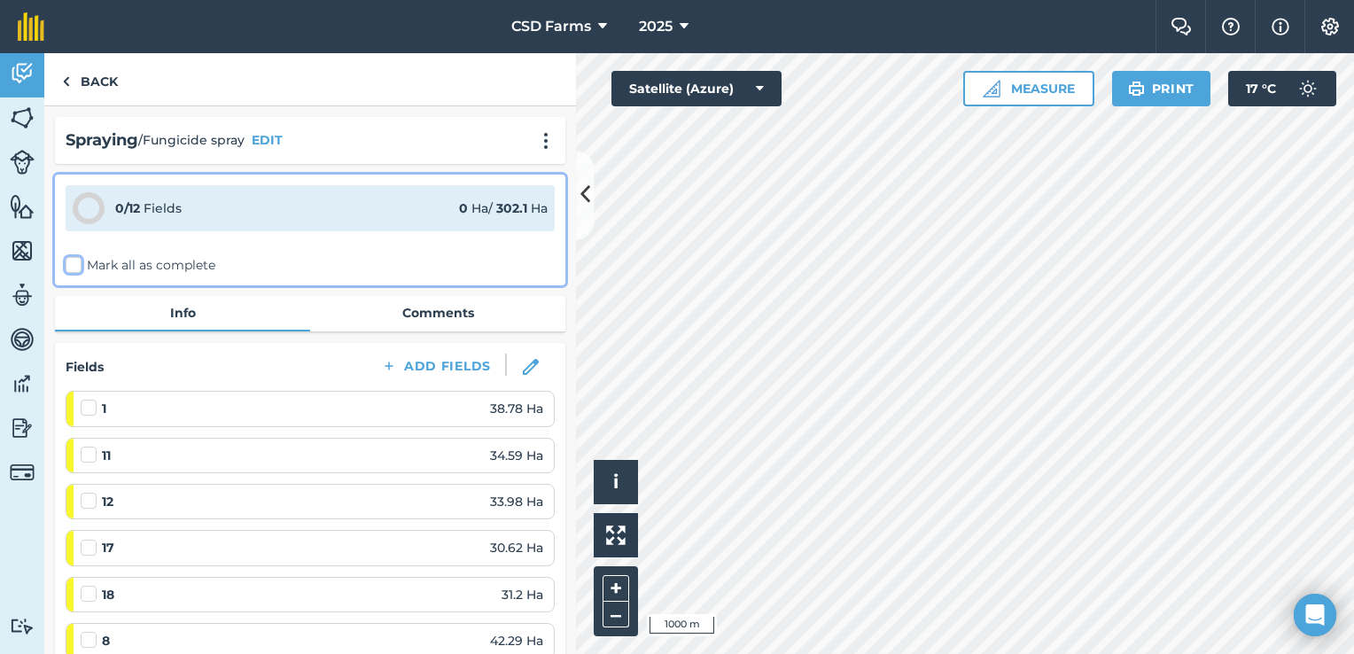
click at [74, 266] on input "Mark all as complete" at bounding box center [72, 262] width 12 height 12
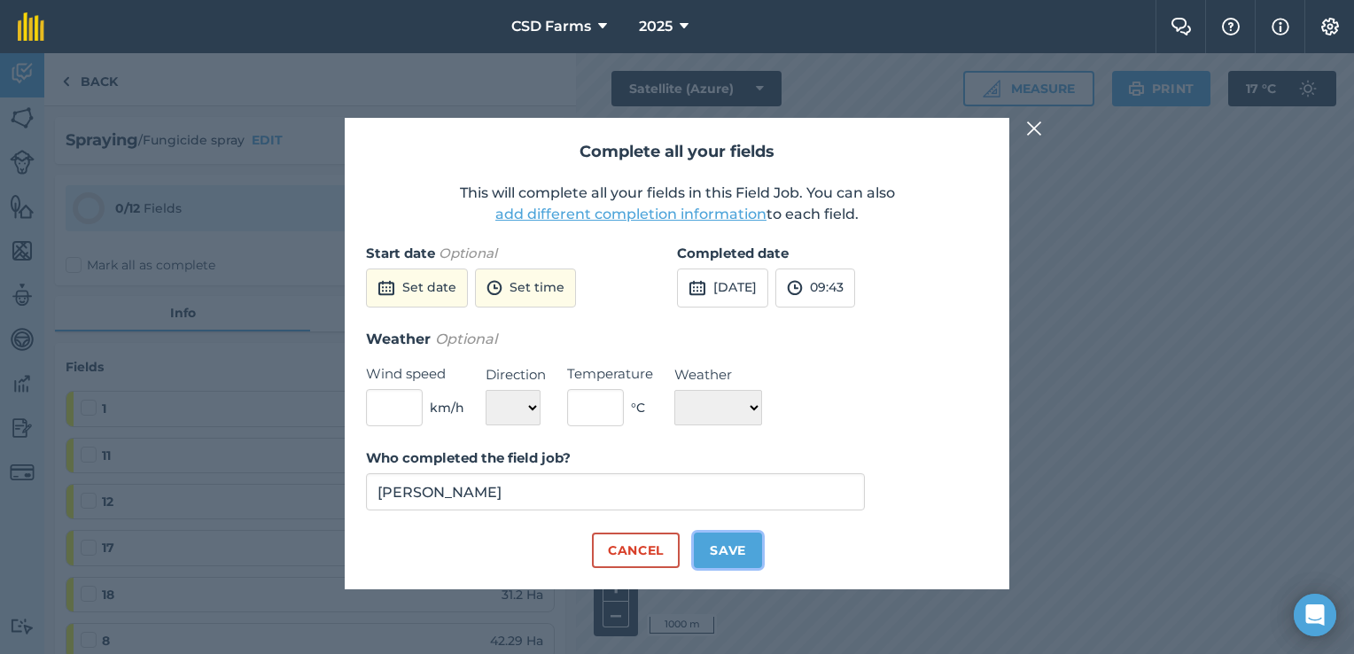
click at [727, 537] on button "Save" at bounding box center [728, 550] width 68 height 35
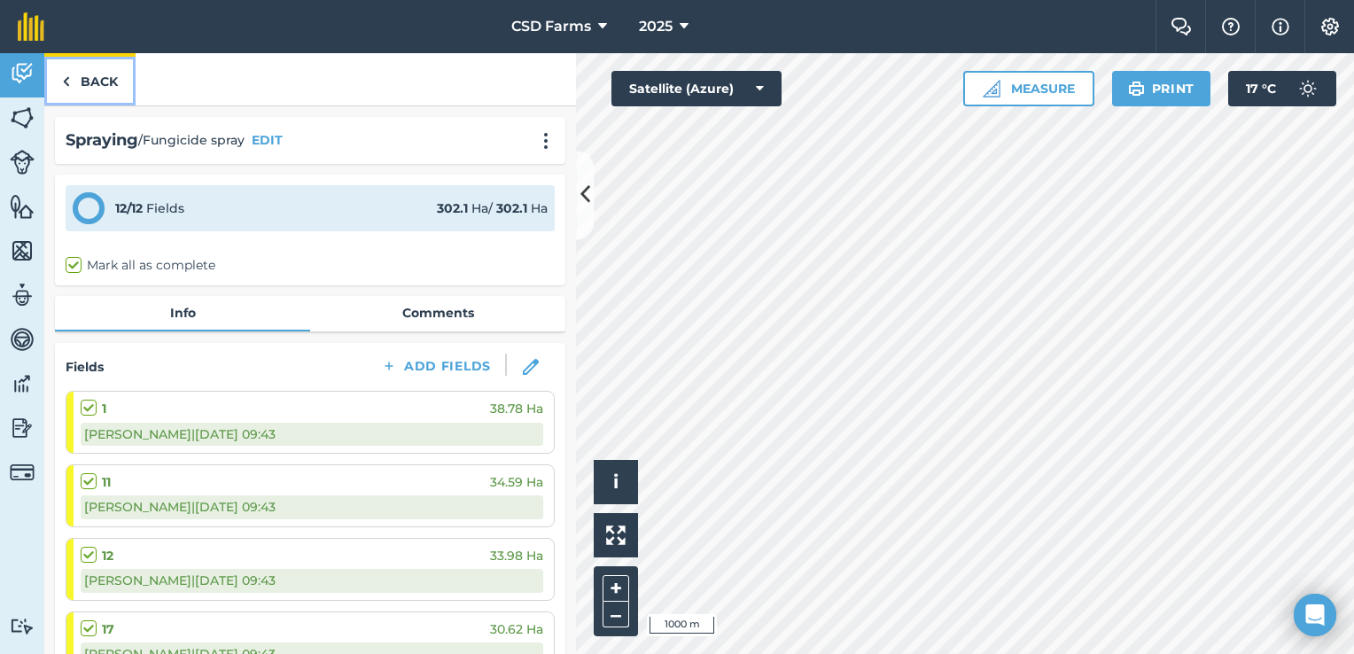
click at [90, 77] on link "Back" at bounding box center [89, 79] width 91 height 52
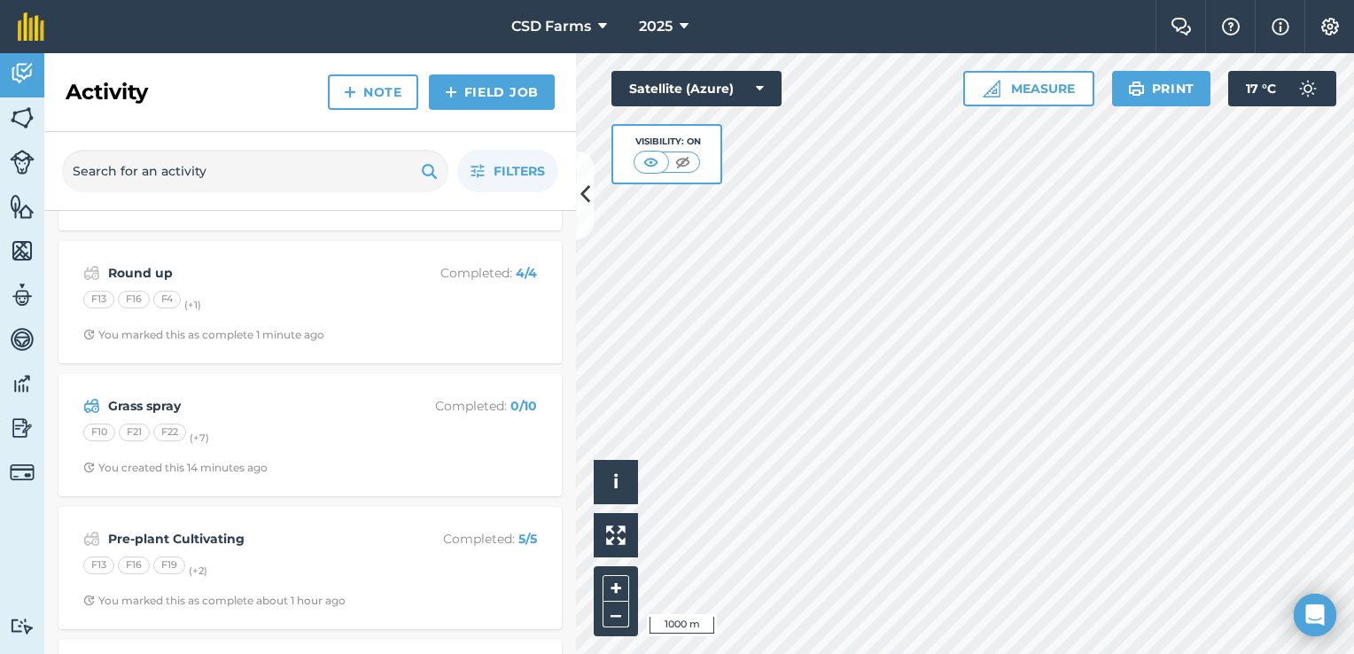
scroll to position [390, 0]
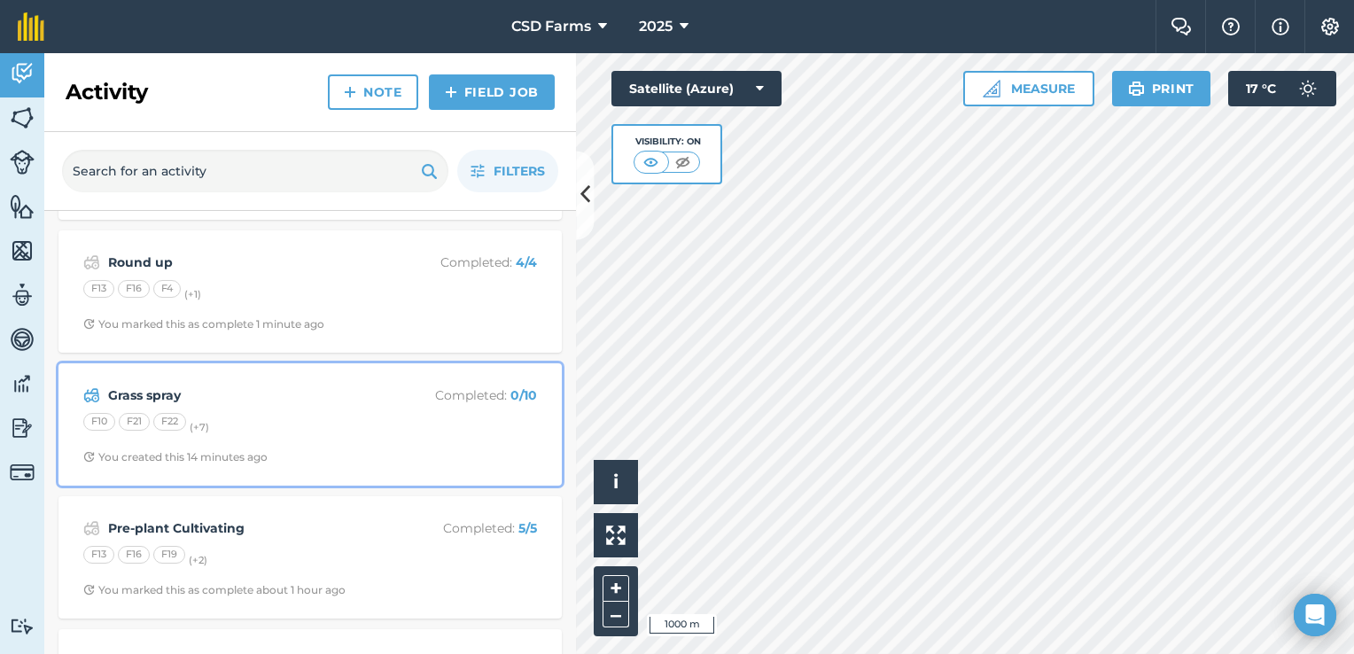
click at [247, 418] on div "F10 F21 F22 (+ 7 )" at bounding box center [310, 424] width 454 height 23
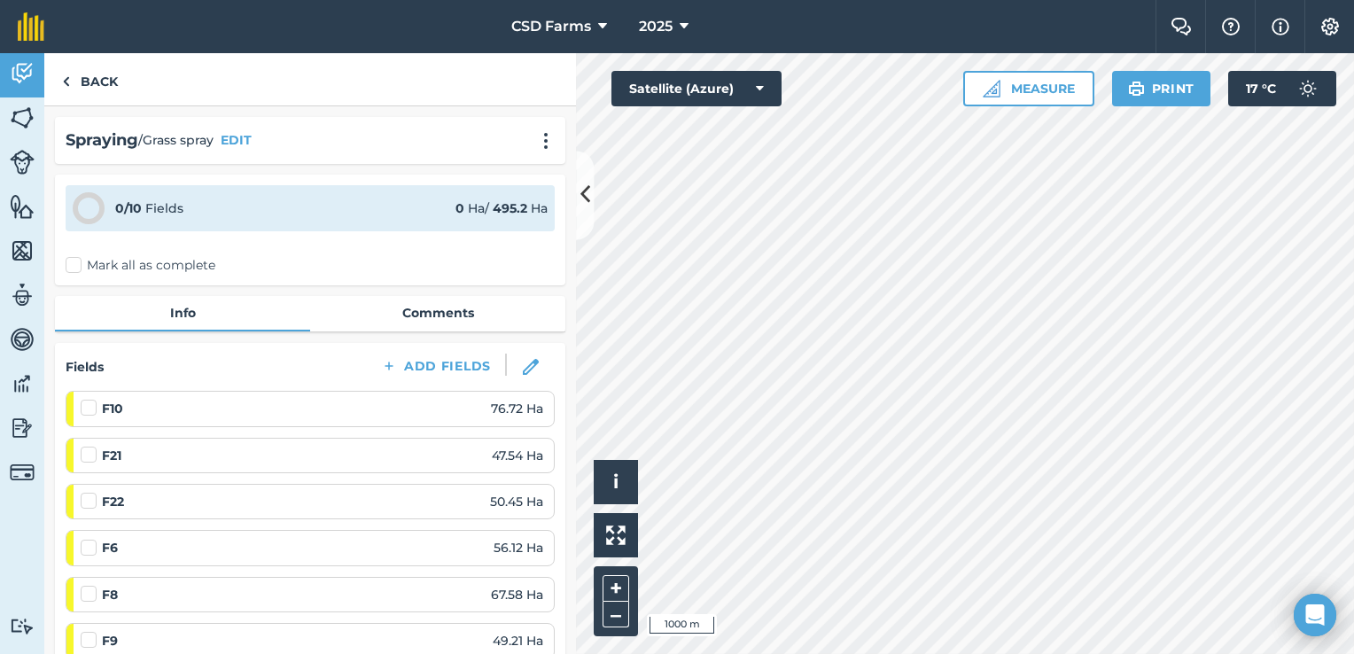
click at [74, 263] on label "Mark all as complete" at bounding box center [141, 265] width 150 height 19
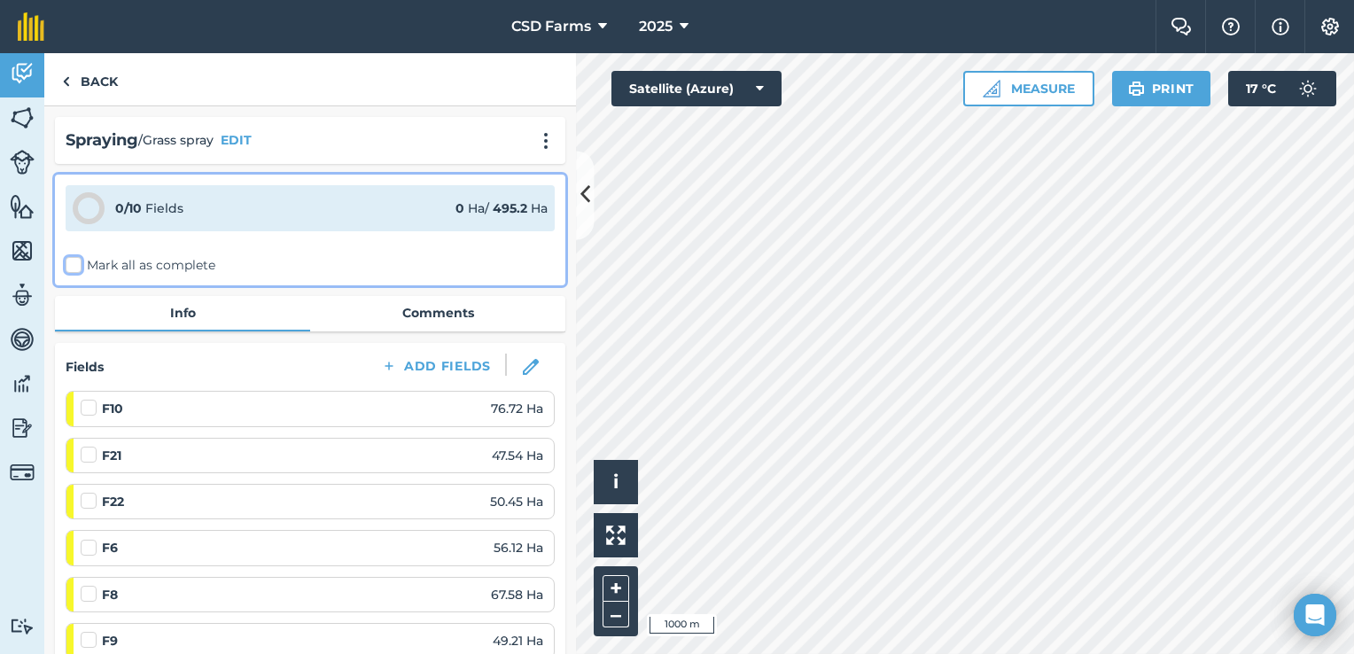
click at [74, 263] on input "Mark all as complete" at bounding box center [72, 262] width 12 height 12
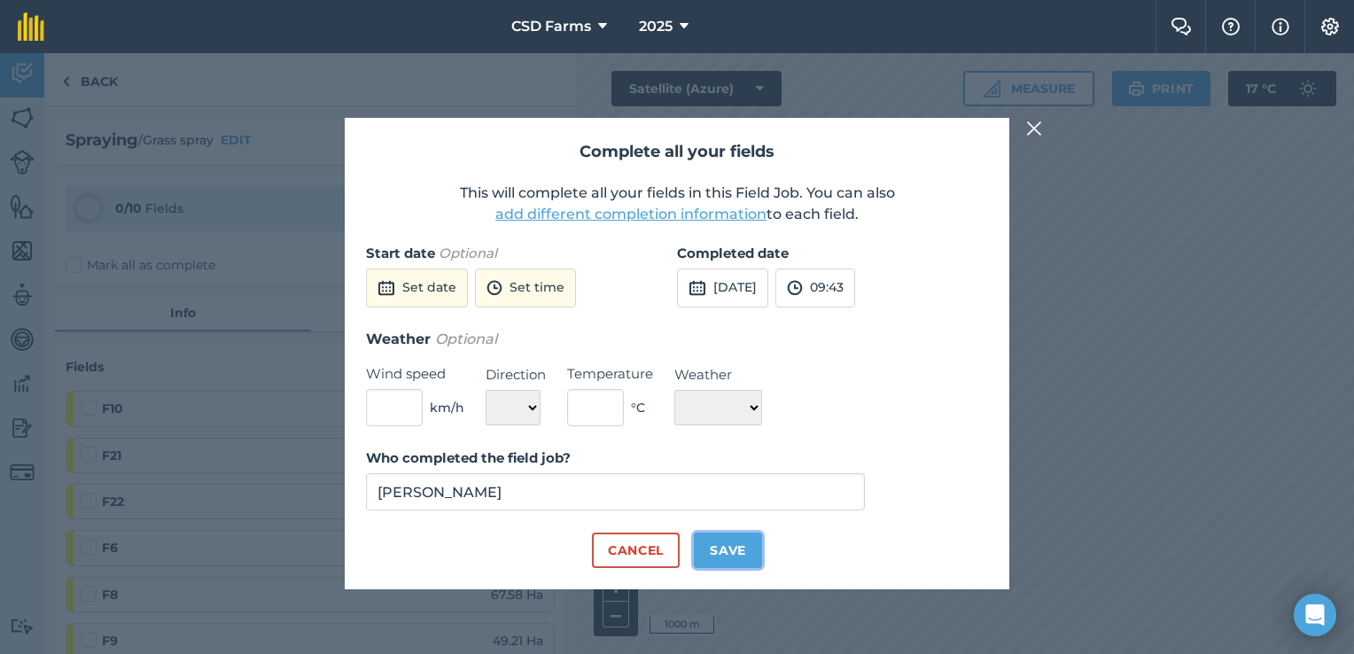
click at [730, 541] on button "Save" at bounding box center [728, 550] width 68 height 35
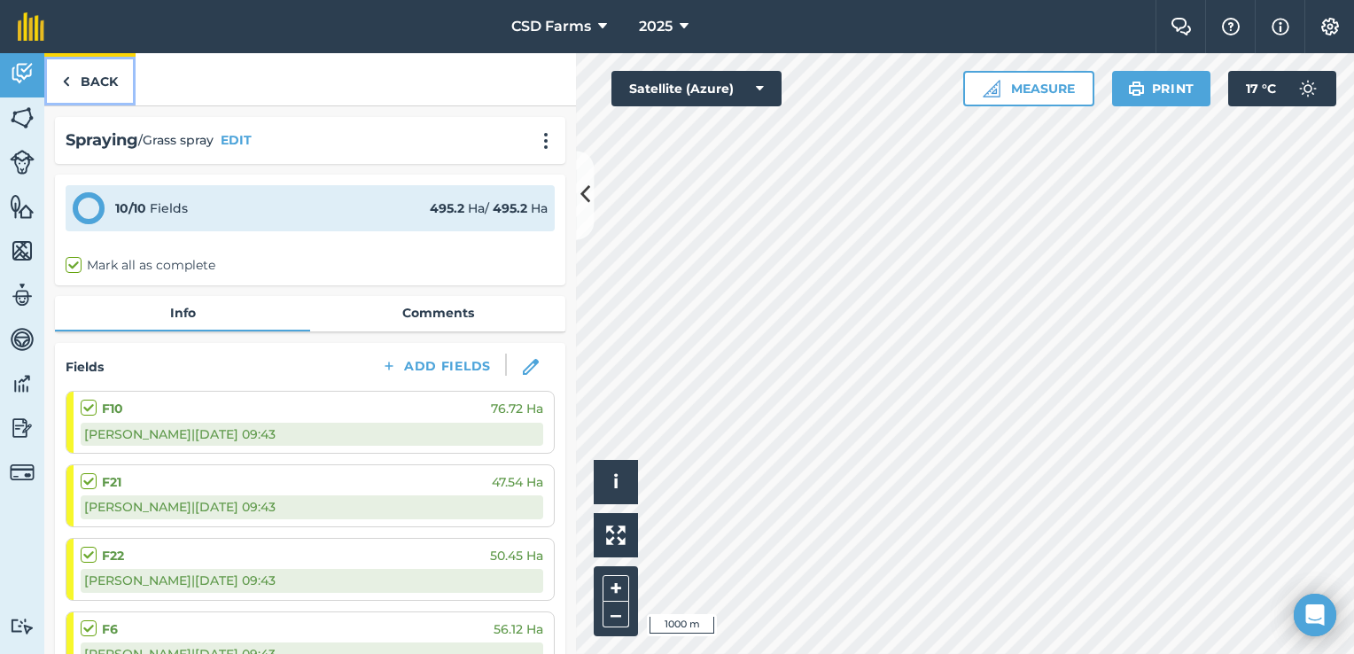
click at [111, 86] on link "Back" at bounding box center [89, 79] width 91 height 52
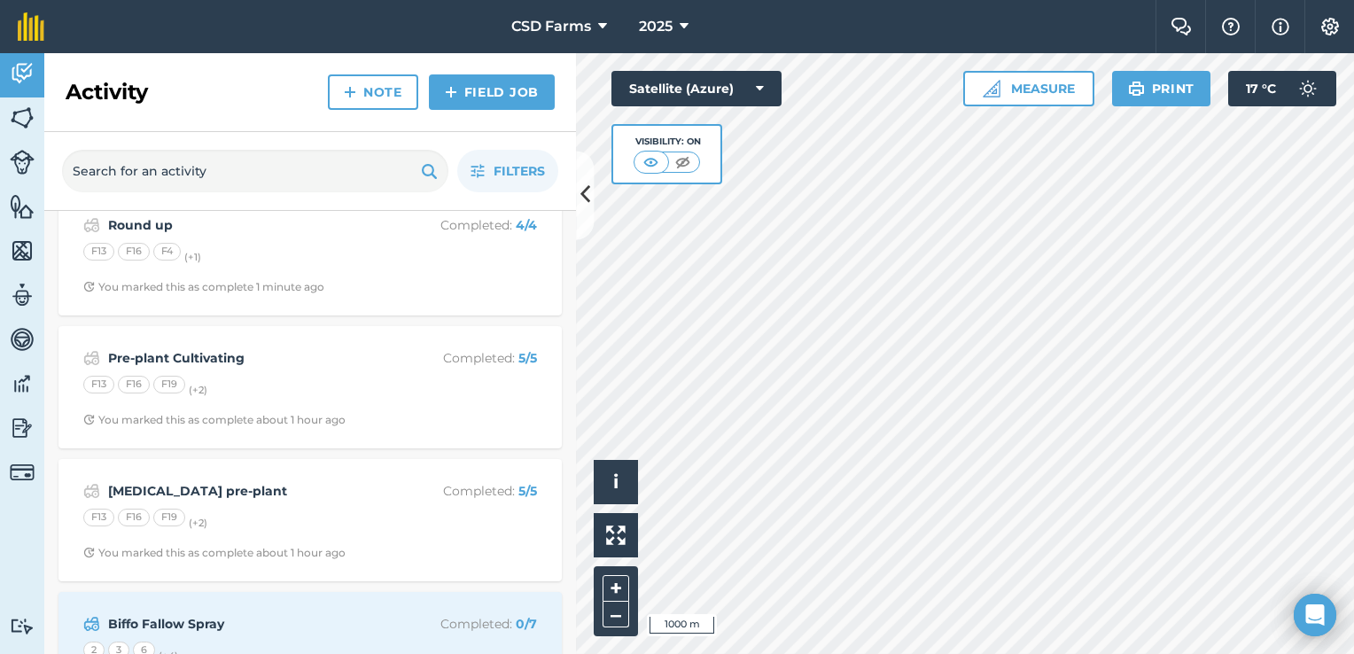
scroll to position [562, 0]
click at [21, 428] on img at bounding box center [22, 428] width 25 height 27
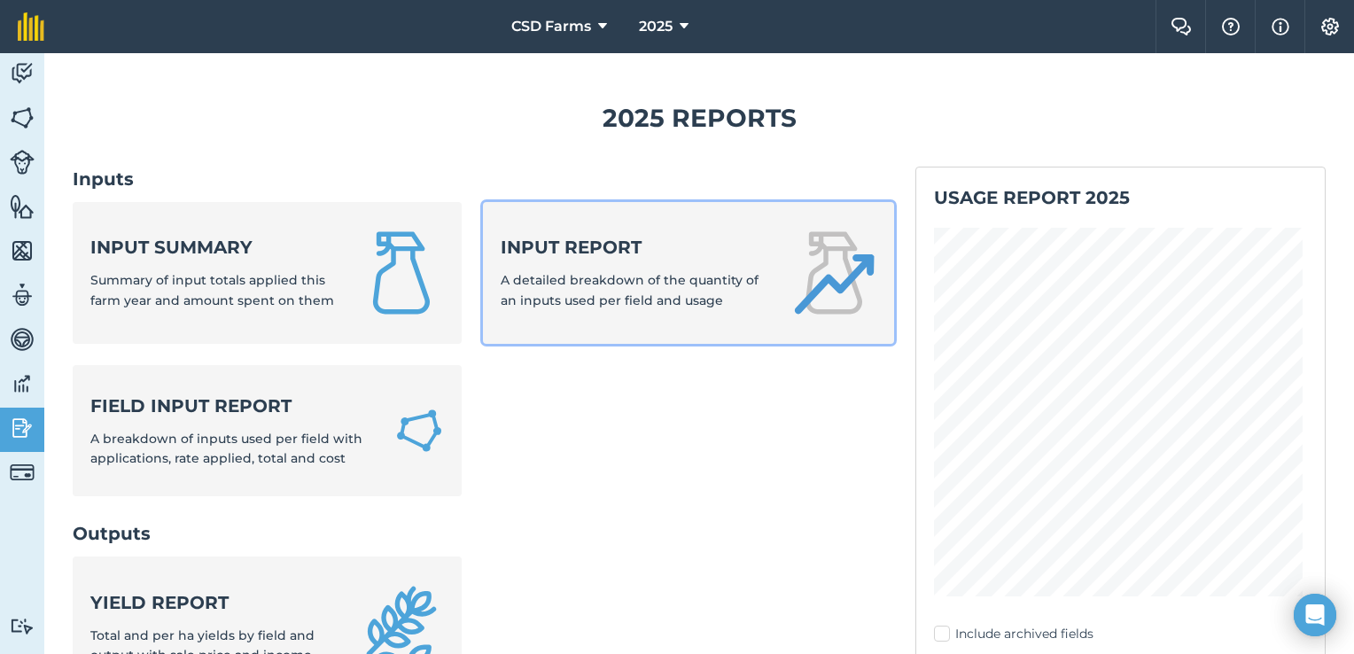
click at [628, 294] on span "A detailed breakdown of the quantity of an inputs used per field and usage" at bounding box center [630, 289] width 258 height 35
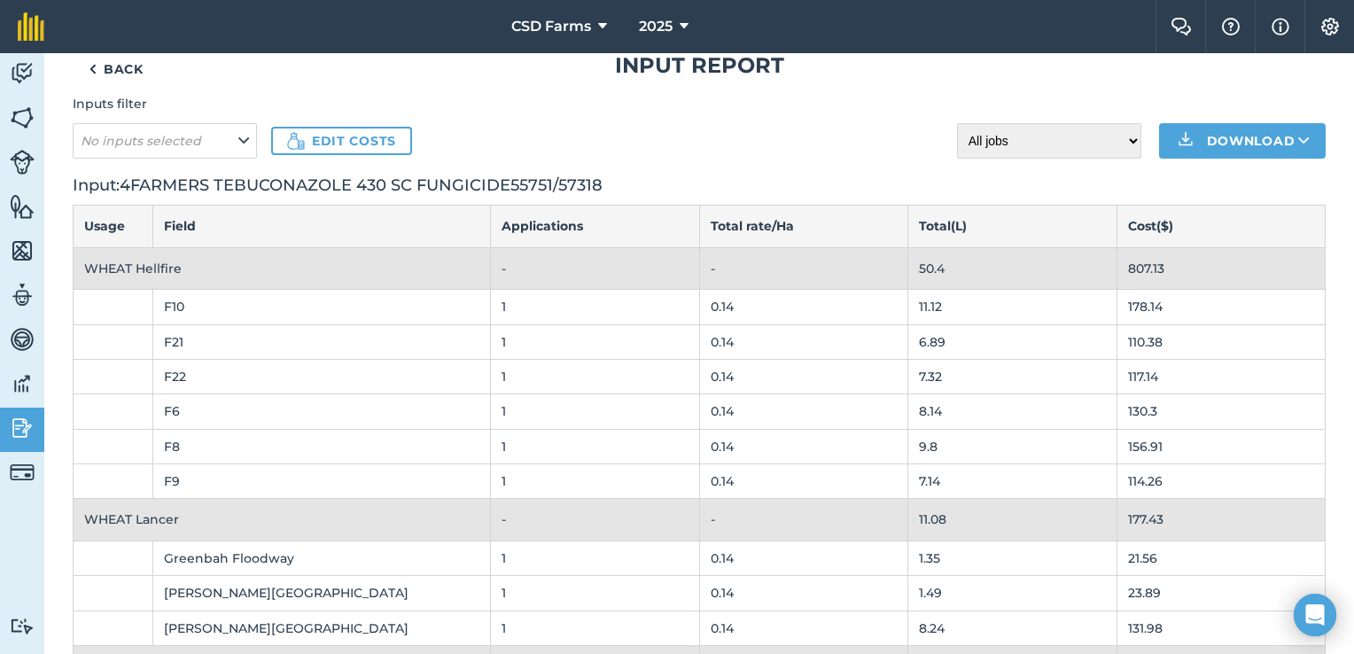
scroll to position [45, 0]
click at [371, 135] on link "Edit costs" at bounding box center [341, 140] width 141 height 28
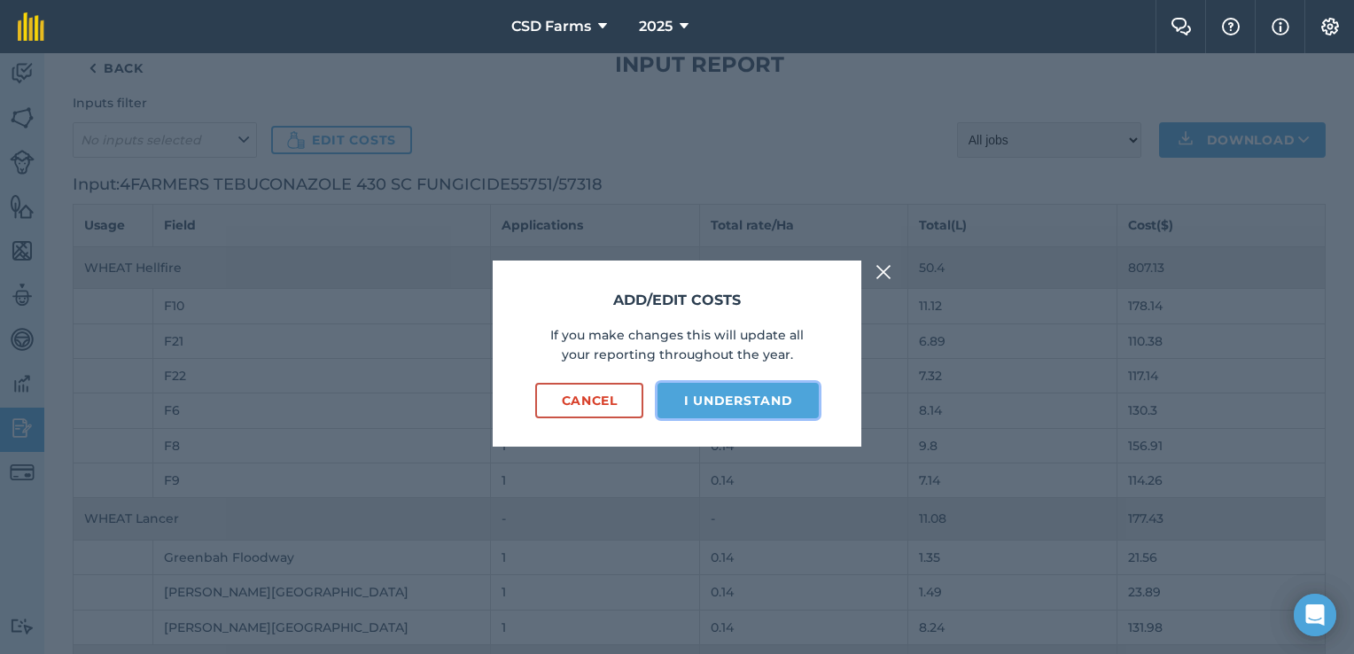
click at [752, 397] on button "I understand" at bounding box center [738, 400] width 161 height 35
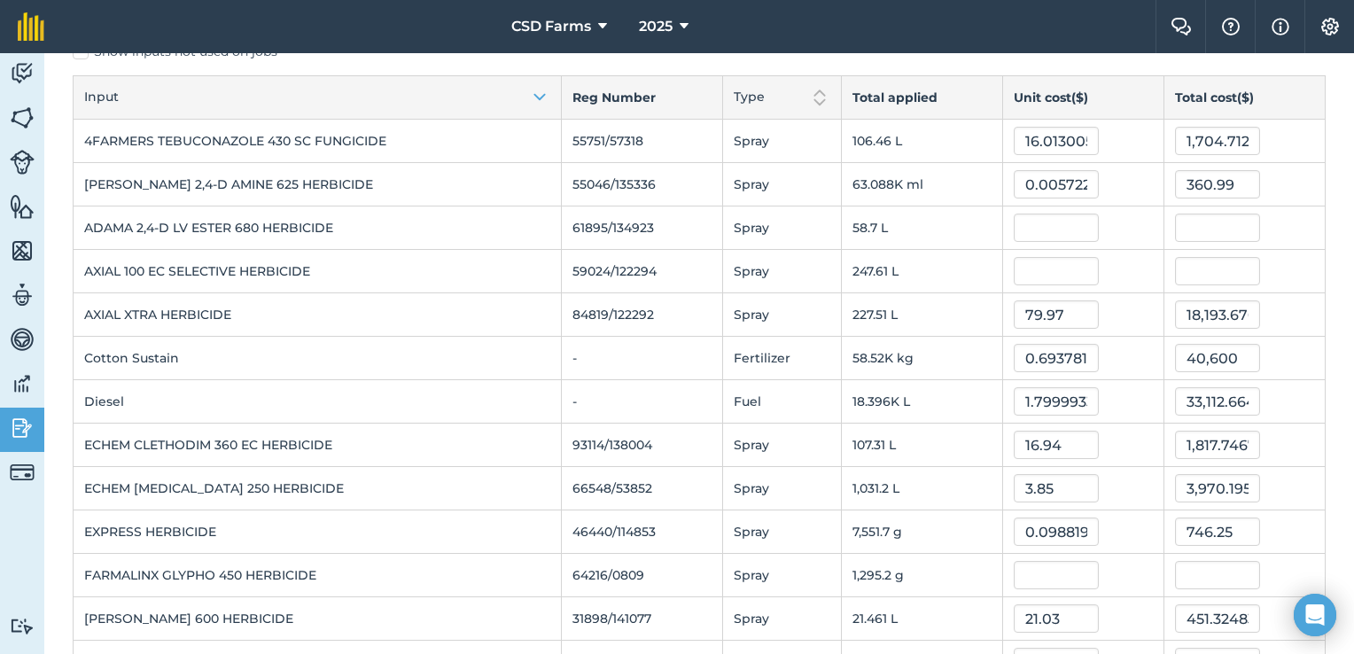
scroll to position [108, 0]
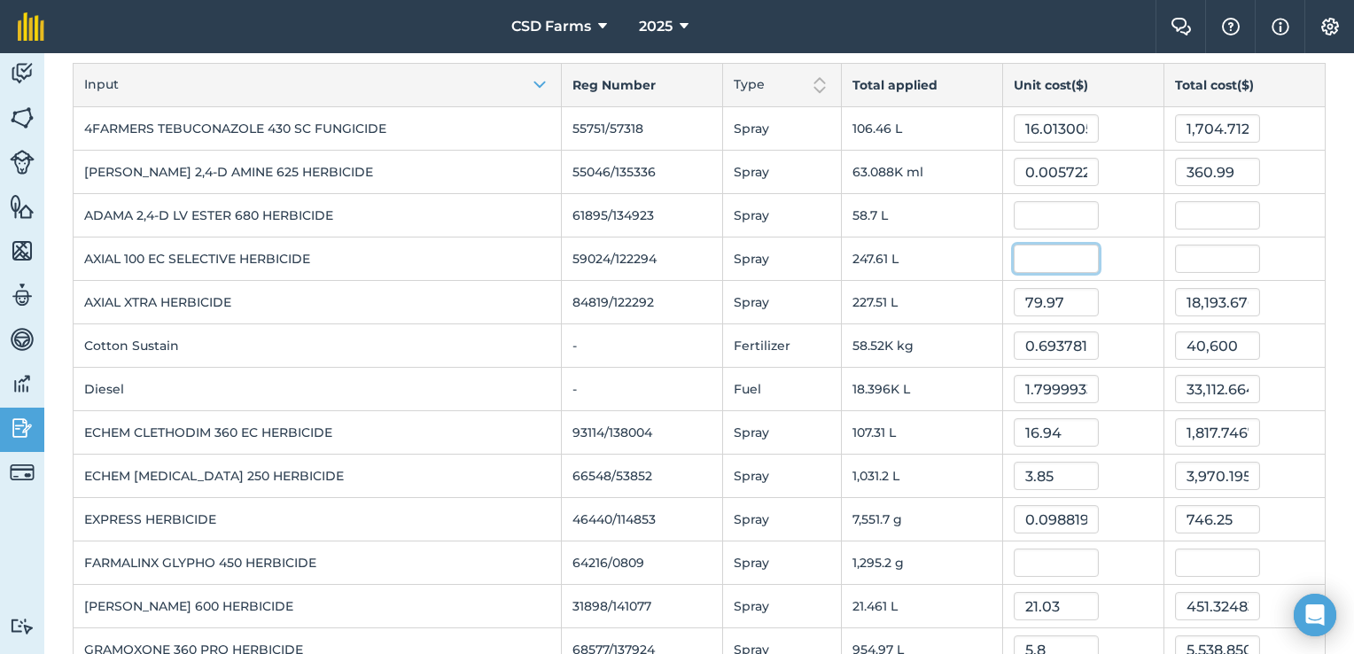
click at [1021, 259] on input "text" at bounding box center [1056, 259] width 85 height 28
click at [1269, 258] on div "19,801.171775" at bounding box center [1244, 259] width 139 height 28
click at [1051, 217] on input "text" at bounding box center [1056, 215] width 85 height 28
click at [1273, 216] on div "464.317" at bounding box center [1244, 215] width 139 height 28
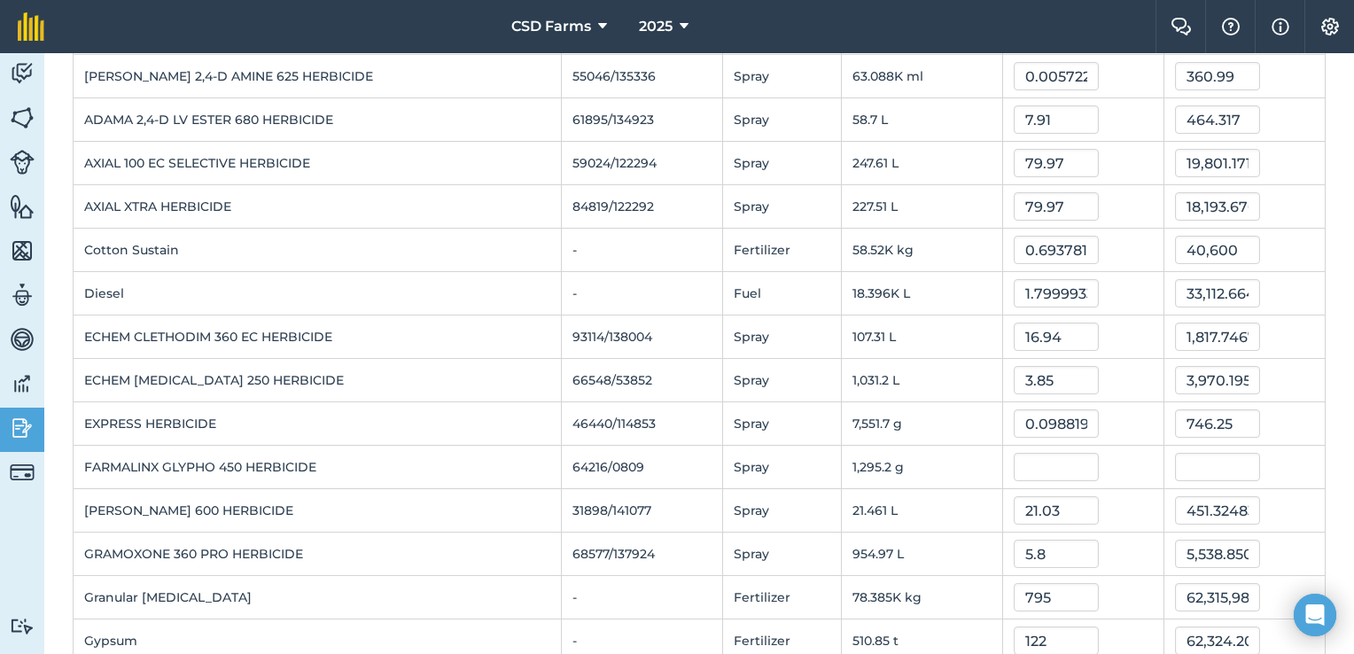
scroll to position [211, 0]
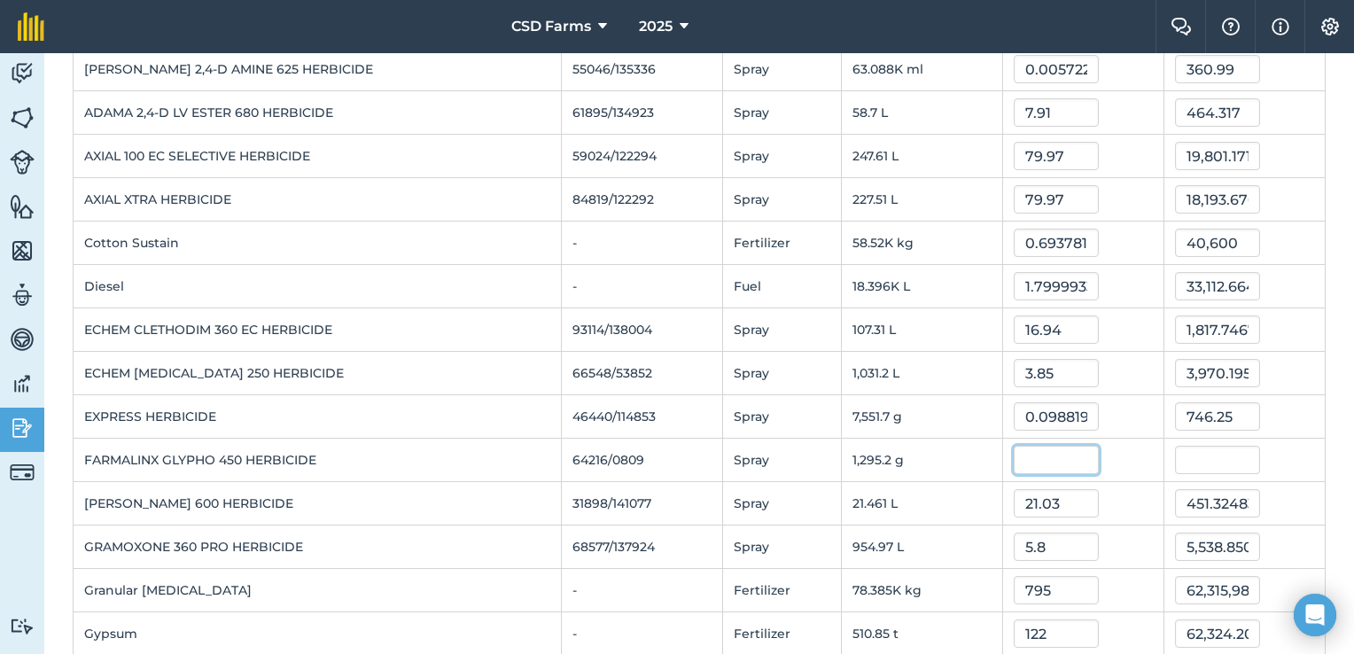
click at [1036, 452] on input "text" at bounding box center [1056, 460] width 85 height 28
click at [1291, 458] on div "5,620.9944000000005" at bounding box center [1244, 460] width 139 height 28
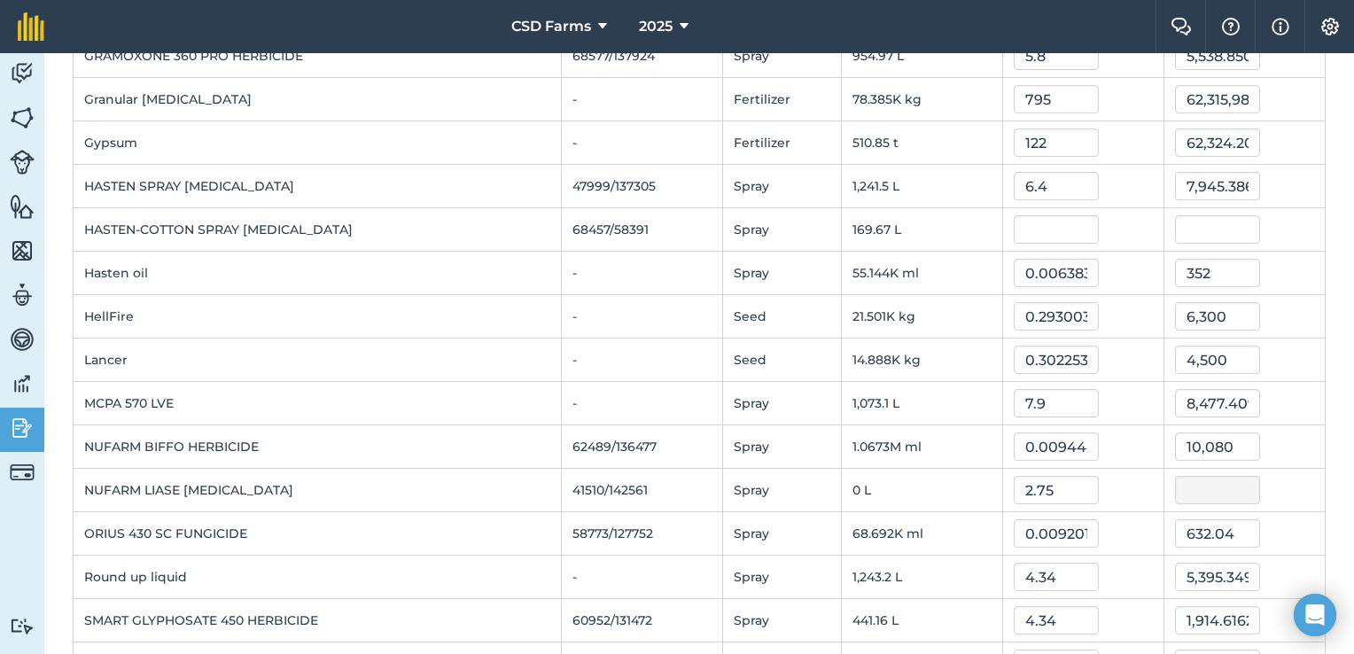
scroll to position [700, 0]
click at [1073, 230] on input "text" at bounding box center [1056, 231] width 85 height 28
click at [1299, 217] on div "1,085.862016" at bounding box center [1244, 231] width 139 height 28
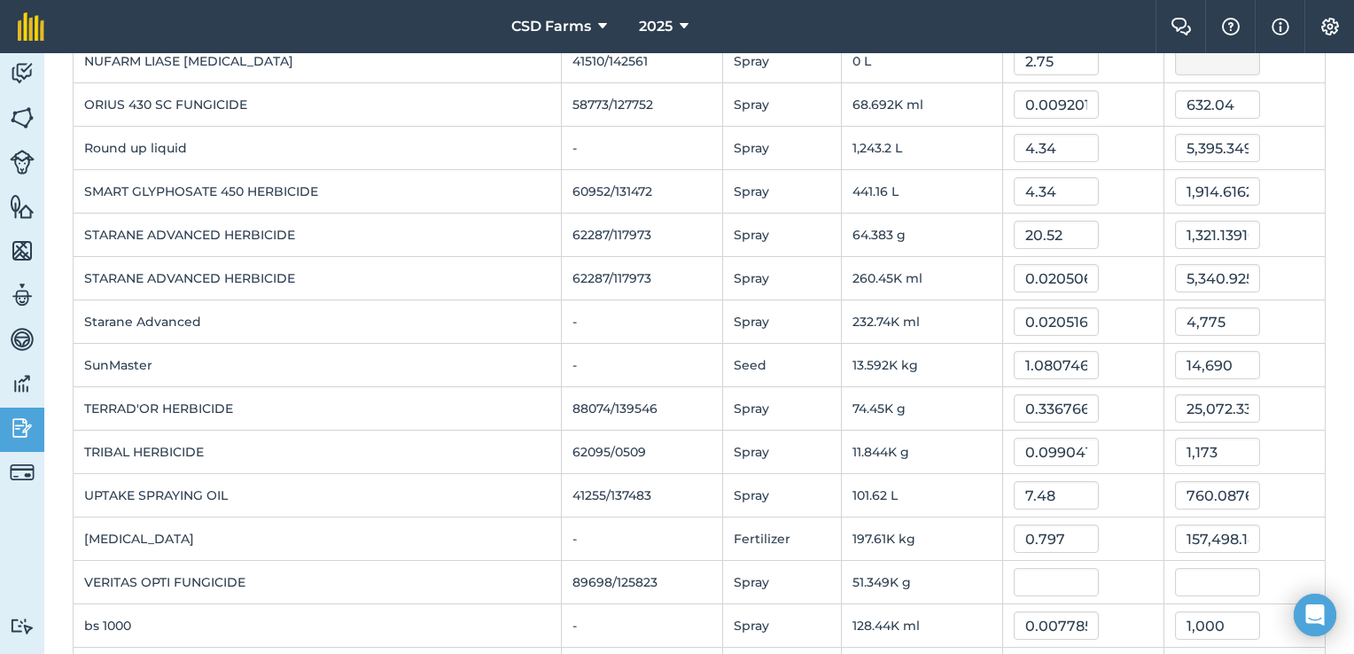
scroll to position [1189, 0]
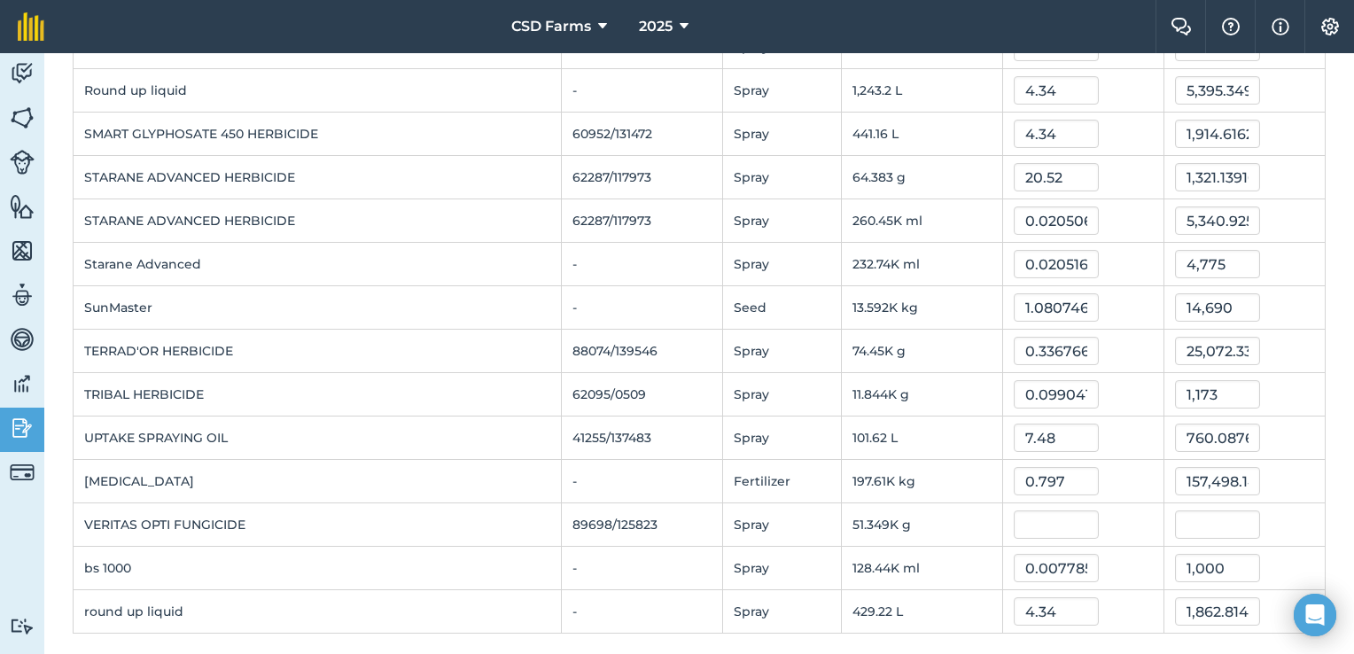
click at [1113, 467] on div "0.797" at bounding box center [1083, 481] width 139 height 28
click at [1058, 519] on input "text" at bounding box center [1056, 525] width 85 height 28
click at [1184, 511] on input "text" at bounding box center [1217, 525] width 85 height 28
click at [1280, 520] on div "1,345" at bounding box center [1244, 525] width 139 height 28
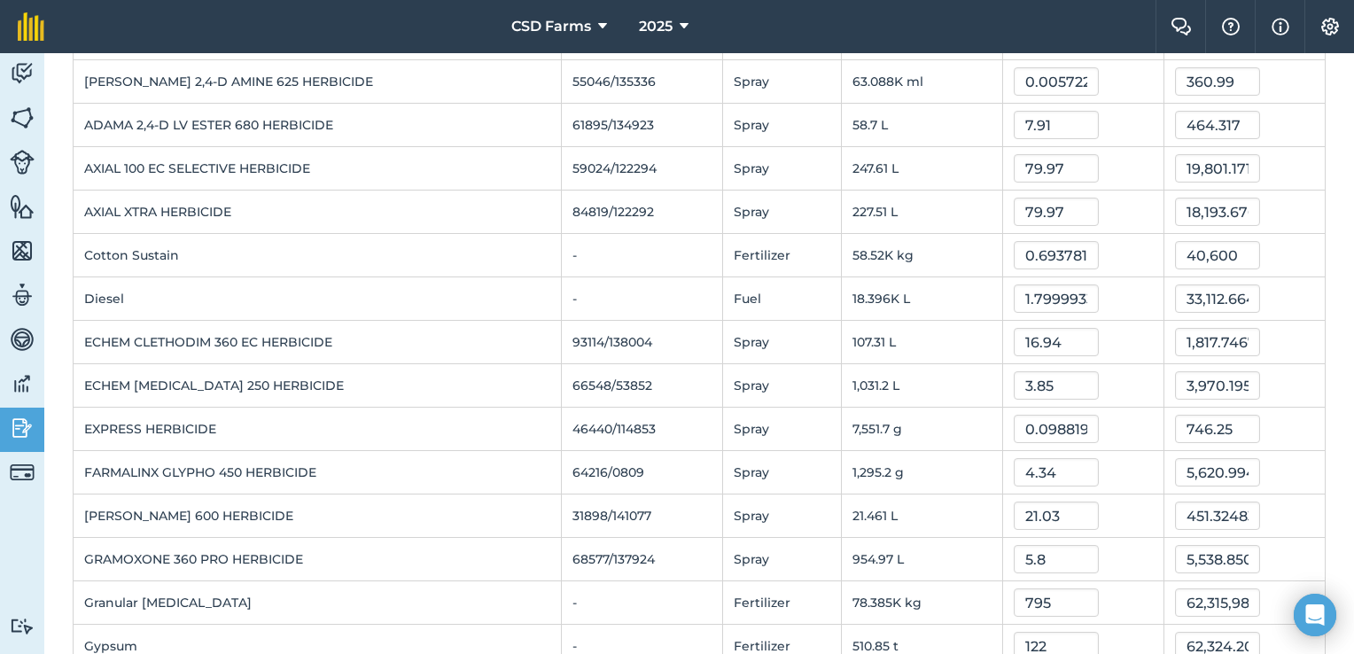
scroll to position [0, 0]
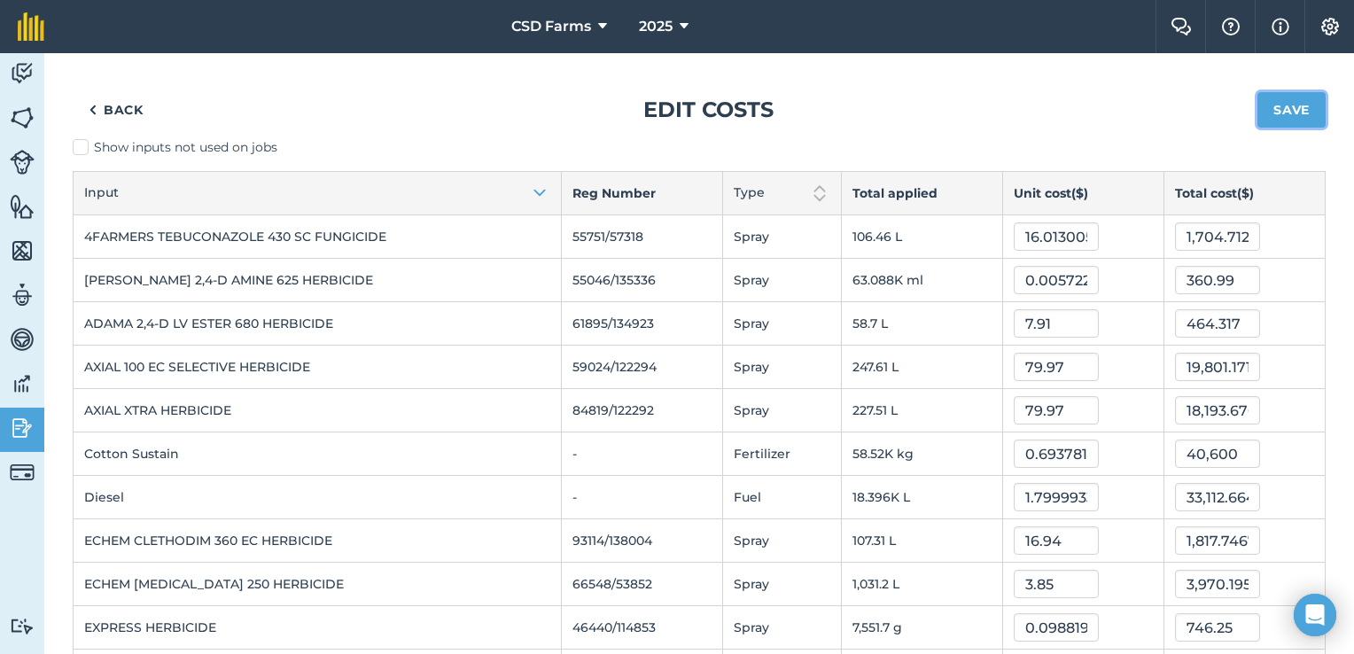
click at [1288, 113] on button "Save" at bounding box center [1292, 109] width 68 height 35
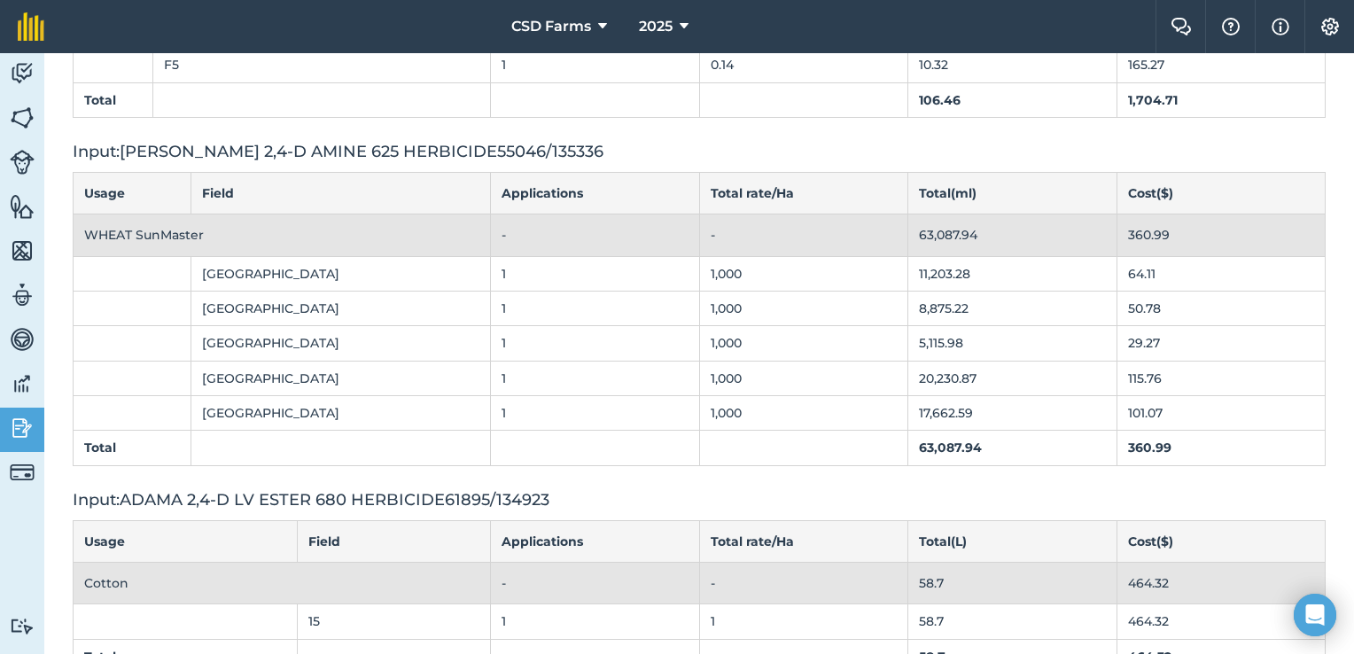
scroll to position [933, 0]
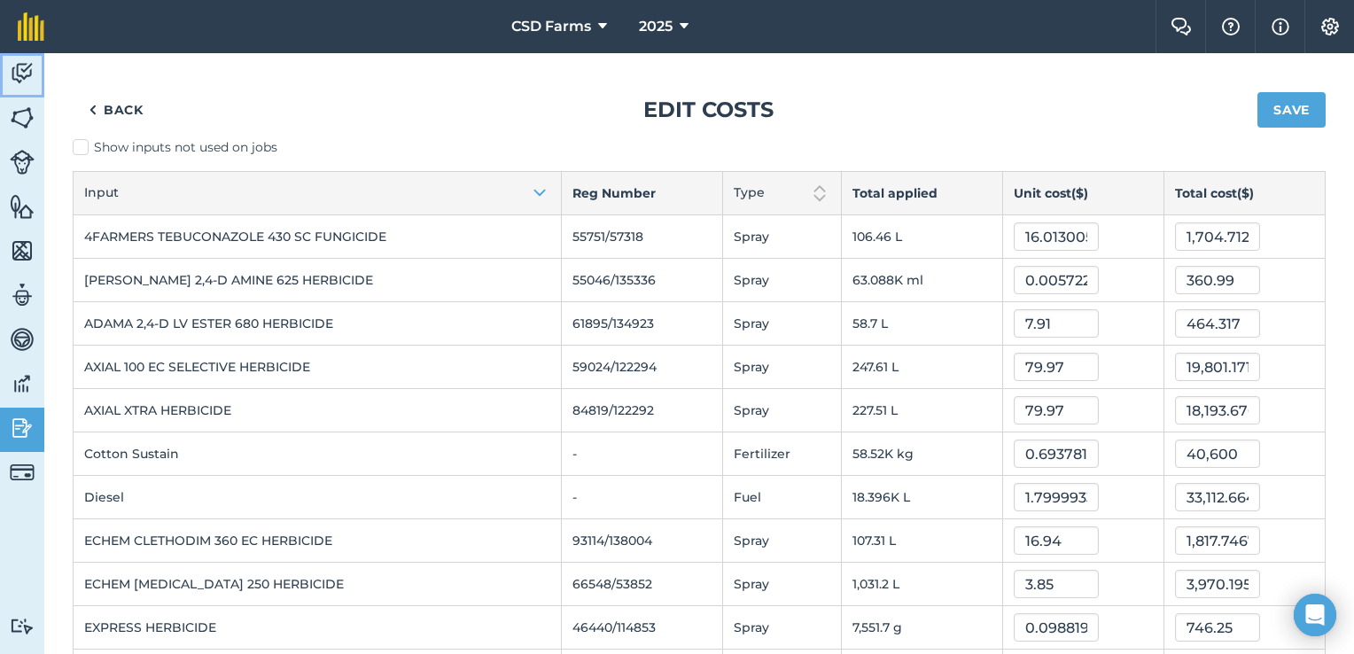
click at [29, 69] on img at bounding box center [22, 73] width 25 height 27
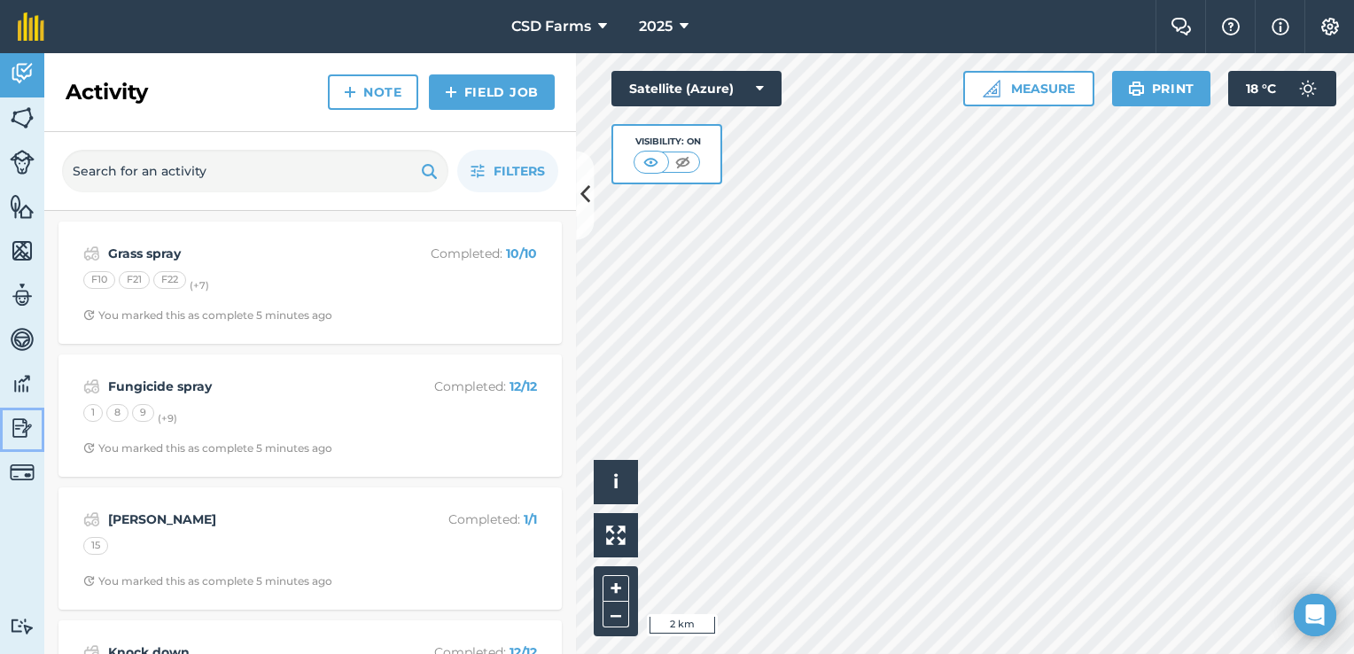
click at [22, 430] on img at bounding box center [22, 428] width 25 height 27
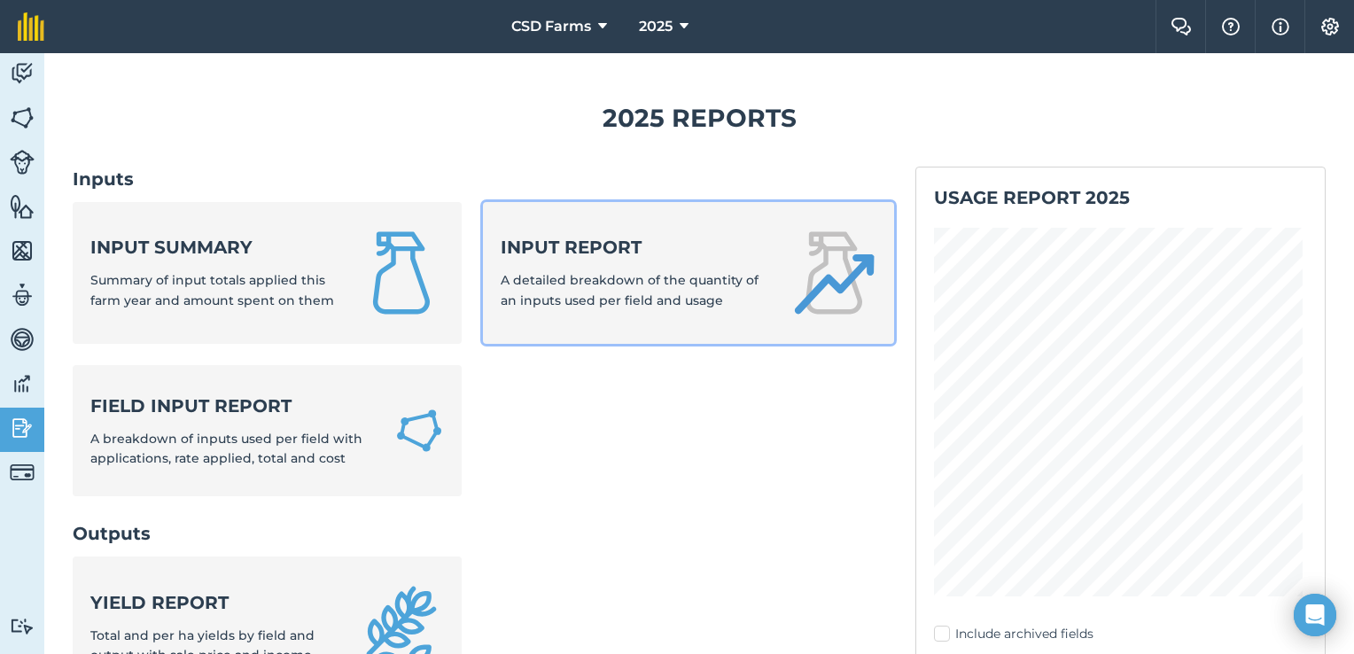
click at [629, 267] on div "Input report A detailed breakdown of the quantity of an inputs used per field a…" at bounding box center [635, 272] width 269 height 75
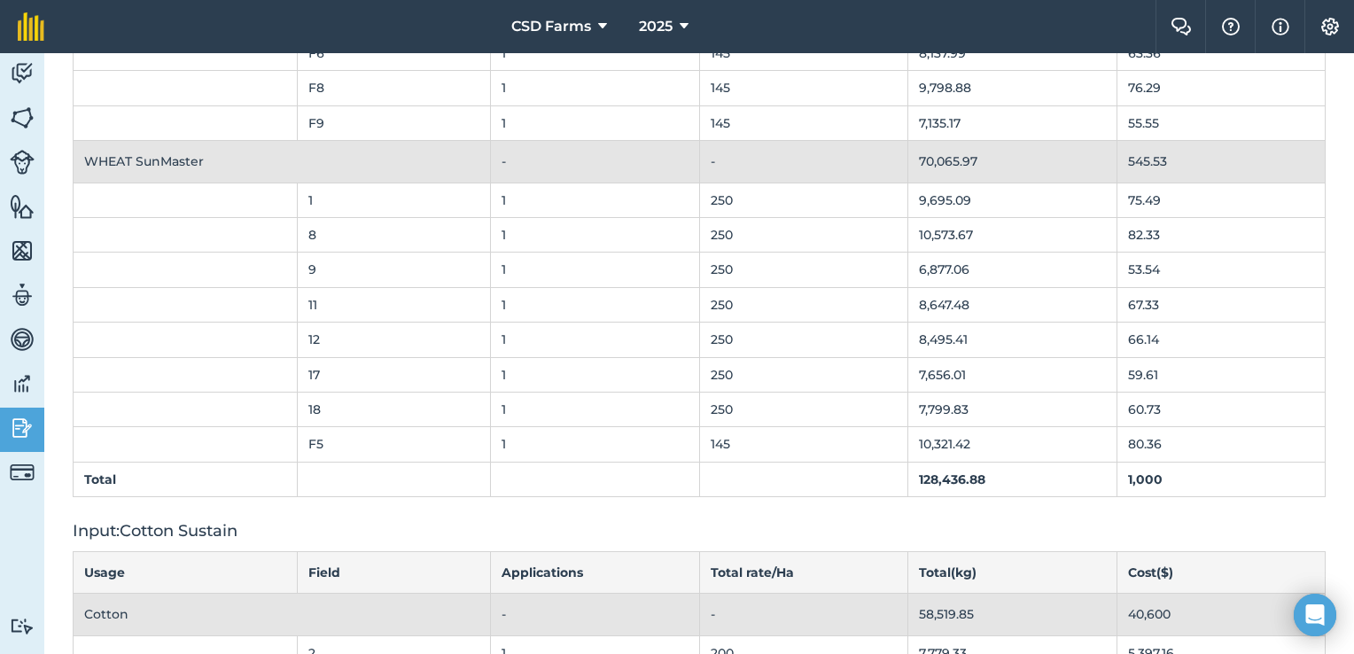
scroll to position [3261, 0]
click at [15, 419] on img at bounding box center [22, 428] width 25 height 27
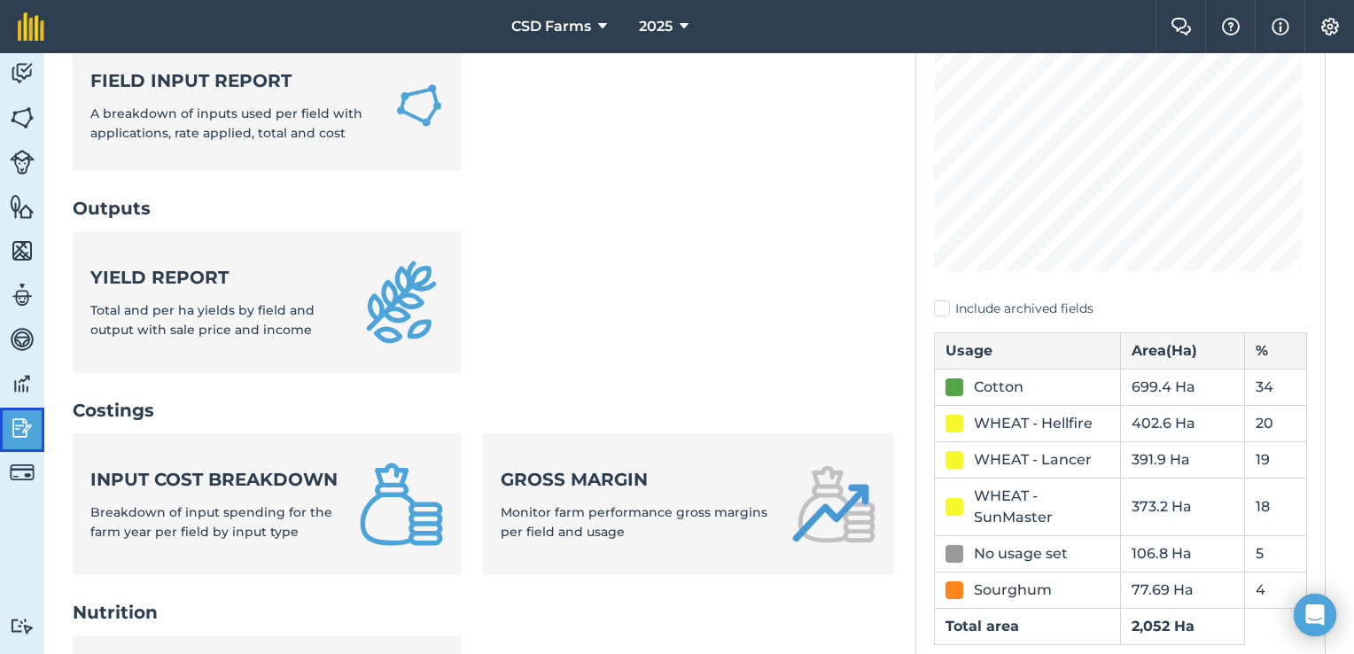
scroll to position [326, 0]
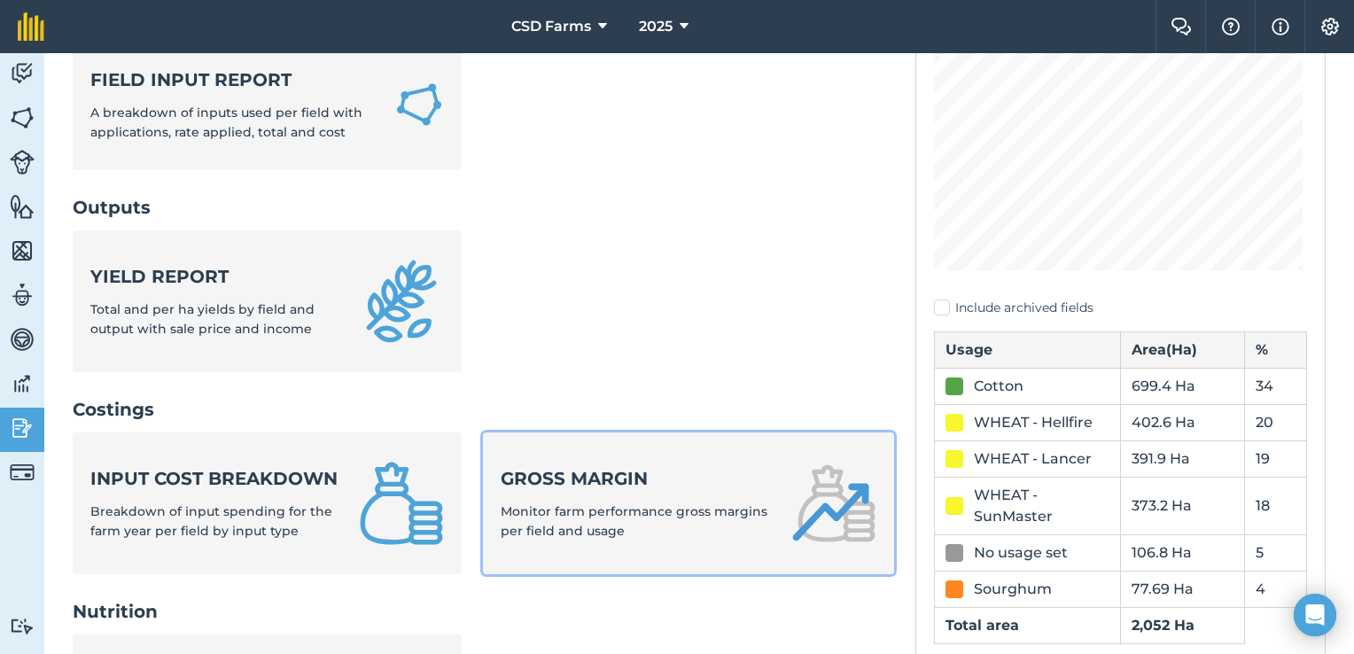
click at [625, 506] on span "Monitor farm performance gross margins per field and usage" at bounding box center [634, 521] width 267 height 35
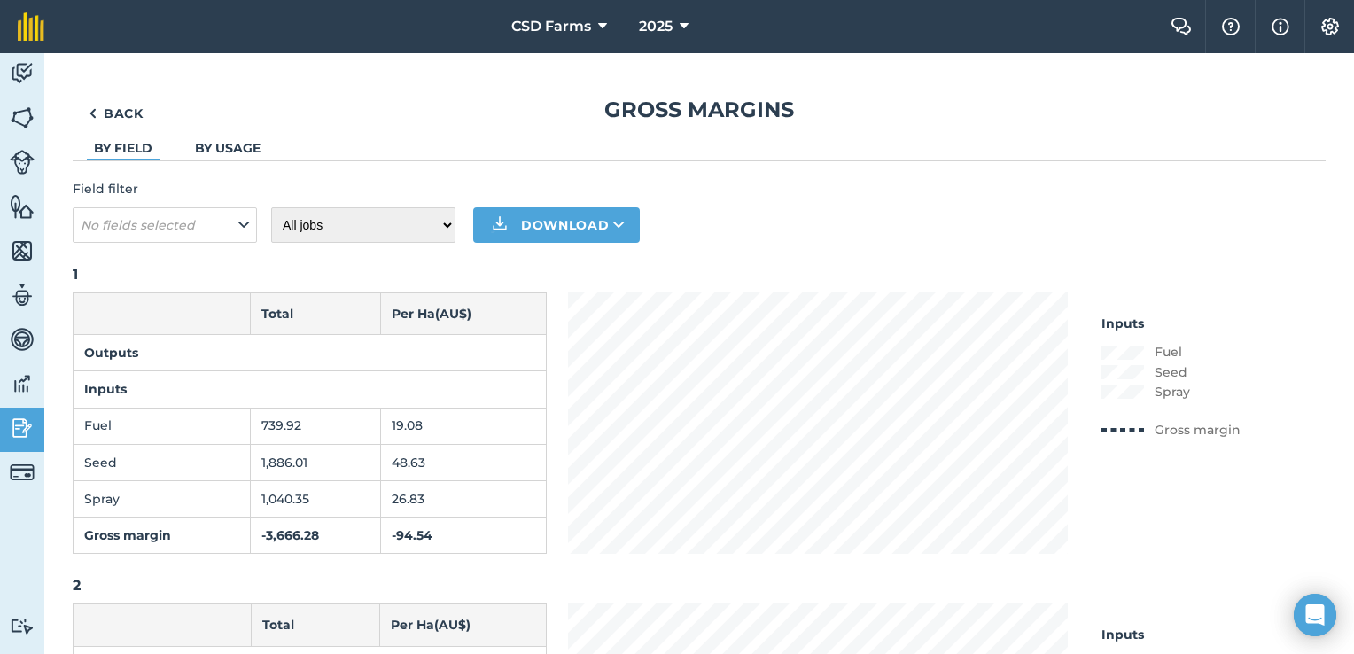
click at [239, 149] on link "By usage" at bounding box center [228, 148] width 66 height 16
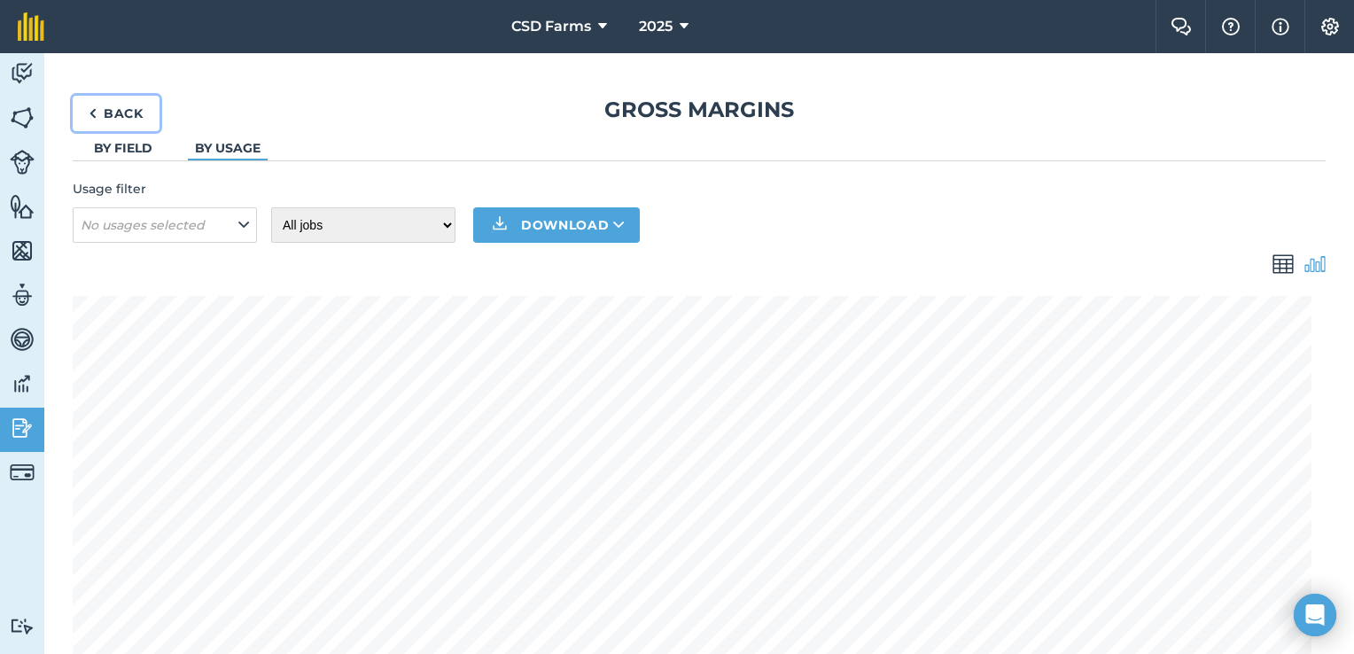
click at [118, 105] on link "Back" at bounding box center [116, 113] width 87 height 35
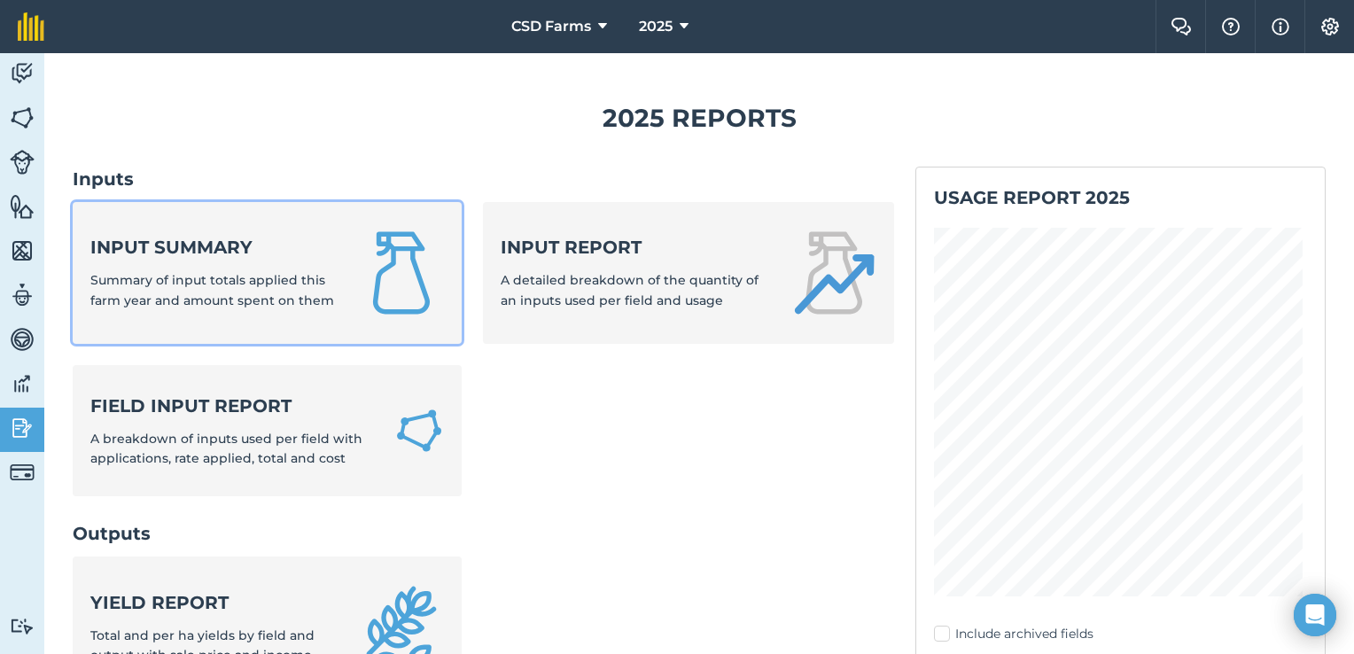
click at [234, 280] on span "Summary of input totals applied this farm year and amount spent on them" at bounding box center [212, 289] width 244 height 35
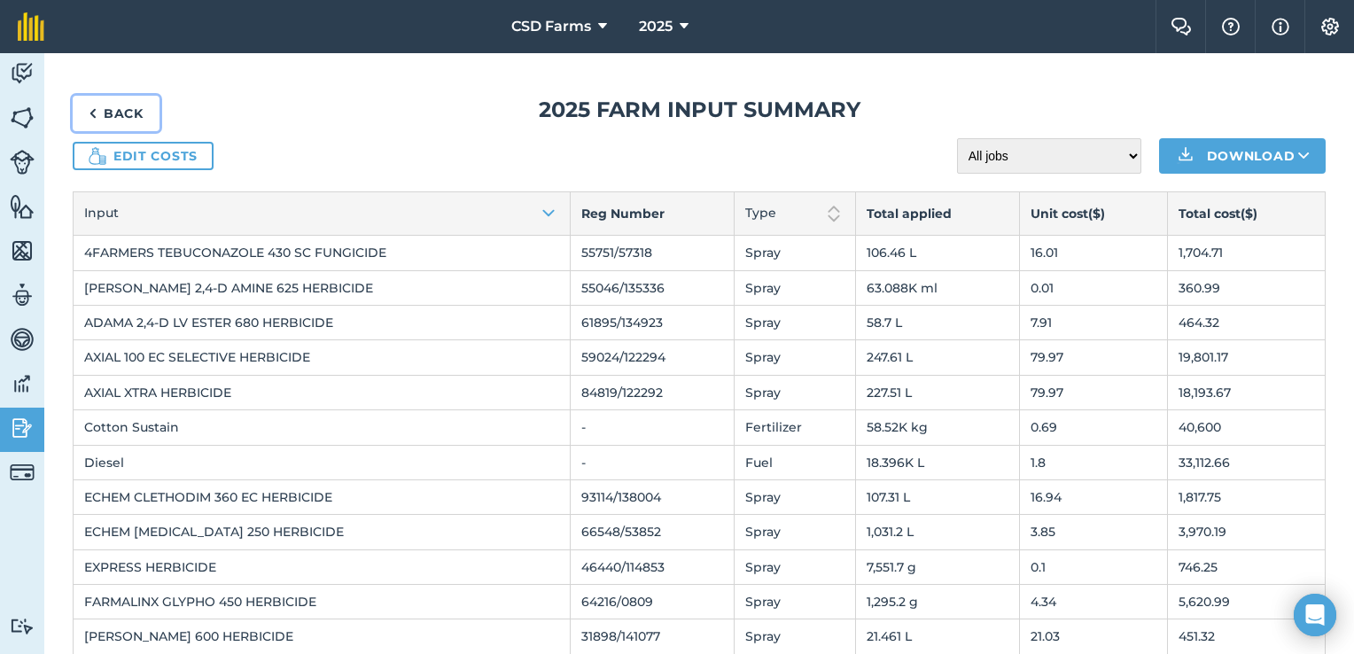
click at [113, 105] on link "Back" at bounding box center [116, 113] width 87 height 35
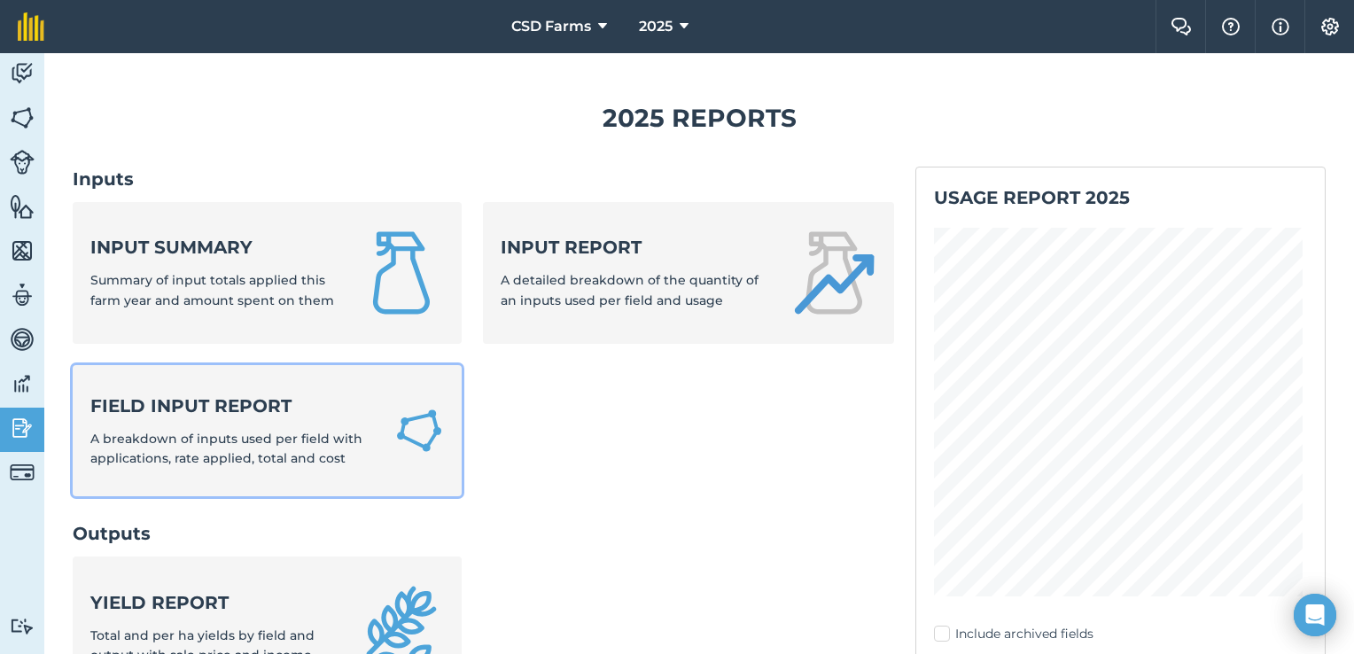
click at [266, 441] on span "A breakdown of inputs used per field with applications, rate applied, total and…" at bounding box center [226, 448] width 272 height 35
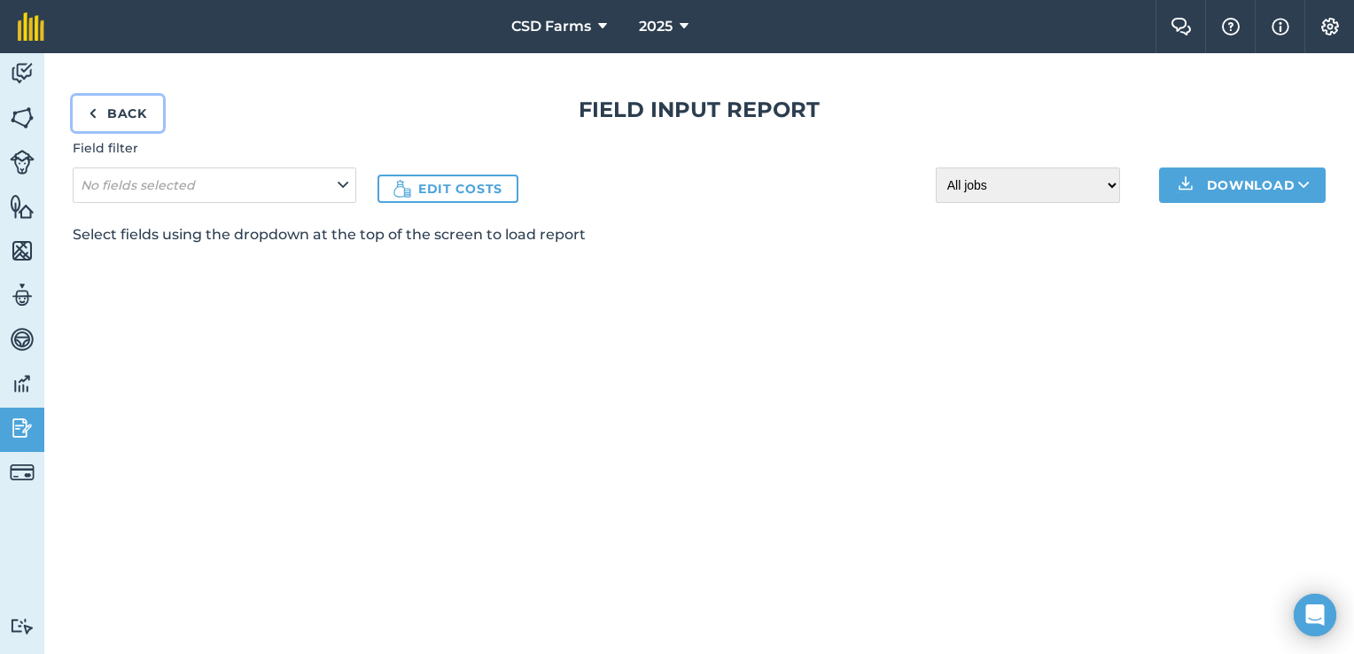
click at [140, 115] on link "Back" at bounding box center [118, 113] width 90 height 35
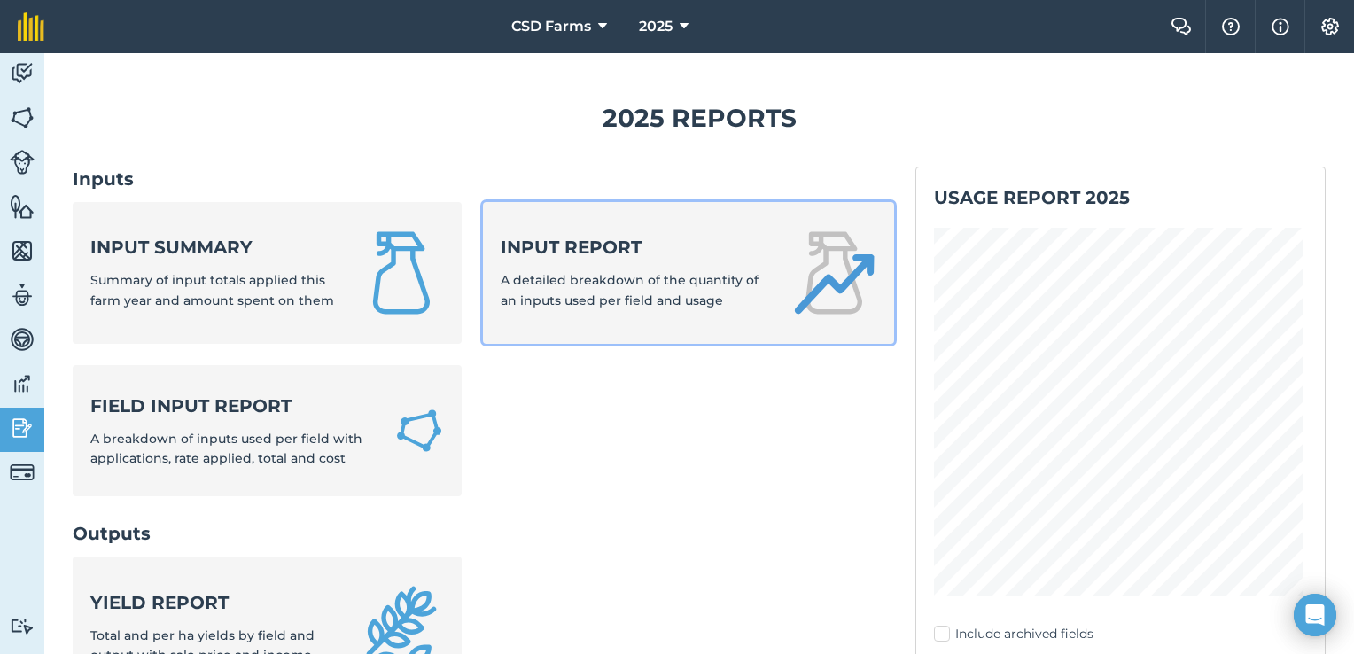
click at [612, 256] on strong "Input report" at bounding box center [635, 247] width 269 height 25
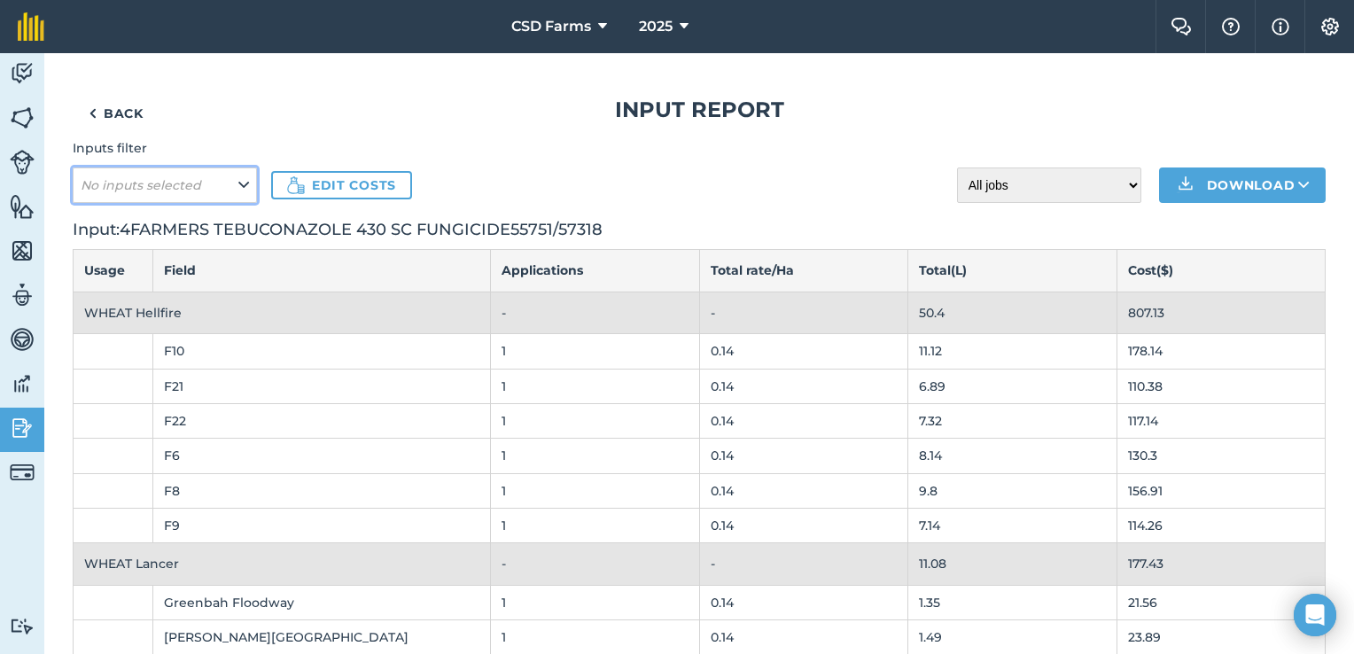
click at [222, 185] on button "No inputs selected" at bounding box center [165, 185] width 184 height 35
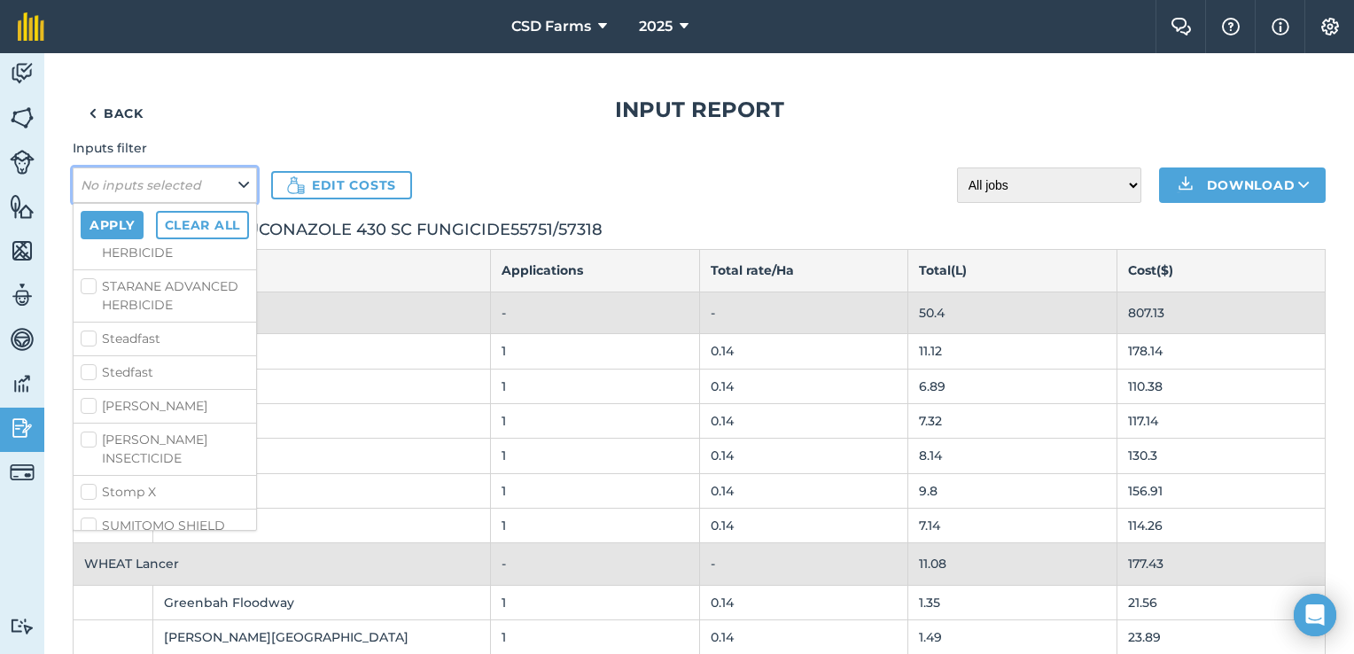
scroll to position [5817, 0]
click at [235, 184] on button "No inputs selected" at bounding box center [165, 185] width 184 height 35
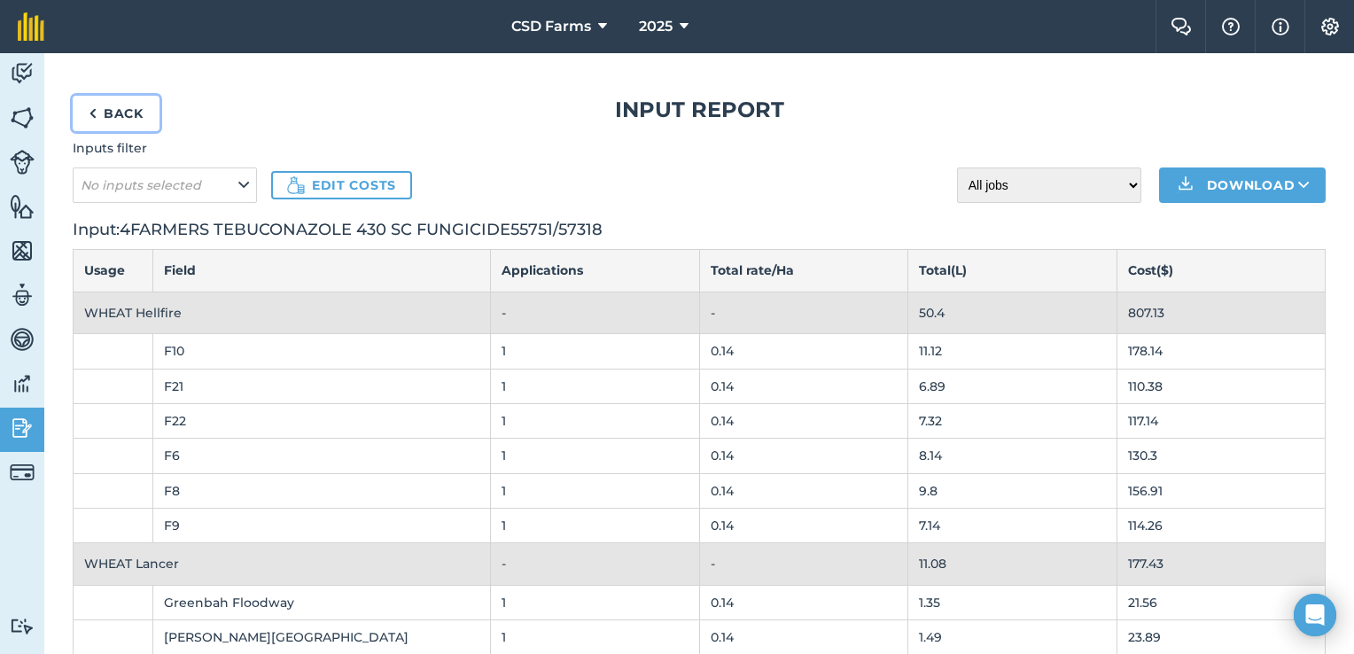
click at [125, 112] on link "Back" at bounding box center [116, 113] width 87 height 35
